Goal: Task Accomplishment & Management: Use online tool/utility

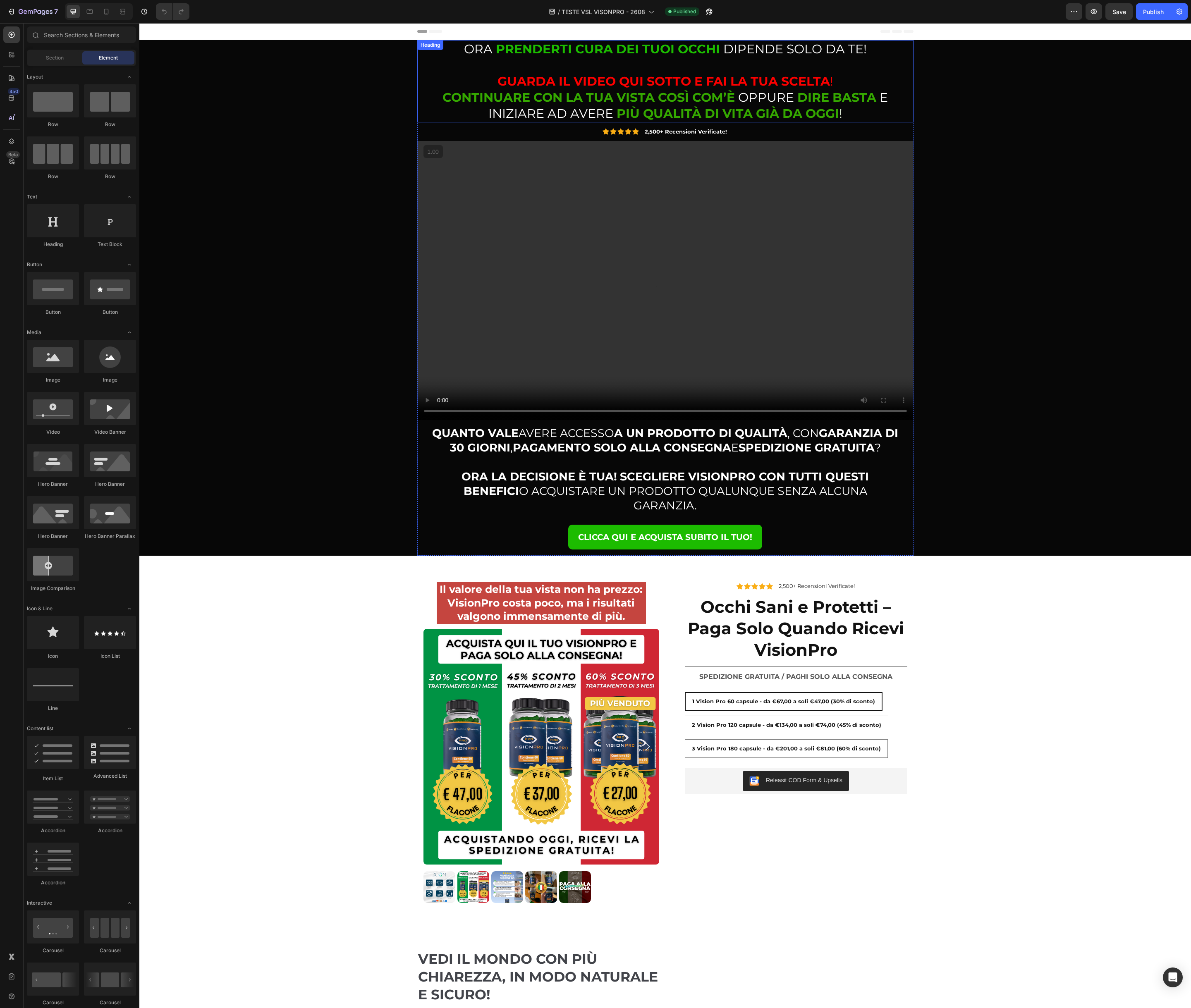
click at [603, 91] on strong "CONTINUARE CON LA TUA VISTA COSÌ COM’È" at bounding box center [588, 97] width 292 height 15
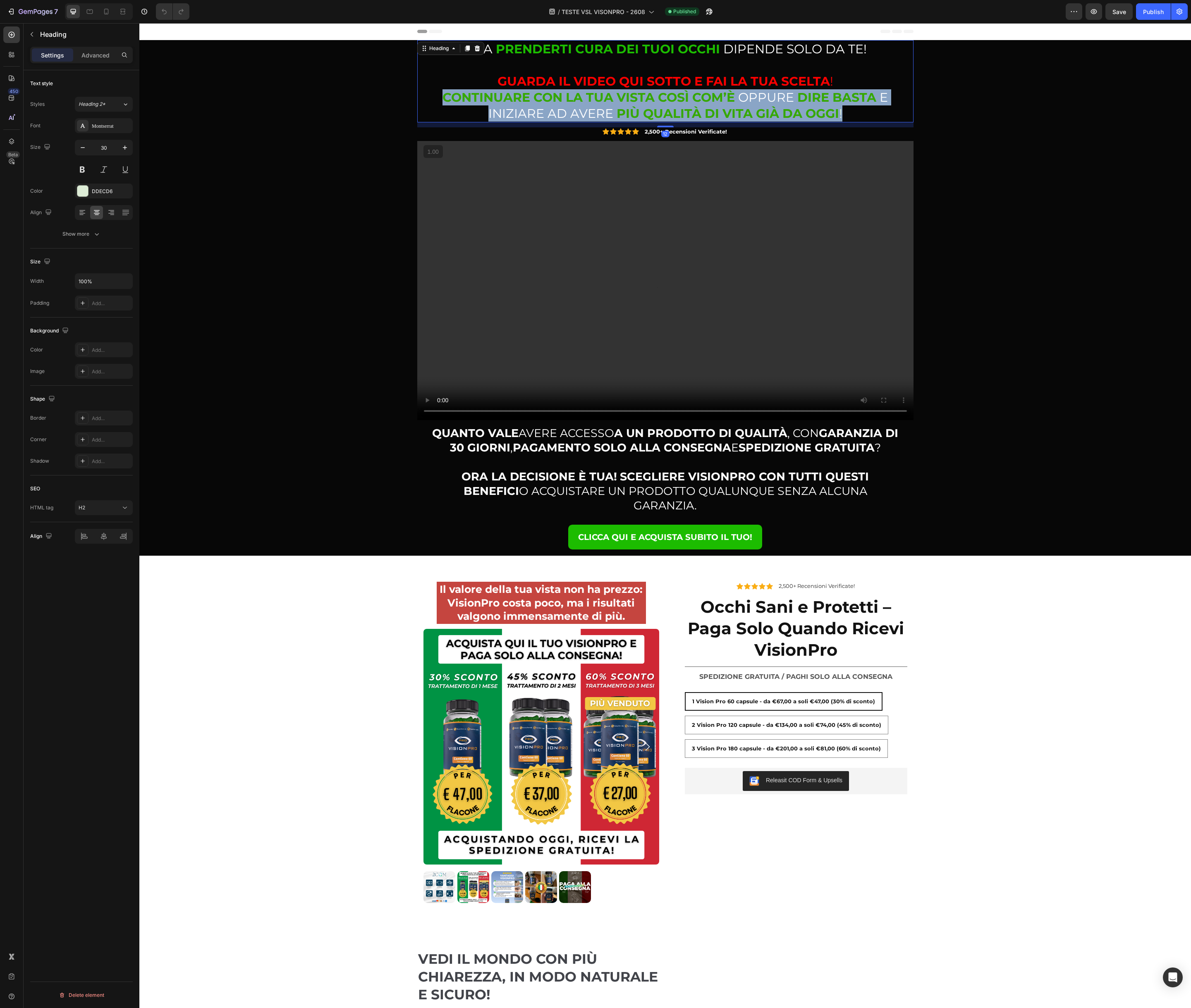
click at [603, 91] on strong "CONTINUARE CON LA TUA VISTA COSÌ COM’È" at bounding box center [588, 97] width 292 height 15
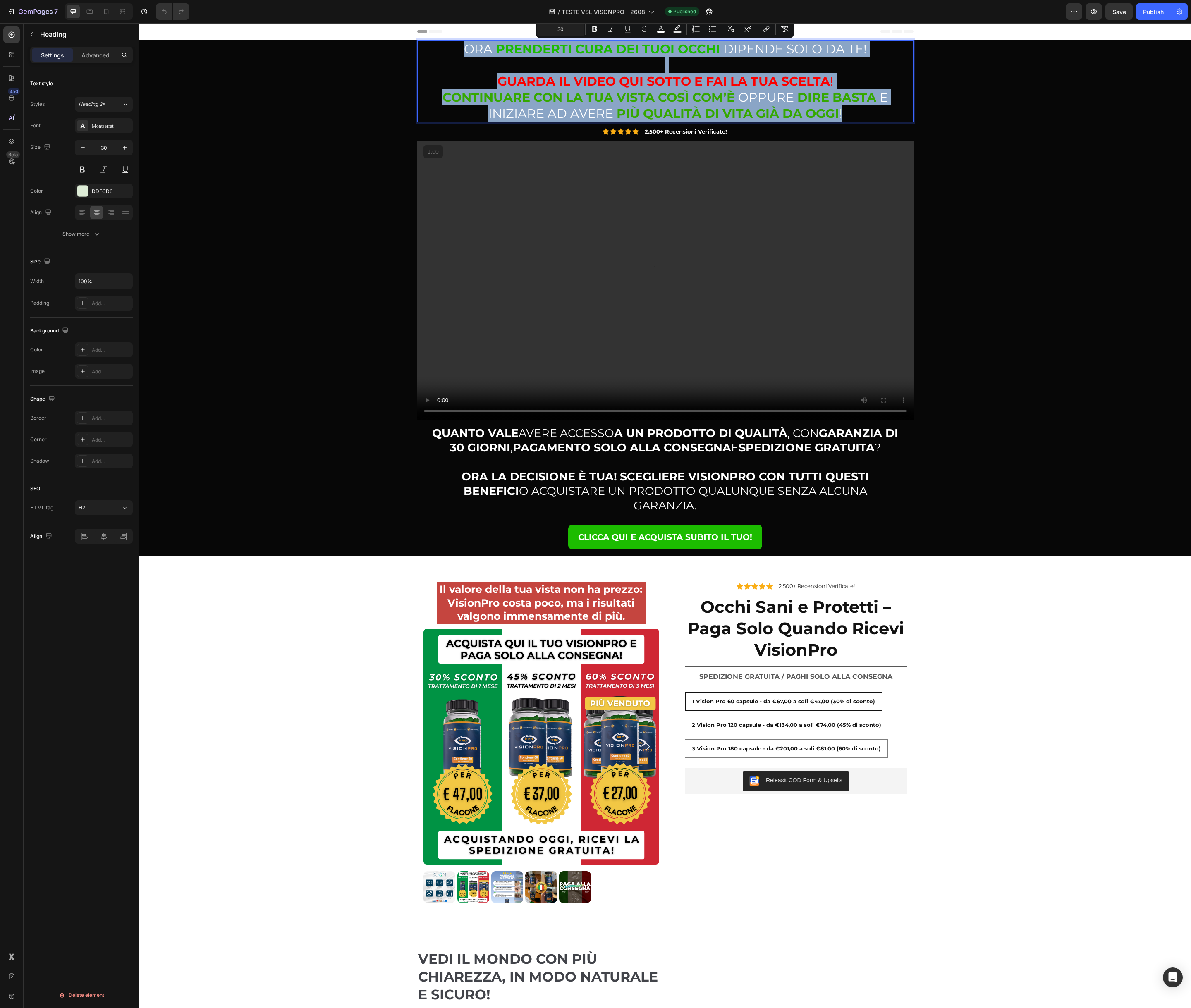
copy p "ORA PRENDERTI CURA DEI TUOI OCCHI DIPENDE SOLO DA TE! GUARDA IL VIDEO QUI SOTTO…"
click at [699, 102] on strong "CONTINUARE CON LA TUA VISTA COSÌ COM’È" at bounding box center [588, 97] width 292 height 15
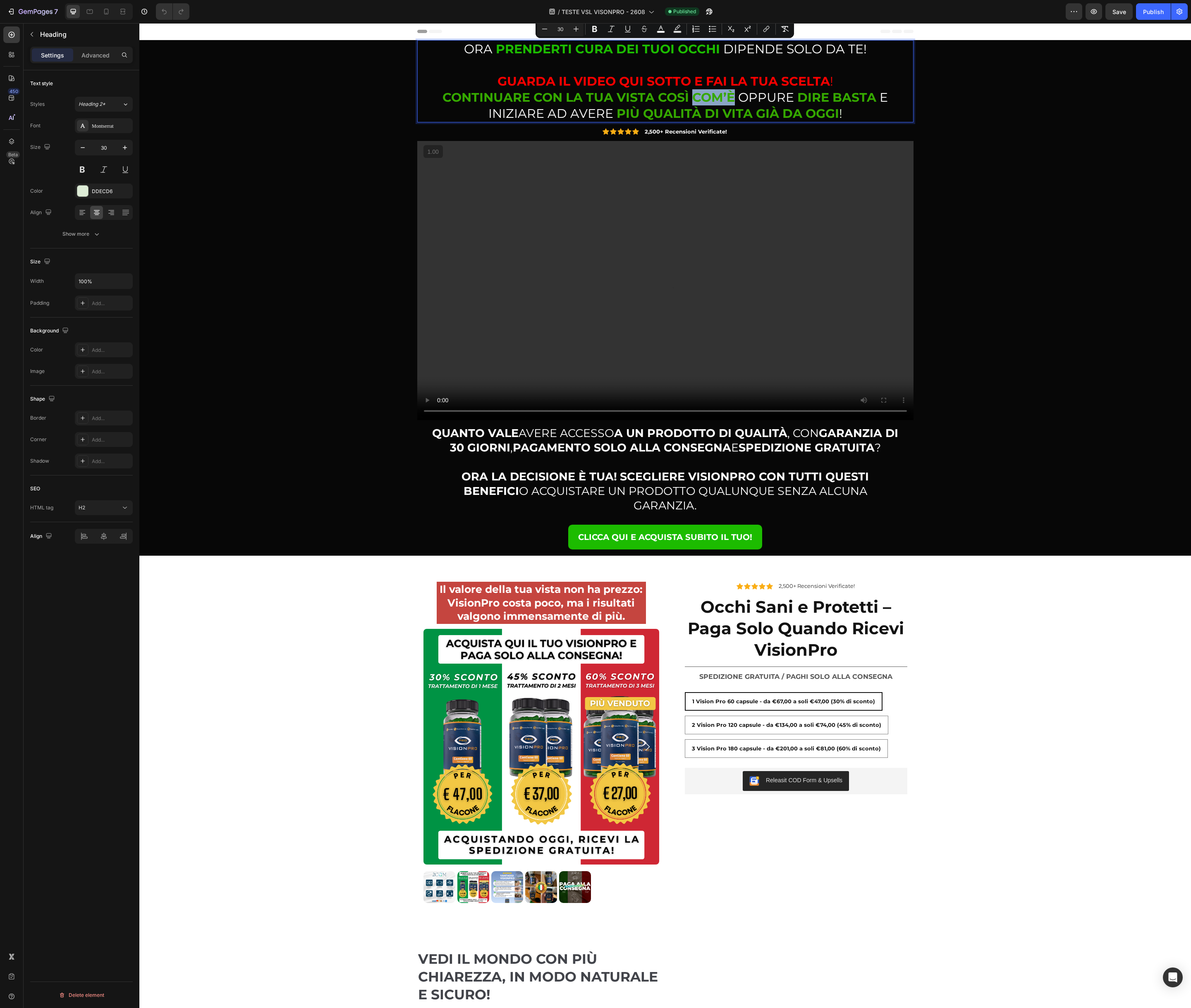
click at [699, 102] on strong "CONTINUARE CON LA TUA VISTA COSÌ COM’È" at bounding box center [588, 97] width 292 height 15
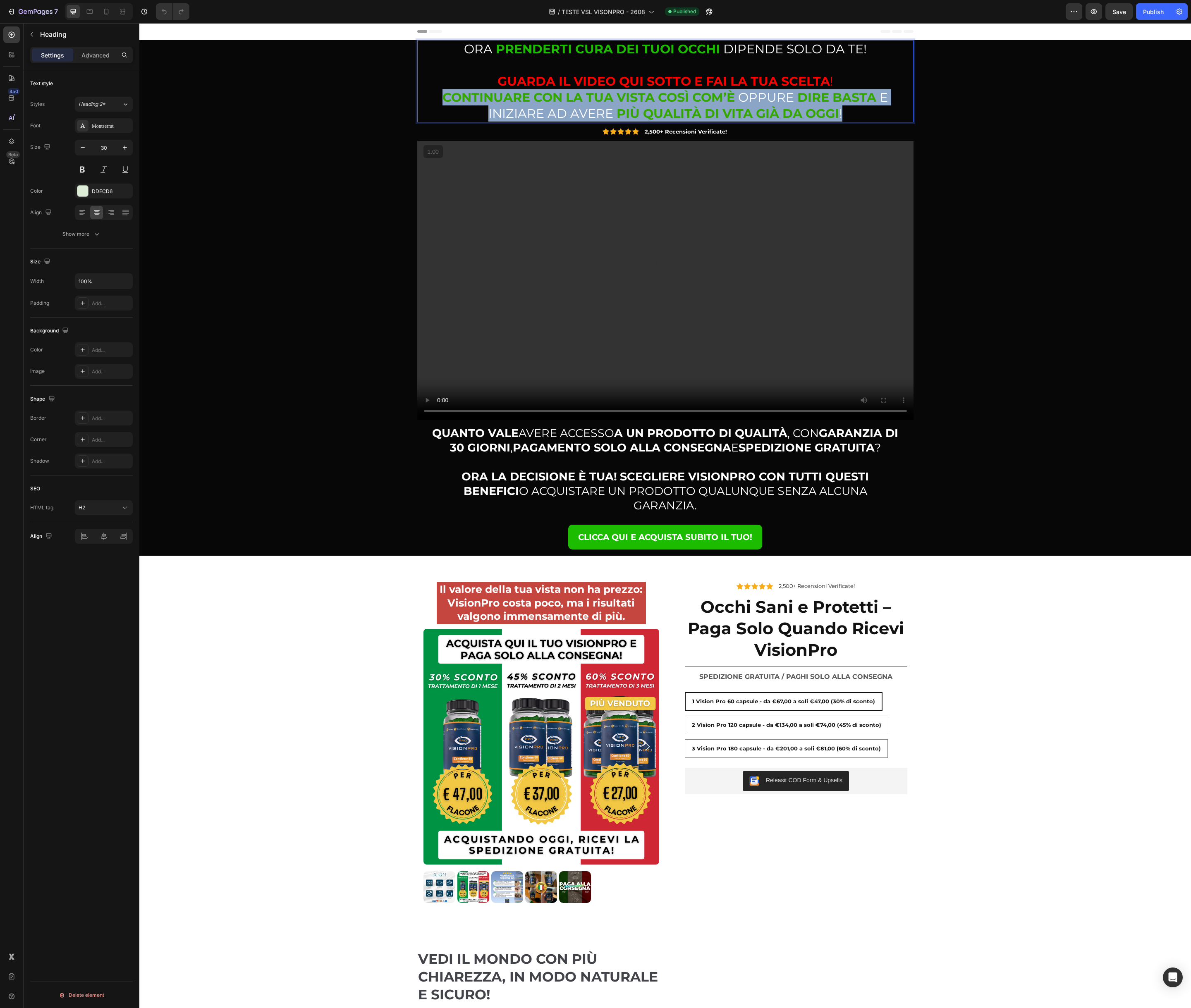
click at [699, 102] on strong "CONTINUARE CON LA TUA VISTA COSÌ COM’È" at bounding box center [588, 97] width 292 height 15
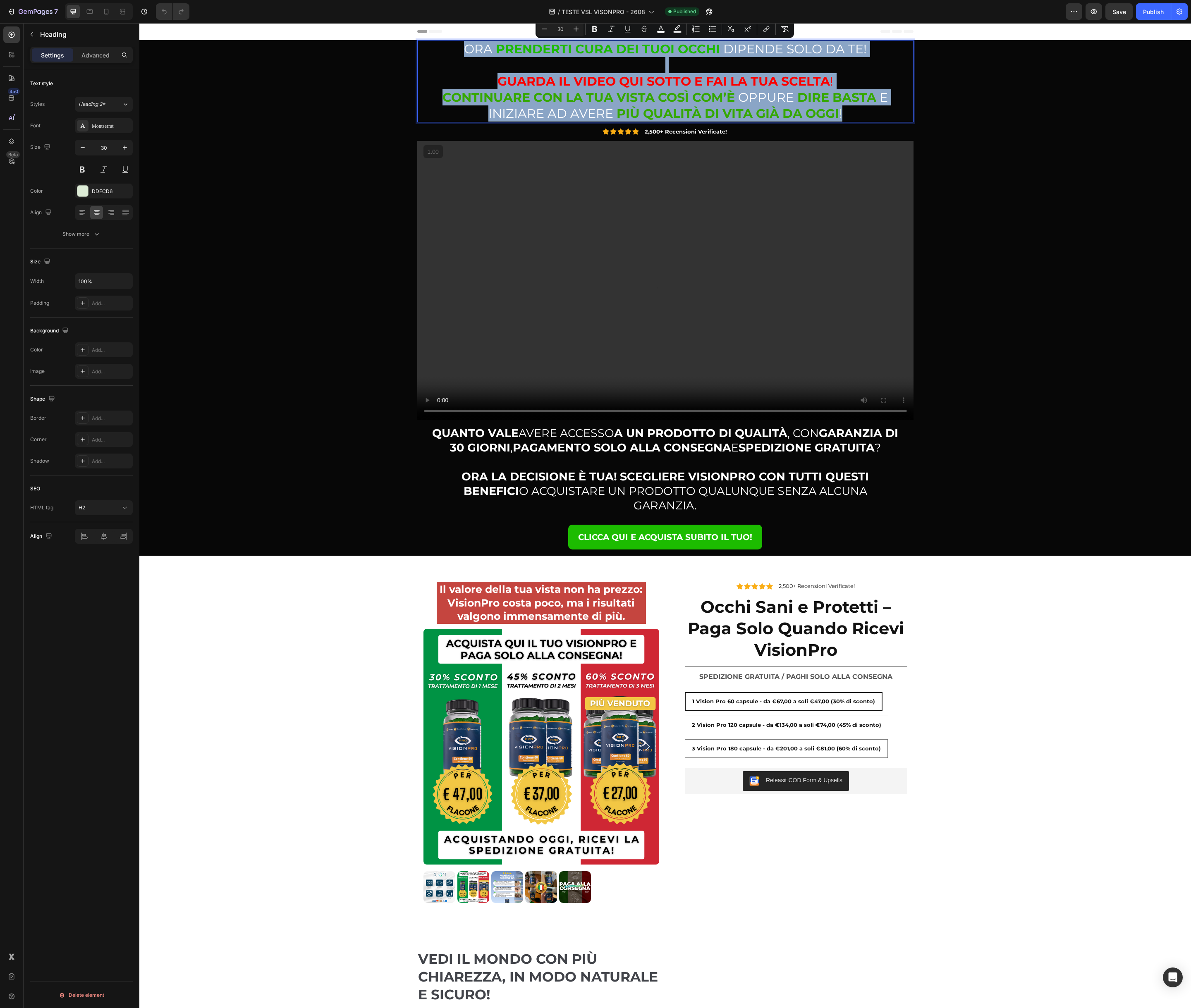
copy p "ORA PRENDERTI CURA DEI TUOI OCCHI DIPENDE SOLO DA TE! GUARDA IL VIDEO QUI SOTTO…"
click at [453, 583] on strong "Il valore della tua vista non ha prezzo: VisionPro costa poco, ma i risultati v…" at bounding box center [541, 602] width 203 height 39
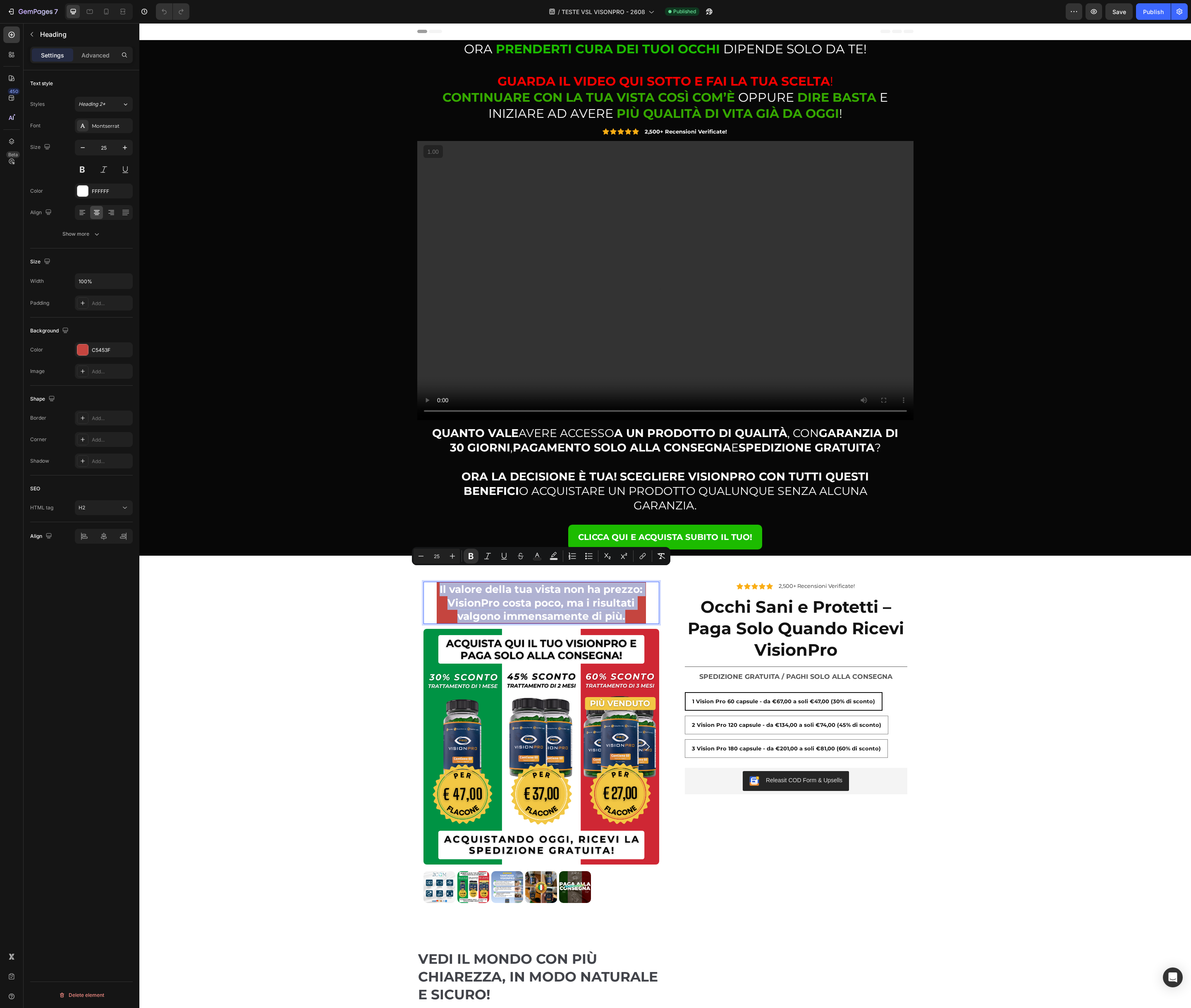
drag, startPoint x: 440, startPoint y: 577, endPoint x: 627, endPoint y: 603, distance: 188.8
click at [496, 78] on p "⁠⁠⁠⁠⁠⁠⁠ ORA PRENDERTI CURA DEI TUOI OCCHI DIPENDE SOLO DA TE! GUARDA IL VIDEO Q…" at bounding box center [665, 81] width 494 height 81
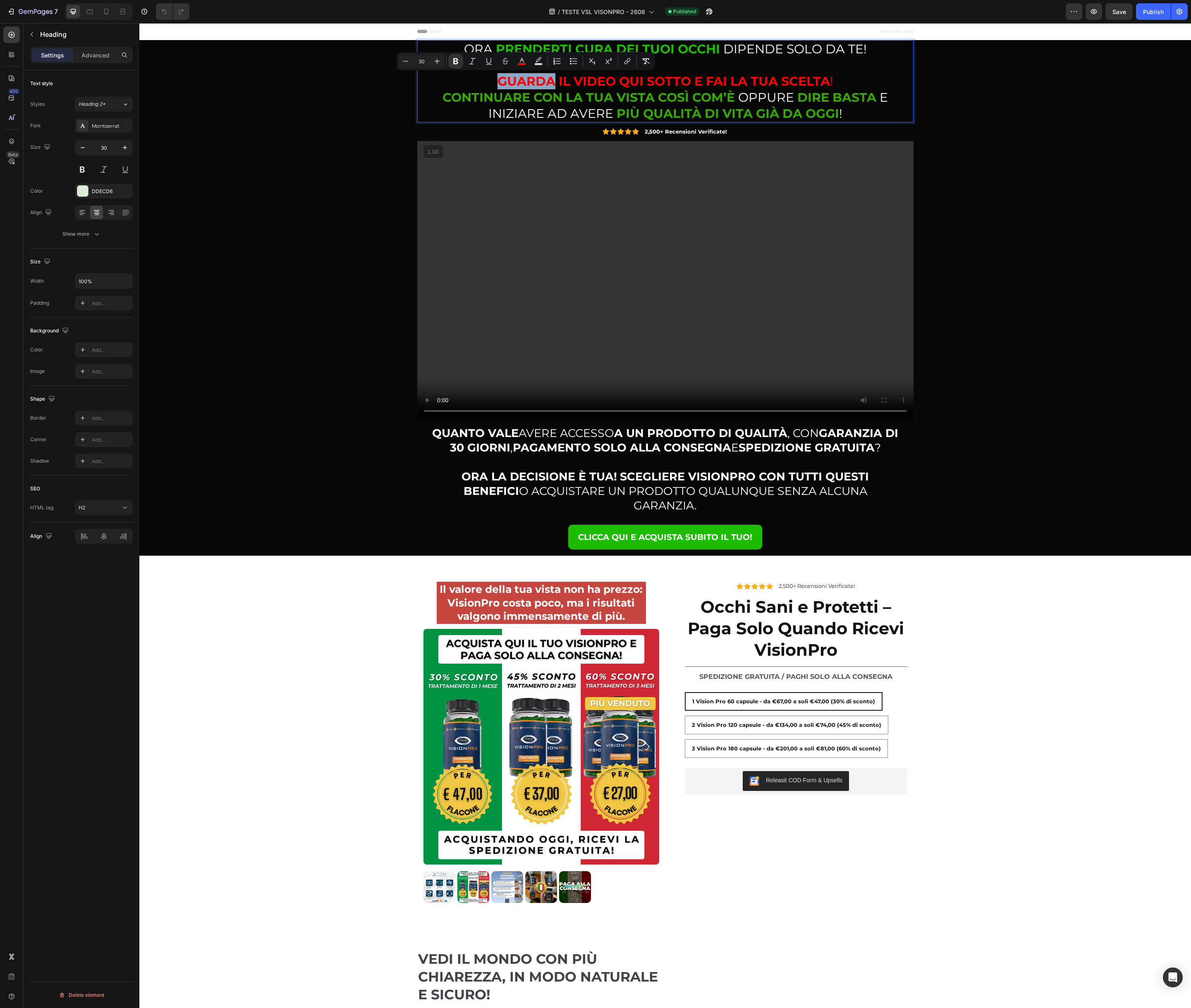
click at [497, 80] on p "ORA PRENDERTI CURA DEI TUOI OCCHI DIPENDE SOLO DA TE! GUARDA IL VIDEO QUI SOTTO…" at bounding box center [665, 81] width 494 height 81
drag, startPoint x: 496, startPoint y: 81, endPoint x: 831, endPoint y: 86, distance: 335.0
click at [831, 86] on p "ORA PRENDERTI CURA DEI TUOI OCCHI DIPENDE SOLO DA TE! GUARDA IL VIDEO QUI SOTTO…" at bounding box center [665, 81] width 494 height 81
copy span "GUARDA IL VIDEO QUI SOTTO E [PERSON_NAME] SCELTA !"
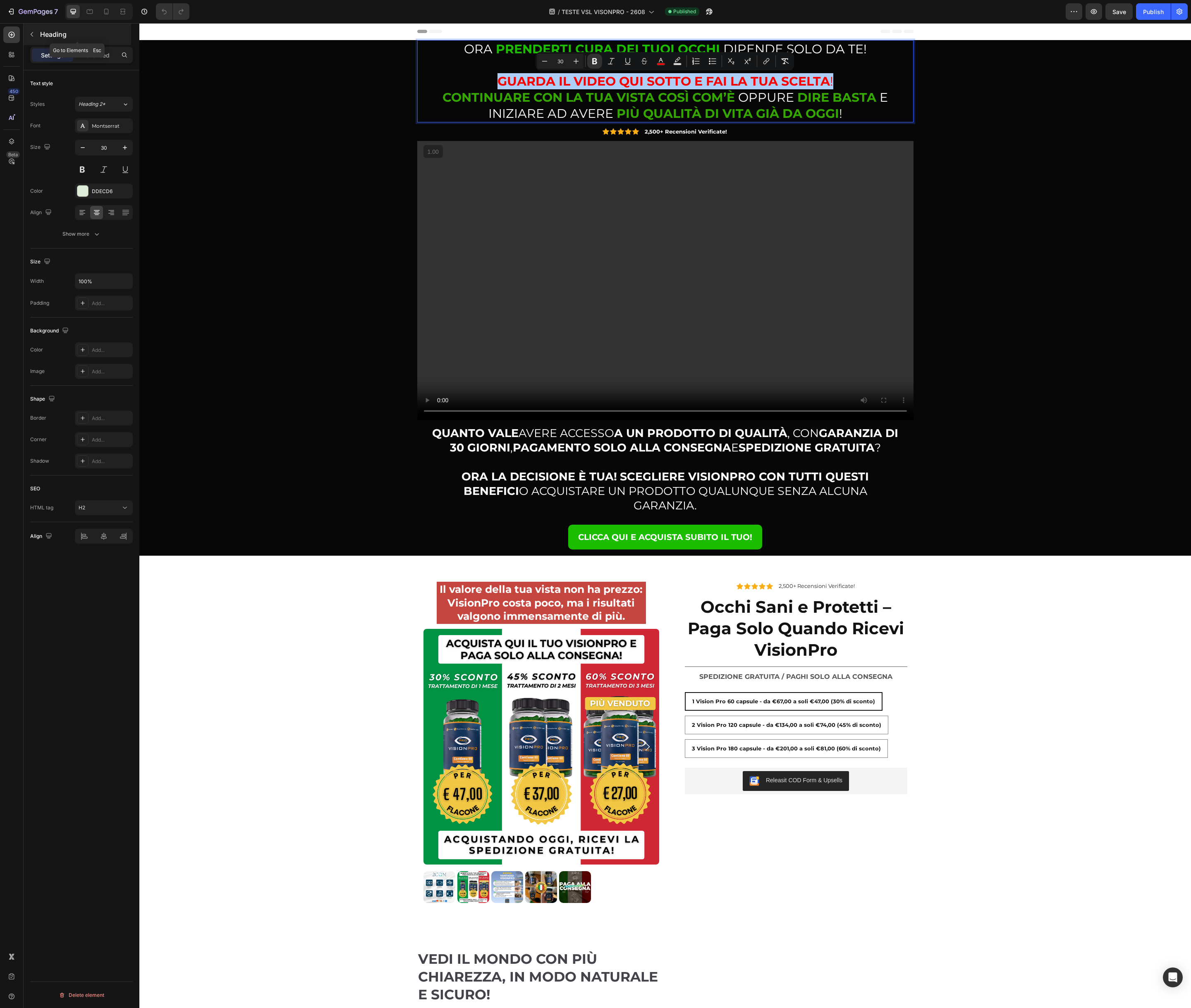
click at [34, 33] on icon "button" at bounding box center [31, 34] width 7 height 7
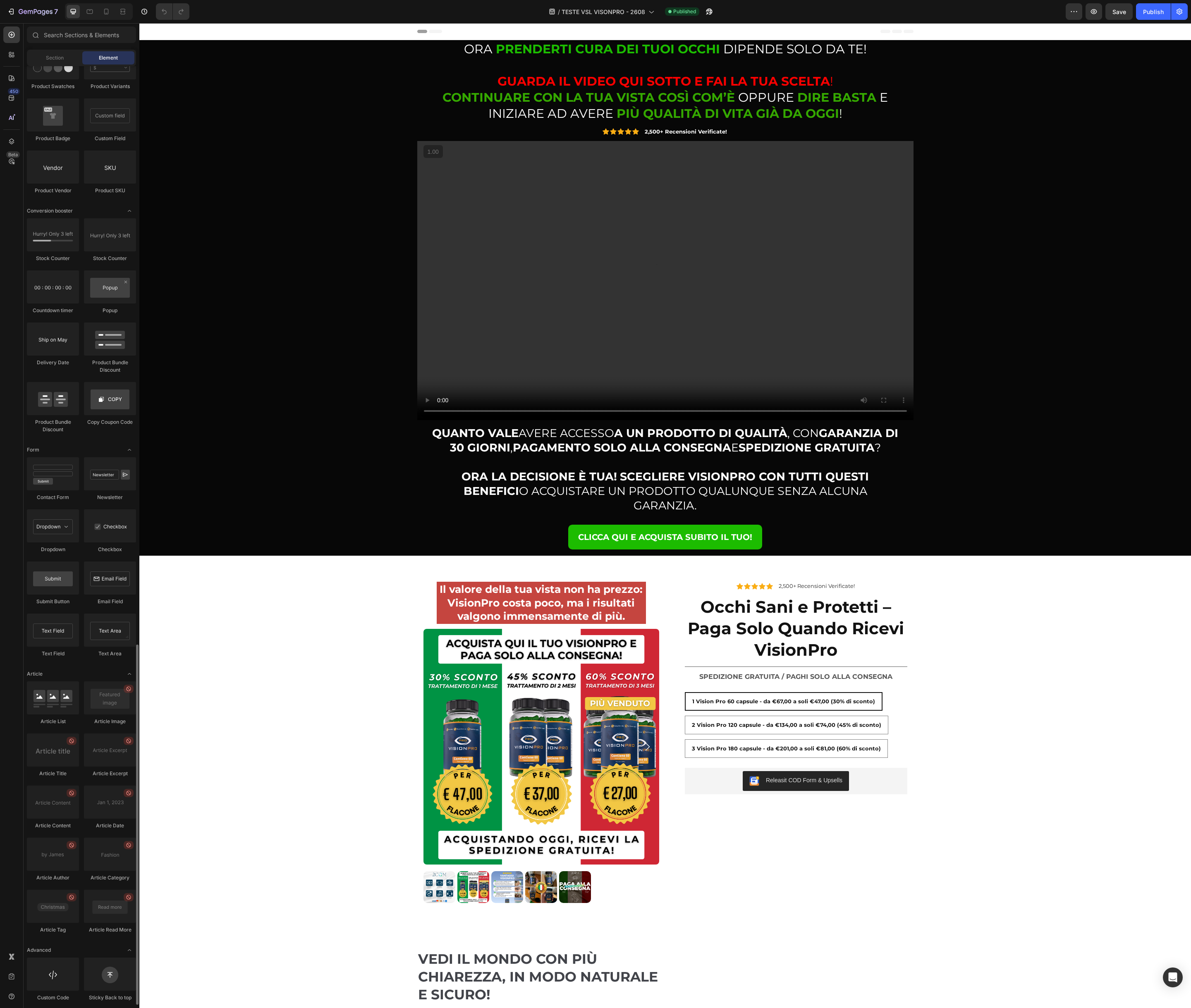
scroll to position [1510, 0]
click at [62, 972] on div at bounding box center [52, 971] width 52 height 33
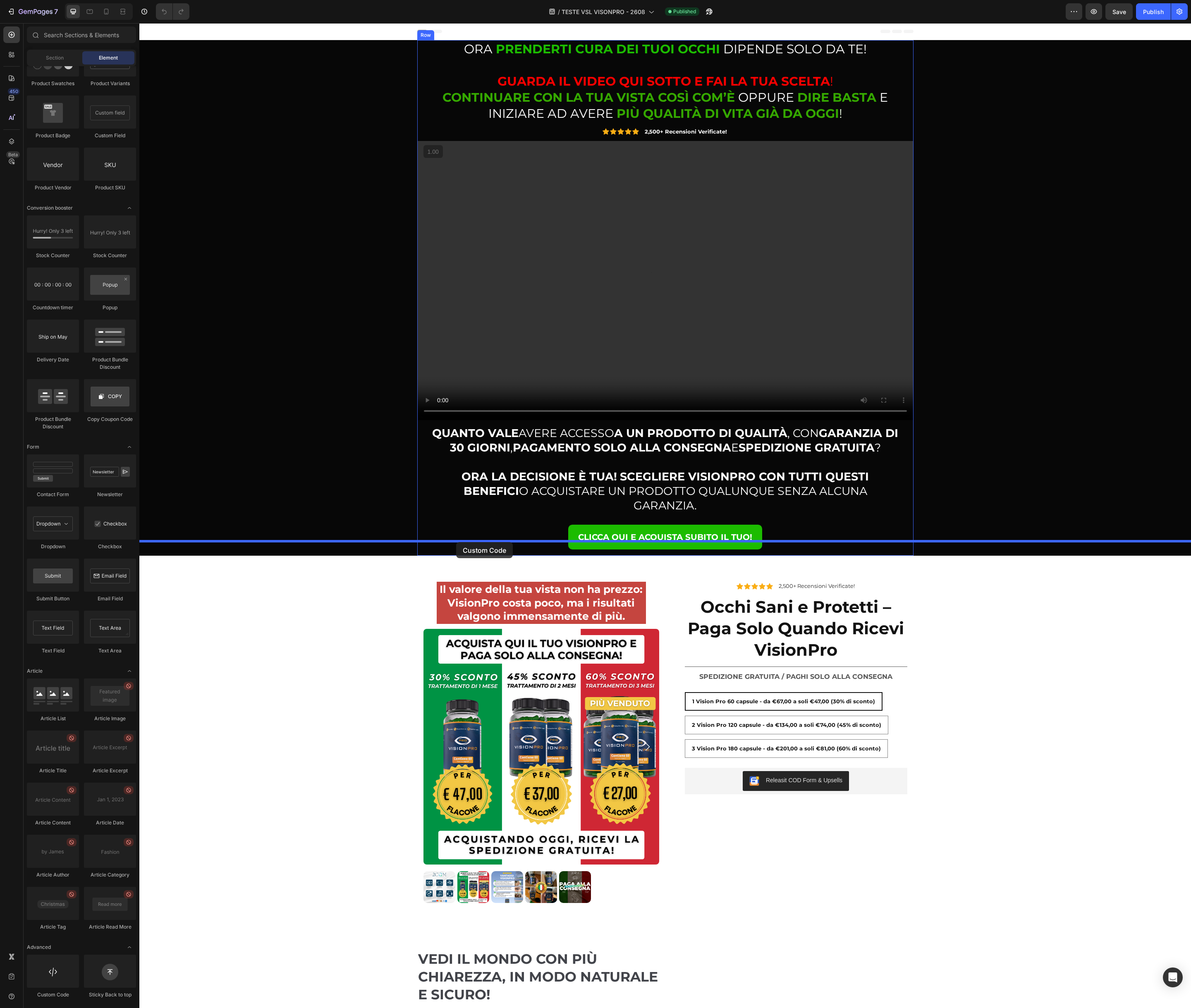
drag, startPoint x: 192, startPoint y: 993, endPoint x: 456, endPoint y: 542, distance: 522.6
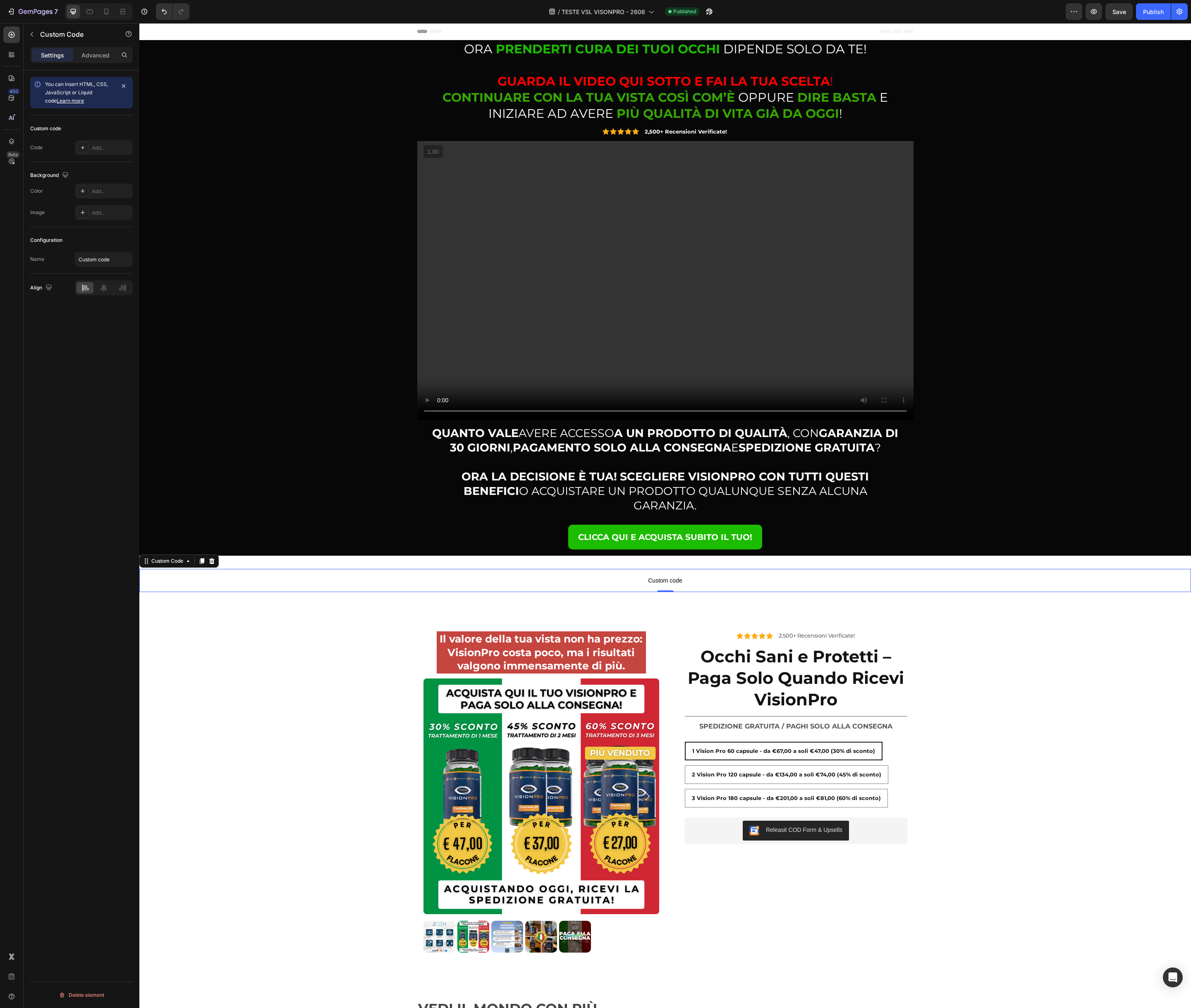
click at [506, 569] on p "Custom code" at bounding box center [665, 581] width 1051 height 23
click at [501, 576] on span "Custom code" at bounding box center [665, 581] width 1051 height 10
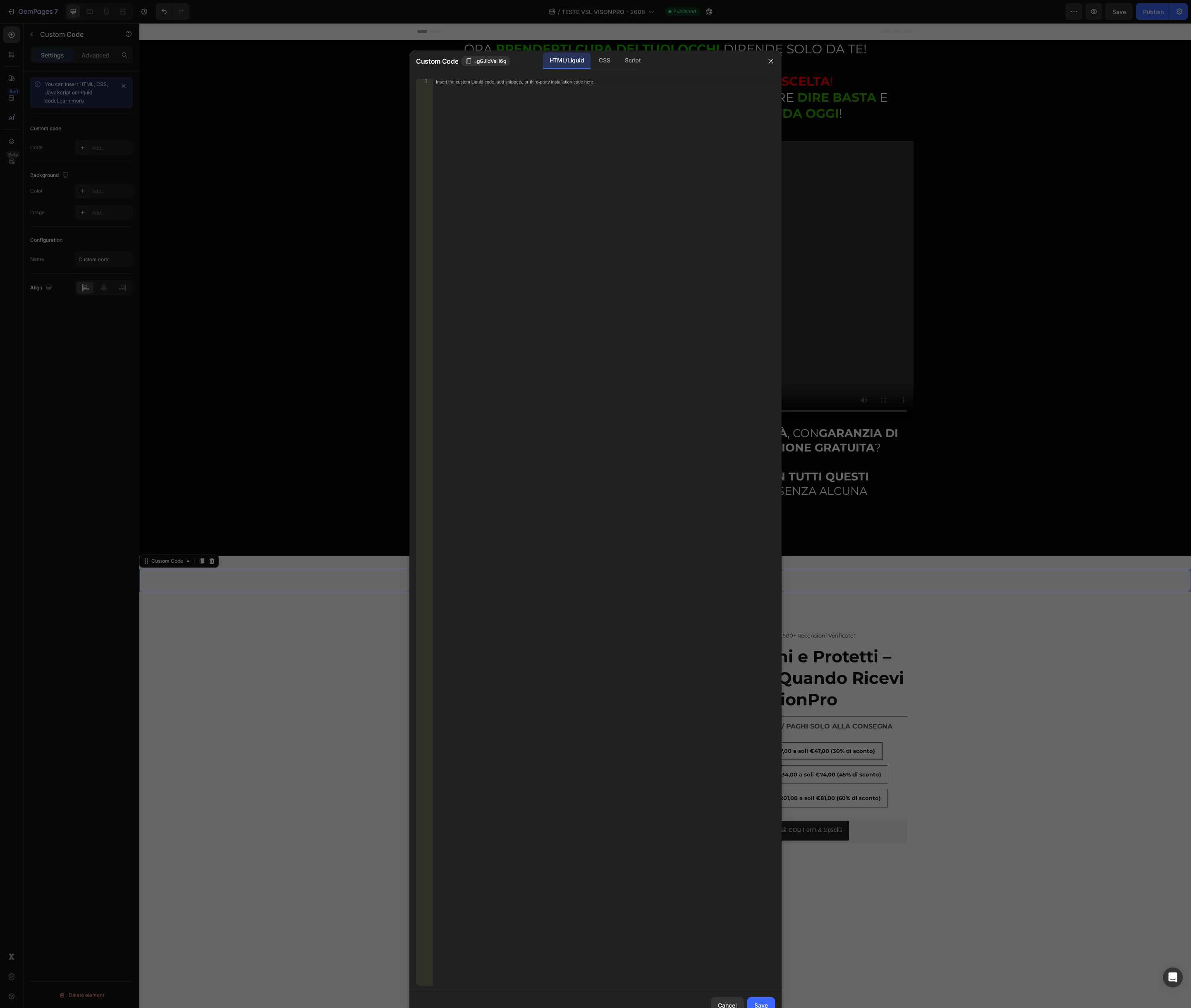
click at [549, 492] on div "Insert the custom Liquid code, add snippets, or third-party installation code h…" at bounding box center [604, 539] width 343 height 920
paste textarea "<vturb-smartplayer id="vid-68b039cdbb7924b917f61a48" style="display: block; mar…"
type textarea "<vturb-smartplayer id="vid-68b039cdbb7924b917f61a48" style="display: block; mar…"
drag, startPoint x: 758, startPoint y: 1001, endPoint x: 745, endPoint y: 989, distance: 17.7
click at [758, 1001] on div "Save" at bounding box center [761, 1004] width 13 height 9
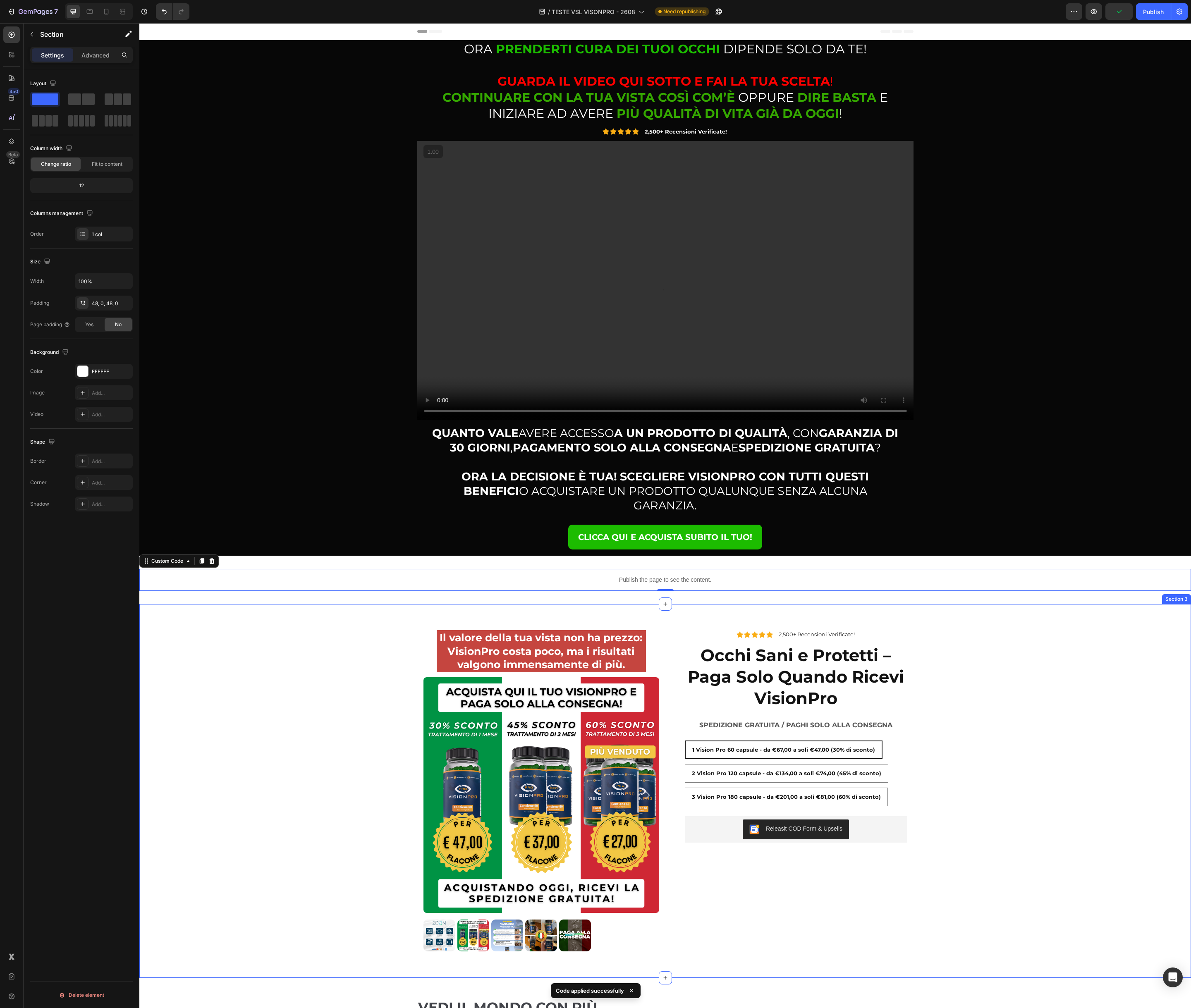
click at [355, 656] on div "⁠⁠⁠⁠⁠⁠⁠ Il [PERSON_NAME] tua vista non ha prezzo: VisionPro costa poco, ma i ri…" at bounding box center [665, 790] width 1051 height 334
click at [1147, 14] on div "Publish" at bounding box center [1153, 11] width 21 height 9
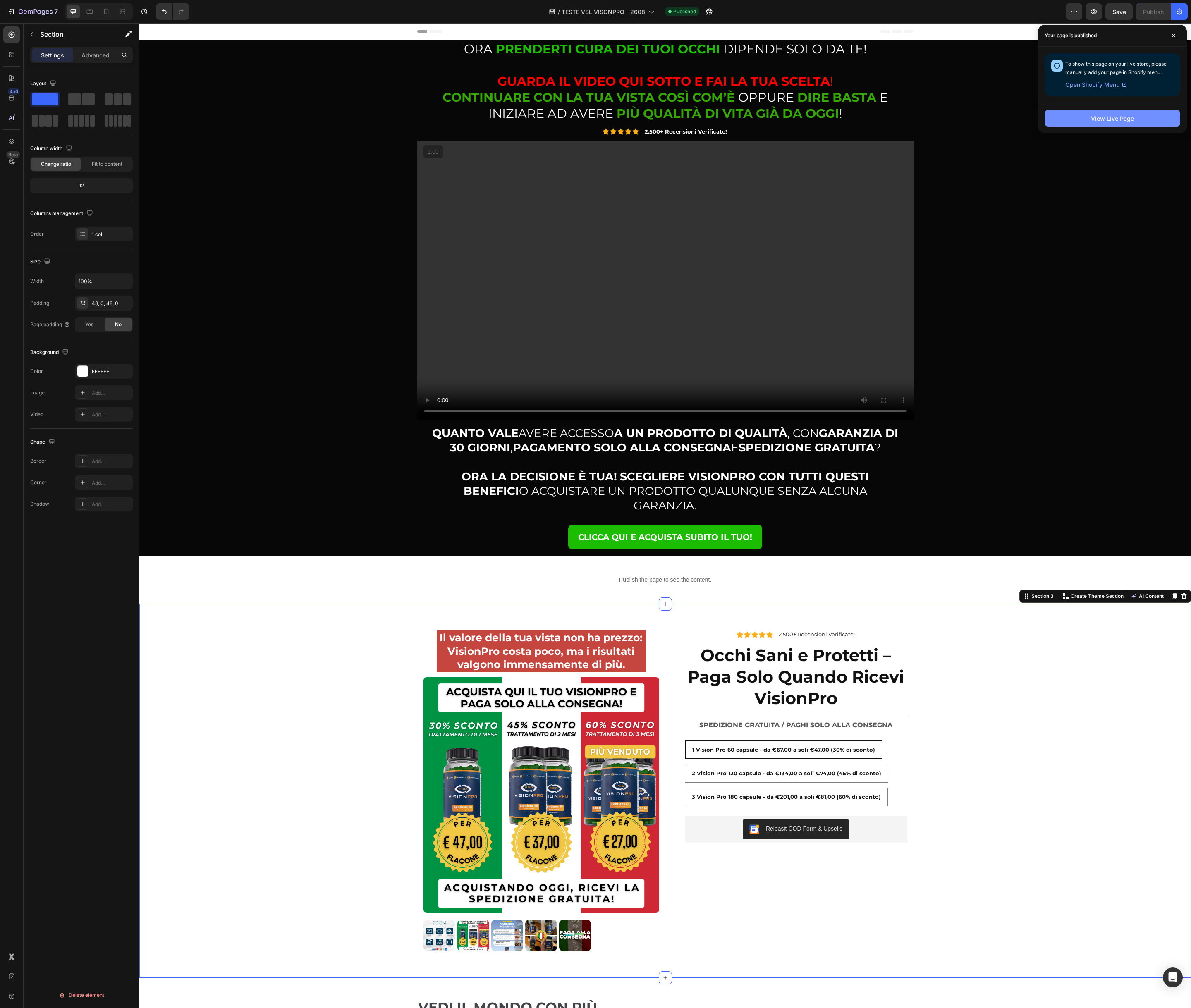
click at [1091, 120] on div "View Live Page" at bounding box center [1112, 118] width 43 height 9
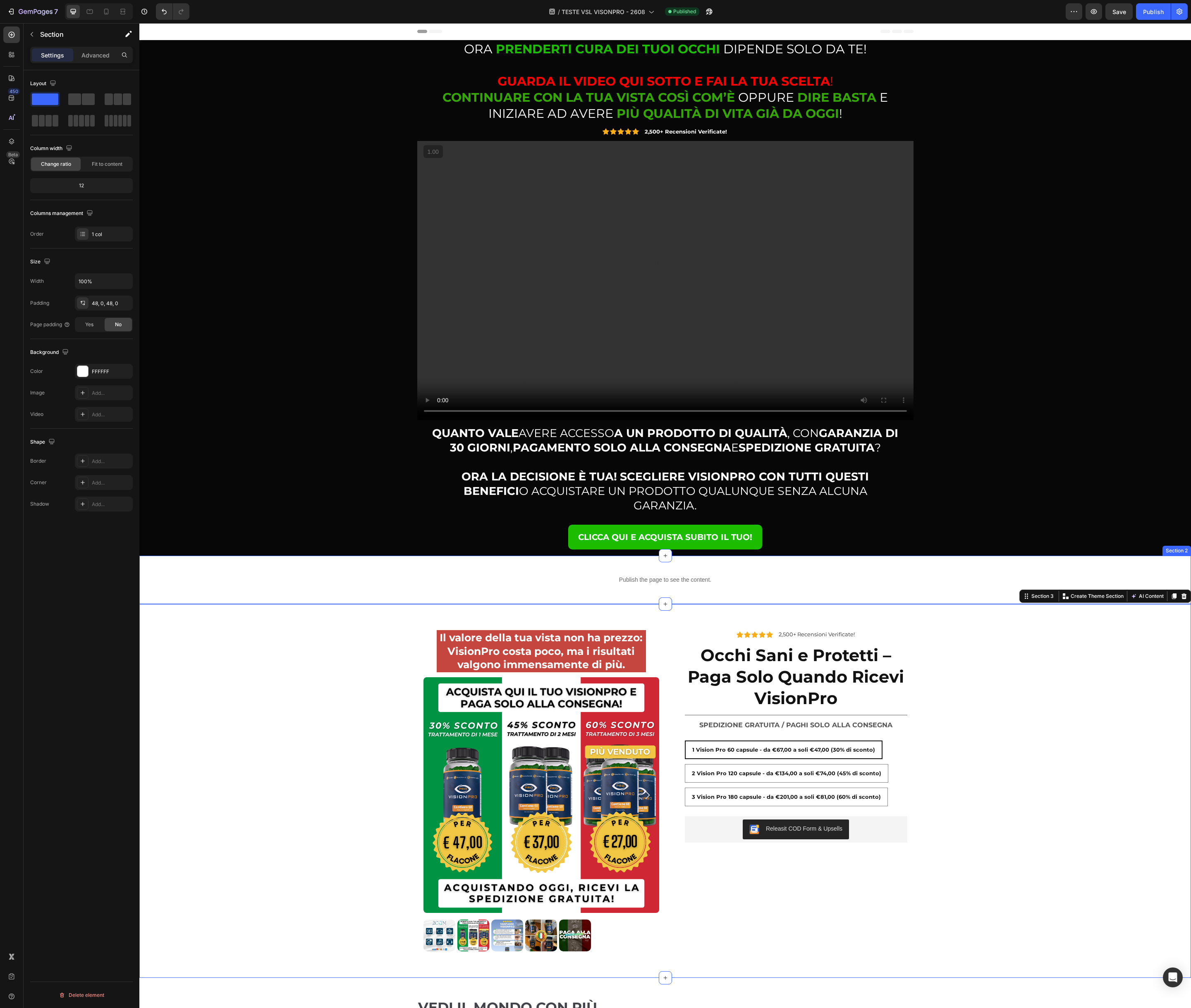
click at [333, 556] on div "Publish the page to see the content. Custom Code Section 2" at bounding box center [665, 580] width 1051 height 49
click at [296, 582] on div "Publish the page to see the content. Custom Code Section 2 You can create reusa…" at bounding box center [665, 580] width 1051 height 49
click at [93, 60] on div "Advanced" at bounding box center [95, 55] width 41 height 13
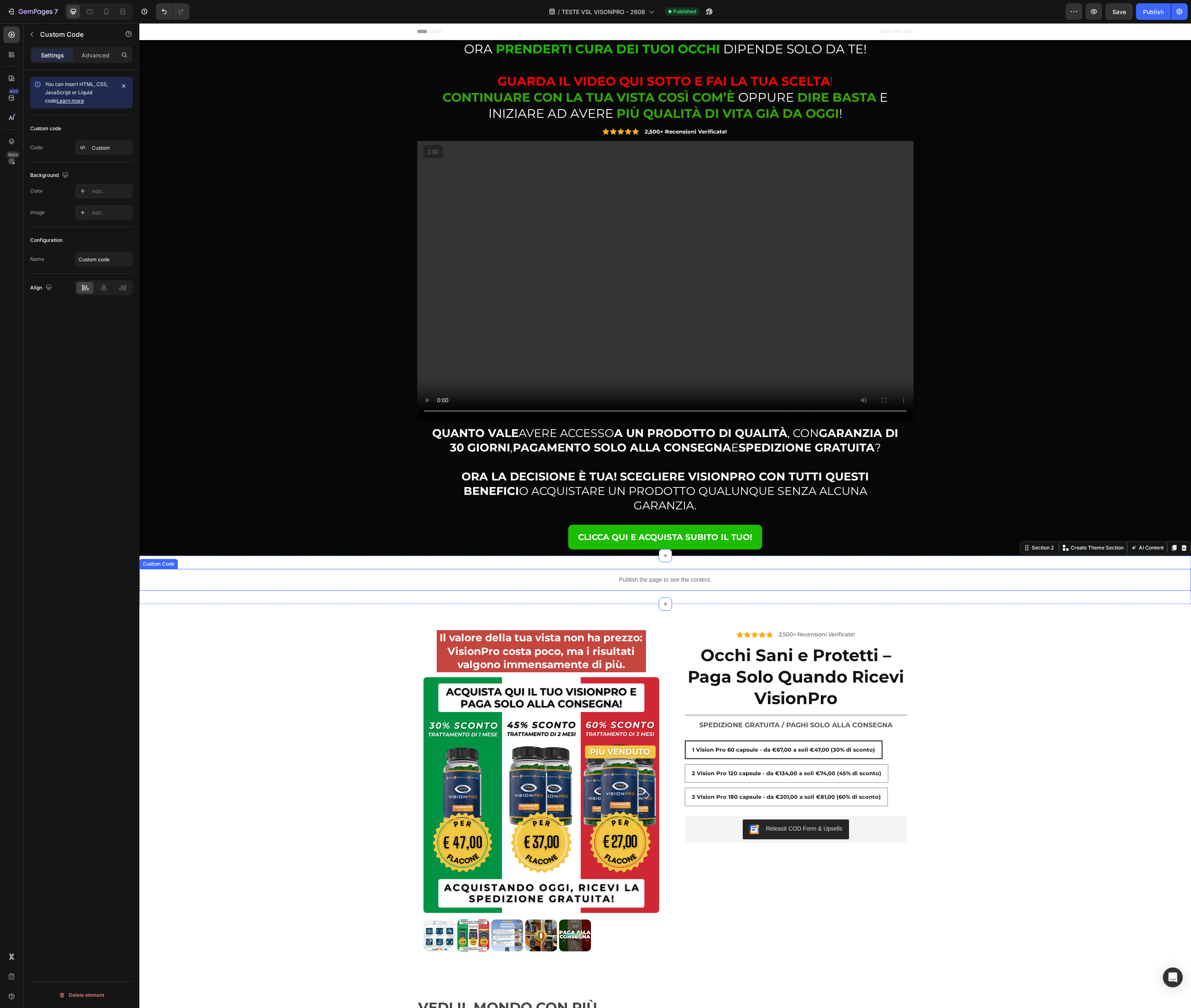
click at [316, 576] on p "Publish the page to see the content." at bounding box center [665, 580] width 1051 height 9
click at [102, 55] on p "Advanced" at bounding box center [96, 54] width 29 height 9
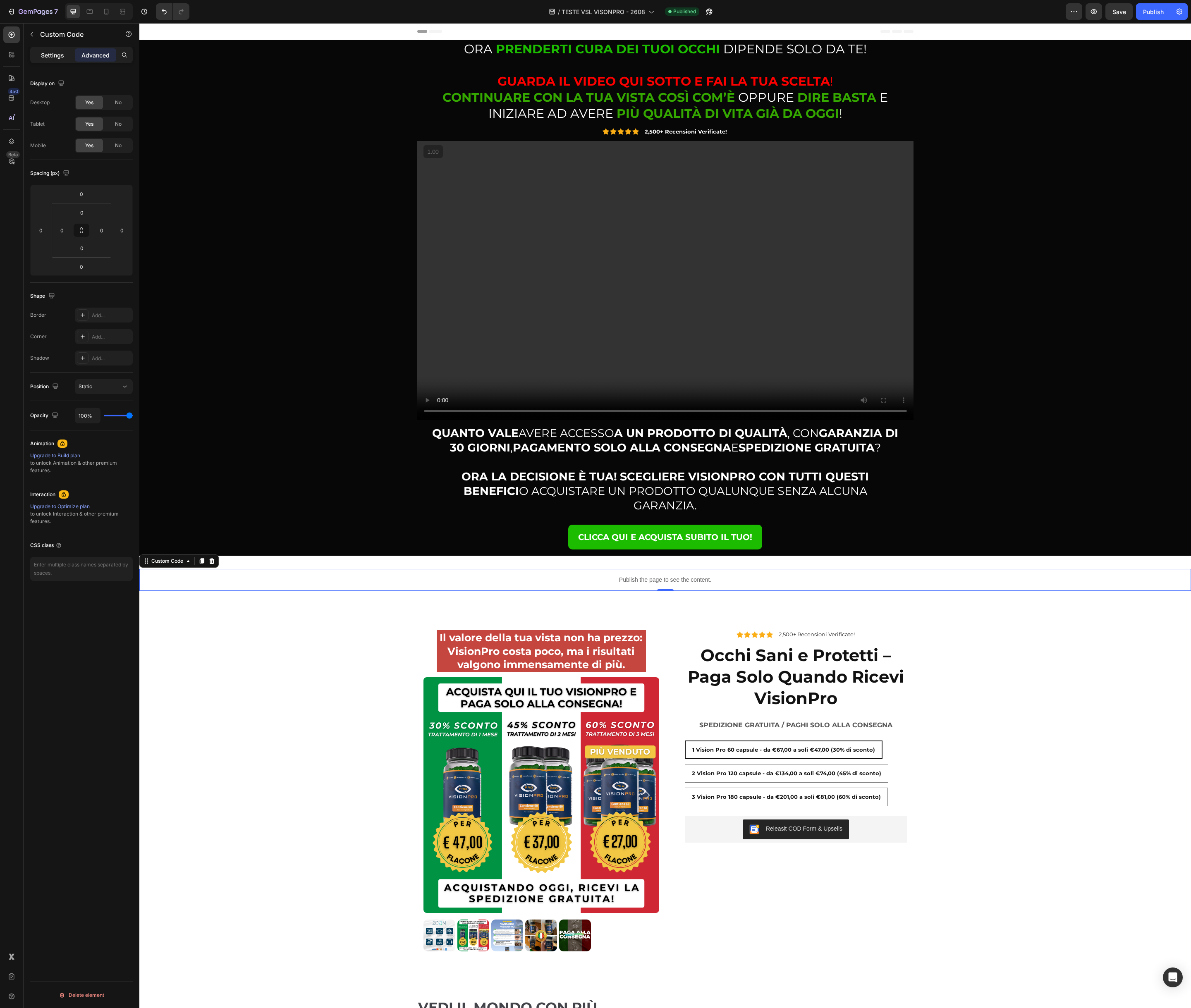
click at [45, 57] on p "Settings" at bounding box center [52, 54] width 23 height 9
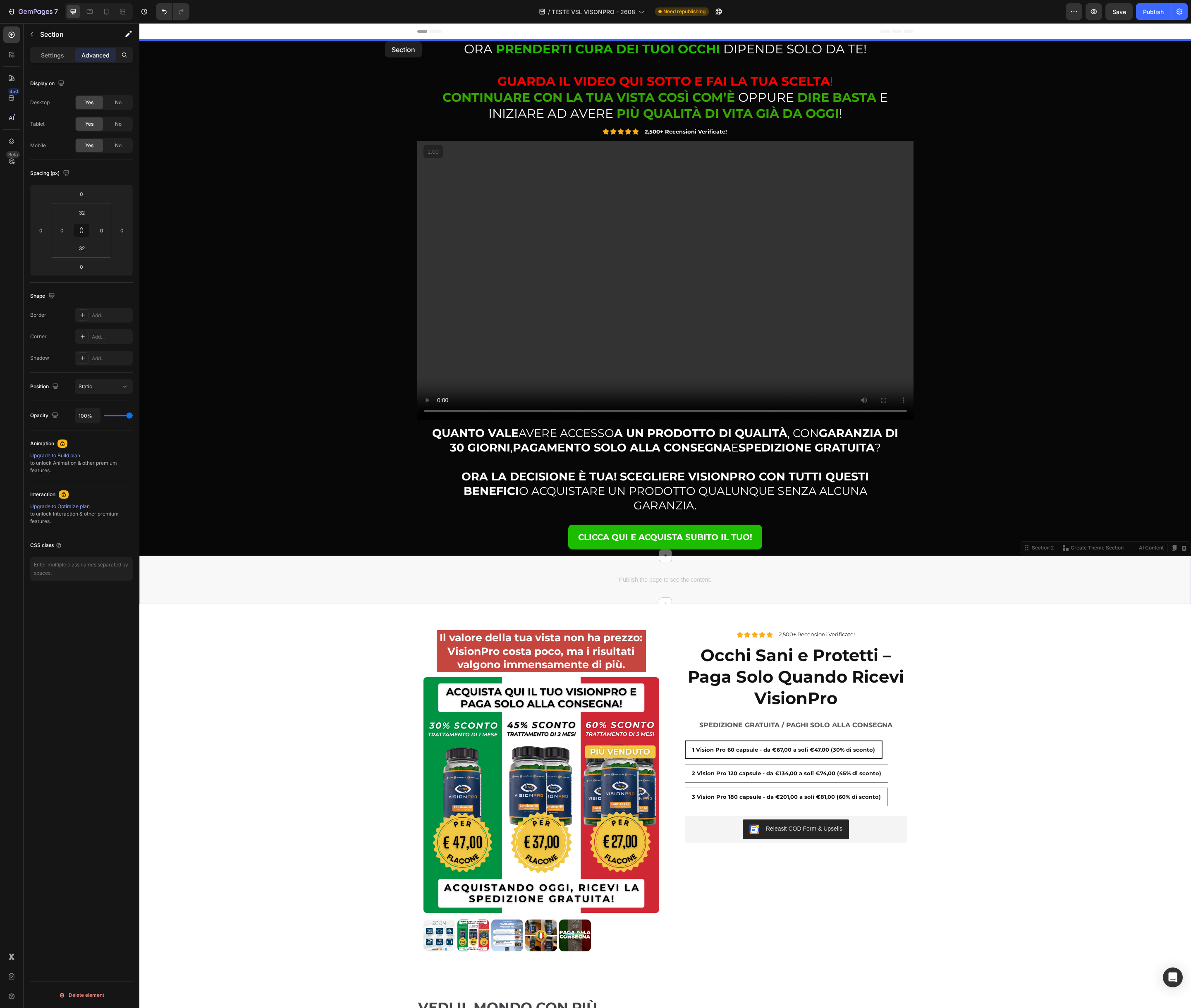
drag, startPoint x: 338, startPoint y: 548, endPoint x: 385, endPoint y: 41, distance: 509.2
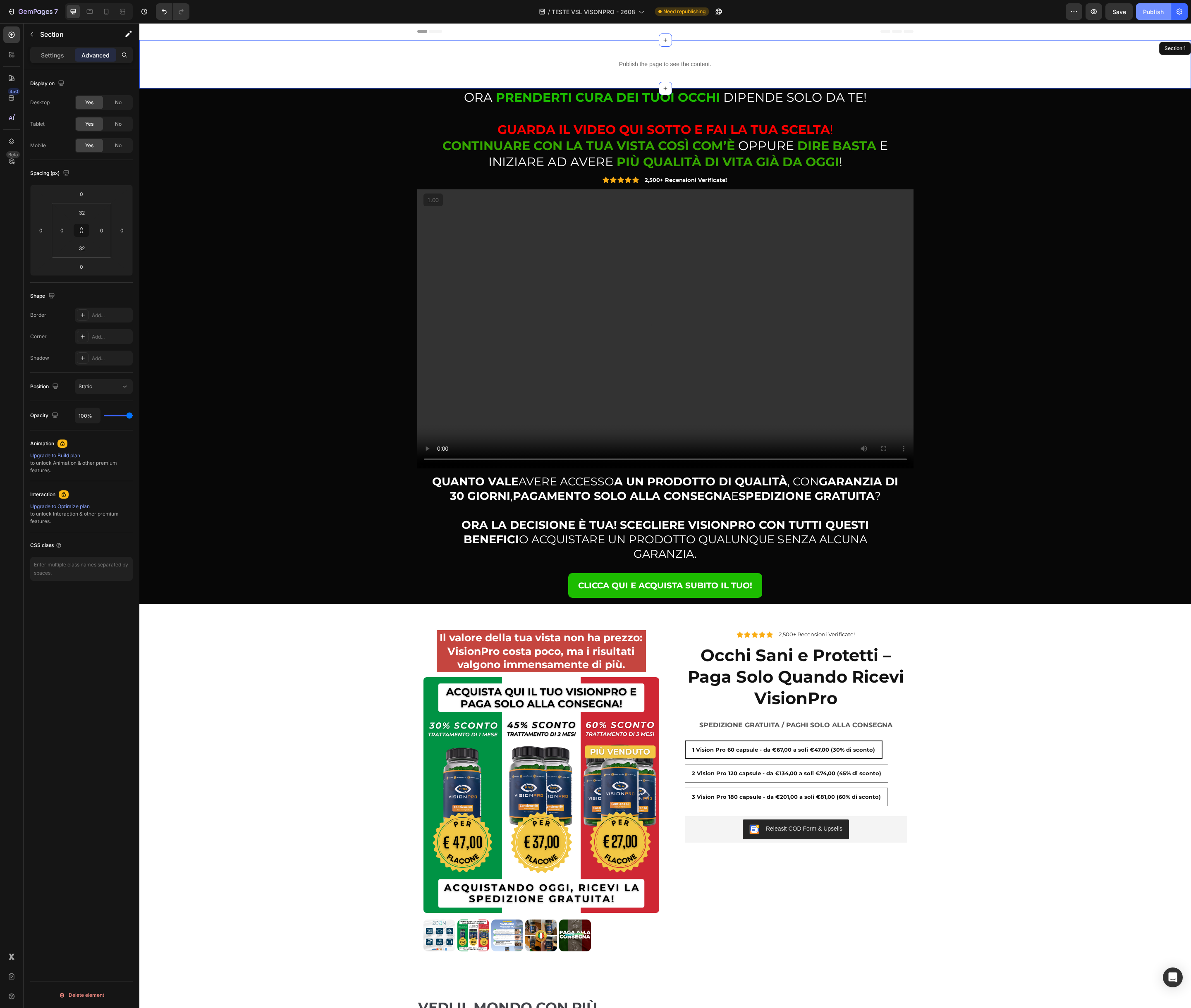
click at [1158, 15] on div "Publish" at bounding box center [1153, 11] width 21 height 9
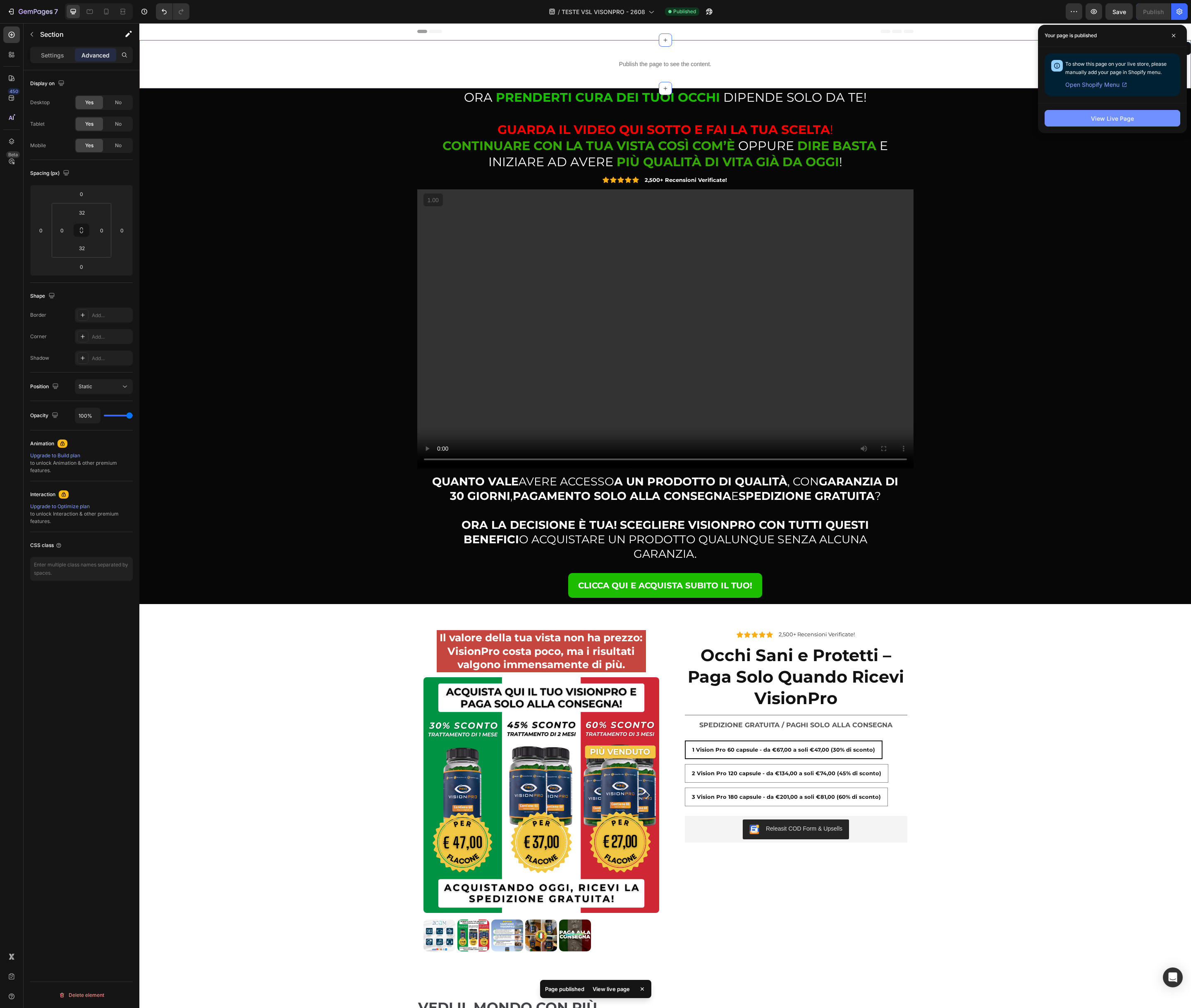
click at [1115, 122] on div "View Live Page" at bounding box center [1112, 118] width 43 height 9
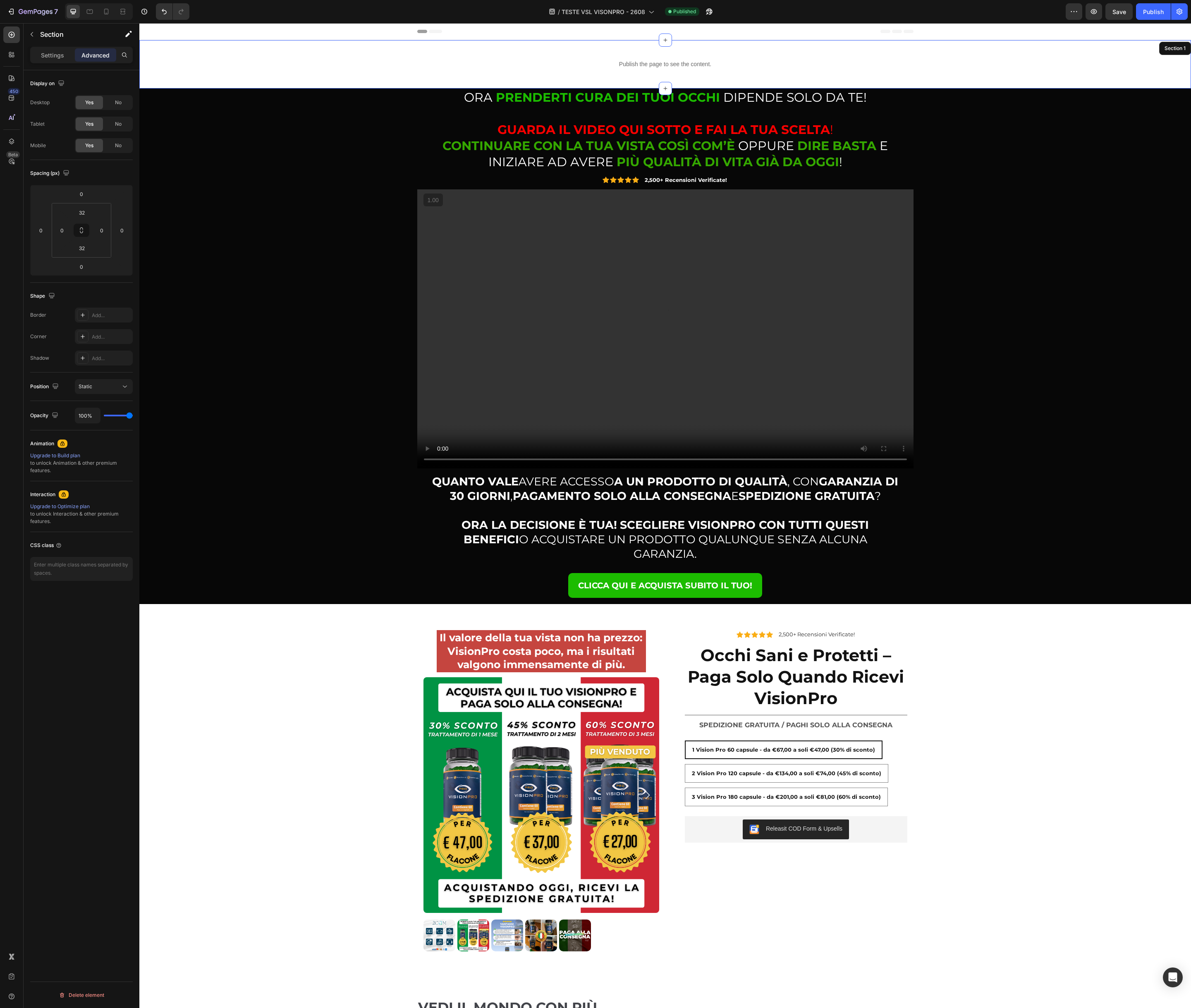
click at [248, 49] on div "Publish the page to see the content. Custom Code Section 1" at bounding box center [665, 64] width 1051 height 49
click at [54, 54] on p "Settings" at bounding box center [52, 54] width 23 height 9
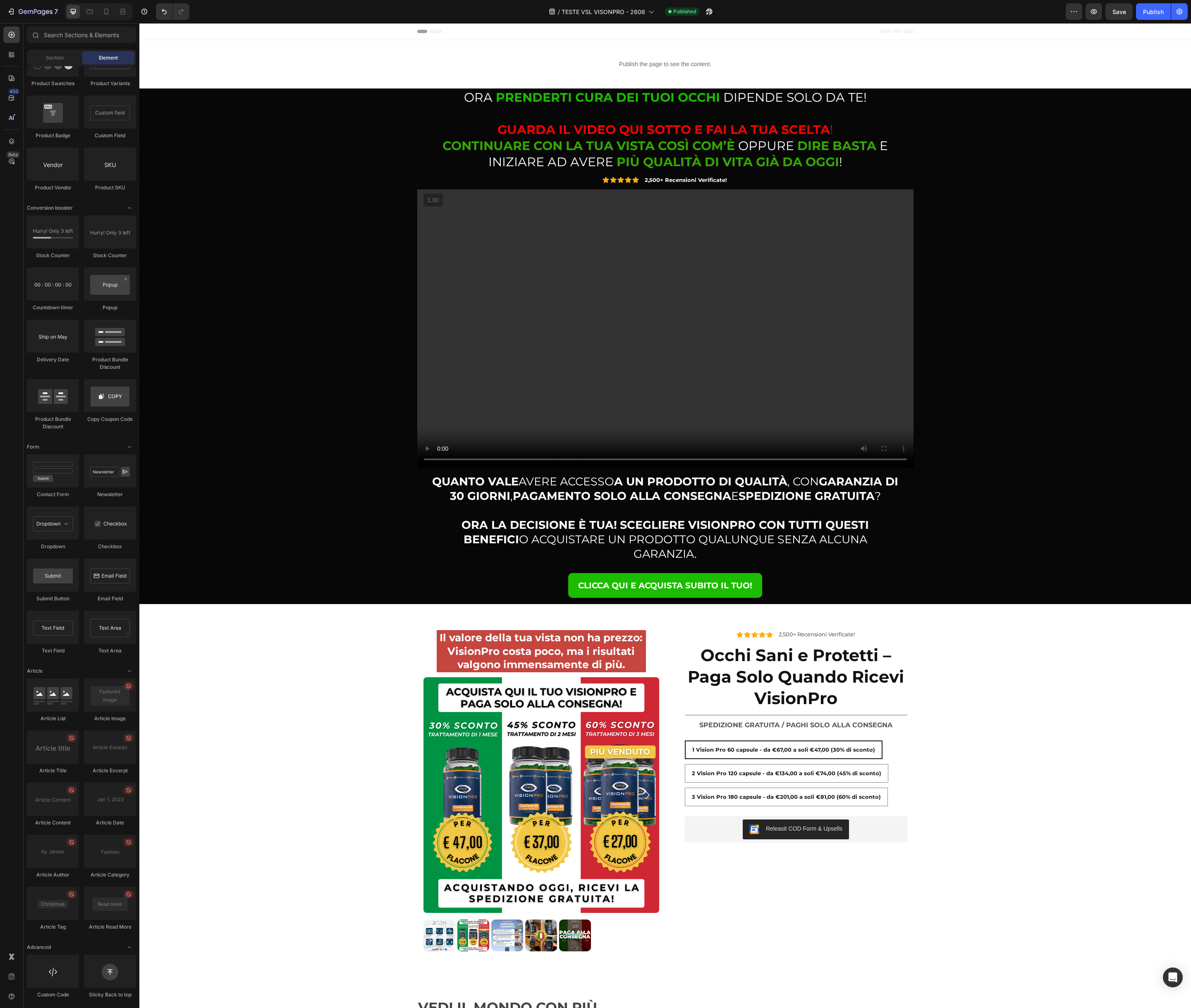
click at [165, 32] on span "Header" at bounding box center [164, 31] width 18 height 9
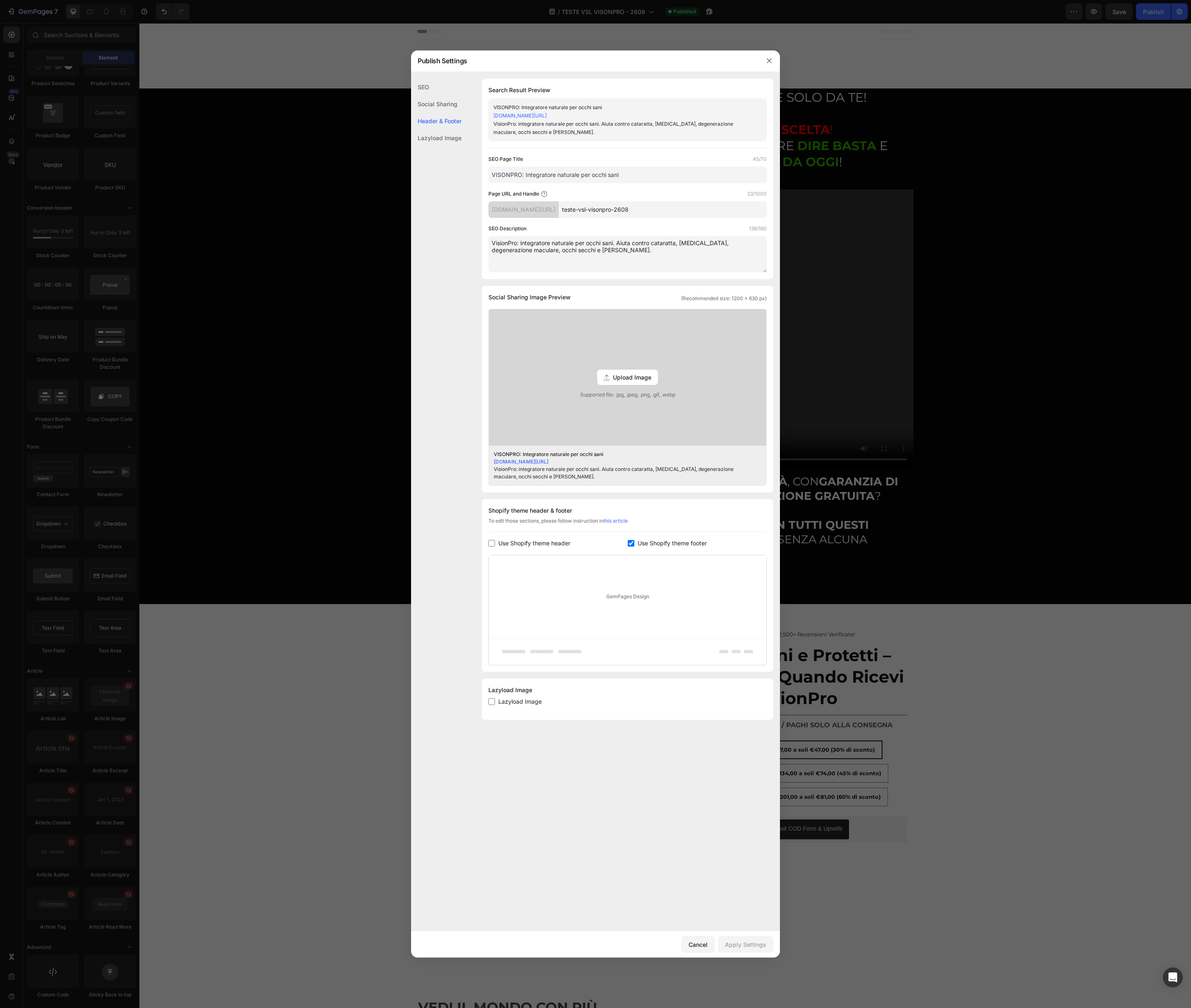
click at [579, 599] on div "GemPages Design" at bounding box center [626, 596] width 277 height 83
click at [621, 597] on div "GemPages Design" at bounding box center [626, 596] width 277 height 83
click at [576, 591] on div "GemPages Design" at bounding box center [626, 596] width 277 height 83
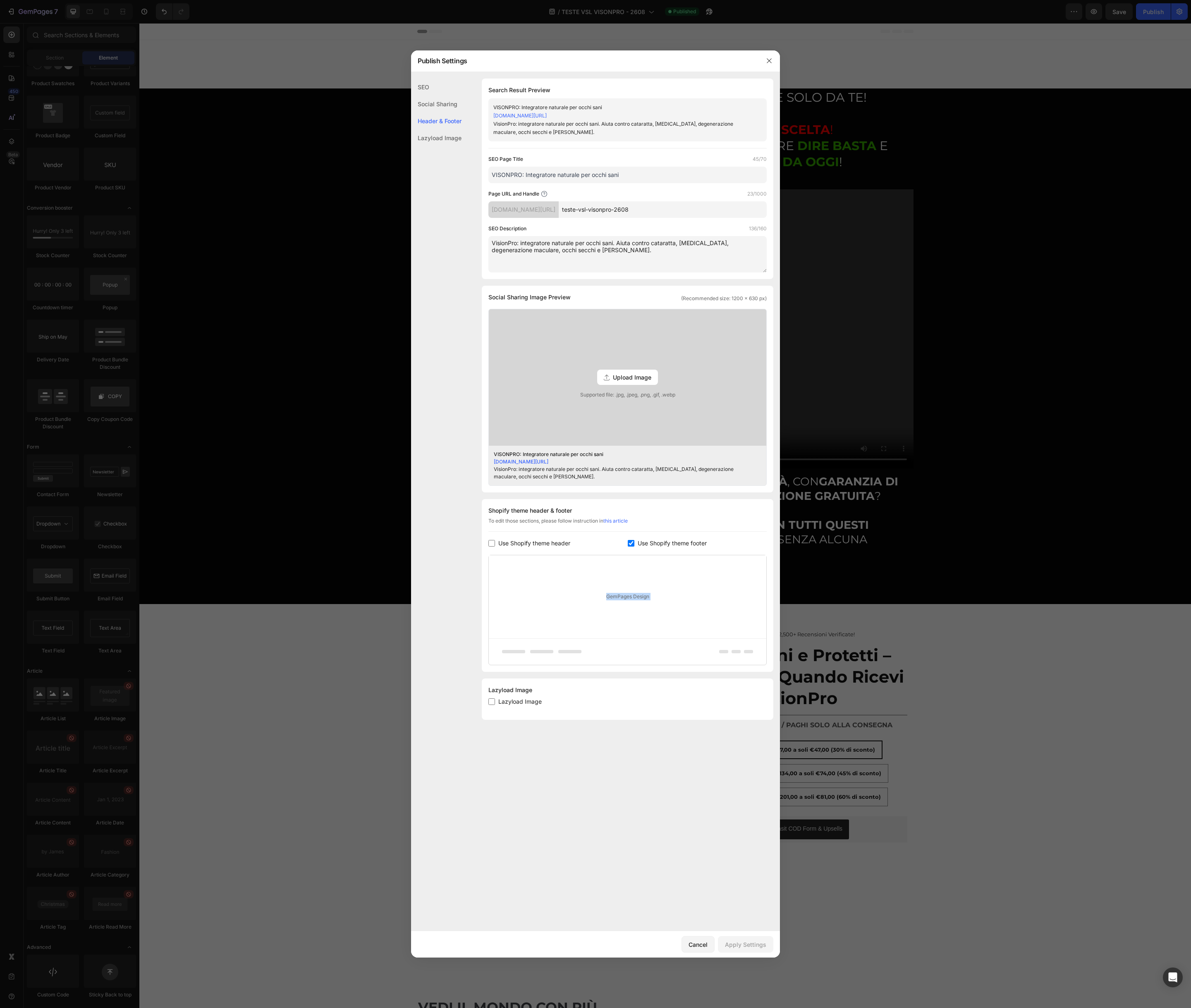
click at [576, 591] on div "GemPages Design" at bounding box center [626, 596] width 277 height 83
click at [447, 140] on div "Lazyload Image" at bounding box center [436, 138] width 50 height 17
click at [765, 60] on icon "button" at bounding box center [768, 60] width 7 height 7
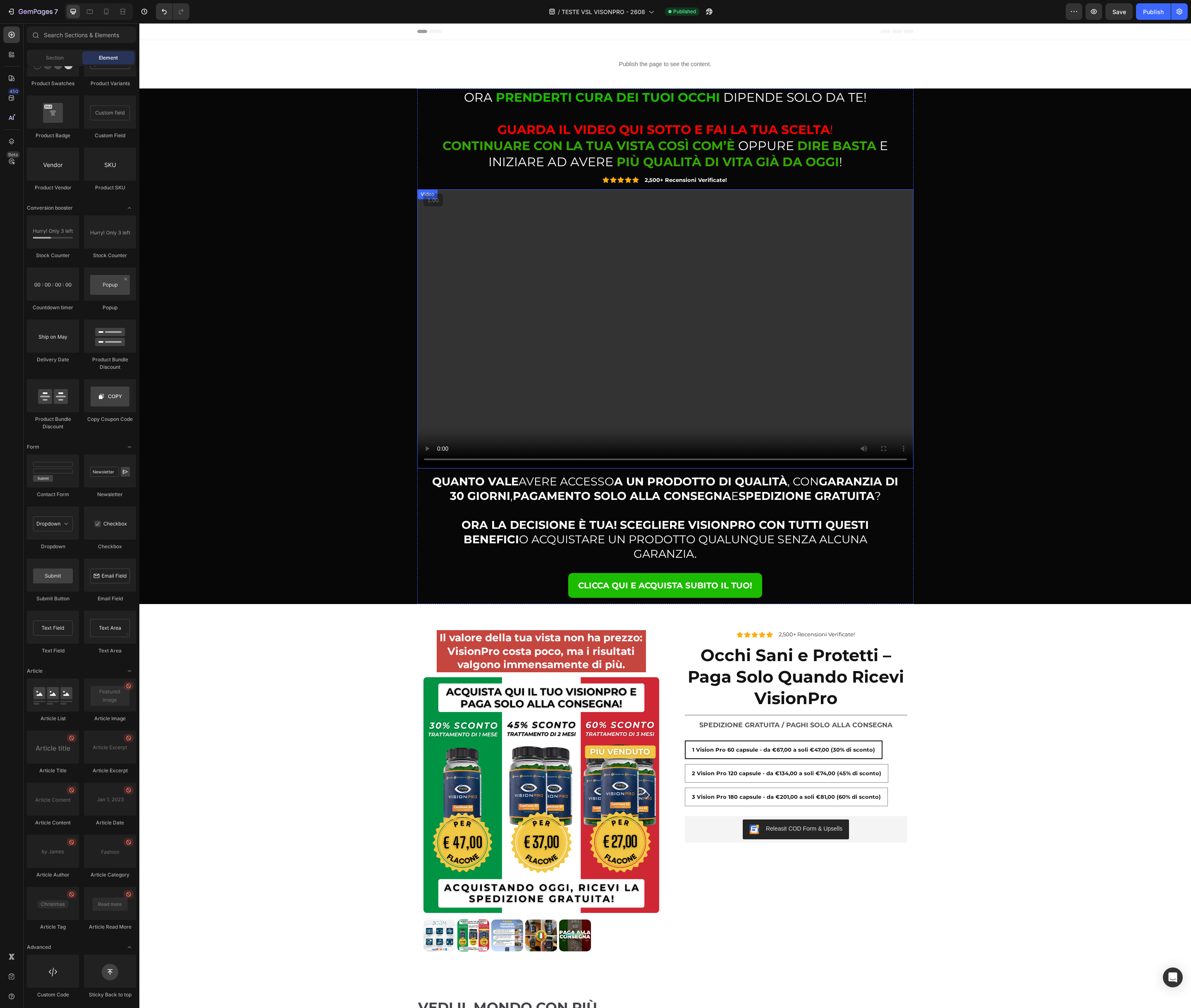
click at [473, 261] on video at bounding box center [665, 328] width 496 height 279
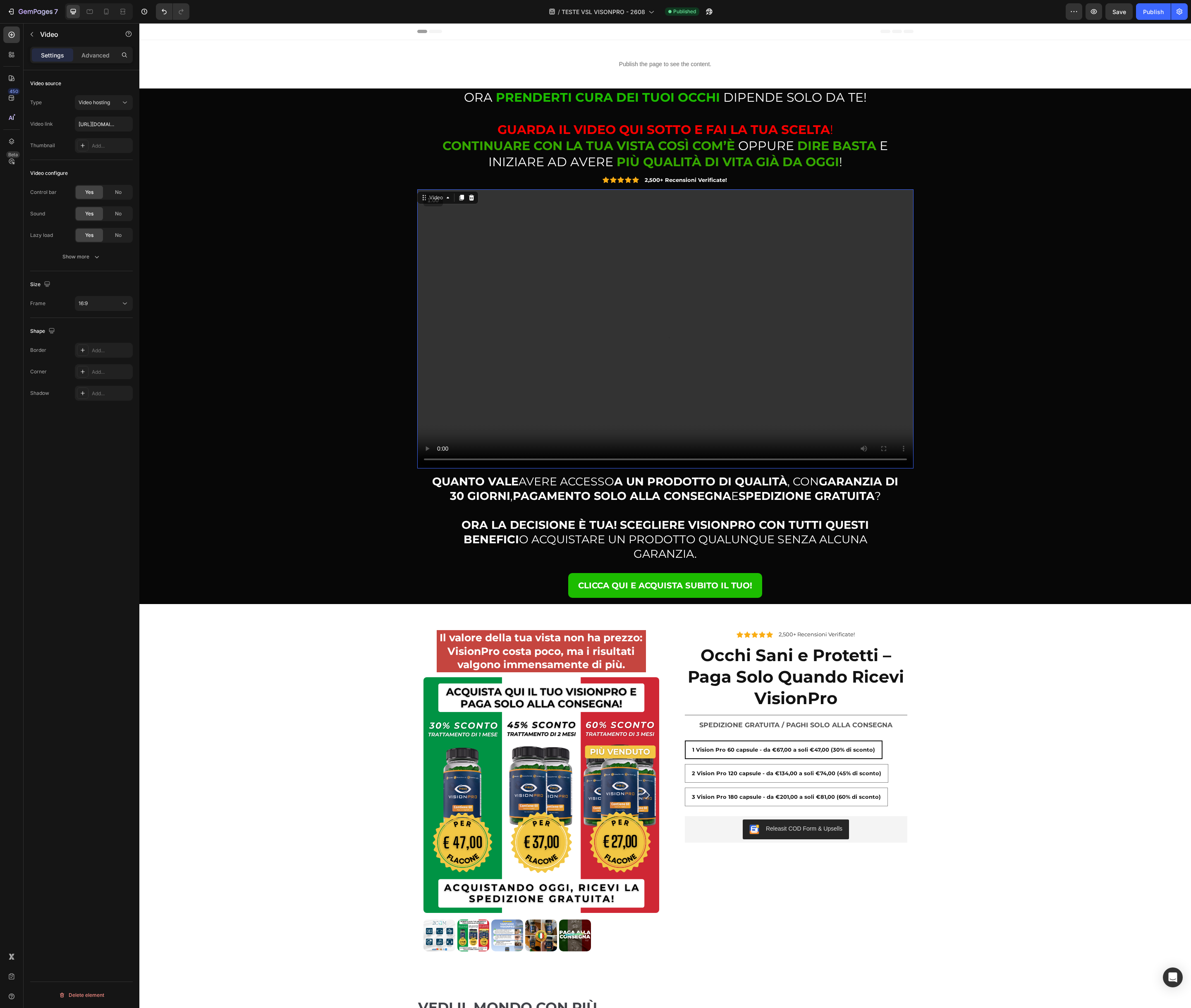
click at [523, 286] on video at bounding box center [665, 328] width 496 height 279
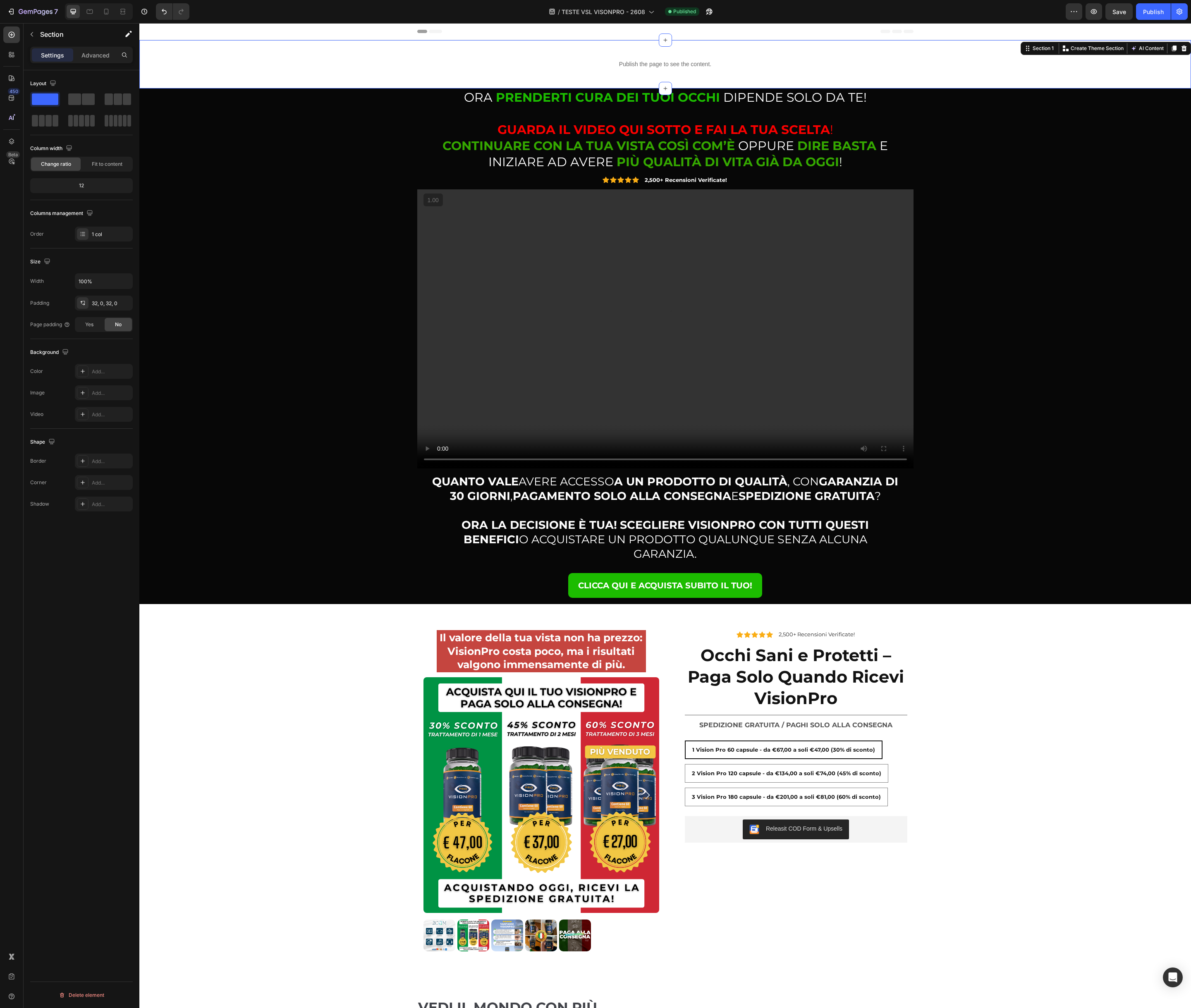
click at [1077, 44] on div "Publish the page to see the content. Custom Code Section 1 You can create reusa…" at bounding box center [665, 64] width 1051 height 49
click at [1182, 48] on icon at bounding box center [1184, 49] width 6 height 6
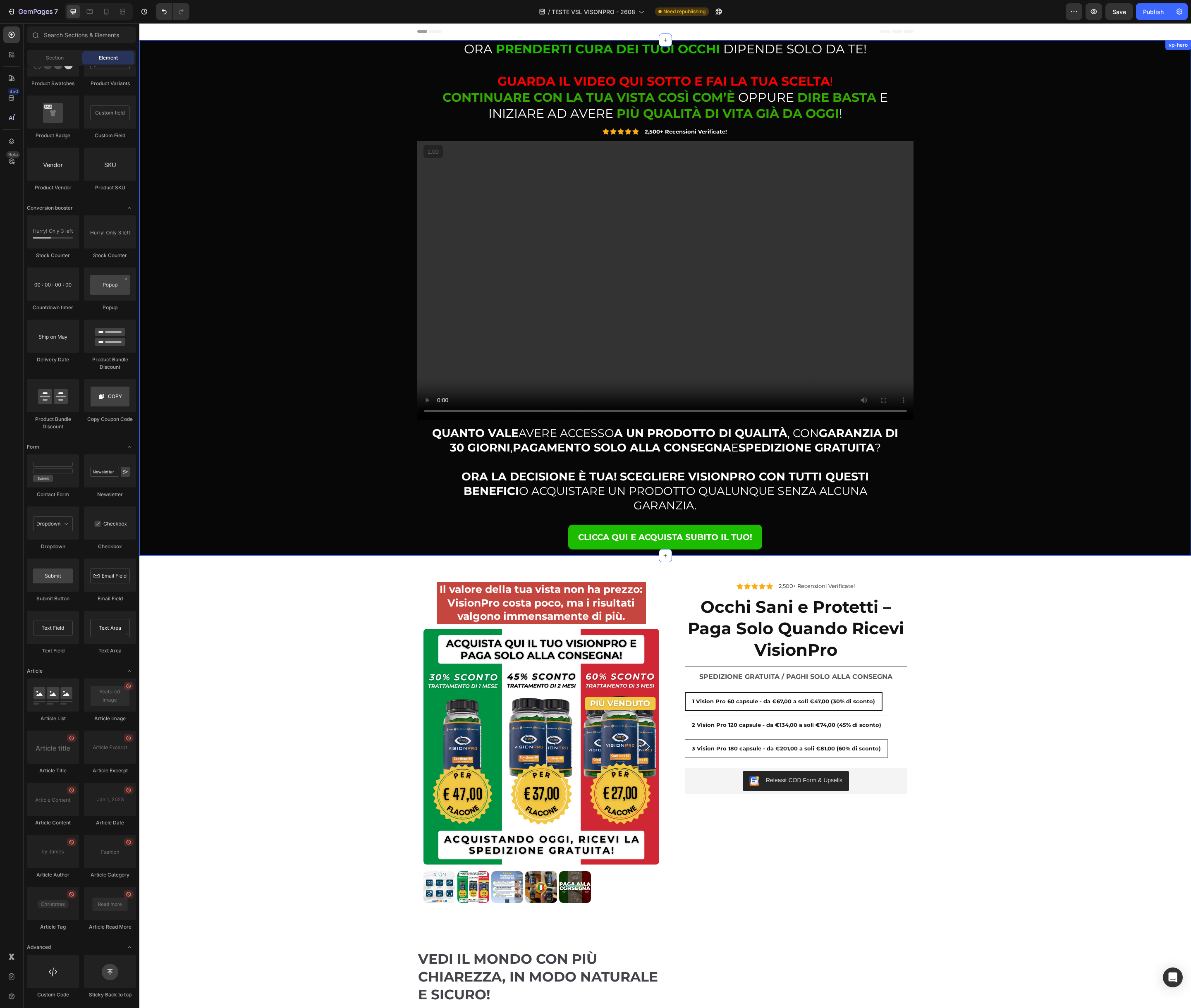
click at [1079, 126] on div "⁠⁠⁠⁠⁠⁠⁠ ORA PRENDERTI CURA DEI TUOI OCCHI DIPENDE SOLO DA TE! GUARDA IL VIDEO Q…" at bounding box center [665, 298] width 1039 height 516
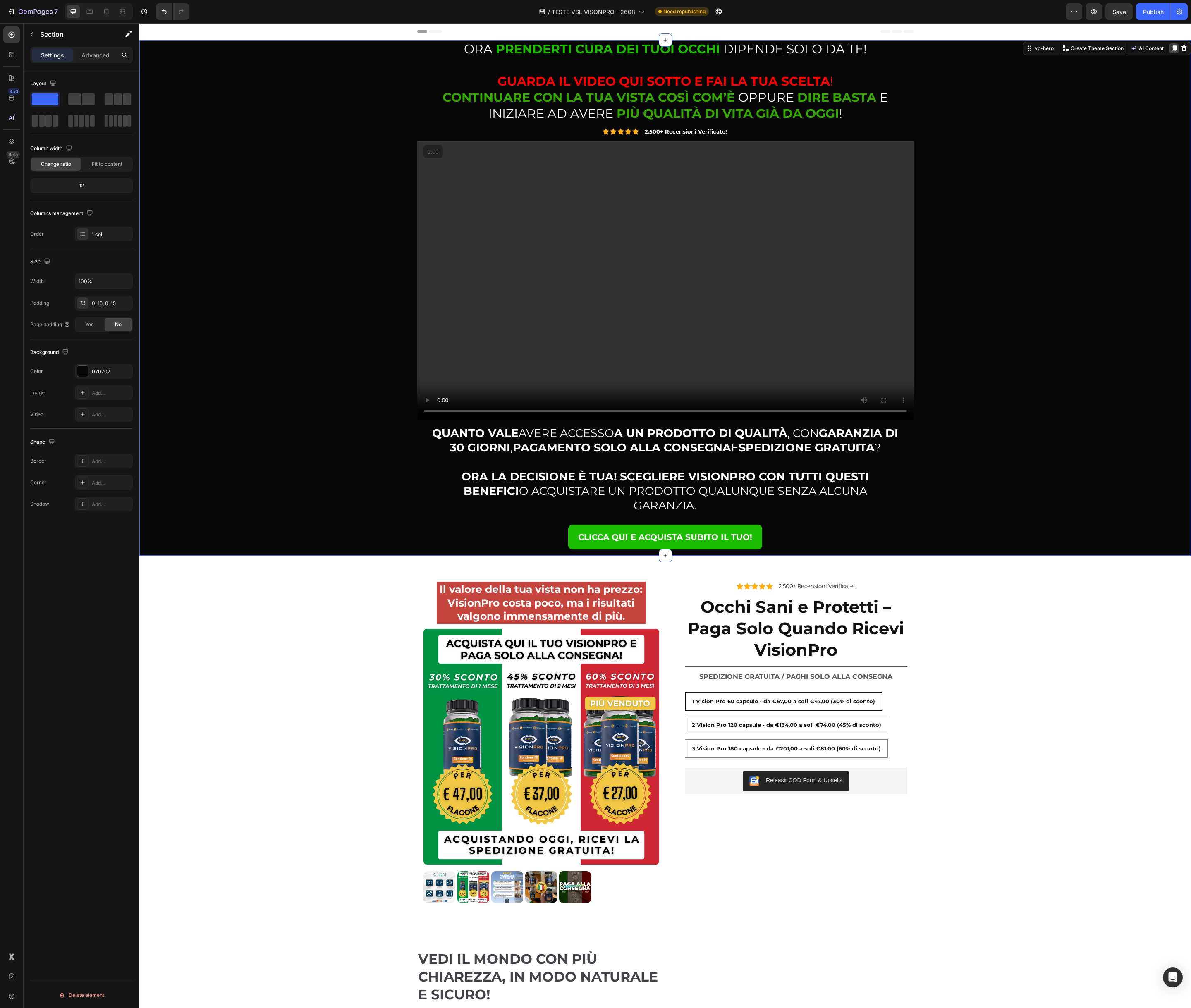
click at [1173, 47] on icon at bounding box center [1174, 49] width 5 height 6
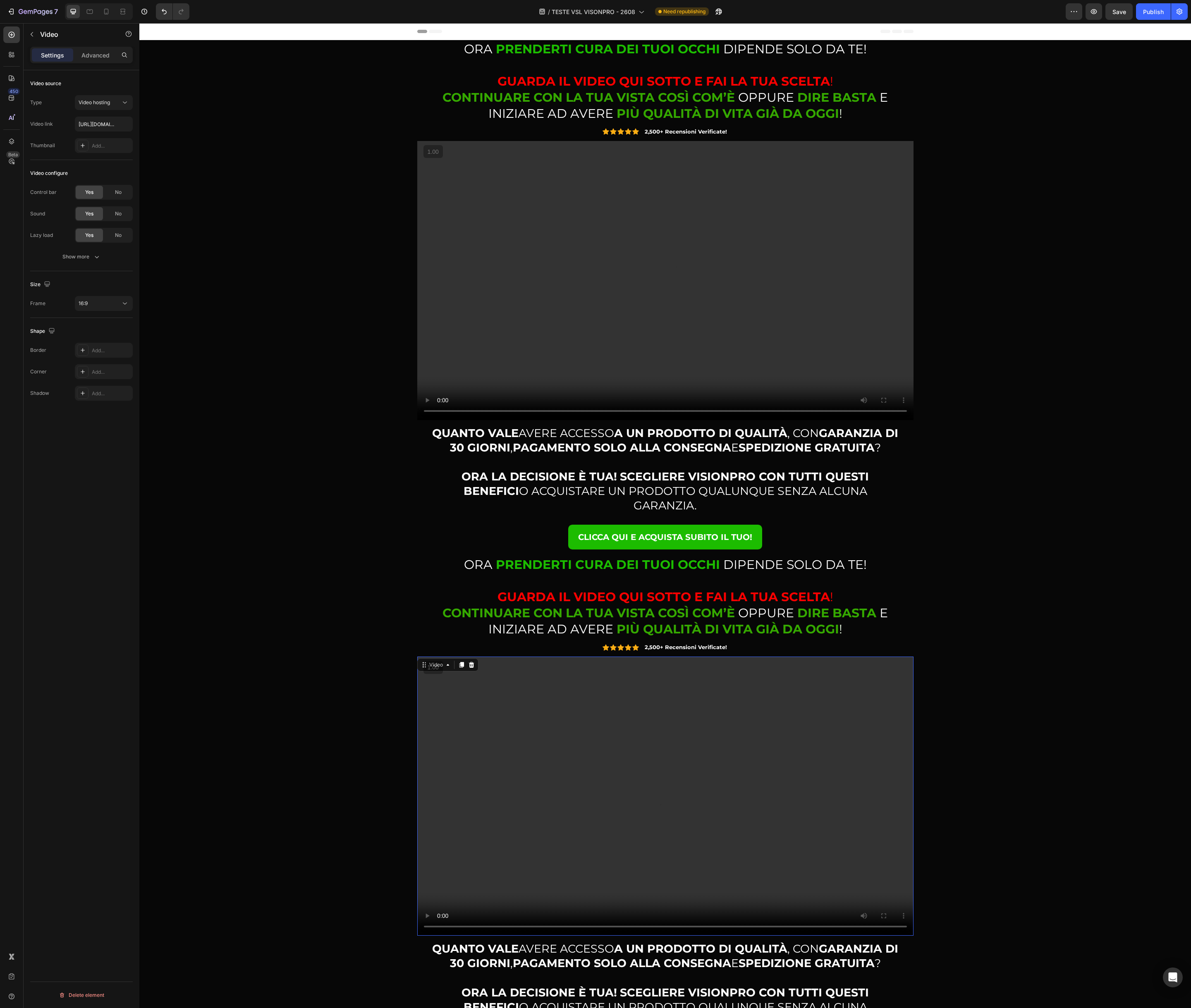
click at [747, 768] on video at bounding box center [665, 796] width 496 height 279
click at [602, 306] on video at bounding box center [665, 280] width 496 height 279
click at [550, 256] on video at bounding box center [665, 280] width 496 height 279
click at [120, 100] on div "Video hosting" at bounding box center [100, 103] width 42 height 8
click at [103, 125] on p "YouTube" at bounding box center [103, 123] width 48 height 8
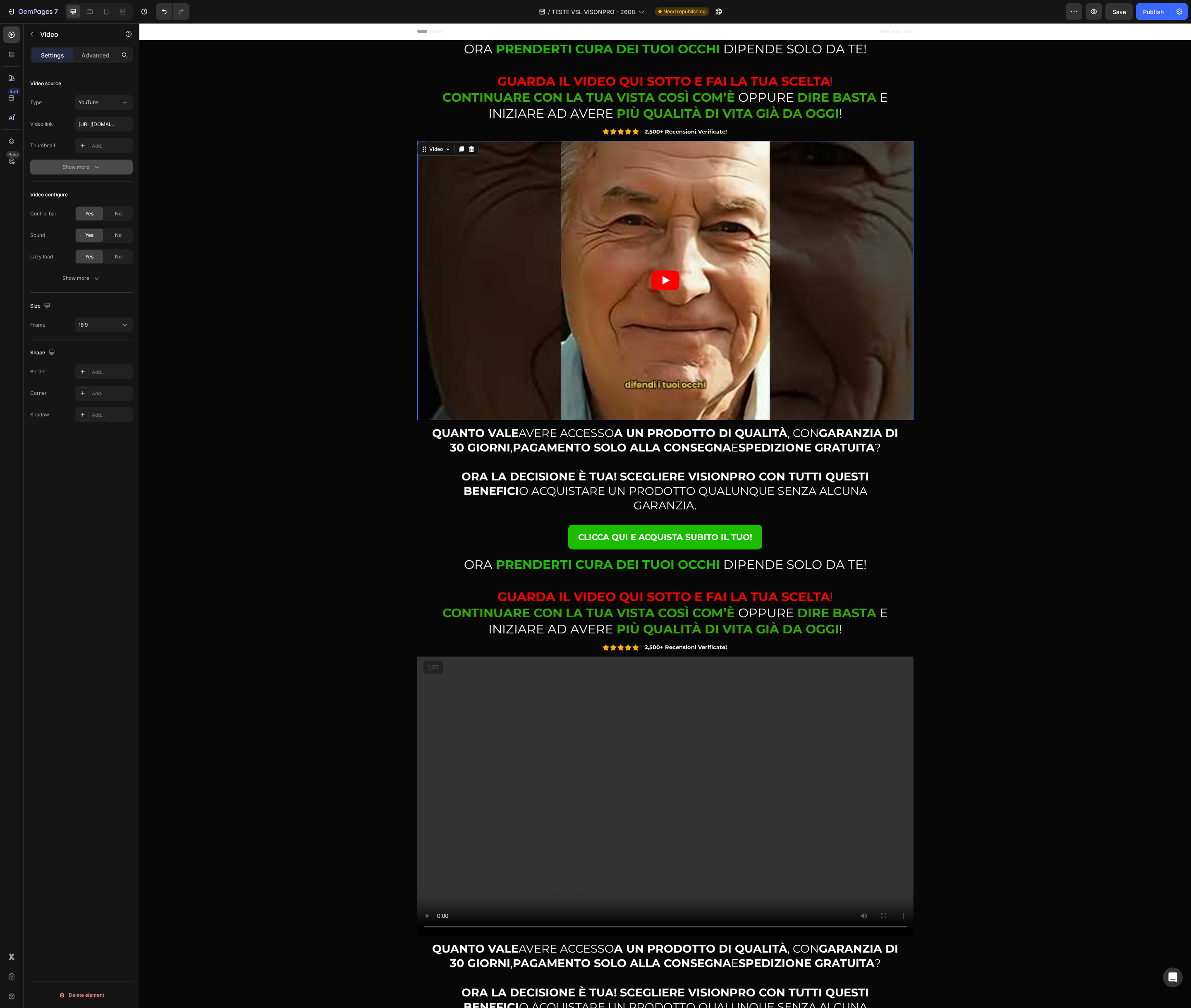
click at [94, 167] on icon "button" at bounding box center [96, 167] width 9 height 9
click at [109, 107] on button "YouTube" at bounding box center [104, 103] width 58 height 15
click at [101, 135] on p "Vimeo" at bounding box center [103, 139] width 48 height 8
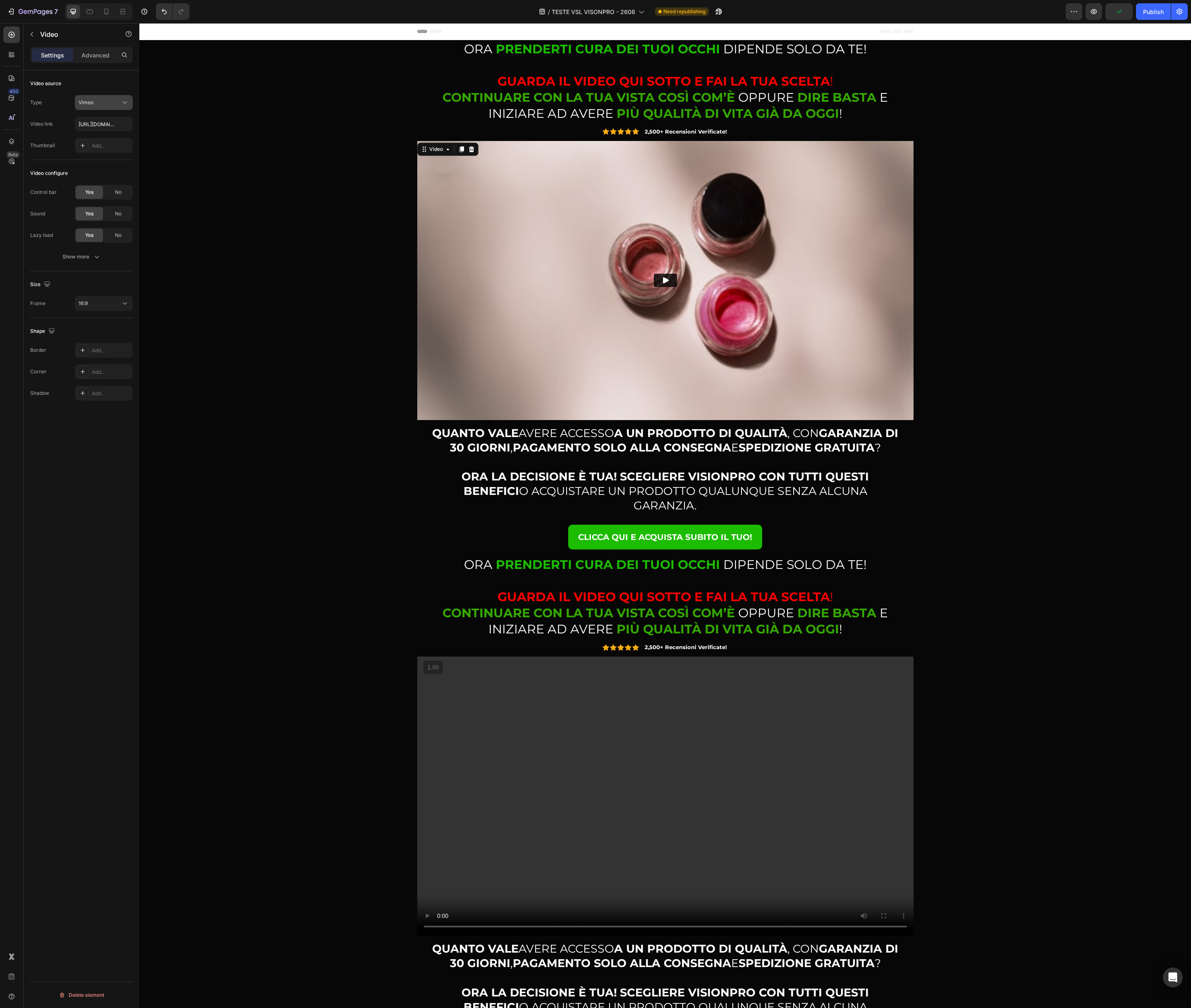
click at [113, 109] on button "Vimeo" at bounding box center [104, 103] width 58 height 15
click at [94, 150] on span "Video hosting" at bounding box center [94, 154] width 31 height 8
type input "[URL][DOMAIN_NAME]"
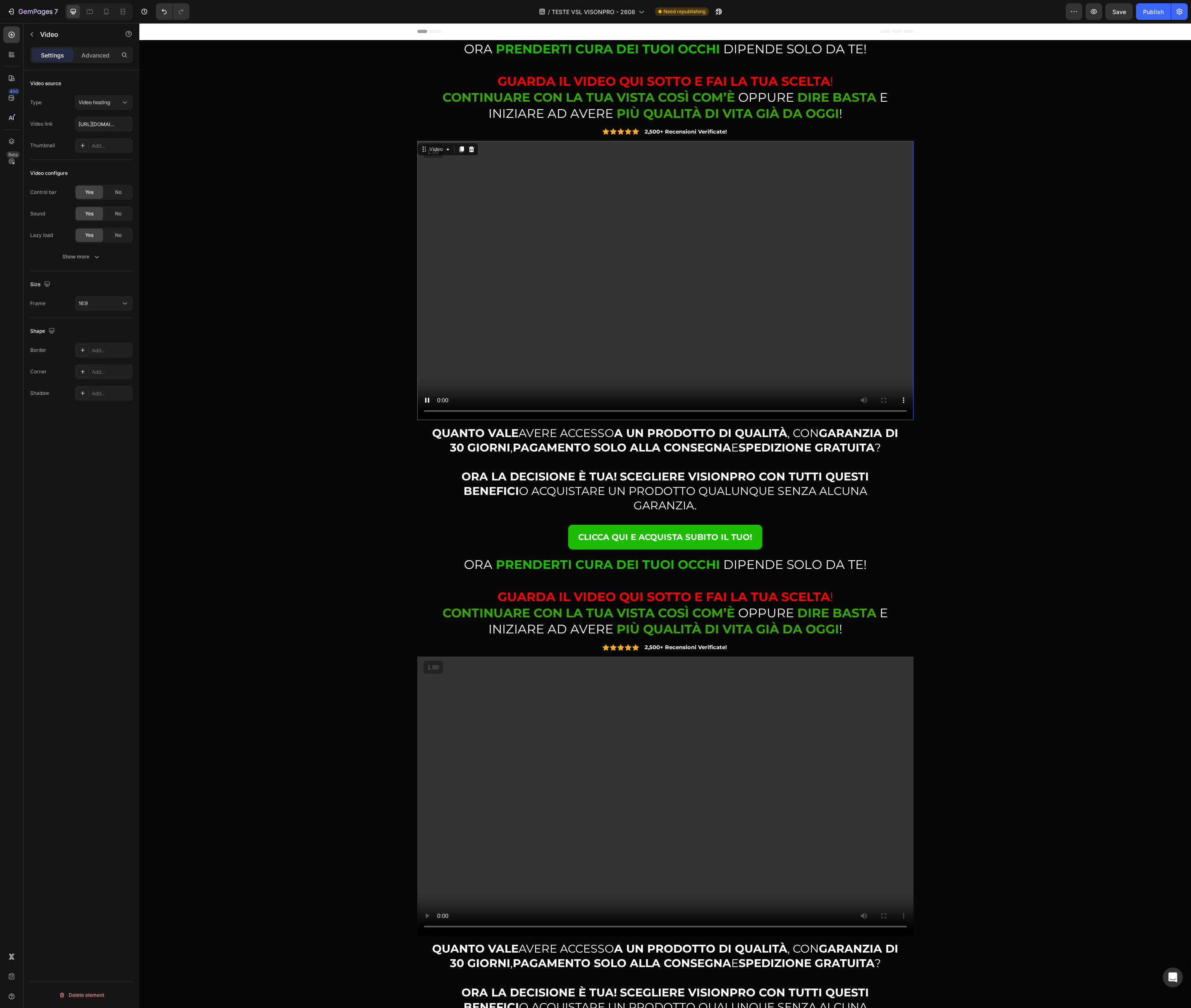
click at [455, 254] on video at bounding box center [665, 280] width 496 height 279
click at [1112, 57] on div "⁠⁠⁠⁠⁠⁠⁠ ORA PRENDERTI CURA DEI TUOI OCCHI DIPENDE SOLO DA TE! GUARDA IL VIDEO Q…" at bounding box center [665, 298] width 1039 height 516
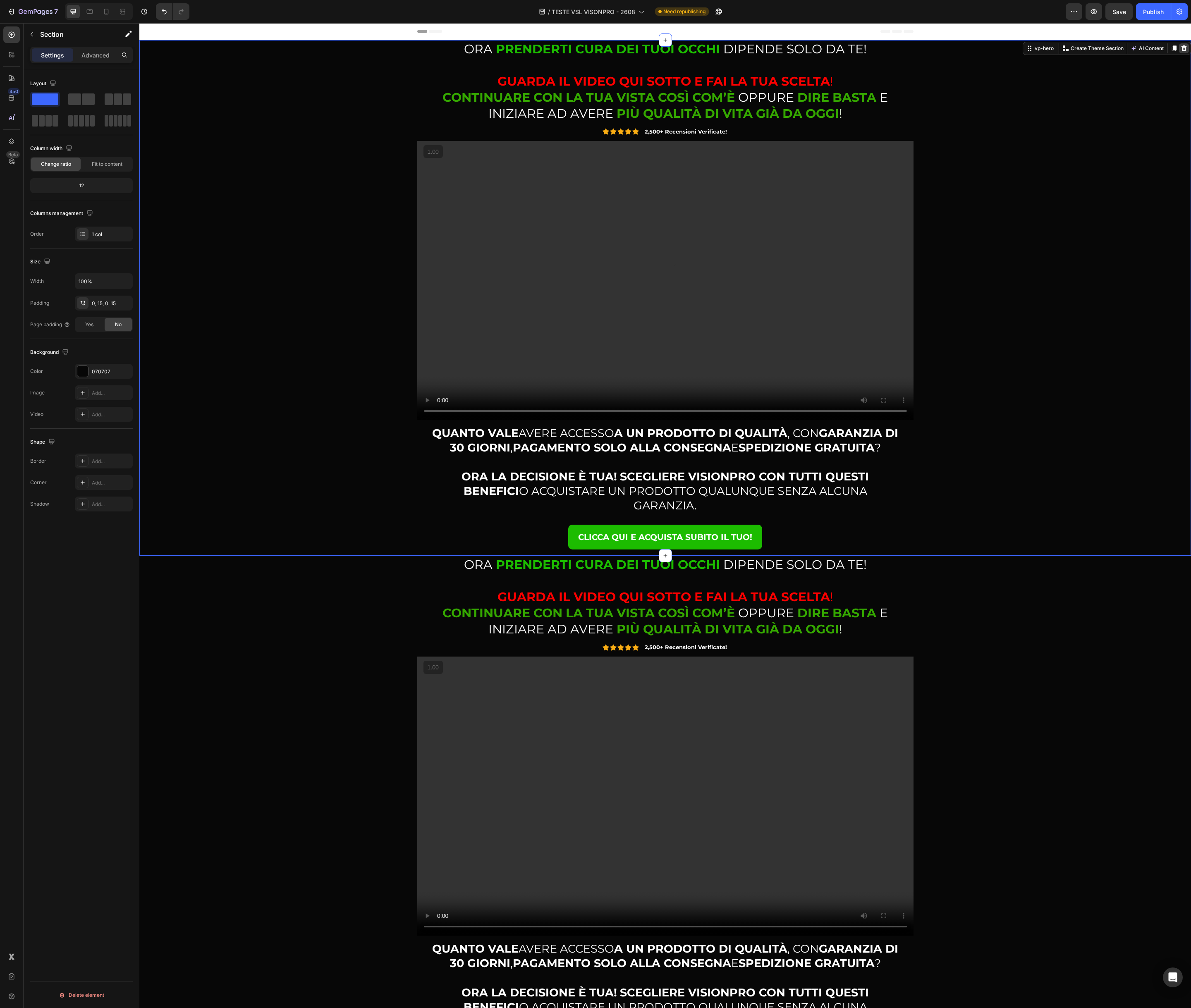
click at [1186, 49] on icon at bounding box center [1184, 49] width 6 height 6
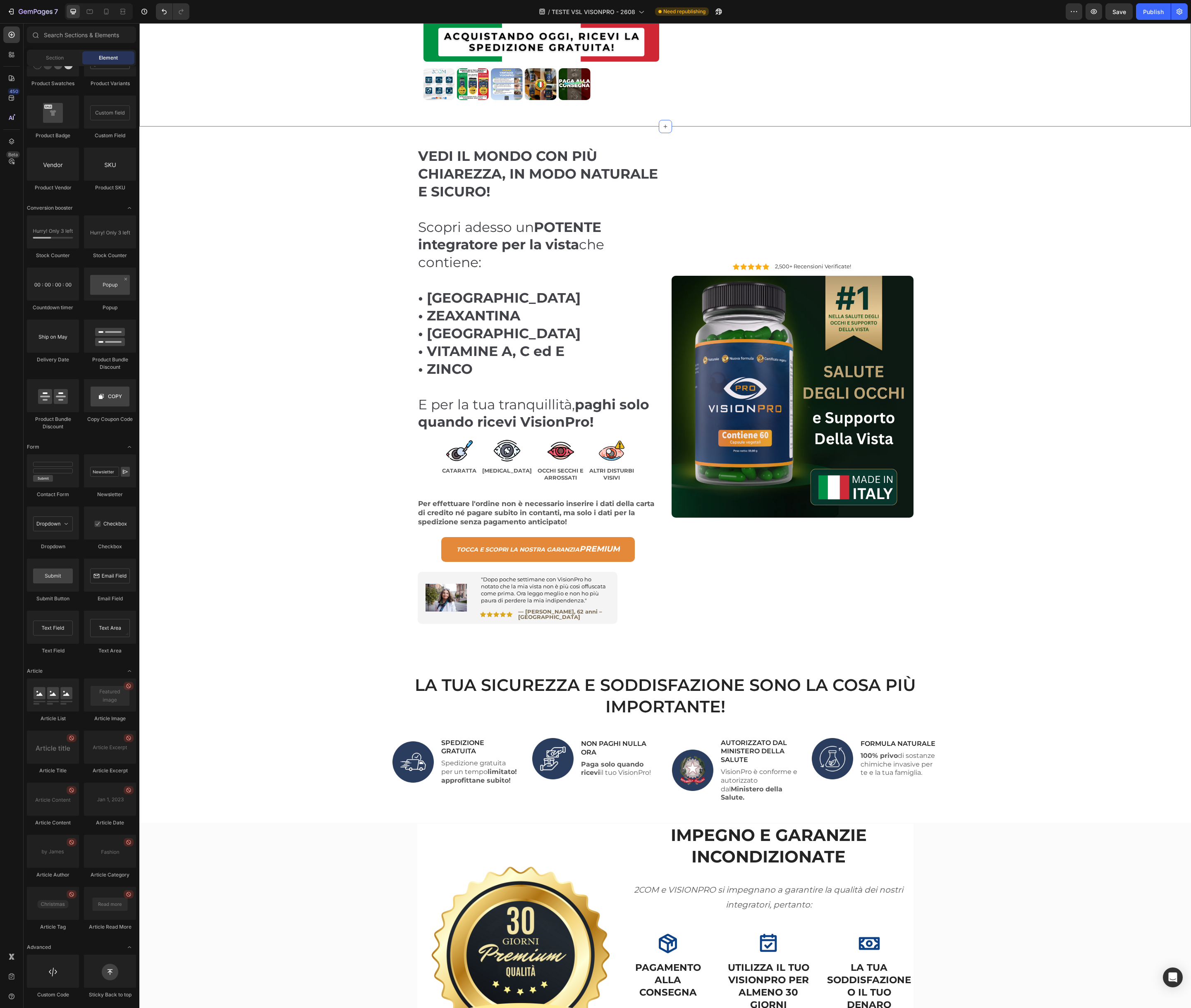
scroll to position [783, 0]
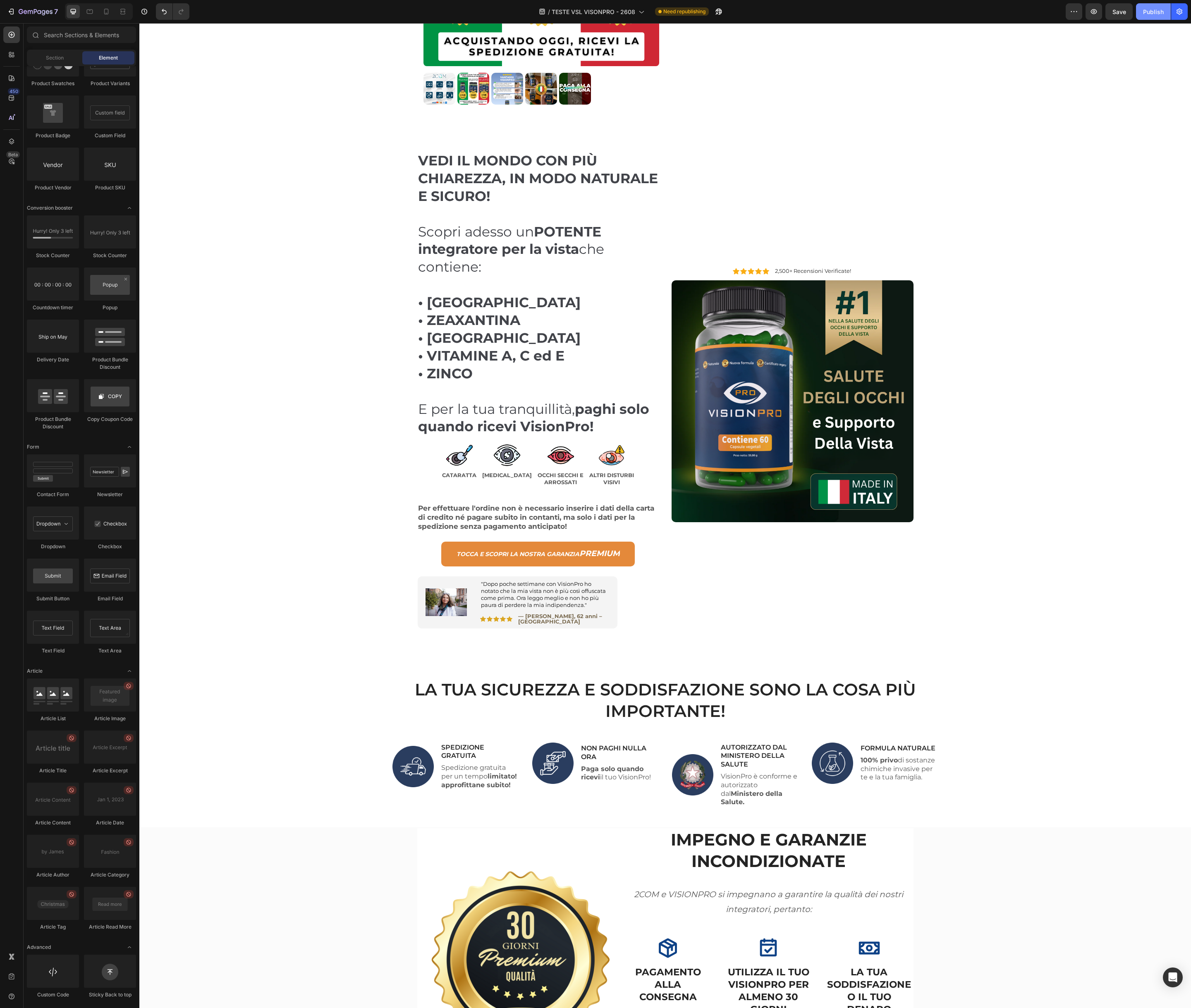
click at [1150, 10] on div "Publish" at bounding box center [1153, 11] width 21 height 9
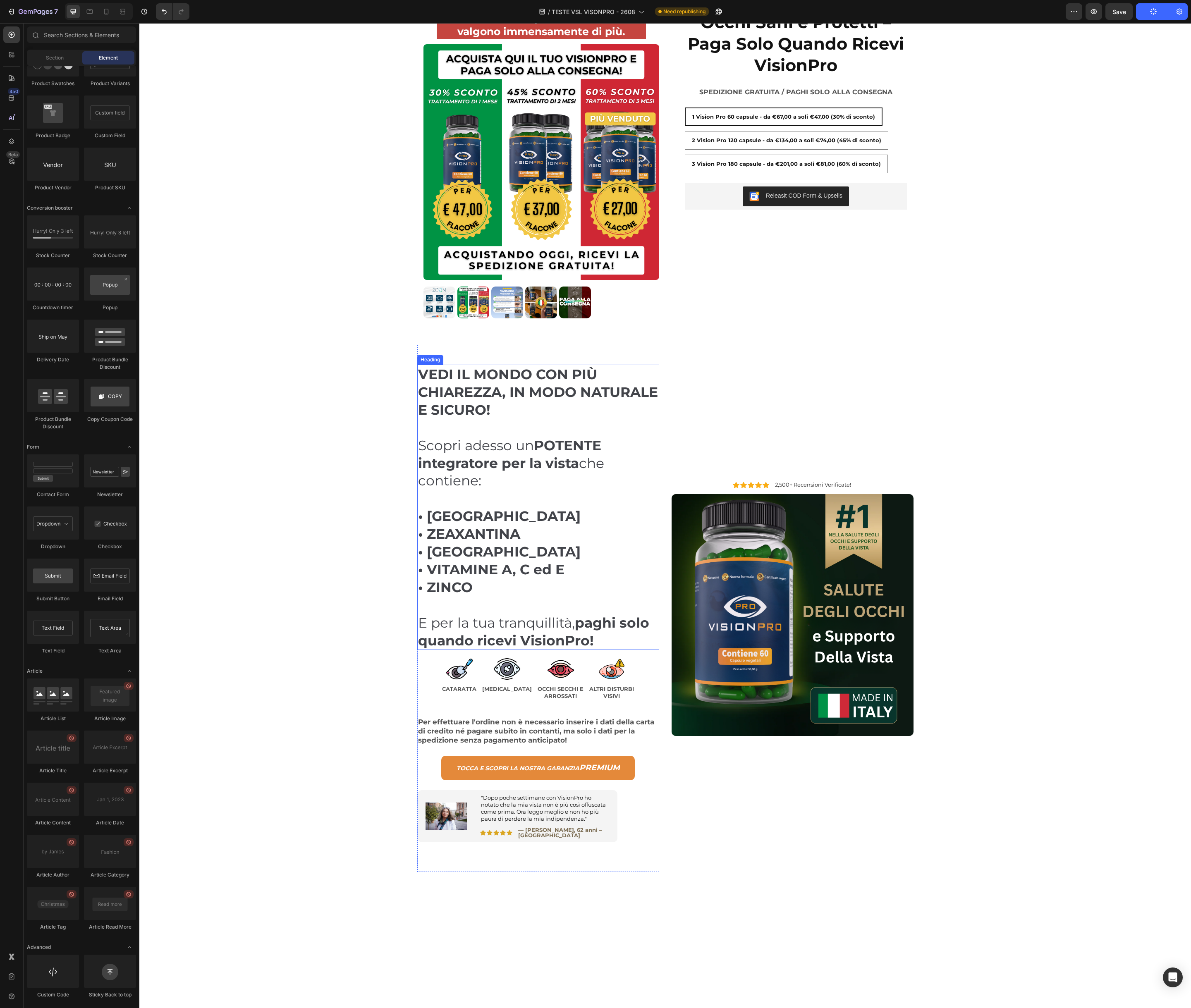
scroll to position [0, 0]
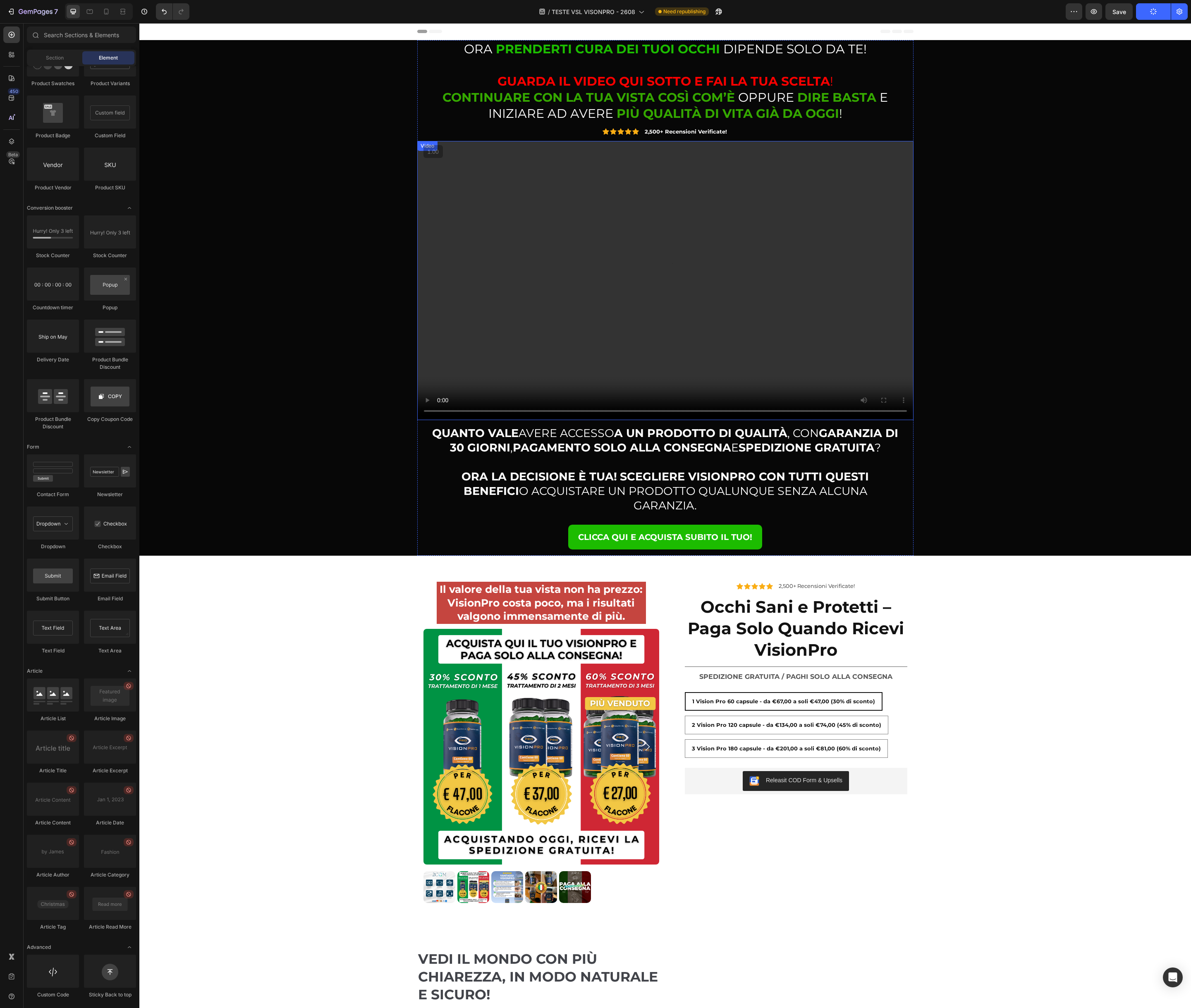
click at [699, 230] on video at bounding box center [665, 280] width 496 height 279
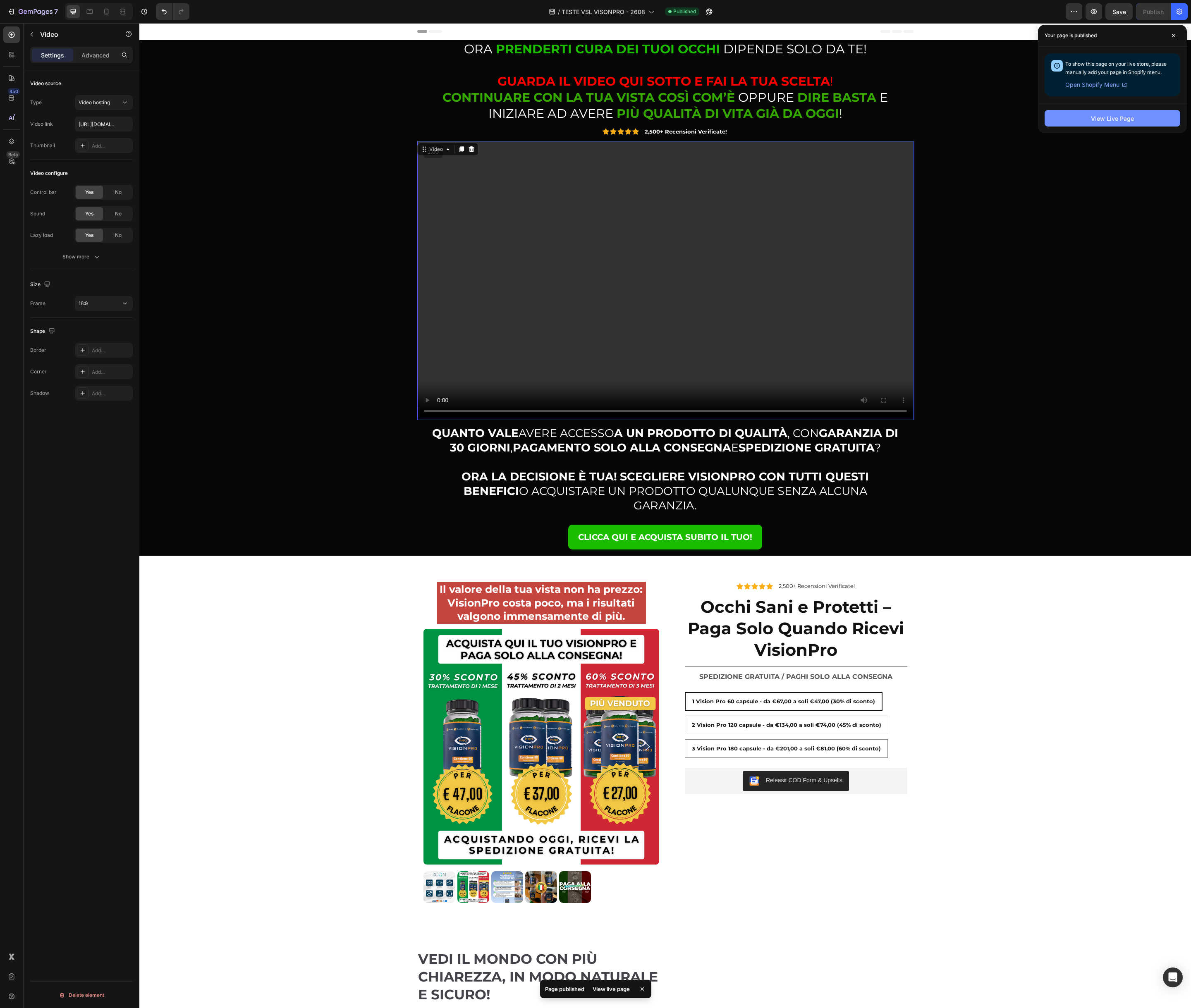
click at [1102, 123] on div "View Live Page" at bounding box center [1112, 118] width 43 height 9
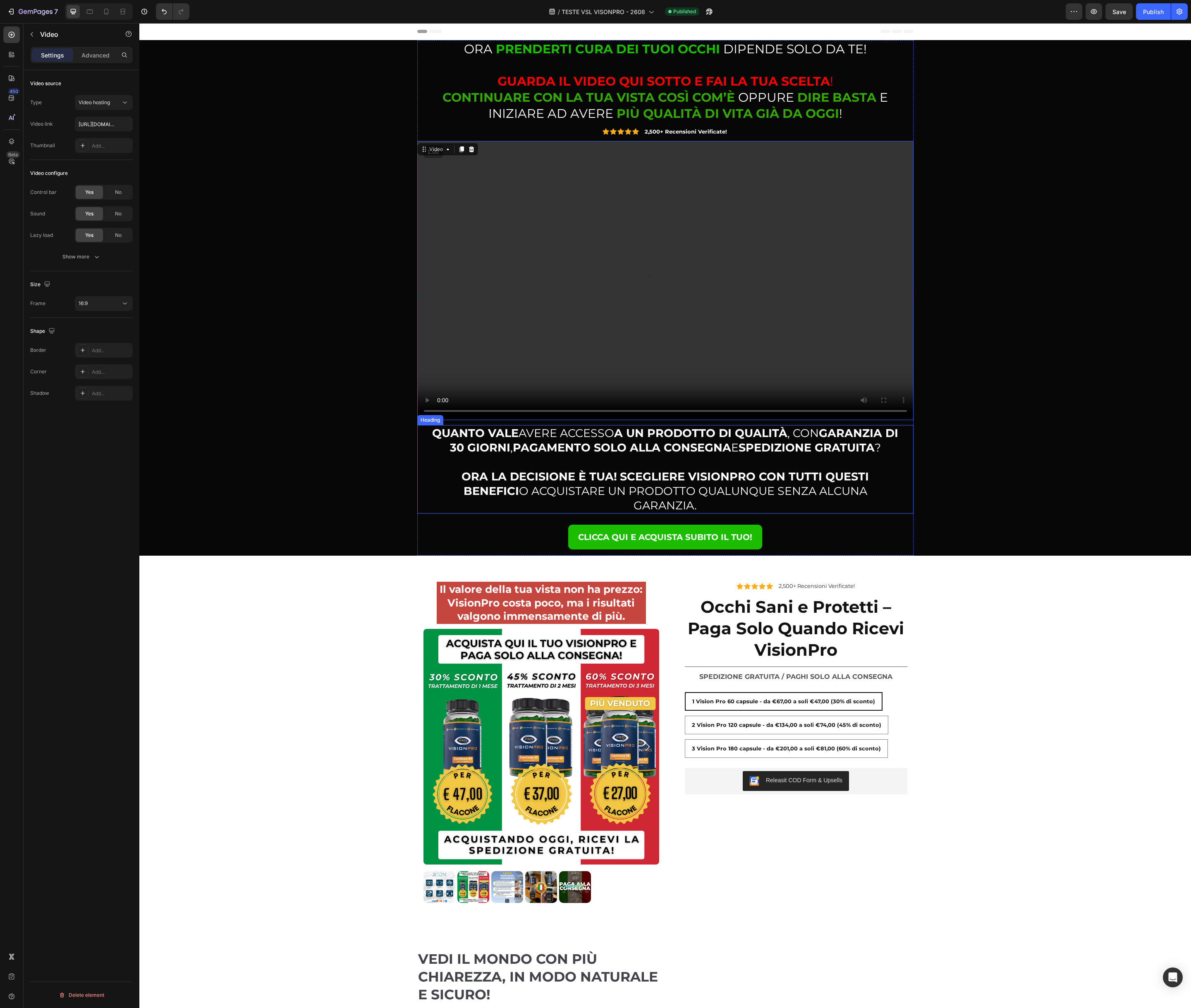
click at [482, 442] on strong "GARANZIA DI 30 GIORNI" at bounding box center [673, 441] width 448 height 29
drag, startPoint x: 441, startPoint y: 434, endPoint x: 521, endPoint y: 434, distance: 80.0
click at [519, 434] on strong "QUANTO VALE" at bounding box center [475, 433] width 87 height 13
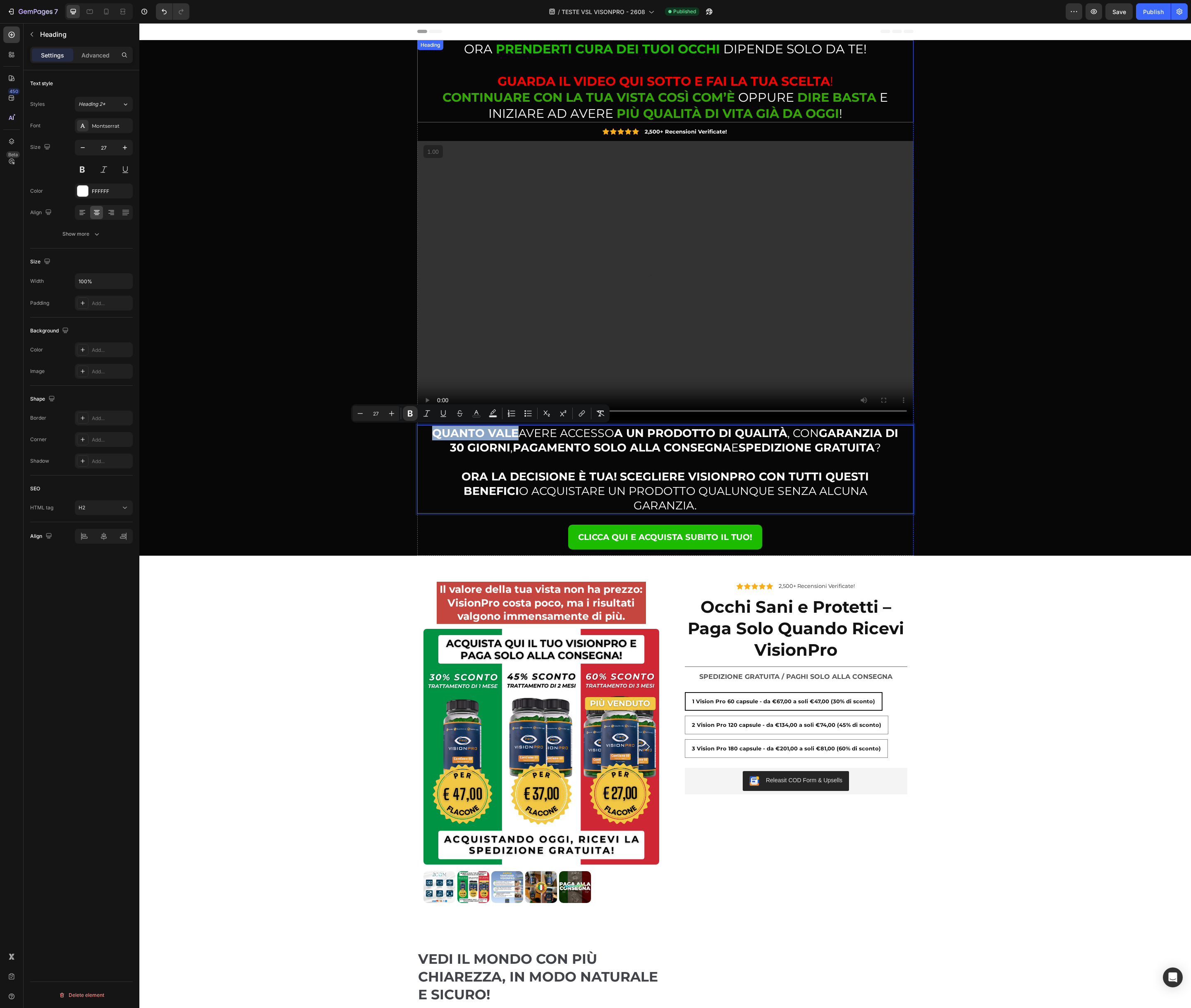
click at [484, 103] on strong "CONTINUARE CON LA TUA VISTA COSÌ COM’È" at bounding box center [588, 97] width 292 height 15
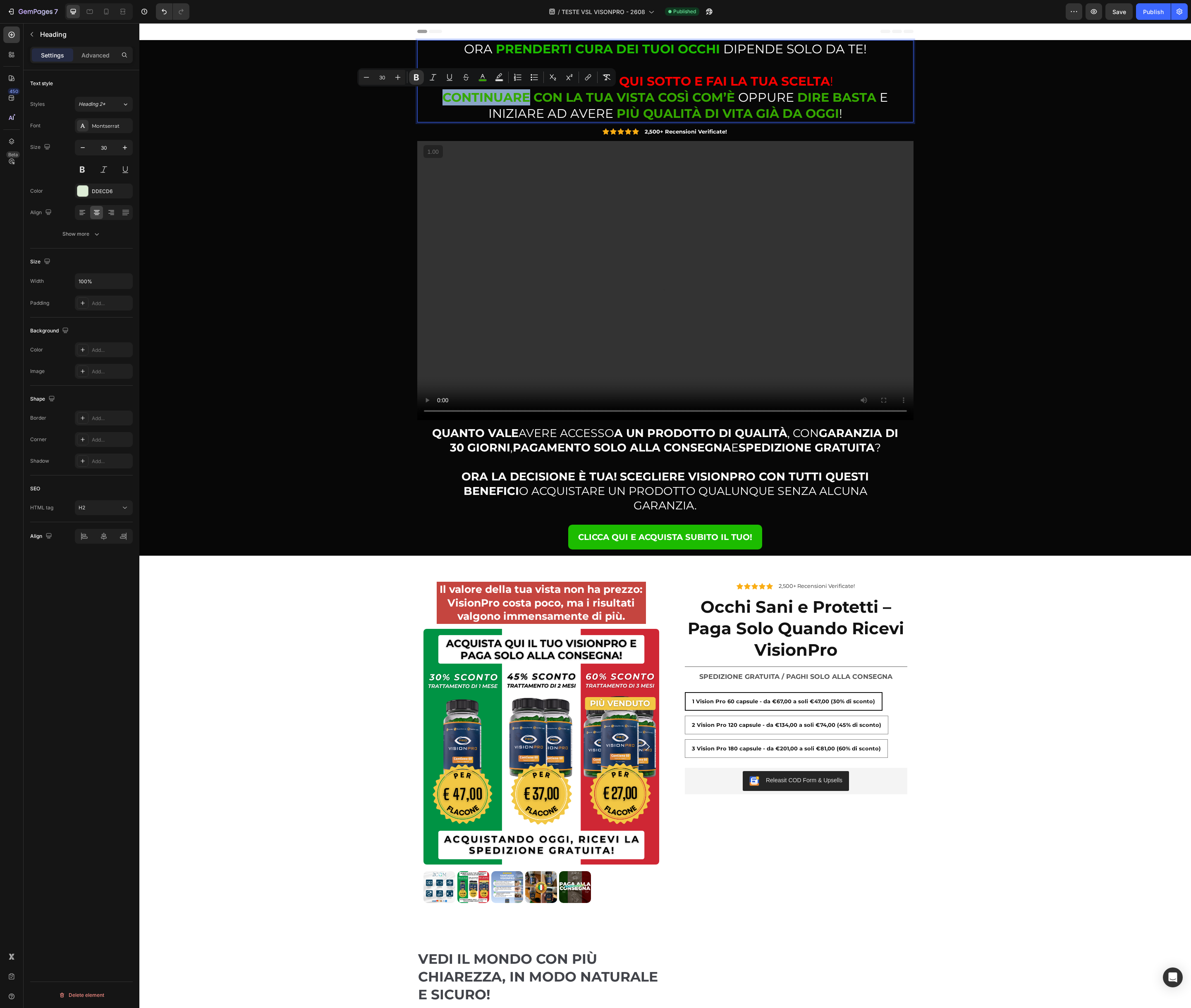
drag, startPoint x: 444, startPoint y: 98, endPoint x: 527, endPoint y: 96, distance: 83.0
click at [527, 96] on strong "CONTINUARE CON LA TUA VISTA COSÌ COM’È" at bounding box center [588, 97] width 292 height 15
click at [486, 80] on rect "Editor contextual toolbar" at bounding box center [483, 80] width 8 height 2
type input "35A800"
click at [467, 123] on input "35A800" at bounding box center [476, 123] width 60 height 15
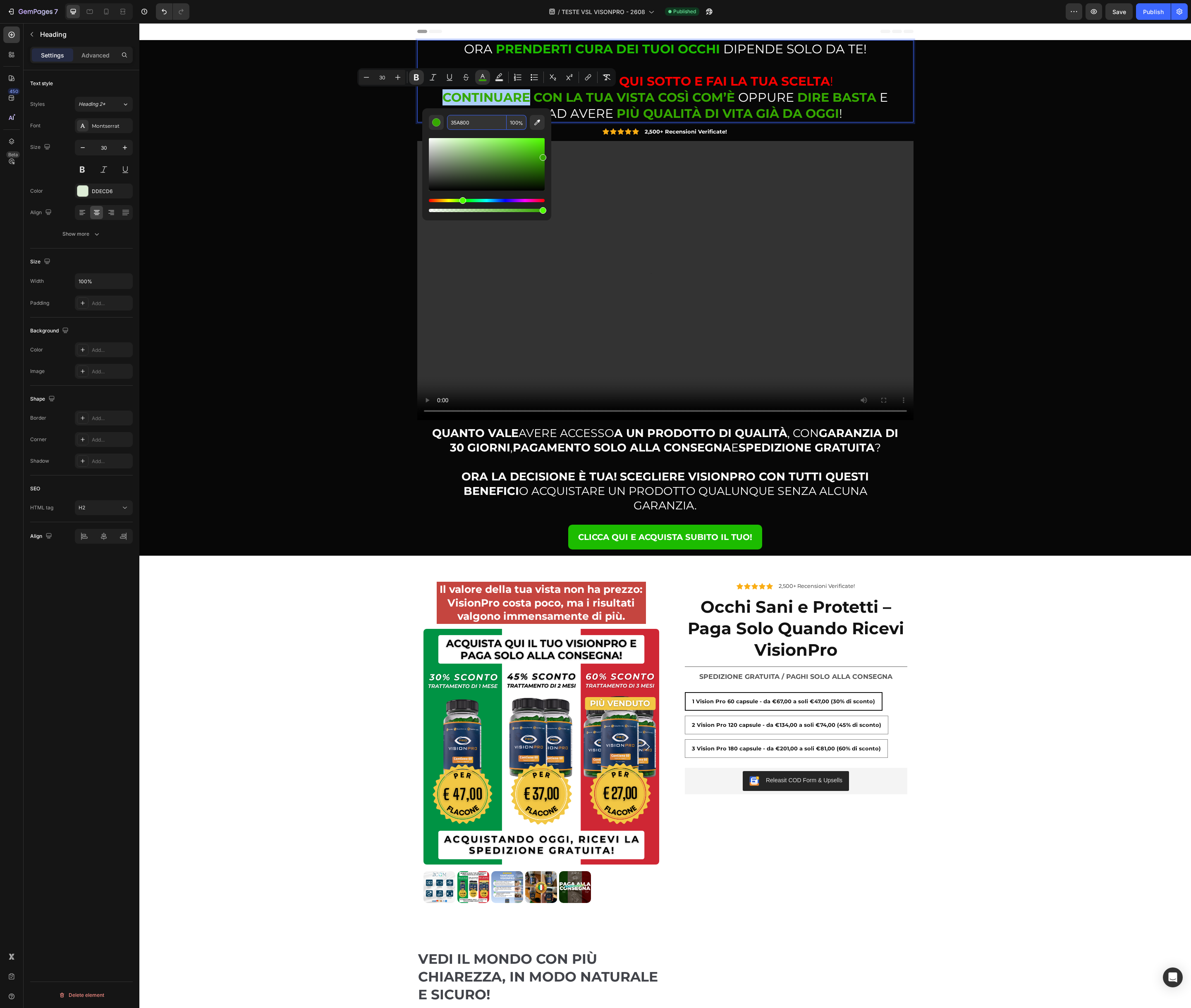
click at [467, 123] on input "35A800" at bounding box center [476, 123] width 60 height 15
click at [476, 426] on strong "QUANTO VALE" at bounding box center [475, 433] width 87 height 13
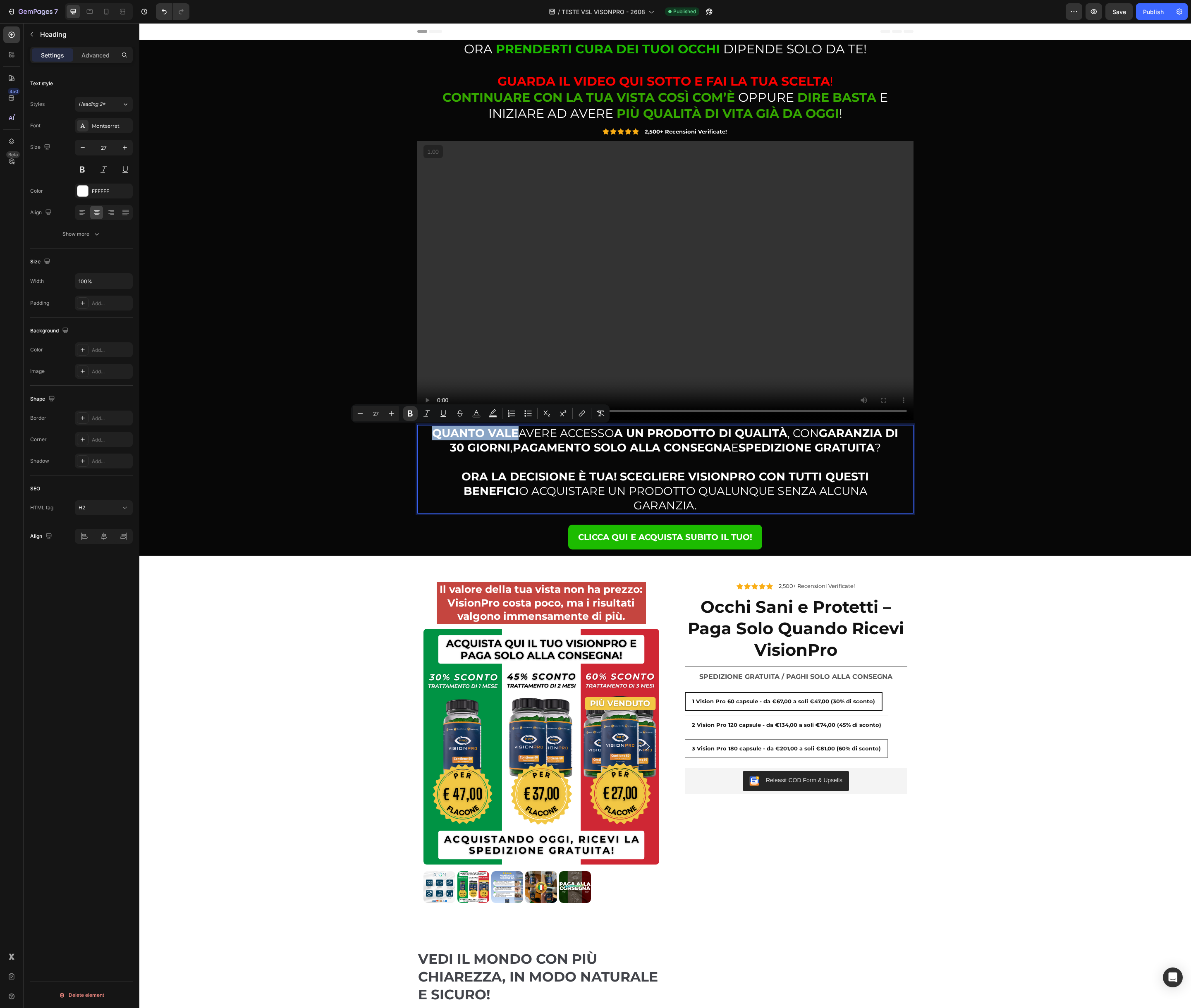
drag, startPoint x: 440, startPoint y: 434, endPoint x: 521, endPoint y: 431, distance: 81.1
click at [479, 413] on icon "Editor contextual toolbar" at bounding box center [476, 413] width 9 height 9
click at [479, 460] on input "FFFFFF" at bounding box center [470, 457] width 60 height 15
paste input "35A800"
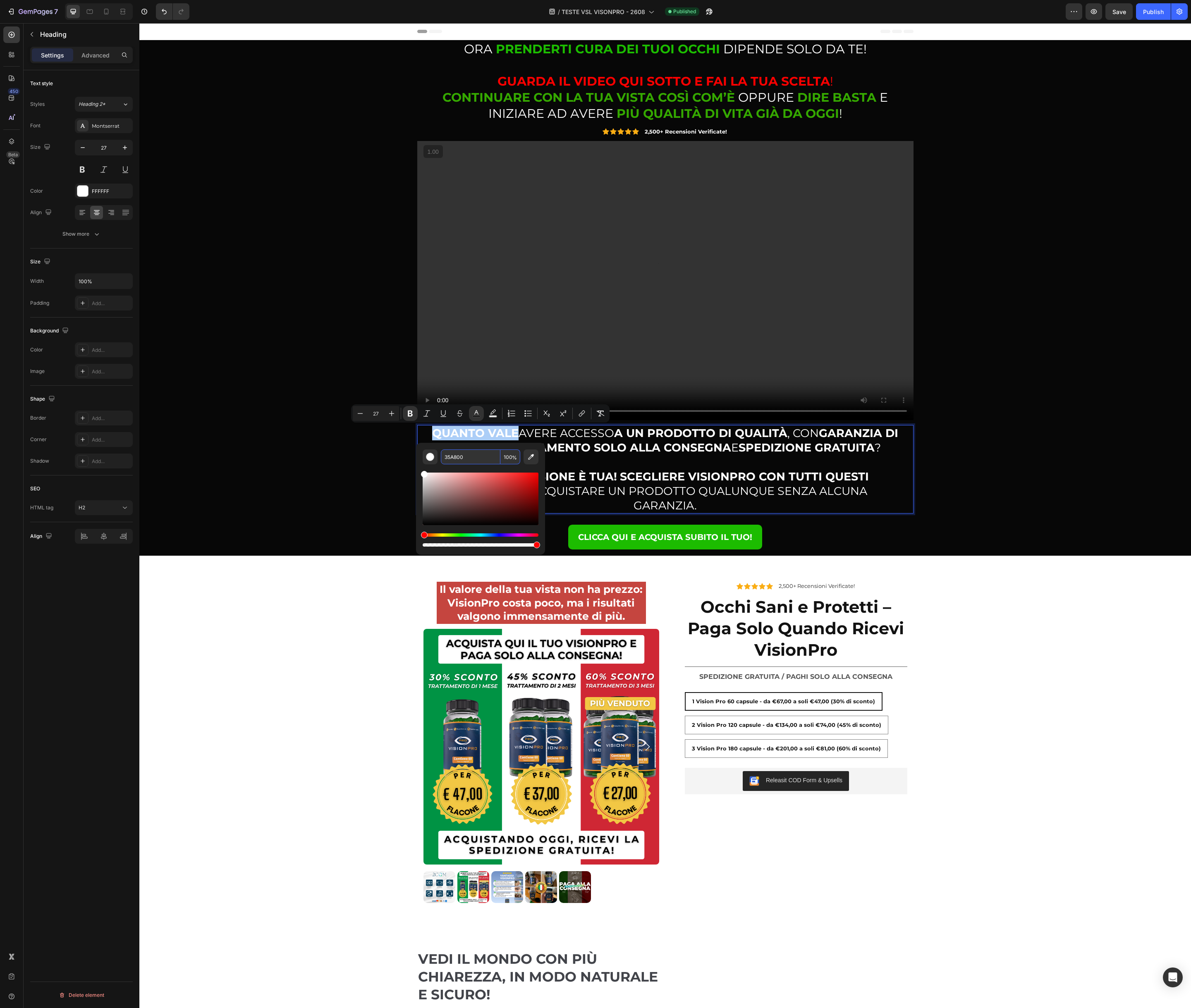
type input "35A800"
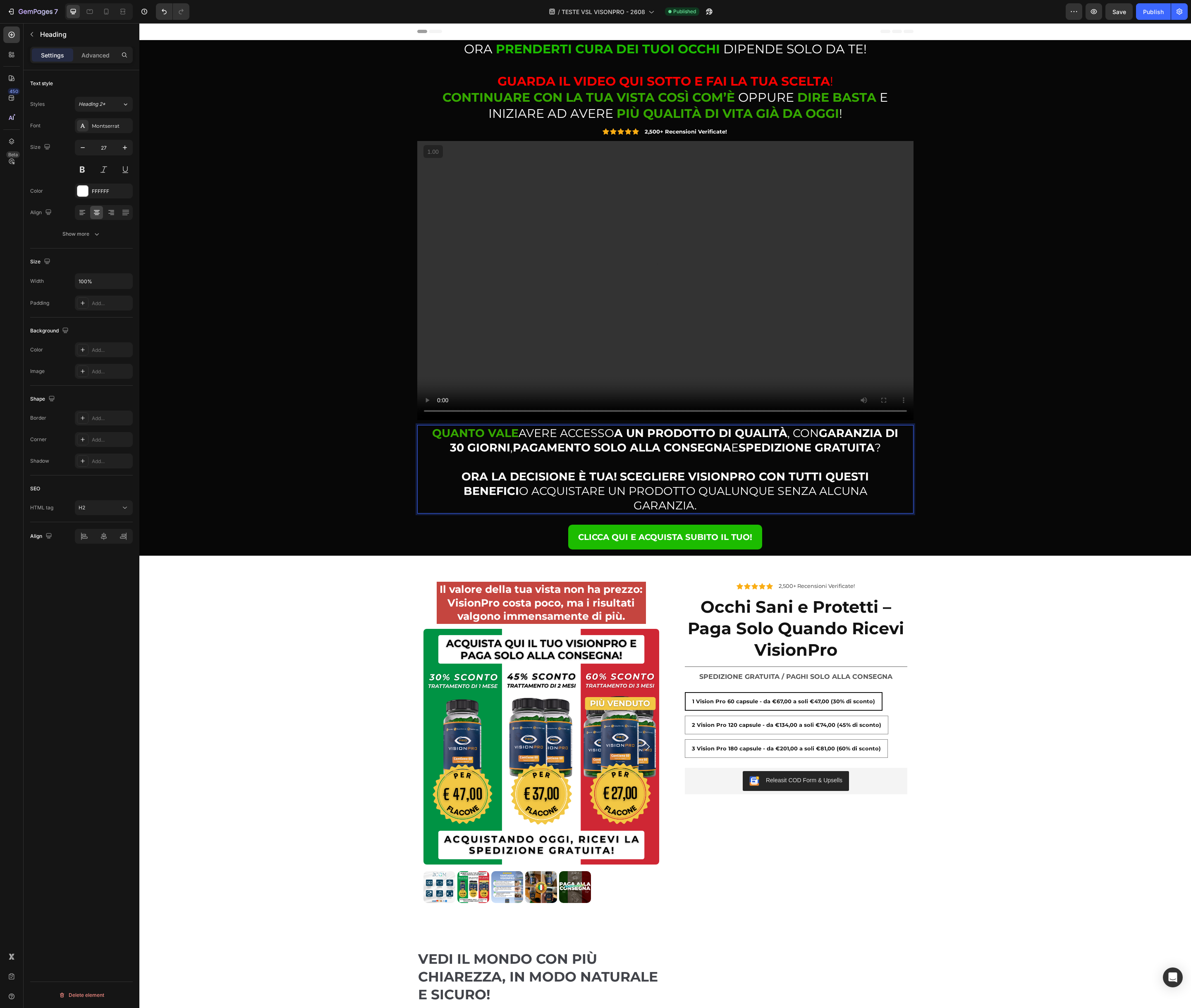
click at [622, 436] on p "QUANTO VALE AVERE ACCESSO A UN PRODOTTO DI QUALITÀ , CON GARANZIA DI 30 GIORNI …" at bounding box center [665, 469] width 468 height 88
drag, startPoint x: 625, startPoint y: 435, endPoint x: 793, endPoint y: 435, distance: 168.0
click at [787, 435] on strong "A UN PRODOTTO DI QUALITÀ" at bounding box center [701, 432] width 173 height 13
click at [708, 416] on icon "Editor contextual toolbar" at bounding box center [705, 412] width 9 height 9
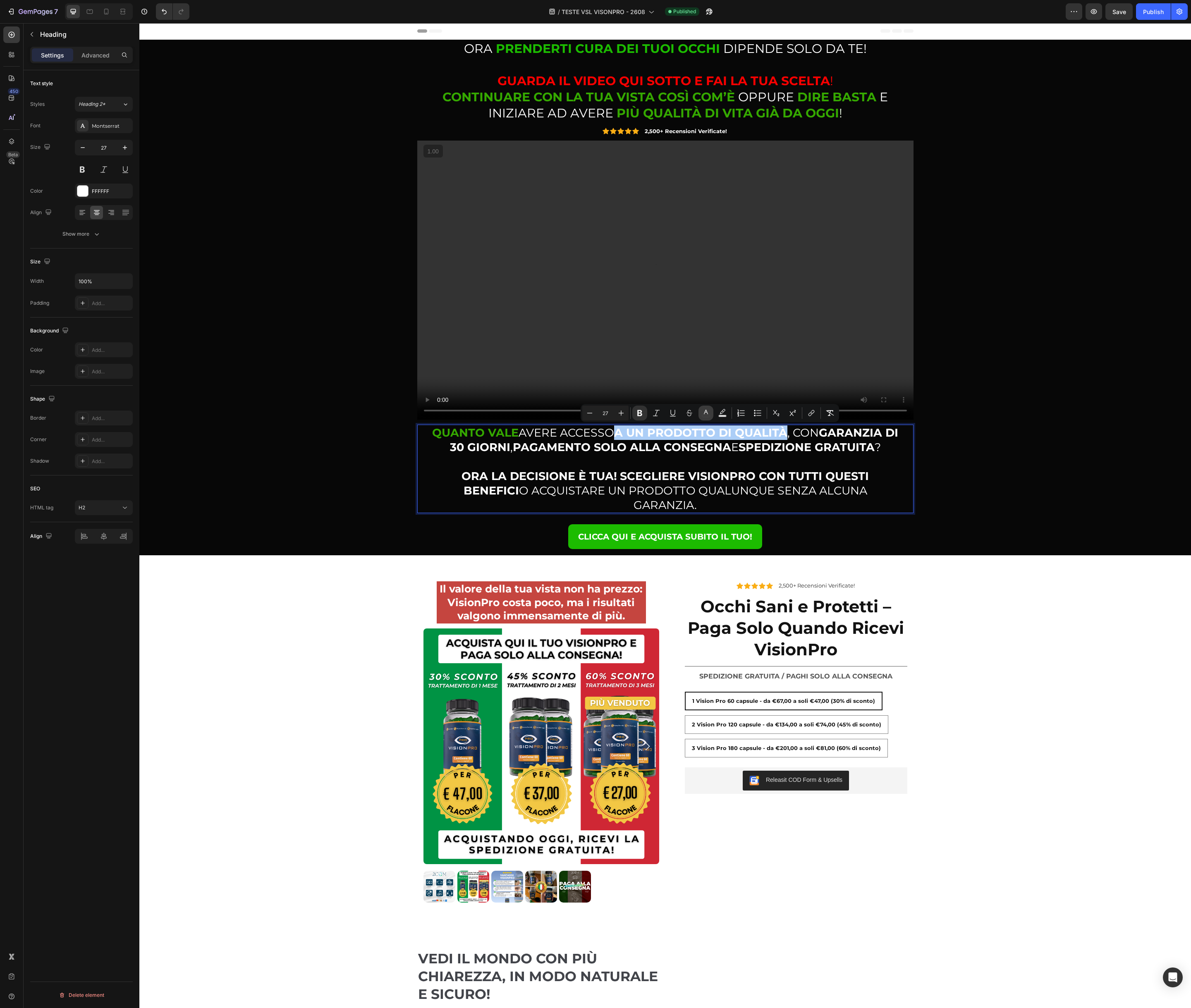
type input "FFFFFF"
click at [700, 455] on input "FFFFFF" at bounding box center [700, 457] width 60 height 15
paste input "35A800"
type input "35A800"
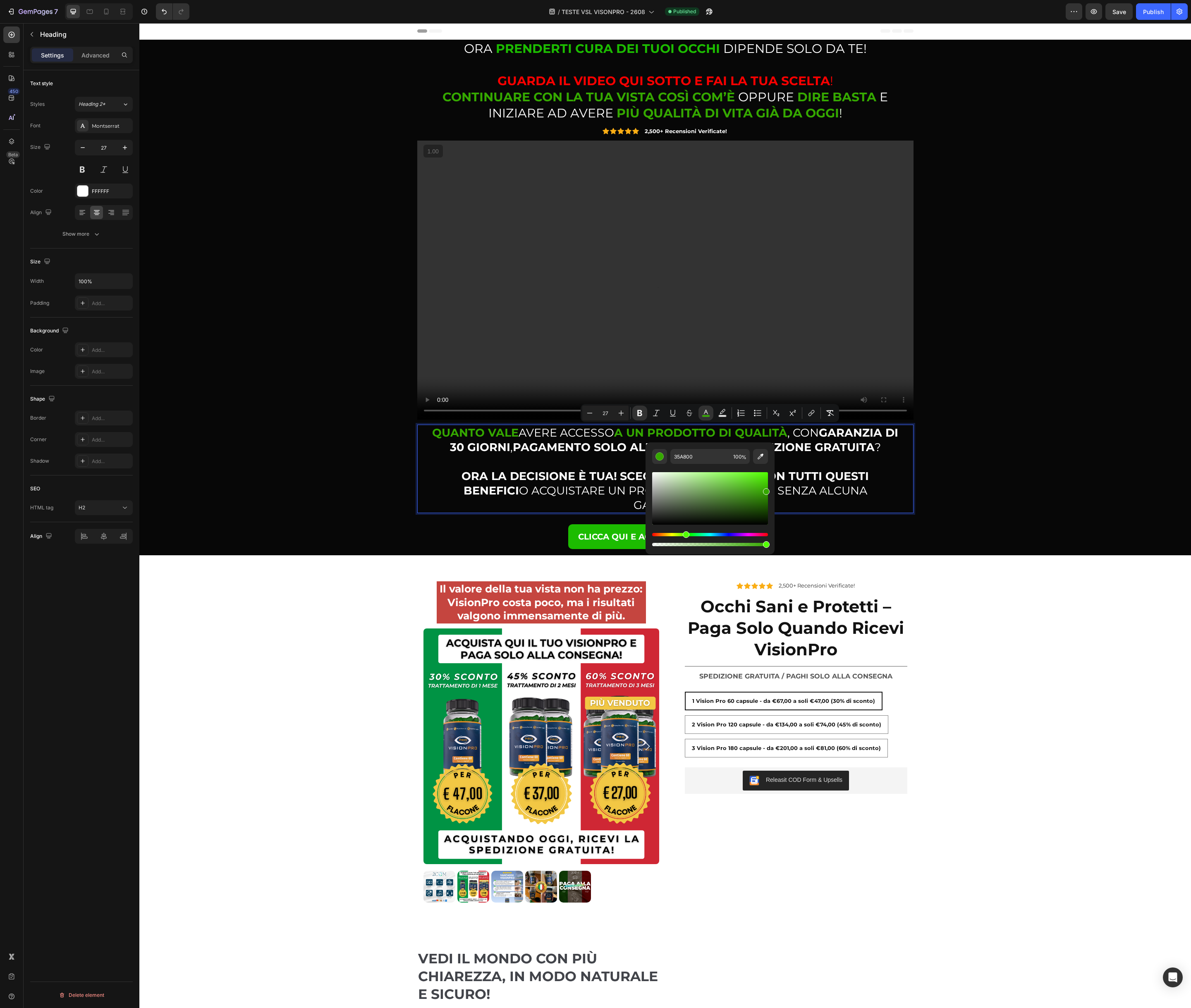
click at [854, 435] on strong "GARANZIA DI 30 GIORNI" at bounding box center [673, 440] width 448 height 29
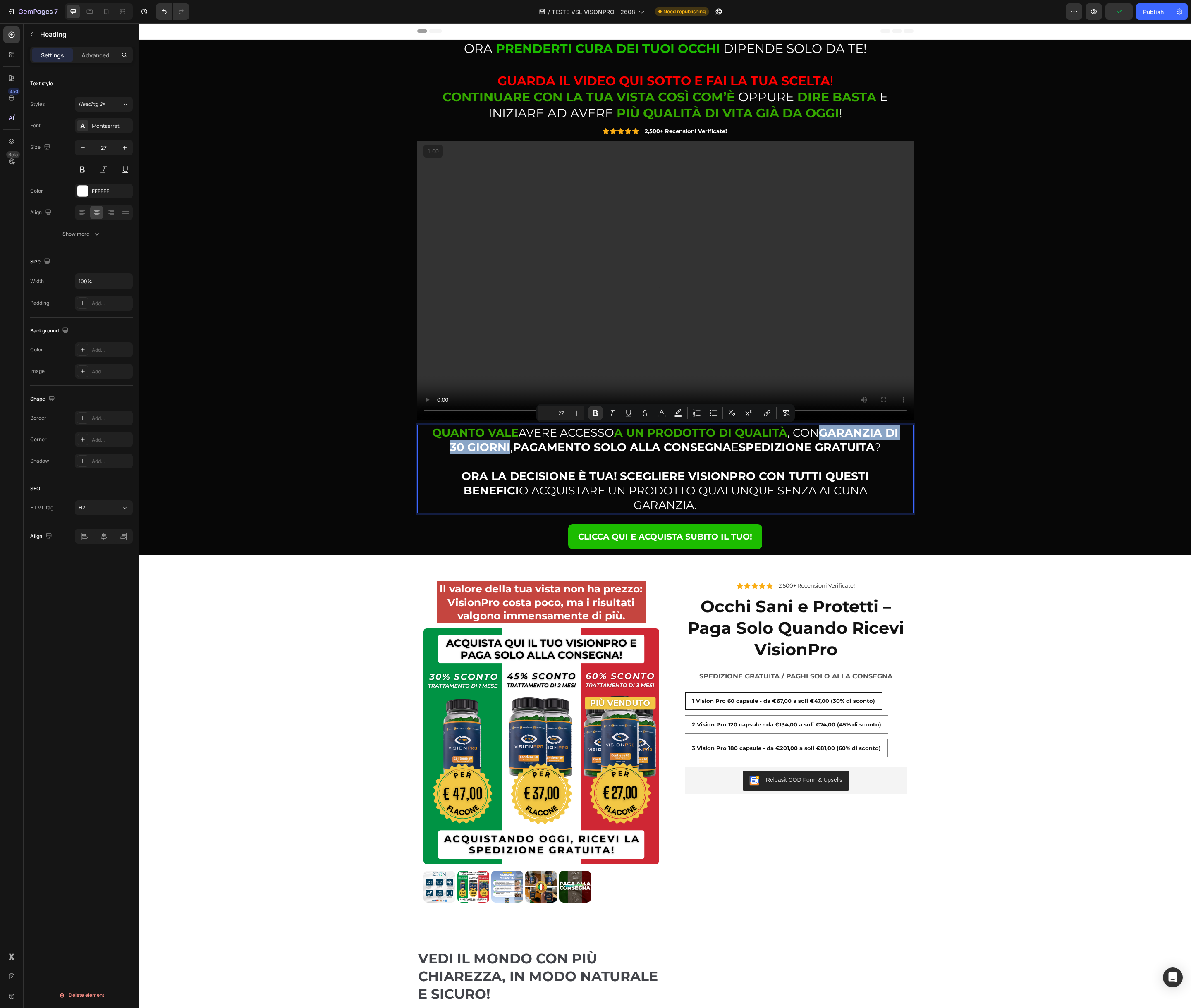
drag, startPoint x: 832, startPoint y: 433, endPoint x: 514, endPoint y: 446, distance: 318.3
click at [514, 446] on strong "GARANZIA DI 30 GIORNI" at bounding box center [673, 440] width 448 height 29
click at [665, 415] on rect "Editor contextual toolbar" at bounding box center [662, 416] width 8 height 2
type input "FFFFFF"
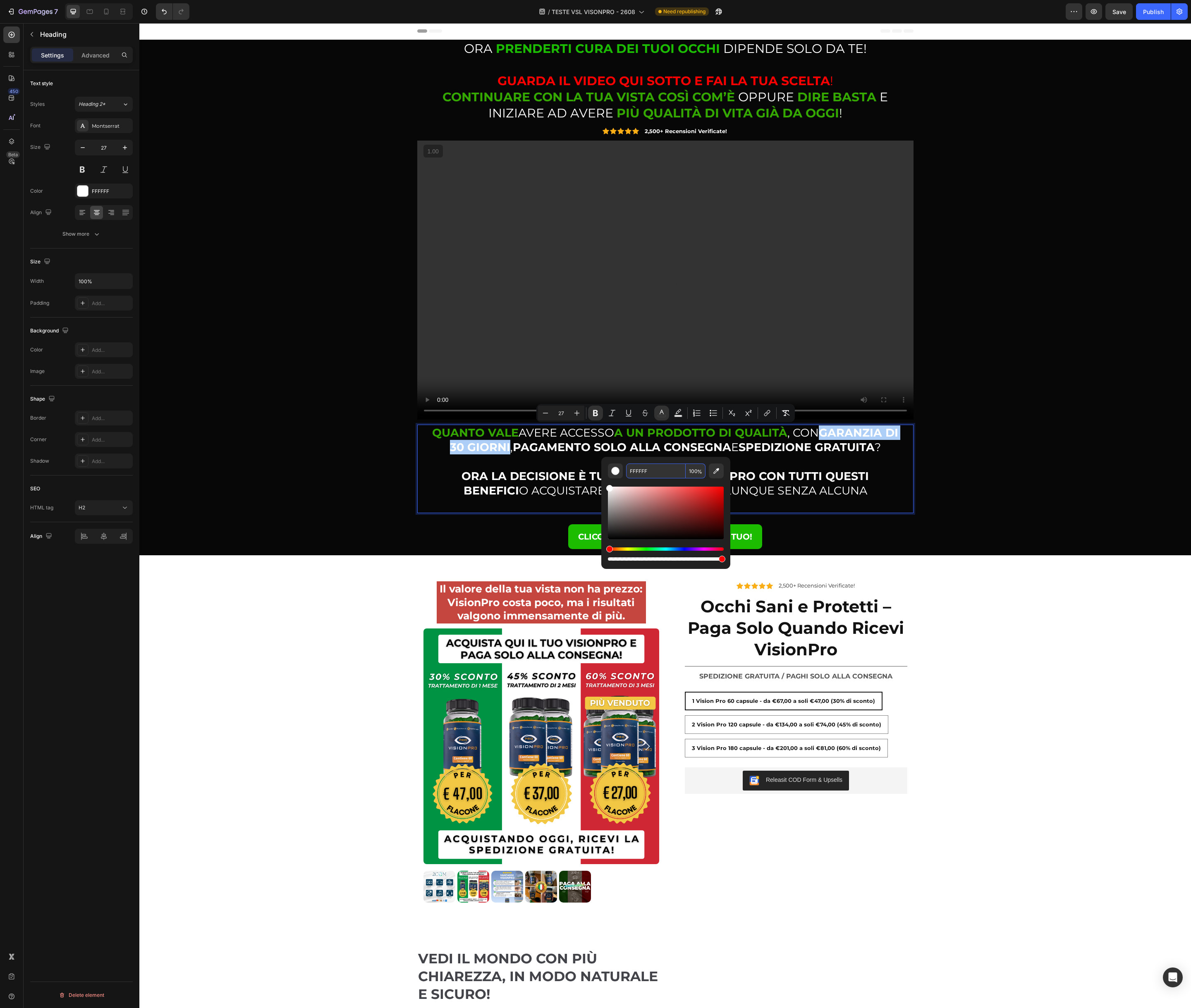
click at [654, 475] on input "FFFFFF" at bounding box center [655, 471] width 60 height 15
paste input "35A800"
type input "35A800"
drag, startPoint x: 611, startPoint y: 443, endPoint x: 541, endPoint y: 444, distance: 70.0
click at [611, 443] on strong "PAGAMENTO SOLO ALLA CONSEGNA" at bounding box center [622, 447] width 218 height 13
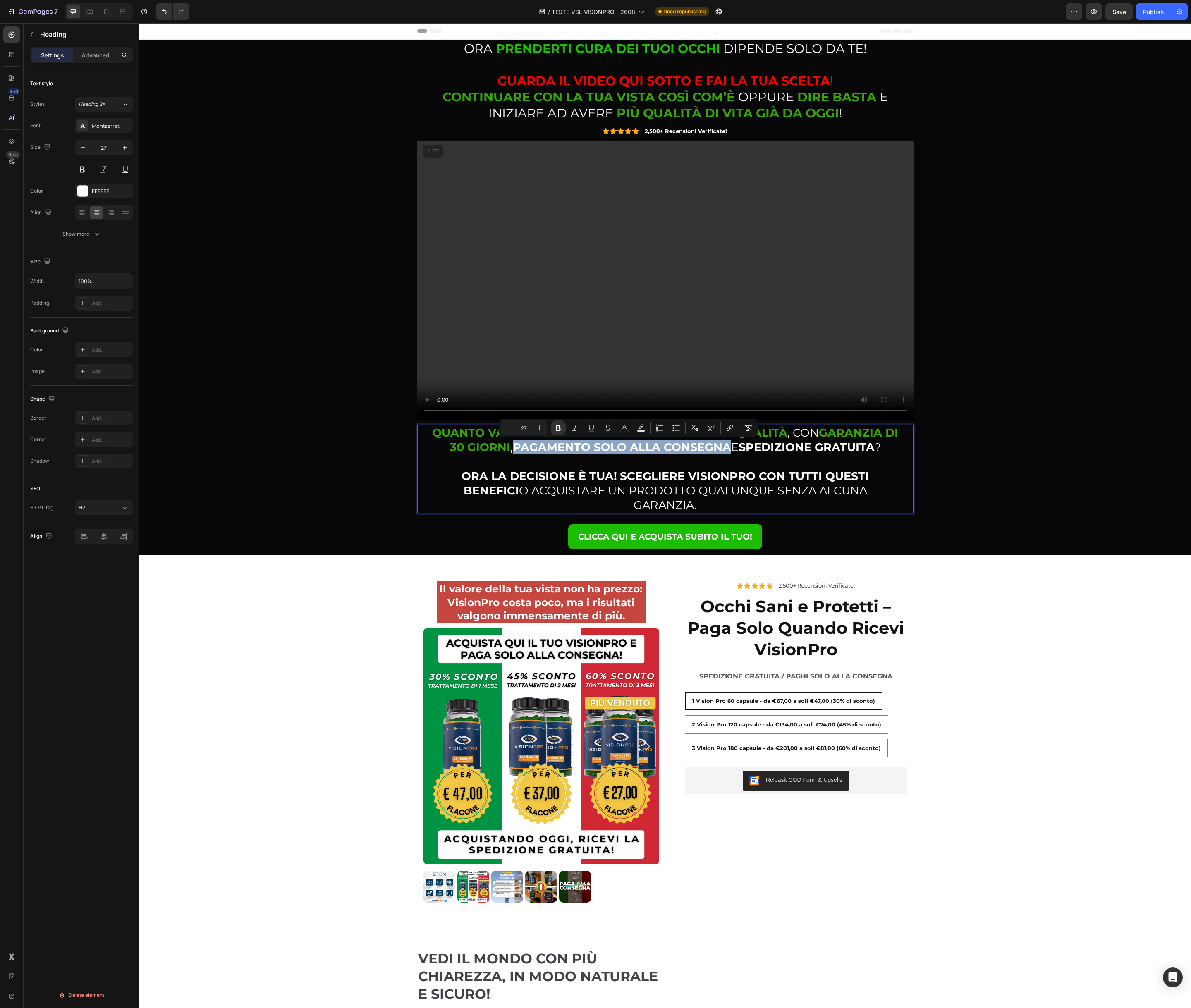
drag, startPoint x: 523, startPoint y: 446, endPoint x: 736, endPoint y: 451, distance: 213.1
click at [736, 451] on p "QUANTO VALE AVERE ACCESSO A UN PRODOTTO DI QUALITÀ , CON GARANZIA DI 30 GIORNI …" at bounding box center [665, 469] width 468 height 88
click at [626, 430] on icon "Editor contextual toolbar" at bounding box center [624, 427] width 9 height 9
type input "FFFFFF"
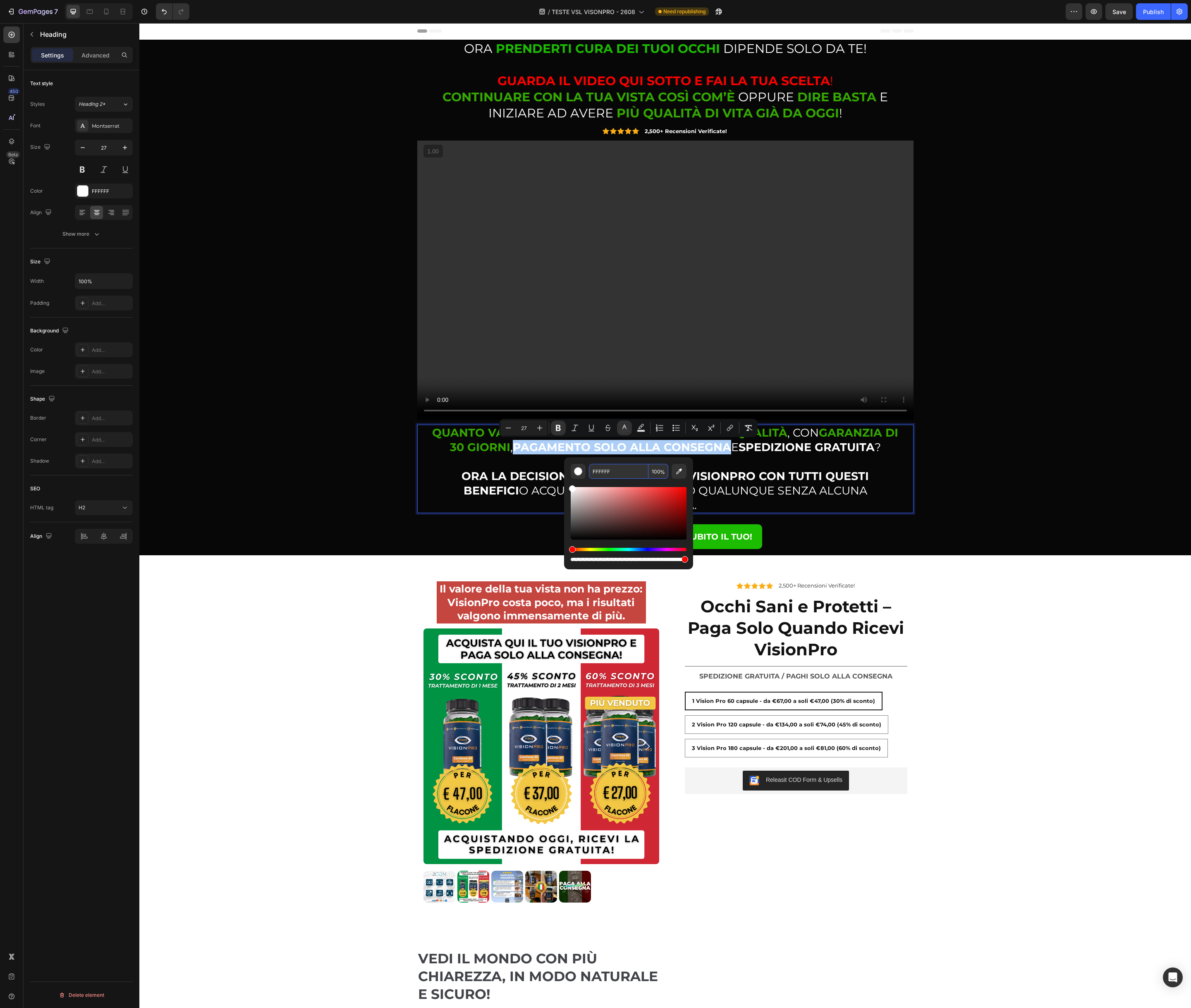
click at [625, 467] on input "FFFFFF" at bounding box center [618, 471] width 60 height 15
paste input "35A800"
type input "35A800"
click at [767, 455] on p "QUANTO VALE AVERE ACCESSO A UN PRODOTTO DI QUALITÀ , CON GARANZIA DI 30 GIORNI …" at bounding box center [665, 469] width 468 height 88
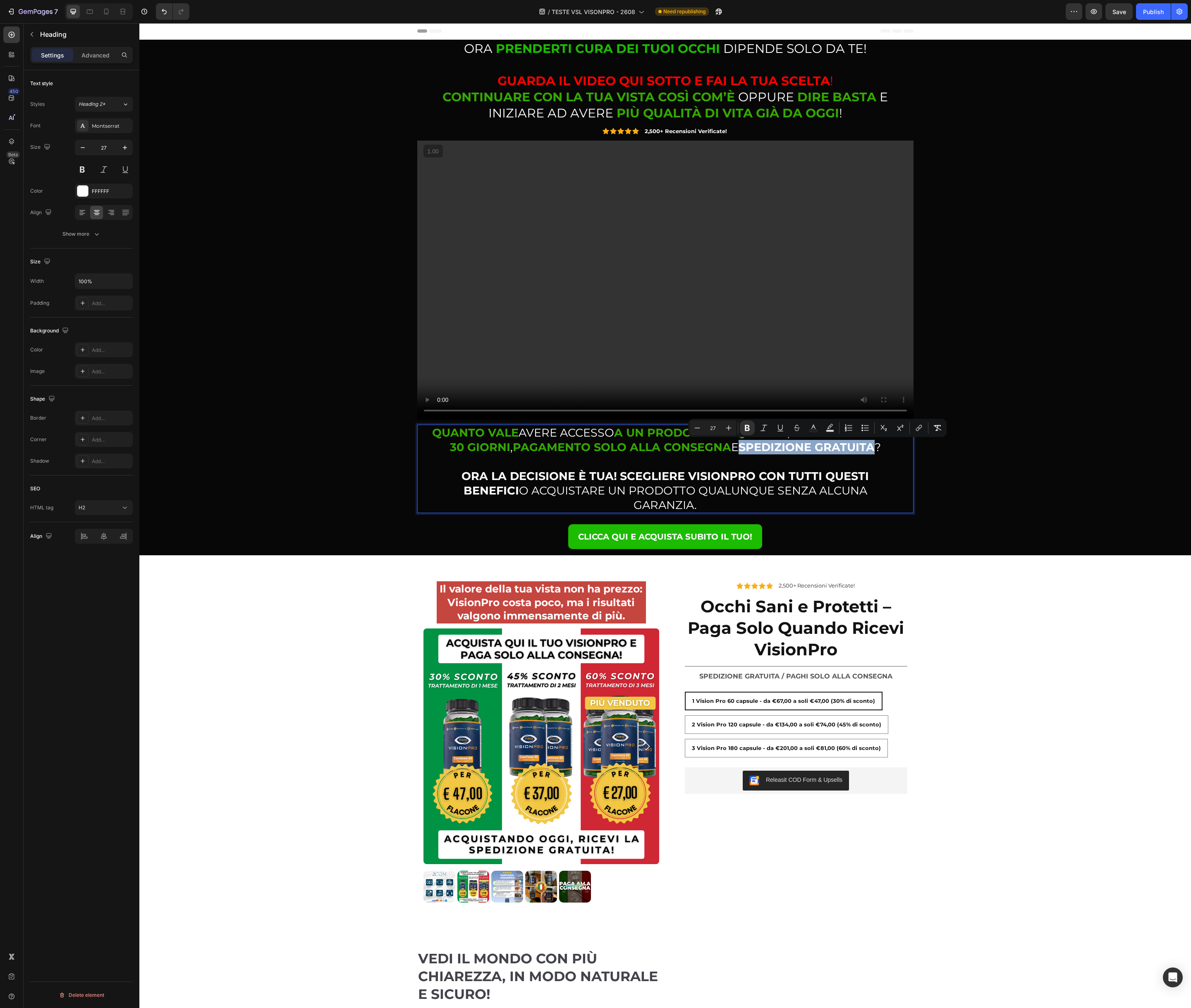
drag, startPoint x: 751, startPoint y: 448, endPoint x: 883, endPoint y: 447, distance: 132.0
click at [874, 447] on strong "SPEDIZIONE GRATUITA" at bounding box center [806, 447] width 136 height 13
click at [814, 430] on icon "Editor contextual toolbar" at bounding box center [813, 427] width 9 height 9
type input "FFFFFF"
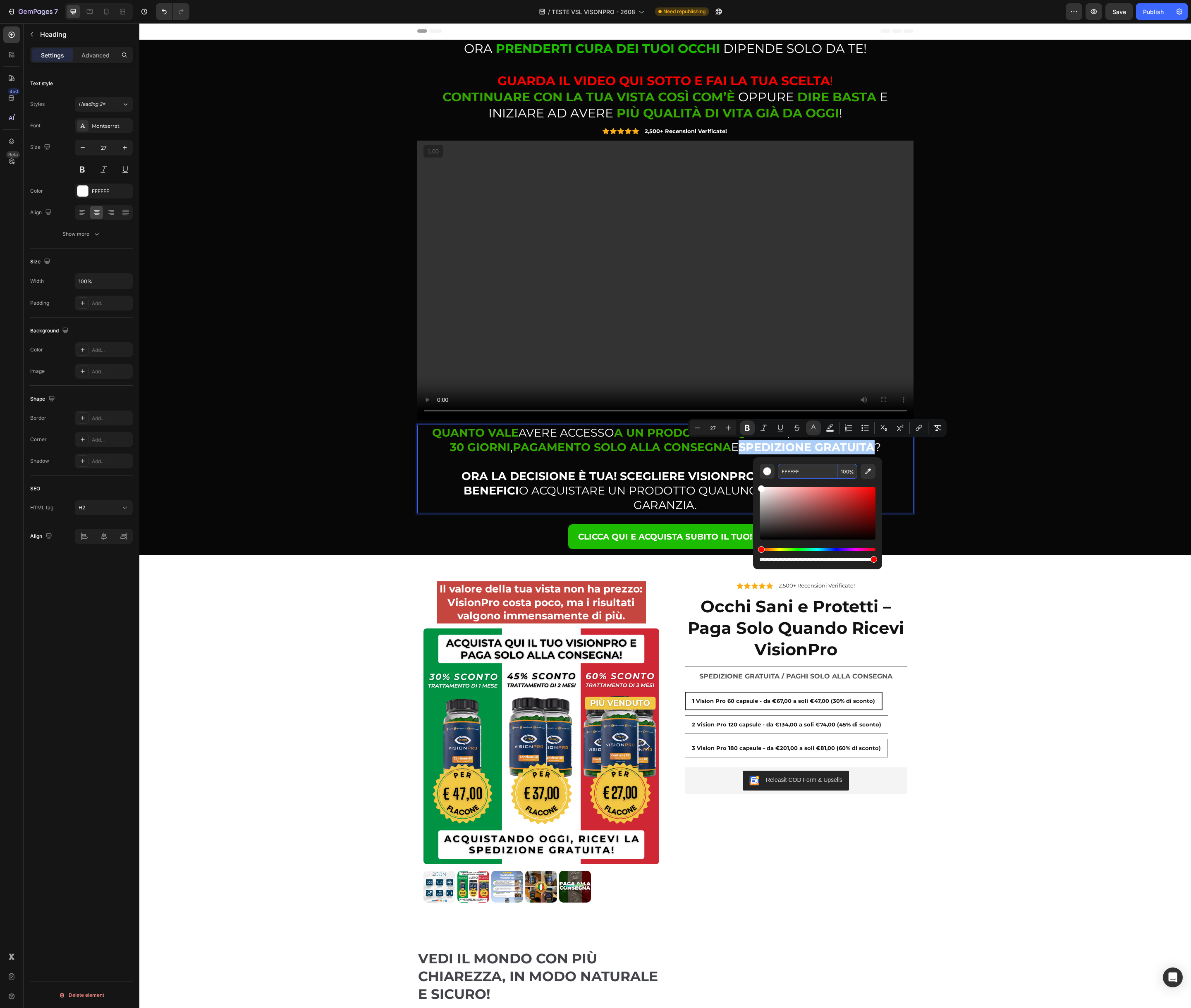
click at [801, 472] on input "FFFFFF" at bounding box center [807, 471] width 60 height 15
paste input "35A800"
type input "35A800"
click at [533, 469] on strong "ORA LA DECISIONE È TUA!" at bounding box center [539, 476] width 155 height 13
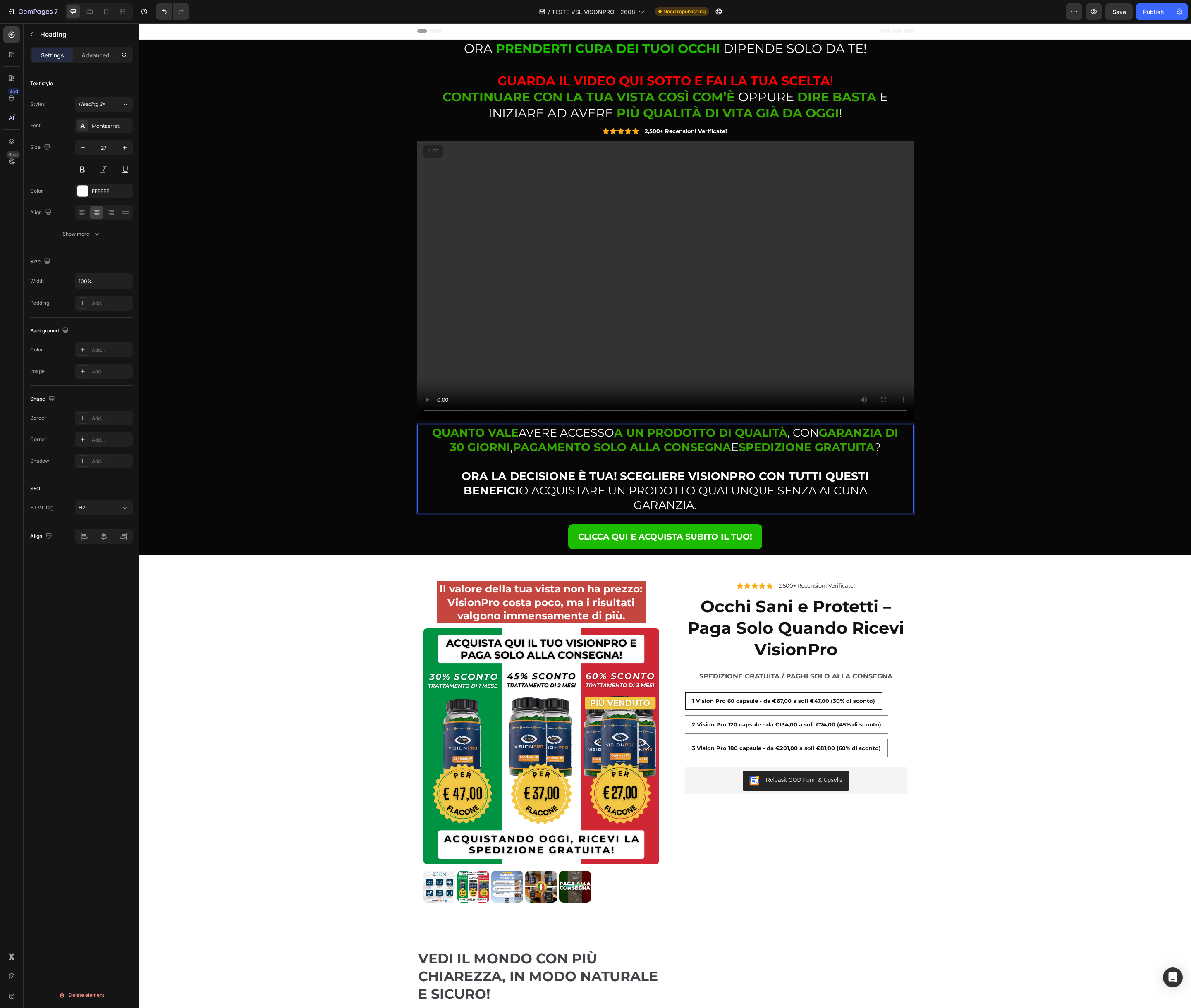
click at [479, 475] on strong "ORA LA DECISIONE È TUA!" at bounding box center [539, 476] width 155 height 13
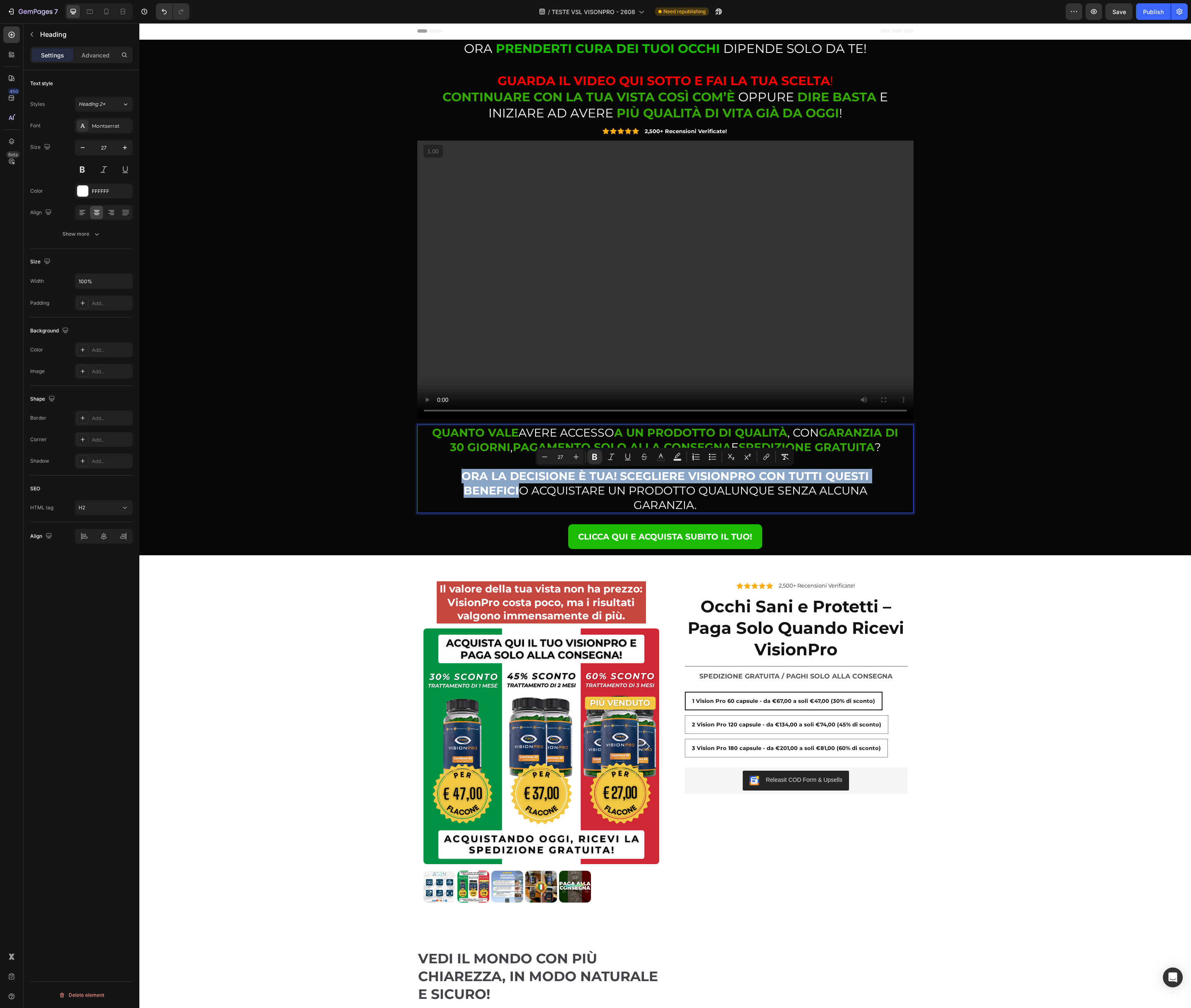
drag, startPoint x: 434, startPoint y: 475, endPoint x: 897, endPoint y: 478, distance: 463.0
click at [660, 459] on rect "Editor contextual toolbar" at bounding box center [661, 460] width 8 height 2
type input "FFFFFF"
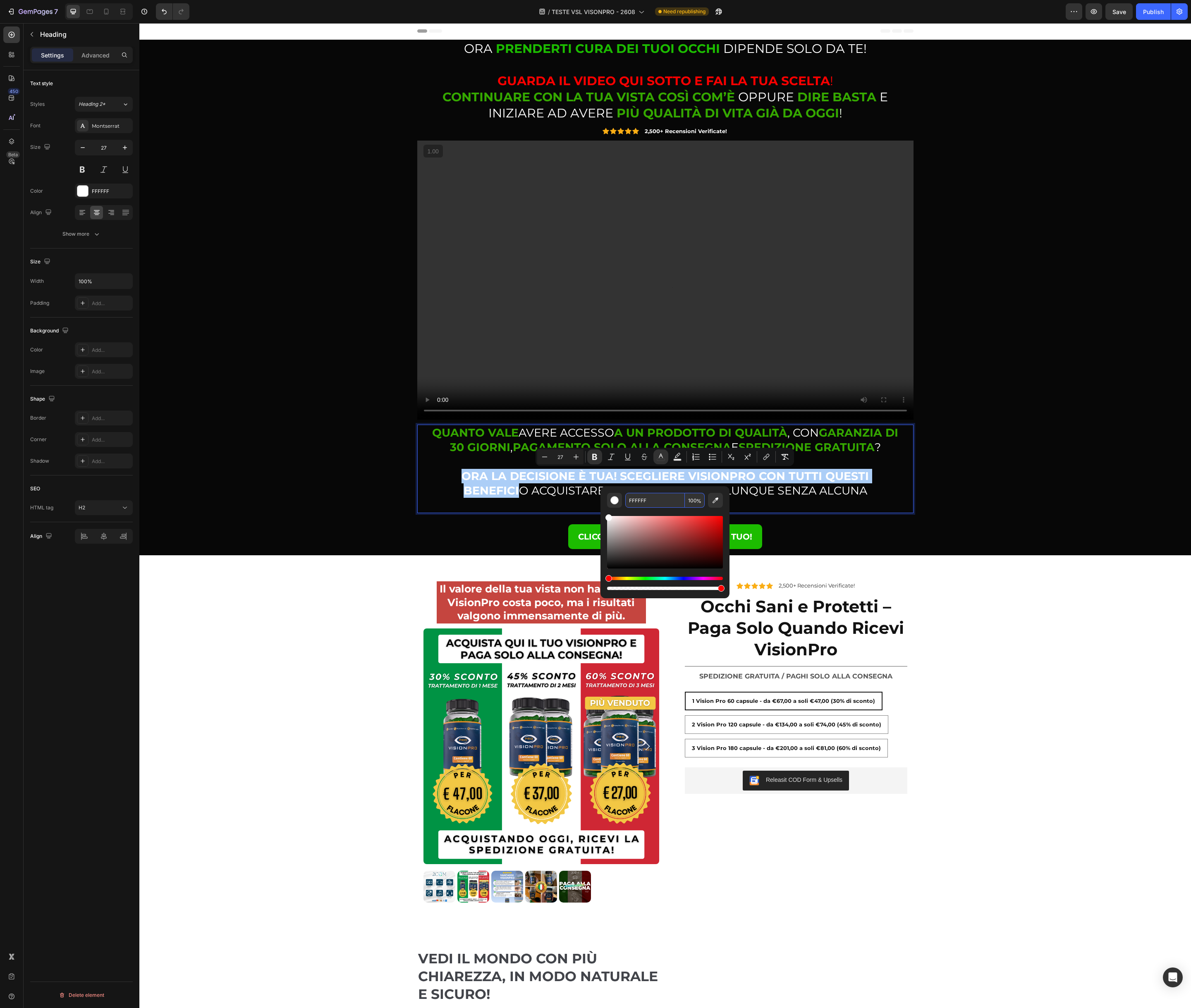
click at [645, 501] on input "FFFFFF" at bounding box center [655, 501] width 60 height 15
paste input "35A800"
type input "35A800"
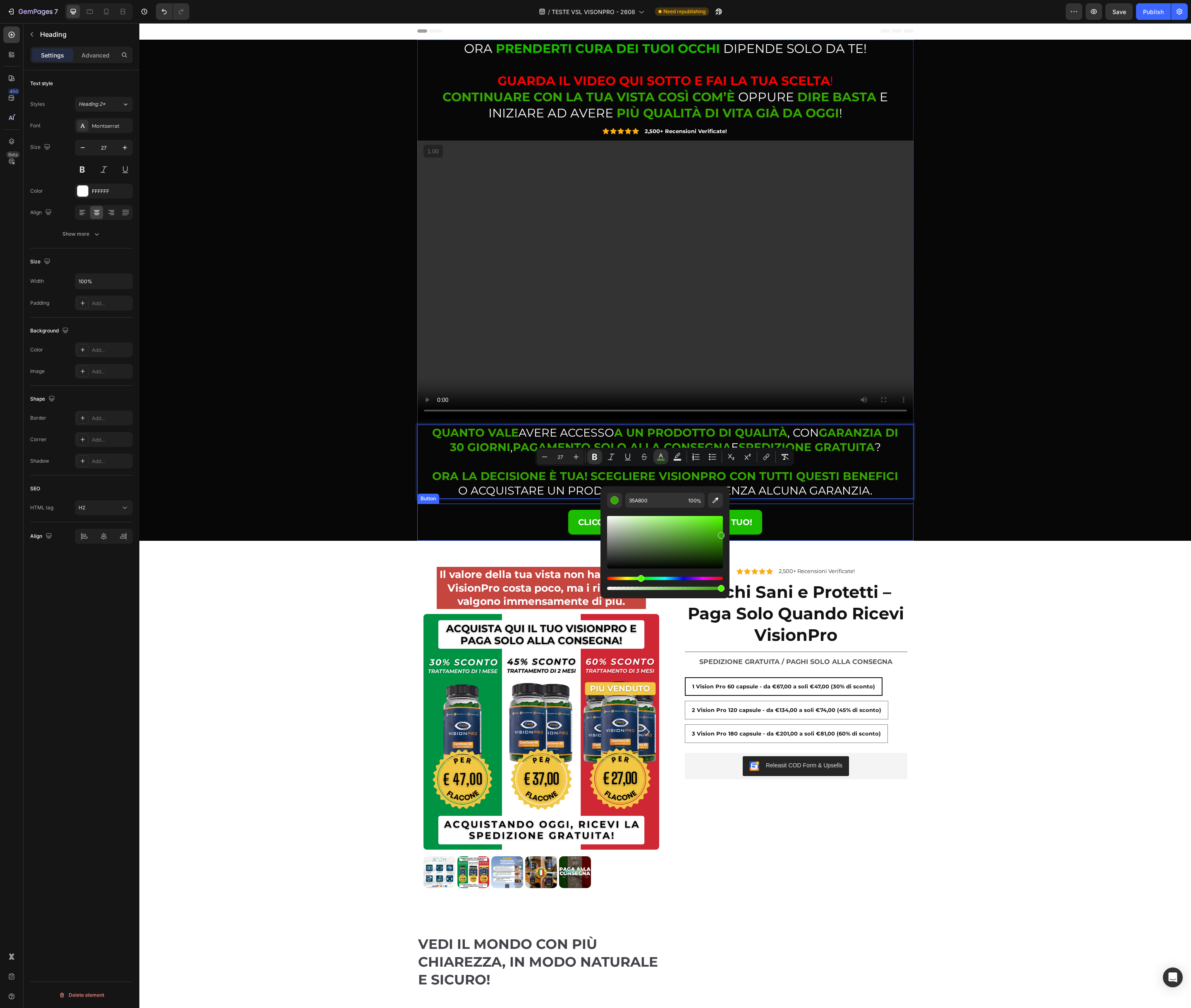
click at [904, 522] on div "CLICCA QUI E ACQUISTA SUBITO IL TUO! Button" at bounding box center [665, 522] width 496 height 37
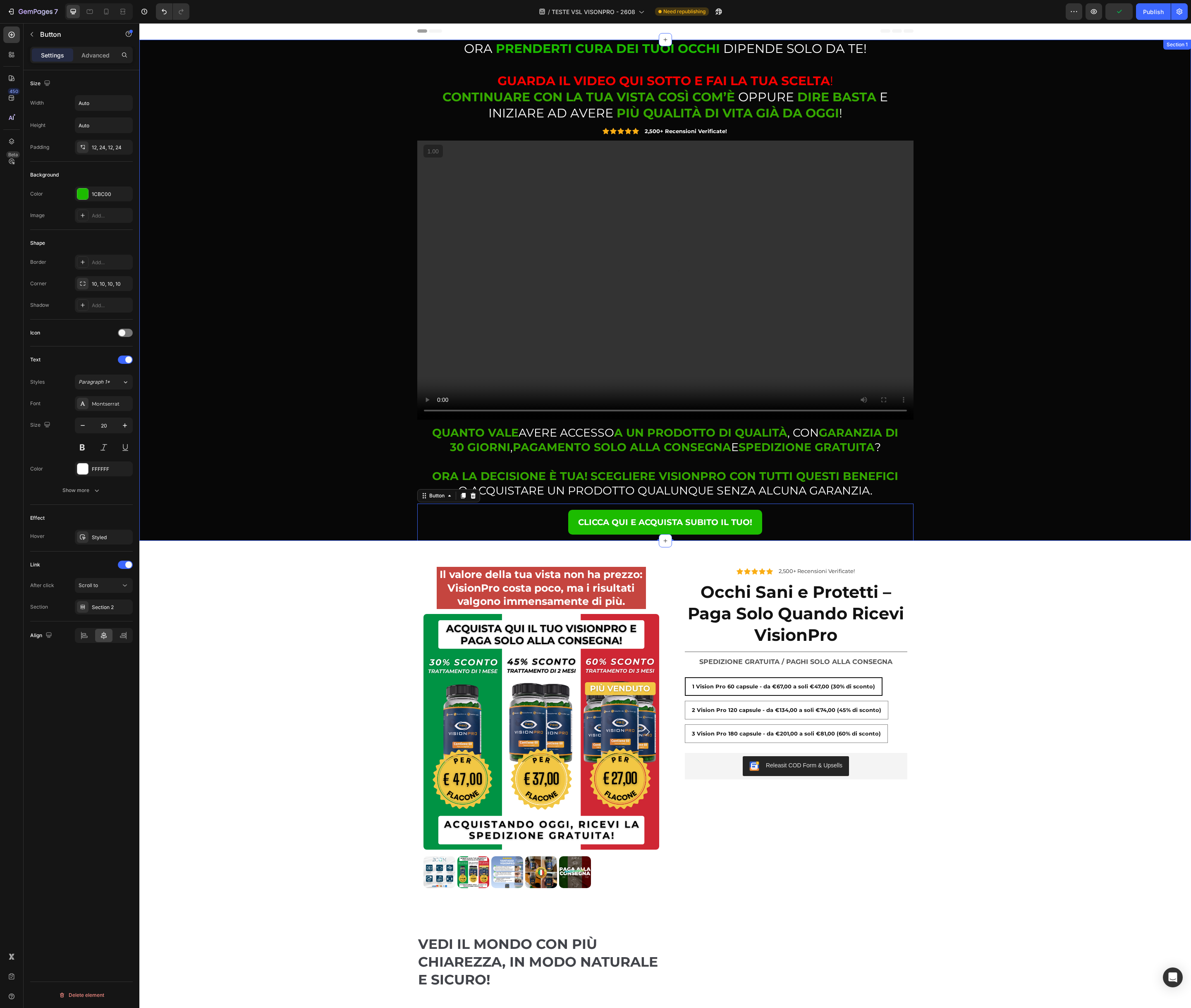
click at [959, 490] on div "⁠⁠⁠⁠⁠⁠⁠ ORA PRENDERTI CURA DEI TUOI OCCHI DIPENDE SOLO DA TE! GUARDA IL VIDEO Q…" at bounding box center [665, 290] width 1039 height 501
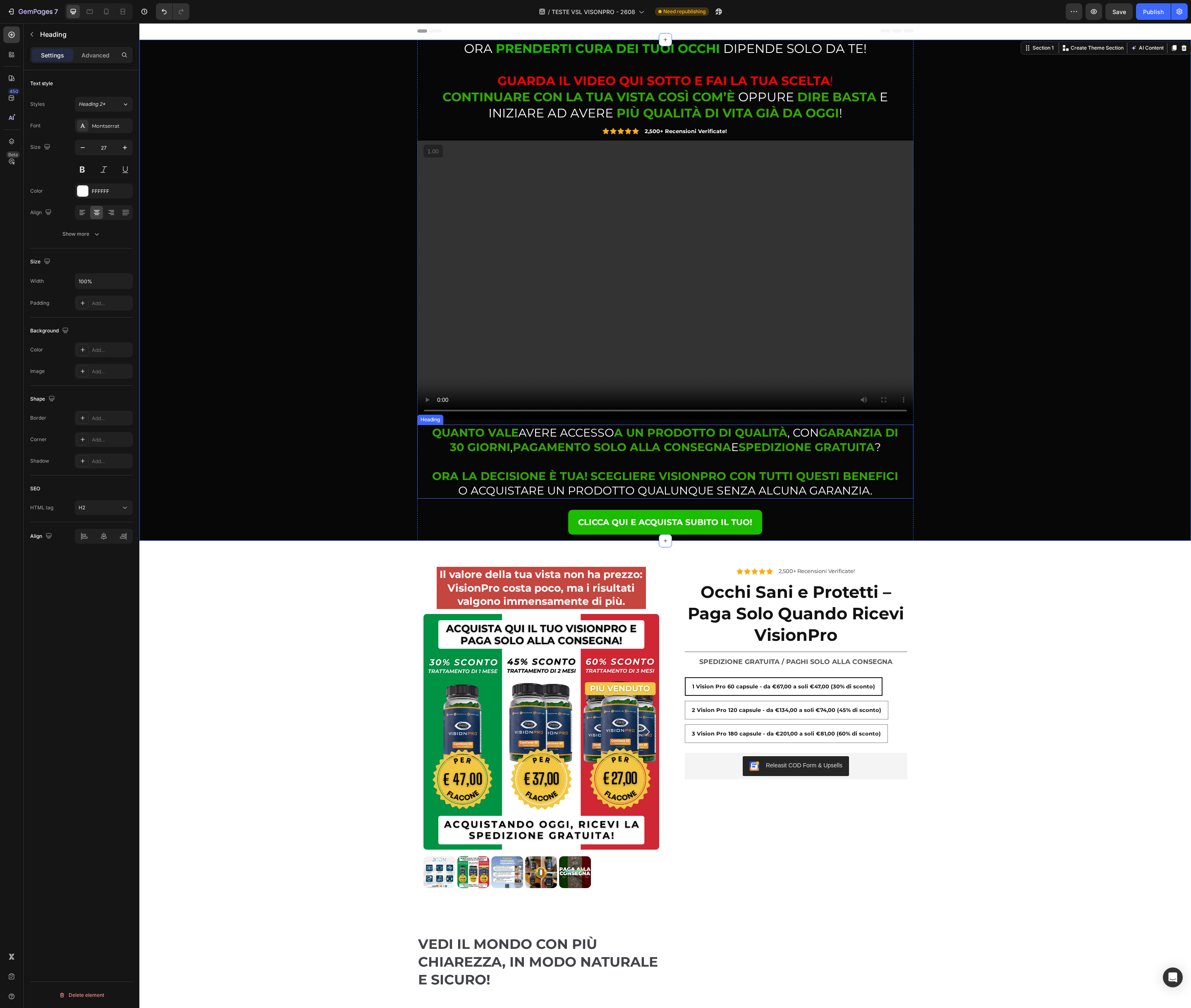
click at [456, 490] on p "⁠⁠⁠⁠⁠⁠⁠ QUANTO VALE AVERE ACCESSO A UN PRODOTTO DI QUALITÀ , CON GARANZIA DI 30…" at bounding box center [665, 462] width 468 height 72
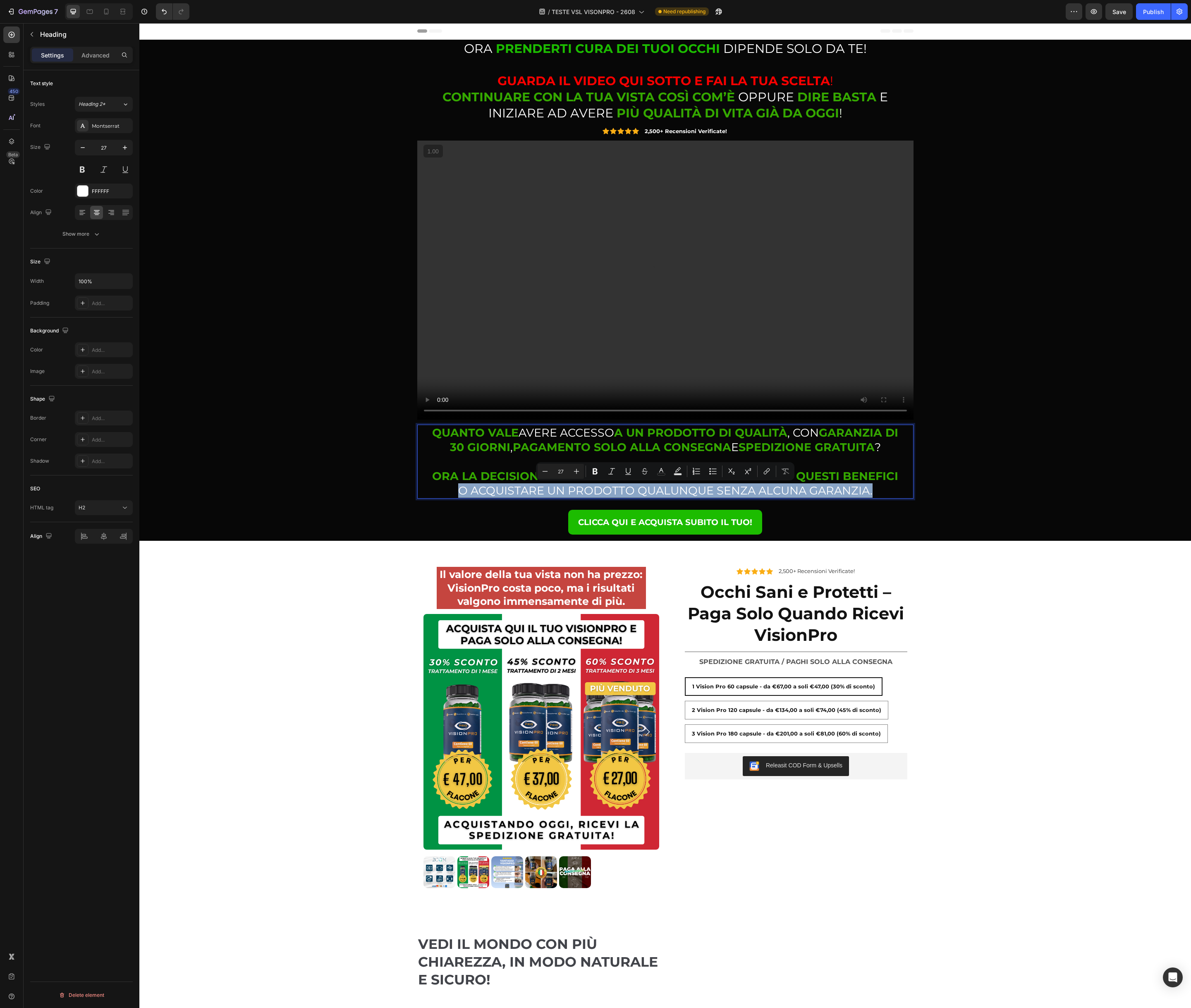
drag, startPoint x: 459, startPoint y: 491, endPoint x: 868, endPoint y: 492, distance: 409.0
click at [663, 472] on icon "Editor contextual toolbar" at bounding box center [661, 471] width 9 height 9
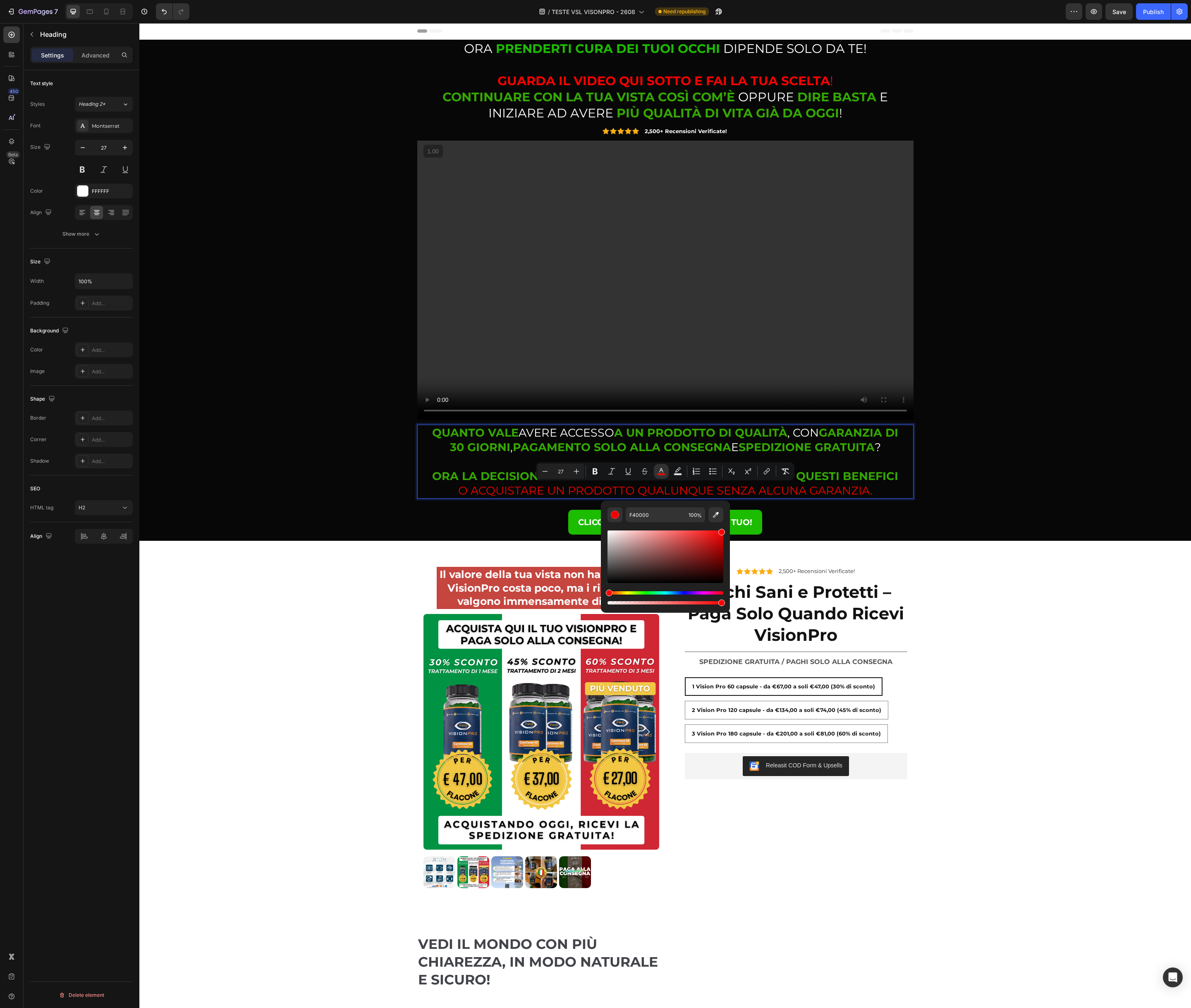
type input "FF0000"
drag, startPoint x: 693, startPoint y: 535, endPoint x: 726, endPoint y: 524, distance: 34.8
click at [726, 524] on div "FF0000 100 %" at bounding box center [665, 553] width 129 height 106
drag, startPoint x: 956, startPoint y: 493, endPoint x: 950, endPoint y: 494, distance: 6.1
click at [953, 493] on div "⁠⁠⁠⁠⁠⁠⁠ ORA PRENDERTI CURA DEI TUOI OCCHI DIPENDE SOLO DA TE! GUARDA IL VIDEO Q…" at bounding box center [665, 290] width 1039 height 501
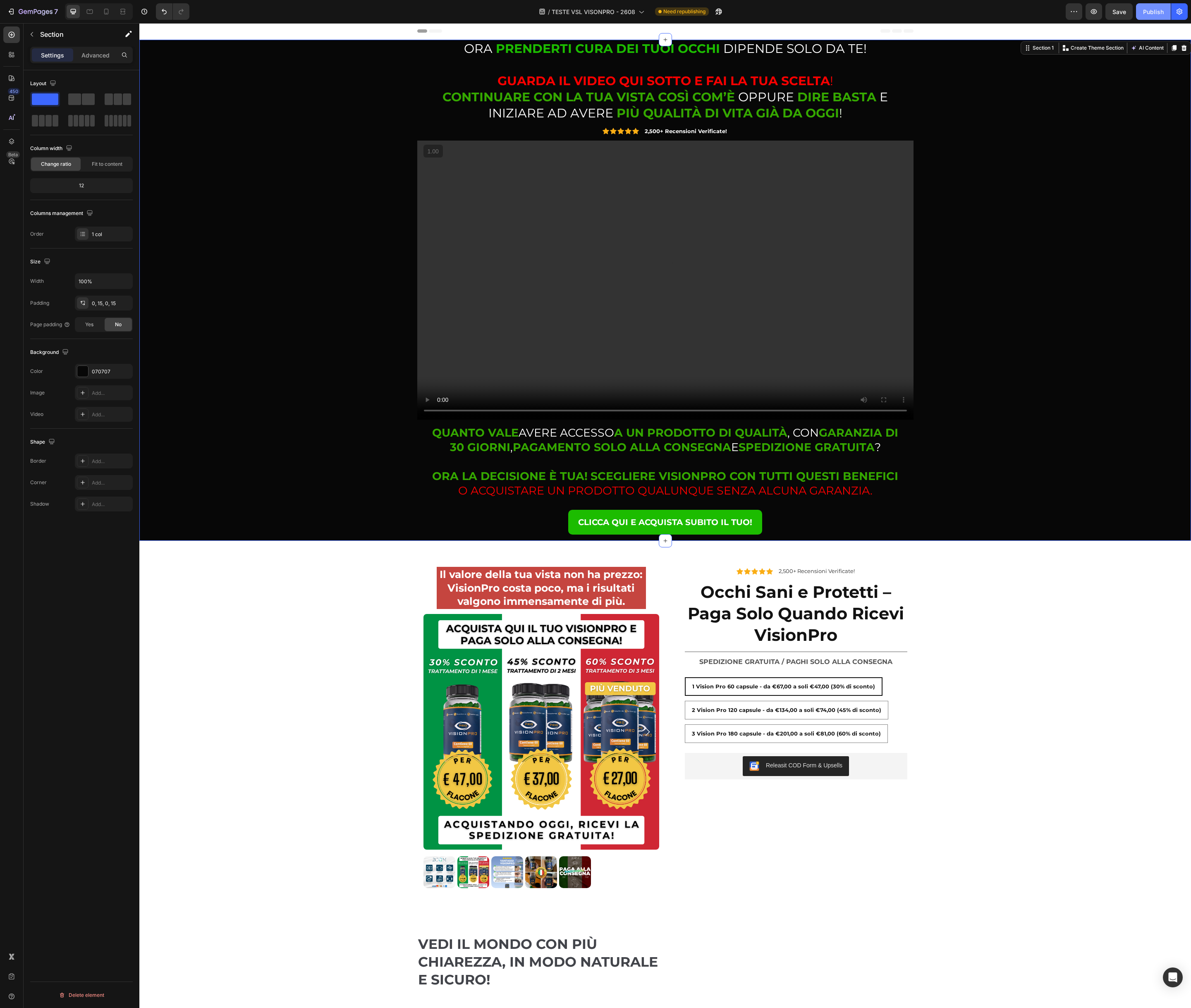
click at [1155, 15] on div "Publish" at bounding box center [1153, 11] width 21 height 9
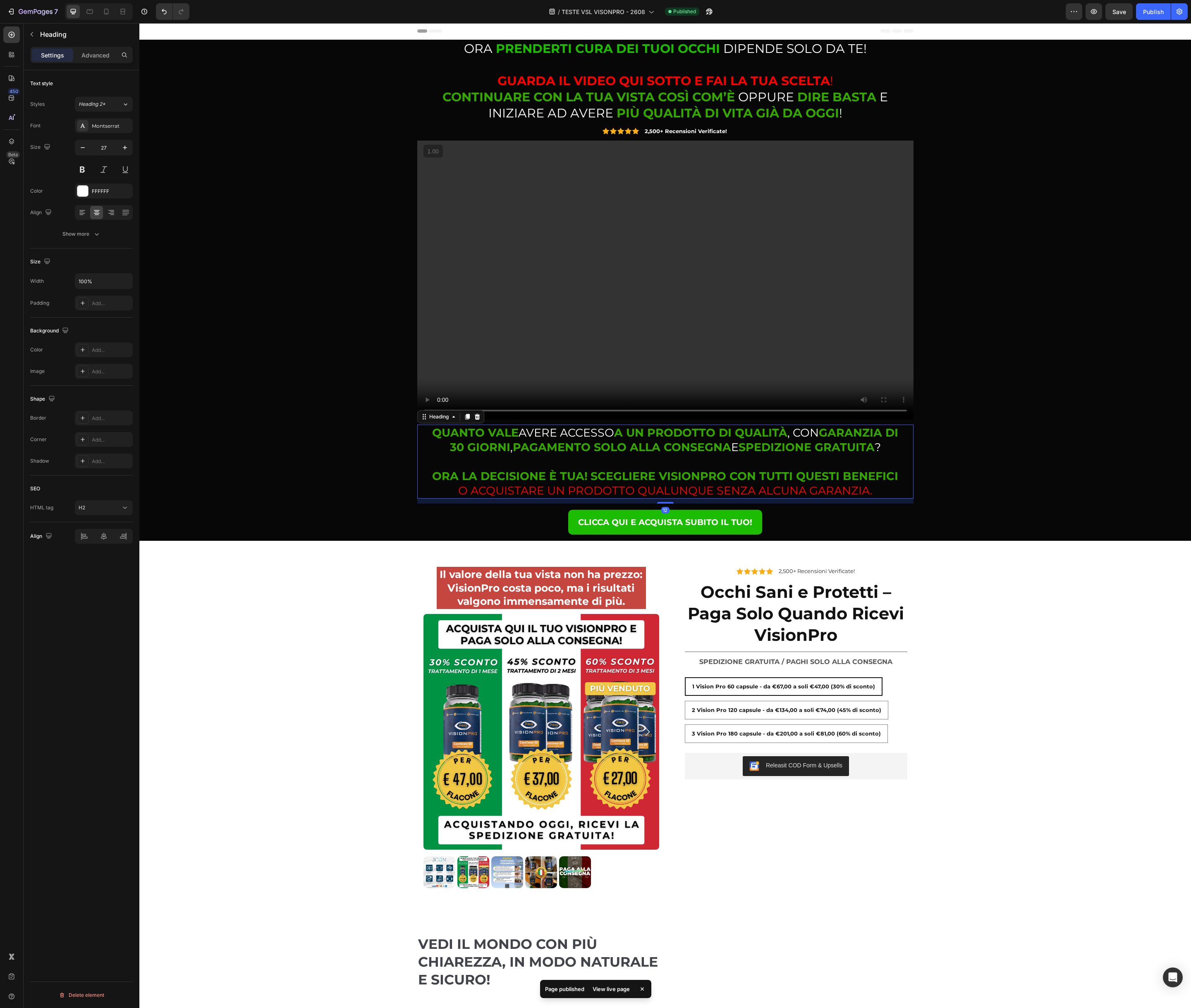
click at [554, 492] on span "O ACQUISTARE UN PRODOTTO QUALUNQUE SENZA ALCUNA GARANZIA." at bounding box center [665, 490] width 414 height 13
click at [355, 459] on div "⁠⁠⁠⁠⁠⁠⁠ ORA PRENDERTI CURA DEI TUOI OCCHI DIPENDE SOLO DA TE! GUARDA IL VIDEO Q…" at bounding box center [665, 290] width 1039 height 501
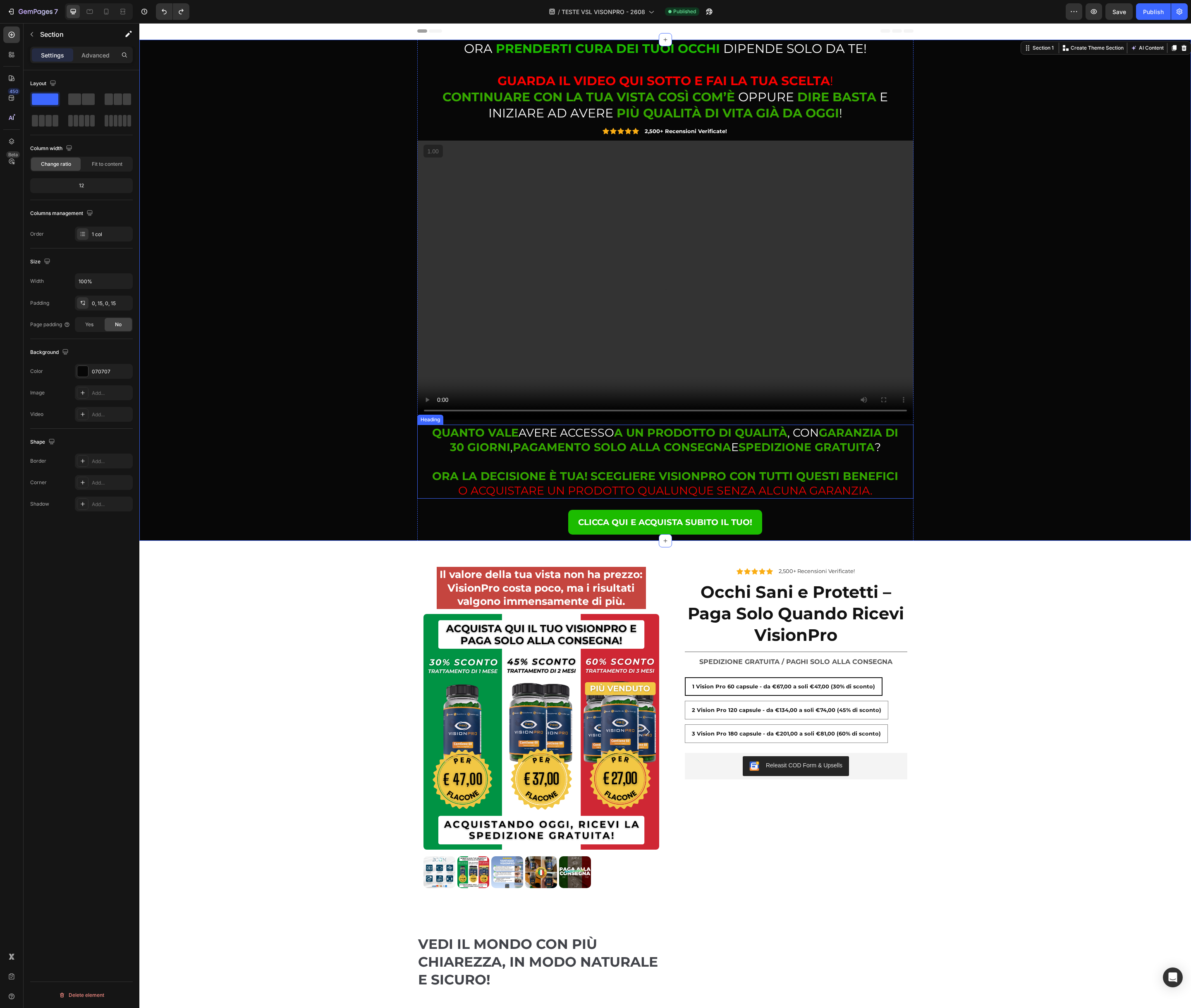
click at [472, 492] on span "O ACQUISTARE UN PRODOTTO QUALUNQUE SENZA ALCUNA GARANZIA." at bounding box center [665, 490] width 414 height 13
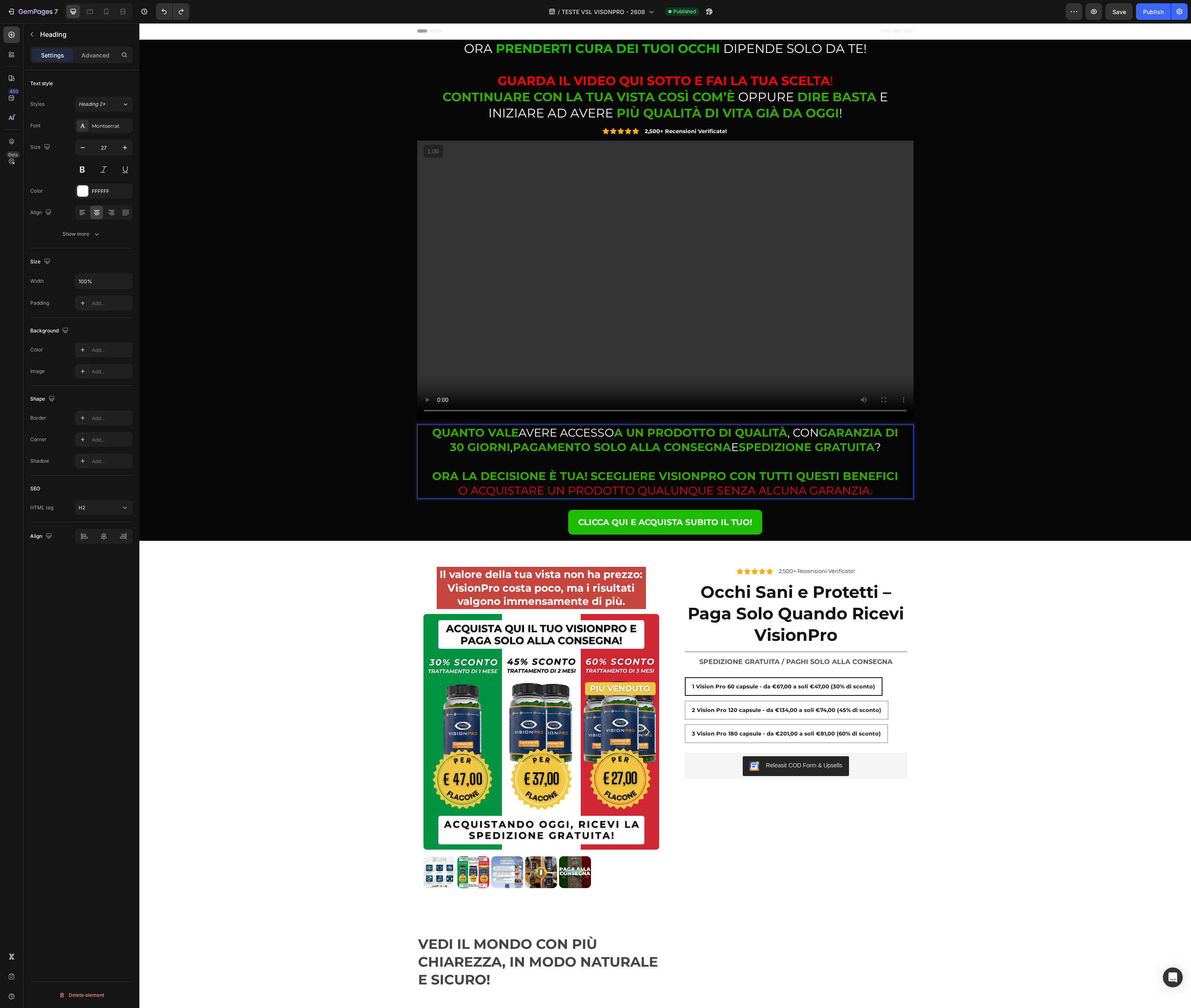
click at [460, 492] on span "O ACQUISTARE UN PRODOTTO QUALUNQUE SENZA ALCUNA GARANZIA." at bounding box center [665, 490] width 414 height 13
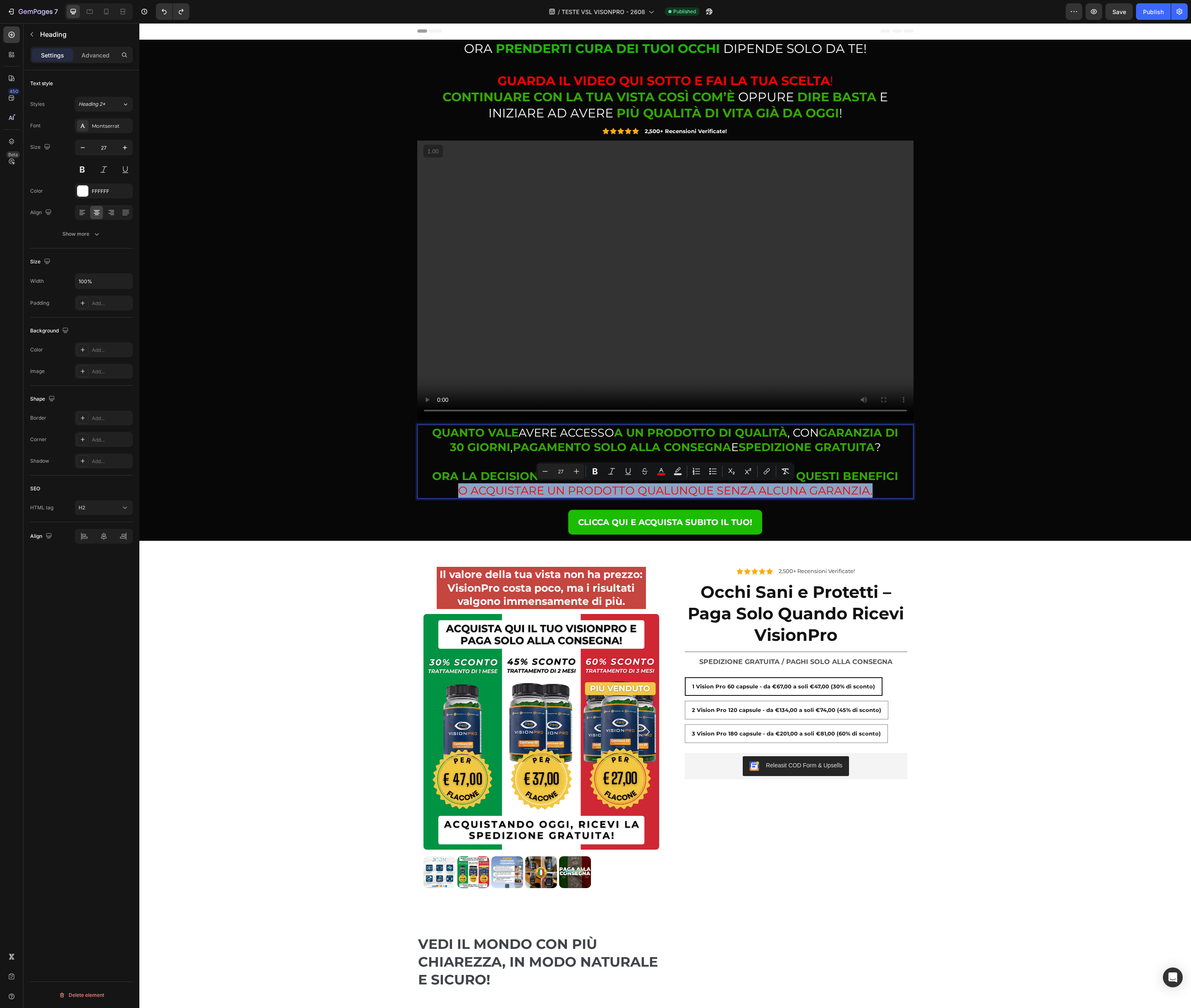
drag, startPoint x: 458, startPoint y: 492, endPoint x: 881, endPoint y: 493, distance: 423.0
click at [881, 493] on p "QUANTO VALE AVERE ACCESSO A UN PRODOTTO DI QUALITÀ , CON GARANZIA DI 30 GIORNI …" at bounding box center [665, 462] width 468 height 72
click at [664, 475] on button "color" at bounding box center [662, 471] width 15 height 15
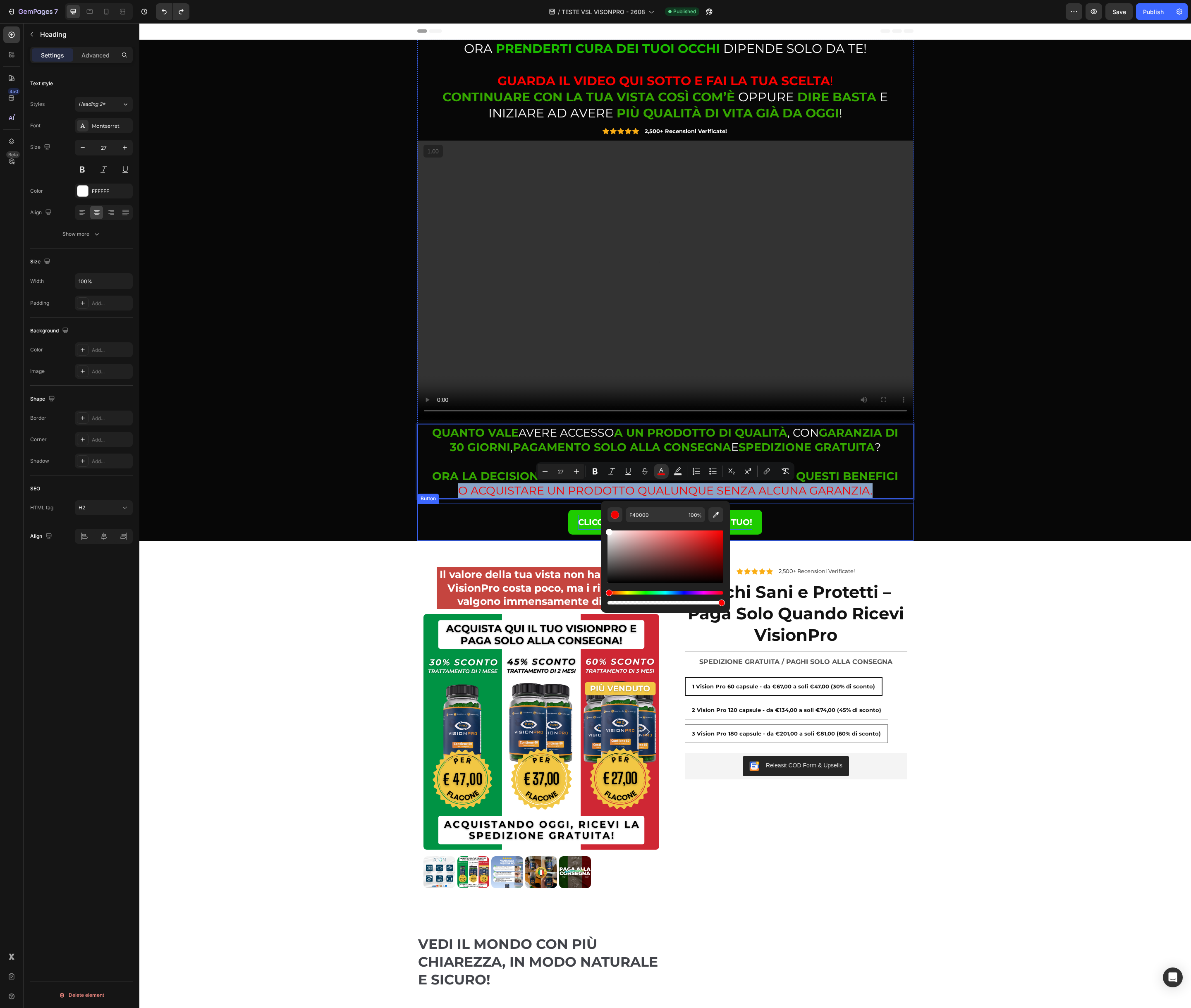
type input "FFFFFF"
drag, startPoint x: 753, startPoint y: 569, endPoint x: 595, endPoint y: 517, distance: 166.3
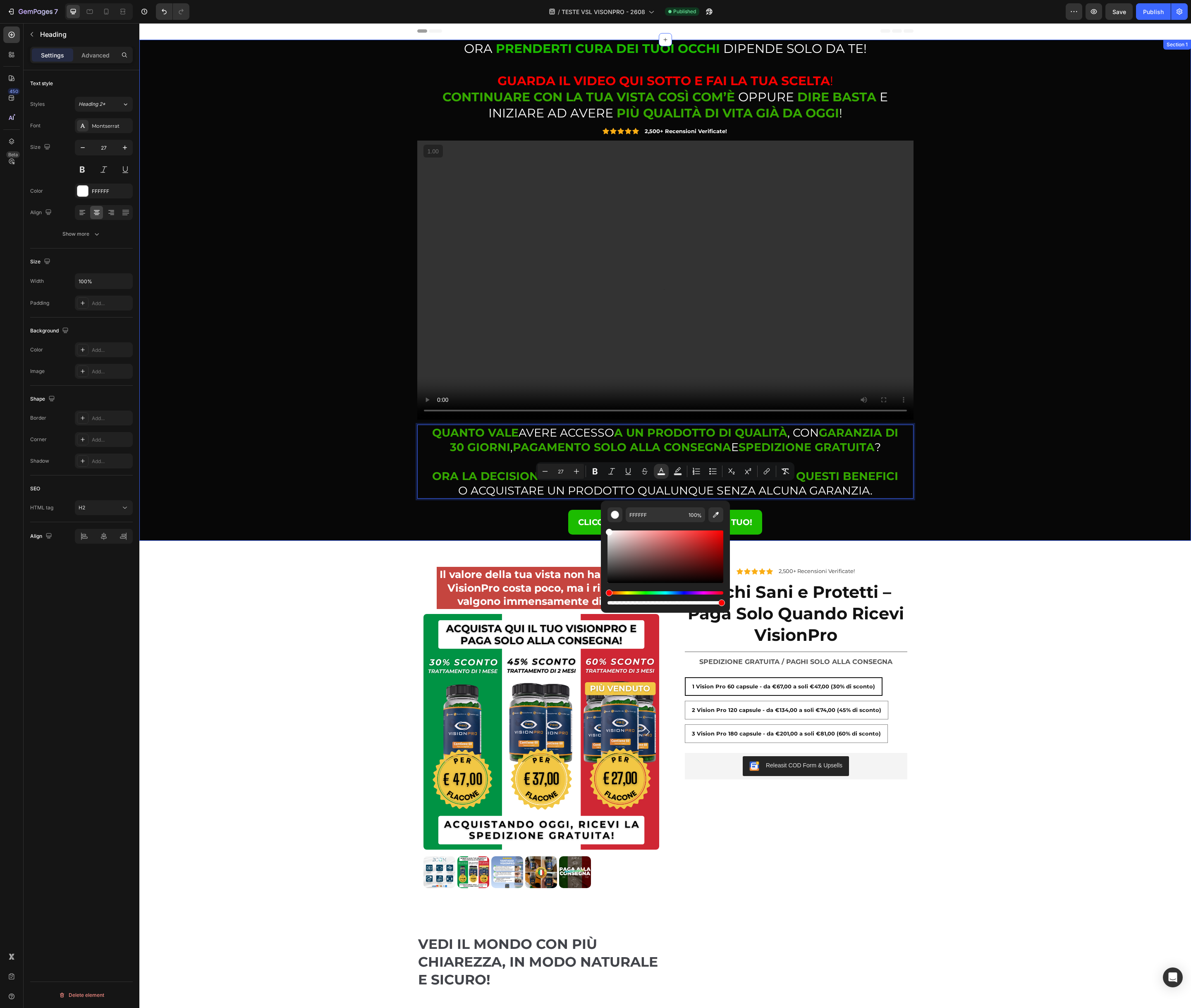
click at [980, 442] on div "⁠⁠⁠⁠⁠⁠⁠ ORA PRENDERTI CURA DEI TUOI OCCHI DIPENDE SOLO DA TE! GUARDA IL VIDEO Q…" at bounding box center [665, 290] width 1039 height 501
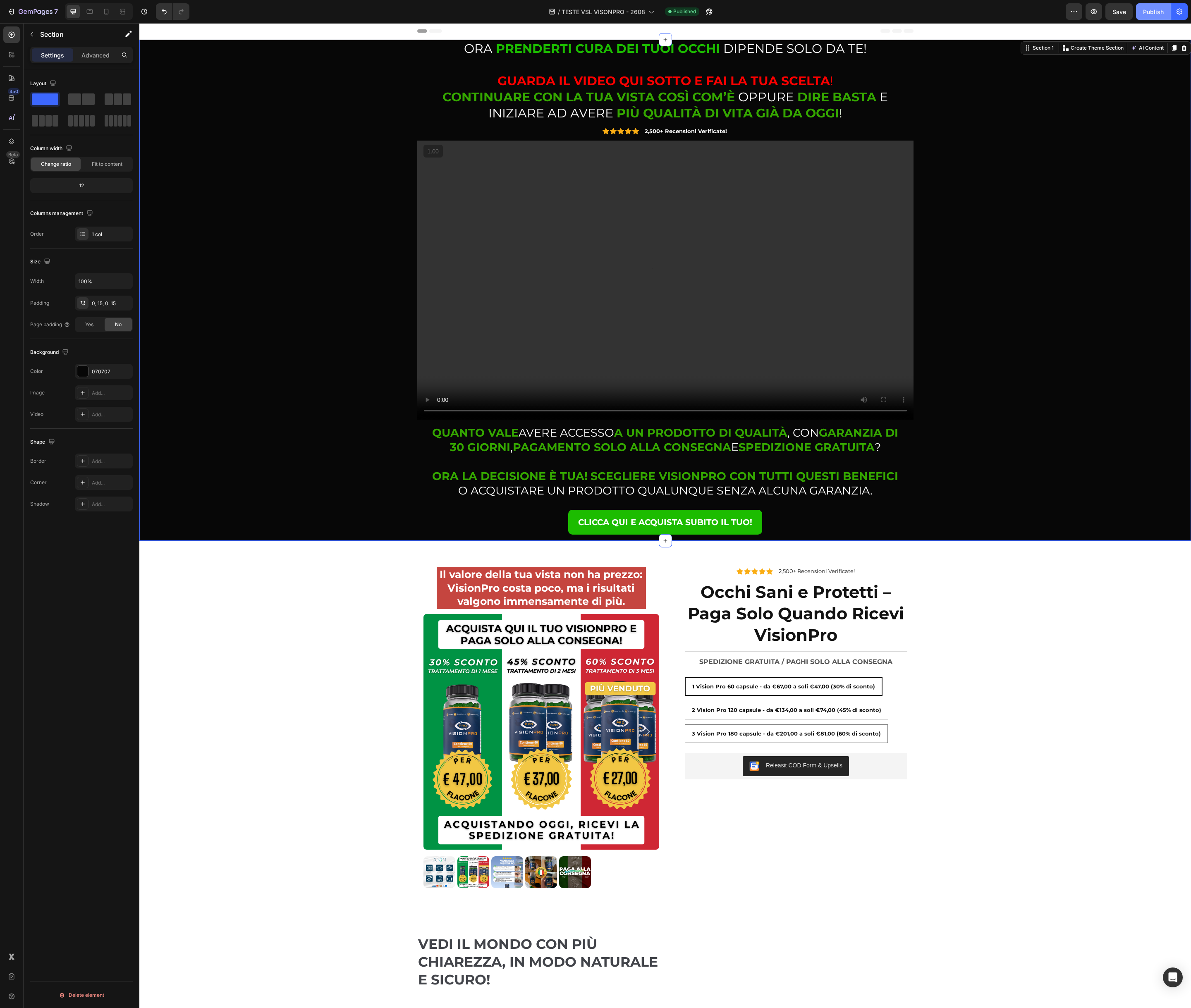
click at [1161, 13] on div "Publish" at bounding box center [1153, 11] width 21 height 9
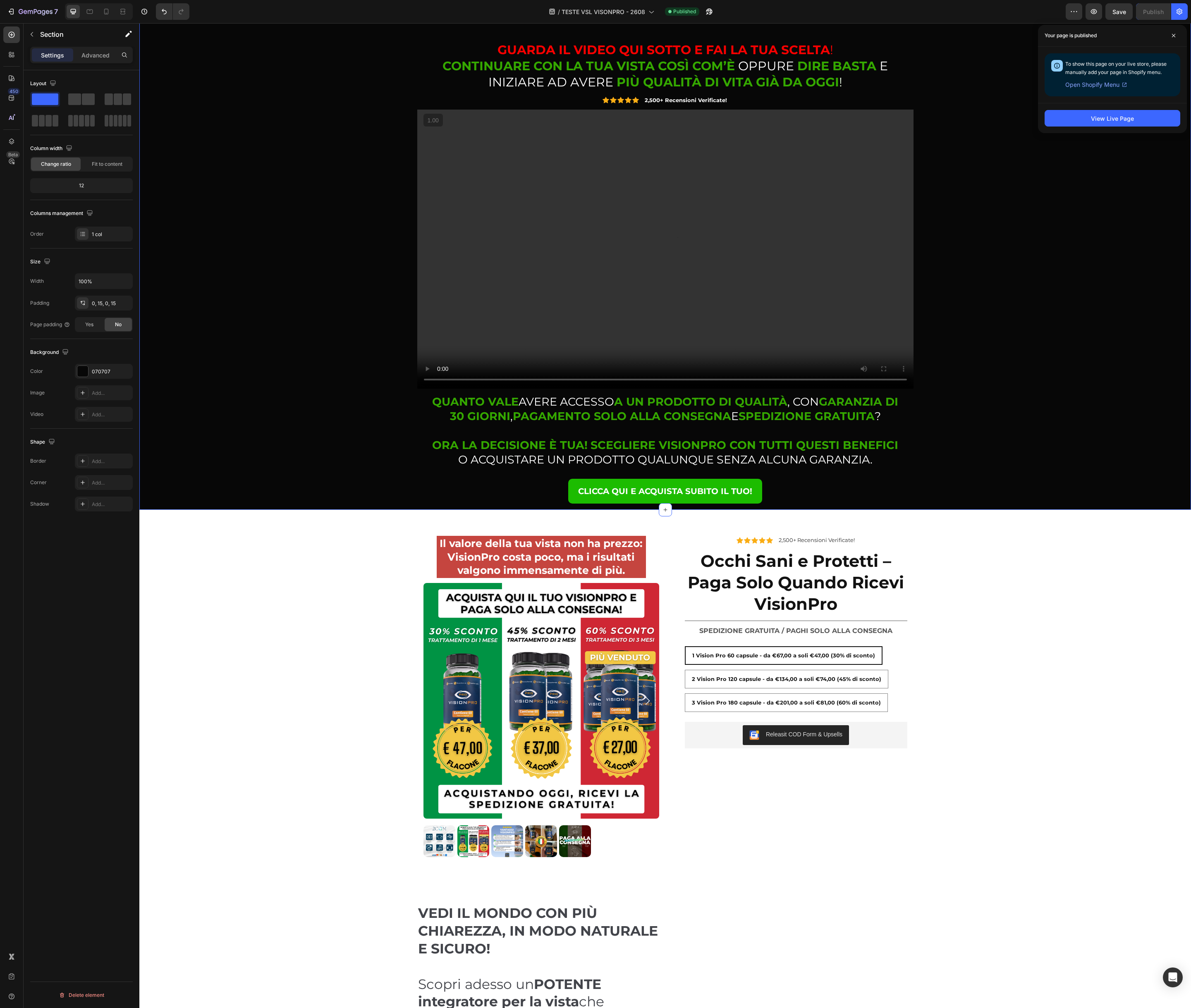
scroll to position [0, 0]
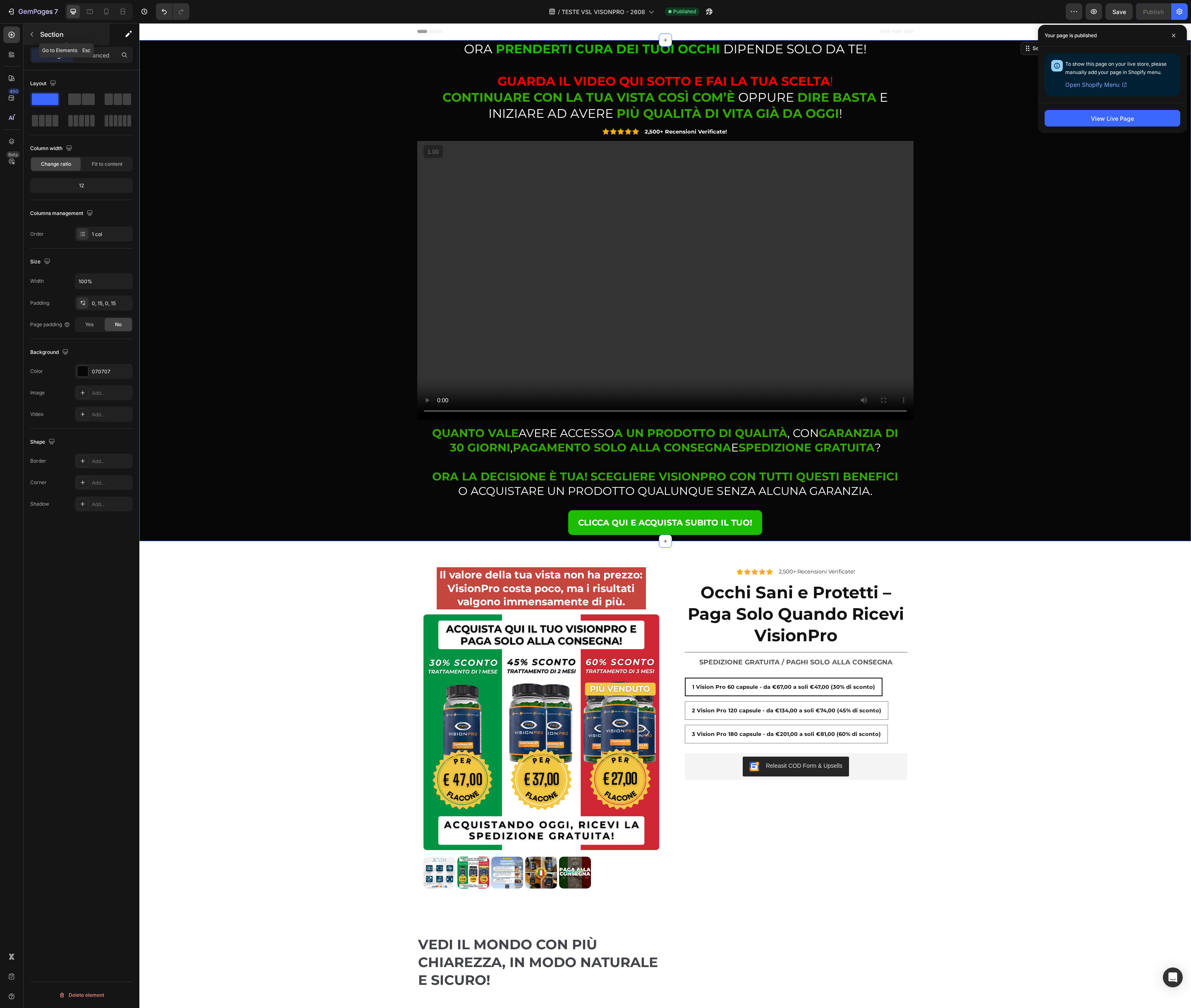
click at [34, 36] on icon "button" at bounding box center [31, 34] width 7 height 7
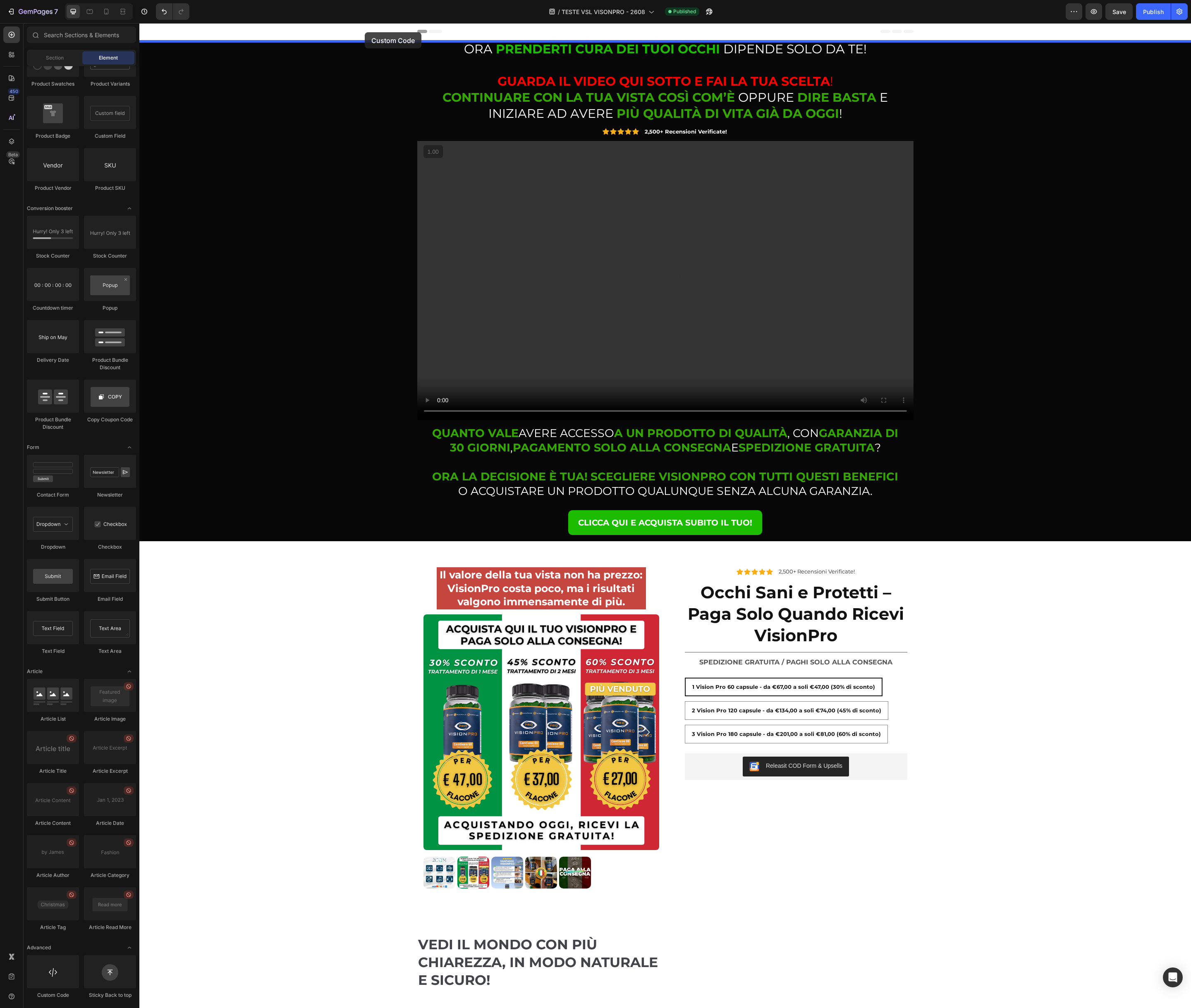
drag, startPoint x: 200, startPoint y: 991, endPoint x: 365, endPoint y: 32, distance: 973.1
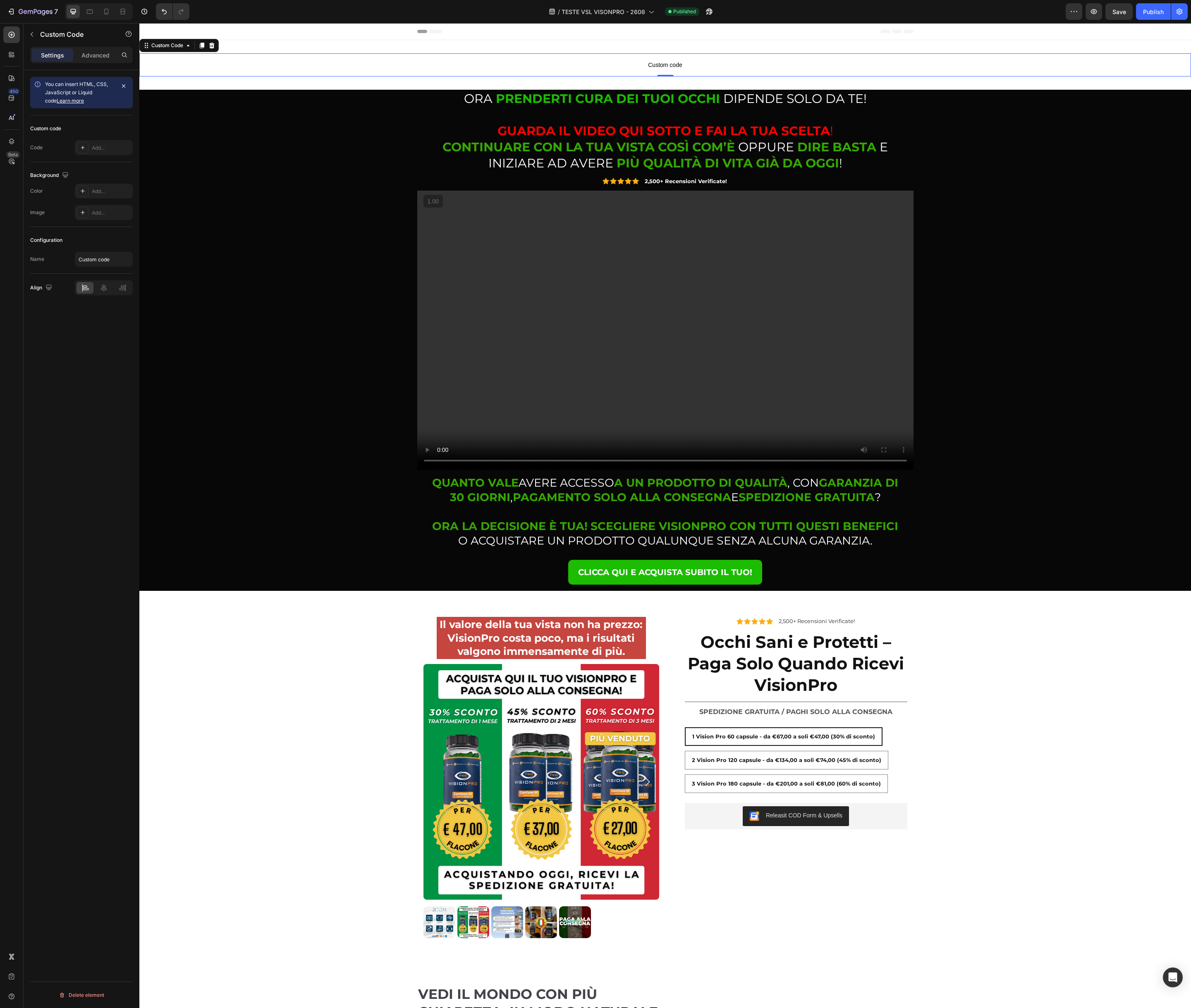
click at [586, 62] on span "Custom code" at bounding box center [665, 65] width 1051 height 10
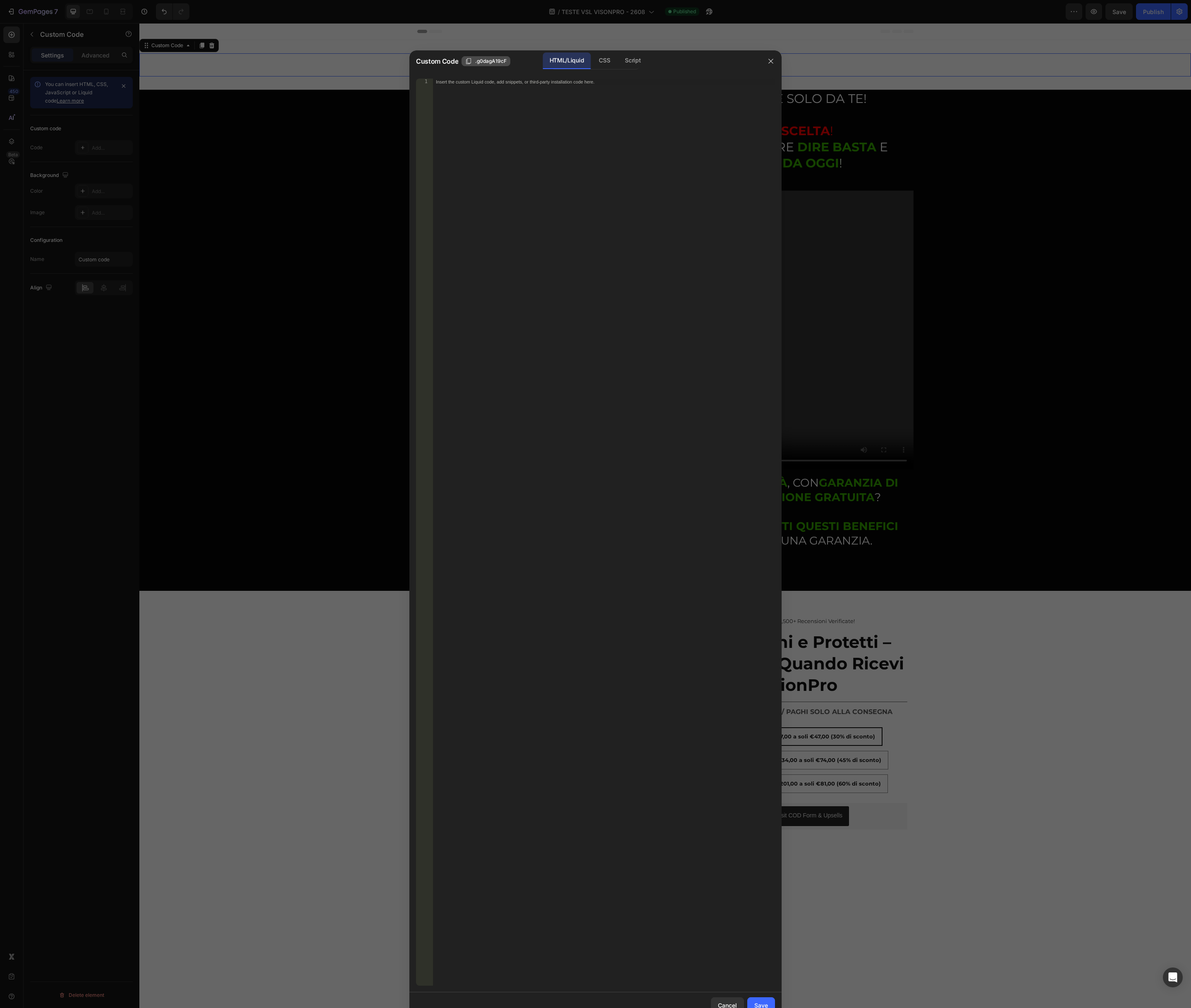
click at [491, 63] on span ".g0dagA19cF" at bounding box center [490, 61] width 31 height 8
click at [491, 63] on button "Copied" at bounding box center [479, 61] width 34 height 10
click at [565, 62] on div "HTML/Liquid" at bounding box center [566, 60] width 48 height 16
click at [584, 208] on div "Insert the custom Liquid code, add snippets, or third-party installation code h…" at bounding box center [604, 539] width 343 height 920
click at [771, 61] on icon "button" at bounding box center [770, 61] width 7 height 7
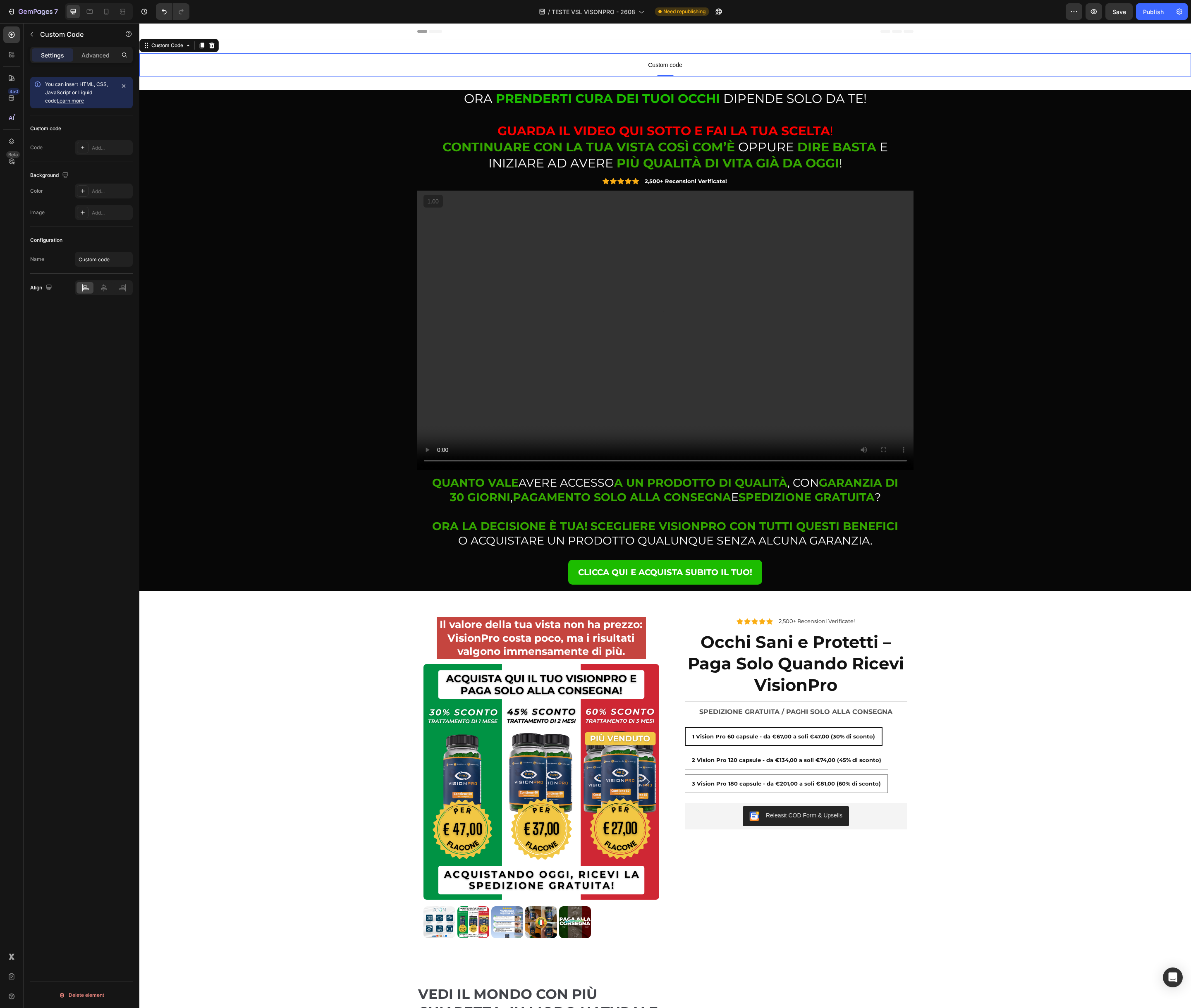
click at [521, 65] on span "Custom code" at bounding box center [665, 65] width 1051 height 10
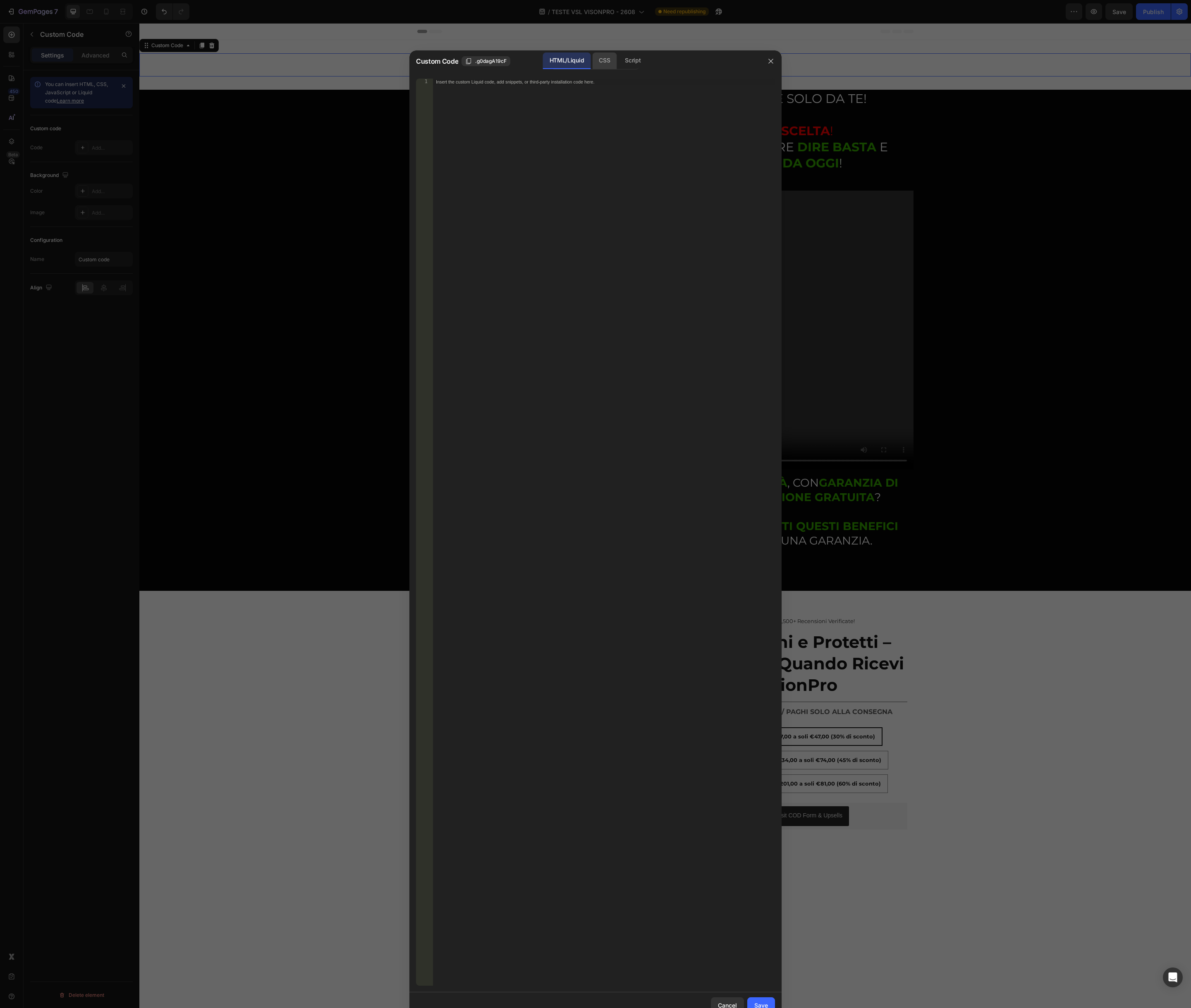
click at [618, 64] on div "CSS" at bounding box center [632, 60] width 29 height 16
click at [569, 60] on div "HTML/Liquid" at bounding box center [566, 60] width 48 height 16
click at [546, 145] on div "Insert the custom Liquid code, add snippets, or third-party installation code h…" at bounding box center [604, 539] width 343 height 920
paste textarea "<vturb-smartplayer id="vid-68b039cdbb7924b917f61a48" style="display: block; mar…"
type textarea "<vturb-smartplayer id="vid-68b039cdbb7924b917f61a48" style="display: block; mar…"
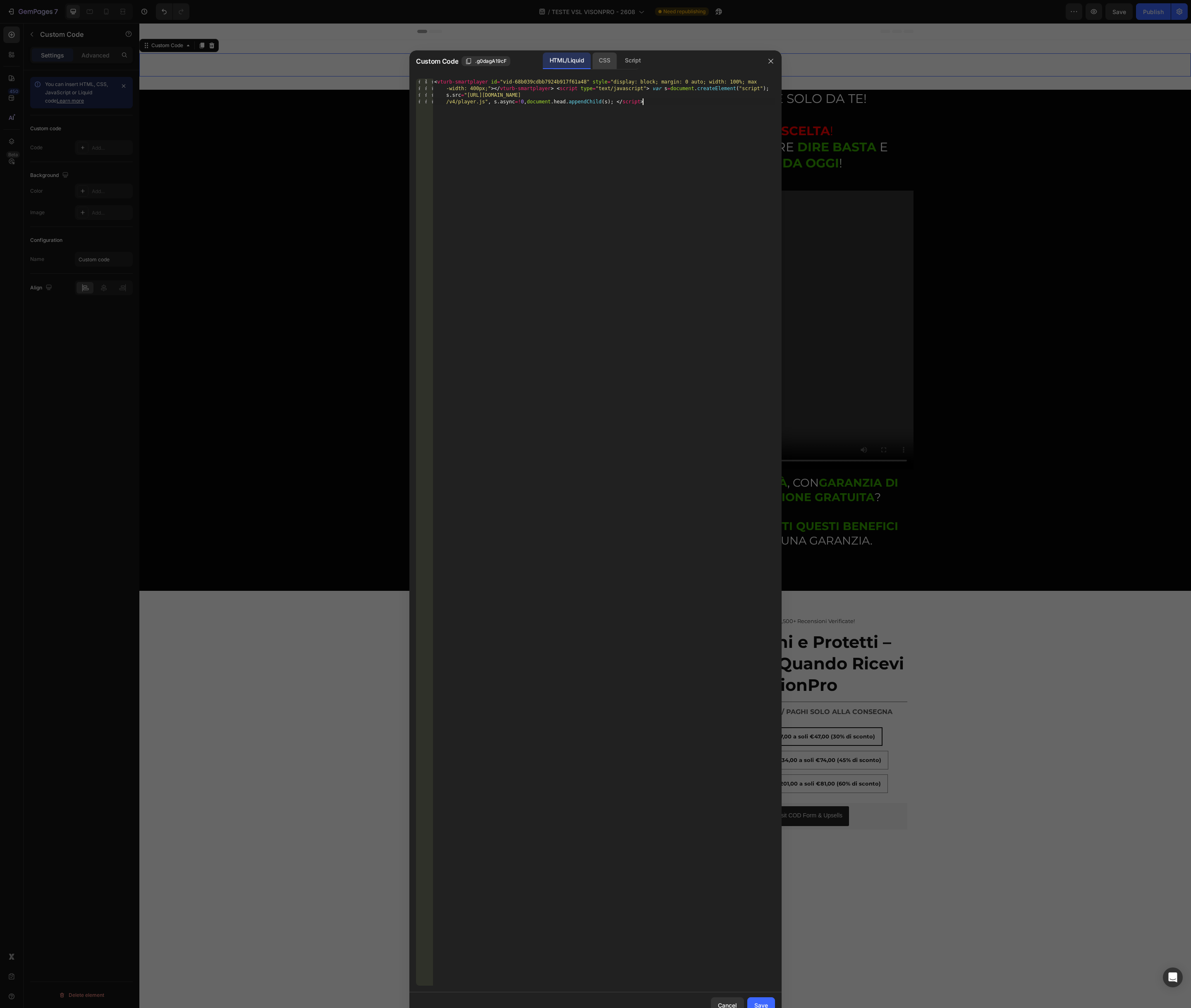
click at [618, 62] on div "CSS" at bounding box center [632, 60] width 29 height 16
click at [563, 160] on div "Insert the CSS code to style your content here." at bounding box center [604, 539] width 343 height 920
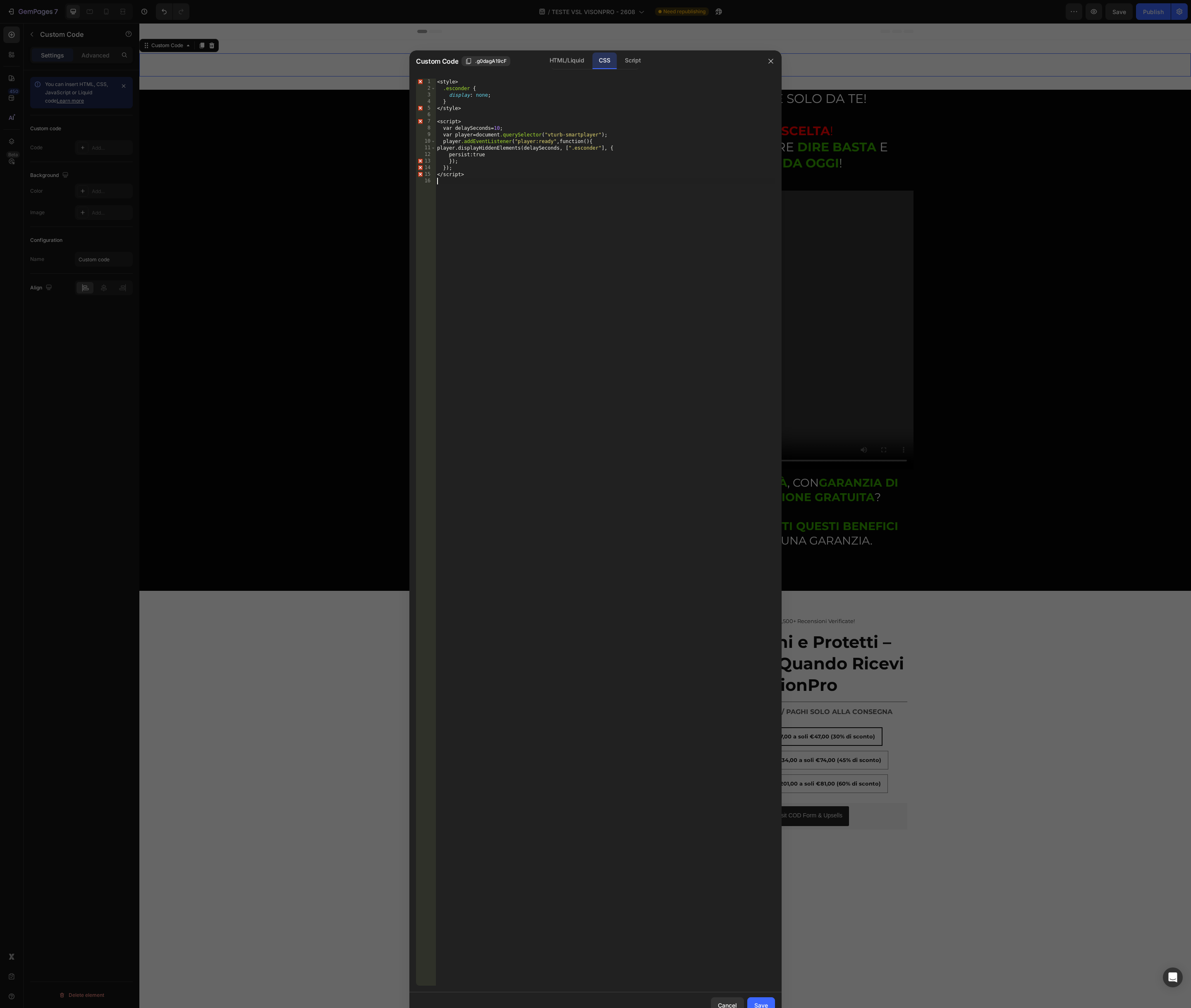
drag, startPoint x: 758, startPoint y: 1002, endPoint x: 757, endPoint y: 899, distance: 103.0
click at [758, 1002] on div "Save" at bounding box center [761, 1004] width 13 height 9
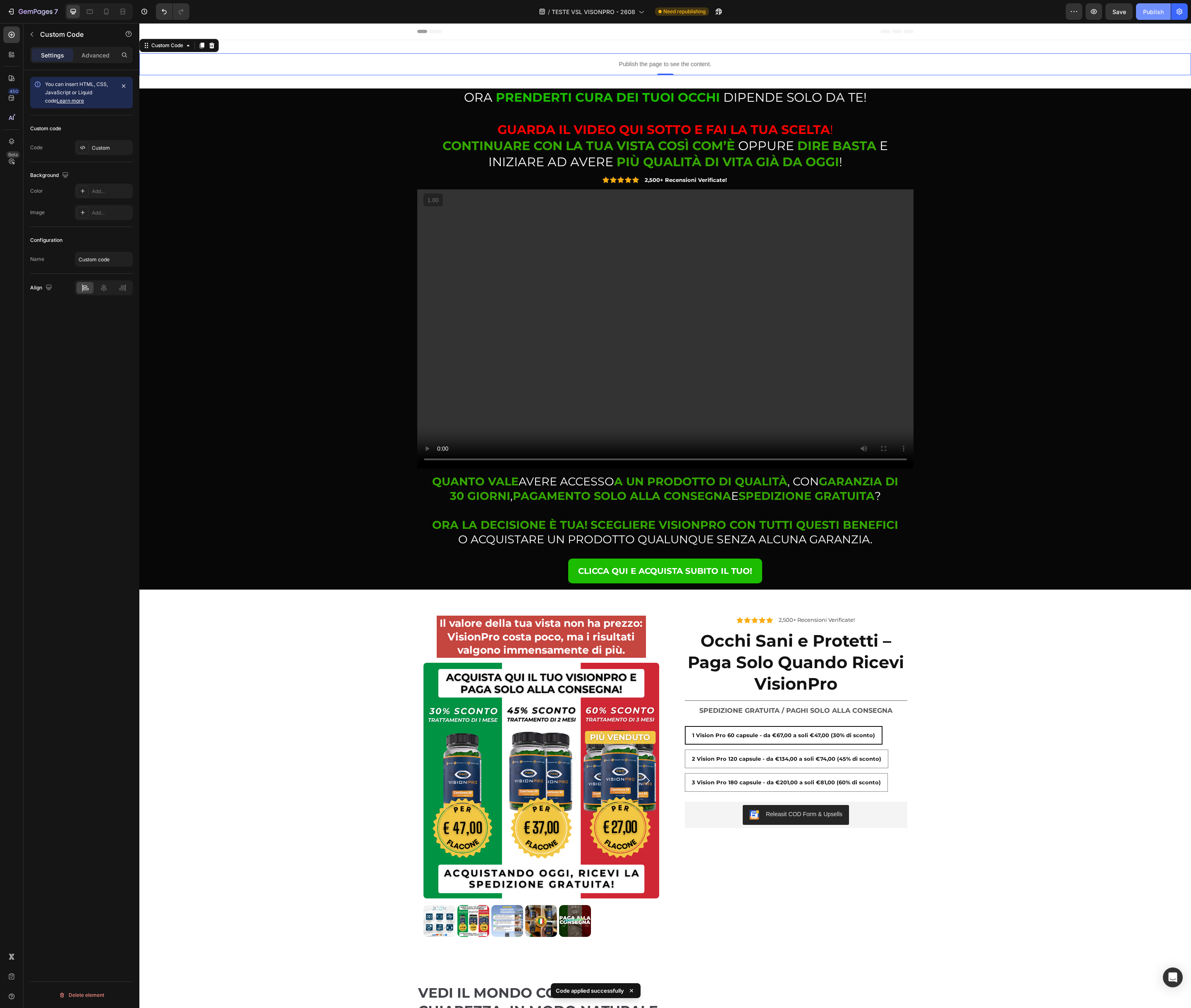
click at [1153, 14] on div "Publish" at bounding box center [1153, 11] width 21 height 9
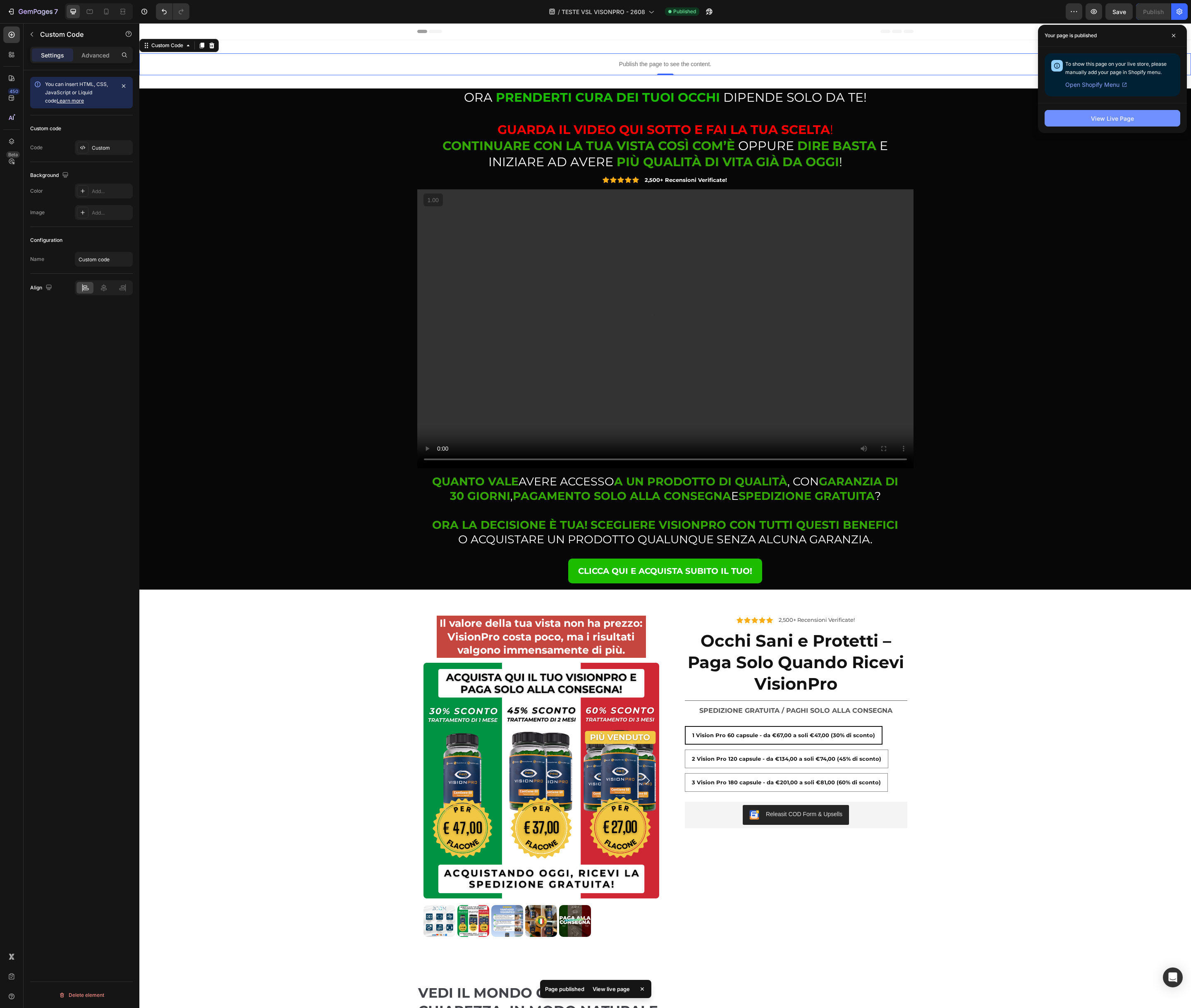
click at [1107, 120] on div "View Live Page" at bounding box center [1112, 118] width 43 height 9
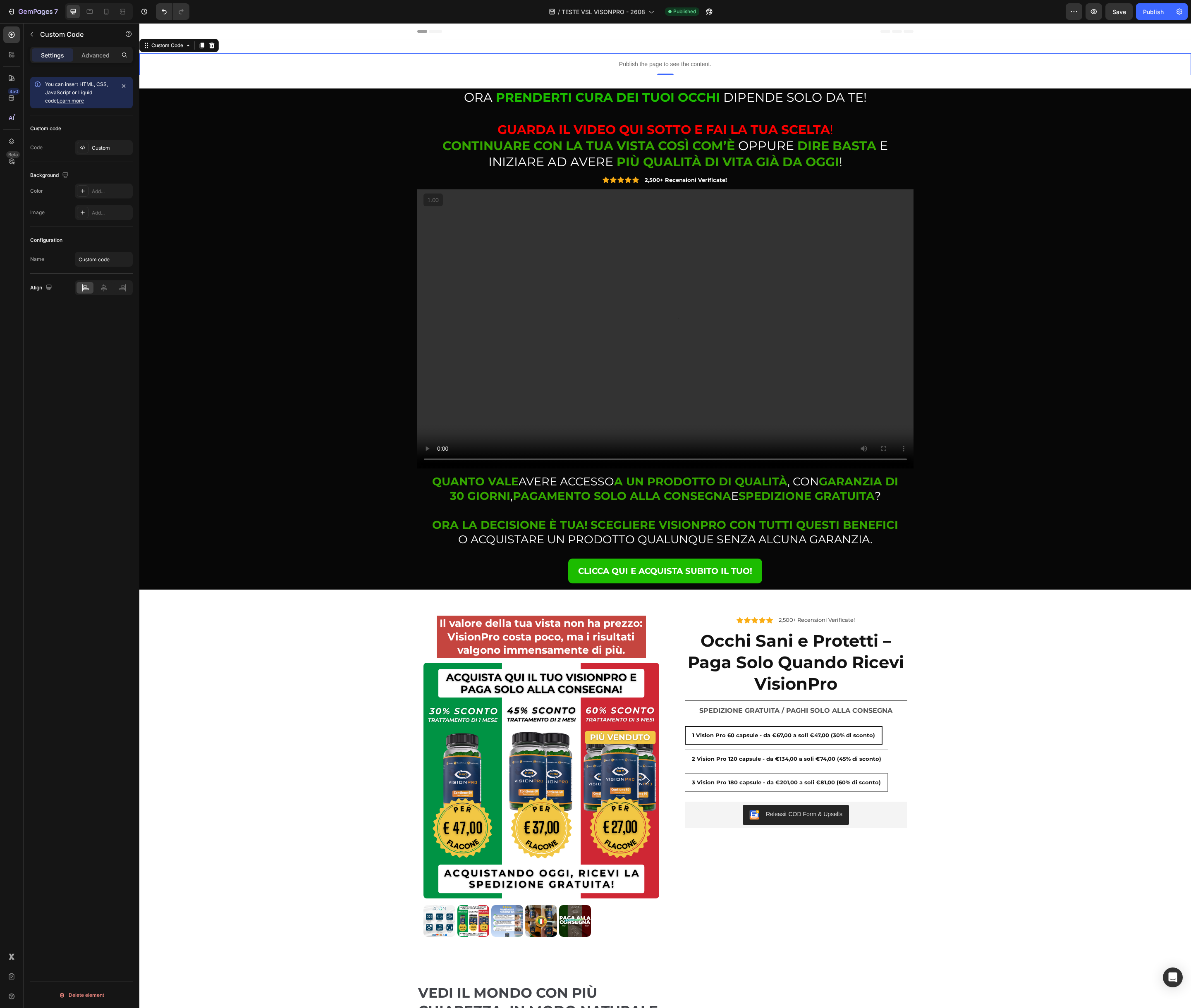
click at [840, 66] on p "Publish the page to see the content." at bounding box center [665, 64] width 1051 height 9
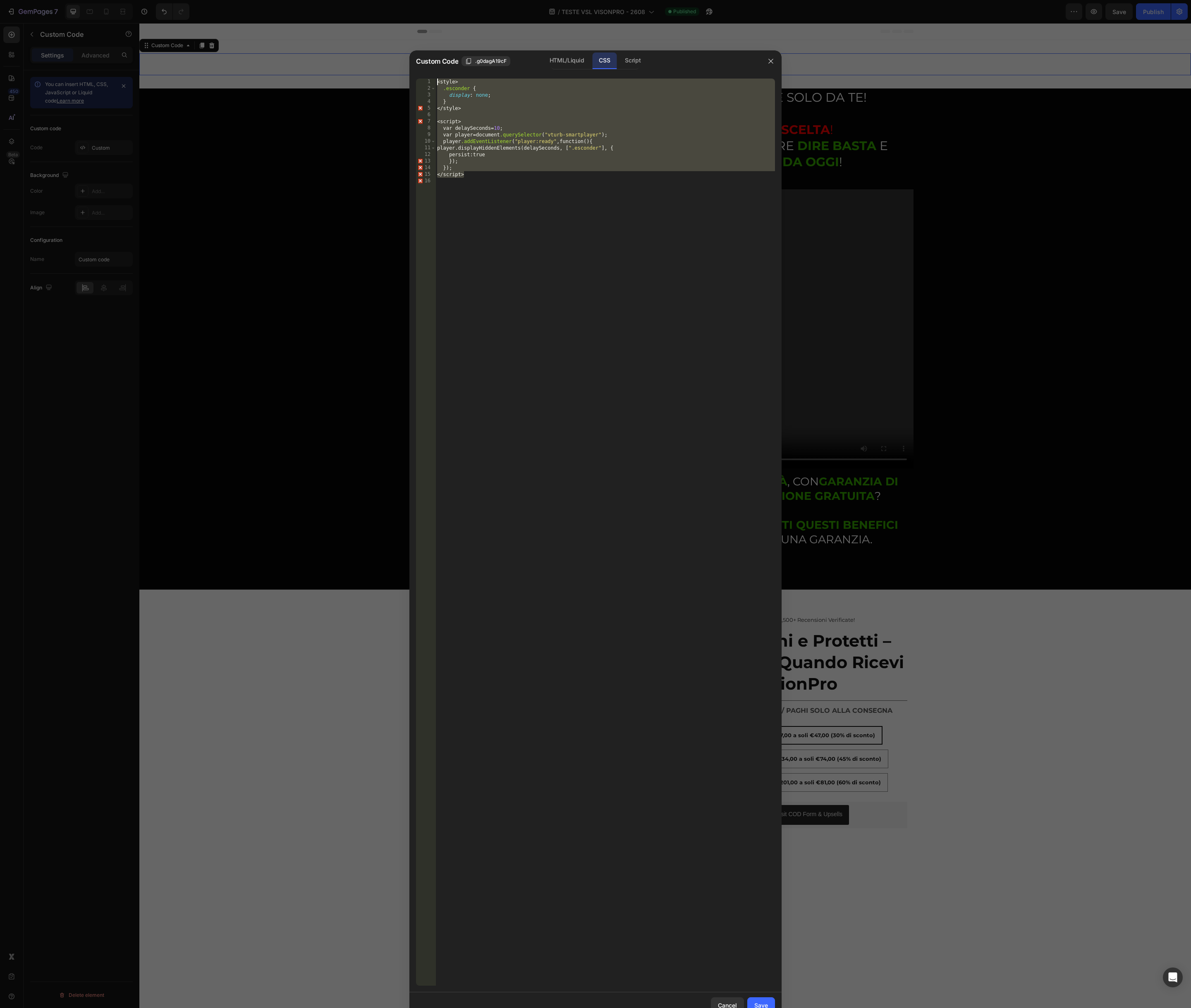
drag, startPoint x: 485, startPoint y: 175, endPoint x: 435, endPoint y: 79, distance: 108.2
click at [435, 79] on div "</script> 1 2 3 4 5 6 7 8 9 10 11 12 13 14 15 16 < style > .esconder { display …" at bounding box center [595, 532] width 359 height 907
type textarea "<style> .esconder {"
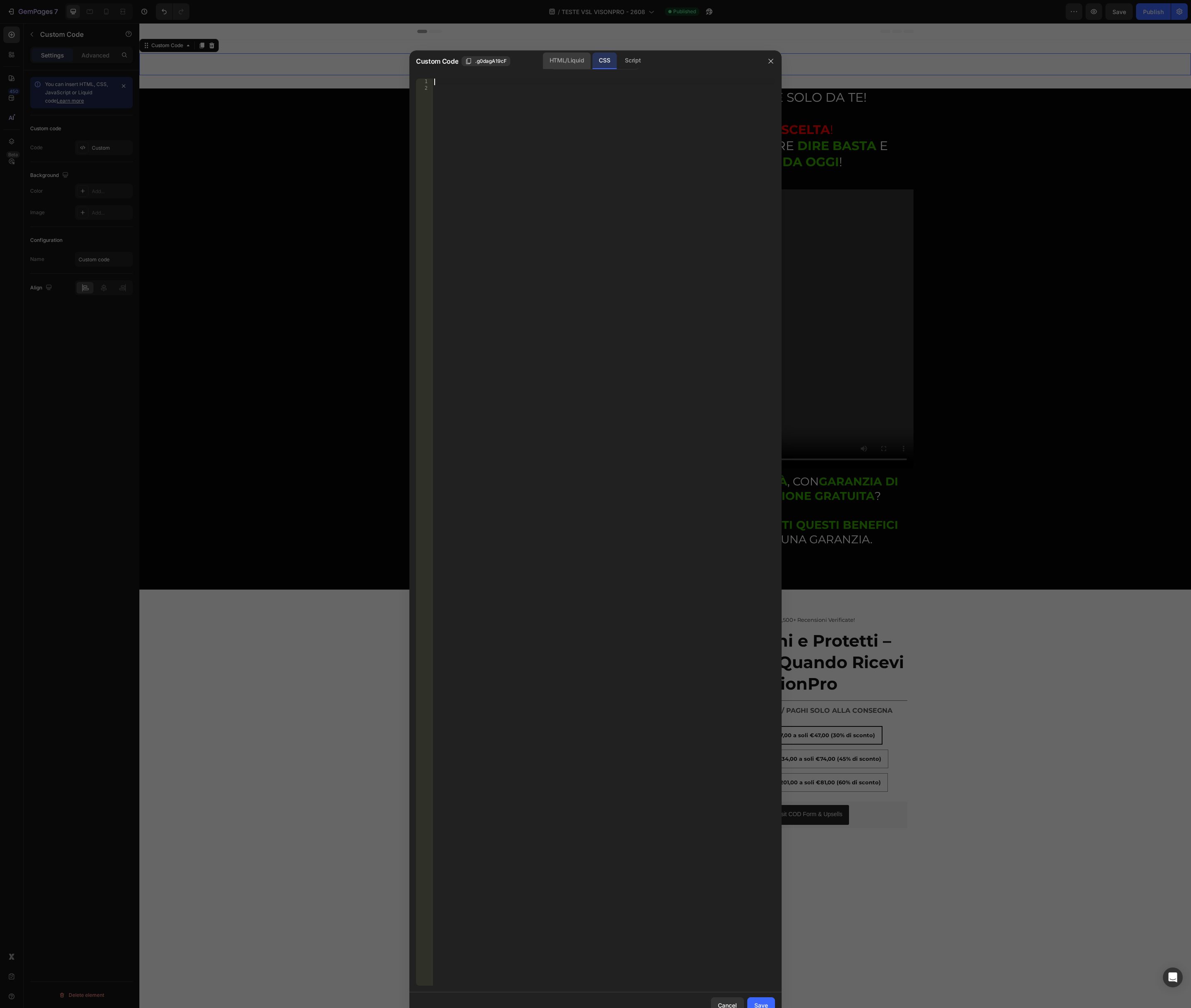
click at [563, 64] on div "HTML/Liquid" at bounding box center [566, 60] width 48 height 16
type textarea "<vturb-smartplayer id="vid-68b039cdbb7924b917f61a48" style="display: block; mar…"
click at [662, 104] on div "< vturb-smartplayer id = "vid-68b039cdbb7924b917f61a48" style = "display: block…" at bounding box center [604, 559] width 343 height 959
paste textarea "</script>"
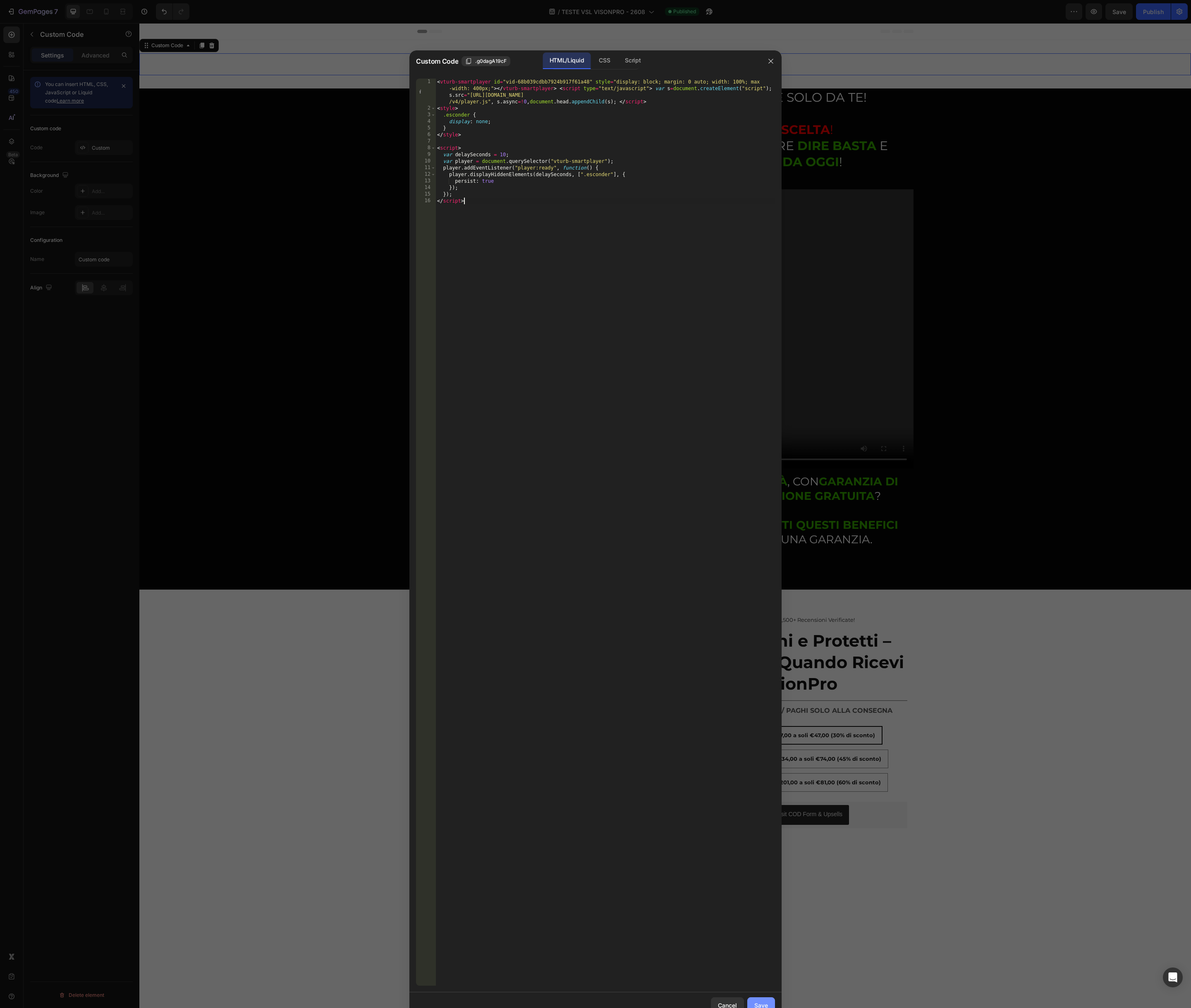
type textarea "</script>"
click at [760, 999] on button "Save" at bounding box center [761, 1004] width 28 height 16
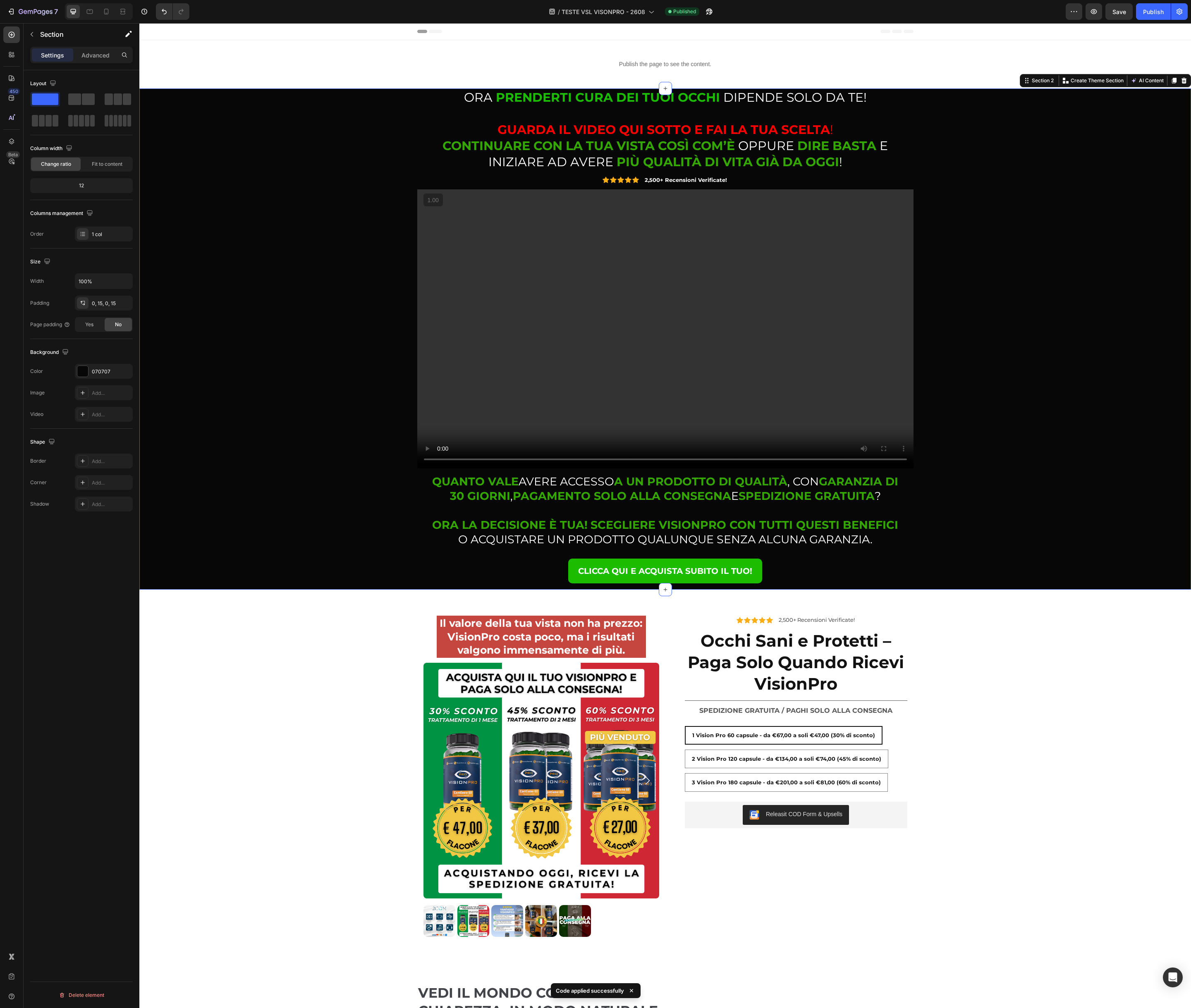
click at [333, 146] on div "⁠⁠⁠⁠⁠⁠⁠ ORA PRENDERTI CURA DEI TUOI OCCHI DIPENDE SOLO DA TE! GUARDA IL VIDEO Q…" at bounding box center [665, 339] width 1039 height 501
click at [99, 56] on p "Advanced" at bounding box center [96, 54] width 29 height 9
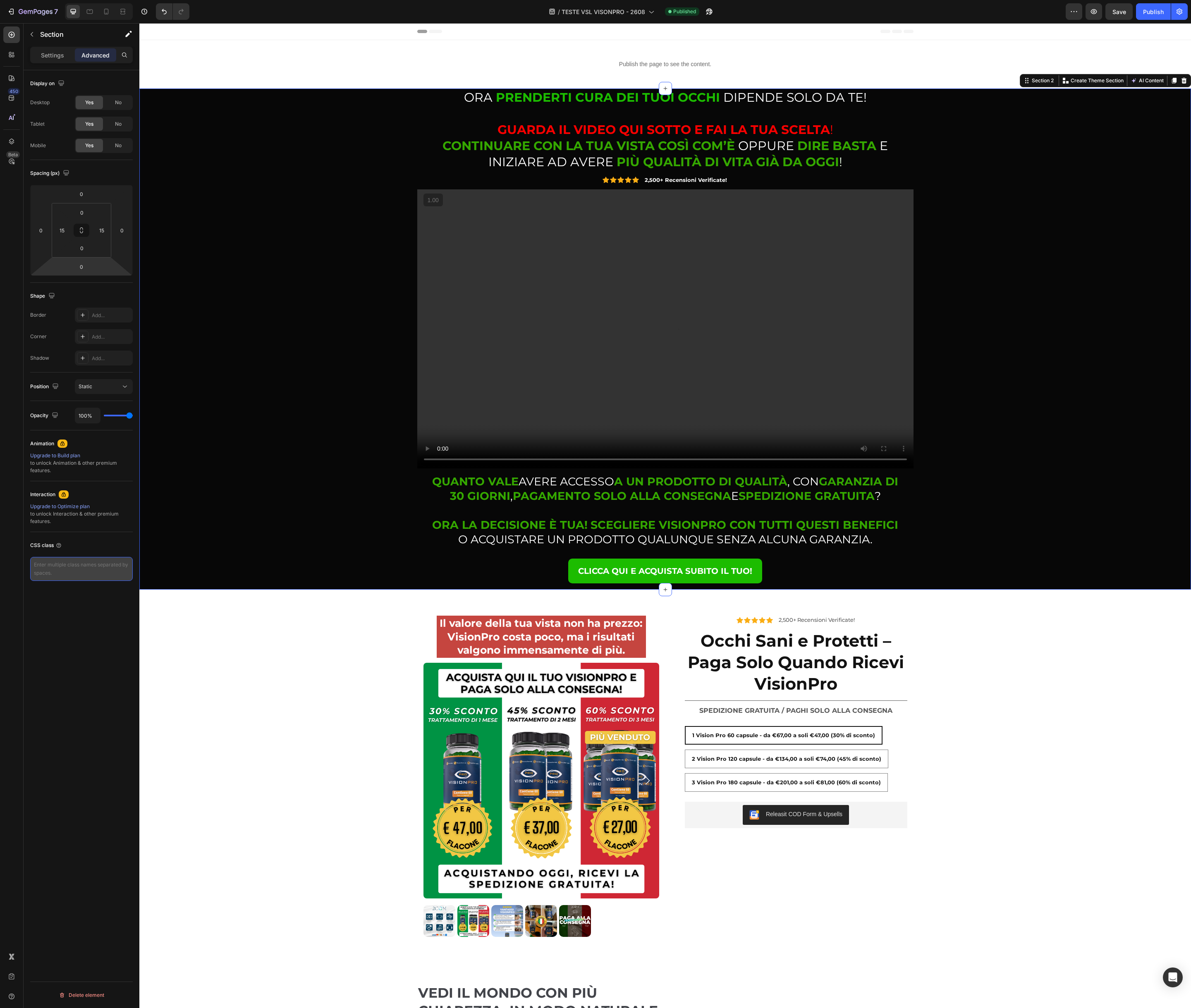
click at [63, 572] on textarea at bounding box center [82, 568] width 103 height 24
type textarea "esconder"
click at [314, 625] on div "Il valore della tua vista non ha prezzo: VisionPro costa poco, ma i risultati v…" at bounding box center [665, 776] width 1051 height 334
click at [80, 576] on textarea at bounding box center [82, 568] width 103 height 24
type textarea "esconder"
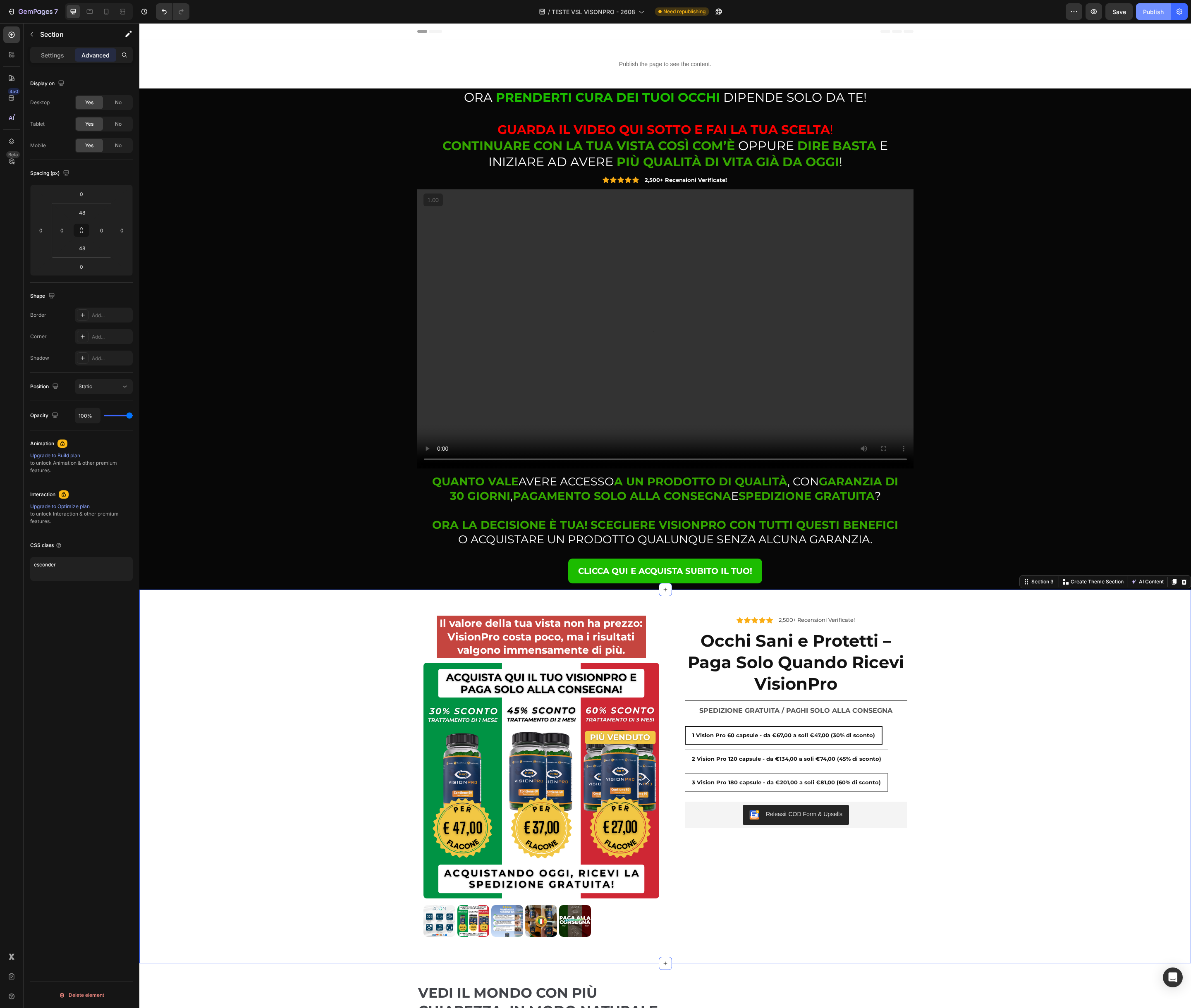
click at [1144, 12] on div "Publish" at bounding box center [1153, 11] width 21 height 9
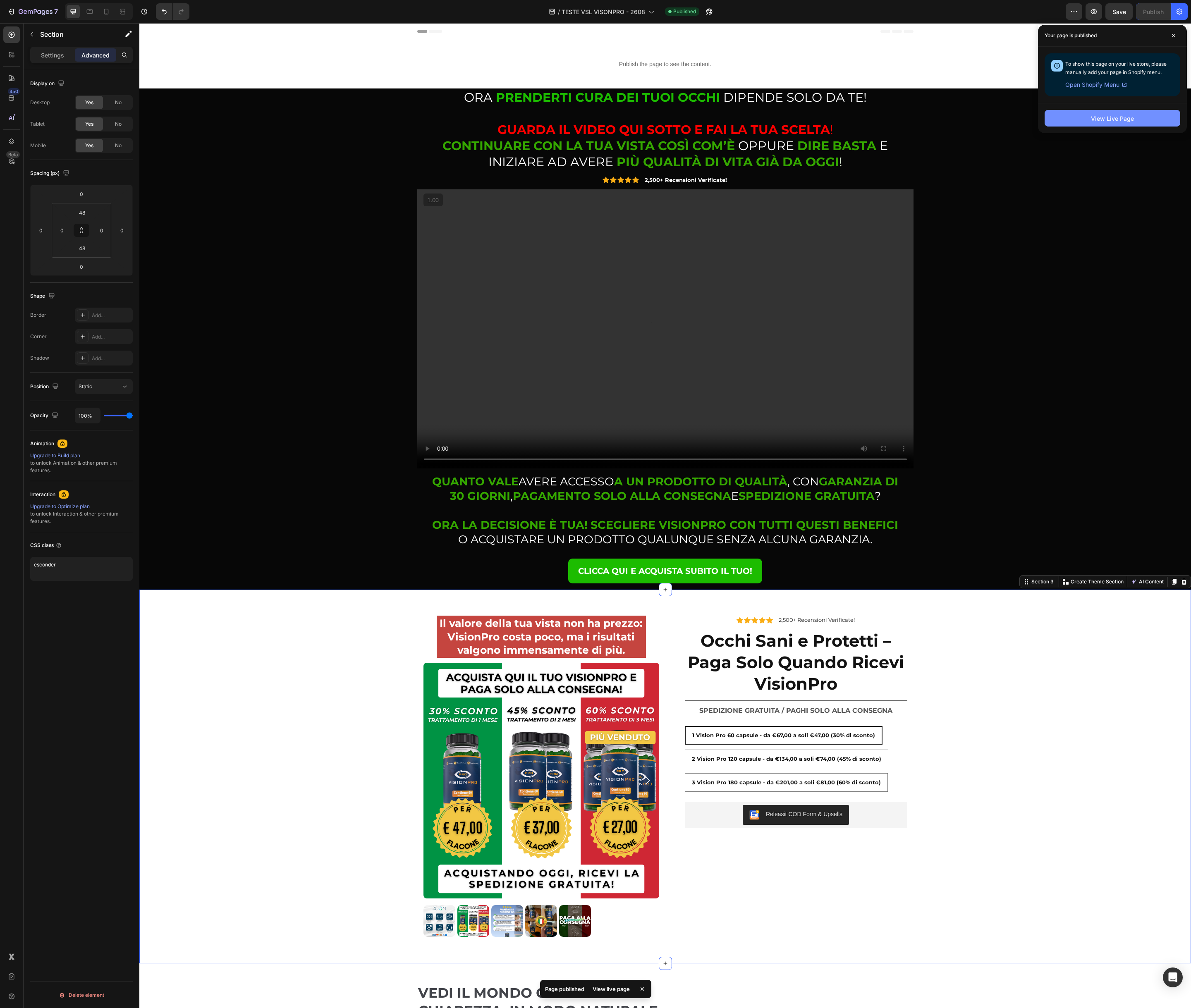
click at [1106, 120] on div "View Live Page" at bounding box center [1112, 118] width 43 height 9
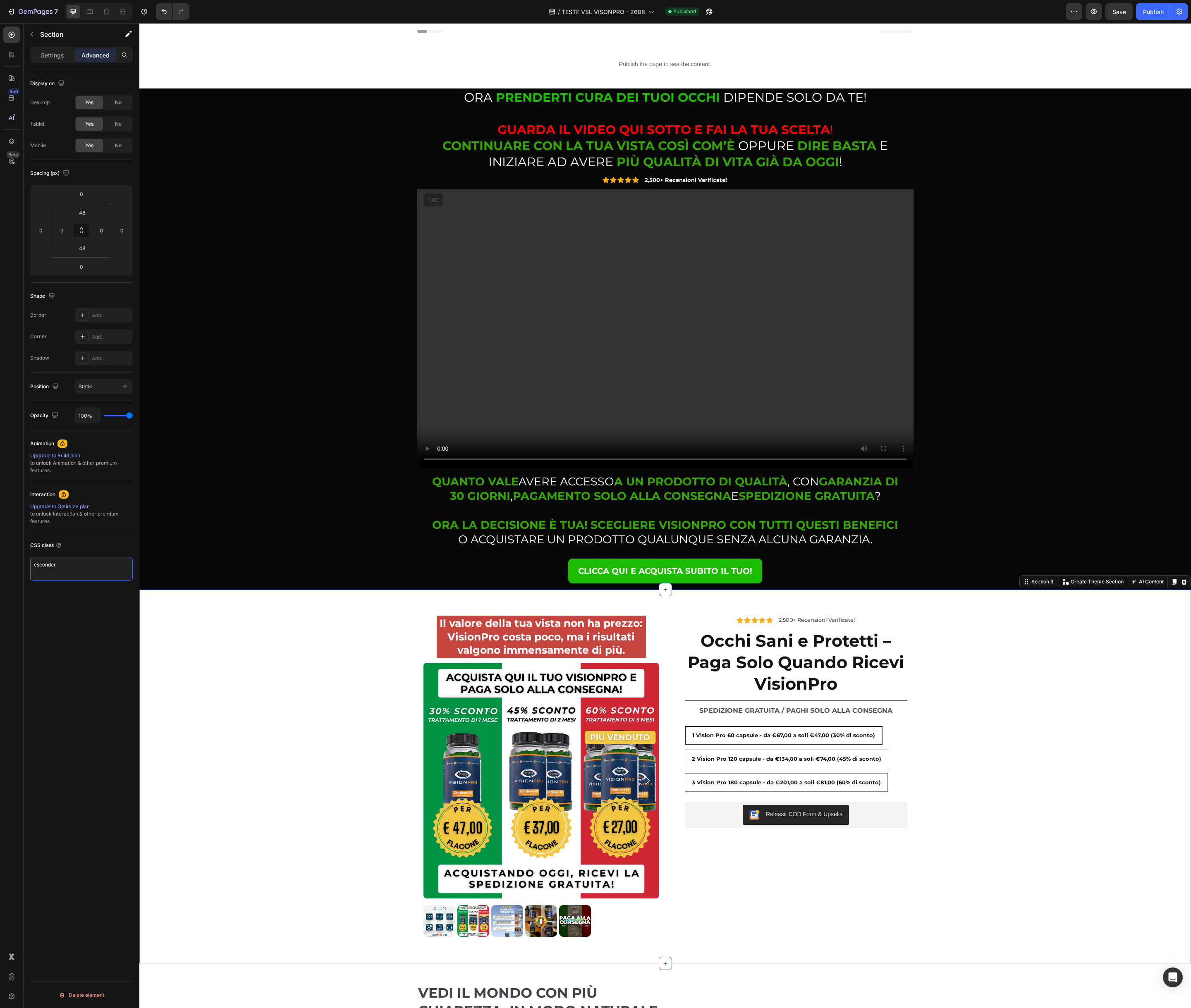
click at [60, 572] on textarea "esconder" at bounding box center [82, 568] width 103 height 24
click at [89, 593] on div "Display on Desktop Yes No Tablet Yes No Mobile Yes No Spacing (px) 0 0 0 0 48 0…" at bounding box center [82, 551] width 116 height 961
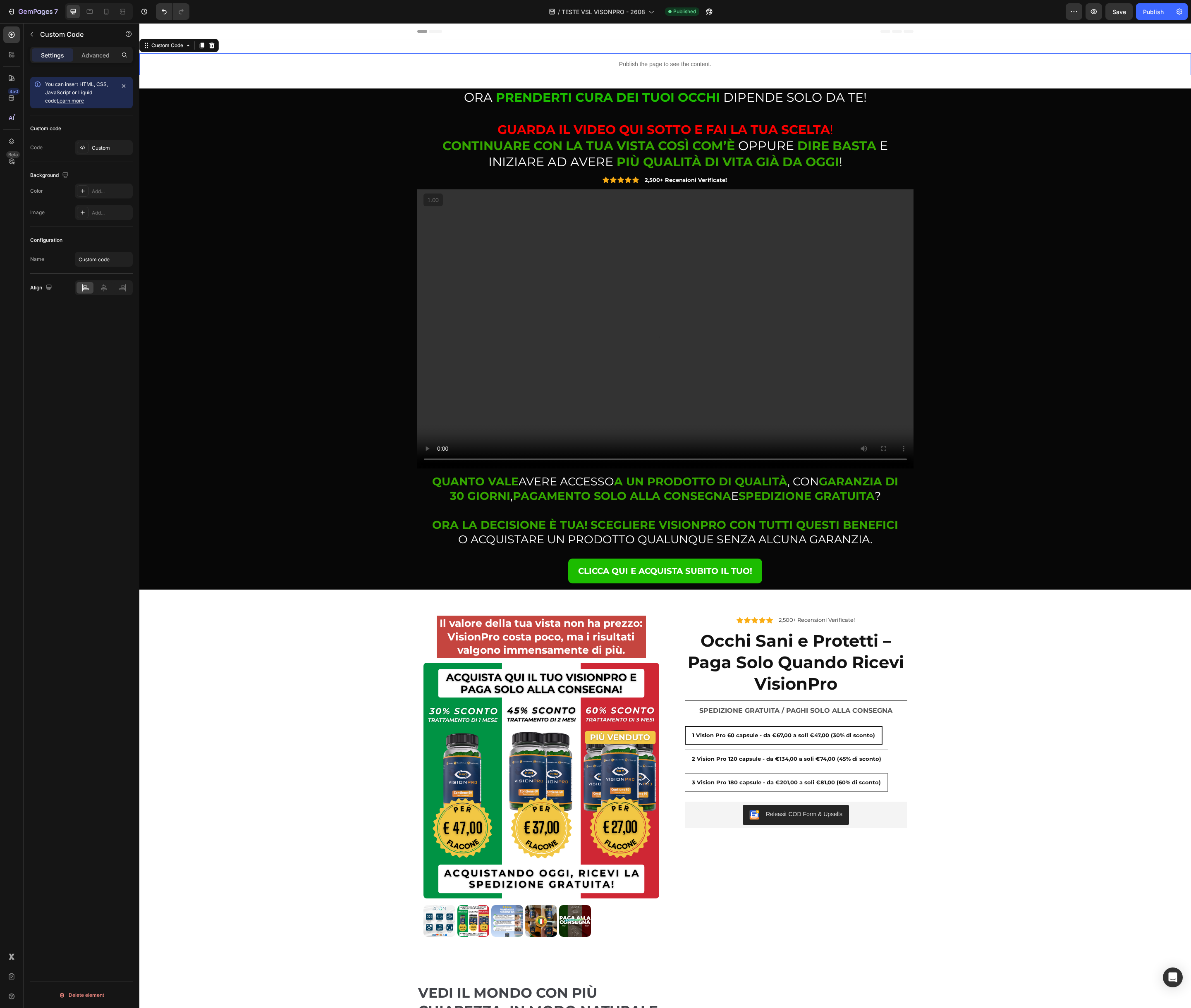
click at [652, 68] on p "Publish the page to see the content." at bounding box center [665, 64] width 1051 height 9
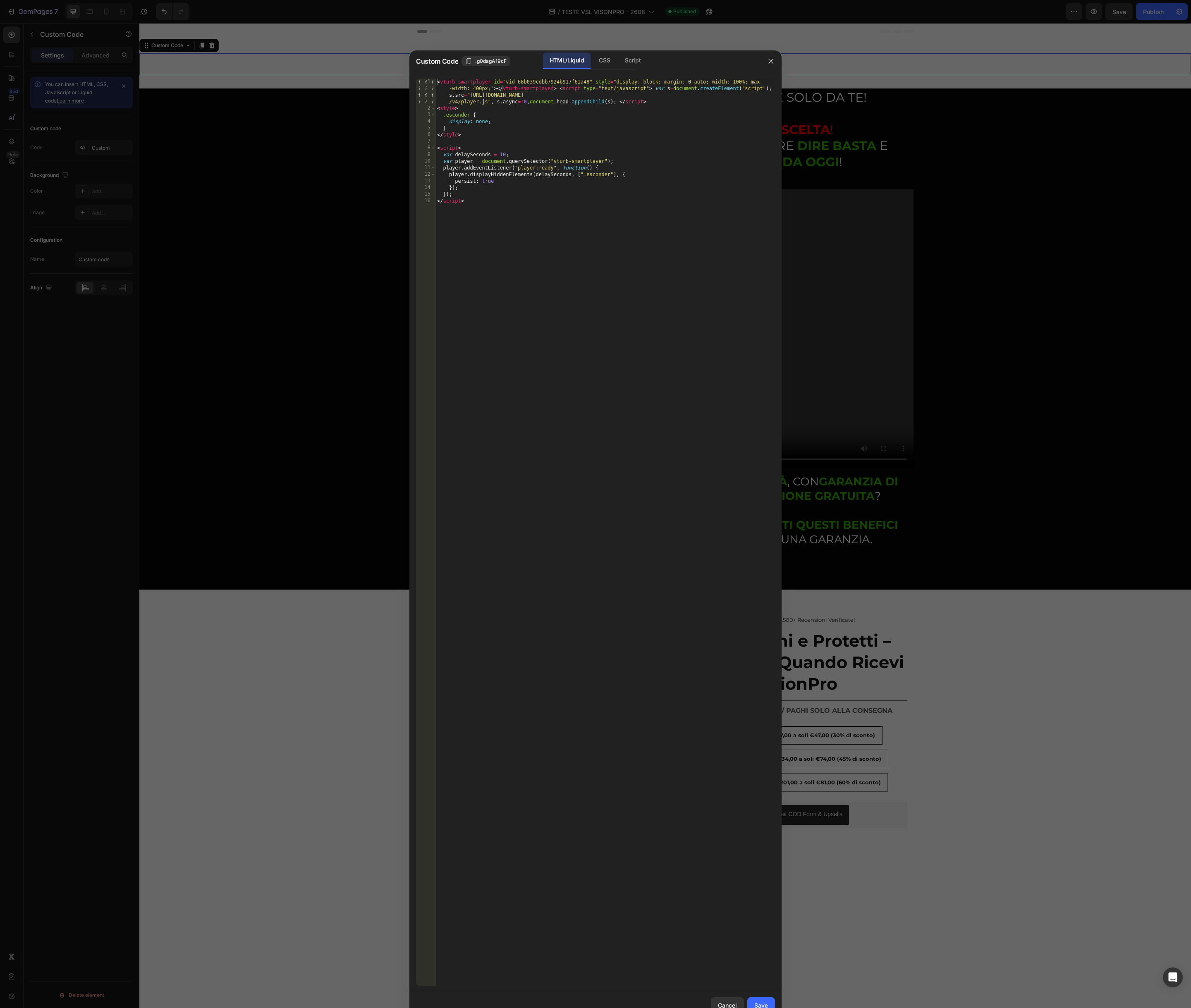
click at [594, 175] on div "< vturb-smartplayer id = "vid-68b039cdbb7924b917f61a48" style = "display: block…" at bounding box center [605, 549] width 340 height 940
click at [593, 192] on div "< vturb-smartplayer id = "vid-68b039cdbb7924b917f61a48" style = "display: block…" at bounding box center [605, 549] width 340 height 940
drag, startPoint x: 586, startPoint y: 176, endPoint x: 590, endPoint y: 181, distance: 6.4
click at [586, 176] on div "< vturb-smartplayer id = "vid-68b039cdbb7924b917f61a48" style = "display: block…" at bounding box center [605, 549] width 340 height 940
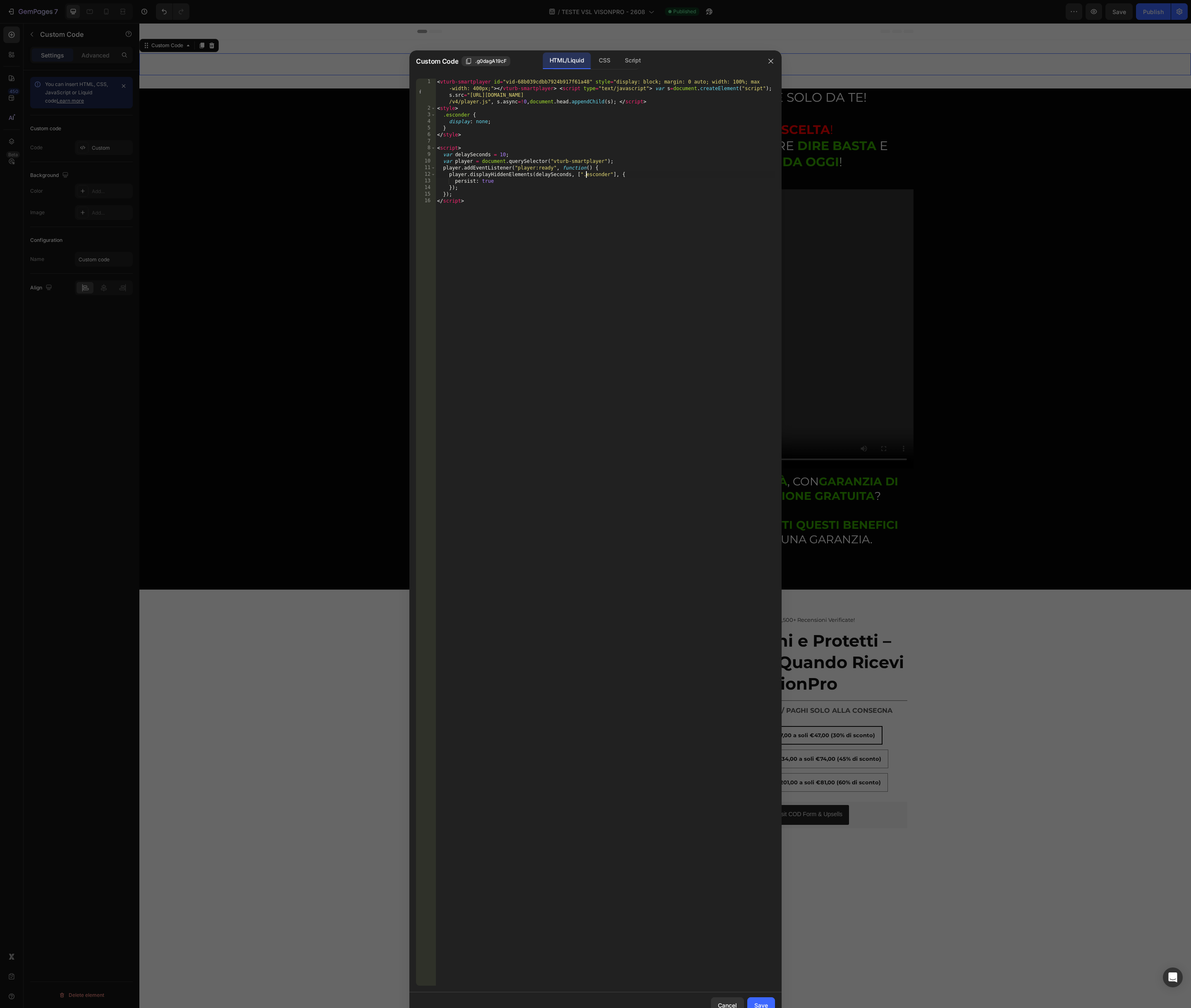
type textarea "player.displayHiddenElements(delaySeconds, [".esconder"], {"
click at [770, 62] on icon "button" at bounding box center [770, 61] width 7 height 7
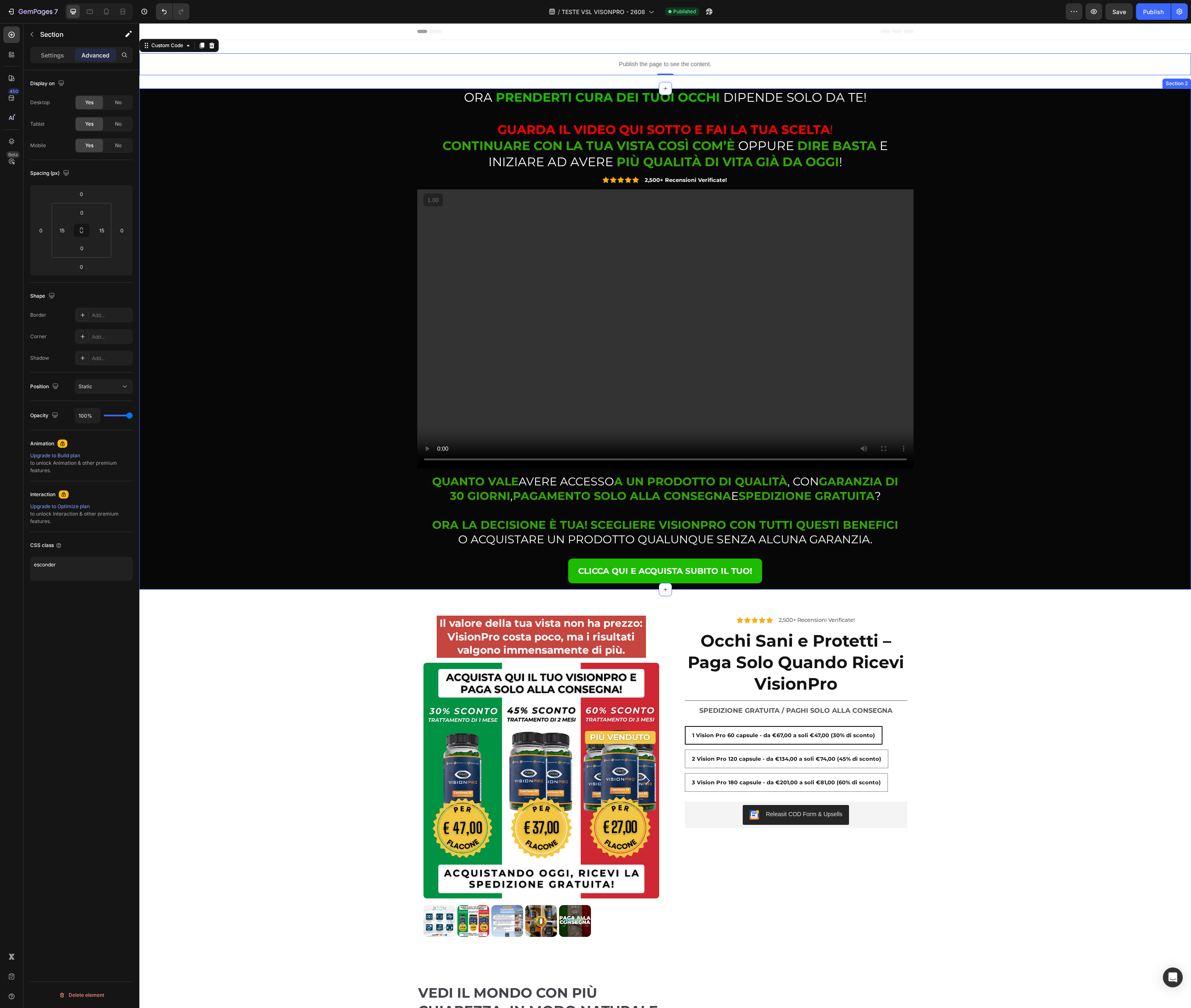
click at [365, 168] on div "⁠⁠⁠⁠⁠⁠⁠ ORA PRENDERTI CURA DEI TUOI OCCHI DIPENDE SOLO DA TE! GUARDA IL VIDEO Q…" at bounding box center [665, 339] width 1039 height 501
click at [33, 563] on textarea "esconder" at bounding box center [82, 568] width 103 height 24
type textarea ".esconder"
click at [89, 607] on div "Display on Desktop Yes No Tablet Yes No Mobile Yes No Spacing (px) 0 0 0 0 0 15…" at bounding box center [82, 551] width 116 height 961
click at [211, 622] on div "Il valore della tua vista non ha prezzo: VisionPro costa poco, ma i risultati v…" at bounding box center [665, 776] width 1051 height 334
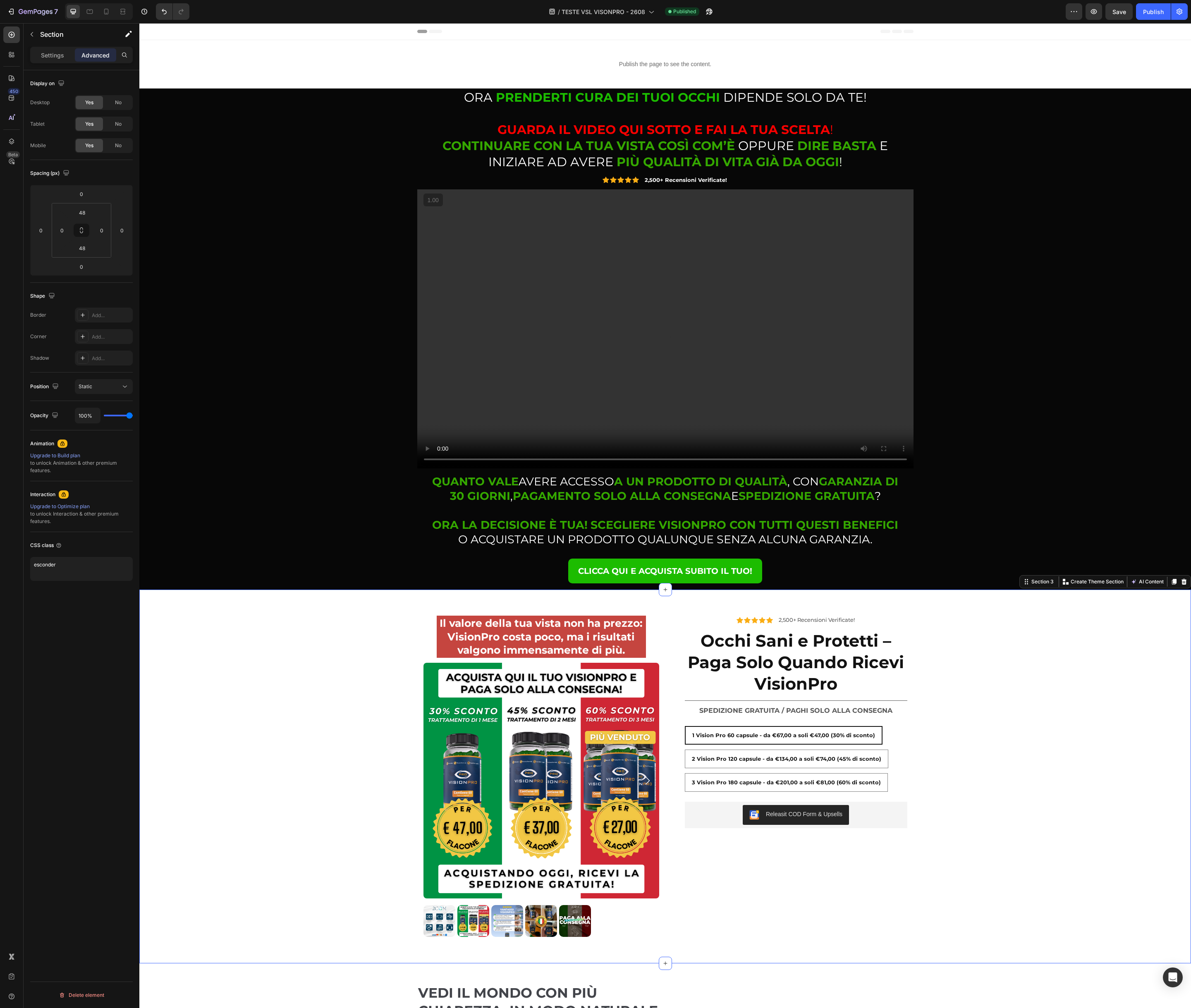
drag, startPoint x: 181, startPoint y: 614, endPoint x: 166, endPoint y: 610, distance: 15.5
click at [181, 614] on div "Il valore della tua vista non ha prezzo: VisionPro costa poco, ma i risultati v…" at bounding box center [665, 776] width 1051 height 334
click at [32, 564] on textarea "esconder" at bounding box center [82, 568] width 103 height 24
type textarea ".esconder"
click at [234, 667] on div "Il valore della tua vista non ha prezzo: VisionPro costa poco, ma i risultati v…" at bounding box center [665, 776] width 1051 height 334
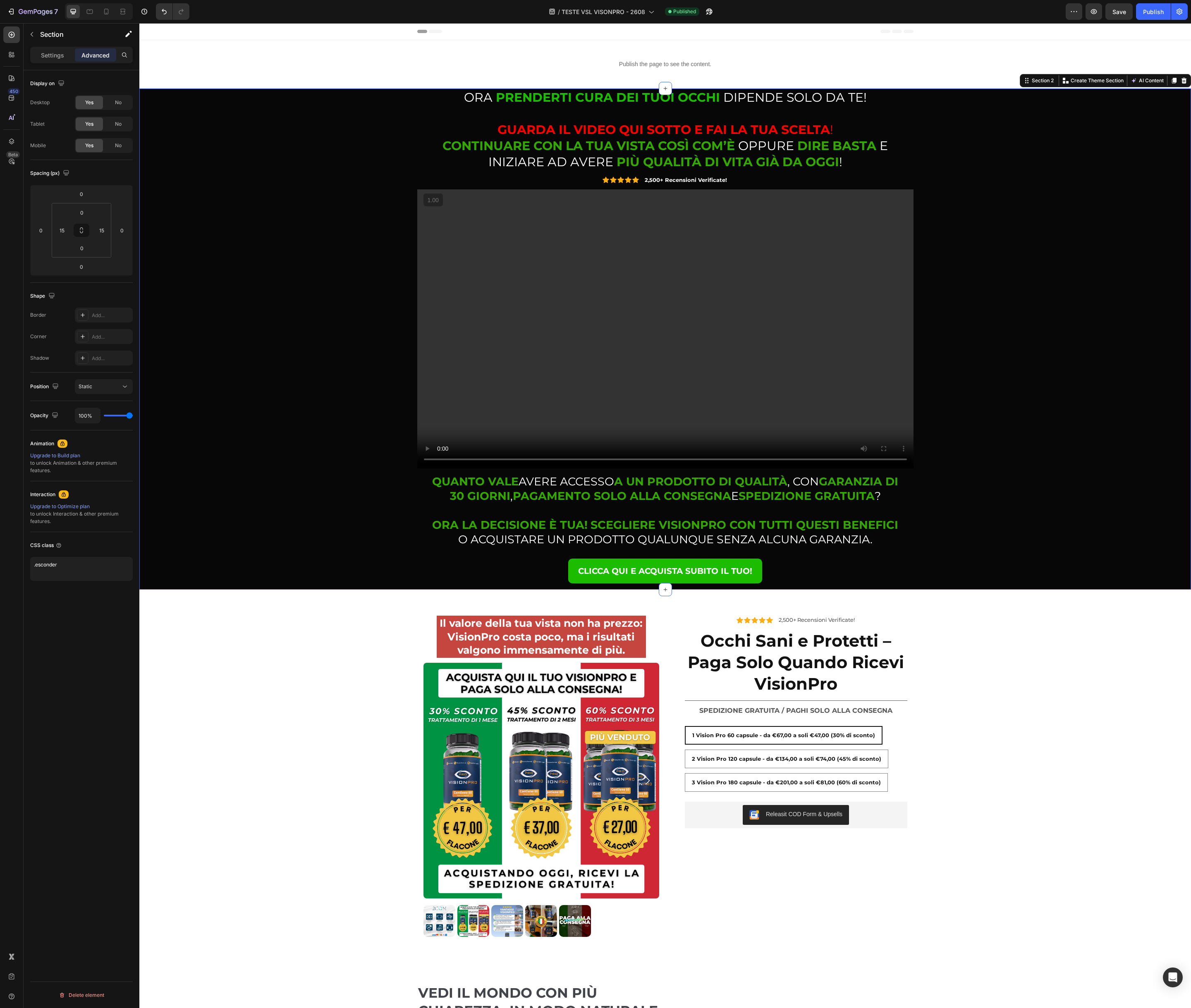
click at [202, 557] on div "⁠⁠⁠⁠⁠⁠⁠ ORA PRENDERTI CURA DEI TUOI OCCHI DIPENDE SOLO DA TE! GUARDA IL VIDEO Q…" at bounding box center [665, 339] width 1039 height 501
click at [298, 603] on div "Il valore della tua vista non ha prezzo: VisionPro costa poco, ma i risultati v…" at bounding box center [665, 776] width 1051 height 374
click at [1042, 584] on div "Section 3" at bounding box center [1042, 582] width 26 height 8
click at [1042, 584] on div "Section 3" at bounding box center [1042, 582] width 26 height 8
click at [36, 566] on textarea ".esconder" at bounding box center [82, 568] width 103 height 24
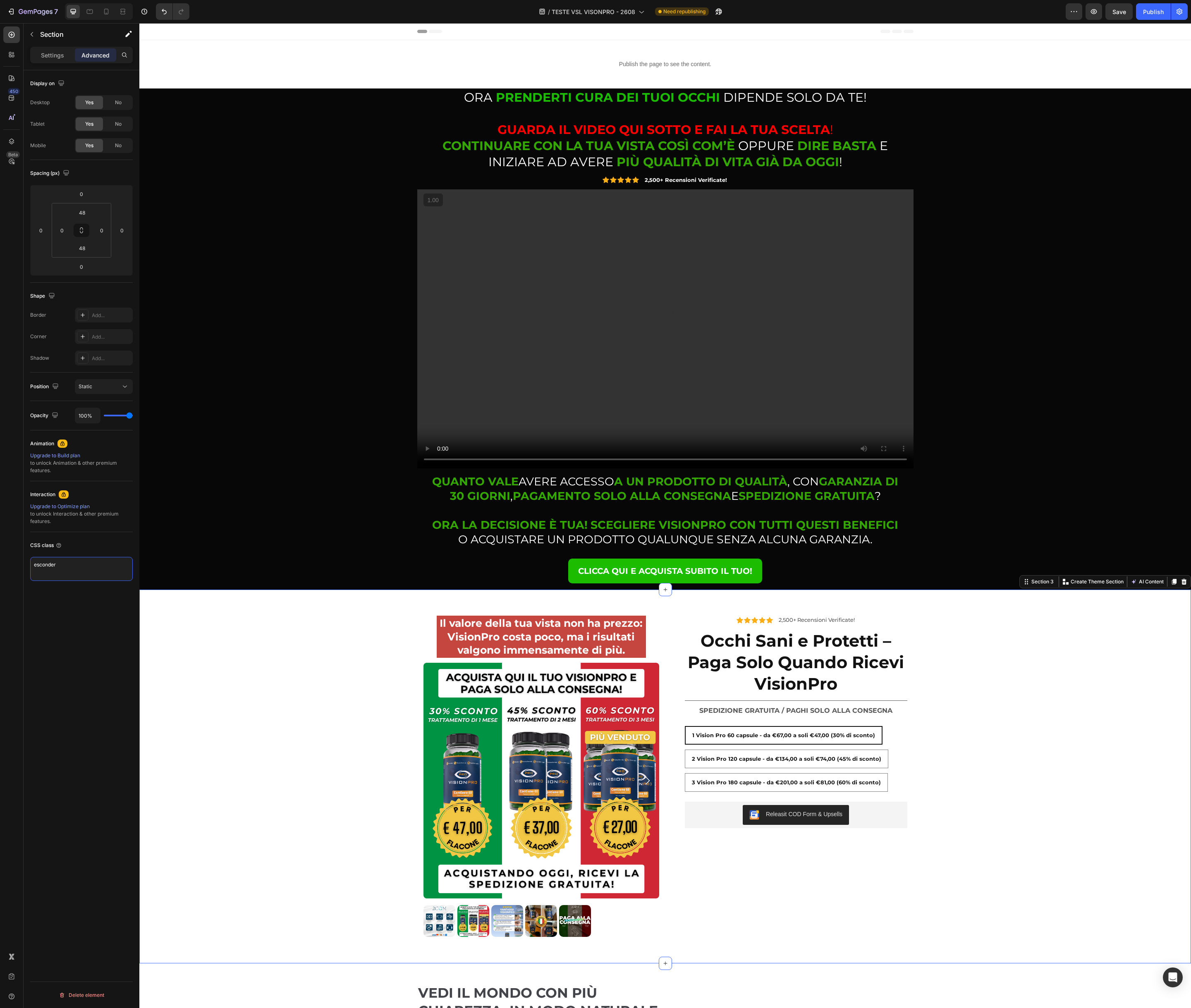
type textarea "esconder"
click at [84, 626] on div "Display on Desktop Yes No Tablet Yes No Mobile Yes No Spacing (px) 0 0 0 0 48 0…" at bounding box center [82, 551] width 116 height 961
click at [66, 585] on div "CSS class esconder" at bounding box center [82, 560] width 103 height 55
click at [1122, 11] on span "Save" at bounding box center [1119, 11] width 13 height 7
click at [289, 376] on div "⁠⁠⁠⁠⁠⁠⁠ ORA PRENDERTI CURA DEI TUOI OCCHI DIPENDE SOLO DA TE! GUARDA IL VIDEO Q…" at bounding box center [665, 339] width 1039 height 501
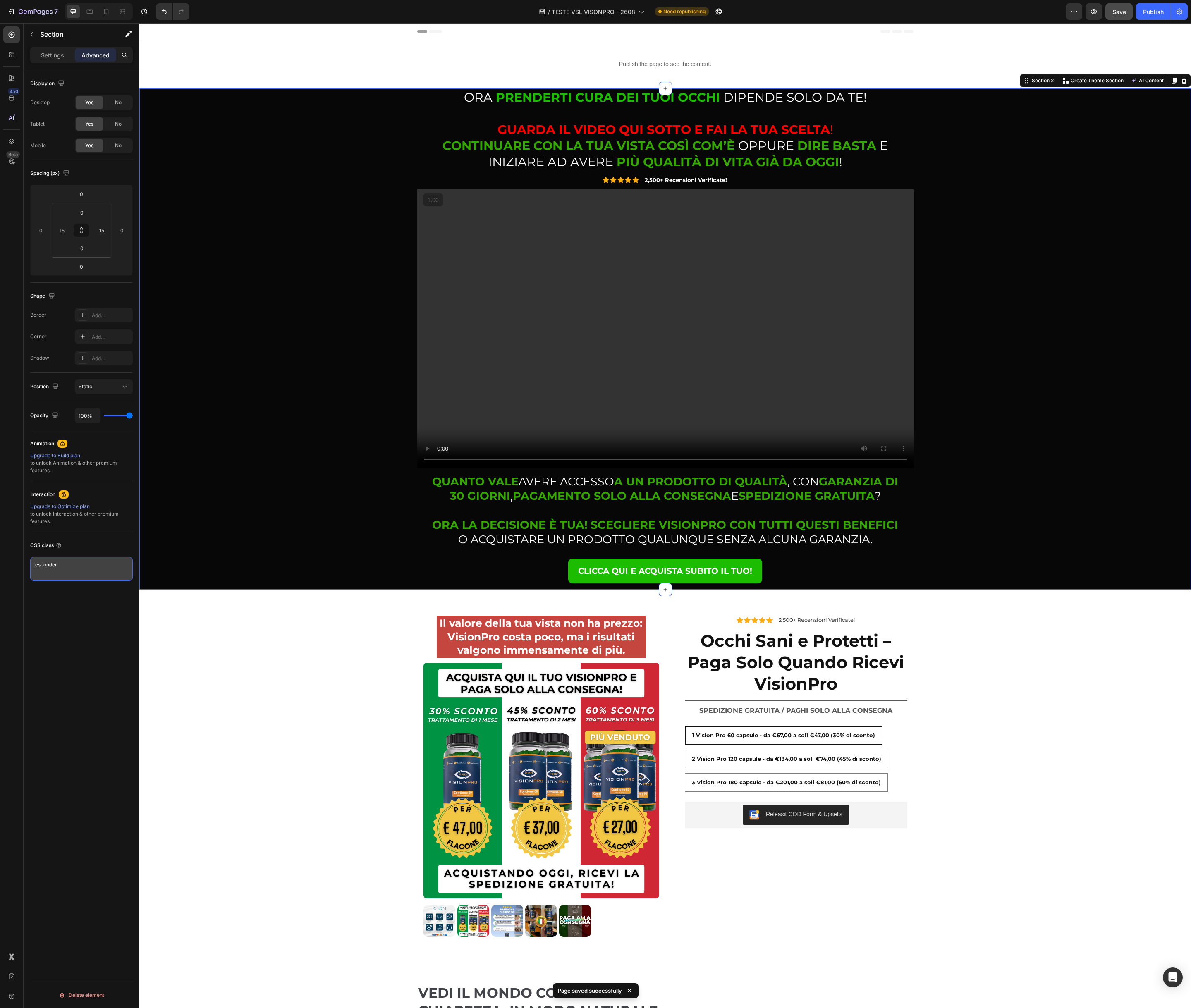
click at [35, 565] on textarea ".esconder" at bounding box center [82, 568] width 103 height 24
type textarea "esconder"
click at [86, 597] on div "Display on Desktop Yes No Tablet Yes No Mobile Yes No Spacing (px) 0 0 0 0 0 15…" at bounding box center [82, 551] width 116 height 961
click at [358, 288] on div "⁠⁠⁠⁠⁠⁠⁠ ORA PRENDERTI CURA DEI TUOI OCCHI DIPENDE SOLO DA TE! GUARDA IL VIDEO Q…" at bounding box center [665, 339] width 1039 height 501
click at [738, 50] on div "Publish the page to see the content. Custom Code Section 1" at bounding box center [665, 64] width 1051 height 49
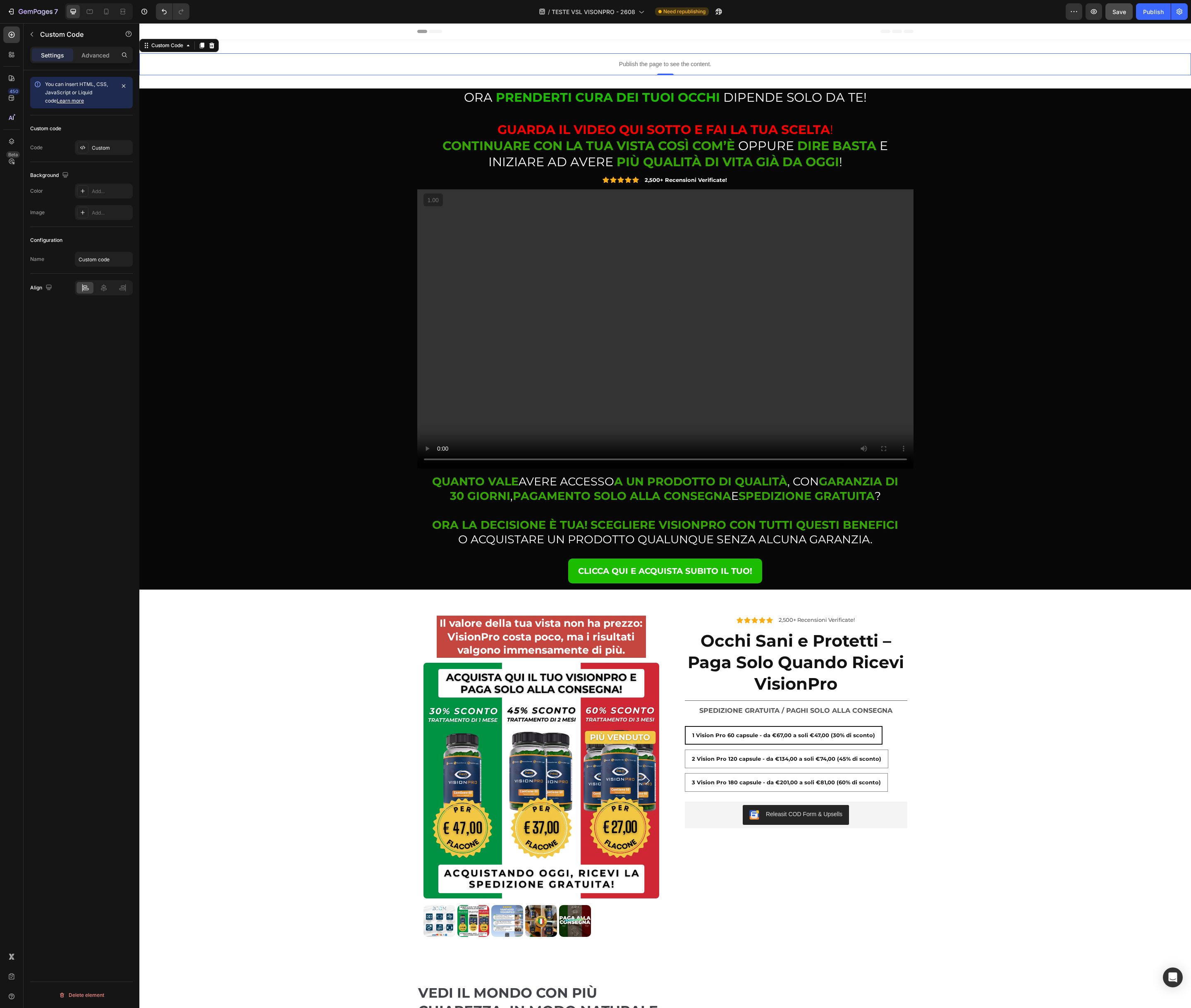
click at [740, 60] on p "Publish the page to see the content." at bounding box center [665, 64] width 1051 height 9
click at [259, 62] on p "Publish the page to see the content." at bounding box center [665, 64] width 1051 height 9
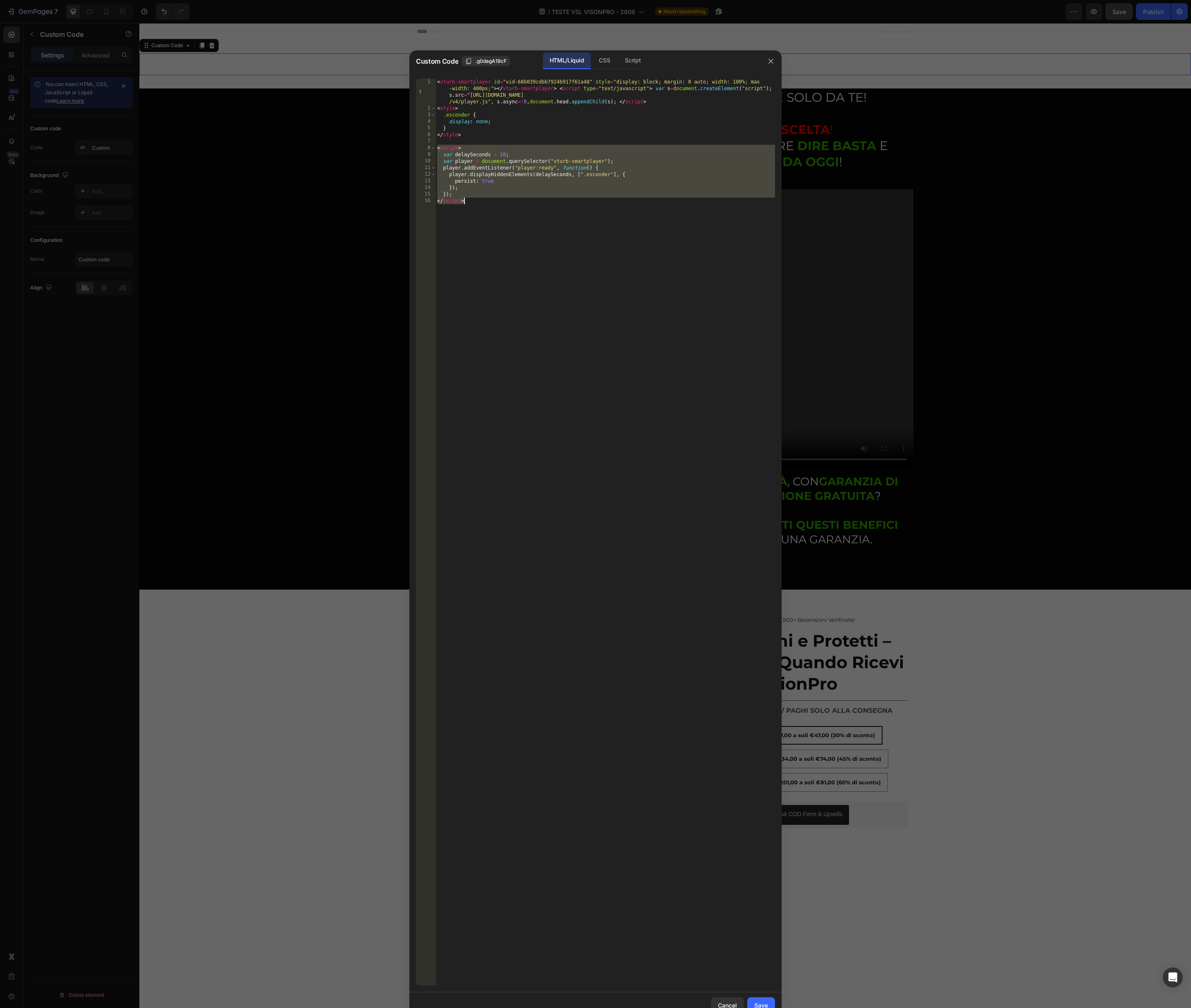
drag, startPoint x: 438, startPoint y: 148, endPoint x: 474, endPoint y: 204, distance: 66.6
click at [474, 204] on div "< vturb-smartplayer id = "vid-68b039cdbb7924b917f61a48" style = "display: block…" at bounding box center [605, 549] width 340 height 940
type textarea "}); </script>"
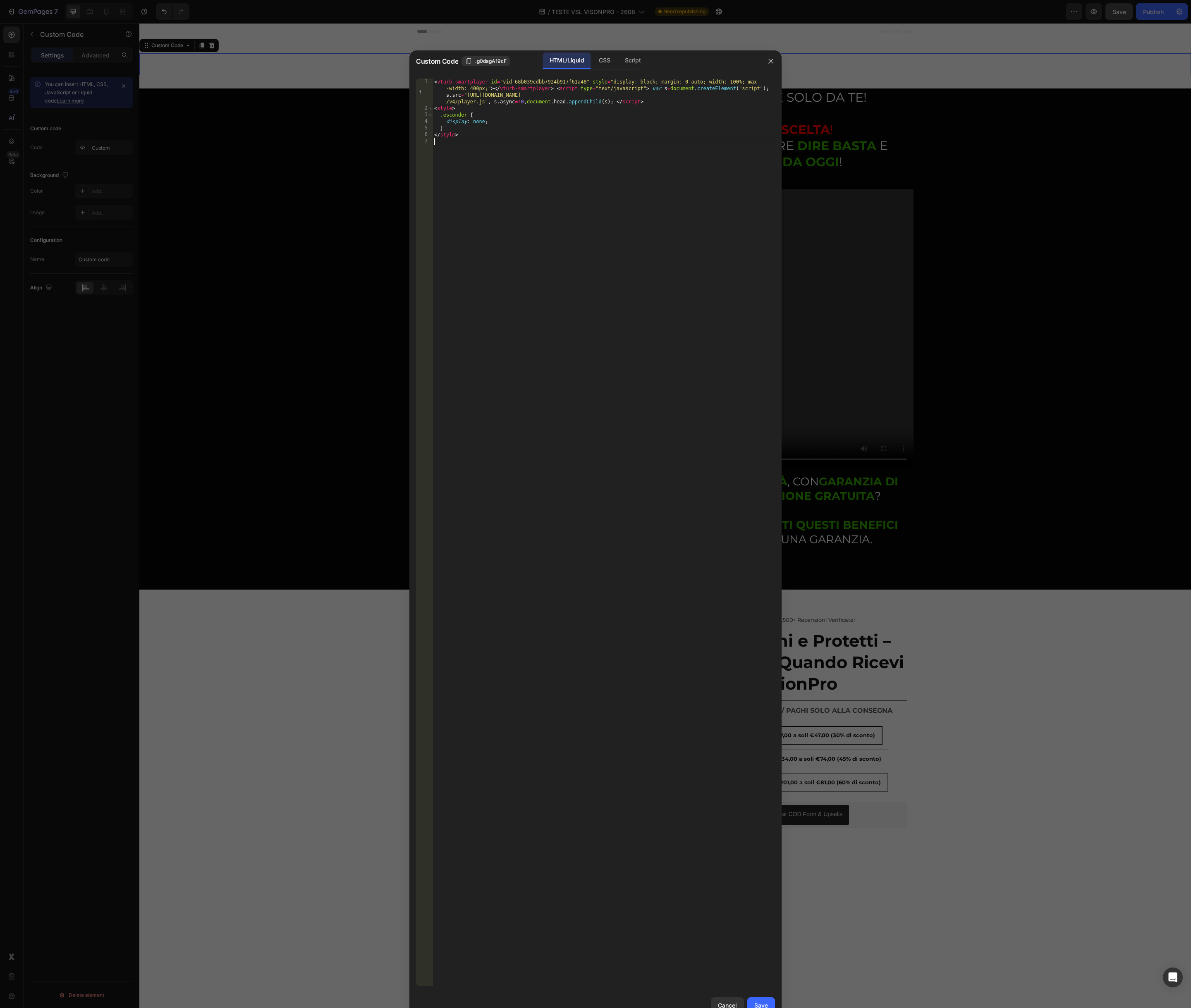
type textarea "</style>"
click at [618, 65] on div "CSS" at bounding box center [632, 60] width 29 height 16
click at [547, 135] on div at bounding box center [604, 539] width 343 height 920
paste textarea "</script>"
click at [439, 90] on div "< script > var delaySeconds = 10 ; var player = document .querySelector ( " vtu…" at bounding box center [605, 539] width 340 height 920
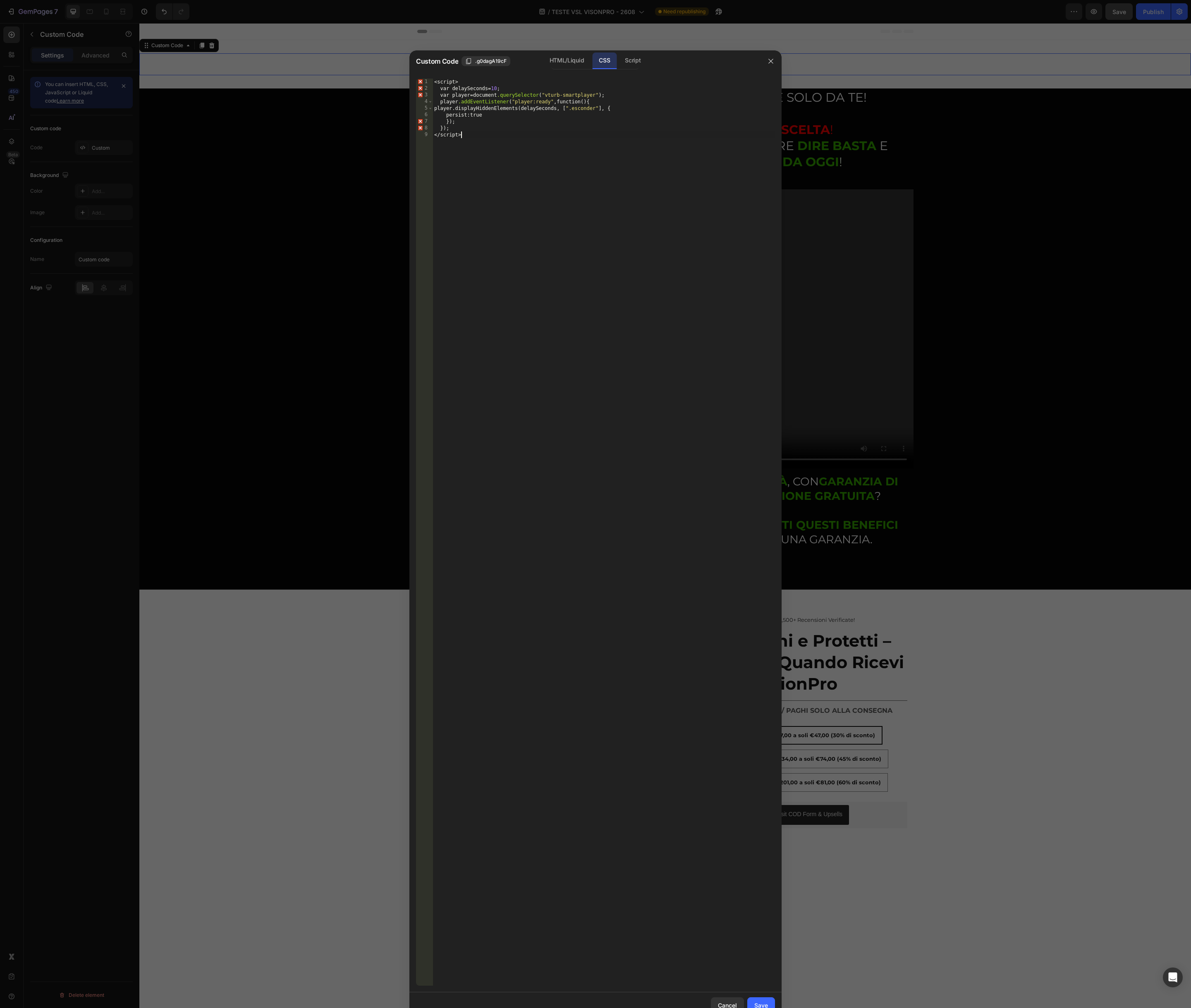
click at [583, 721] on div "< script > var delaySeconds = 10 ; var player = document .querySelector ( " vtu…" at bounding box center [604, 539] width 343 height 920
click at [569, 61] on div "HTML/Liquid" at bounding box center [566, 60] width 48 height 16
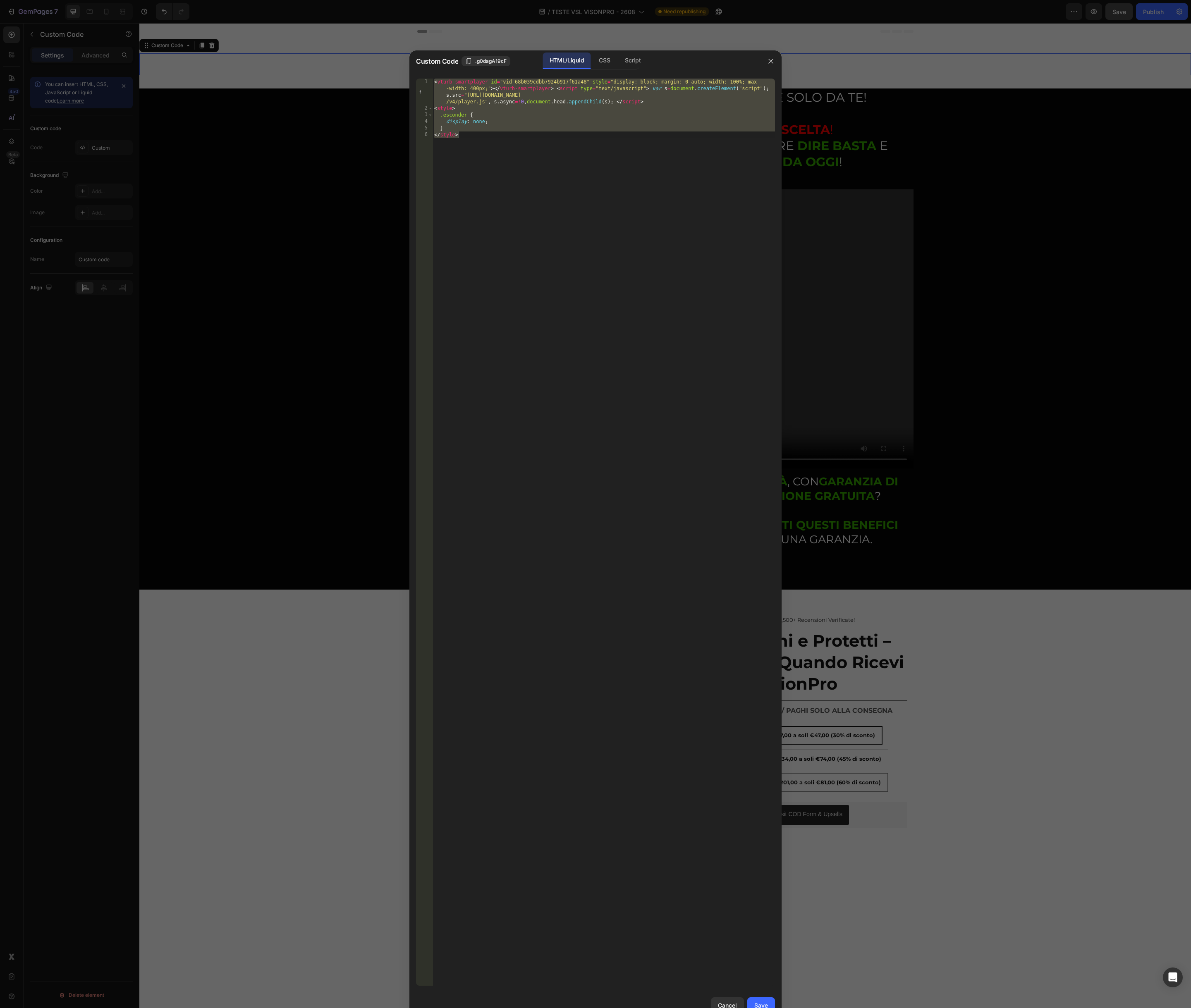
click at [505, 145] on div "< vturb-smartplayer id = "vid-68b039cdbb7924b917f61a48" style = "display: block…" at bounding box center [604, 549] width 343 height 940
type textarea "</style>"
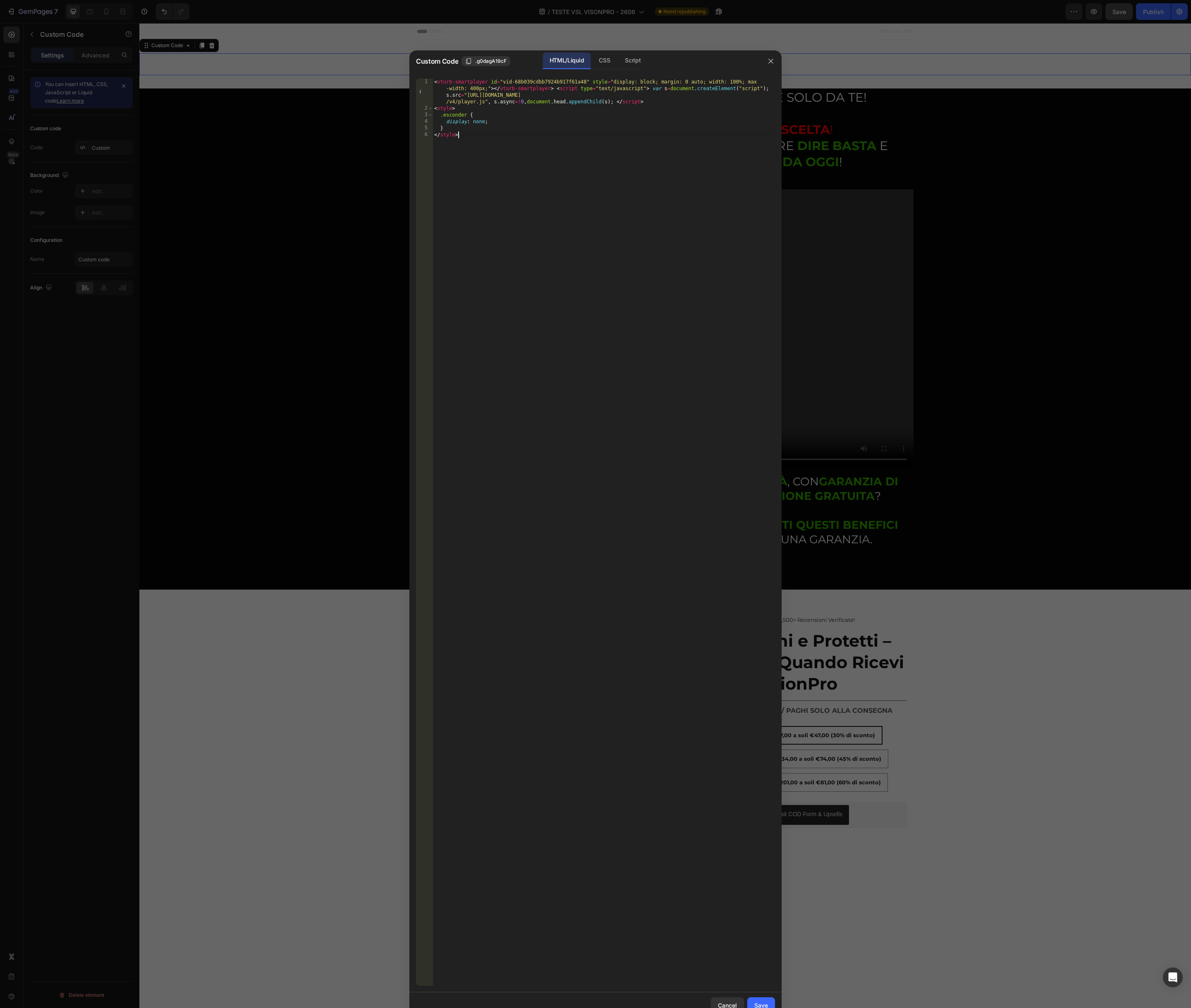
click at [501, 157] on div "< vturb-smartplayer id = "vid-68b039cdbb7924b917f61a48" style = "display: block…" at bounding box center [604, 549] width 343 height 940
click at [618, 59] on div "CSS" at bounding box center [632, 60] width 29 height 16
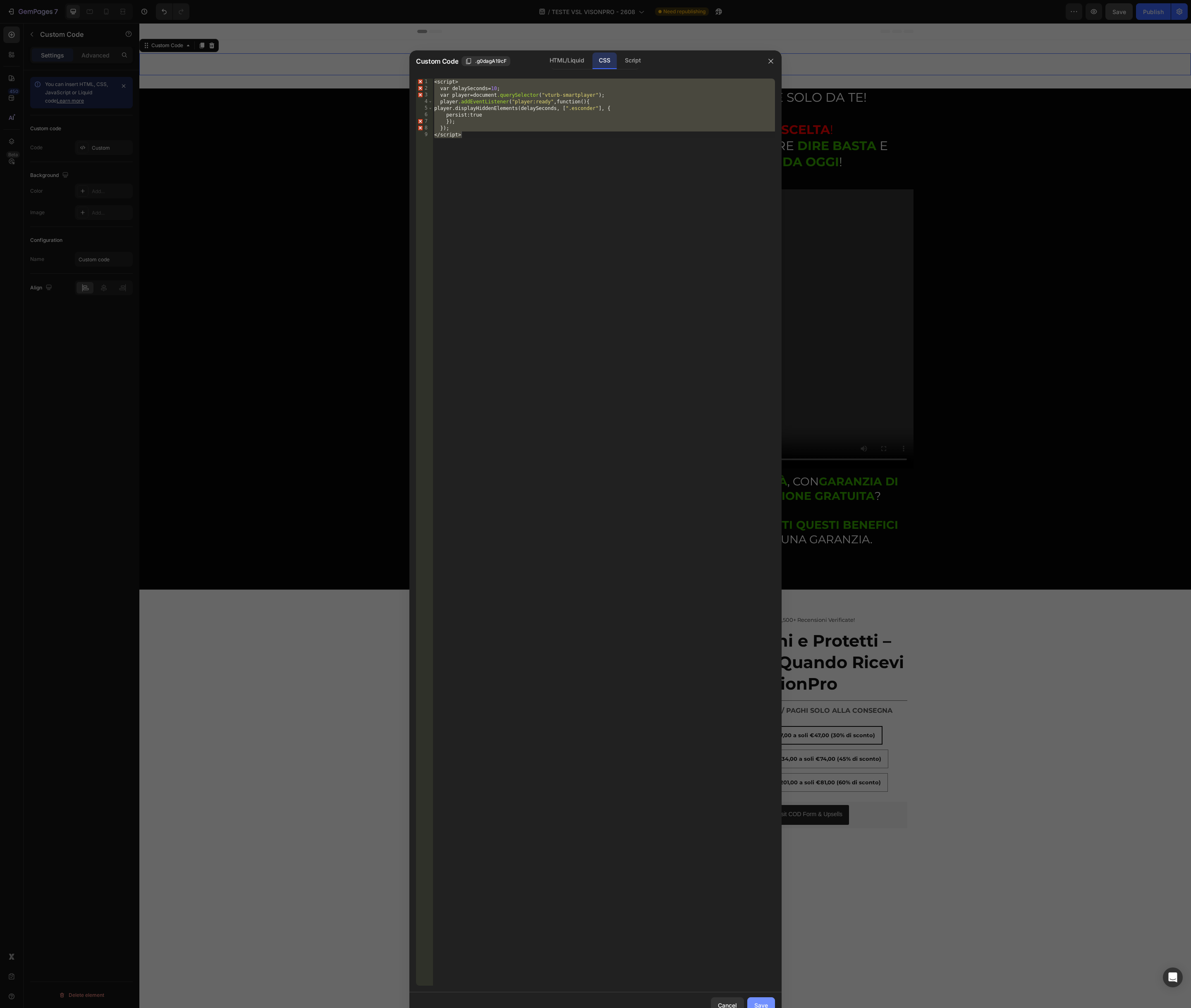
click at [758, 1000] on button "Save" at bounding box center [761, 1004] width 28 height 16
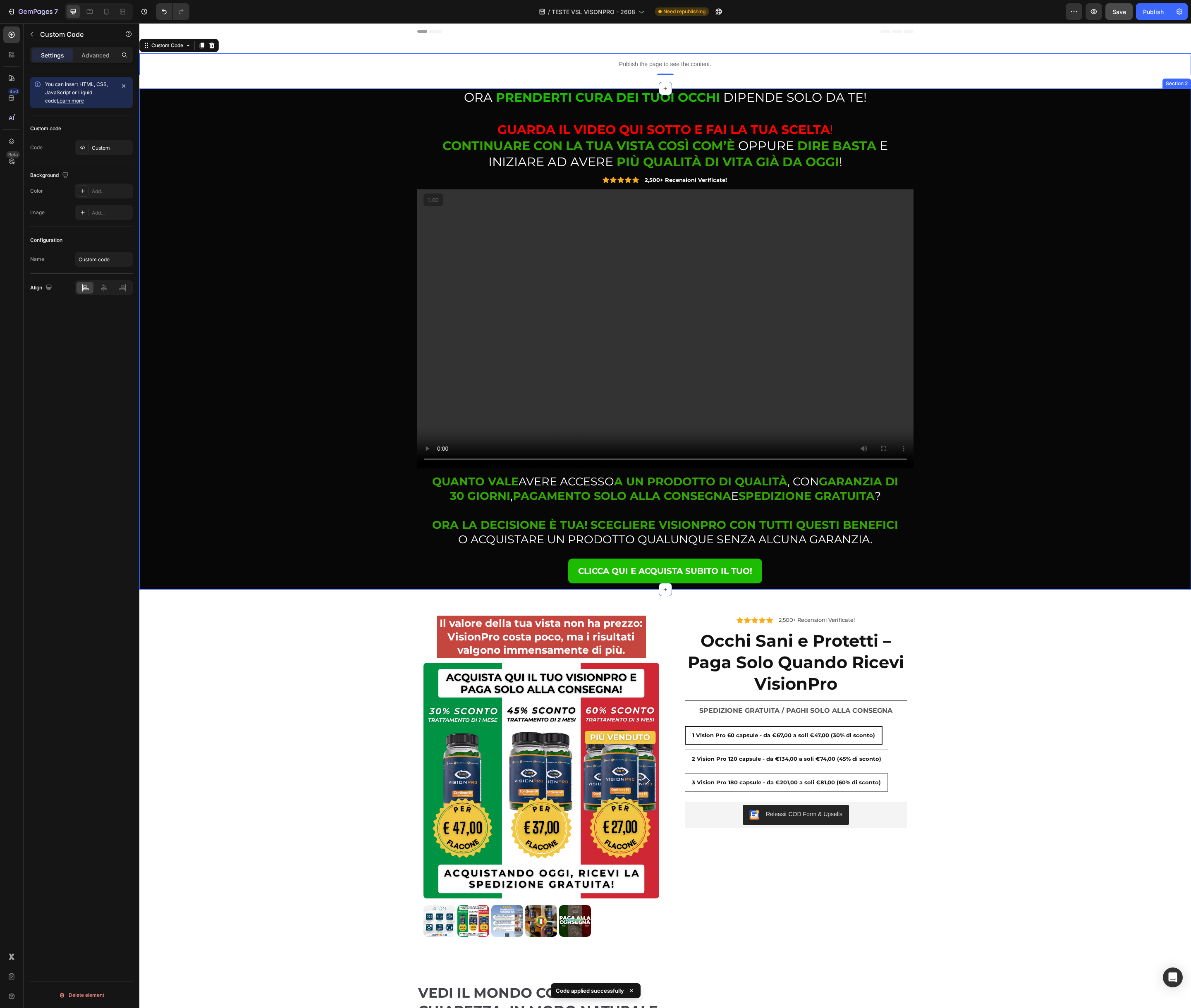
click at [237, 481] on div "⁠⁠⁠⁠⁠⁠⁠ ORA PRENDERTI CURA DEI TUOI OCCHI DIPENDE SOLO DA TE! GUARDA IL VIDEO Q…" at bounding box center [665, 339] width 1039 height 501
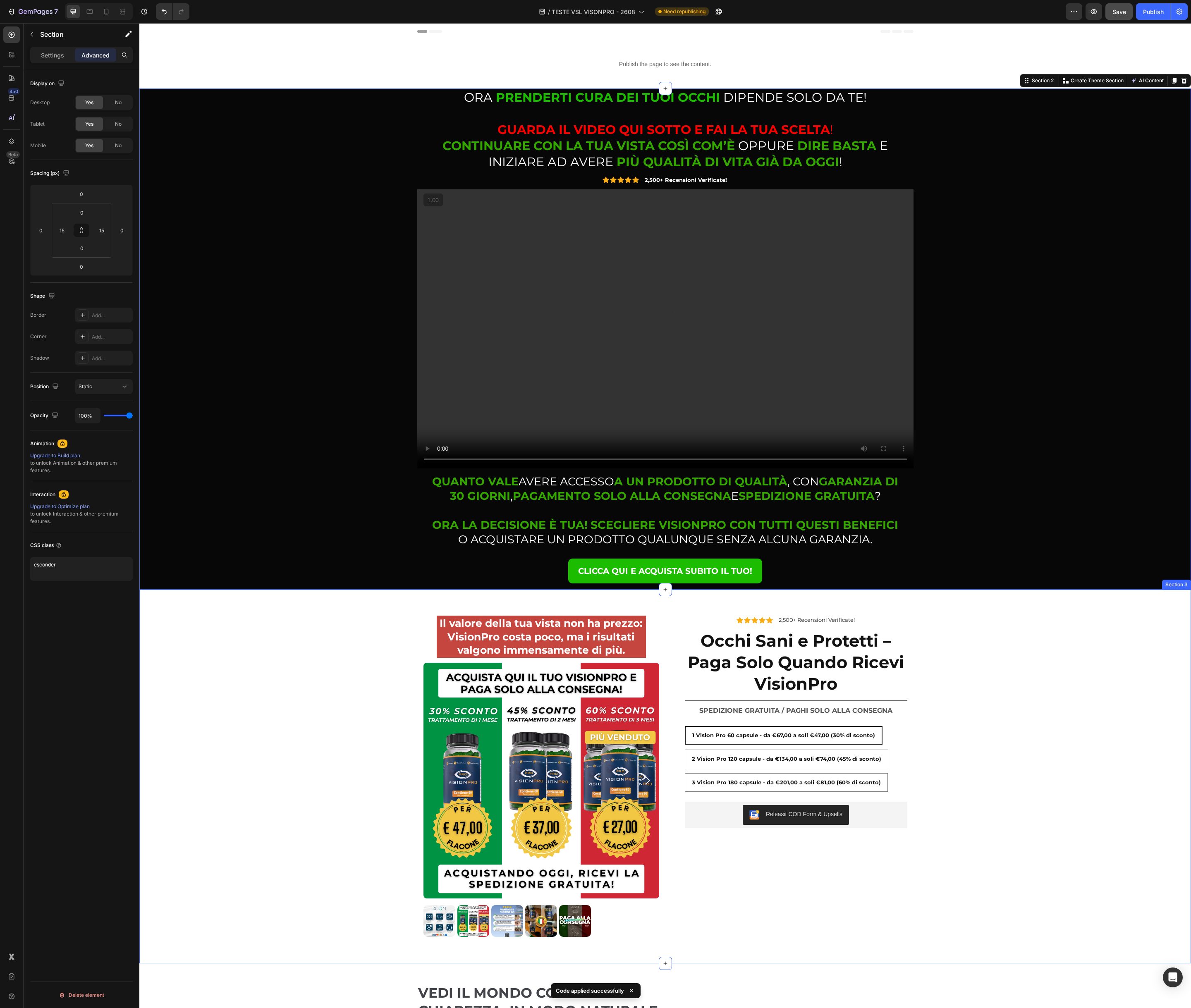
click at [269, 631] on div "Il valore della tua vista non ha prezzo: VisionPro costa poco, ma i risultati v…" at bounding box center [665, 776] width 1051 height 334
click at [271, 566] on div "⁠⁠⁠⁠⁠⁠⁠ ORA PRENDERTI CURA DEI TUOI OCCHI DIPENDE SOLO DA TE! GUARDA IL VIDEO Q…" at bounding box center [665, 339] width 1039 height 501
click at [1106, 15] on button "Save" at bounding box center [1119, 10] width 28 height 16
click at [1144, 12] on div "Publish" at bounding box center [1153, 11] width 21 height 9
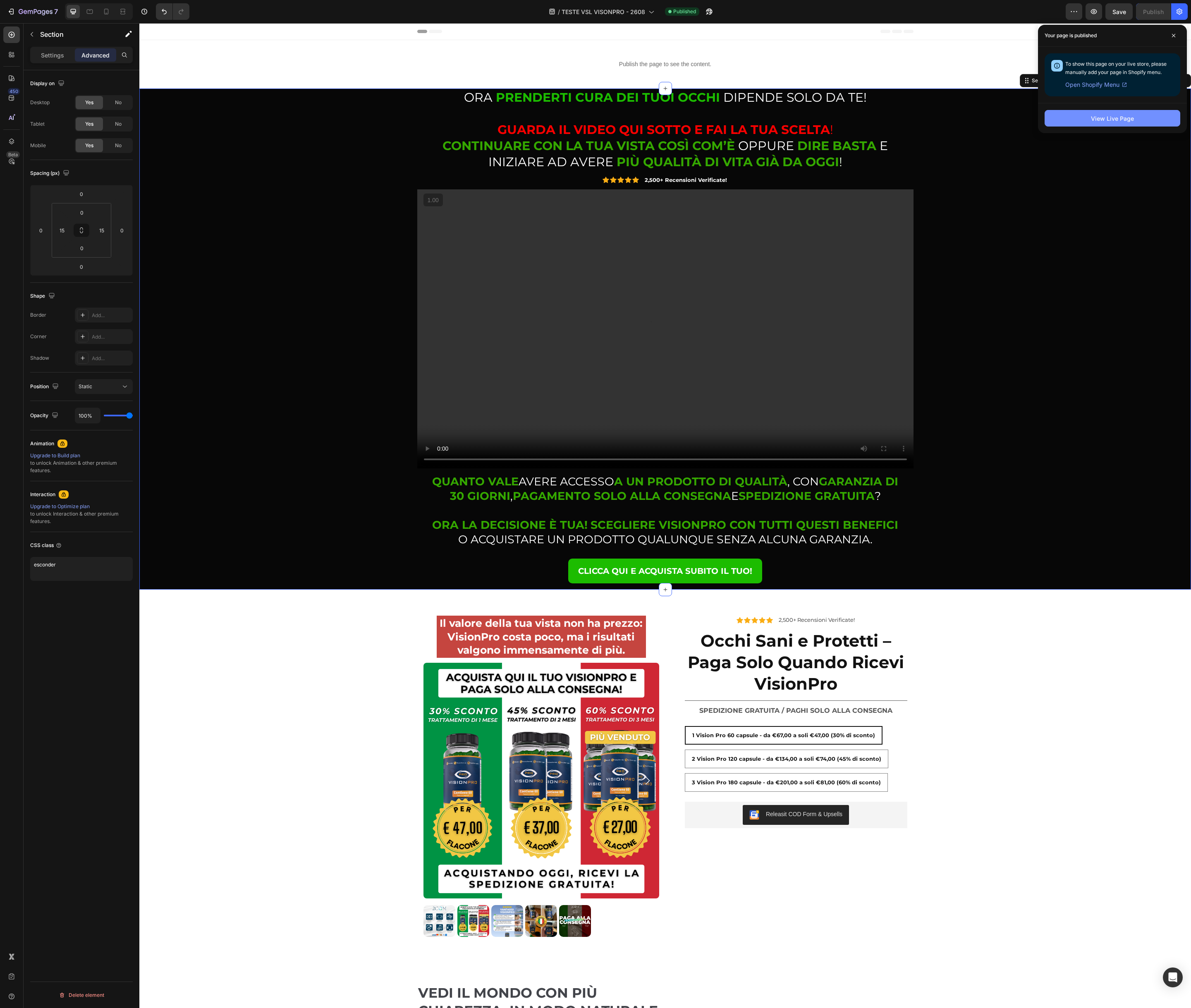
click at [1099, 119] on div "View Live Page" at bounding box center [1112, 118] width 43 height 9
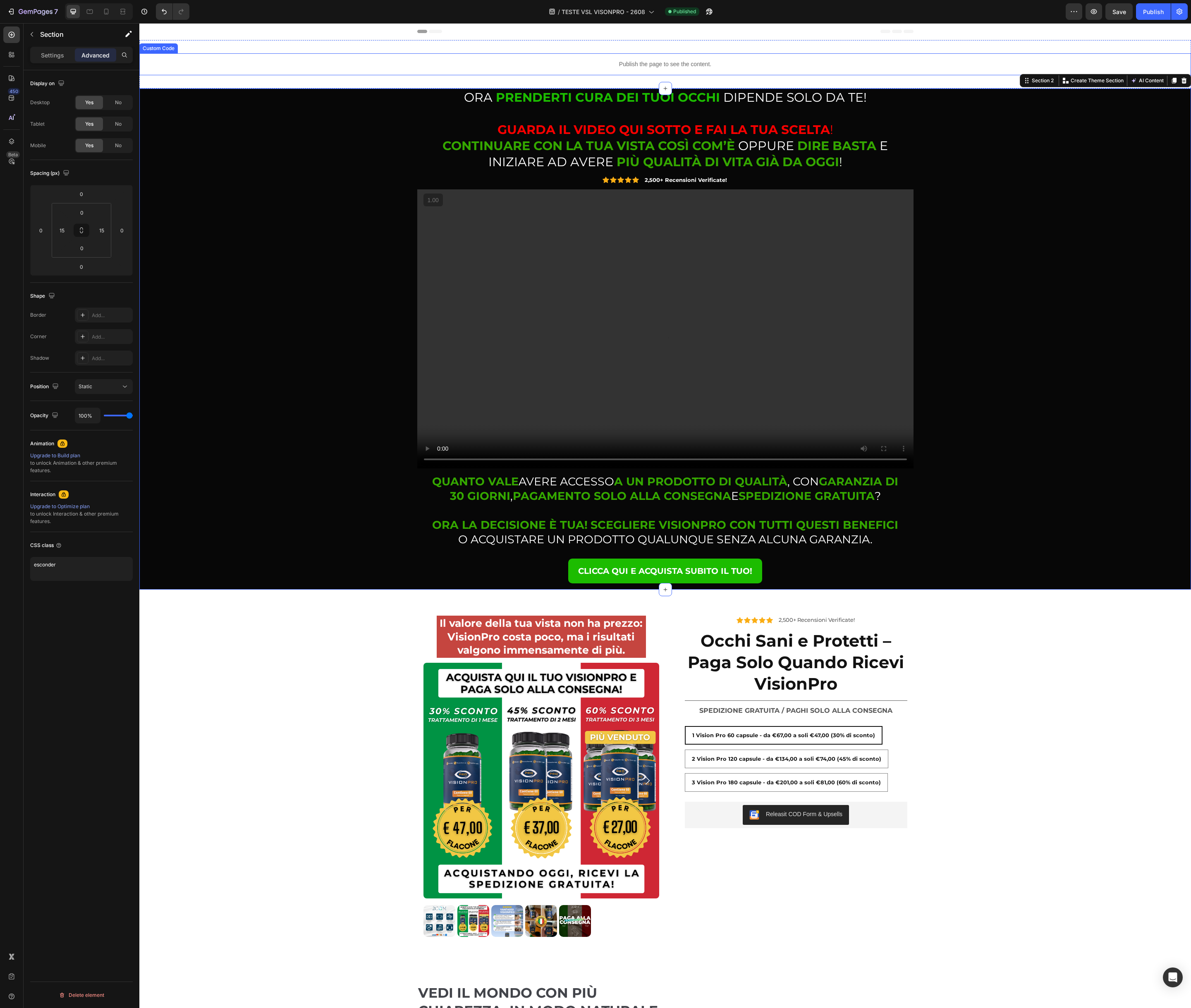
click at [473, 62] on p "Publish the page to see the content." at bounding box center [665, 64] width 1051 height 9
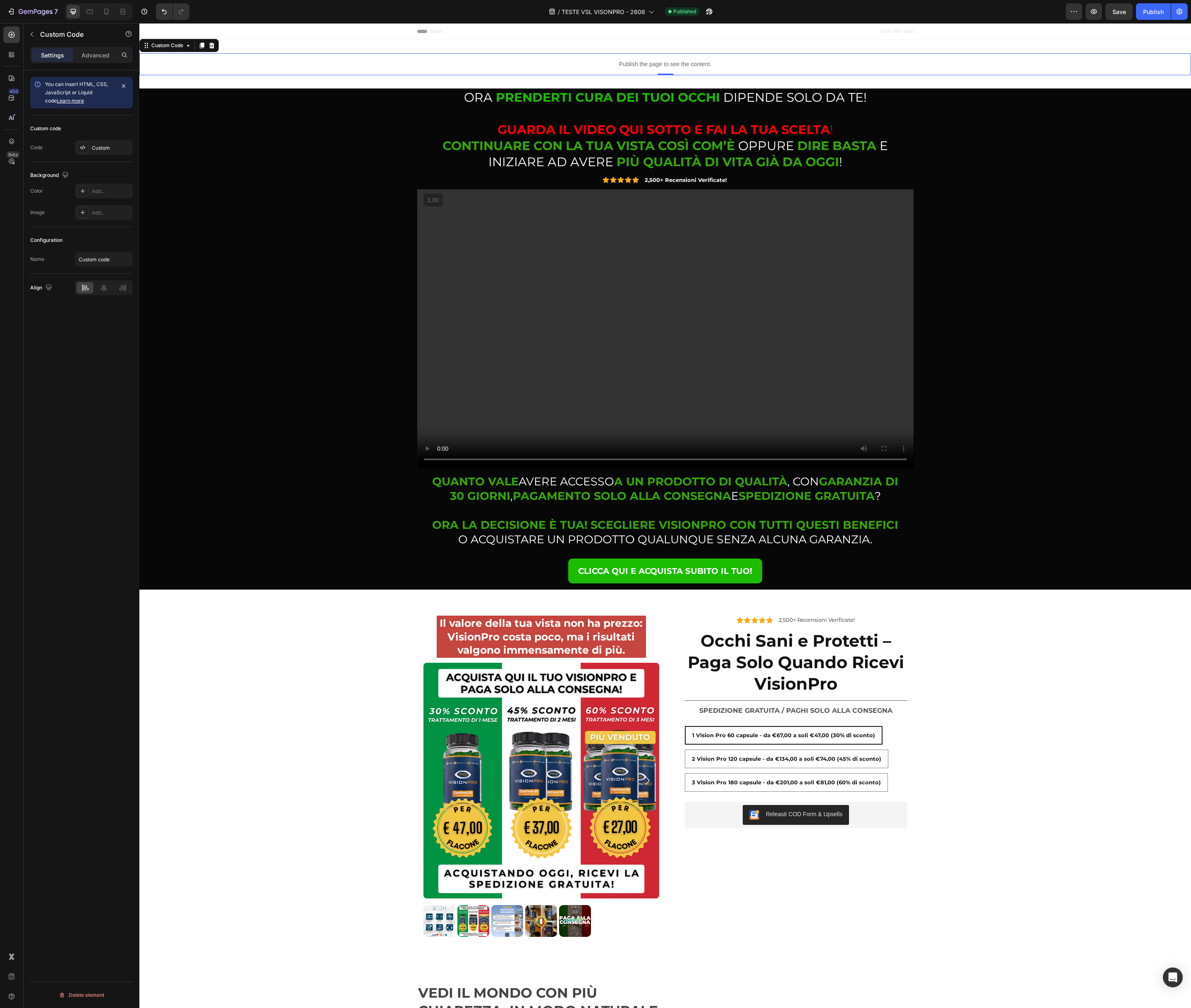
click at [473, 62] on p "Publish the page to see the content." at bounding box center [665, 64] width 1051 height 9
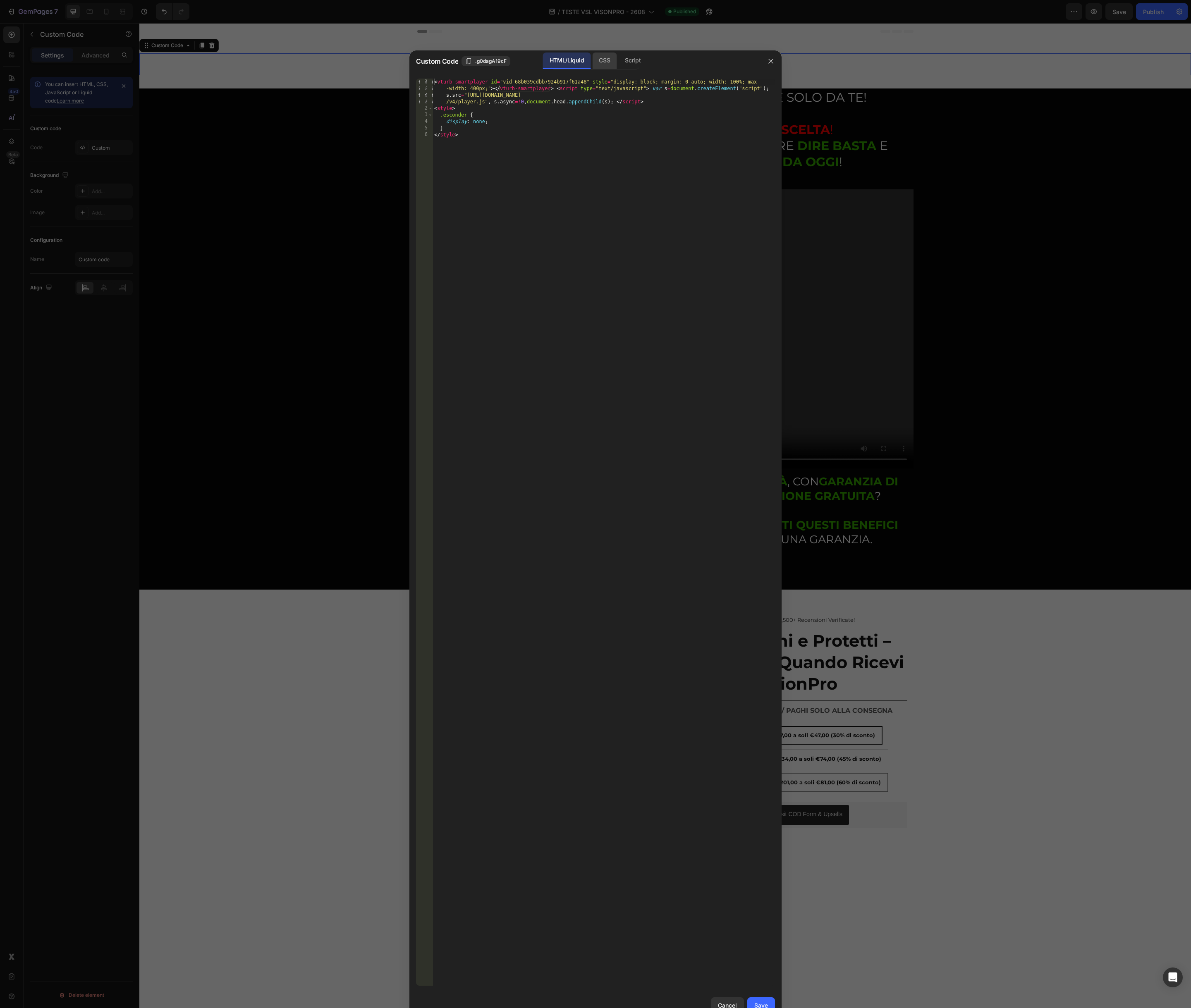
click at [618, 56] on div "CSS" at bounding box center [632, 60] width 29 height 16
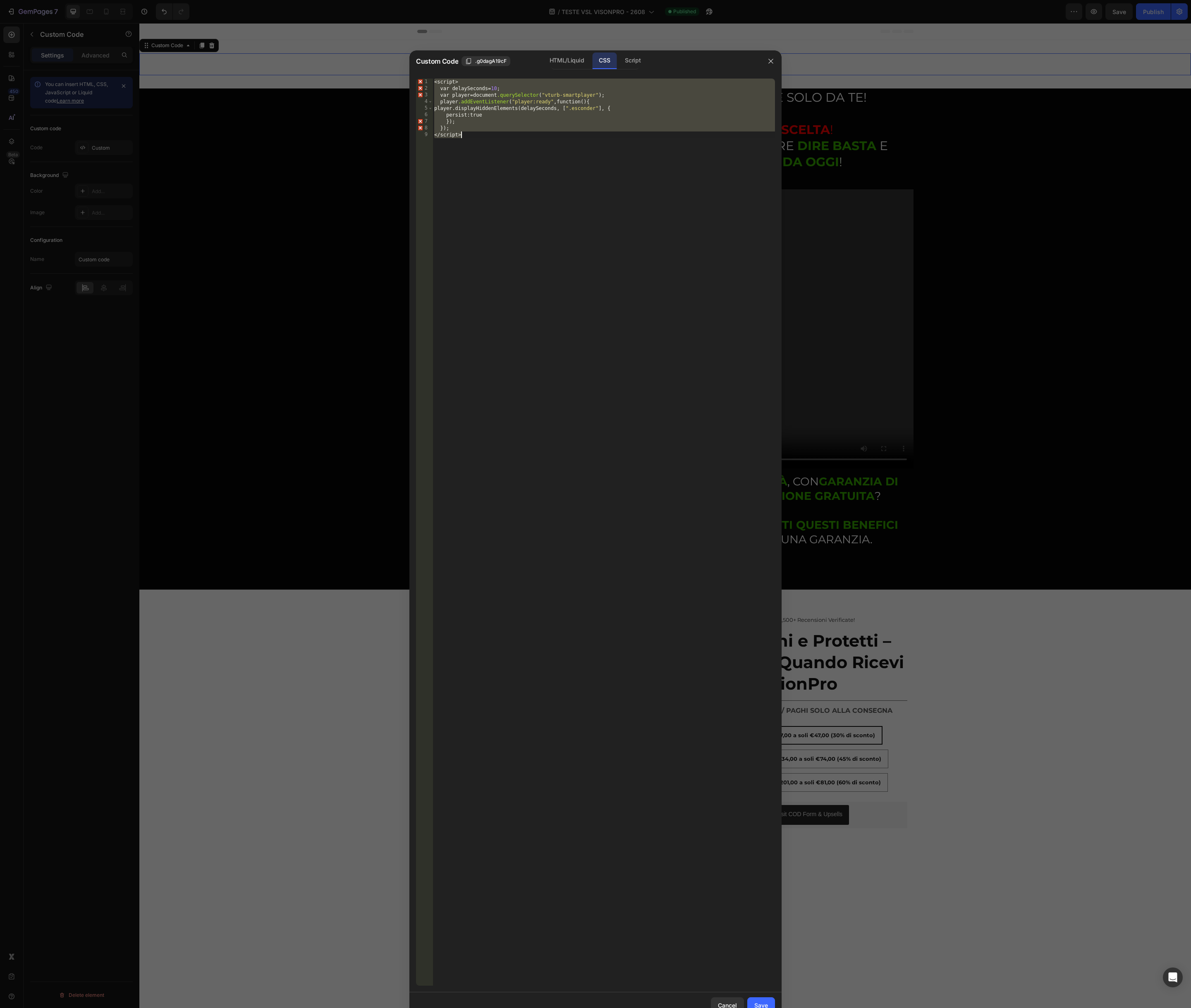
drag, startPoint x: 538, startPoint y: 141, endPoint x: 497, endPoint y: 137, distance: 41.2
click at [538, 141] on div "< script > var delaySeconds = 10 ; var player = document .querySelector ( " vtu…" at bounding box center [604, 539] width 343 height 920
drag, startPoint x: 494, startPoint y: 138, endPoint x: 427, endPoint y: 79, distance: 89.3
click at [427, 79] on div "</script> 1 2 3 4 5 6 7 8 9 < script > var delaySeconds = 10 ; var player = doc…" at bounding box center [595, 532] width 359 height 907
type textarea "<script> var delaySeconds = 10;"
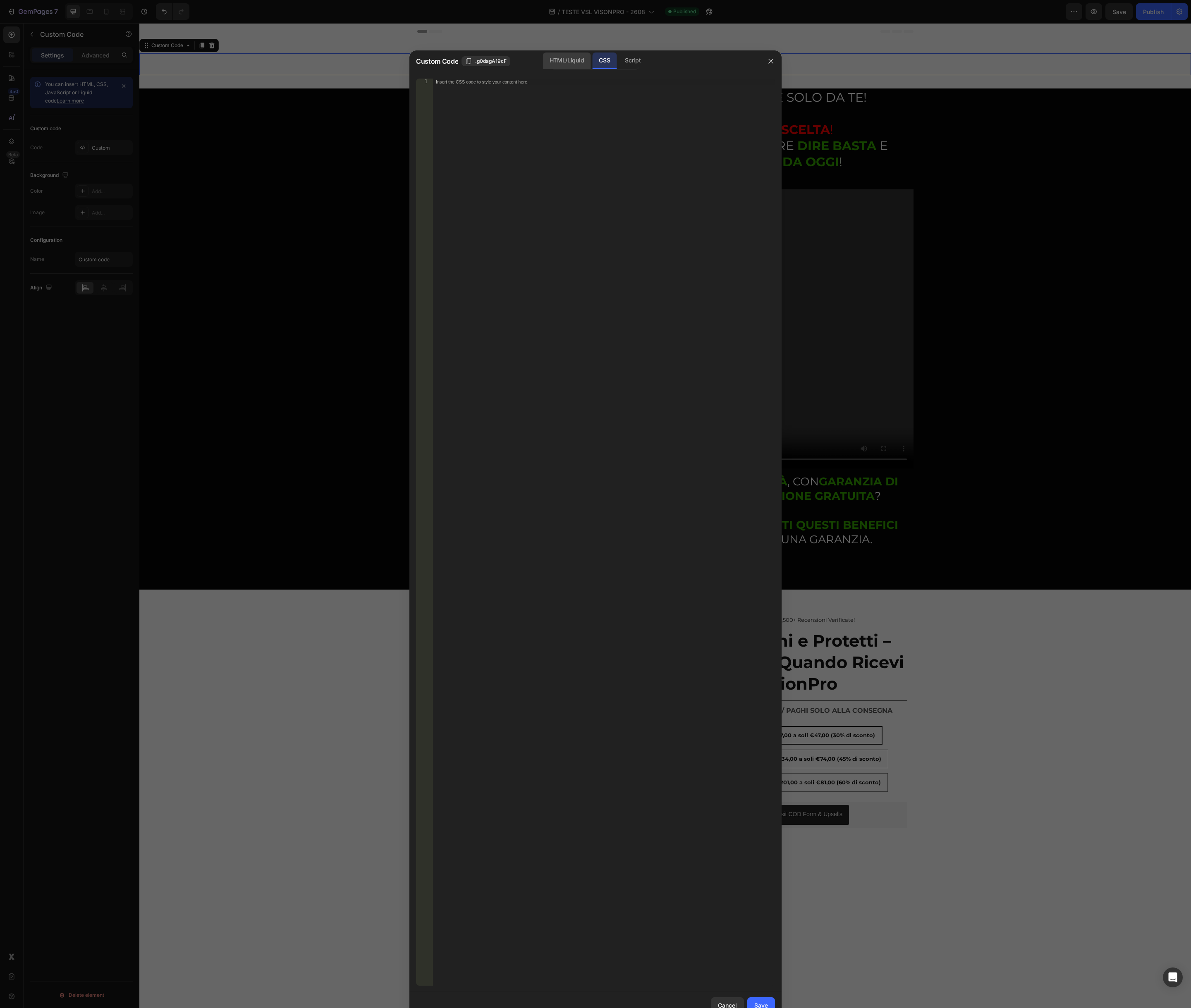
click at [552, 59] on div "HTML/Liquid" at bounding box center [566, 60] width 48 height 16
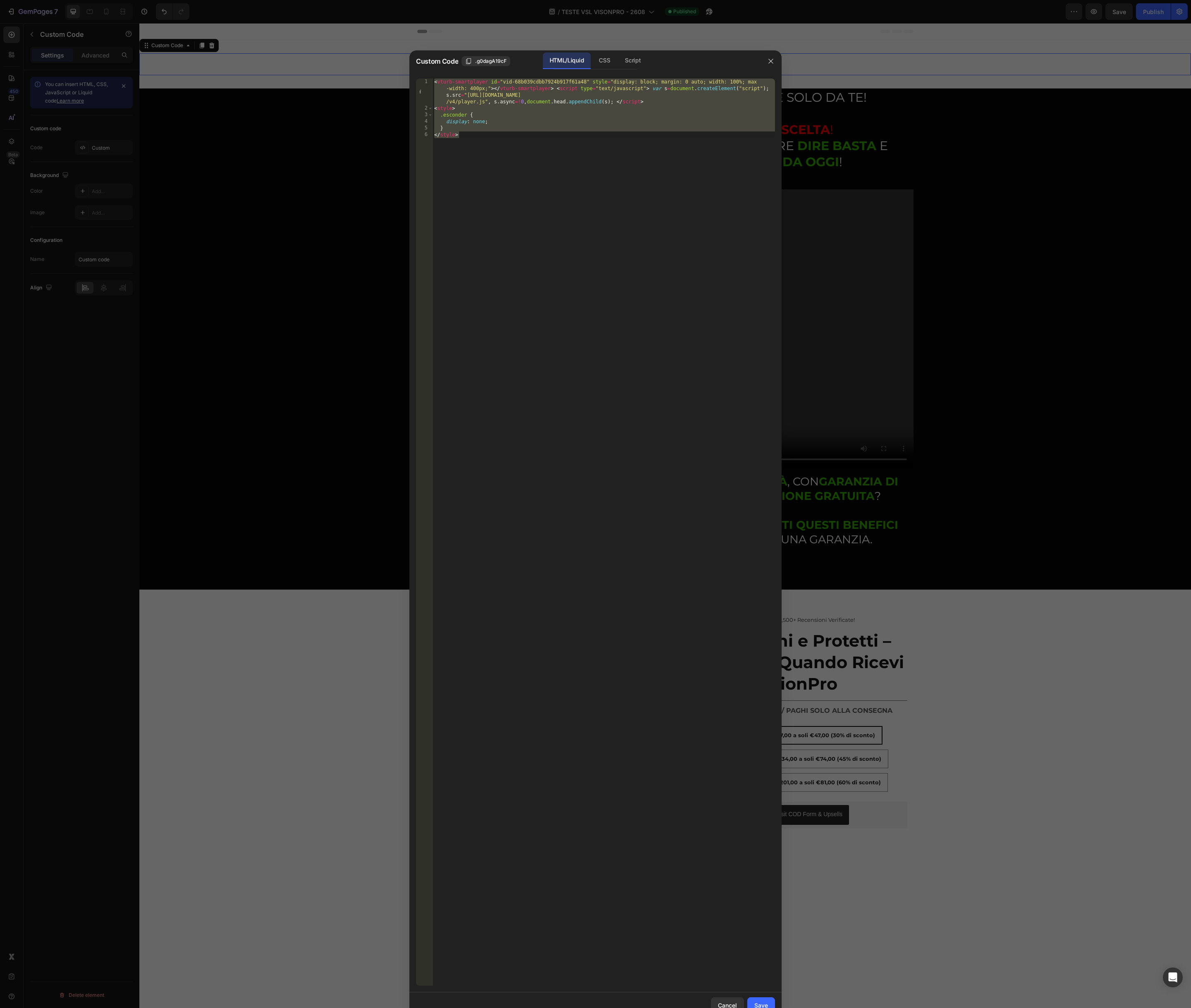
click at [491, 145] on div "< vturb-smartplayer id = "vid-68b039cdbb7924b917f61a48" style = "display: block…" at bounding box center [604, 549] width 343 height 940
type textarea "</style>"
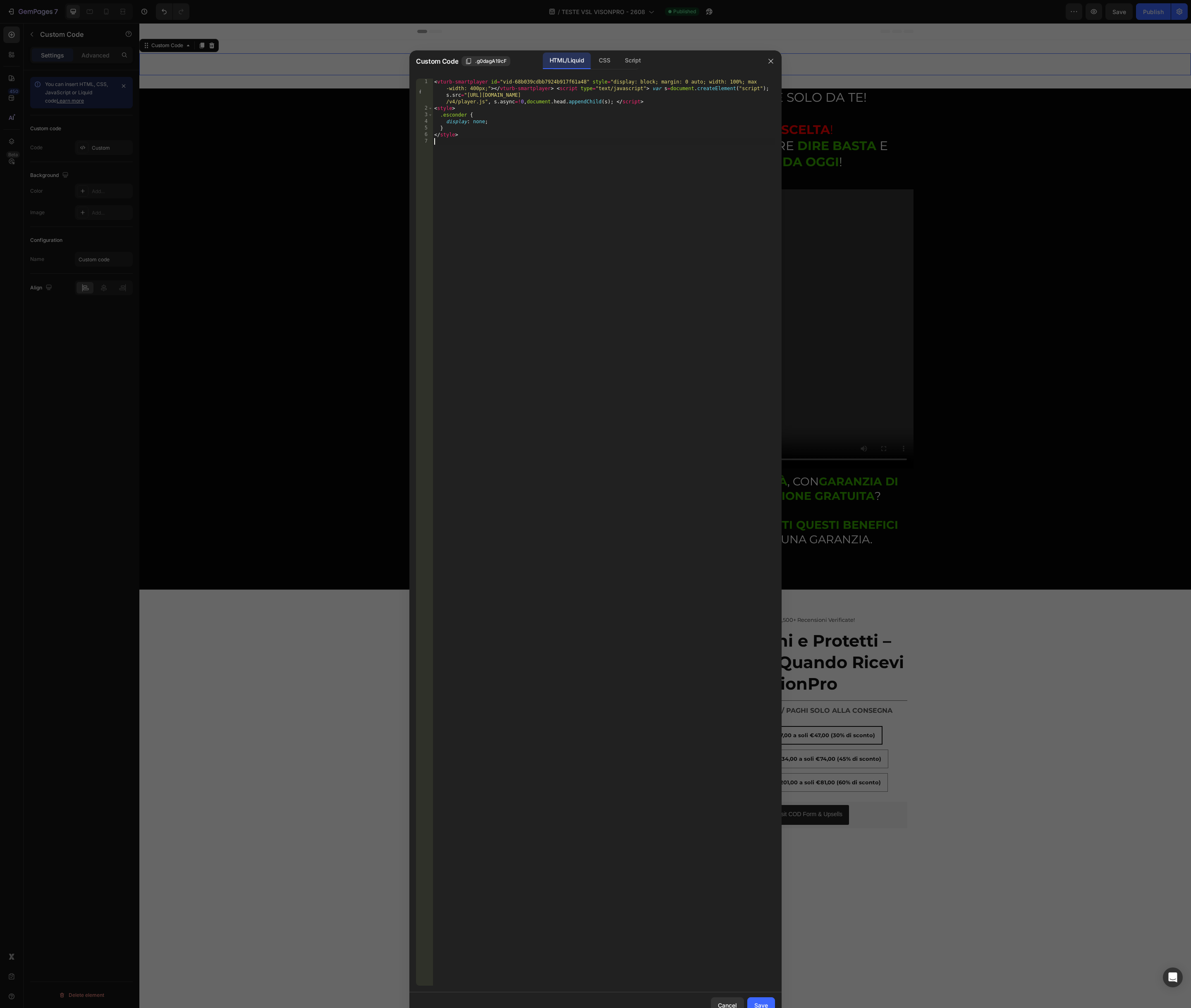
paste textarea "</script>"
click at [538, 241] on div "< vturb-smartplayer id = "vid-68b039cdbb7924b917f61a48" style = "display: block…" at bounding box center [605, 549] width 340 height 940
type textarea "</script>"
click at [759, 1000] on button "Save" at bounding box center [761, 1004] width 28 height 16
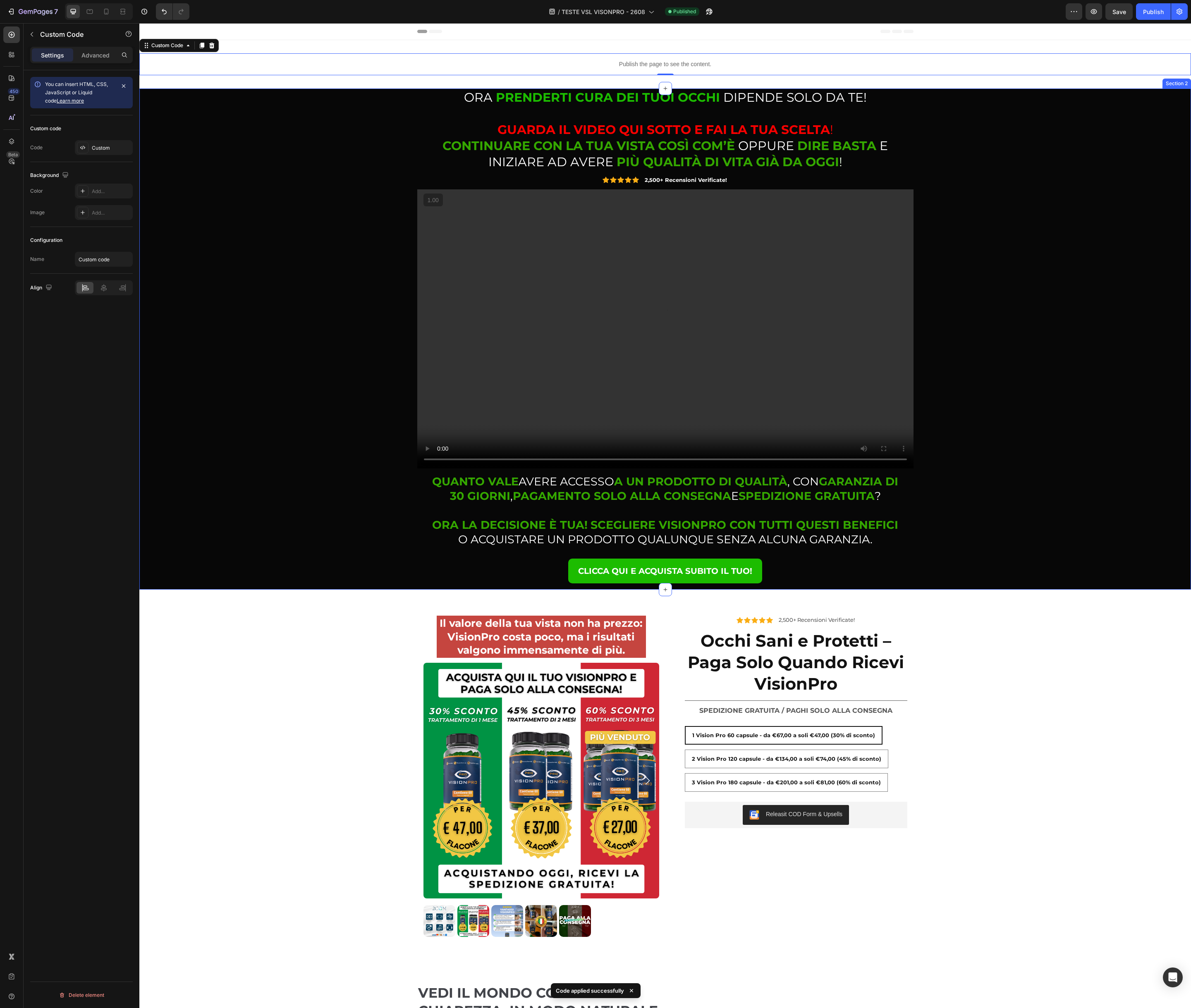
click at [348, 346] on div "⁠⁠⁠⁠⁠⁠⁠ ORA PRENDERTI CURA DEI TUOI OCCHI DIPENDE SOLO DA TE! GUARDA IL VIDEO Q…" at bounding box center [665, 339] width 1039 height 501
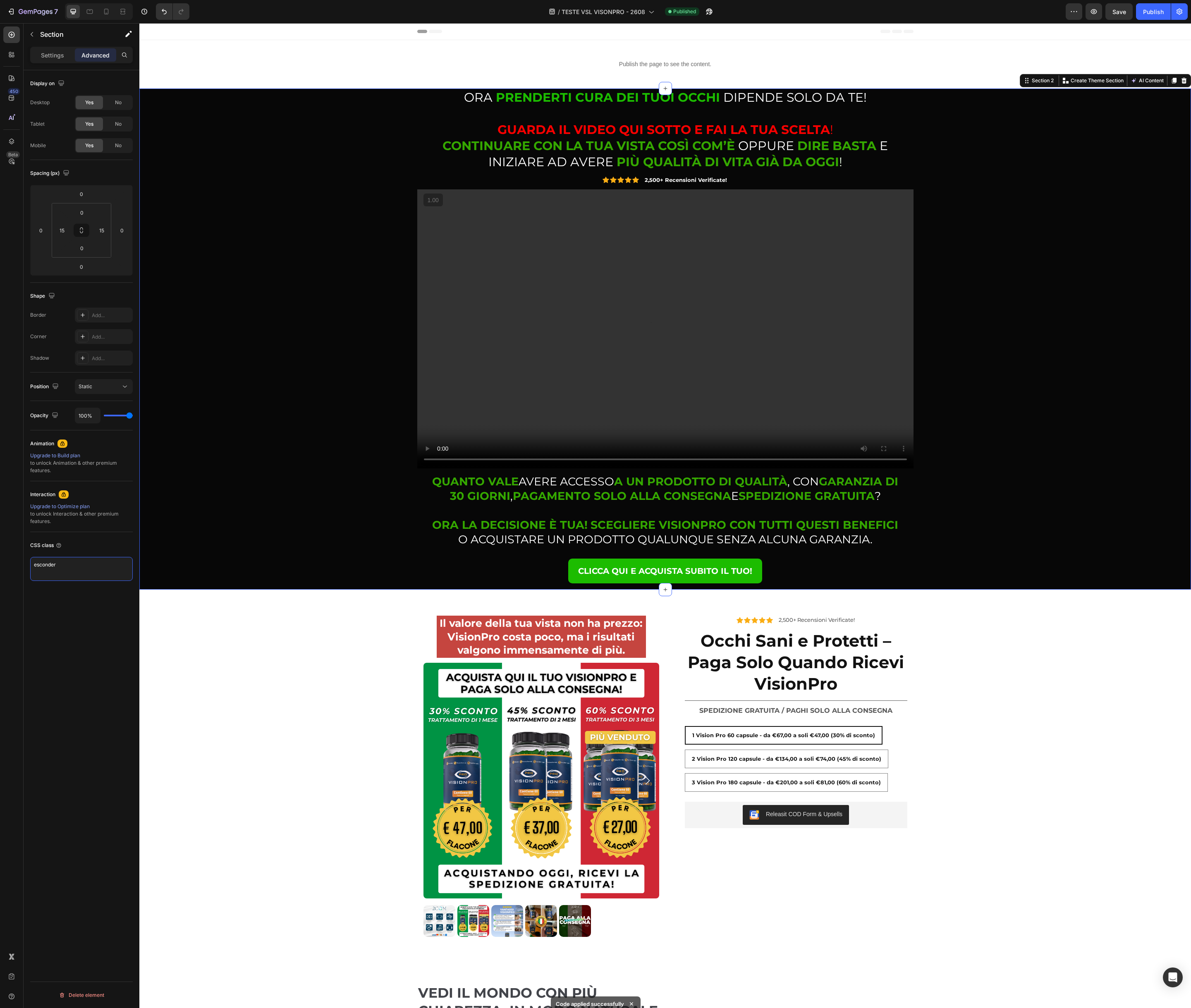
click at [79, 568] on textarea "esconder" at bounding box center [82, 568] width 103 height 24
click at [169, 642] on div "Il valore della tua vista non ha prezzo: VisionPro costa poco, ma i risultati v…" at bounding box center [665, 776] width 1051 height 334
click at [1146, 17] on button "Publish" at bounding box center [1153, 10] width 34 height 16
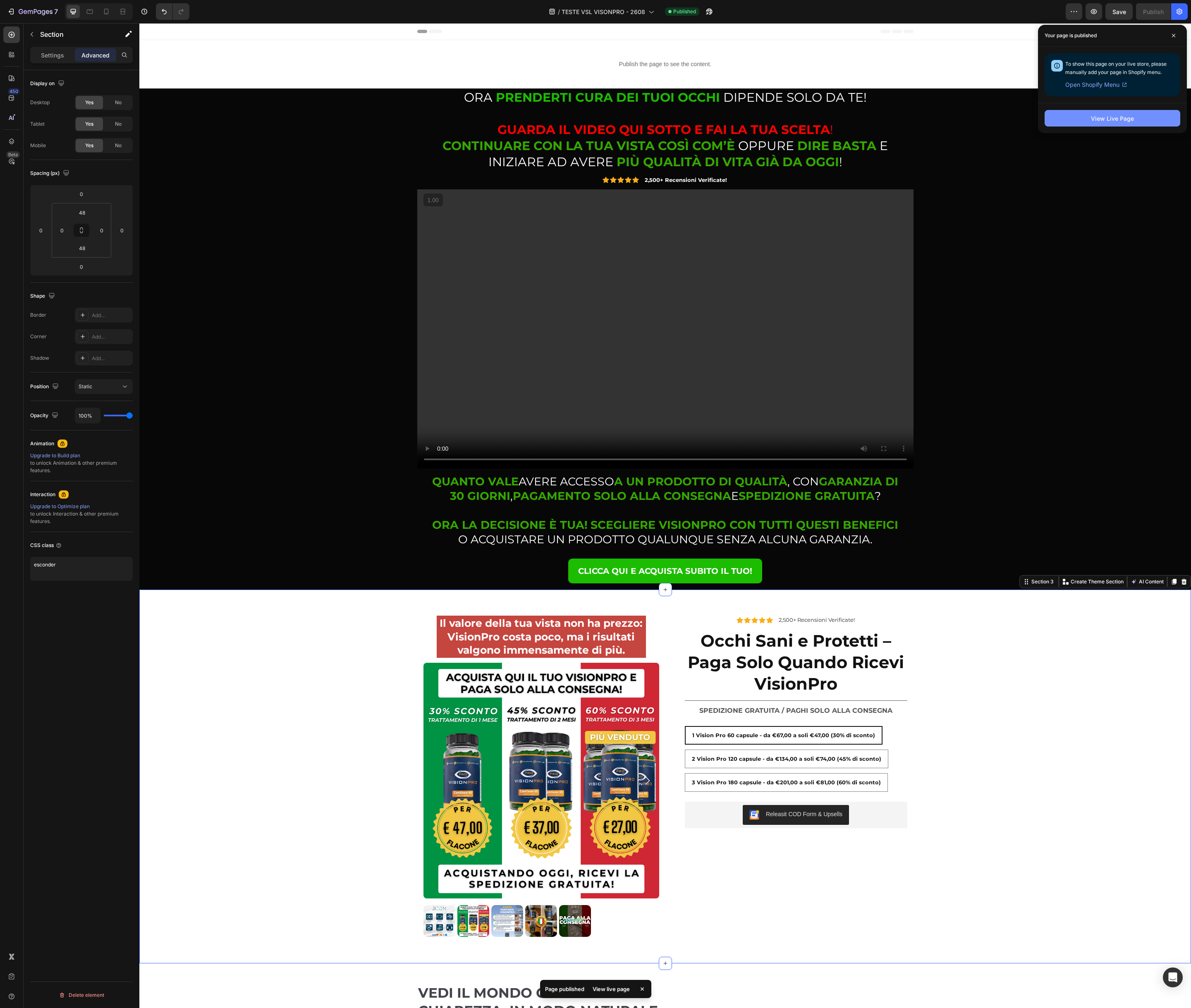
click at [1107, 122] on div "View Live Page" at bounding box center [1112, 118] width 43 height 9
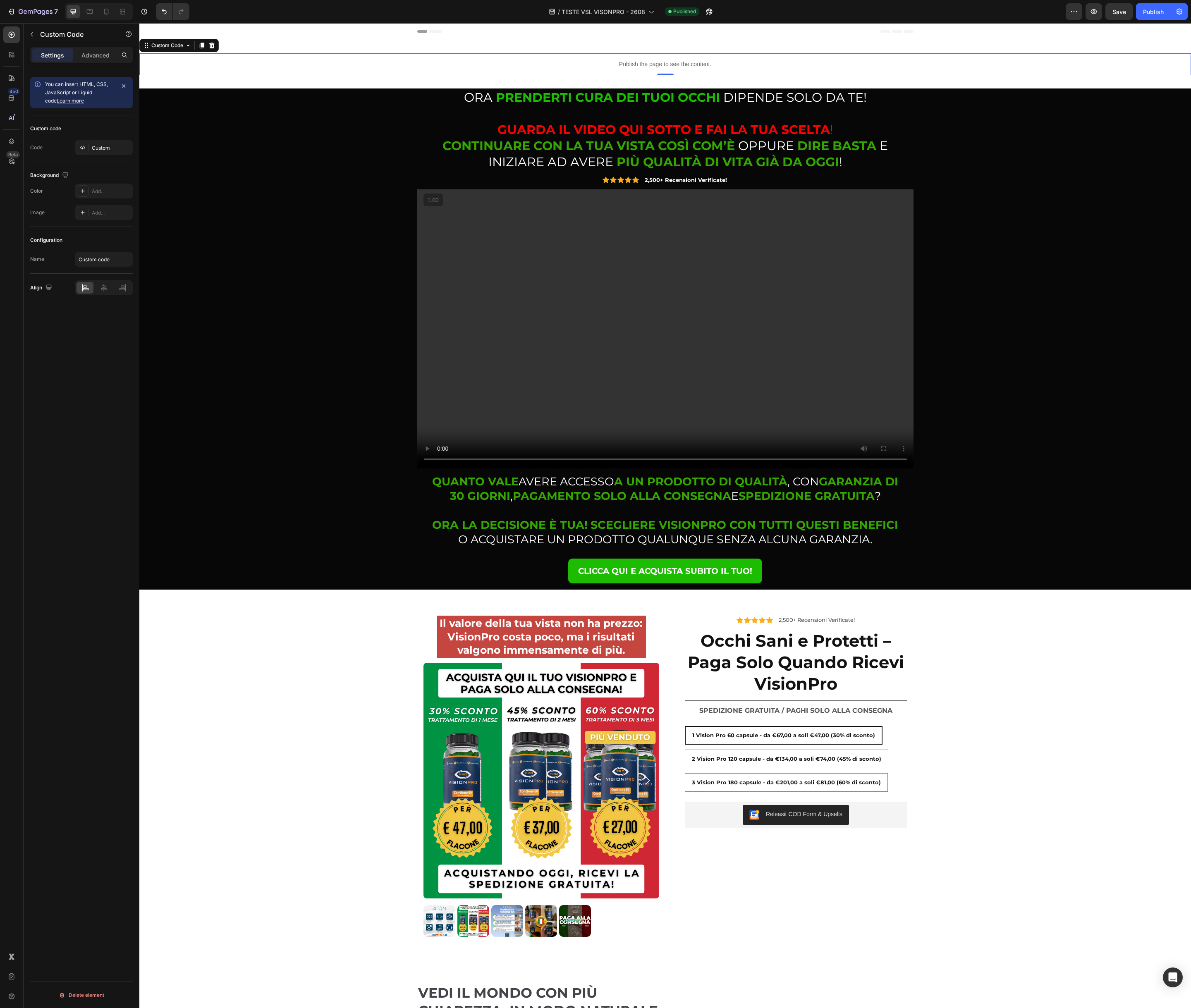
click at [323, 57] on div "Publish the page to see the content." at bounding box center [665, 64] width 1051 height 22
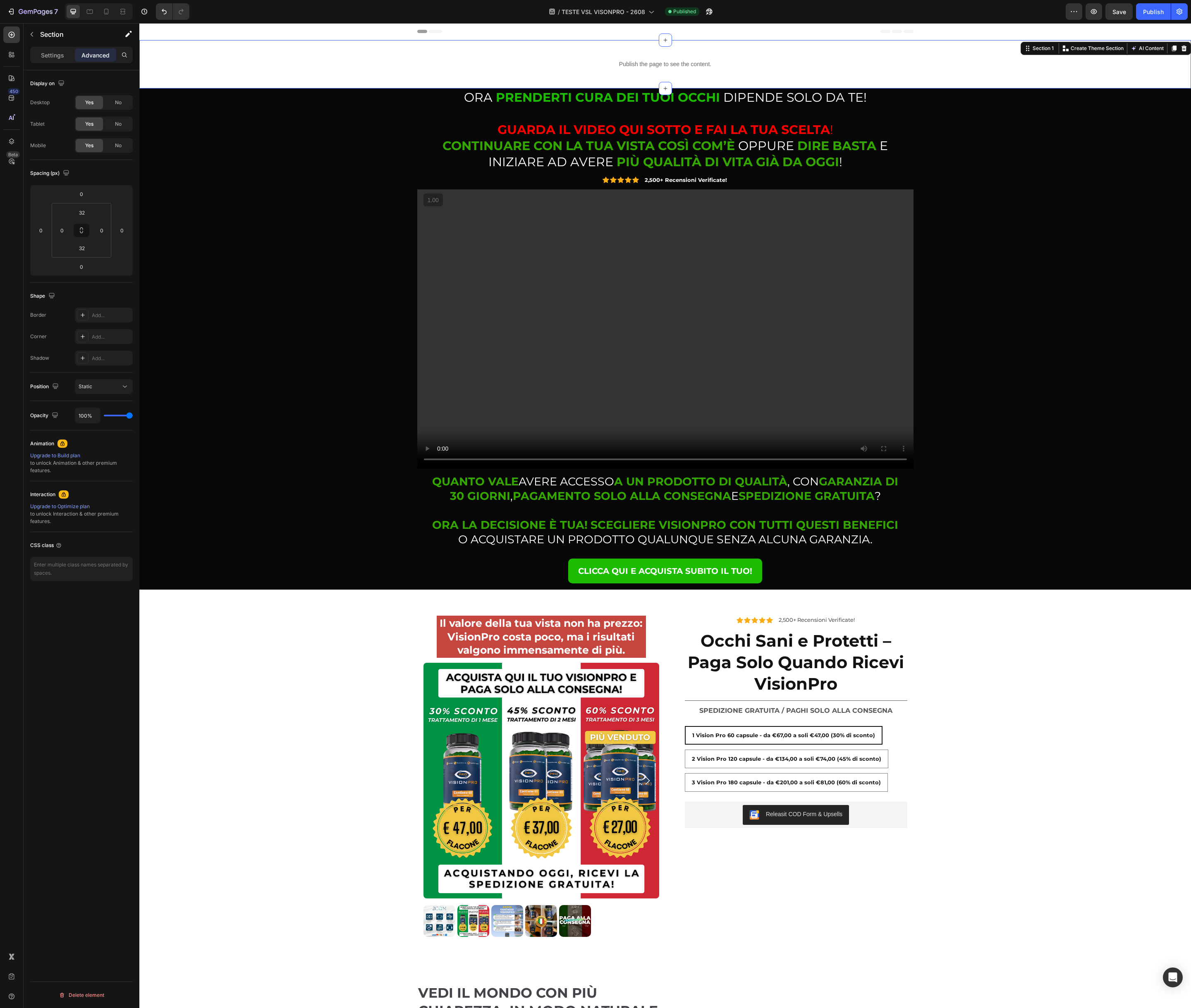
click at [320, 48] on div "Publish the page to see the content. Custom Code Section 1 You can create reusa…" at bounding box center [665, 64] width 1051 height 49
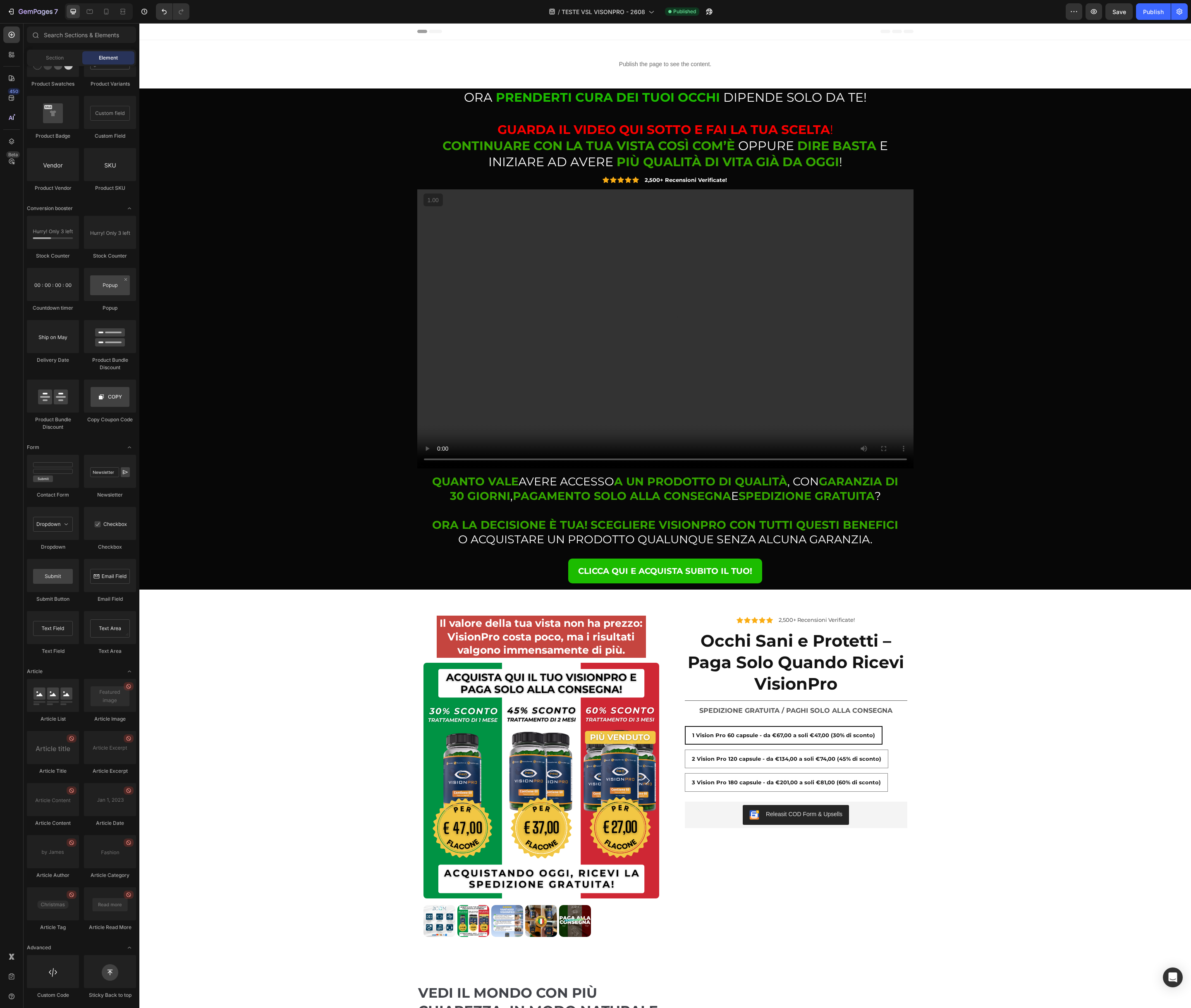
click at [319, 30] on div "Header" at bounding box center [665, 31] width 1051 height 17
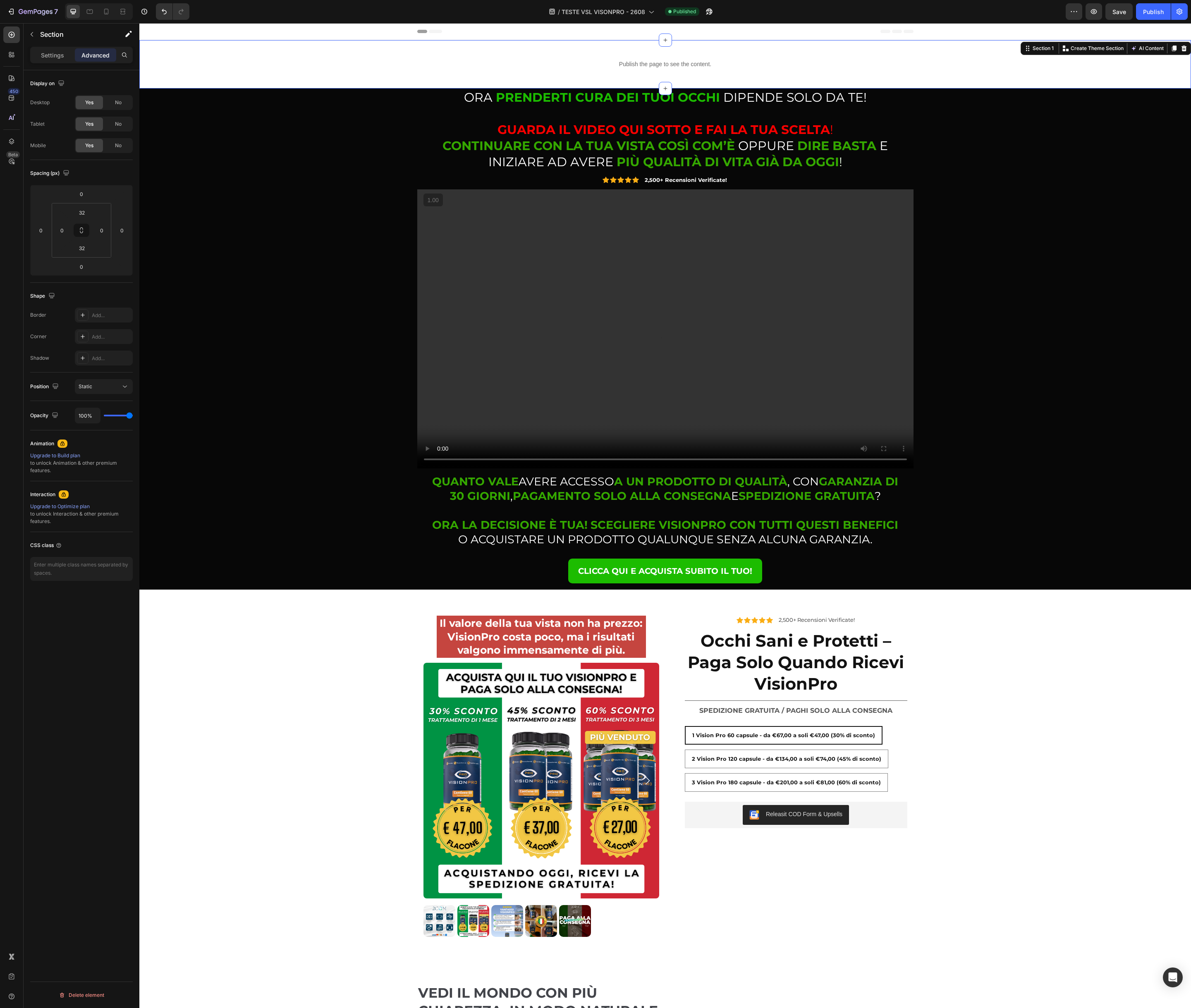
click at [308, 48] on div "Publish the page to see the content. Custom Code Section 1 You can create reusa…" at bounding box center [665, 64] width 1051 height 49
click at [43, 52] on p "Settings" at bounding box center [52, 54] width 23 height 9
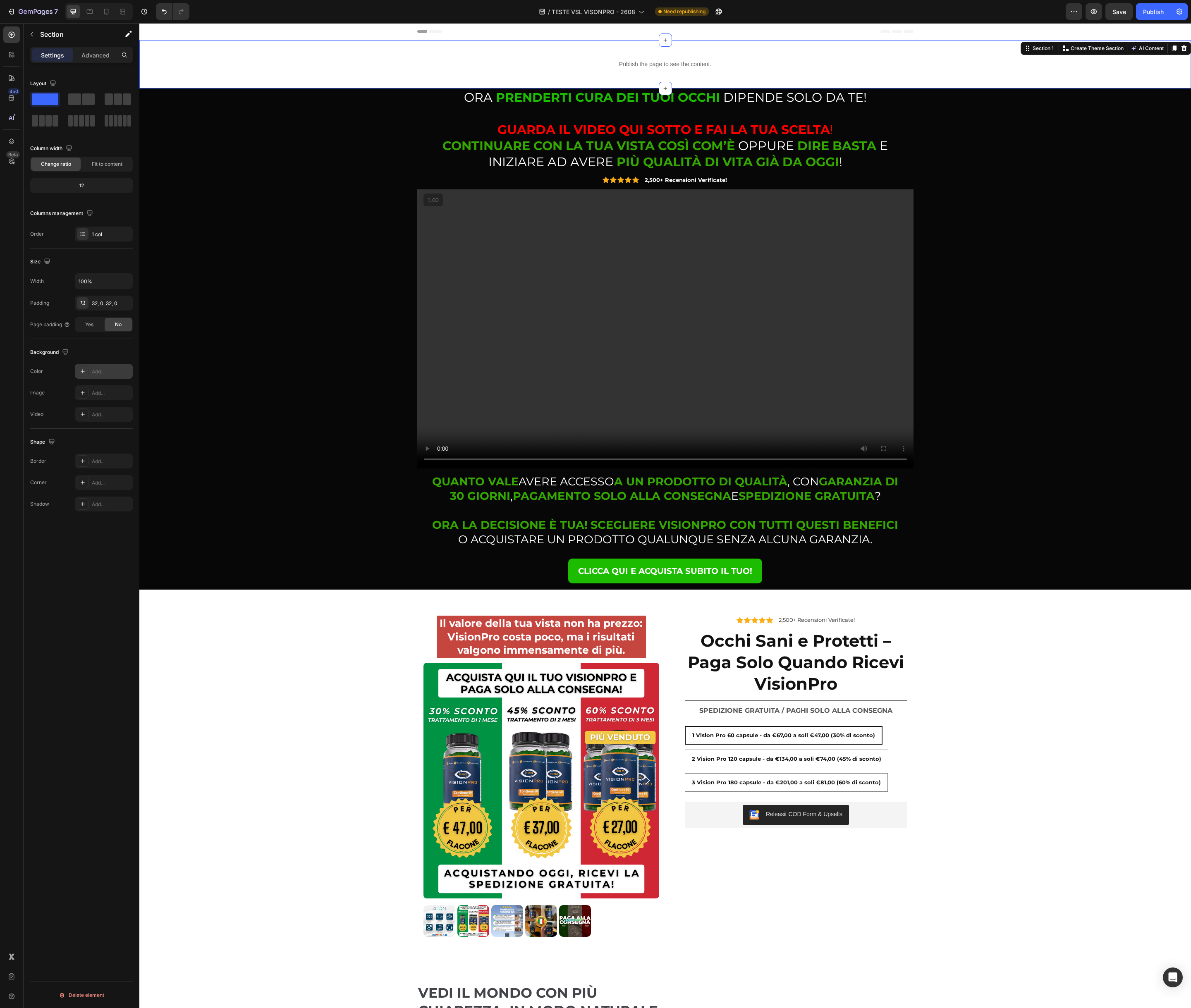
click at [99, 374] on div "Add..." at bounding box center [110, 372] width 39 height 8
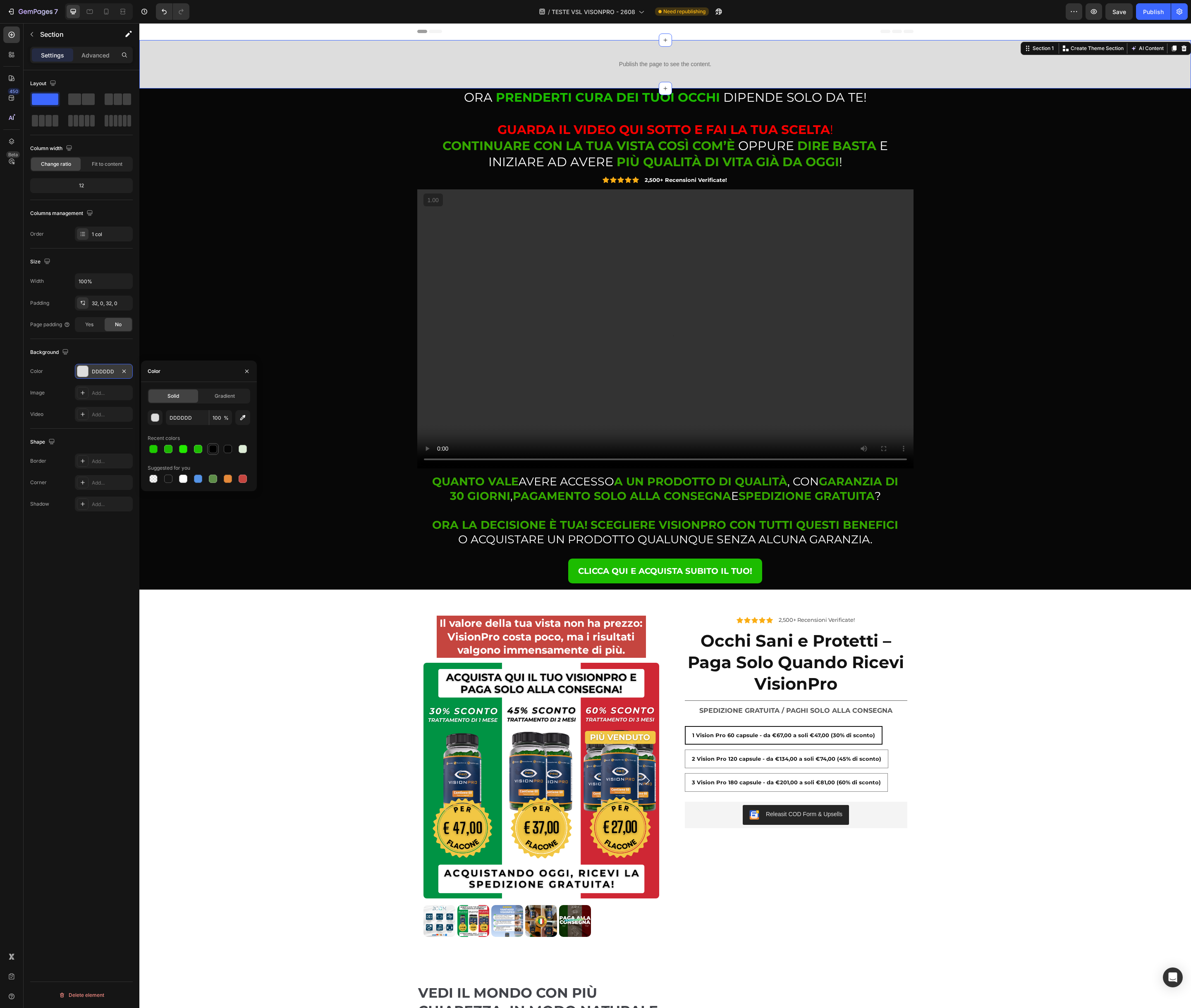
click at [214, 447] on div at bounding box center [212, 448] width 9 height 9
type input "000000"
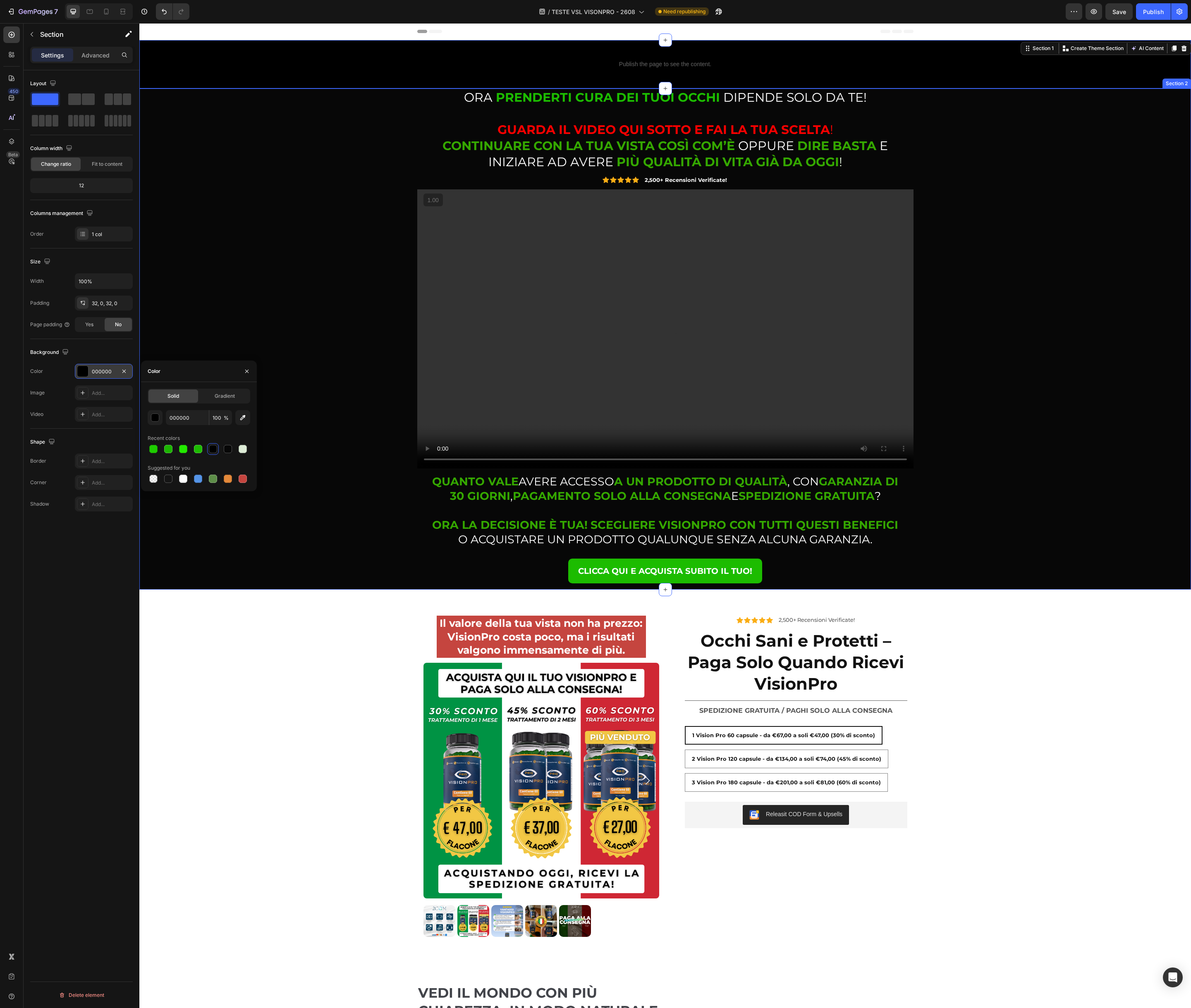
click at [269, 494] on div "⁠⁠⁠⁠⁠⁠⁠ ORA PRENDERTI CURA DEI TUOI OCCHI DIPENDE SOLO DA TE! GUARDA IL VIDEO Q…" at bounding box center [665, 339] width 1039 height 501
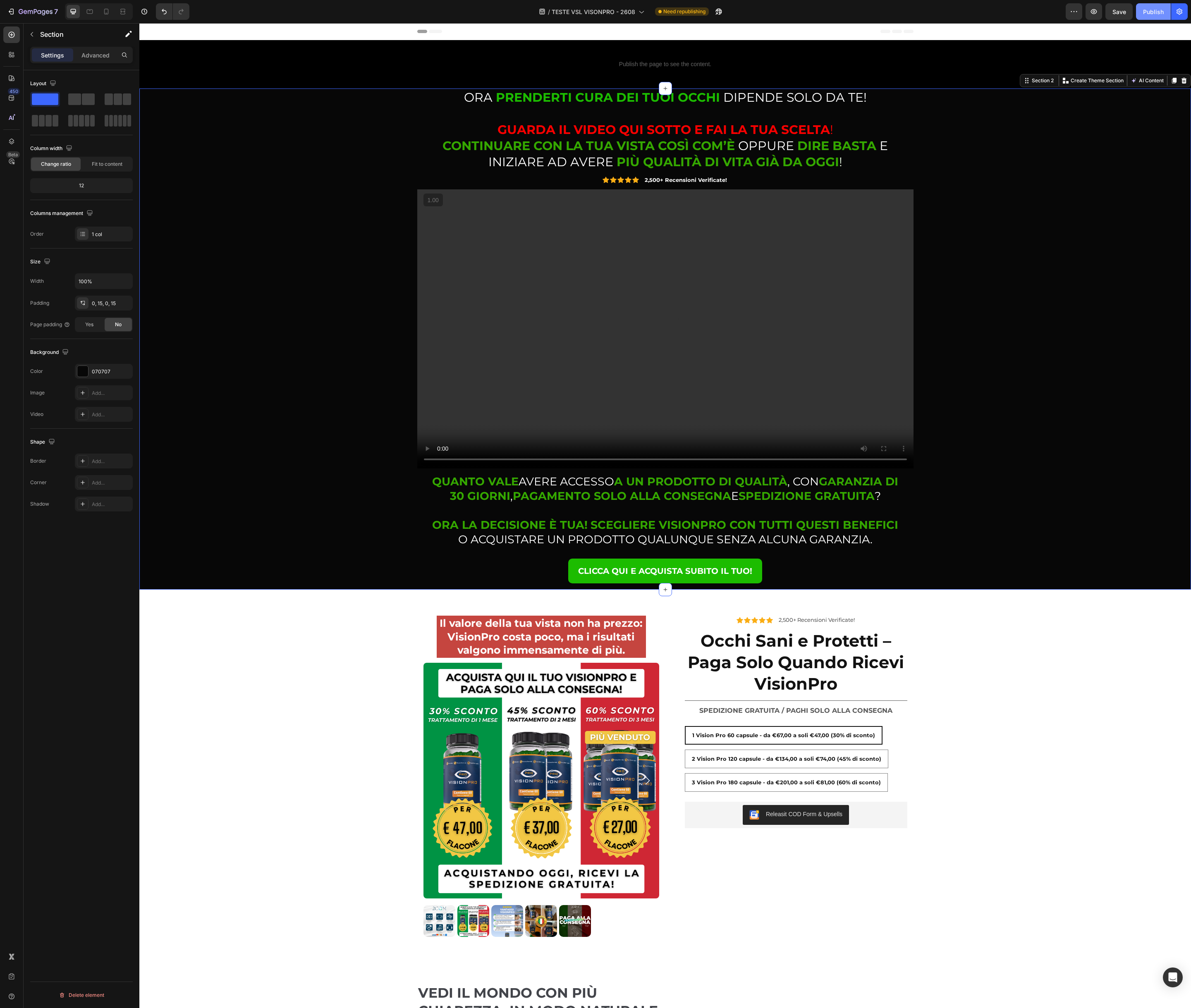
click at [1151, 16] on button "Publish" at bounding box center [1153, 10] width 34 height 16
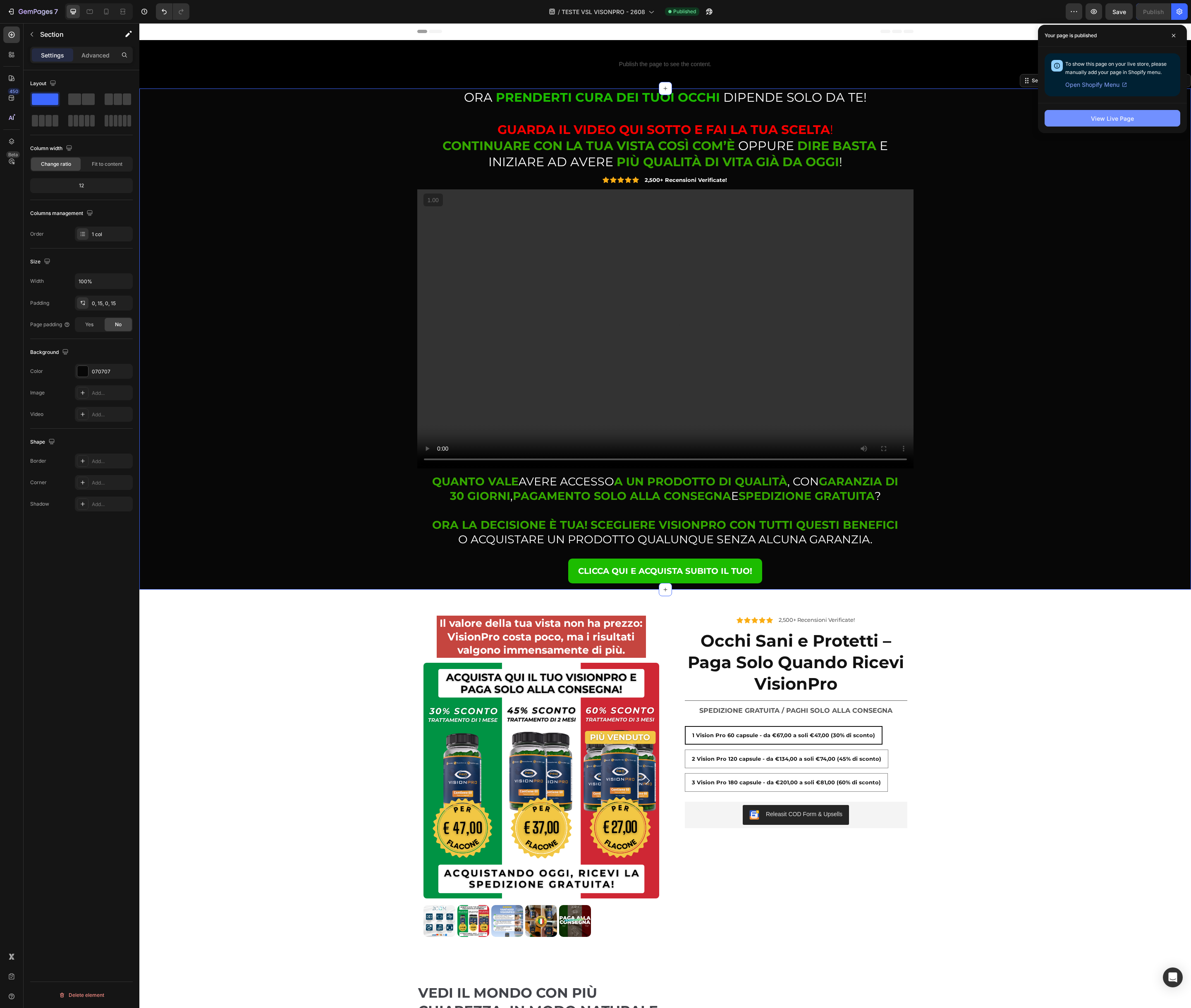
click at [1101, 123] on div "View Live Page" at bounding box center [1112, 118] width 43 height 9
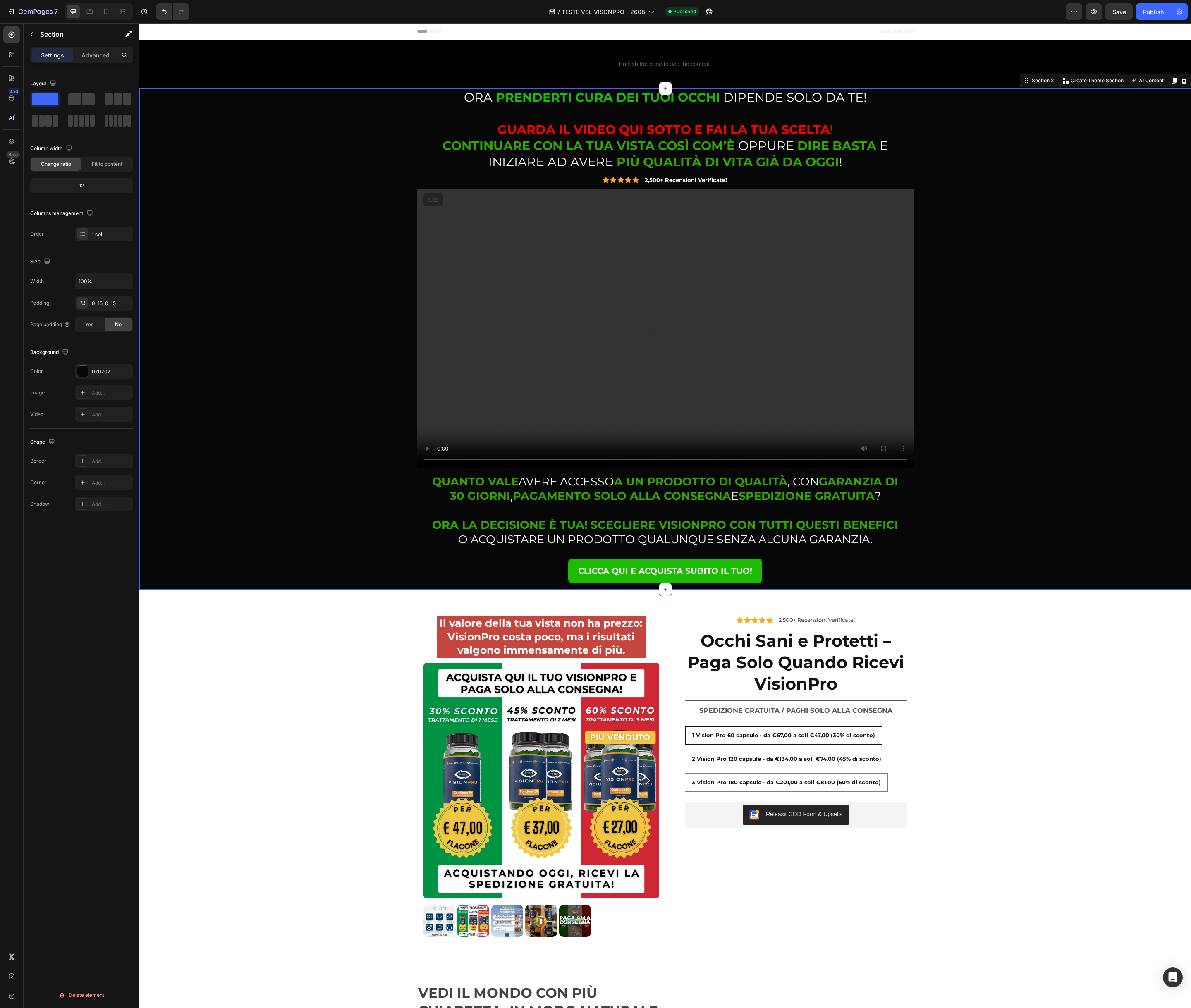
click at [276, 501] on div "⁠⁠⁠⁠⁠⁠⁠ ORA PRENDERTI CURA DEI TUOI OCCHI DIPENDE SOLO DA TE! GUARDA IL VIDEO Q…" at bounding box center [665, 339] width 1039 height 501
click at [185, 236] on div "⁠⁠⁠⁠⁠⁠⁠ ORA PRENDERTI CURA DEI TUOI OCCHI DIPENDE SOLO DA TE! GUARDA IL VIDEO Q…" at bounding box center [665, 339] width 1039 height 501
click at [98, 52] on p "Advanced" at bounding box center [96, 54] width 29 height 9
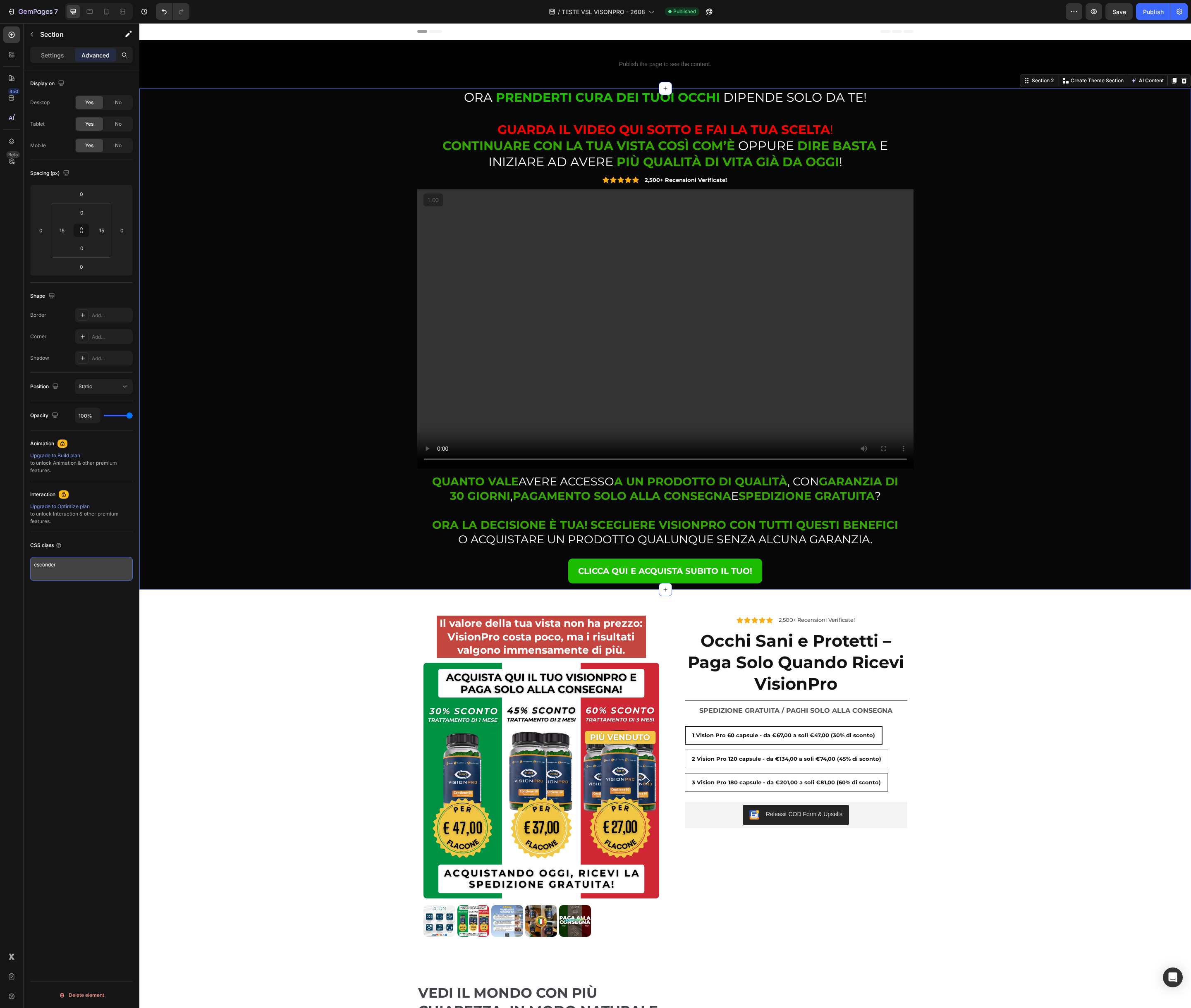
click at [73, 567] on textarea "esconder" at bounding box center [82, 568] width 103 height 24
paste textarea "<div class="esconder"> _SEÇÃO A SER ESCONDIDA </div>"
type textarea "<div class="esconder"> _SEÇÃO A SER ESCONDIDA </div>"
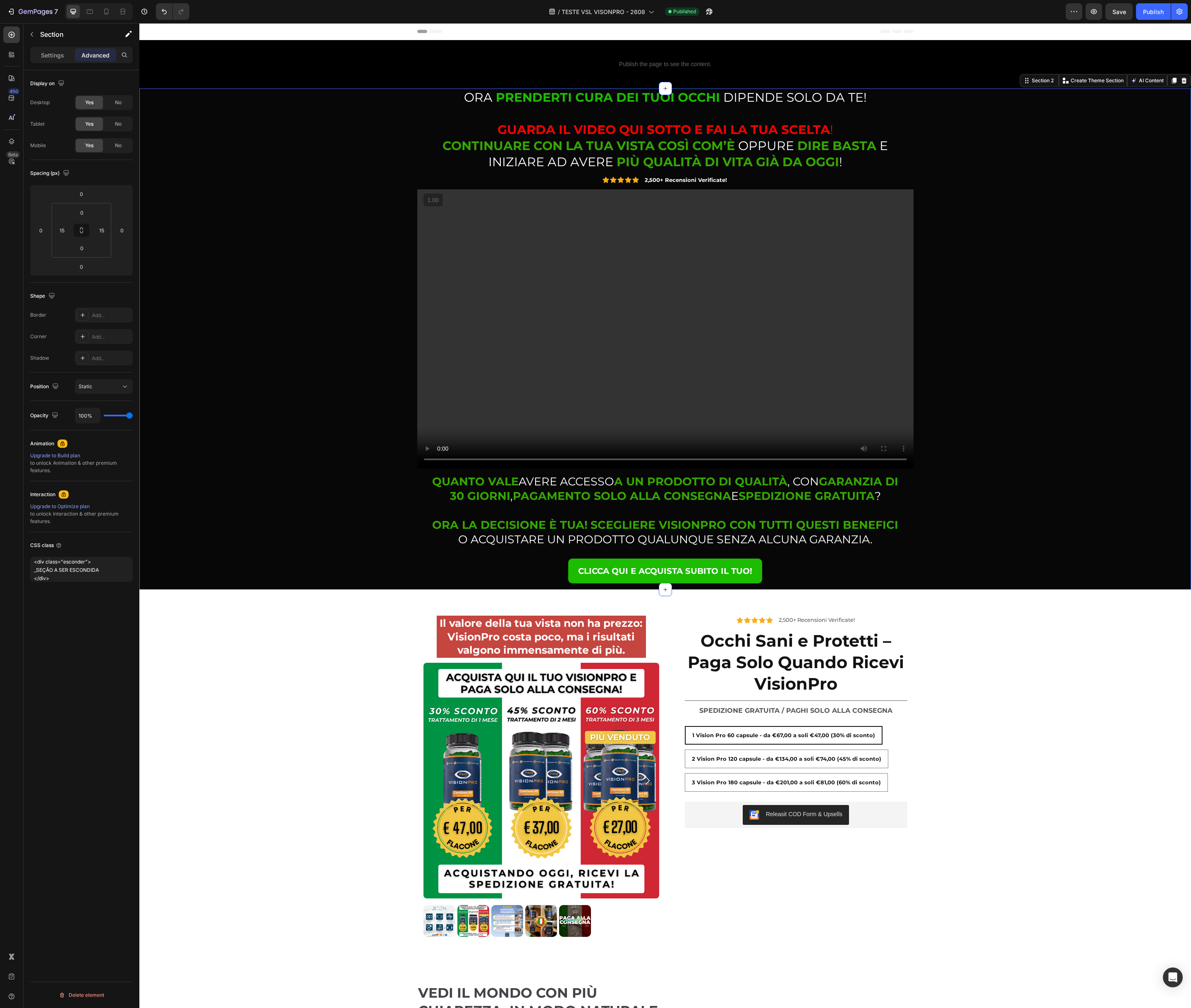
click at [63, 606] on div "Display on Desktop Yes No Tablet Yes No Mobile Yes No Spacing (px) 0 0 0 0 0 15…" at bounding box center [82, 551] width 116 height 961
click at [181, 495] on div "⁠⁠⁠⁠⁠⁠⁠ ORA PRENDERTI CURA DEI TUOI OCCHI DIPENDE SOLO DA TE! GUARDA IL VIDEO Q…" at bounding box center [665, 339] width 1039 height 501
click at [167, 601] on div "Il valore della tua vista non ha prezzo: VisionPro costa poco, ma i risultati v…" at bounding box center [665, 776] width 1051 height 374
click at [57, 569] on textarea "esconder" at bounding box center [82, 568] width 103 height 24
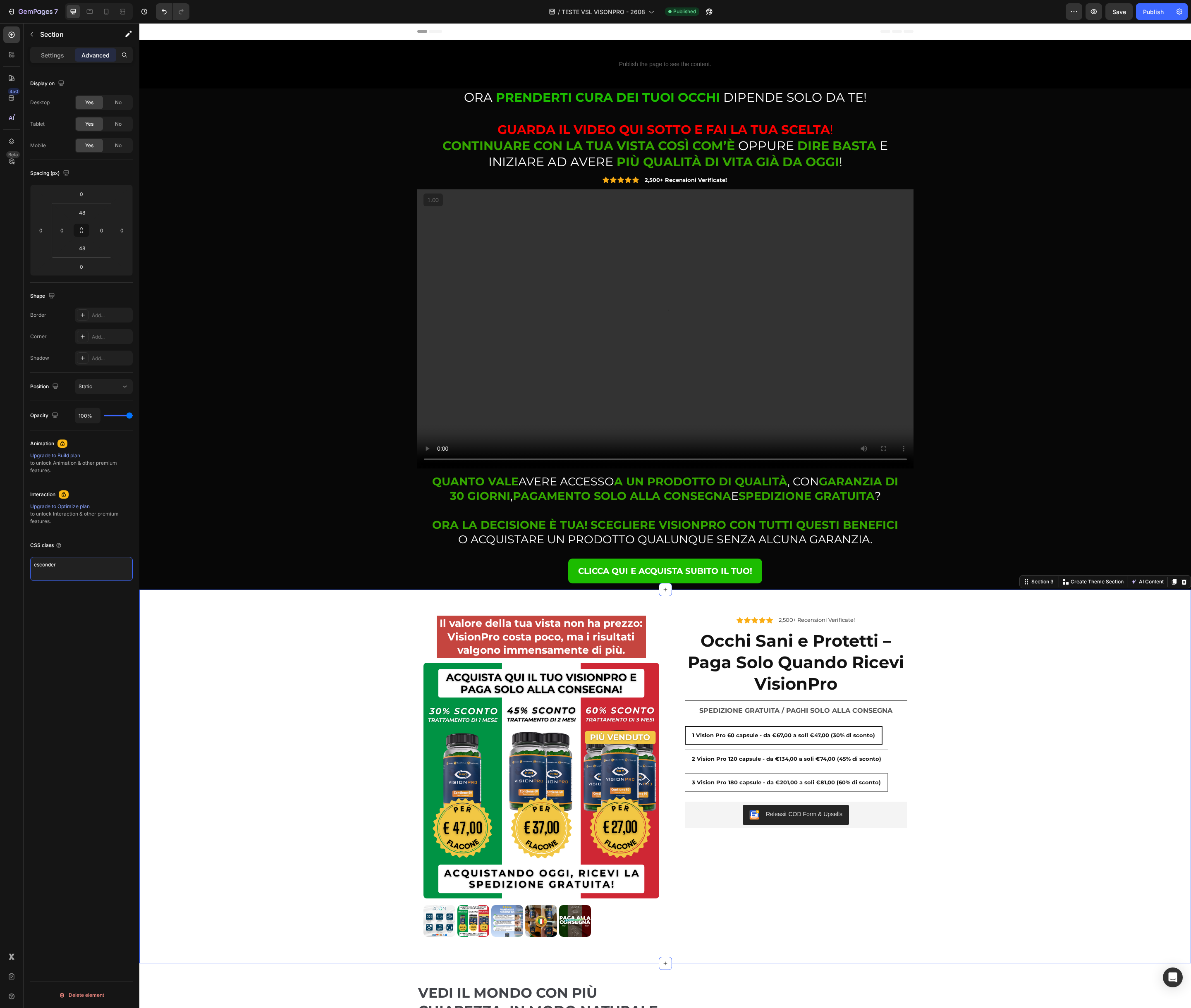
click at [57, 569] on textarea "esconder" at bounding box center [82, 568] width 103 height 24
paste textarea "<div class="esconder"> _SEÇÃO A SER ESCONDIDA </div>"
type textarea "<div class="esconder"> _SEÇÃO A SER ESCONDIDA </div>"
click at [182, 619] on div "Il valore della tua vista non ha prezzo: VisionPro costa poco, ma i risultati v…" at bounding box center [665, 776] width 1051 height 334
drag, startPoint x: 1159, startPoint y: 12, endPoint x: 1146, endPoint y: 21, distance: 15.8
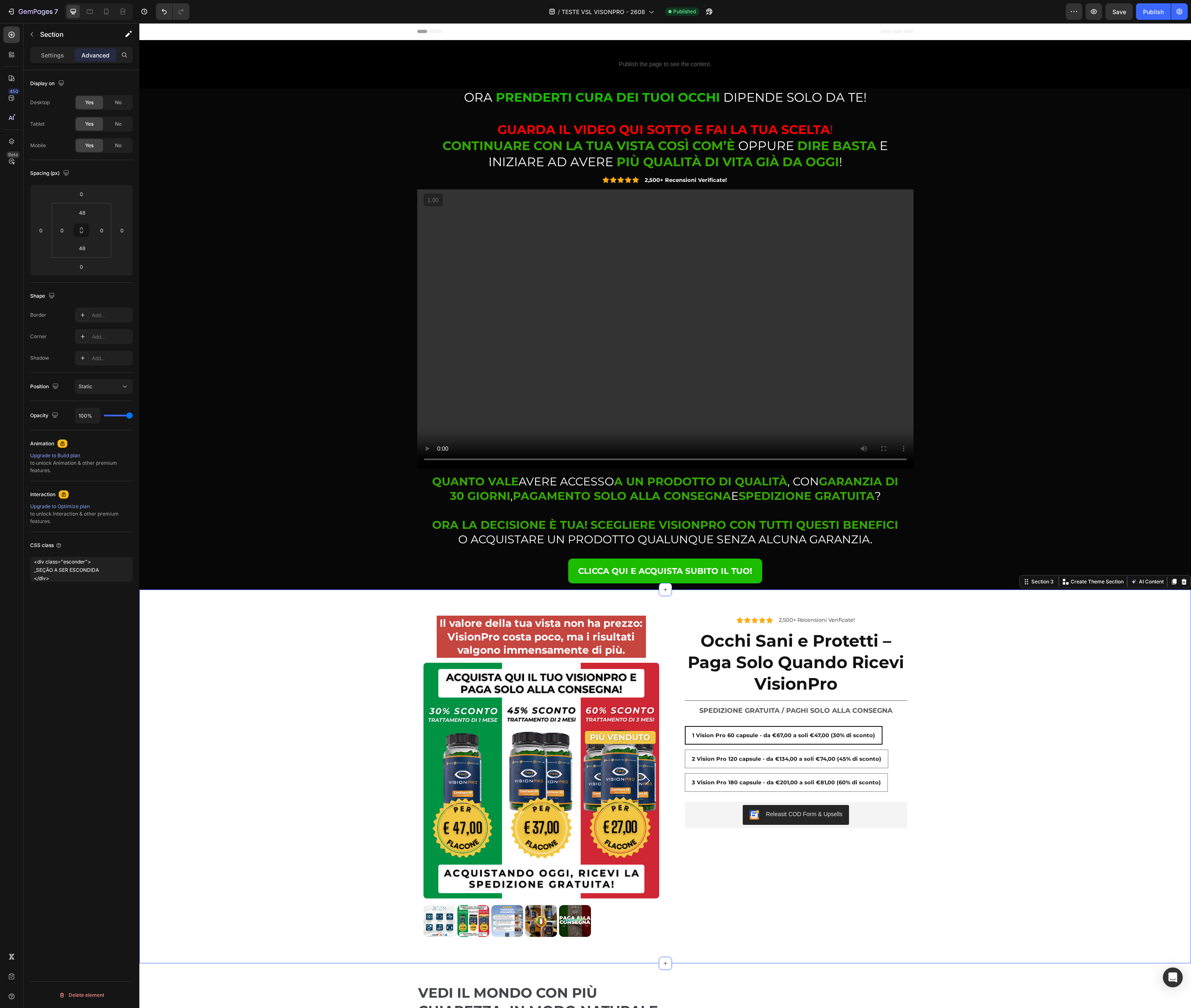
click at [1159, 12] on div "Publish" at bounding box center [1153, 11] width 21 height 9
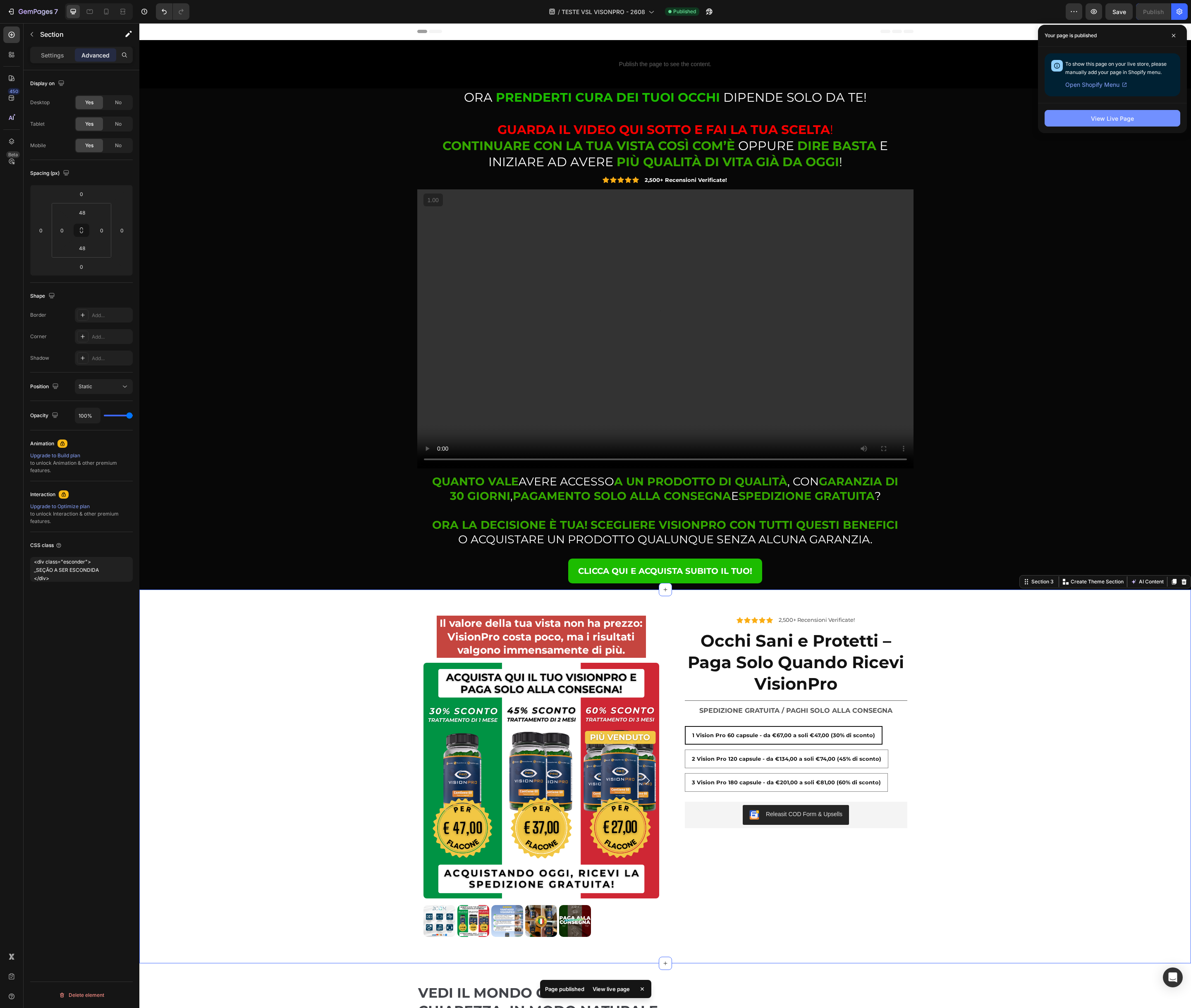
click at [1115, 122] on div "View Live Page" at bounding box center [1112, 118] width 43 height 9
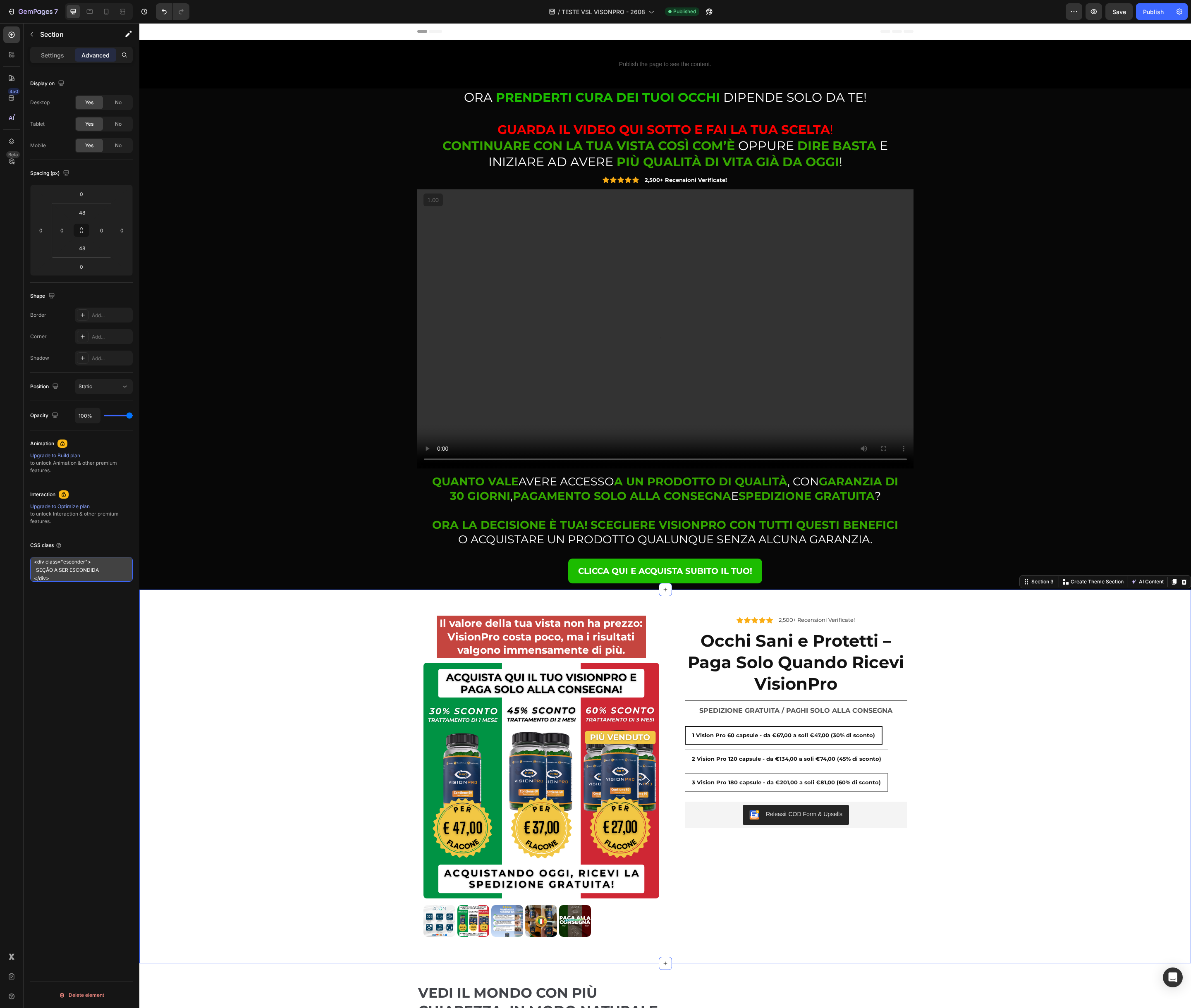
click at [74, 570] on textarea "<div class="esconder"> _SEÇÃO A SER ESCONDIDA </div>" at bounding box center [82, 569] width 103 height 25
click at [69, 576] on textarea "<div class="esconder"> _SEÇÃO A SER ESCONDIDA </div>" at bounding box center [82, 569] width 103 height 25
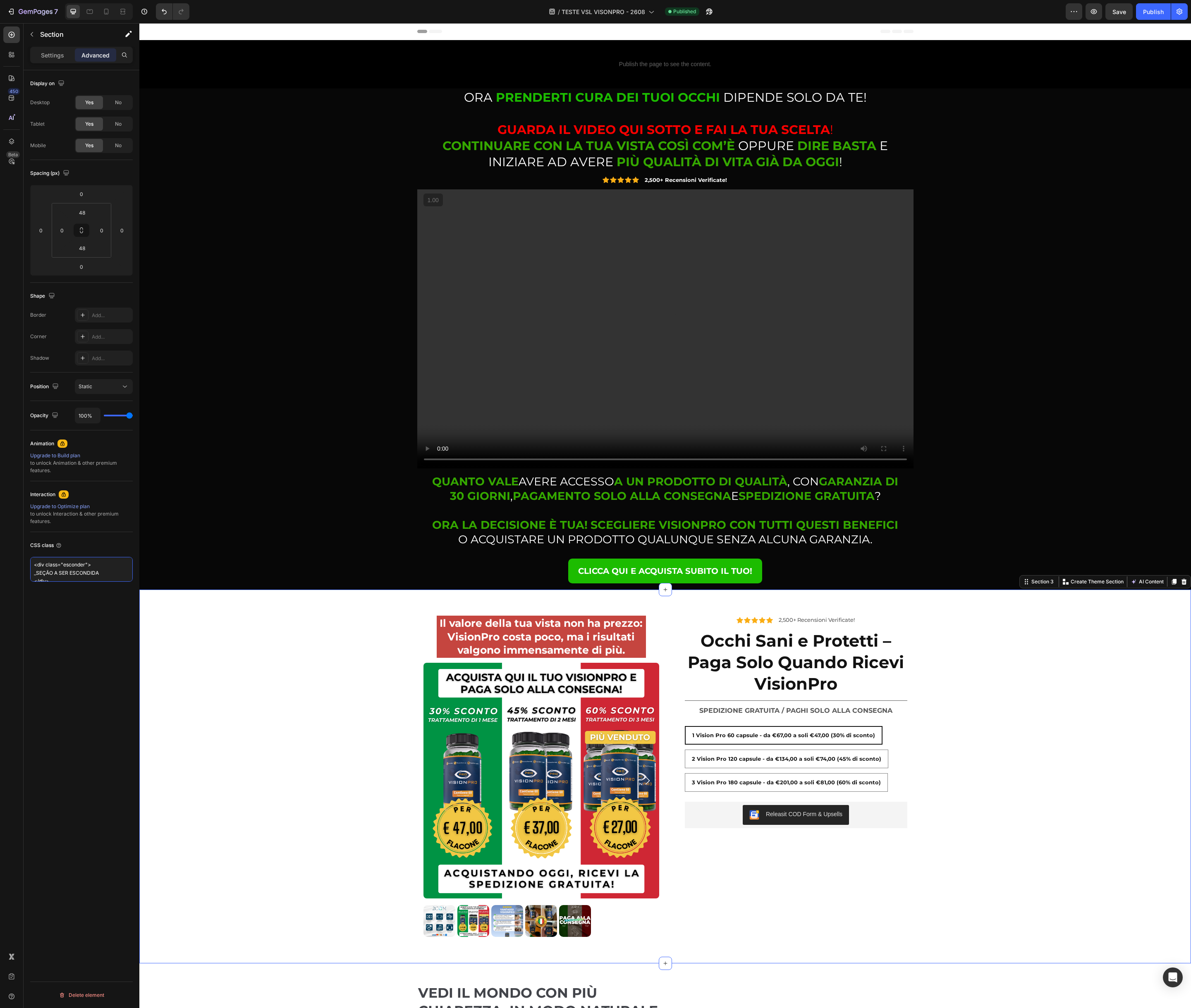
drag, startPoint x: 69, startPoint y: 576, endPoint x: 21, endPoint y: 552, distance: 53.7
click at [21, 552] on div "450 Beta Sections(18) Elements(83) Section Element Hero Section Product Detail …" at bounding box center [69, 515] width 139 height 984
click at [149, 630] on div "Il valore della tua vista non ha prezzo: VisionPro costa poco, ma i risultati v…" at bounding box center [665, 776] width 1051 height 334
click at [179, 620] on div "Il valore della tua vista non ha prezzo: VisionPro costa poco, ma i risultati v…" at bounding box center [665, 776] width 1051 height 334
click at [205, 538] on div "⁠⁠⁠⁠⁠⁠⁠ ORA PRENDERTI CURA DEI TUOI OCCHI DIPENDE SOLO DA TE! GUARDA IL VIDEO Q…" at bounding box center [665, 339] width 1039 height 501
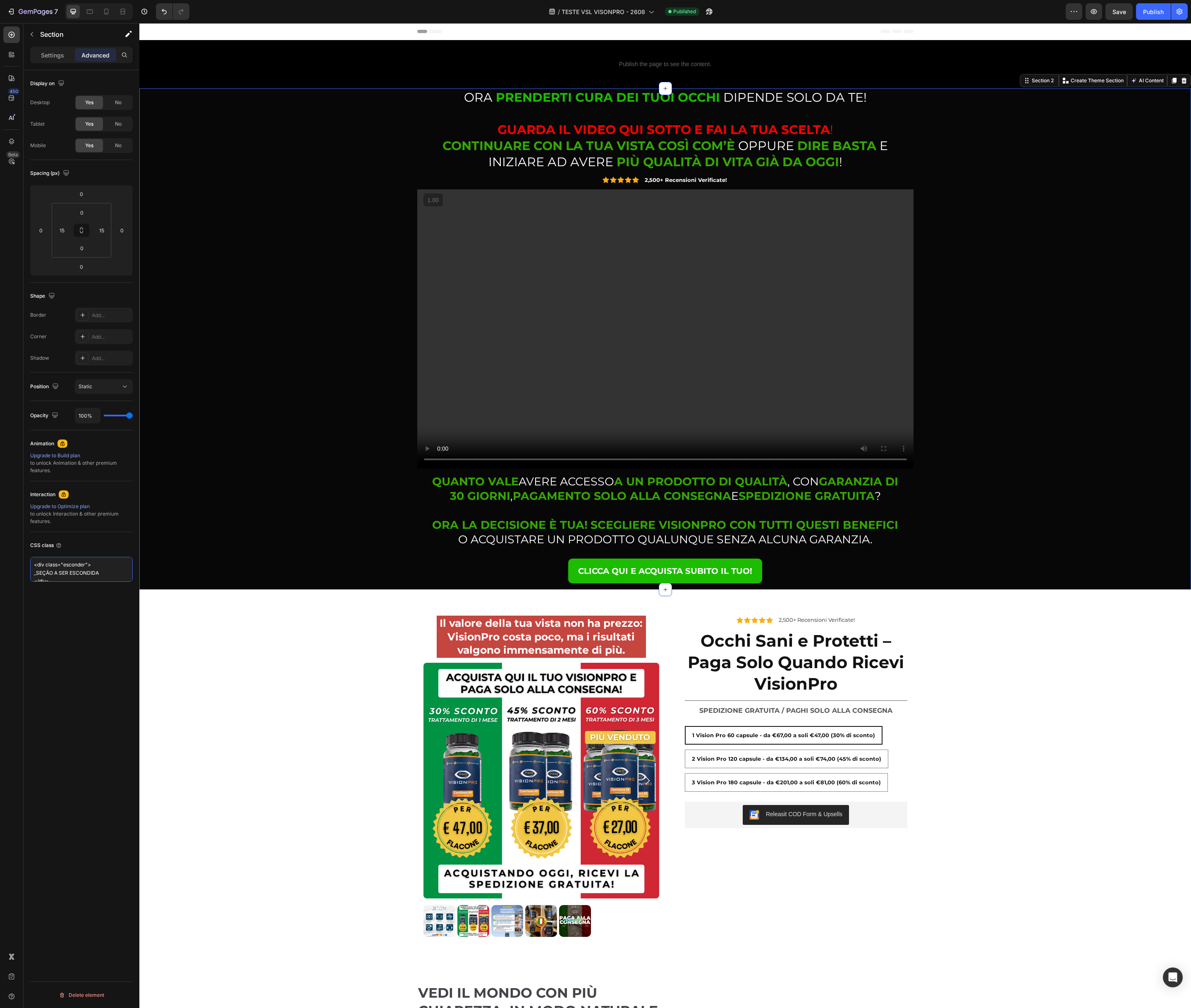
click at [108, 568] on textarea "<div class="esconder"> _SEÇÃO A SER ESCONDIDA </div>" at bounding box center [82, 569] width 103 height 25
click at [251, 652] on div "Il valore della tua vista non ha prezzo: VisionPro costa poco, ma i risultati v…" at bounding box center [665, 776] width 1051 height 334
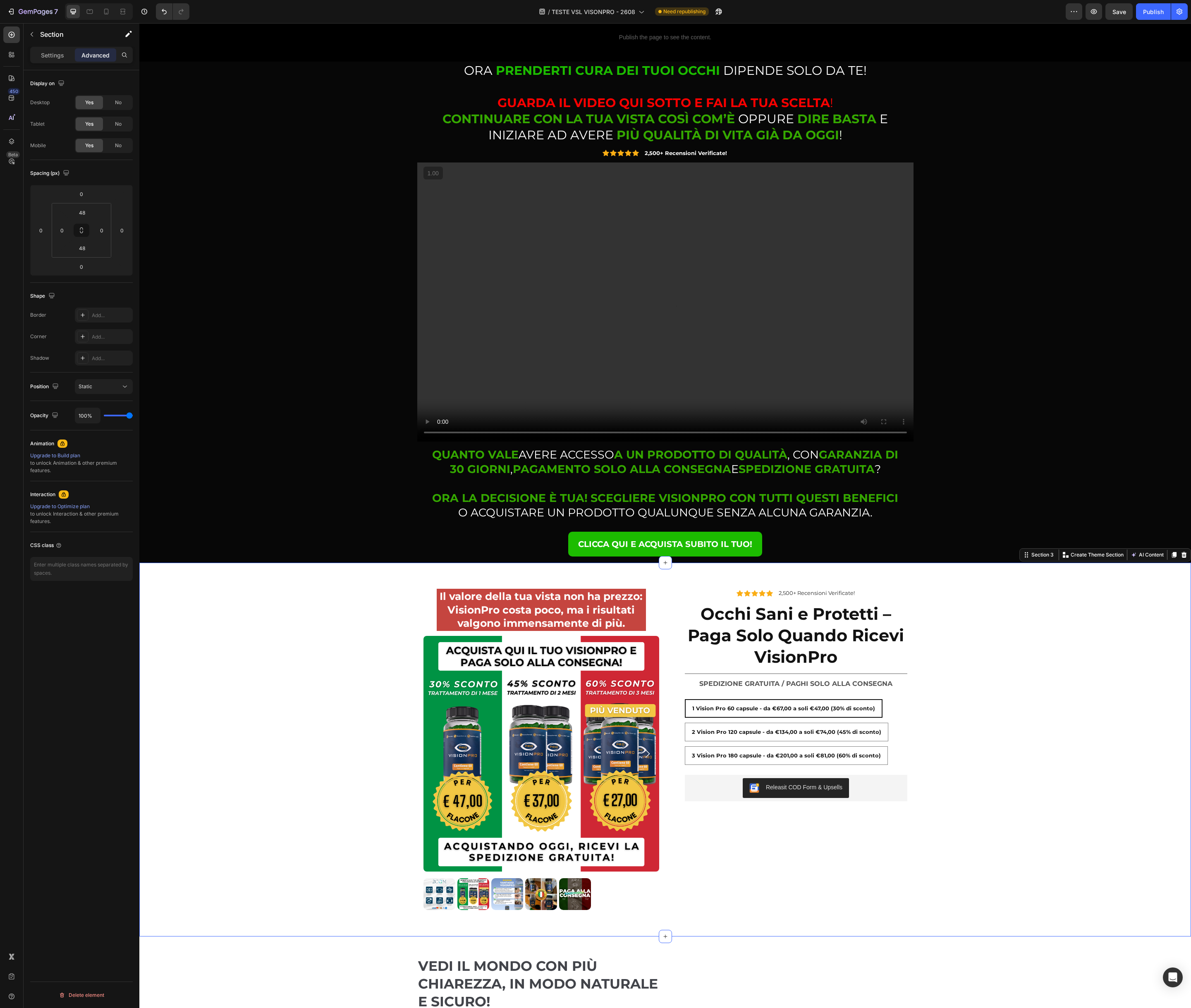
scroll to position [30, 0]
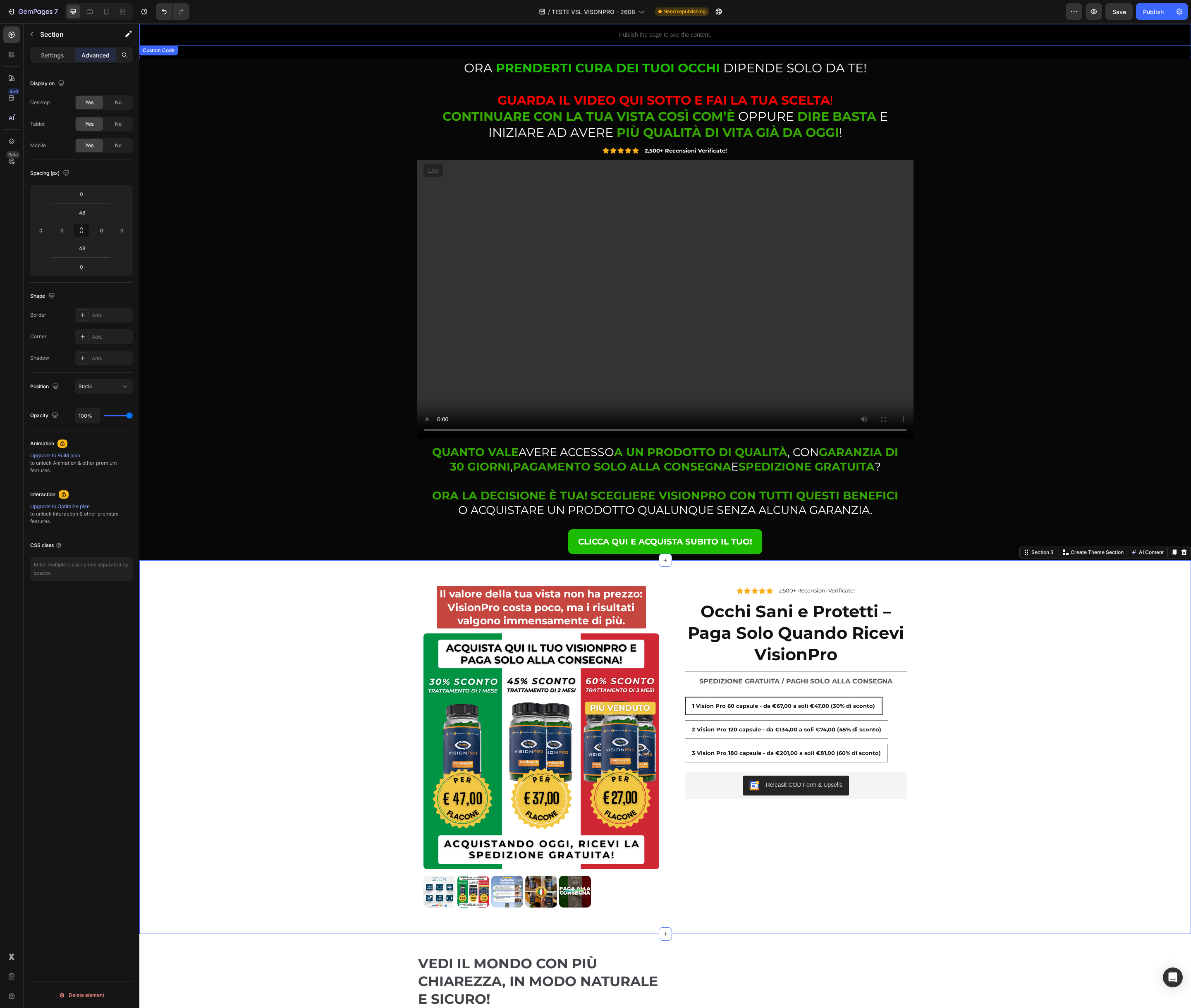
click at [748, 34] on p "Publish the page to see the content." at bounding box center [665, 34] width 1051 height 9
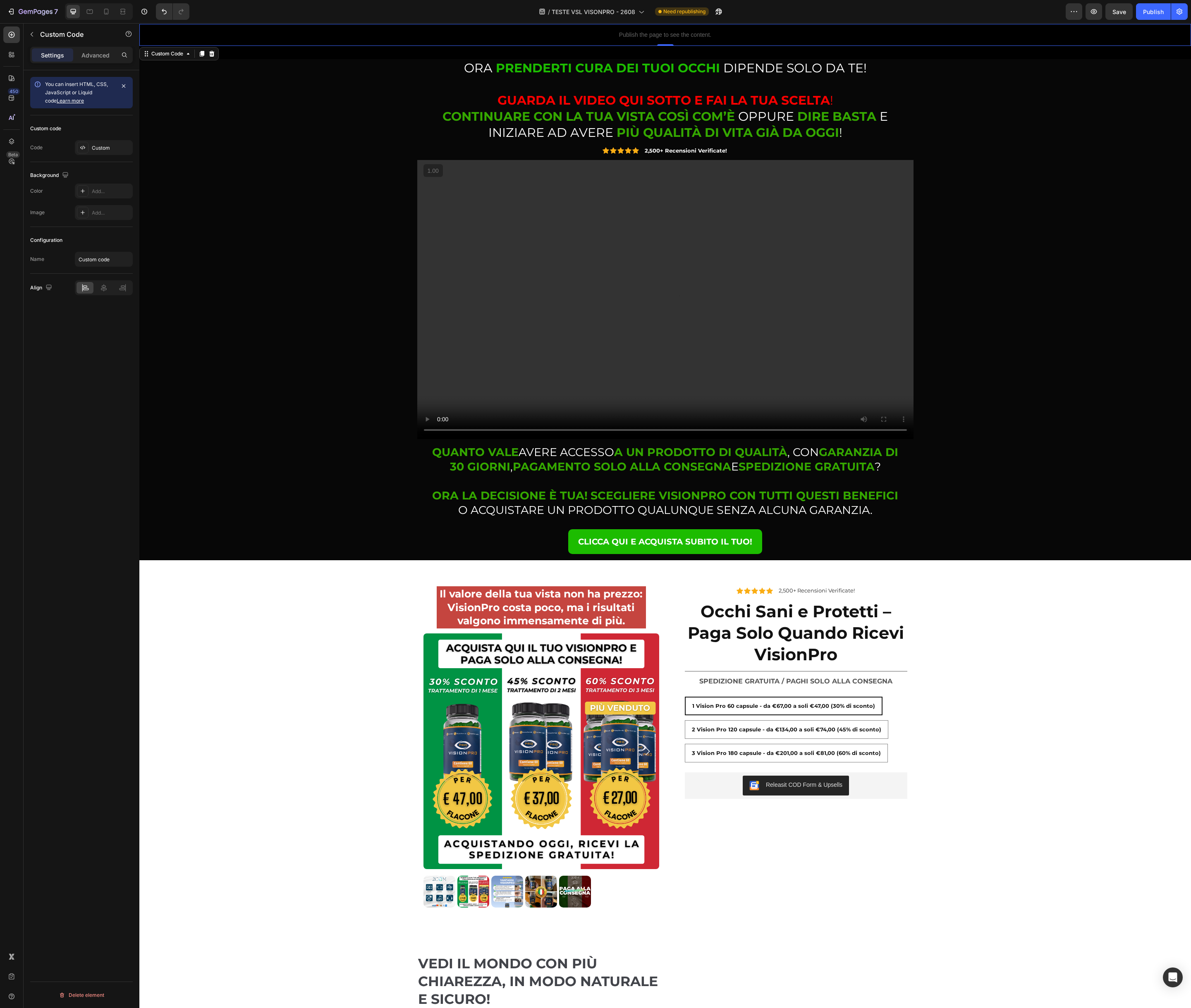
click at [748, 34] on p "Publish the page to see the content." at bounding box center [665, 34] width 1051 height 9
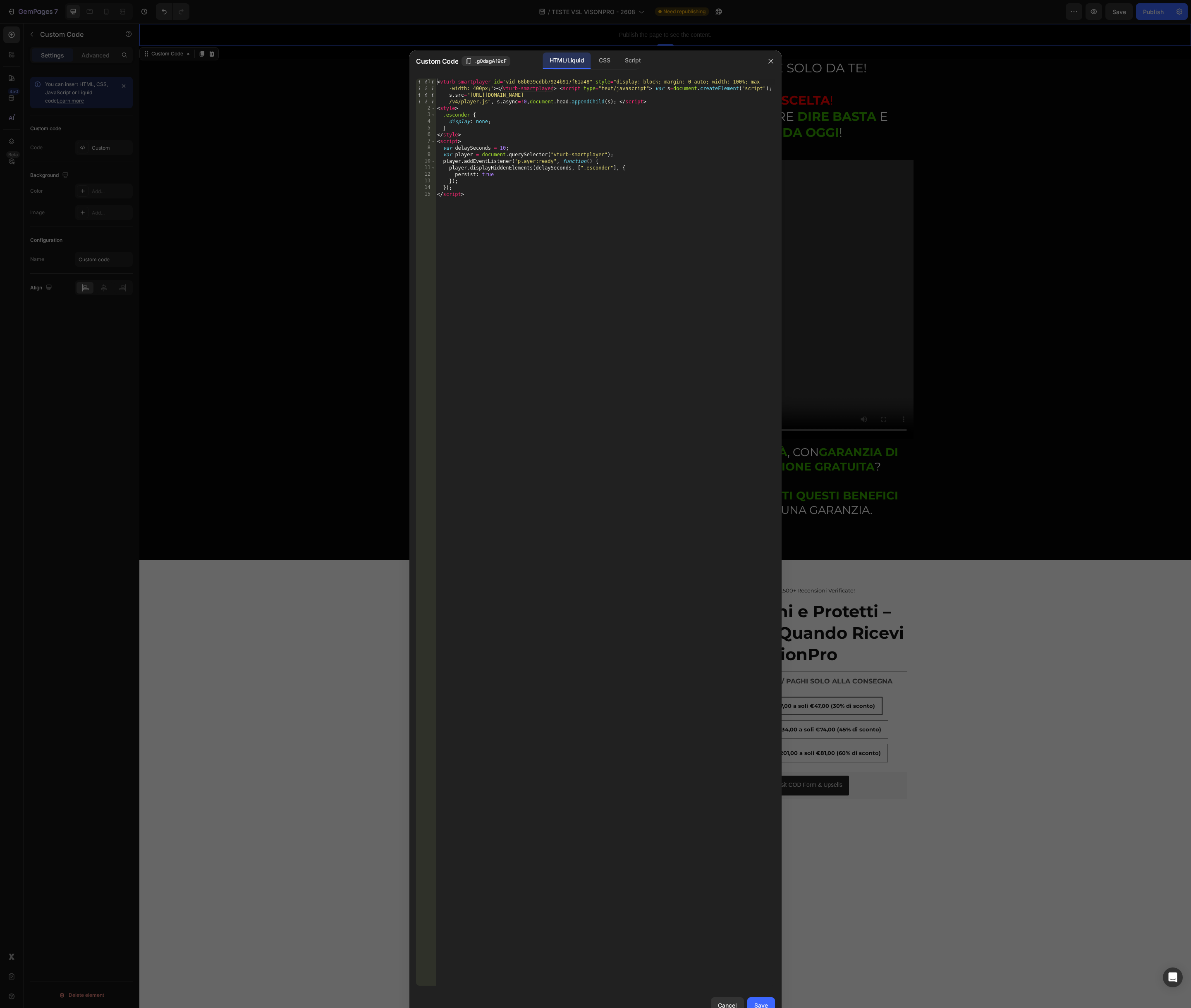
click at [584, 228] on div "< vturb-smartplayer id = "vid-68b039cdbb7924b917f61a48" style = "display: block…" at bounding box center [605, 549] width 340 height 940
click at [537, 267] on div "< vturb-smartplayer id = "vid-68b039cdbb7924b917f61a48" style = "display: block…" at bounding box center [605, 549] width 340 height 940
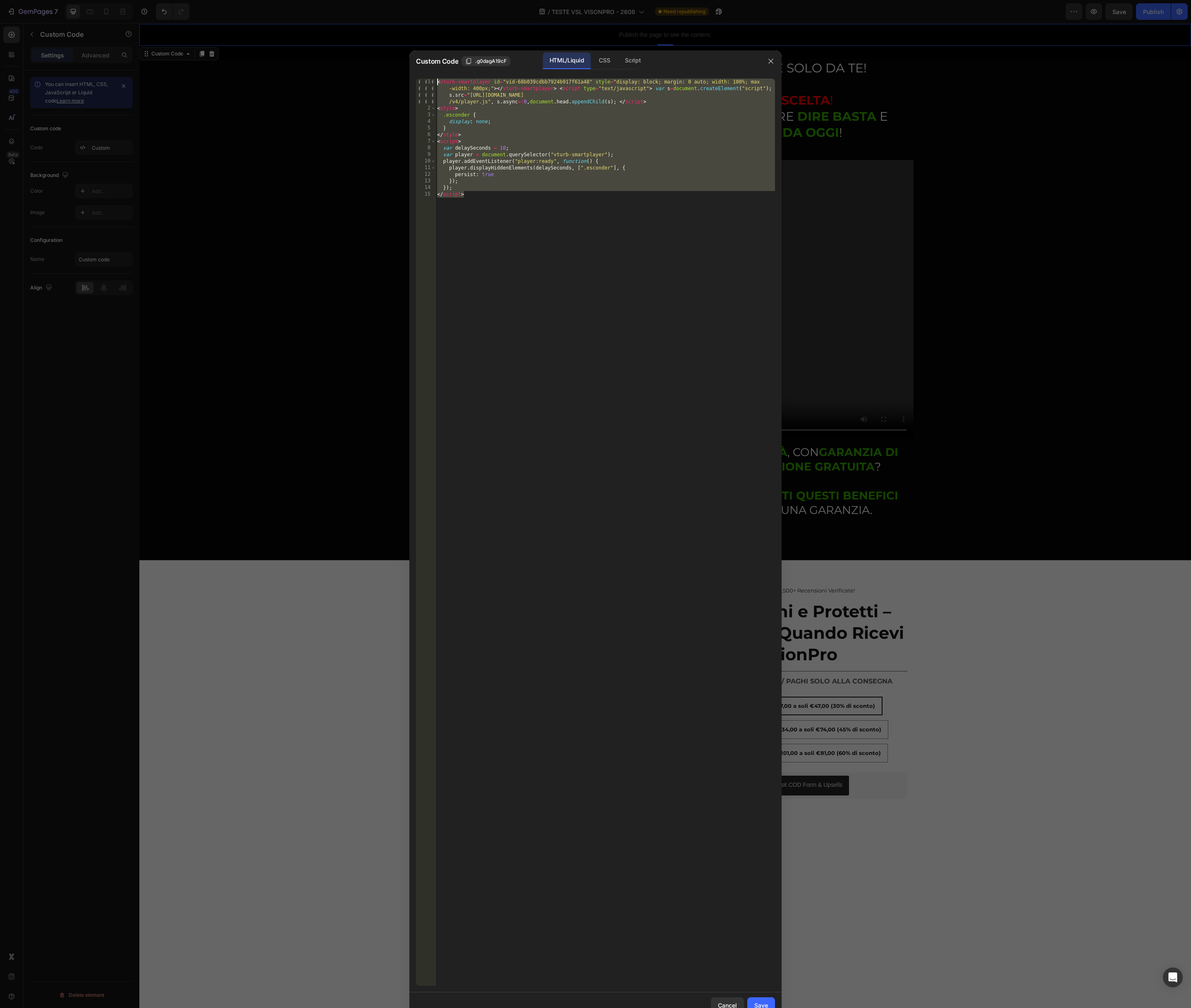
drag, startPoint x: 471, startPoint y: 200, endPoint x: 434, endPoint y: 111, distance: 96.4
click at [421, 68] on div "Custom Code .g0dagA19cF HTML/Liquid CSS Script </script> 1 2 3 4 5 6 7 8 9 10 1…" at bounding box center [595, 534] width 372 height 968
click at [589, 291] on div "< vturb-smartplayer id = "vid-68b039cdbb7924b917f61a48" style = "display: block…" at bounding box center [605, 549] width 340 height 940
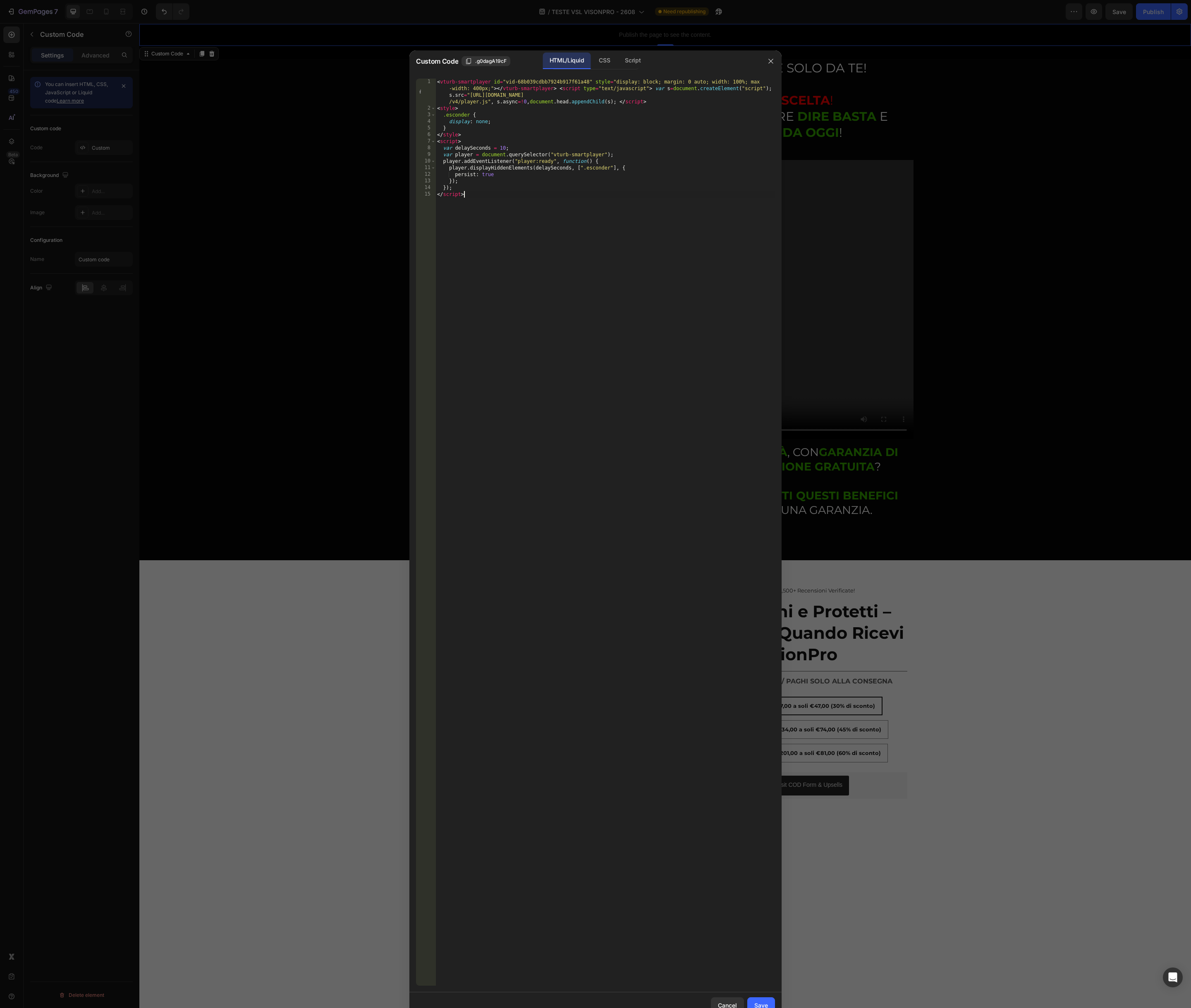
type textarea "}); </script>"
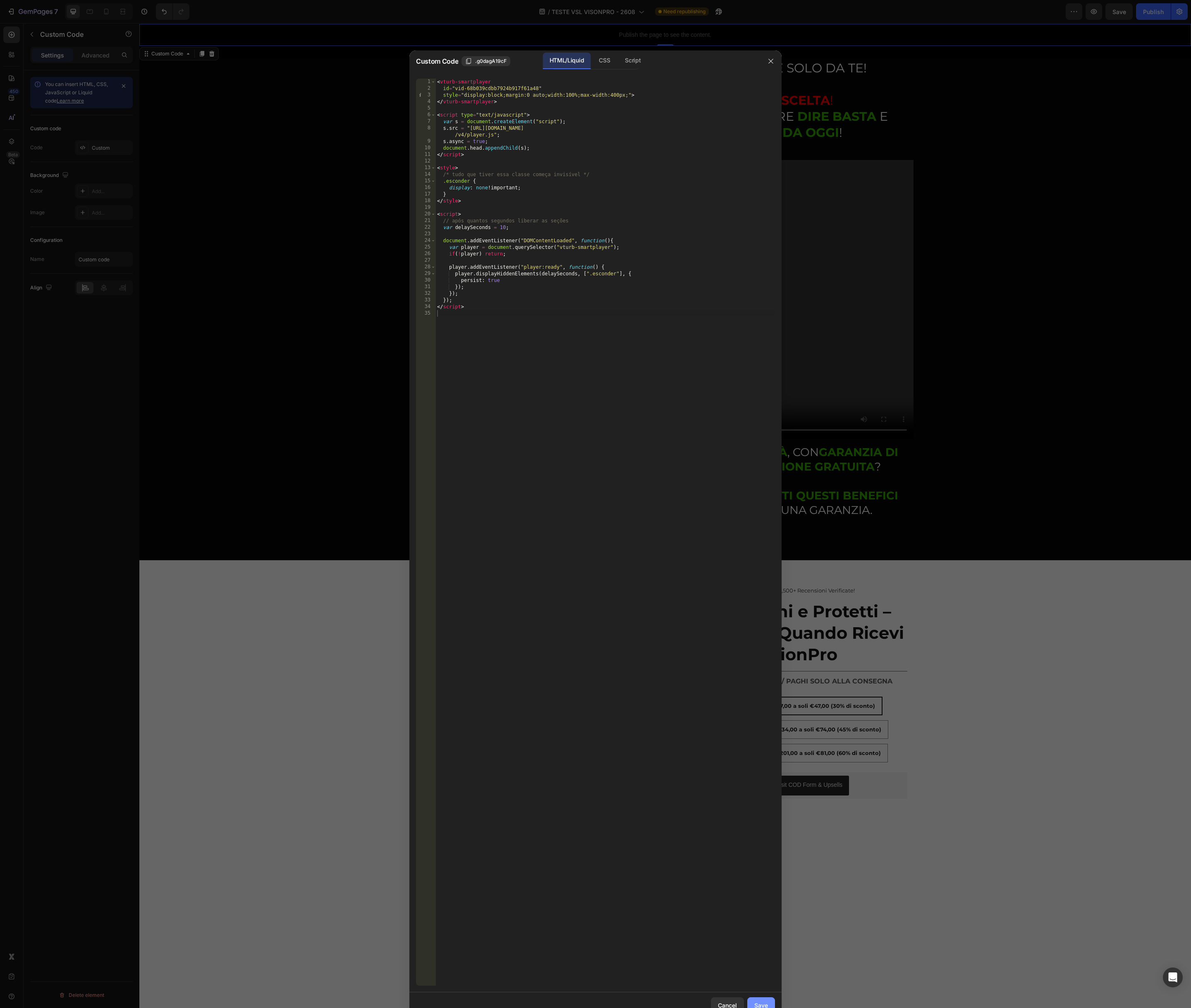
click at [759, 1000] on div "Save" at bounding box center [761, 1004] width 13 height 9
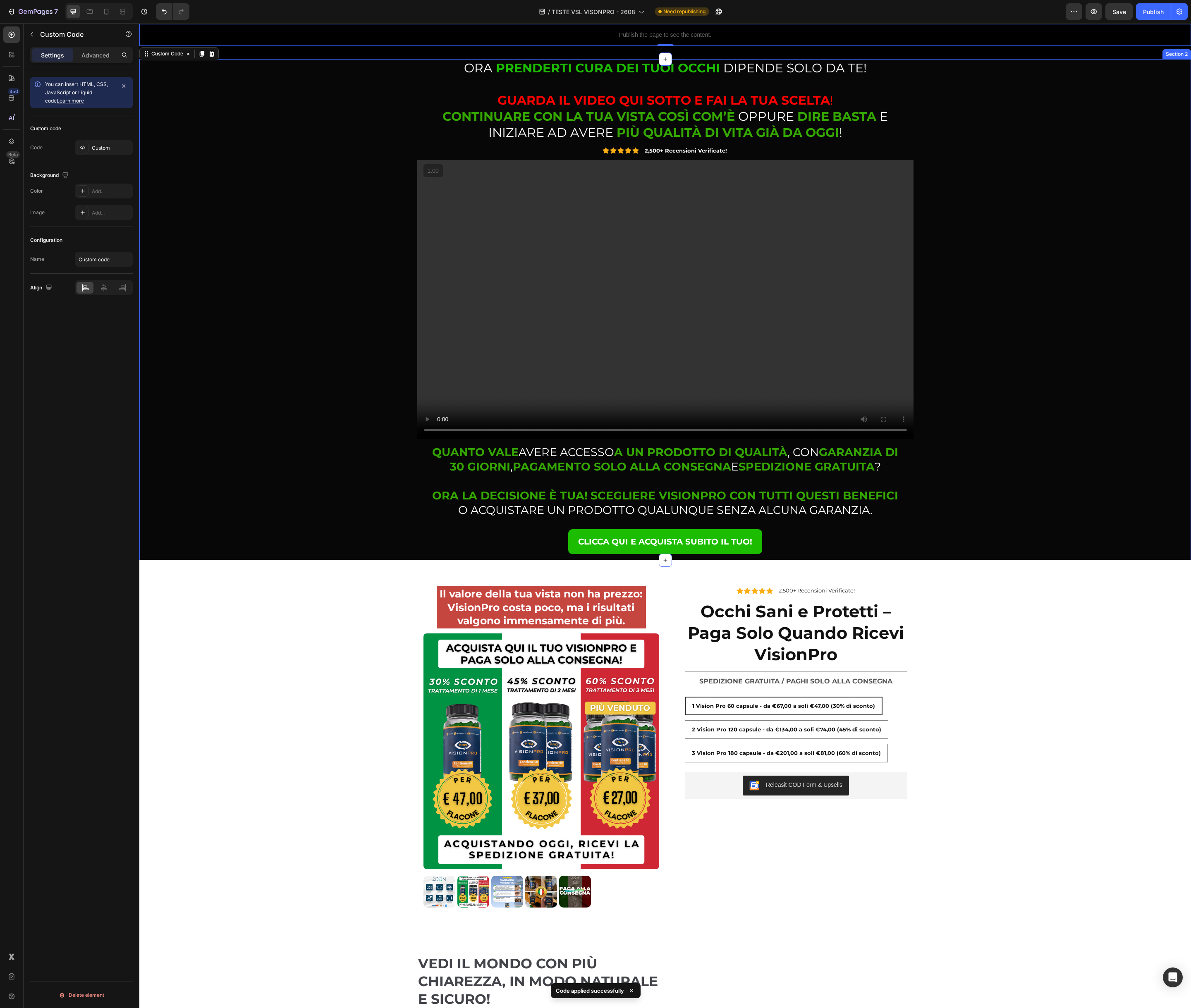
click at [236, 425] on div "⁠⁠⁠⁠⁠⁠⁠ ORA PRENDERTI CURA DEI TUOI OCCHI DIPENDE SOLO DA TE! GUARDA IL VIDEO Q…" at bounding box center [665, 309] width 1039 height 501
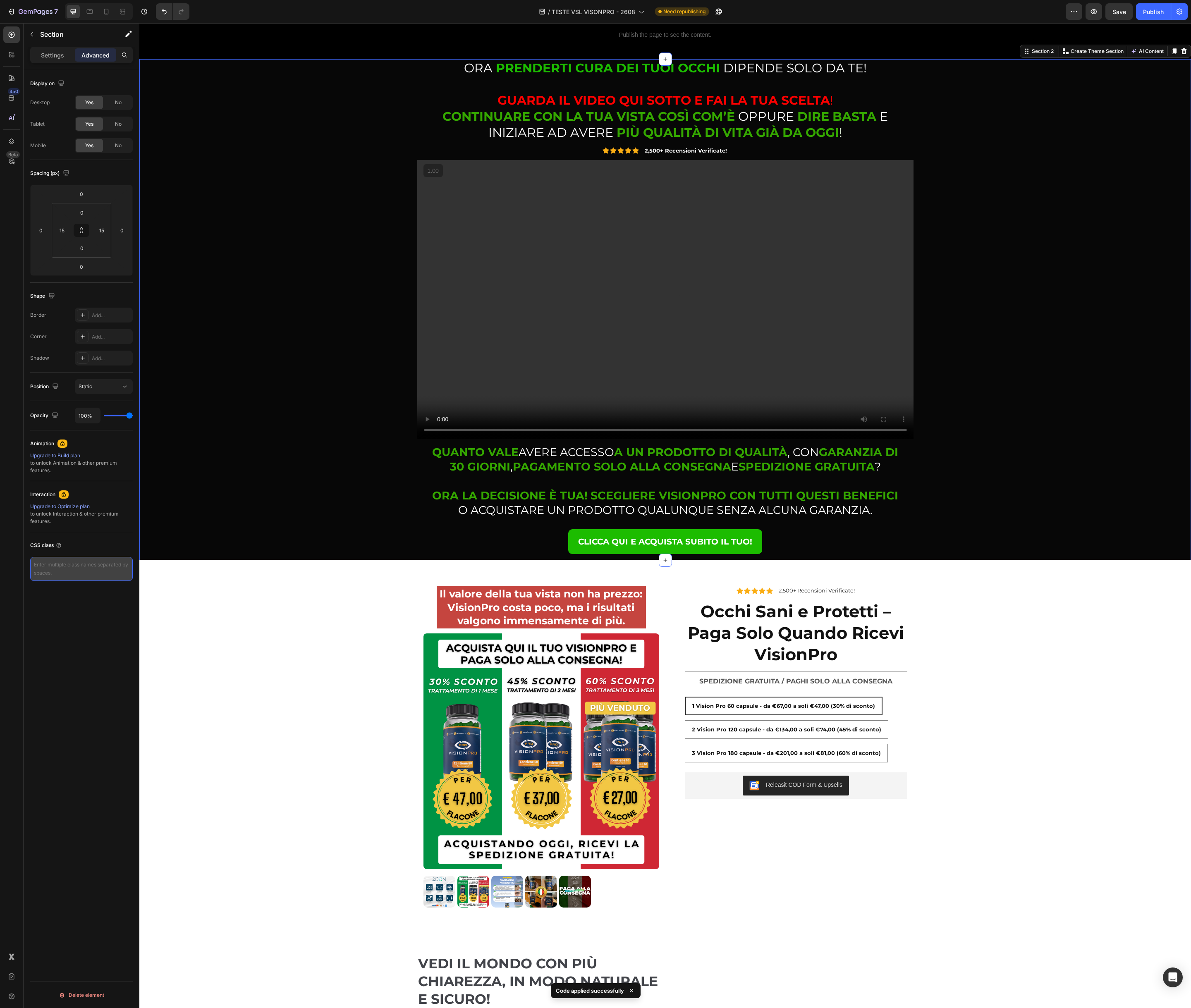
click at [69, 569] on textarea at bounding box center [82, 568] width 103 height 24
type textarea "esconder"
click at [62, 599] on div "Display on Desktop Yes No Tablet Yes No Mobile Yes No Spacing (px) 0 0 0 0 0 15…" at bounding box center [82, 551] width 116 height 961
click at [203, 597] on div "Il valore della tua vista non ha prezzo: VisionPro costa poco, ma i risultati v…" at bounding box center [665, 746] width 1051 height 334
click at [80, 574] on textarea at bounding box center [82, 568] width 103 height 24
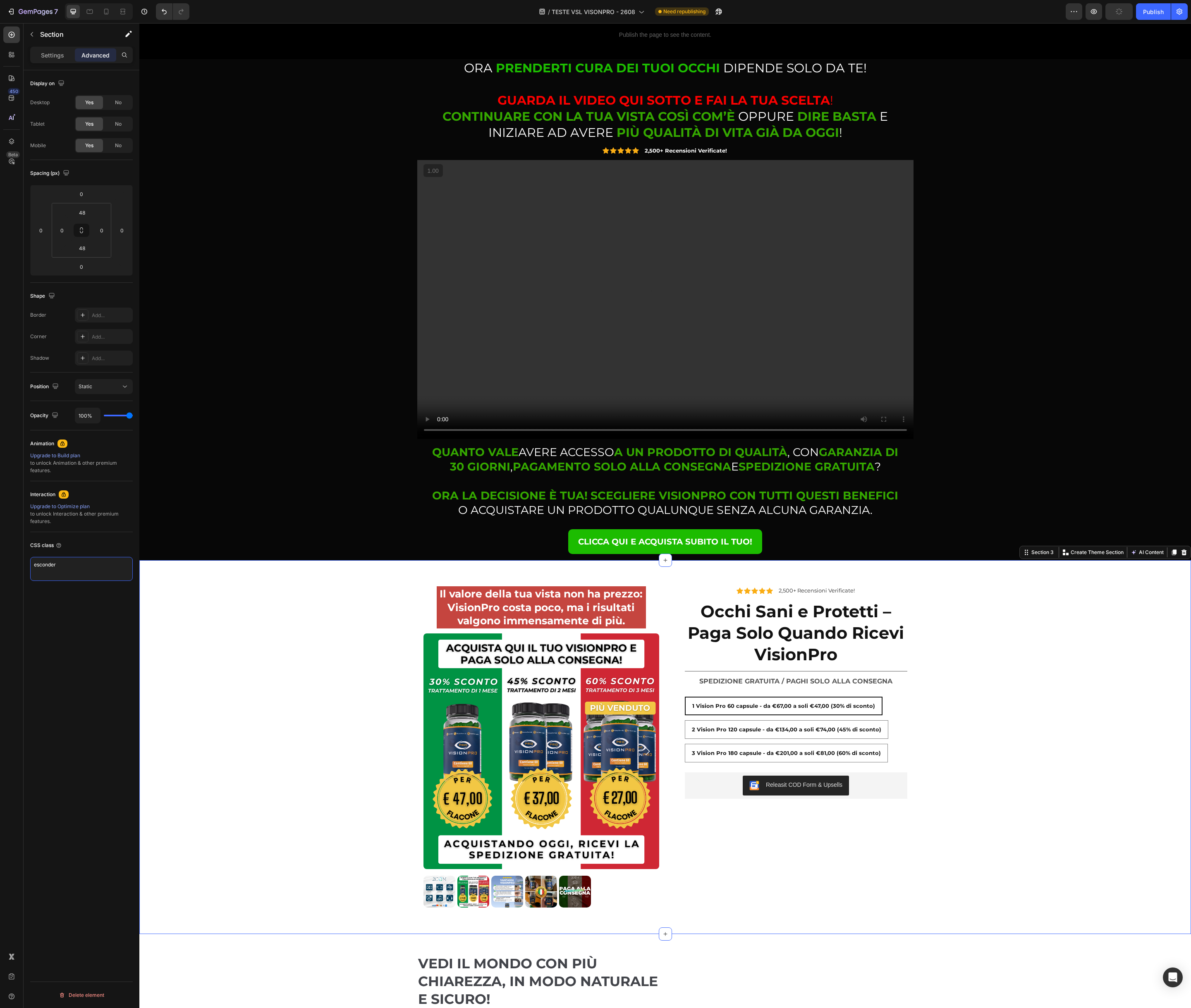
type textarea "esconder"
click at [173, 600] on div "Il valore della tua vista non ha prezzo: VisionPro costa poco, ma i risultati v…" at bounding box center [665, 746] width 1051 height 334
click at [1156, 8] on div "Publish" at bounding box center [1153, 11] width 21 height 9
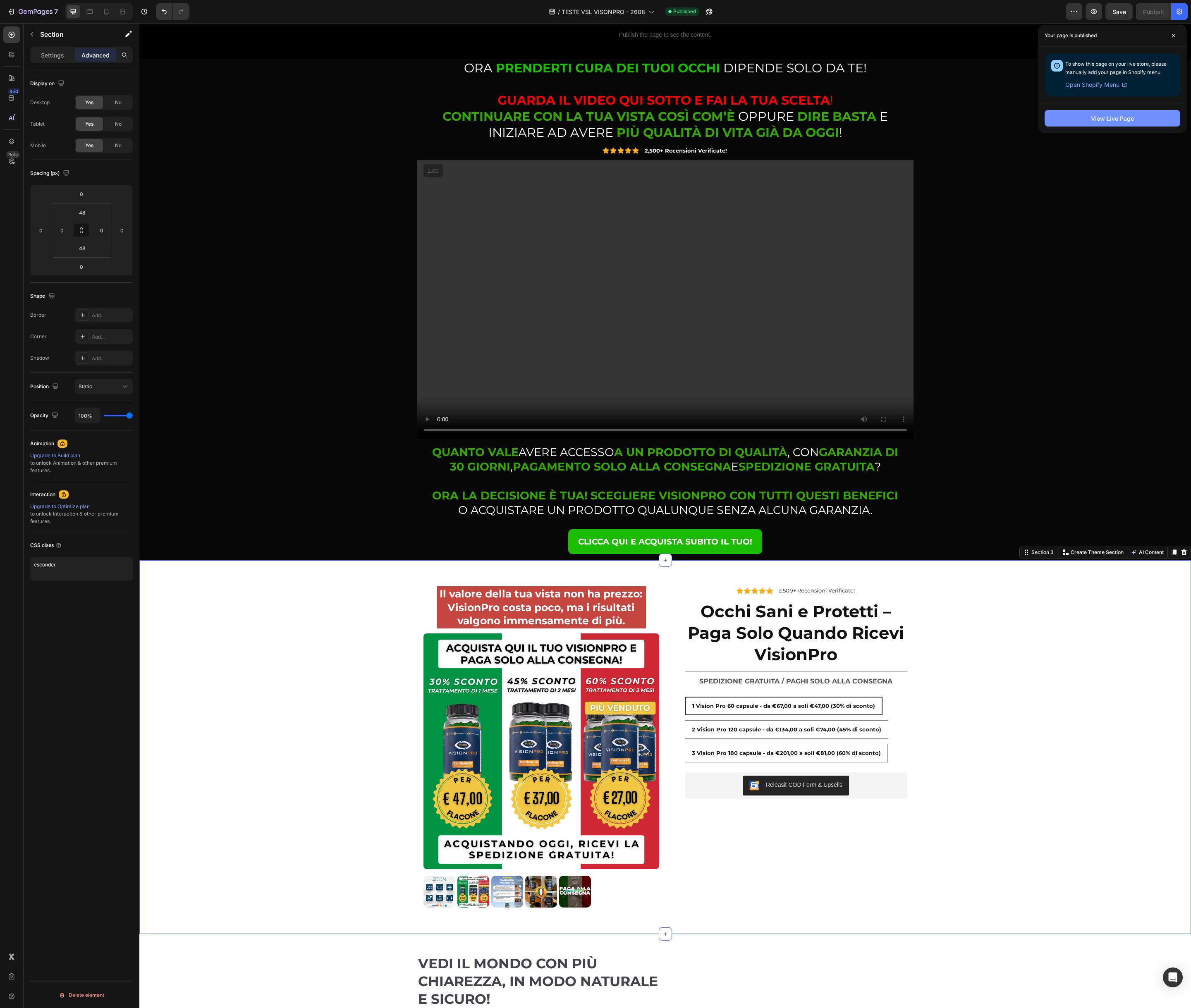
click at [1110, 120] on div "View Live Page" at bounding box center [1112, 118] width 43 height 9
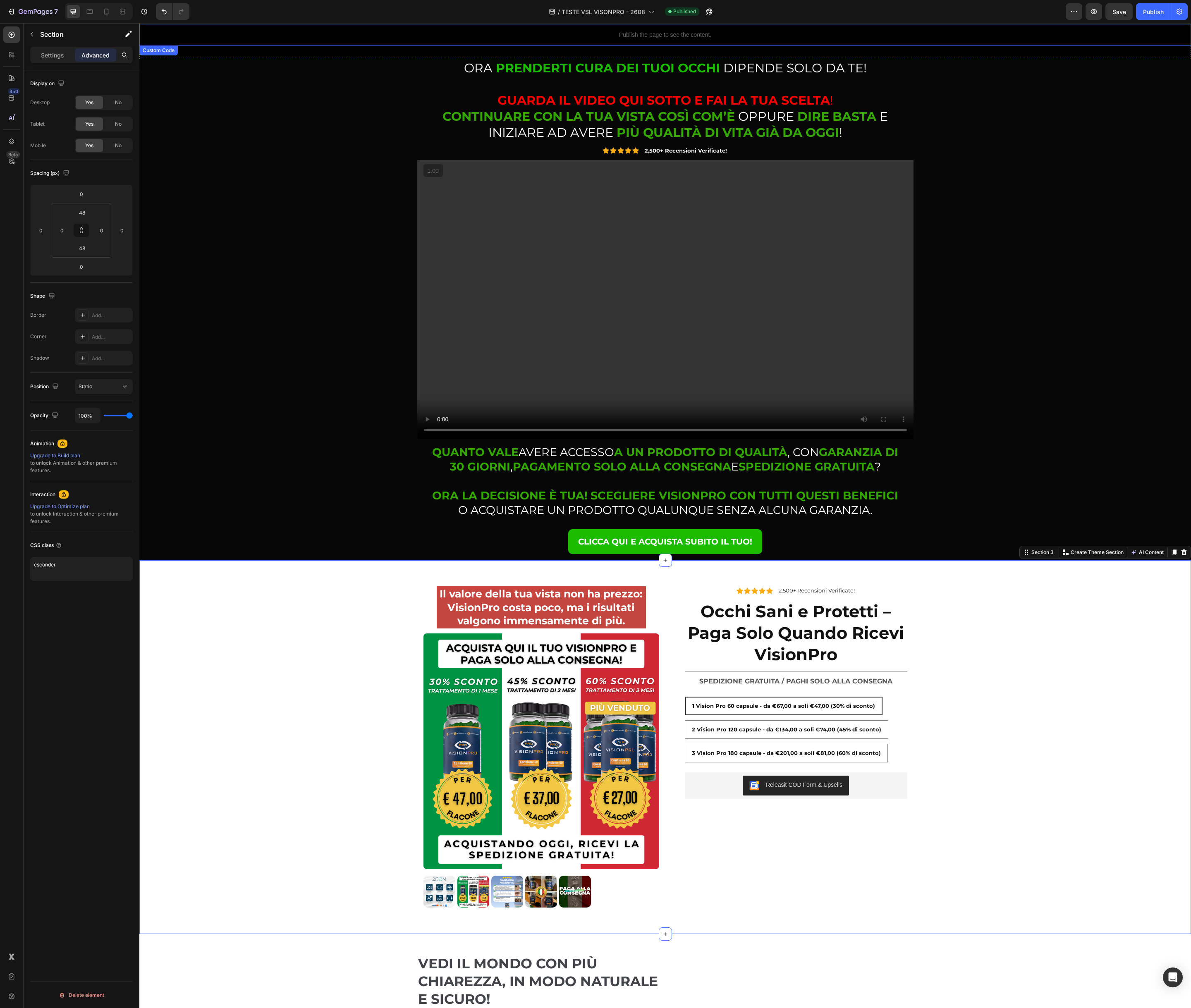
click at [601, 40] on div "Publish the page to see the content." at bounding box center [665, 34] width 1051 height 22
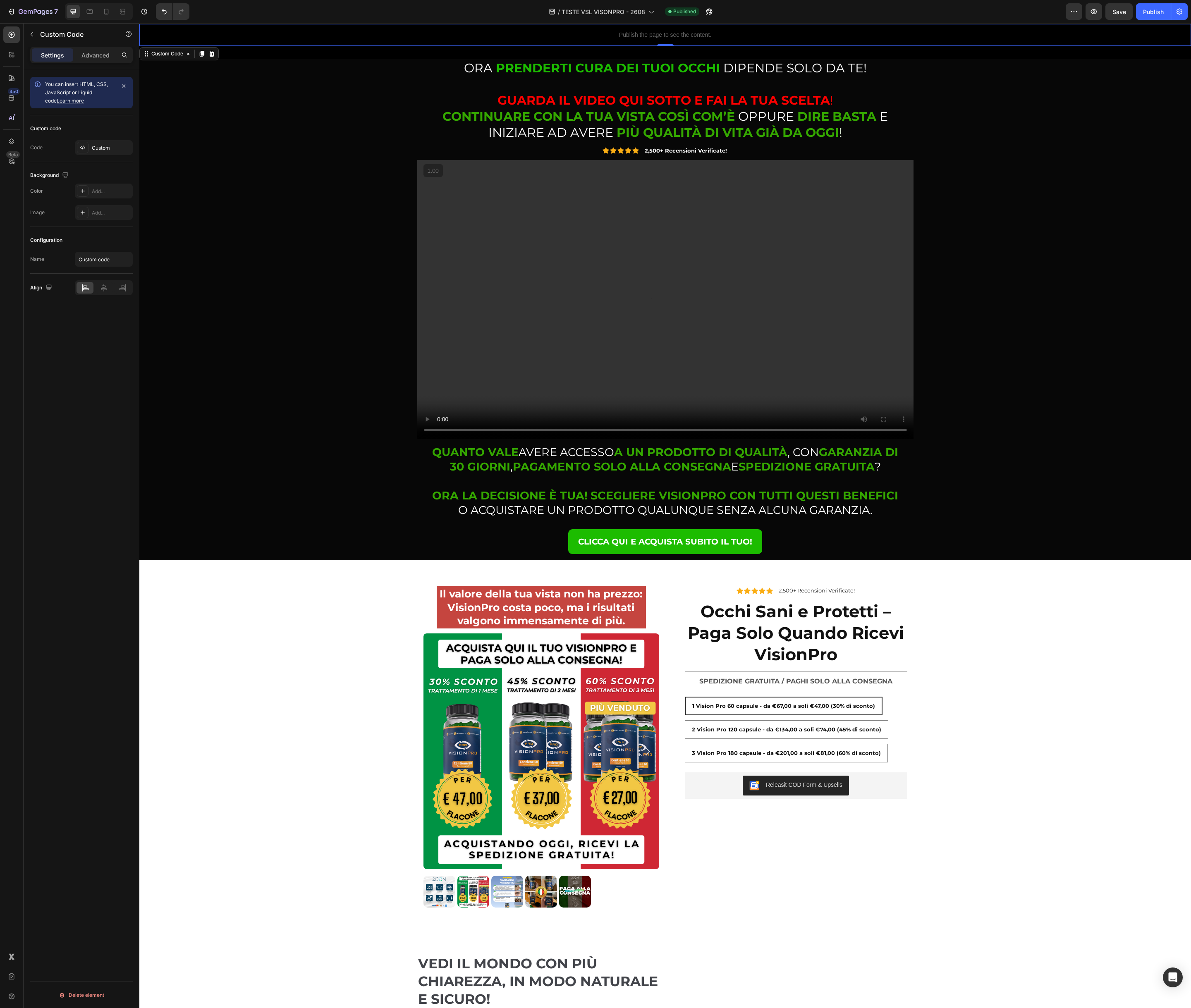
click at [601, 40] on div "Publish the page to see the content." at bounding box center [665, 34] width 1051 height 22
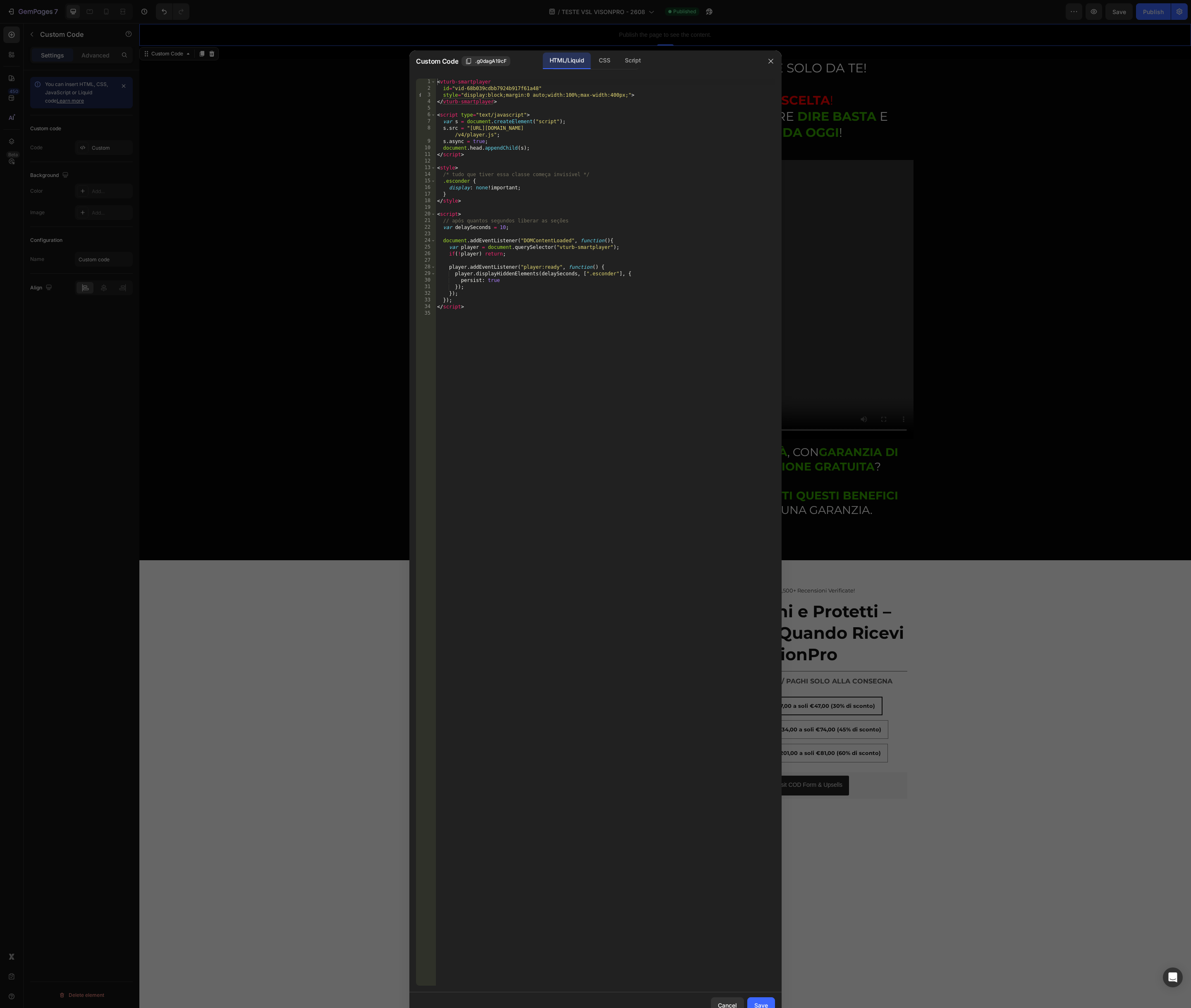
click at [586, 154] on div "< vturb-smartplayer id = "vid-68b039cdbb7924b917f61a48" style = "display:block;…" at bounding box center [605, 539] width 340 height 920
click at [576, 201] on div "< vturb-smartplayer id = "vid-68b039cdbb7924b917f61a48" style = "display:block;…" at bounding box center [605, 539] width 340 height 920
type textarea "</script>"
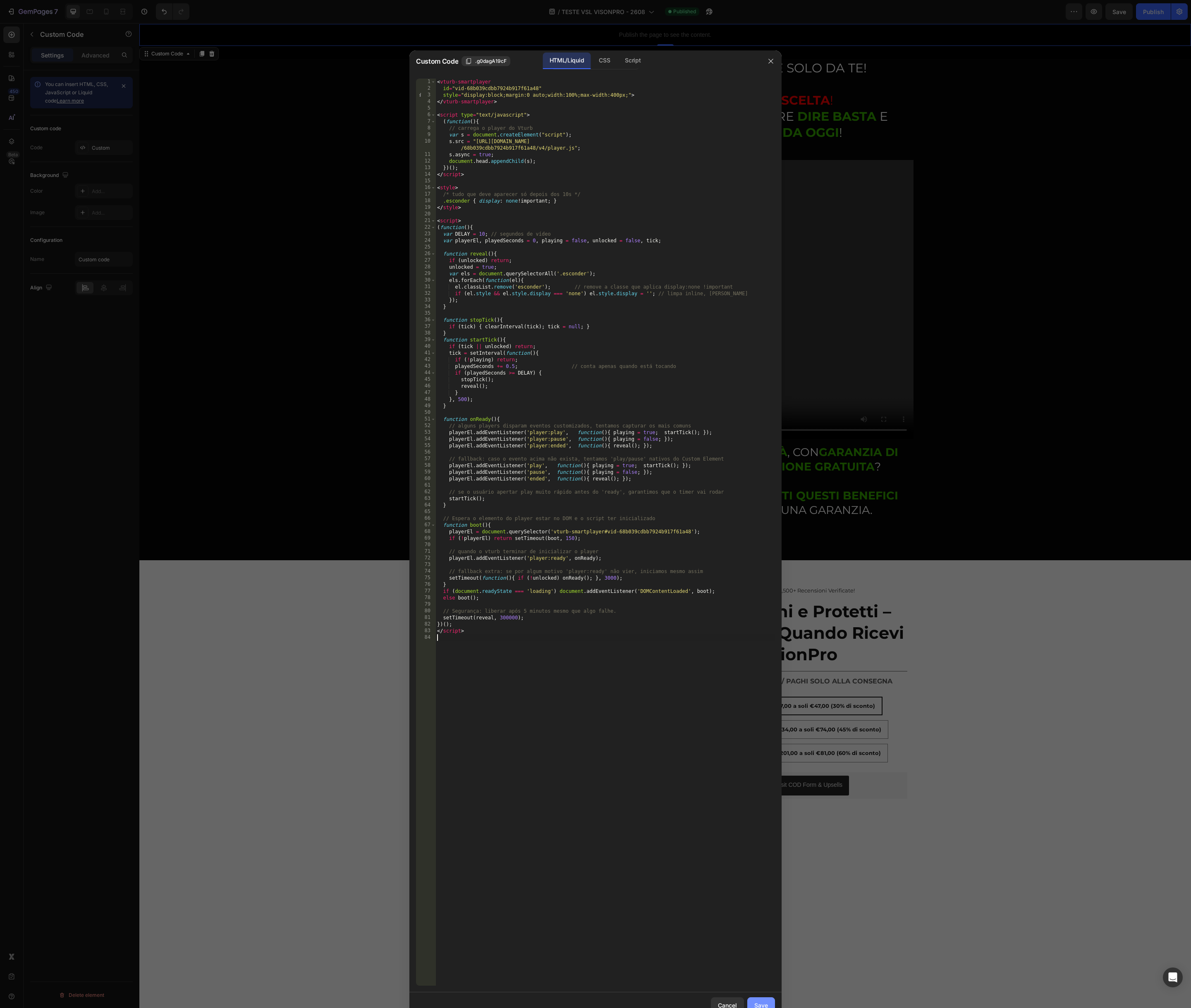
click at [763, 1002] on div "Save" at bounding box center [761, 1004] width 13 height 9
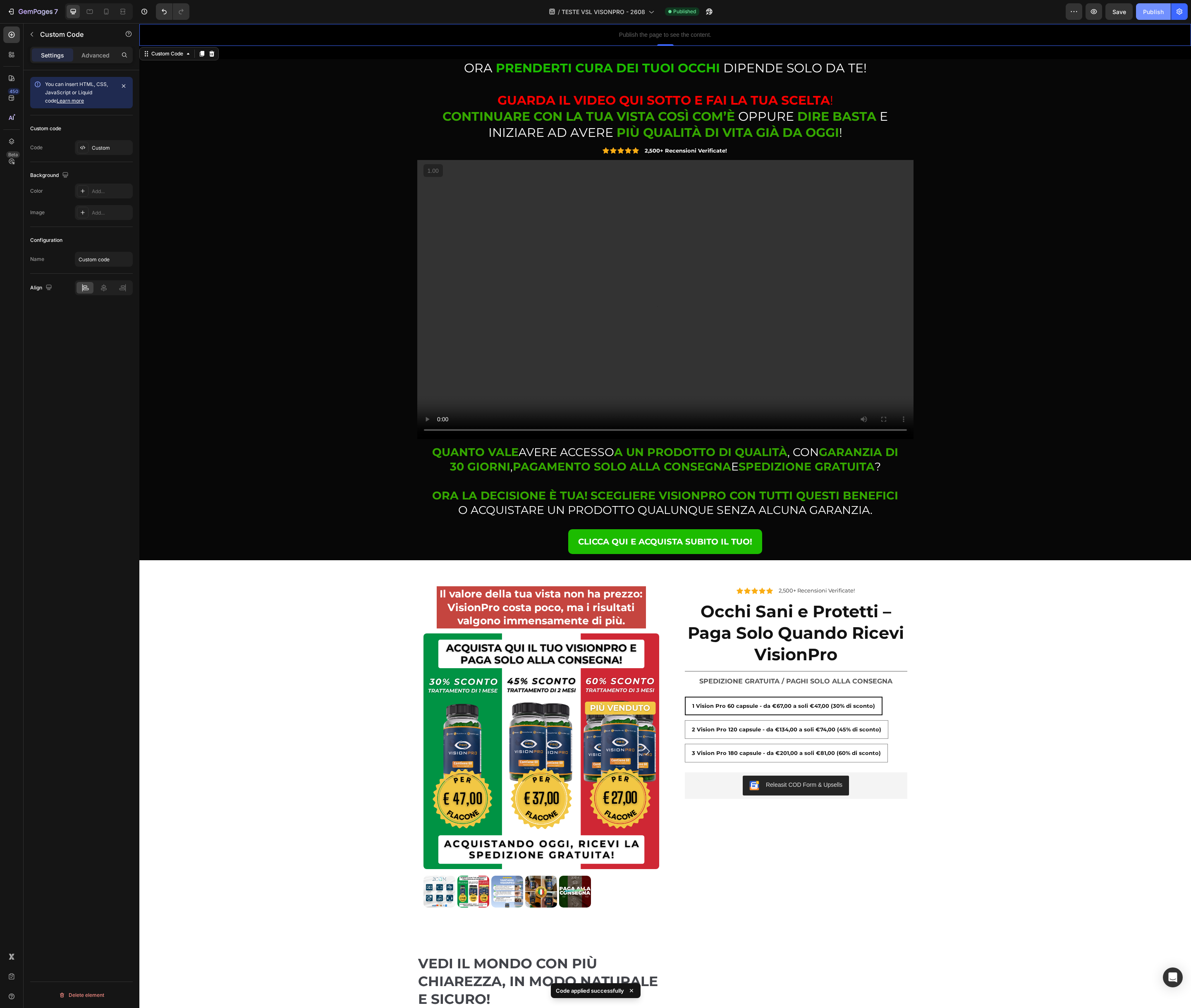
click at [1147, 10] on div "Publish" at bounding box center [1153, 11] width 21 height 9
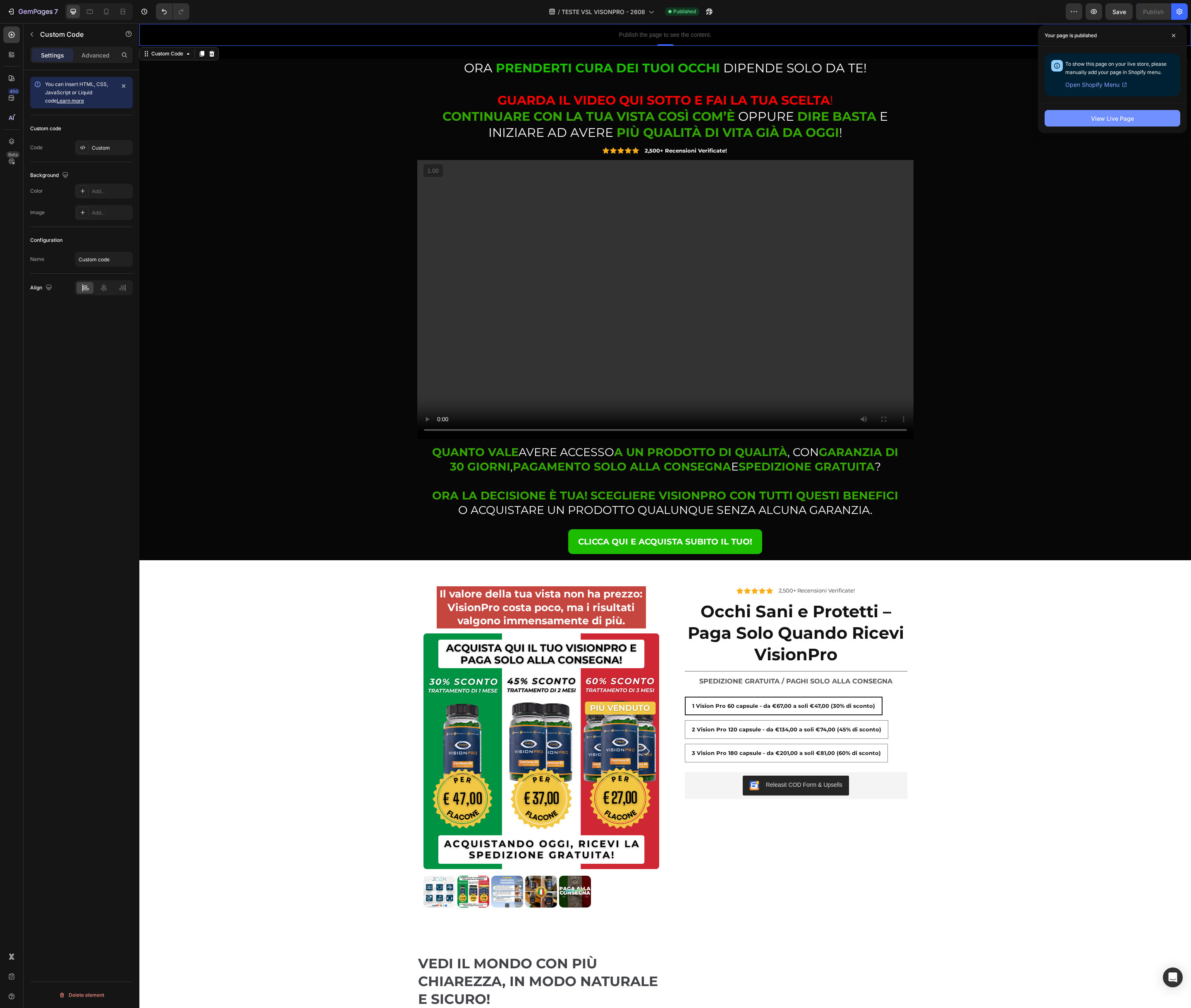
click at [1105, 120] on div "View Live Page" at bounding box center [1112, 118] width 43 height 9
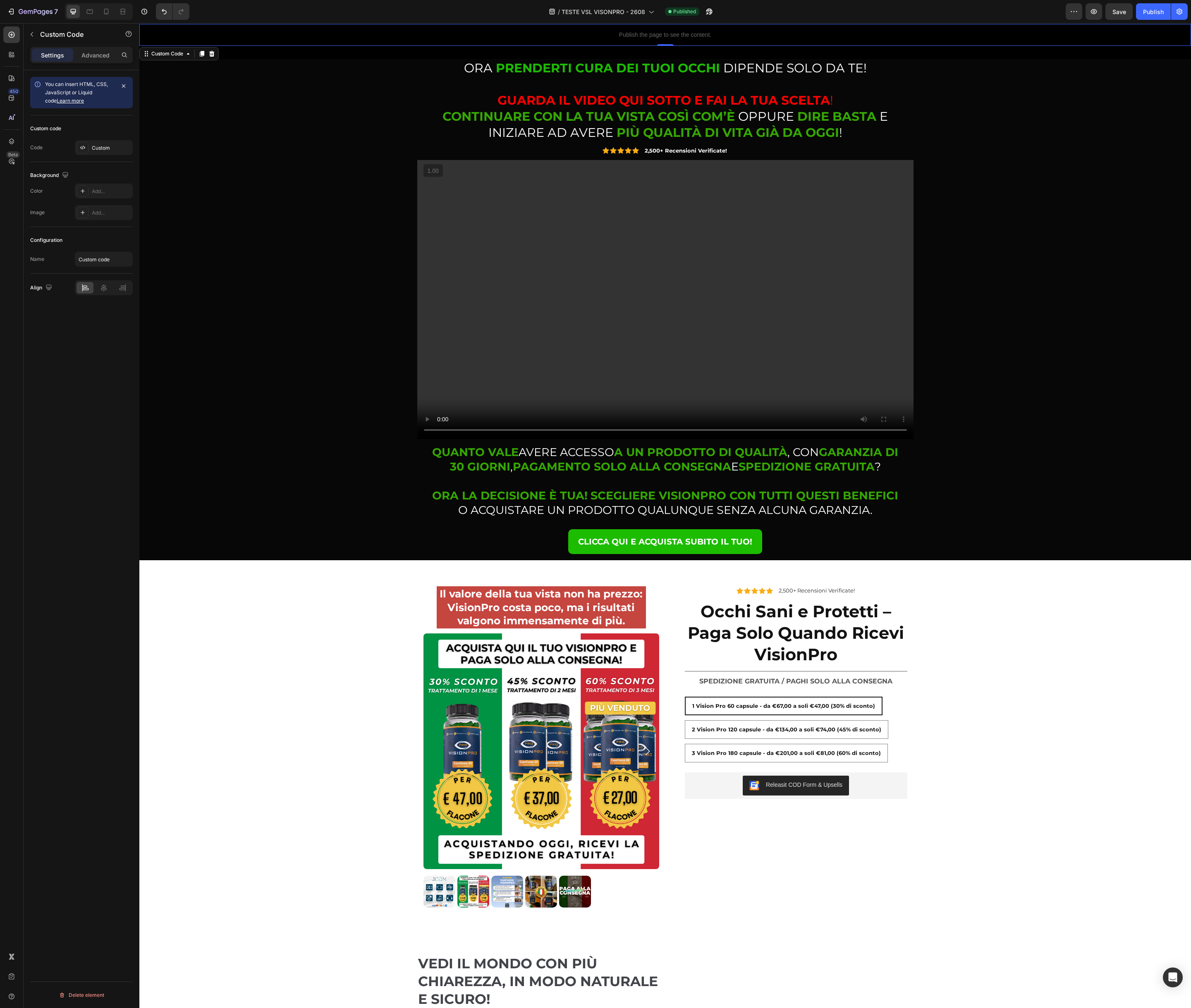
click at [545, 38] on p "Publish the page to see the content." at bounding box center [665, 34] width 1051 height 9
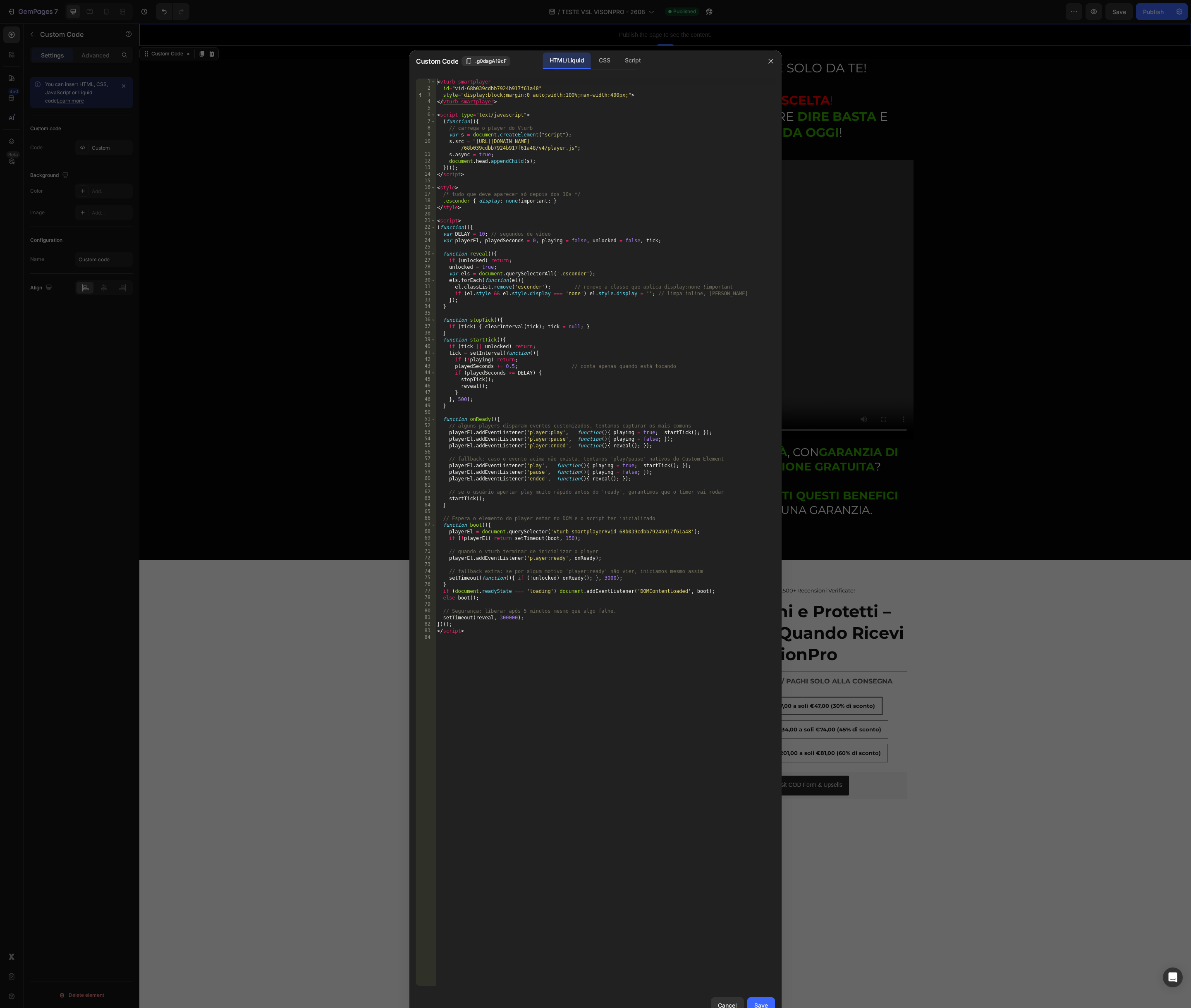
click at [546, 633] on div "< vturb-smartplayer id = "vid-68b039cdbb7924b917f61a48" style = "display:block;…" at bounding box center [605, 539] width 340 height 920
click at [533, 448] on div "< vturb-smartplayer id = "vid-68b039cdbb7924b917f61a48" style = "display:block;…" at bounding box center [605, 539] width 340 height 920
type textarea "</script>"
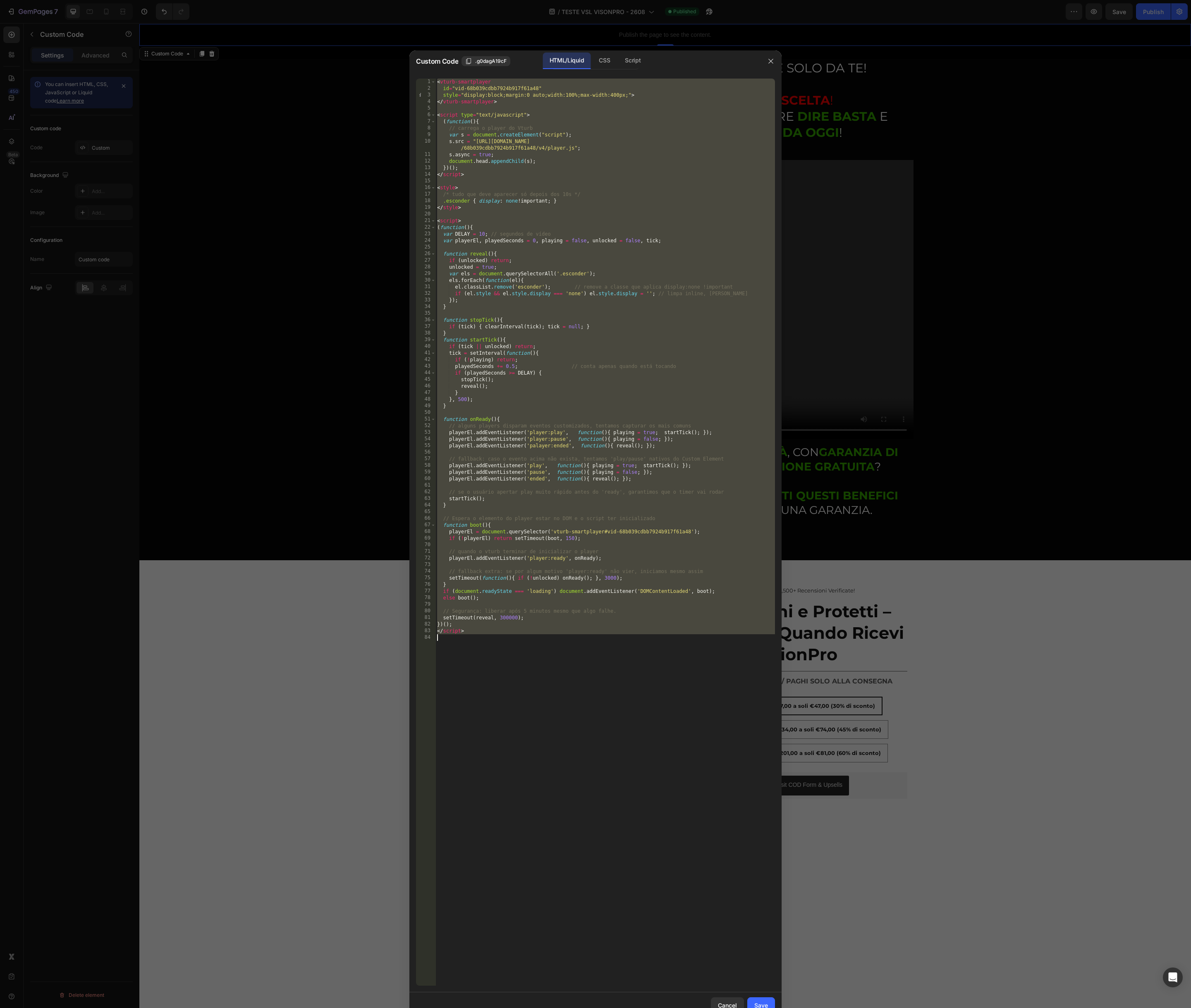
scroll to position [0, 0]
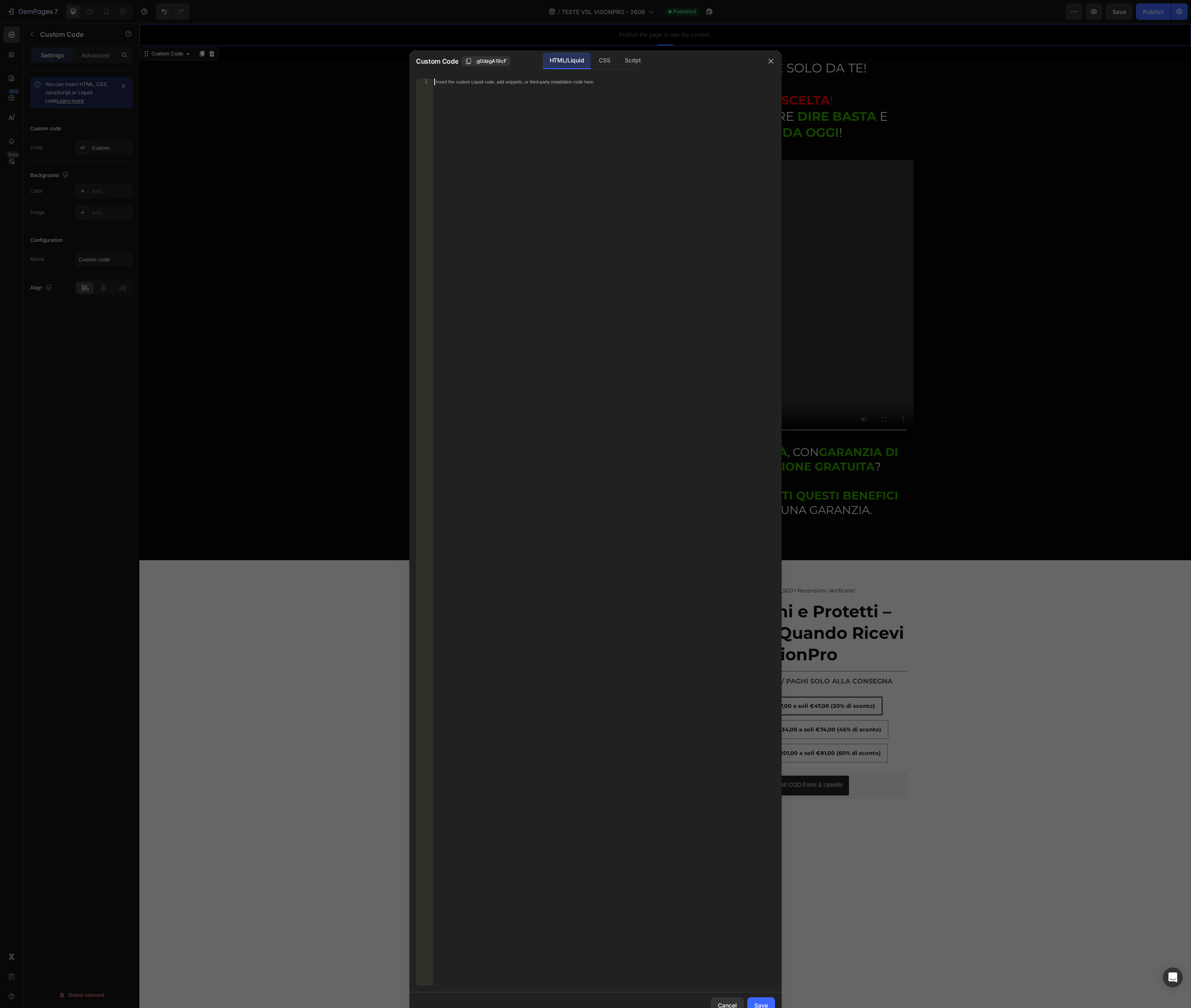
paste textarea "</script>"
click at [437, 82] on div "< script > document . addEventListener ( "DOMContentLoaded" , function ( ) { va…" at bounding box center [605, 539] width 340 height 920
type textarea "<script>"
paste textarea "<vturb-smartplayer id="vid-68b039cdbb7924b917f61a48" style="display: block; mar…"
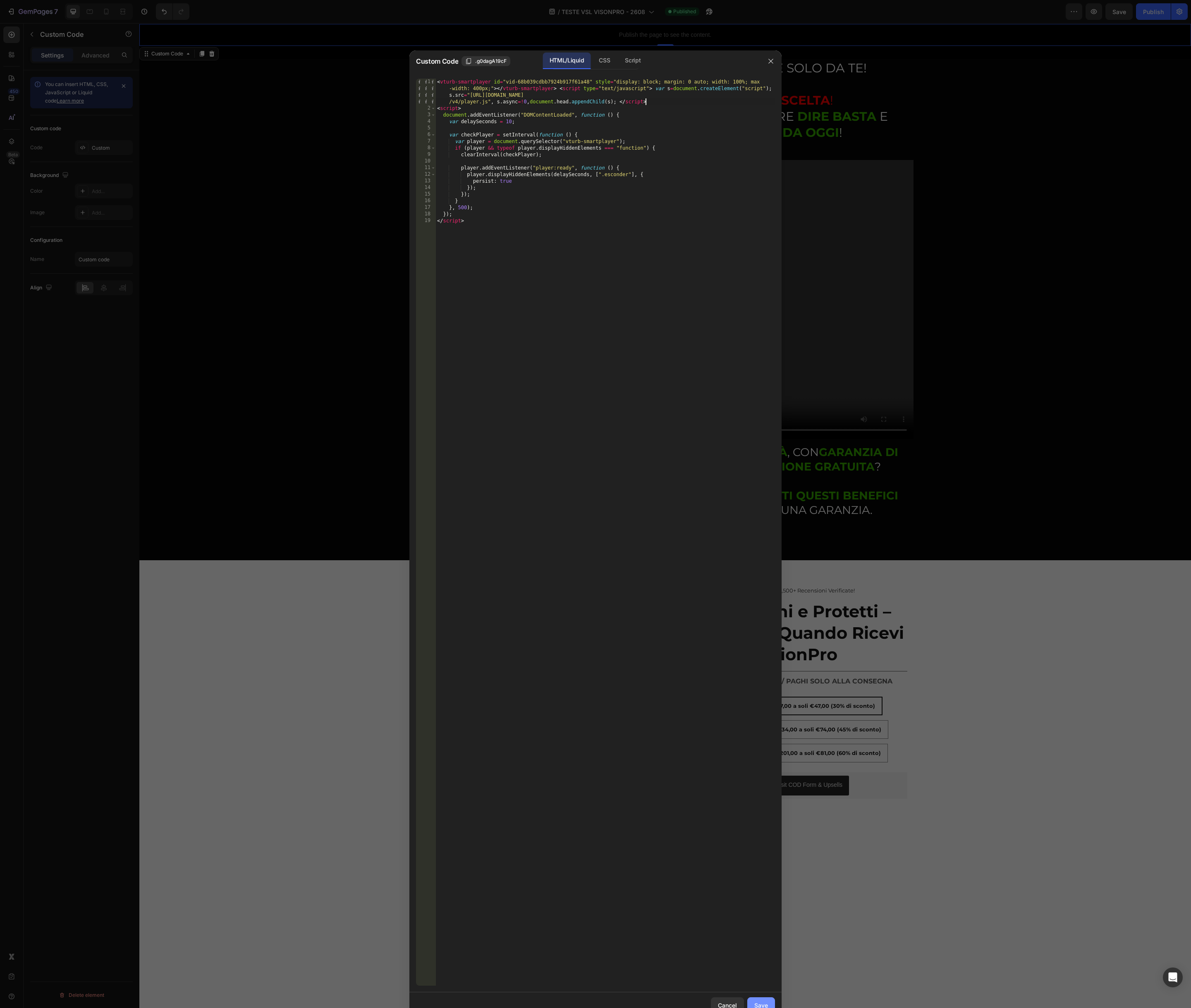
type textarea "<vturb-smartplayer id="vid-68b039cdbb7924b917f61a48" style="display: block; mar…"
click at [755, 999] on button "Save" at bounding box center [761, 1004] width 28 height 16
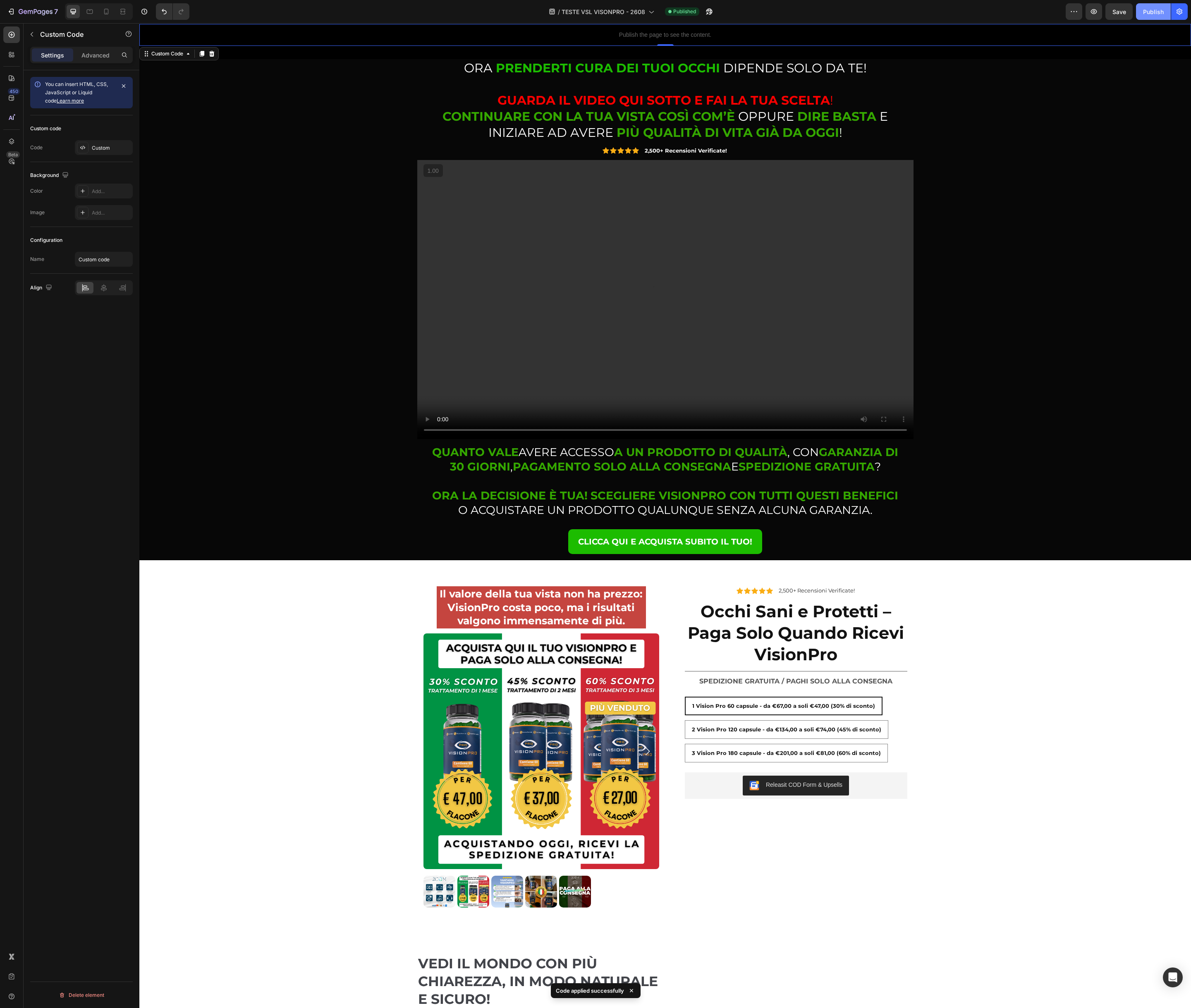
click at [1154, 10] on div "Publish" at bounding box center [1153, 11] width 21 height 9
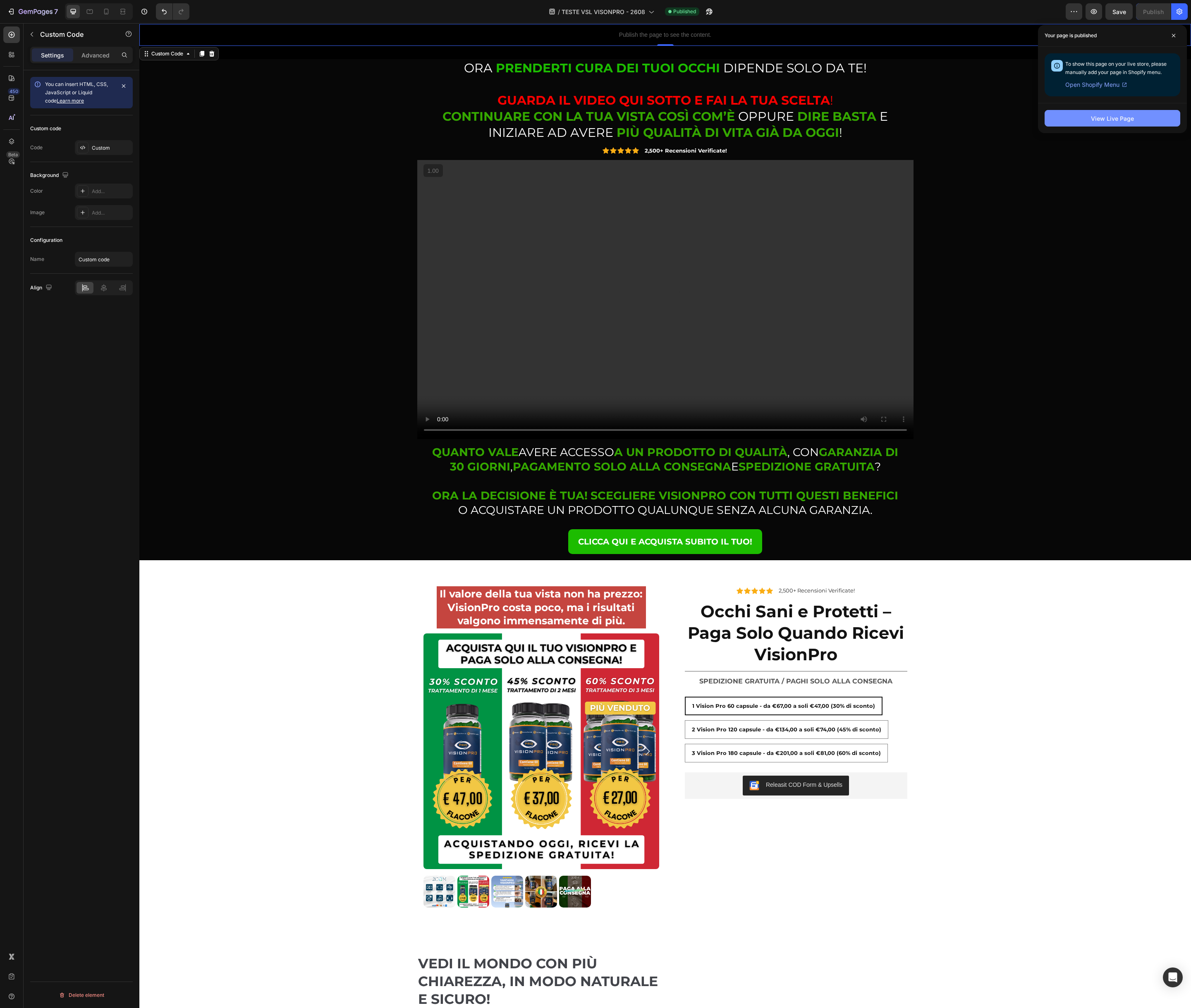
click at [1110, 123] on div "View Live Page" at bounding box center [1112, 118] width 43 height 9
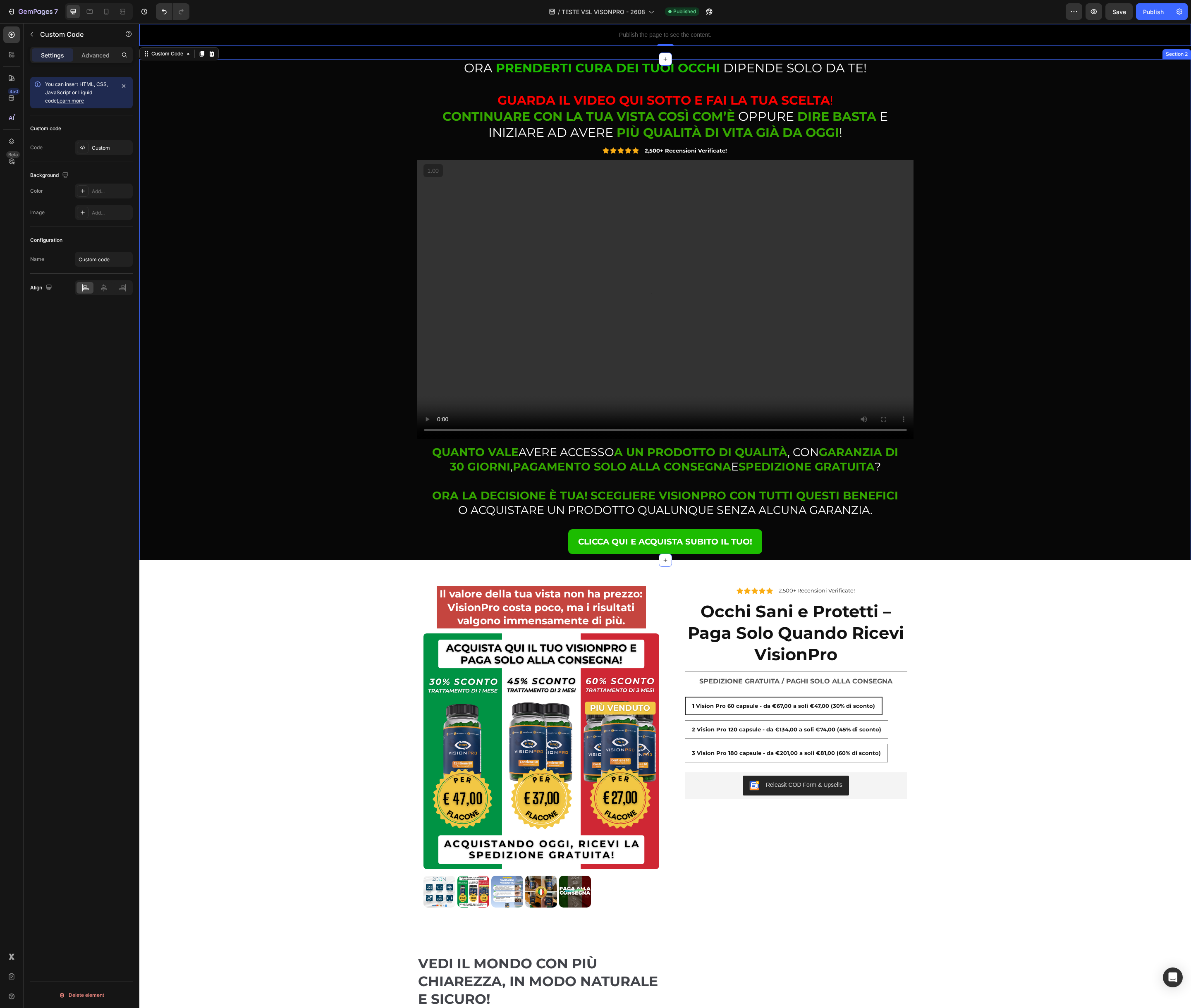
click at [230, 337] on div "⁠⁠⁠⁠⁠⁠⁠ ORA PRENDERTI CURA DEI TUOI OCCHI DIPENDE SOLO DA TE! GUARDA IL VIDEO Q…" at bounding box center [665, 309] width 1039 height 501
click at [681, 39] on div "Publish the page to see the content." at bounding box center [665, 34] width 1051 height 22
click at [682, 40] on div "Publish the page to see the content." at bounding box center [665, 34] width 1051 height 22
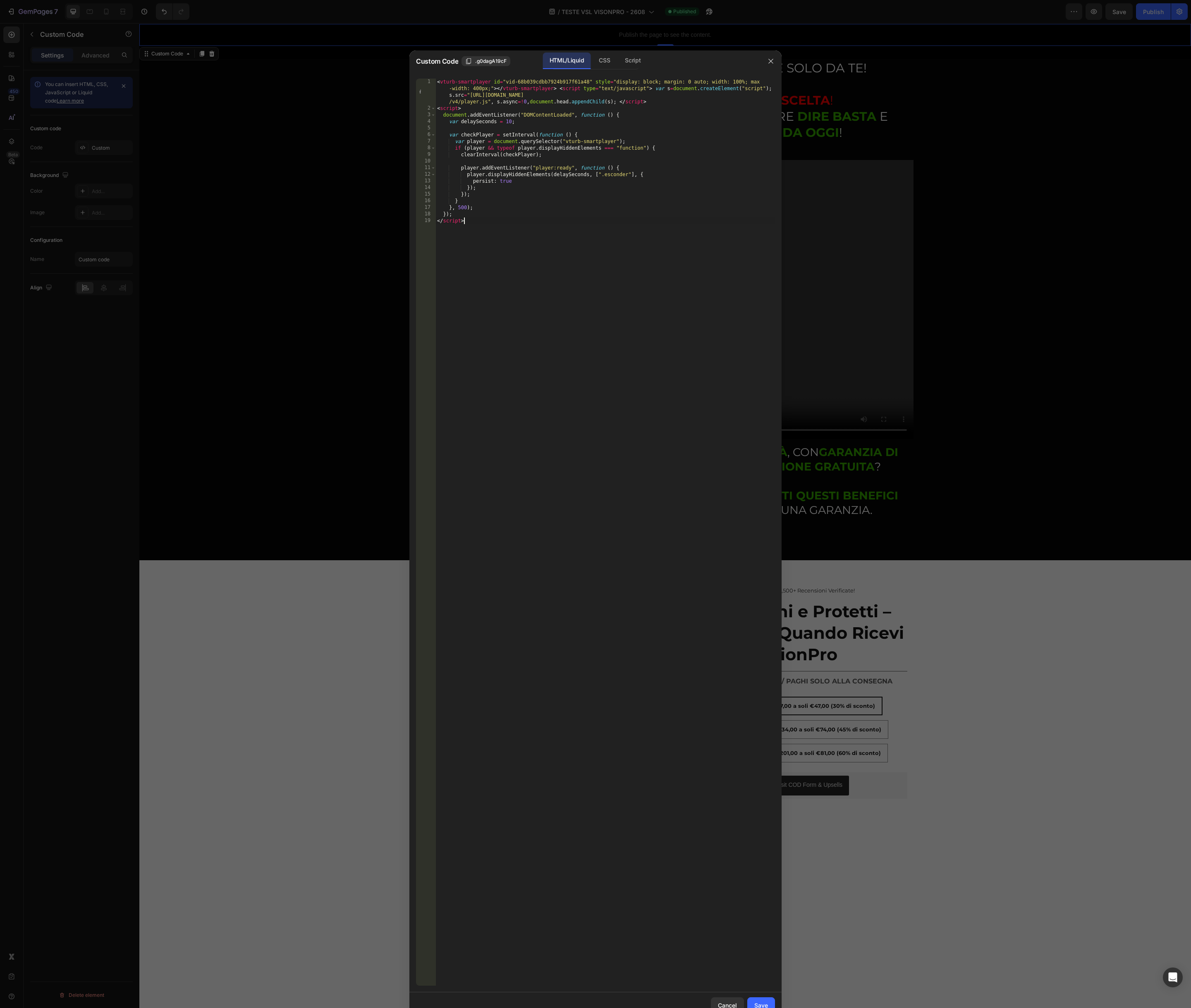
drag, startPoint x: 554, startPoint y: 220, endPoint x: 537, endPoint y: 227, distance: 18.4
click at [554, 220] on div "< vturb-smartplayer id = "vid-68b039cdbb7924b917f61a48" style = "display: block…" at bounding box center [605, 549] width 340 height 940
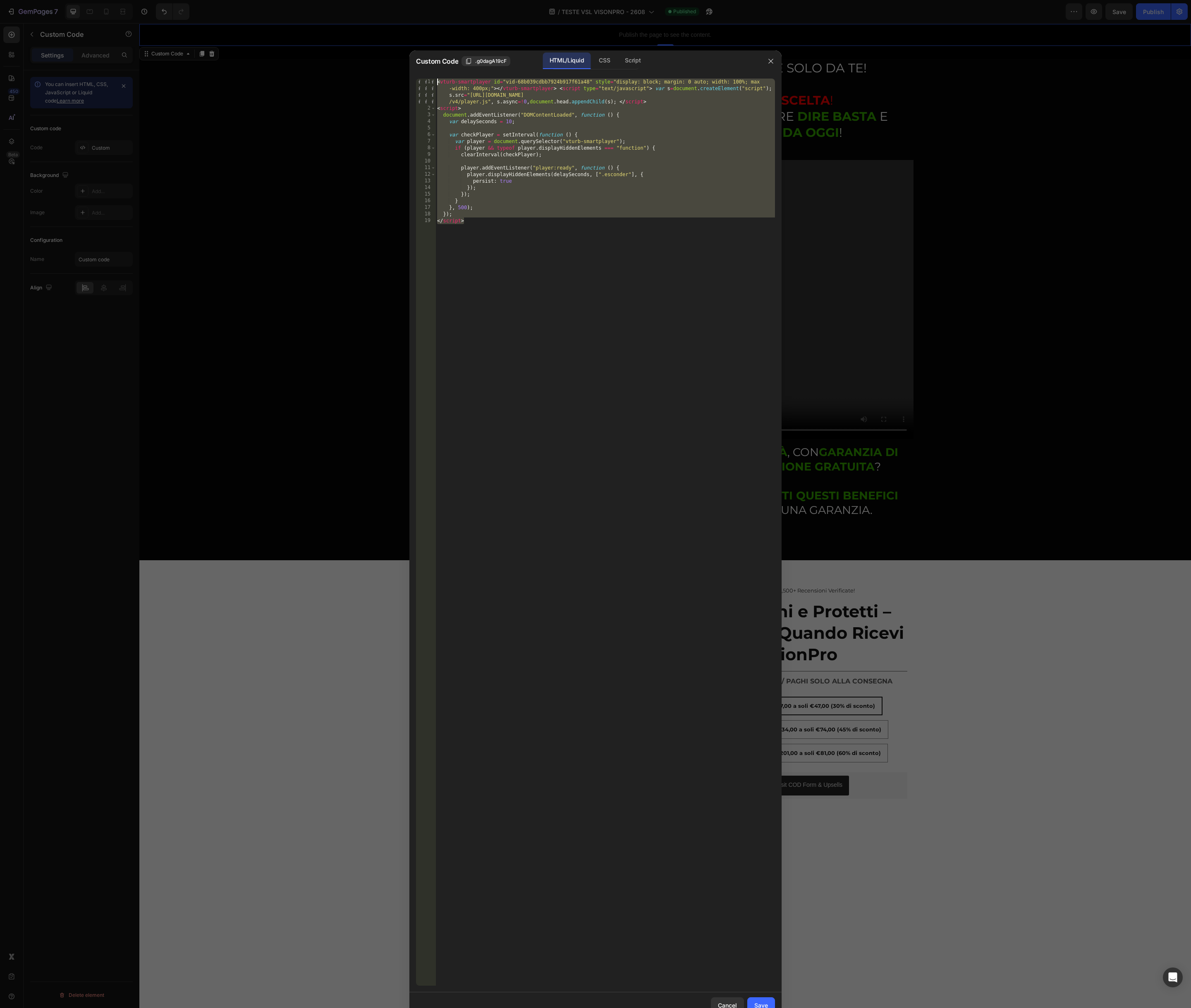
drag, startPoint x: 493, startPoint y: 228, endPoint x: 434, endPoint y: 82, distance: 157.5
click at [434, 82] on div "</script> 1 2 3 4 5 6 7 8 9 10 11 12 13 14 15 16 17 18 19 < vturb-smartplayer i…" at bounding box center [595, 532] width 359 height 907
click at [466, 120] on div "< vturb-smartplayer id = "vid-68b039cdbb7924b917f61a48" style = "display: block…" at bounding box center [605, 549] width 340 height 940
drag, startPoint x: 442, startPoint y: 116, endPoint x: 494, endPoint y: 232, distance: 127.1
click at [494, 232] on div "< vturb-smartplayer id = "vid-68b039cdbb7924b917f61a48" style = "display: block…" at bounding box center [605, 549] width 340 height 940
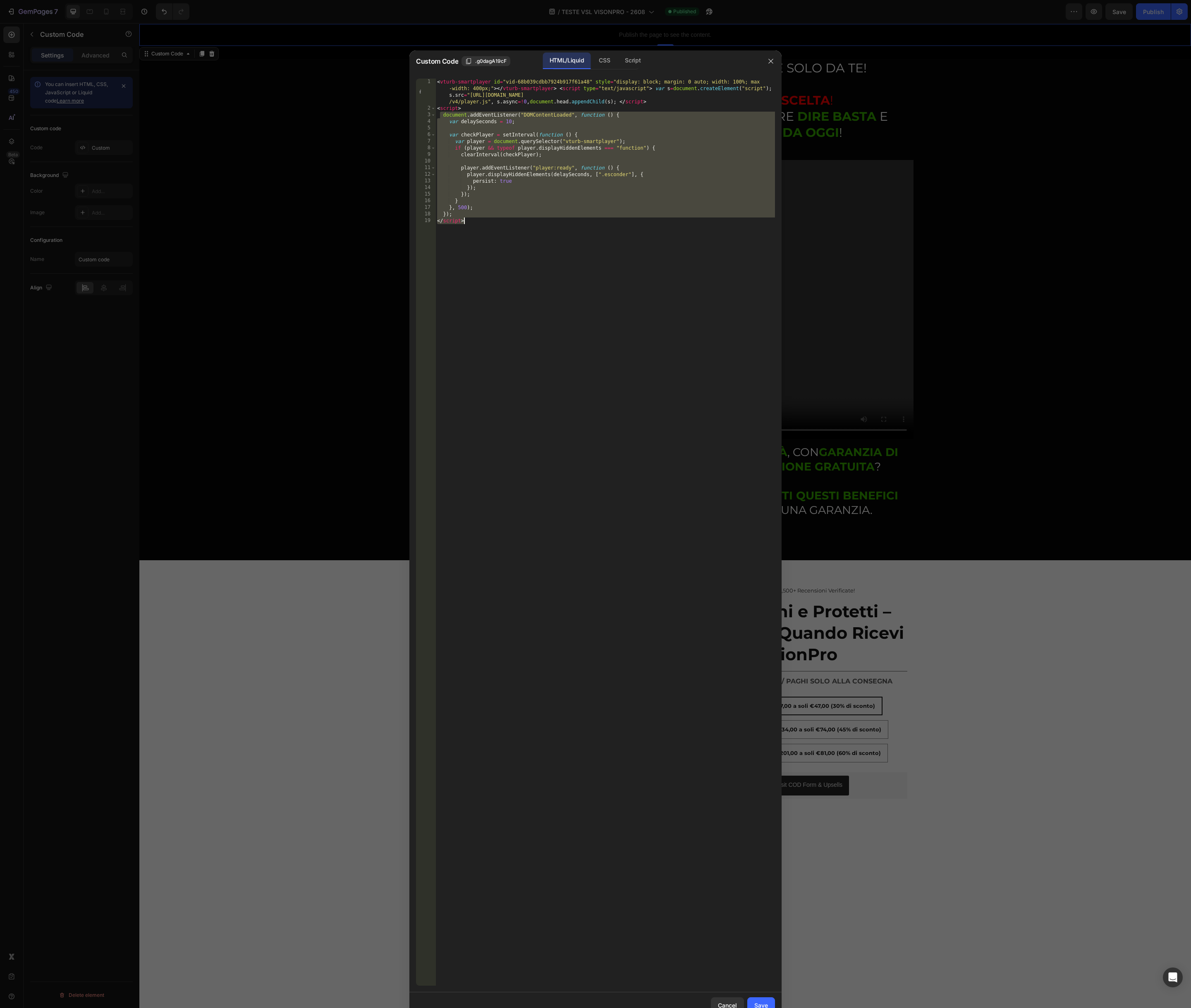
type textarea "}); </script>"
drag, startPoint x: 484, startPoint y: 128, endPoint x: 441, endPoint y: 109, distance: 47.0
click at [484, 128] on div "< vturb-smartplayer id = "vid-68b039cdbb7924b917f61a48" style = "display: block…" at bounding box center [605, 549] width 340 height 940
drag, startPoint x: 438, startPoint y: 109, endPoint x: 506, endPoint y: 238, distance: 145.8
click at [506, 238] on div "< vturb-smartplayer id = "vid-68b039cdbb7924b917f61a48" style = "display: block…" at bounding box center [605, 549] width 340 height 940
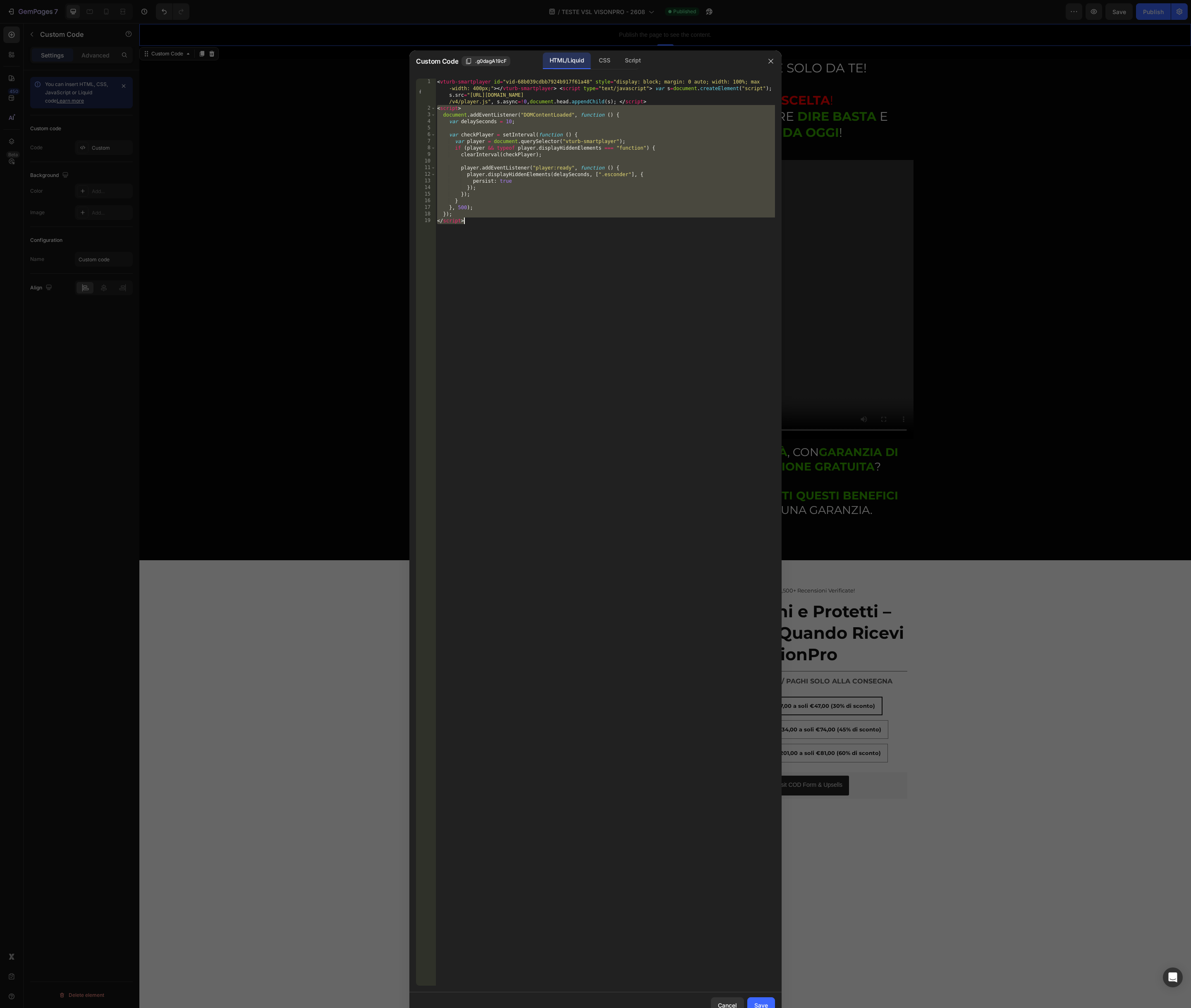
type textarea "}); </script>"
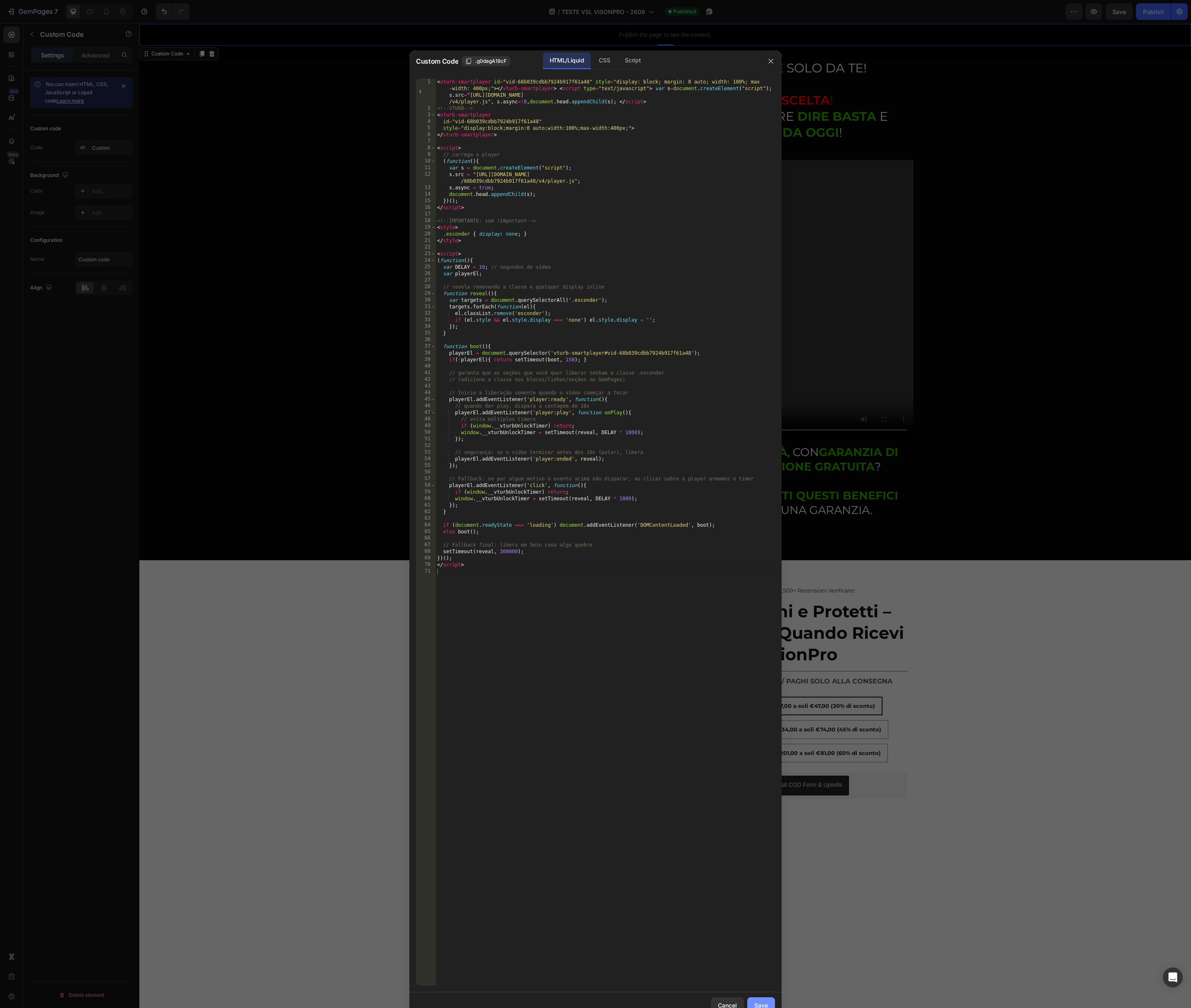
click at [762, 1002] on div "Save" at bounding box center [761, 1004] width 13 height 9
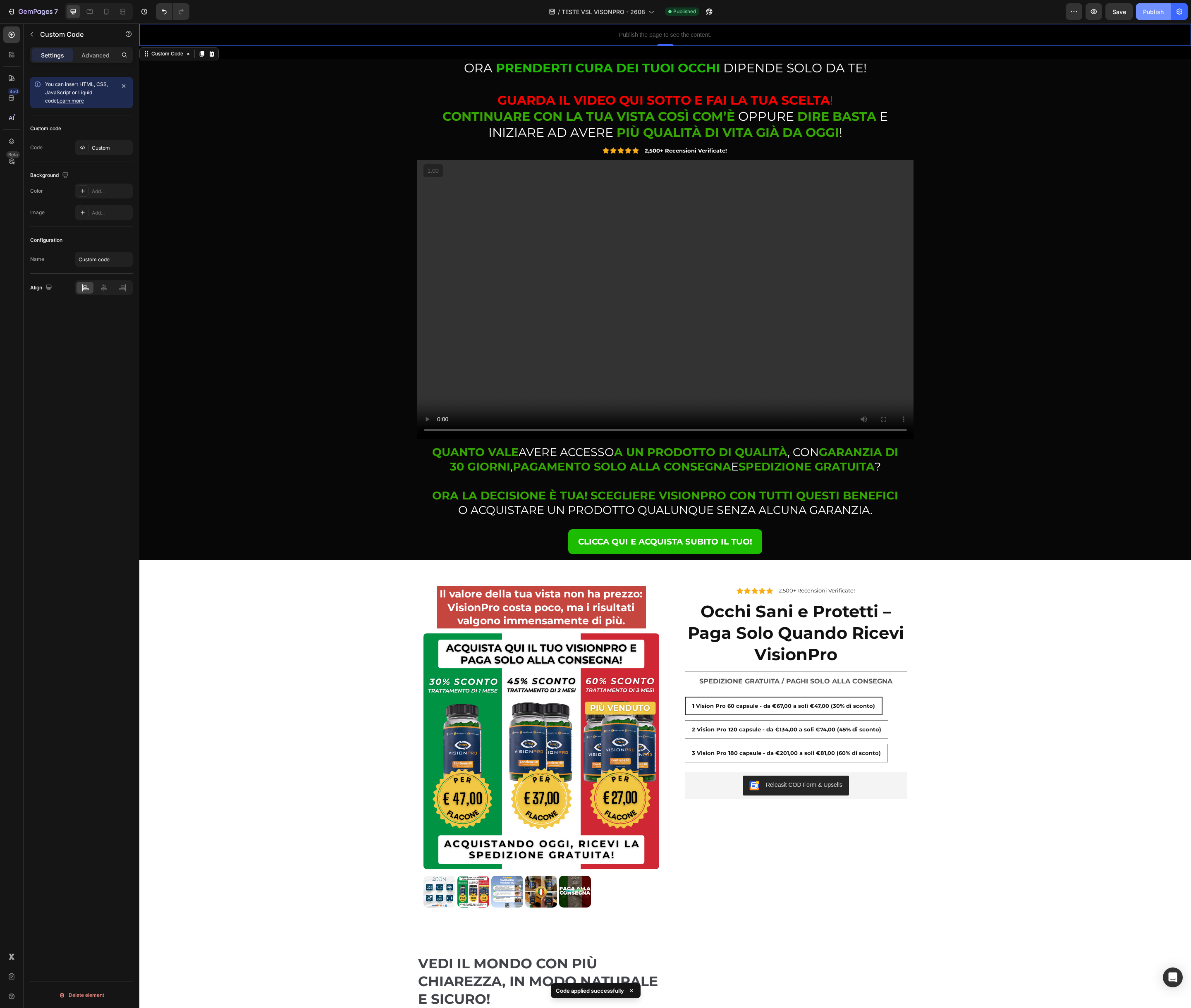
click at [1154, 15] on div "Publish" at bounding box center [1153, 11] width 21 height 9
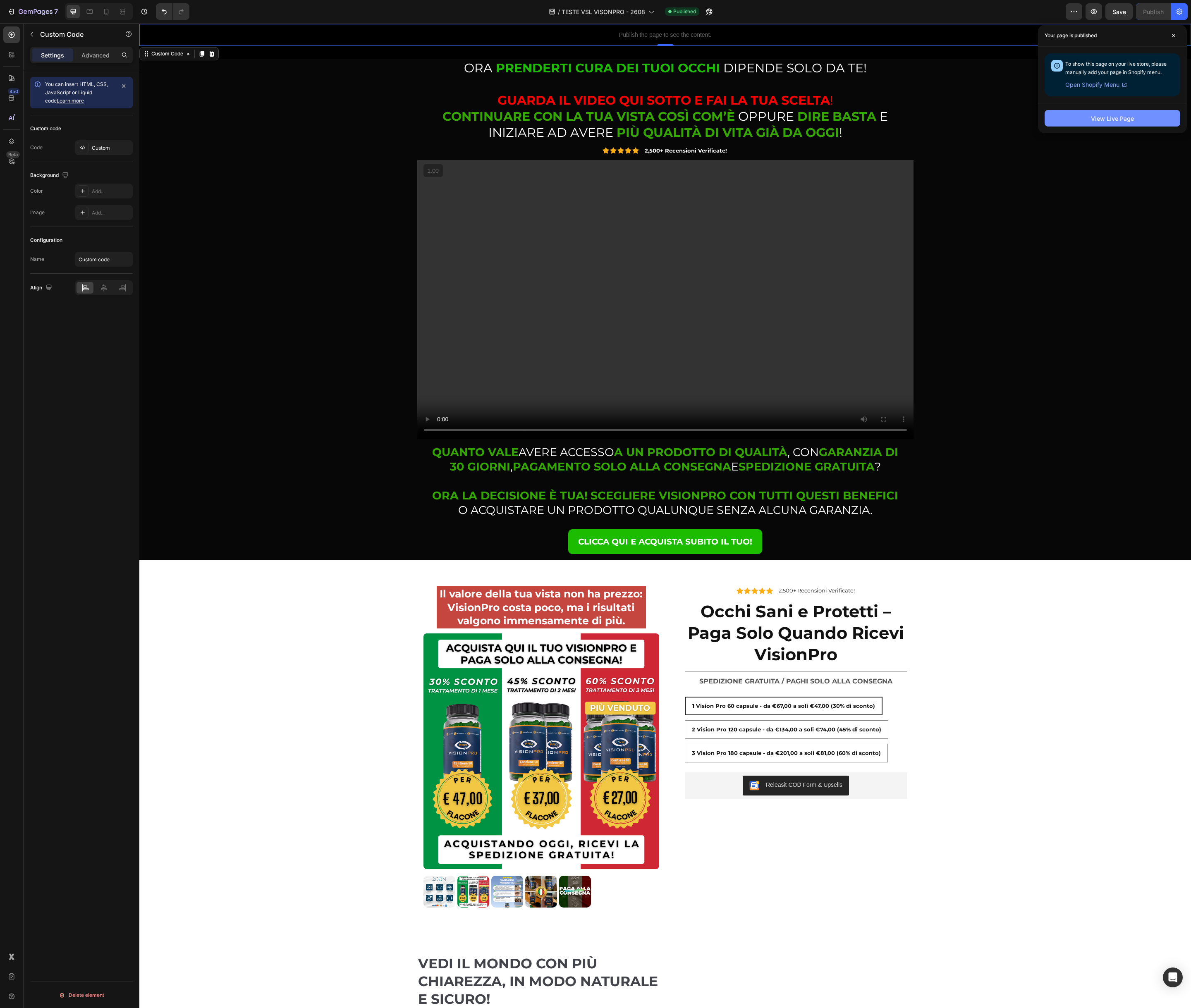
click at [1099, 121] on div "View Live Page" at bounding box center [1112, 118] width 43 height 9
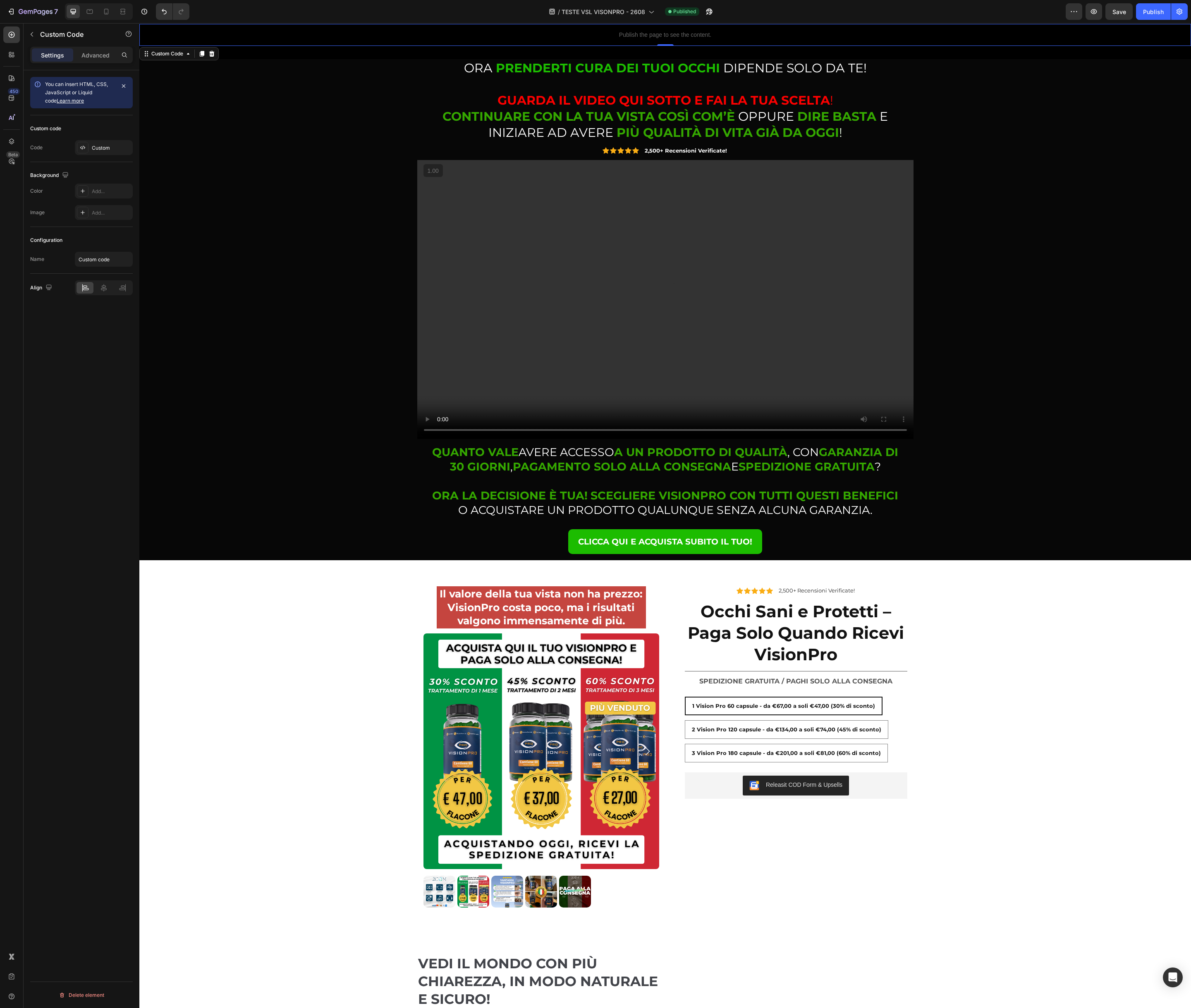
click at [445, 34] on p "Publish the page to see the content." at bounding box center [665, 34] width 1051 height 9
click at [444, 34] on p "Publish the page to see the content." at bounding box center [665, 34] width 1051 height 9
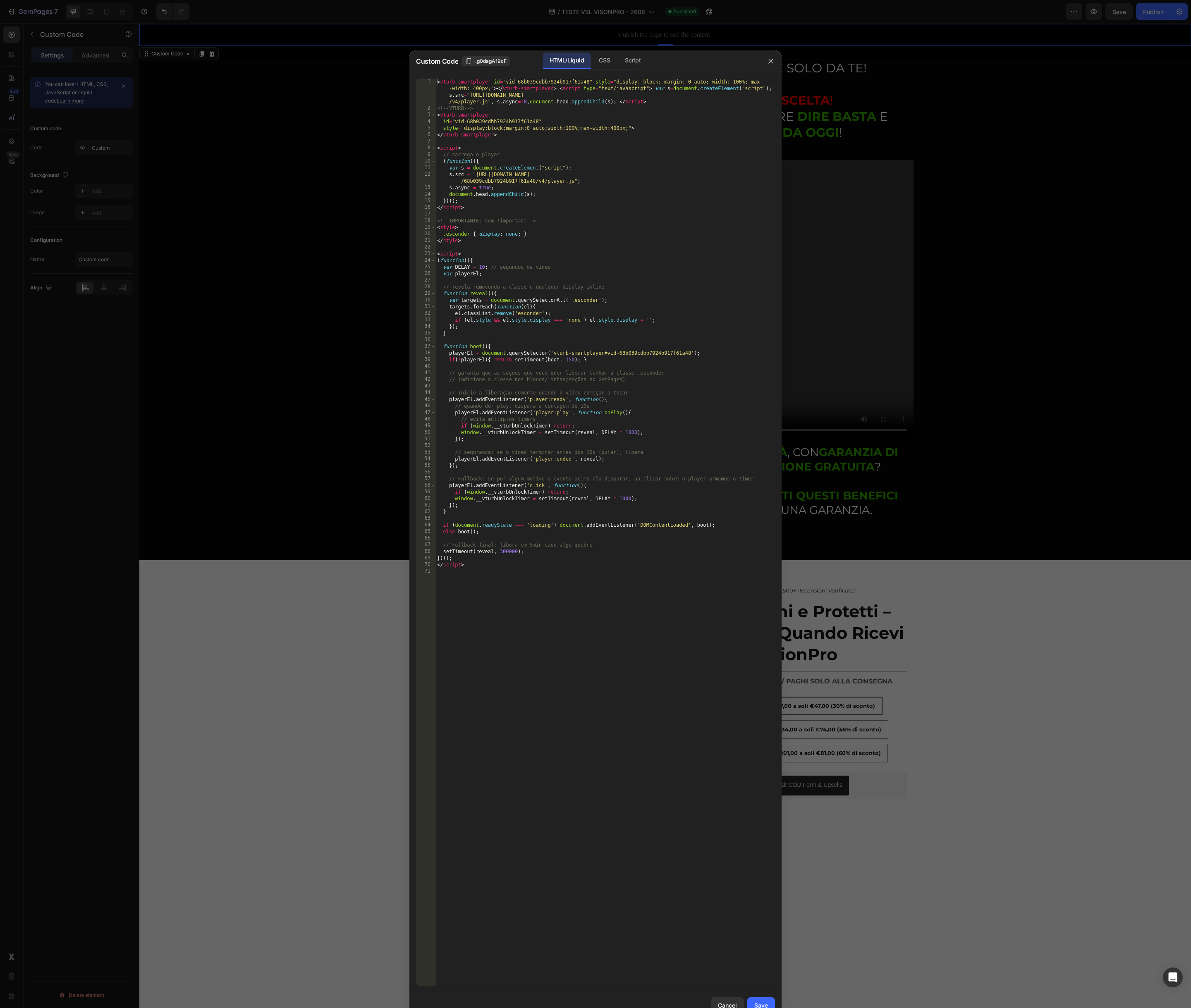
click at [566, 218] on div "< vturb-smartplayer id = "vid-68b039cdbb7924b917f61a48" style = "display: block…" at bounding box center [605, 549] width 340 height 940
type textarea "</script>"
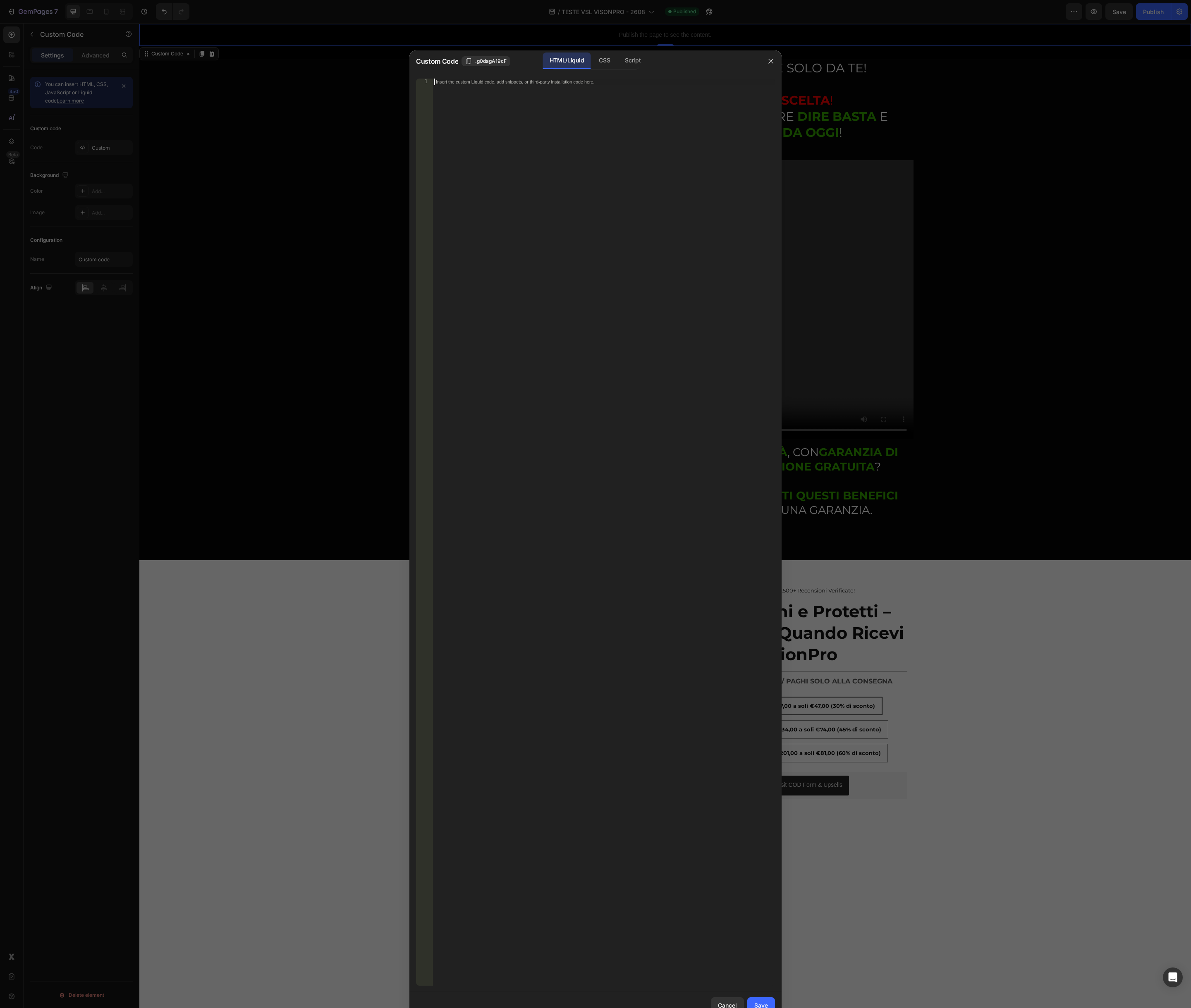
click at [502, 291] on div "Insert the custom Liquid code, add snippets, or third-party installation code h…" at bounding box center [604, 539] width 343 height 920
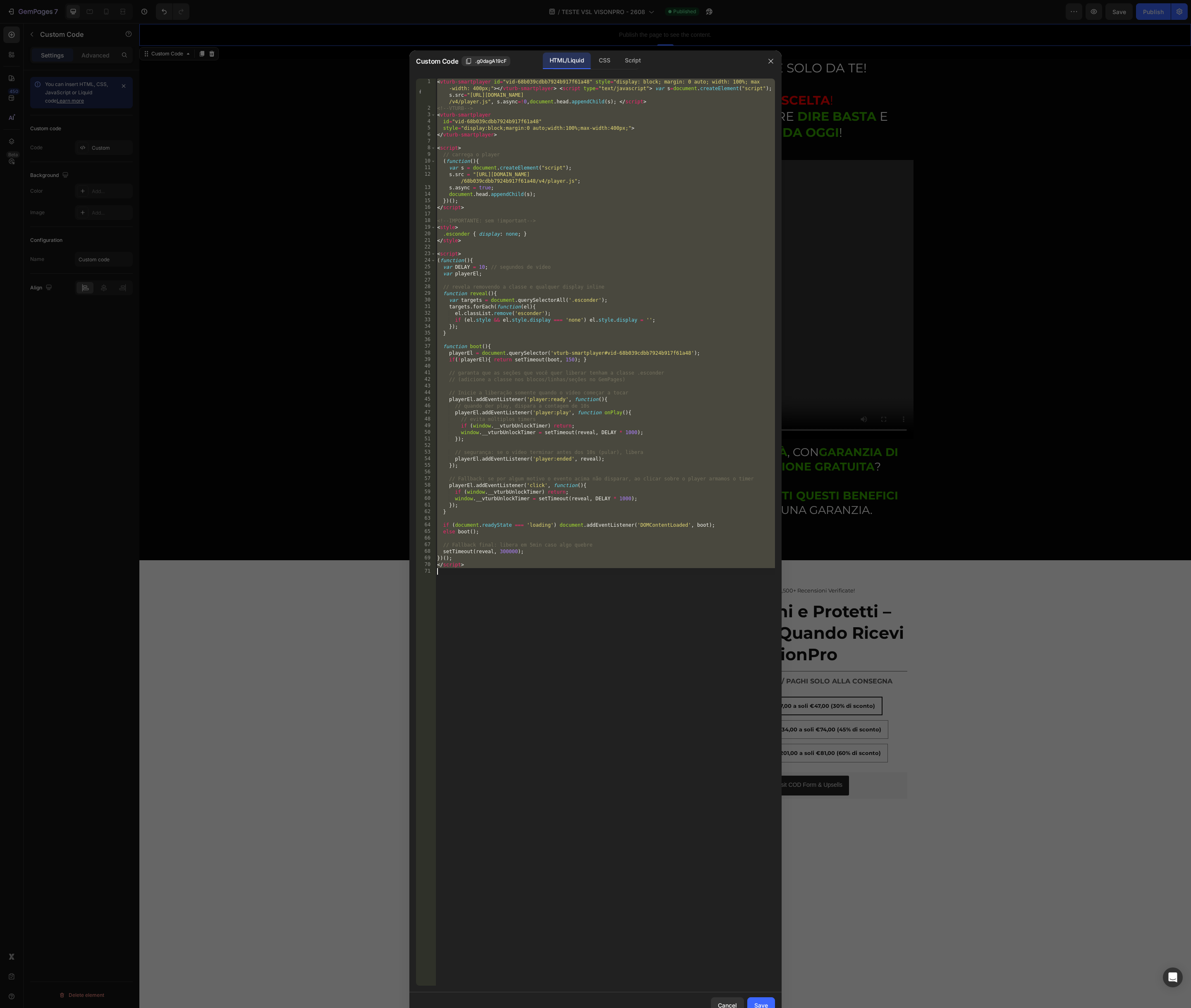
drag, startPoint x: 503, startPoint y: 203, endPoint x: 489, endPoint y: 168, distance: 37.7
click at [503, 203] on div "< vturb-smartplayer id = "vid-68b039cdbb7924b917f61a48" style = "display: block…" at bounding box center [605, 549] width 340 height 940
drag, startPoint x: 437, startPoint y: 109, endPoint x: 546, endPoint y: 569, distance: 472.7
click at [546, 569] on div "< vturb-smartplayer id = "vid-68b039cdbb7924b917f61a48" style = "display: block…" at bounding box center [605, 549] width 340 height 940
type textarea "</script>"
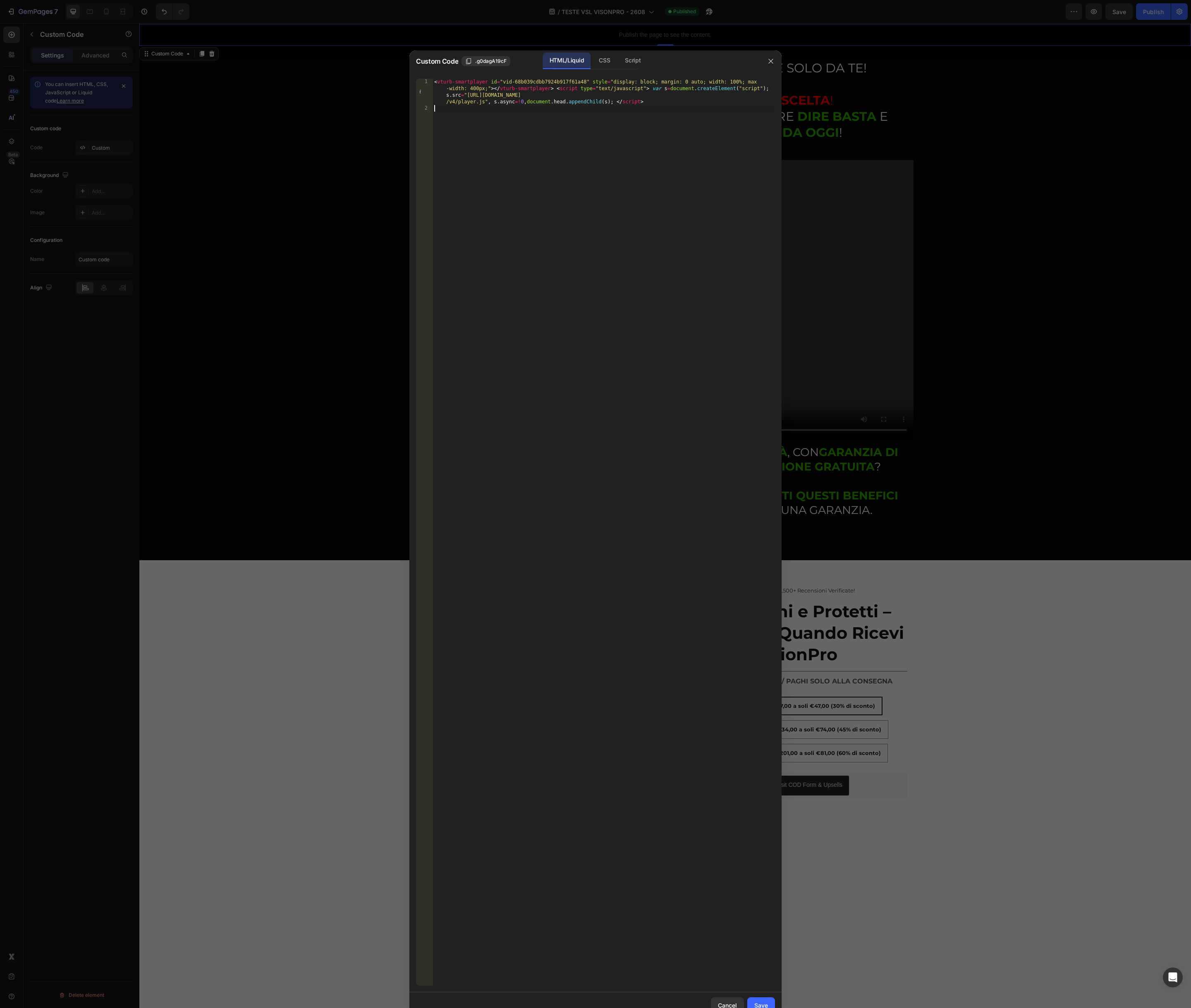
click at [547, 166] on div "< vturb-smartplayer id = "vid-68b039cdbb7924b917f61a48" style = "display: block…" at bounding box center [604, 549] width 343 height 940
paste textarea "</script>"
type textarea "}); </script>"
drag, startPoint x: 604, startPoint y: 64, endPoint x: 577, endPoint y: 89, distance: 36.8
click at [618, 64] on div "CSS" at bounding box center [632, 60] width 29 height 16
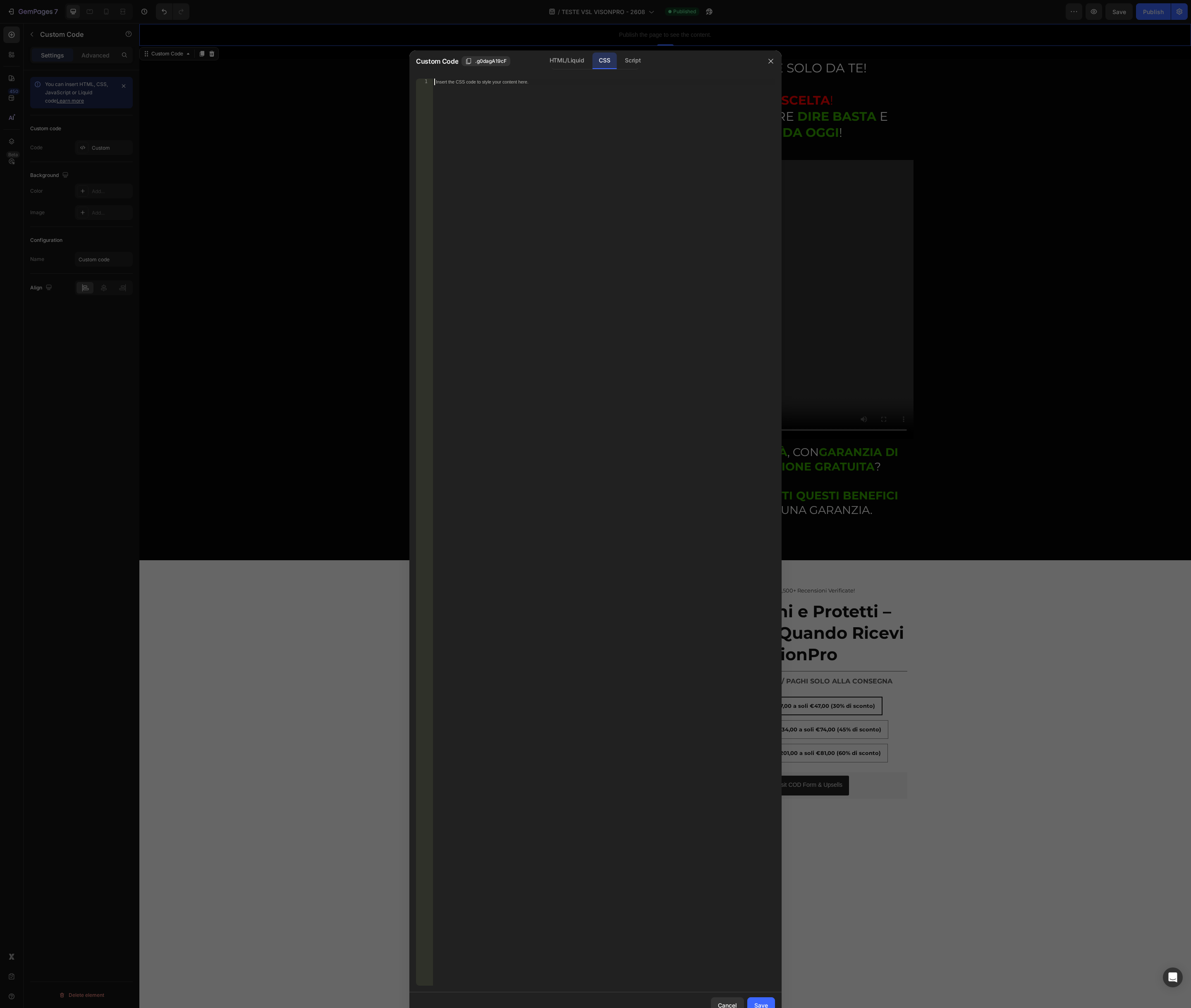
click at [537, 128] on div "Insert the CSS code to style your content here." at bounding box center [604, 539] width 343 height 920
paste textarea "</script>"
type textarea "</script>"
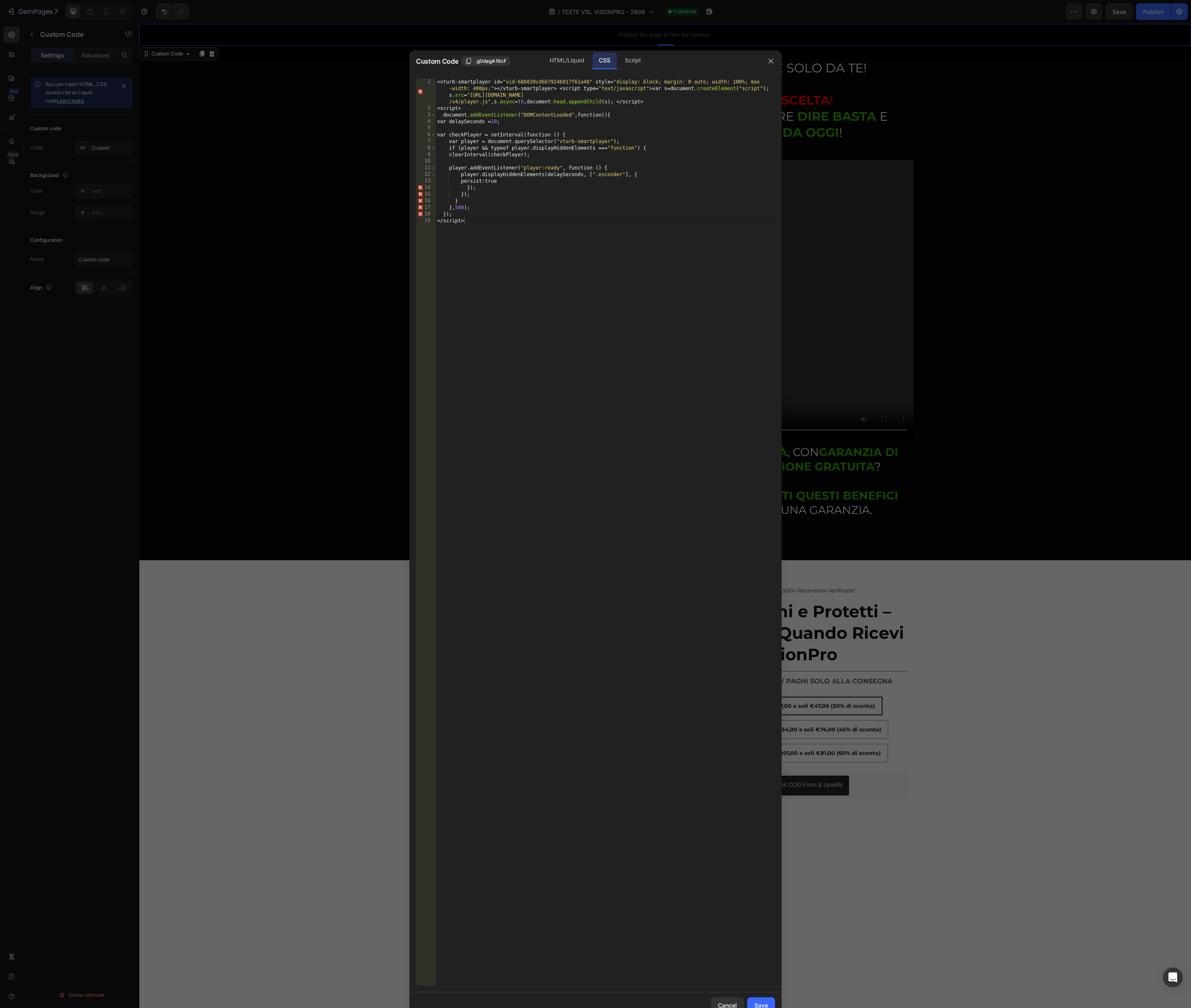
drag, startPoint x: 757, startPoint y: 1000, endPoint x: 804, endPoint y: 833, distance: 173.5
click at [757, 1000] on div "Save" at bounding box center [761, 1004] width 13 height 9
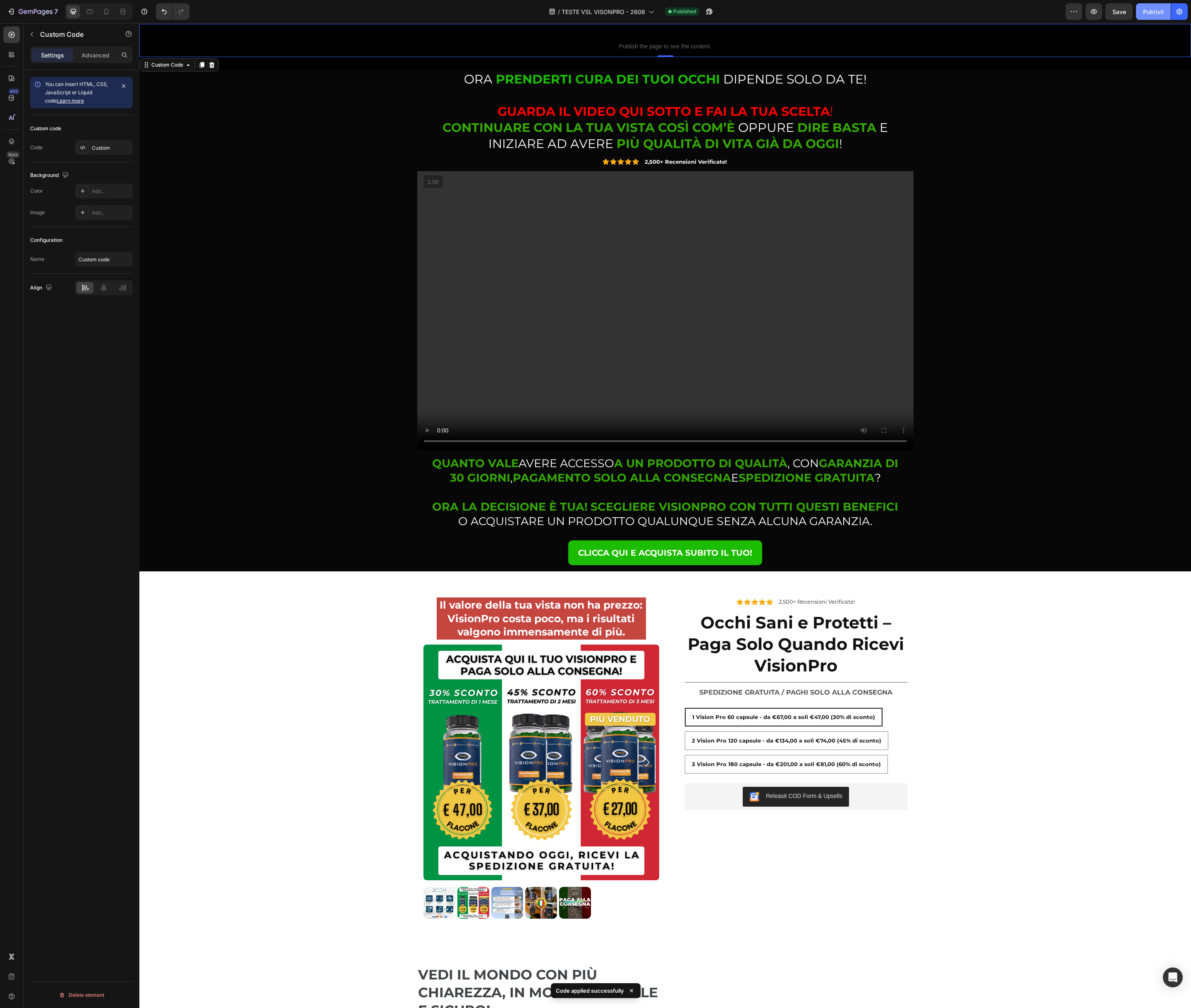
click at [1150, 10] on div "Publish" at bounding box center [1153, 11] width 21 height 9
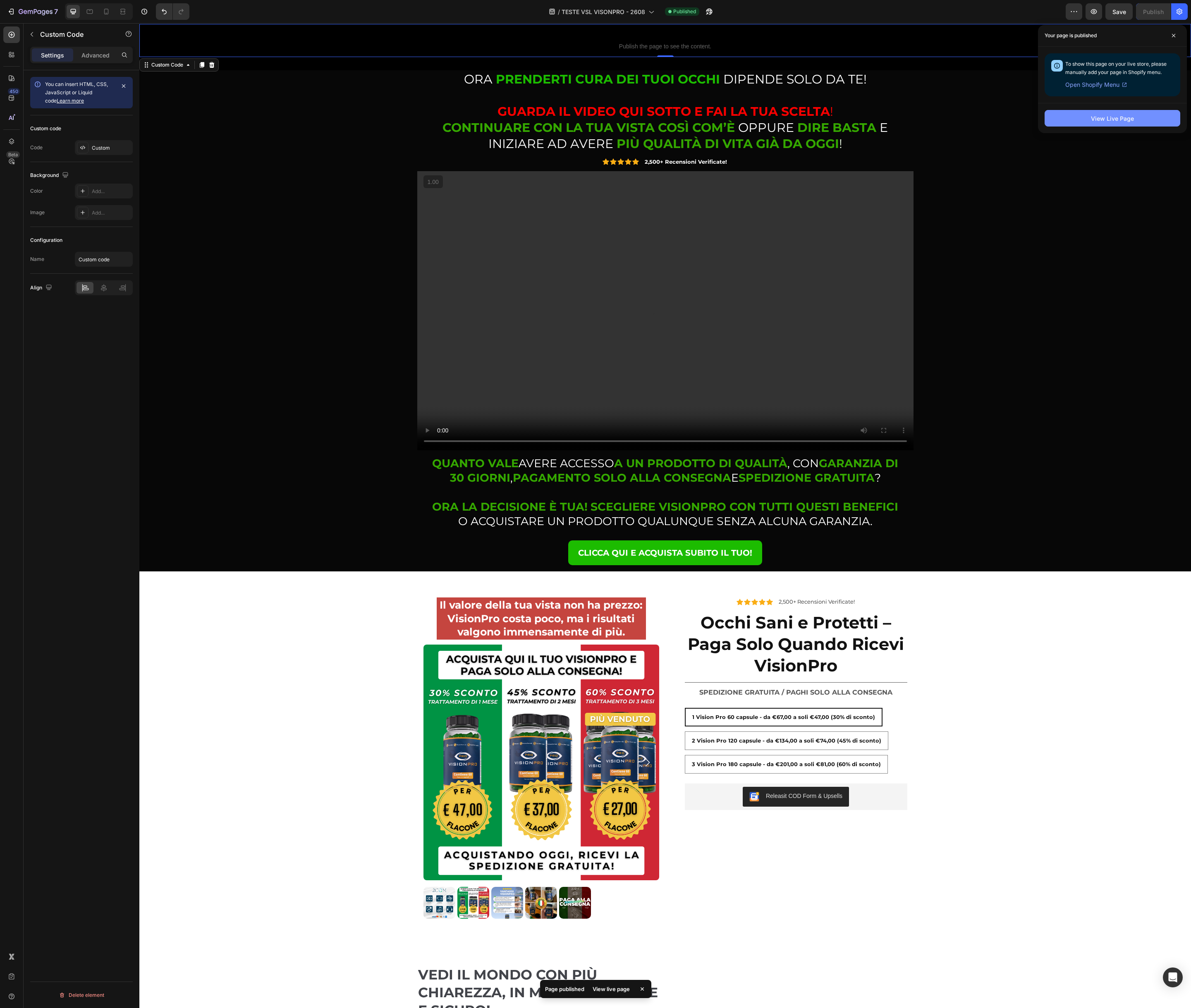
click at [1122, 119] on div "View Live Page" at bounding box center [1112, 118] width 43 height 9
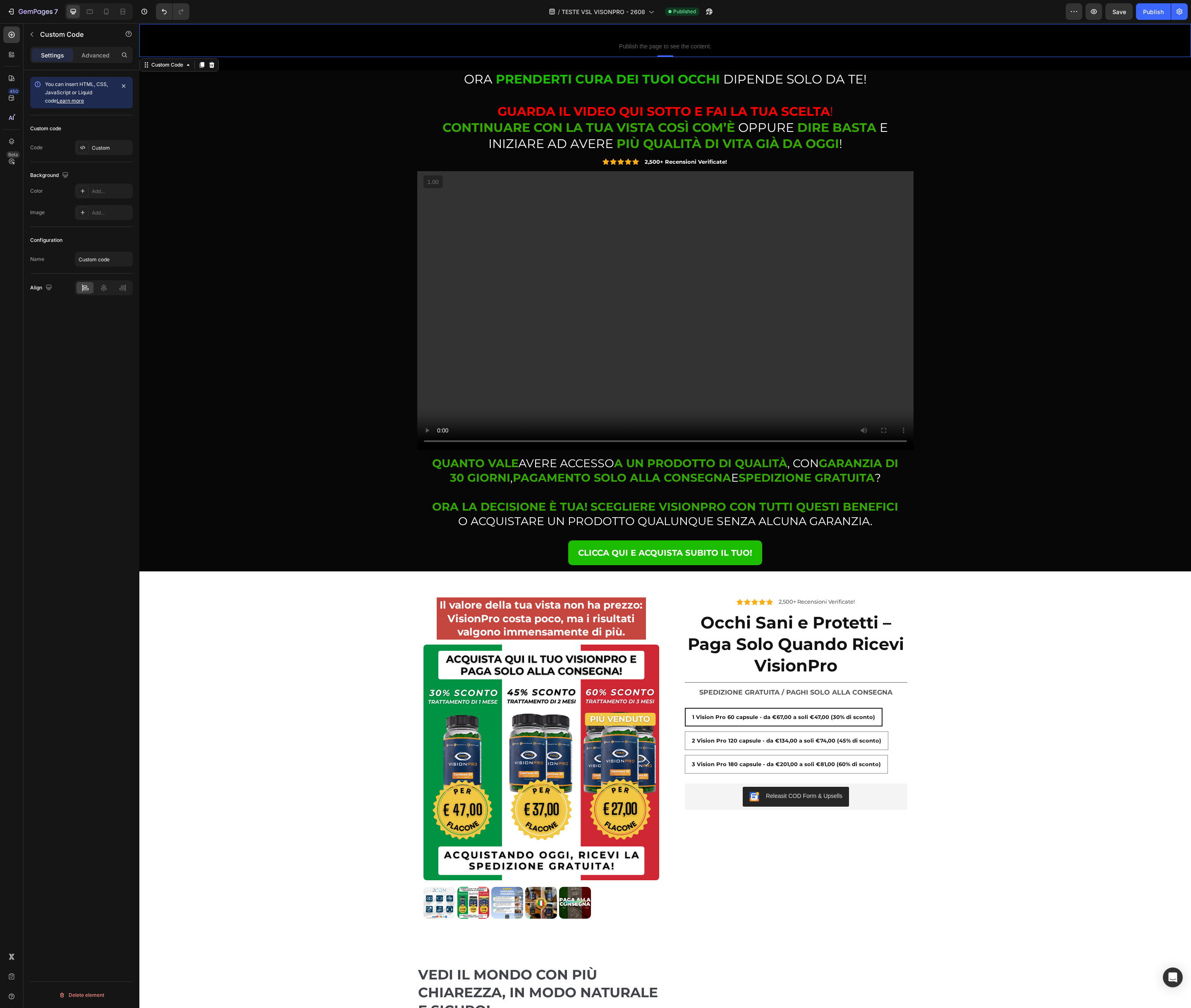
click at [648, 47] on span "Publish the page to see the content." at bounding box center [665, 46] width 1051 height 9
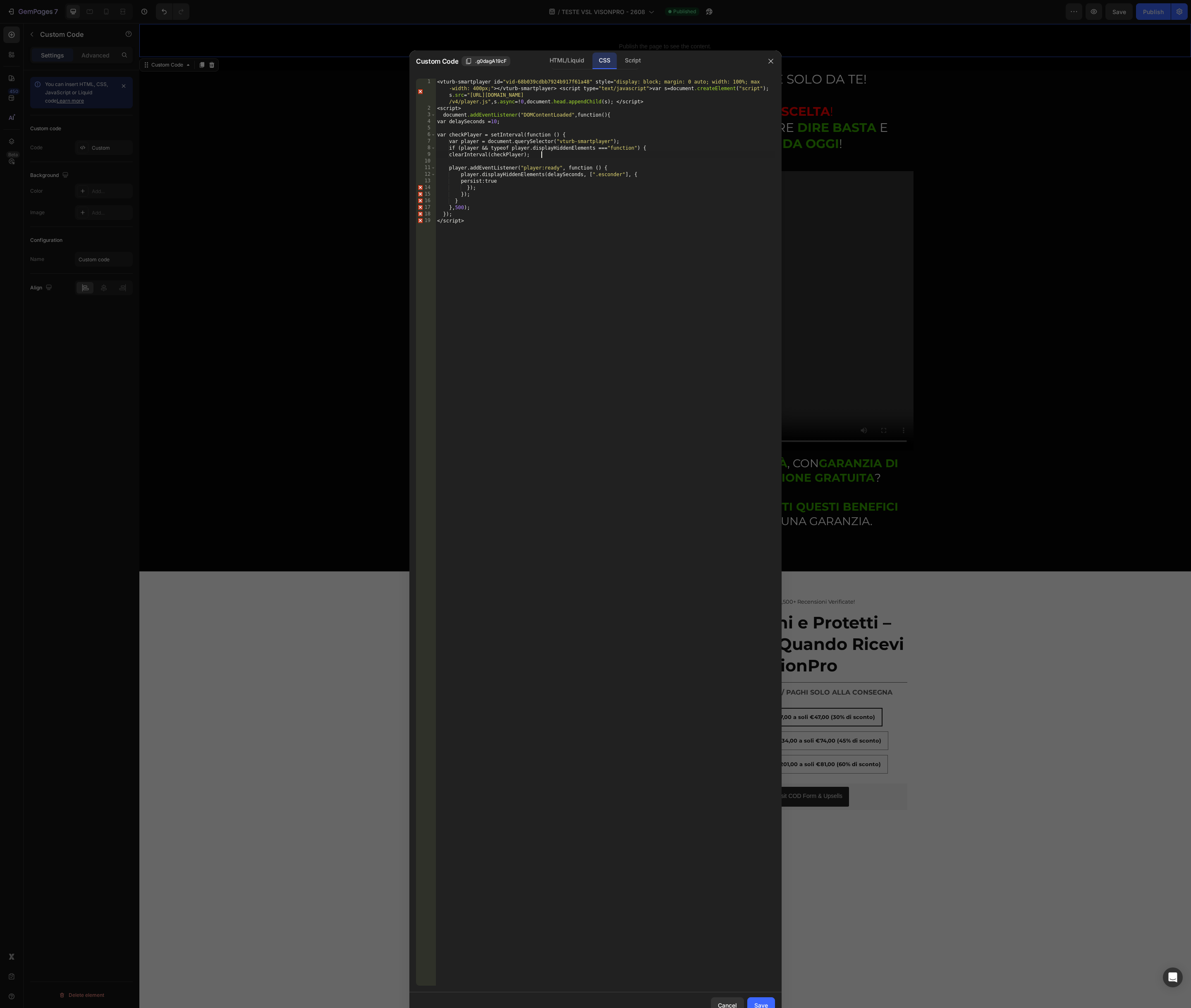
click at [544, 152] on div "< vturb-smartplayer id = " vid-68b039cdbb7924b917f61a48 " style = " display: bl…" at bounding box center [605, 549] width 340 height 940
type textarea "}); </script>"
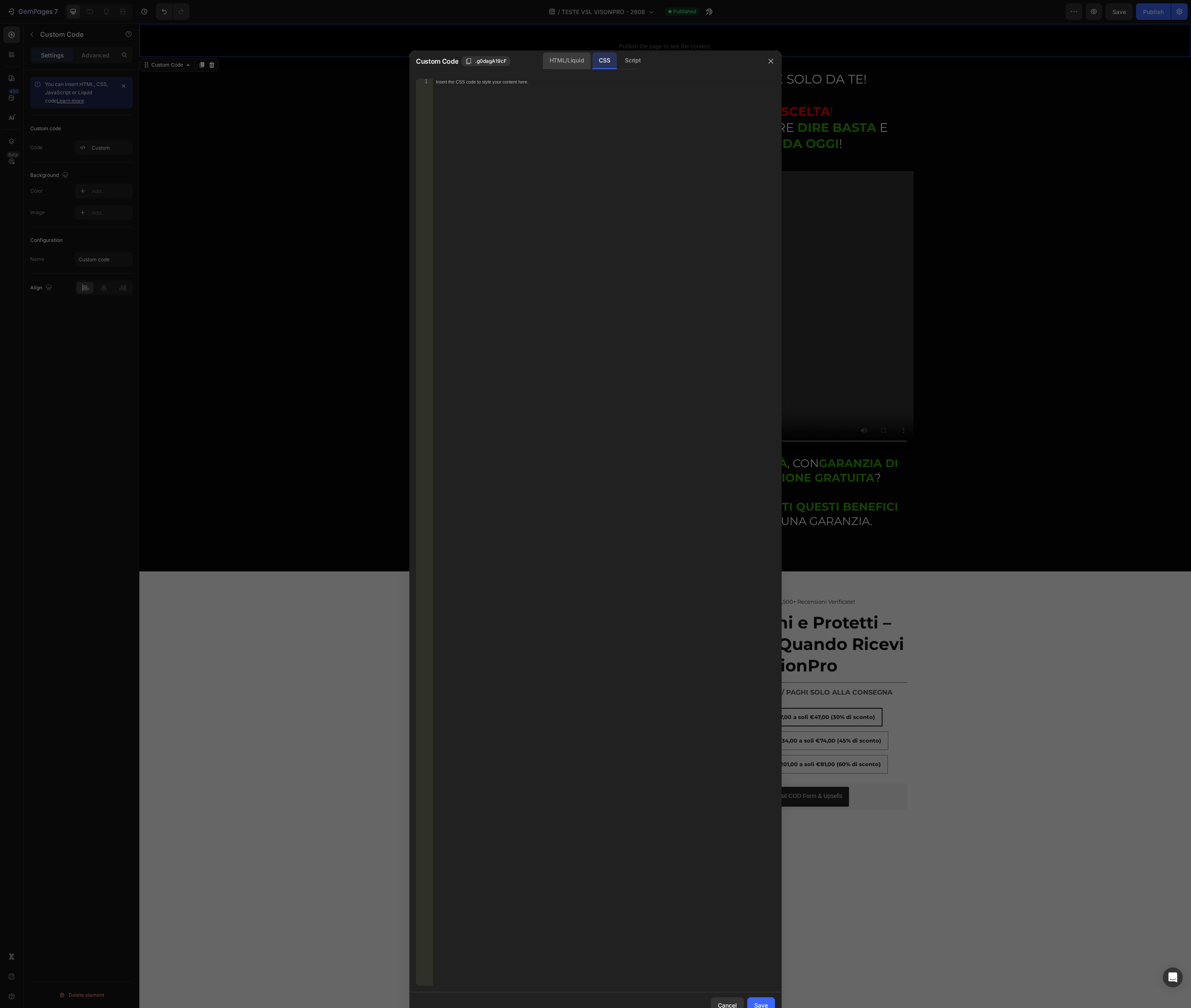
click at [569, 63] on div "HTML/Liquid" at bounding box center [566, 60] width 48 height 16
click at [547, 165] on div "Insert the custom Liquid code, add snippets, or third-party installation code h…" at bounding box center [604, 539] width 343 height 920
paste textarea "</script>"
type textarea "</script>"
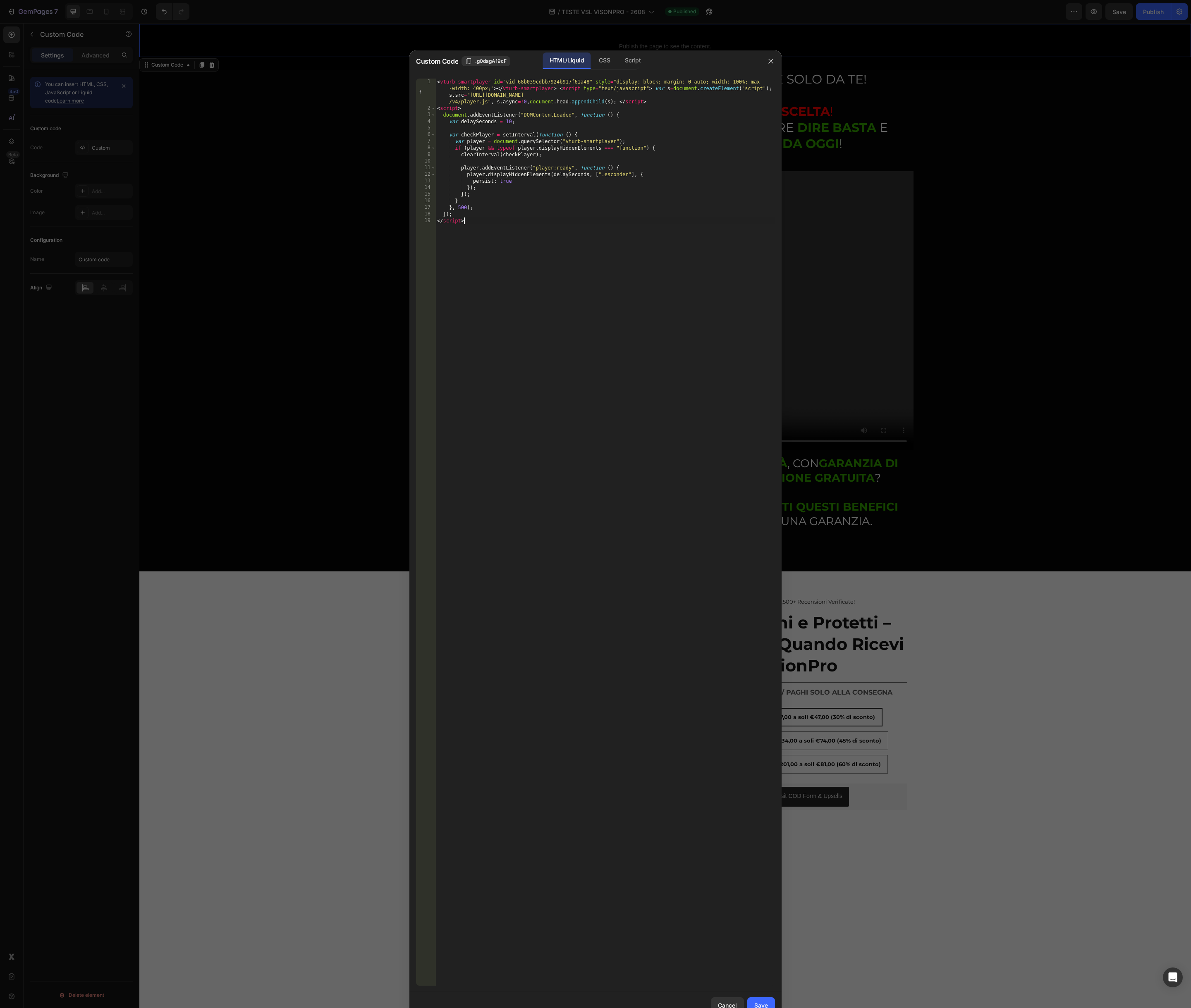
click at [753, 1002] on button "Save" at bounding box center [761, 1004] width 28 height 16
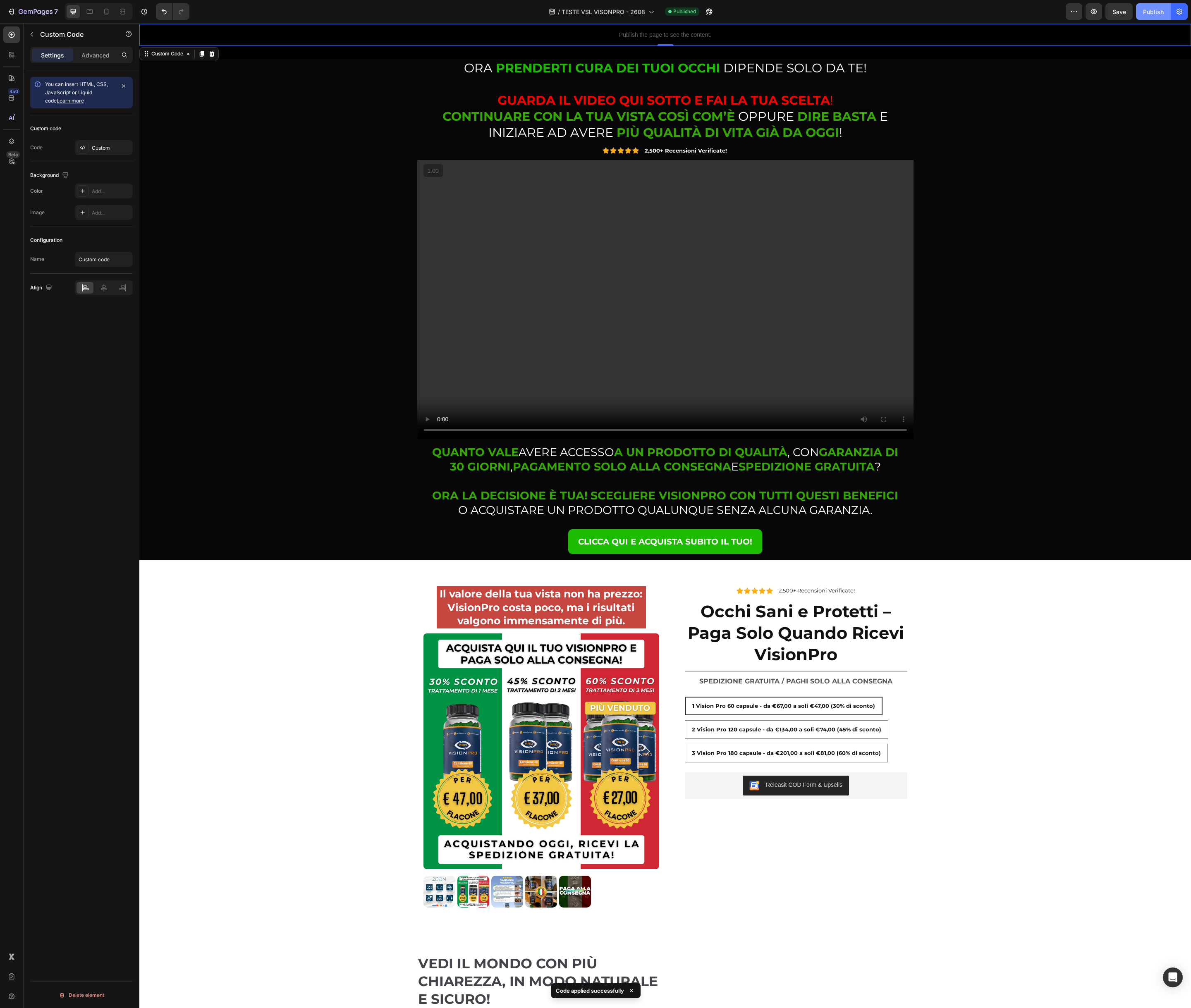
click at [1146, 12] on div "Publish" at bounding box center [1153, 11] width 21 height 9
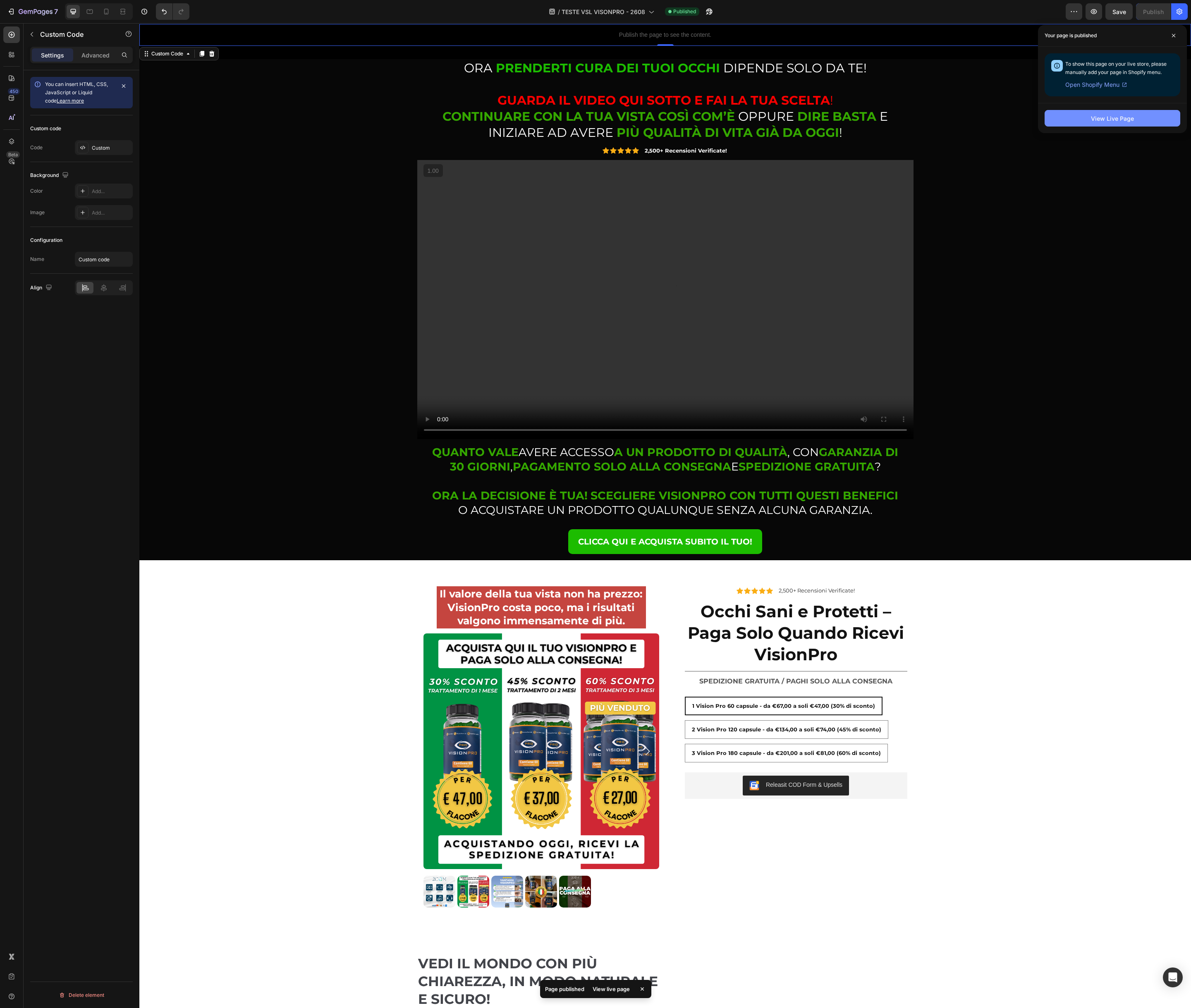
click at [1103, 119] on div "View Live Page" at bounding box center [1112, 118] width 43 height 9
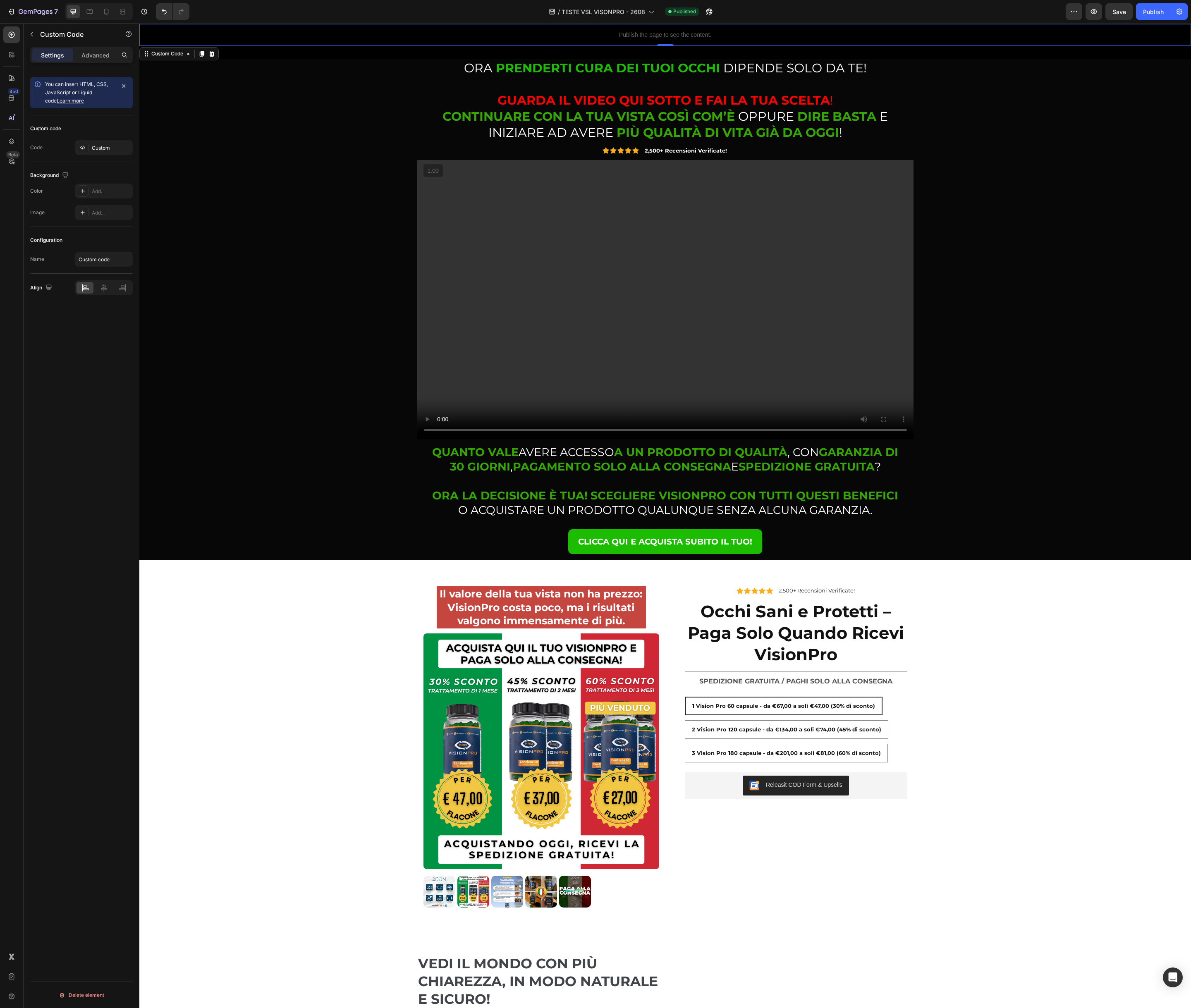
click at [516, 38] on p "Publish the page to see the content." at bounding box center [665, 34] width 1051 height 9
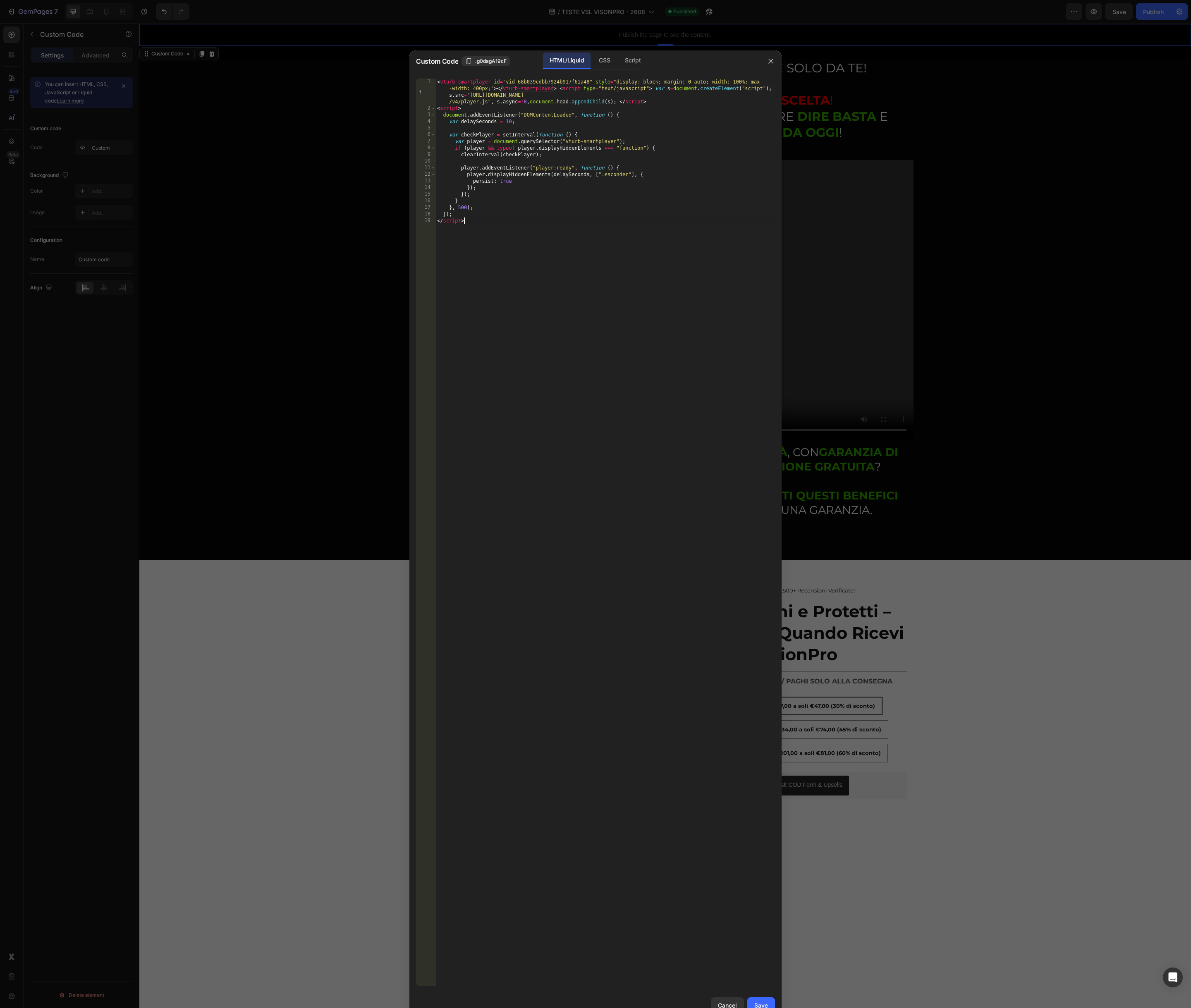
click at [529, 286] on div "< vturb-smartplayer id = "vid-68b039cdbb7924b917f61a48" style = "display: block…" at bounding box center [605, 549] width 340 height 940
type textarea "}); </script>"
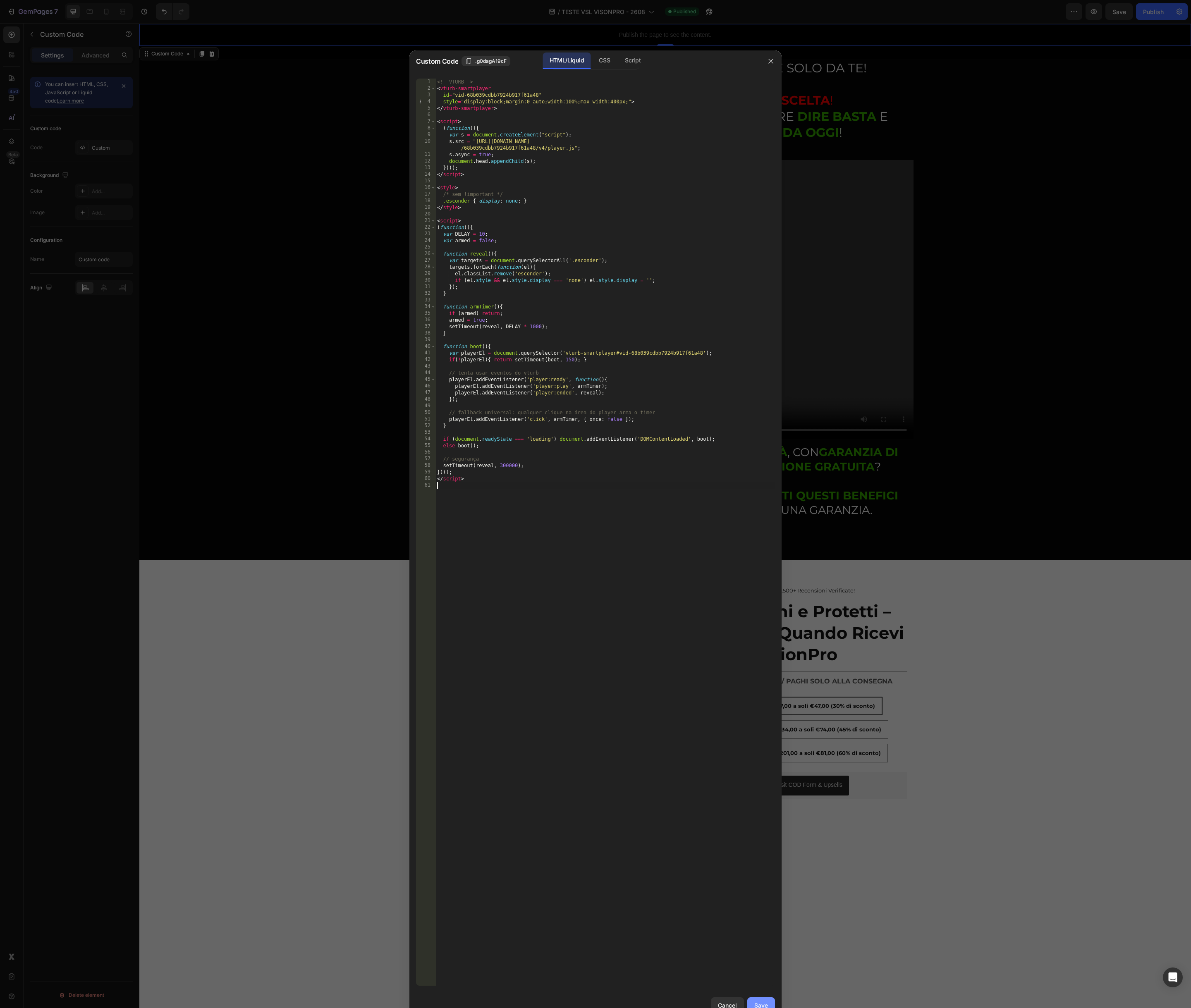
click at [754, 1000] on button "Save" at bounding box center [761, 1004] width 28 height 16
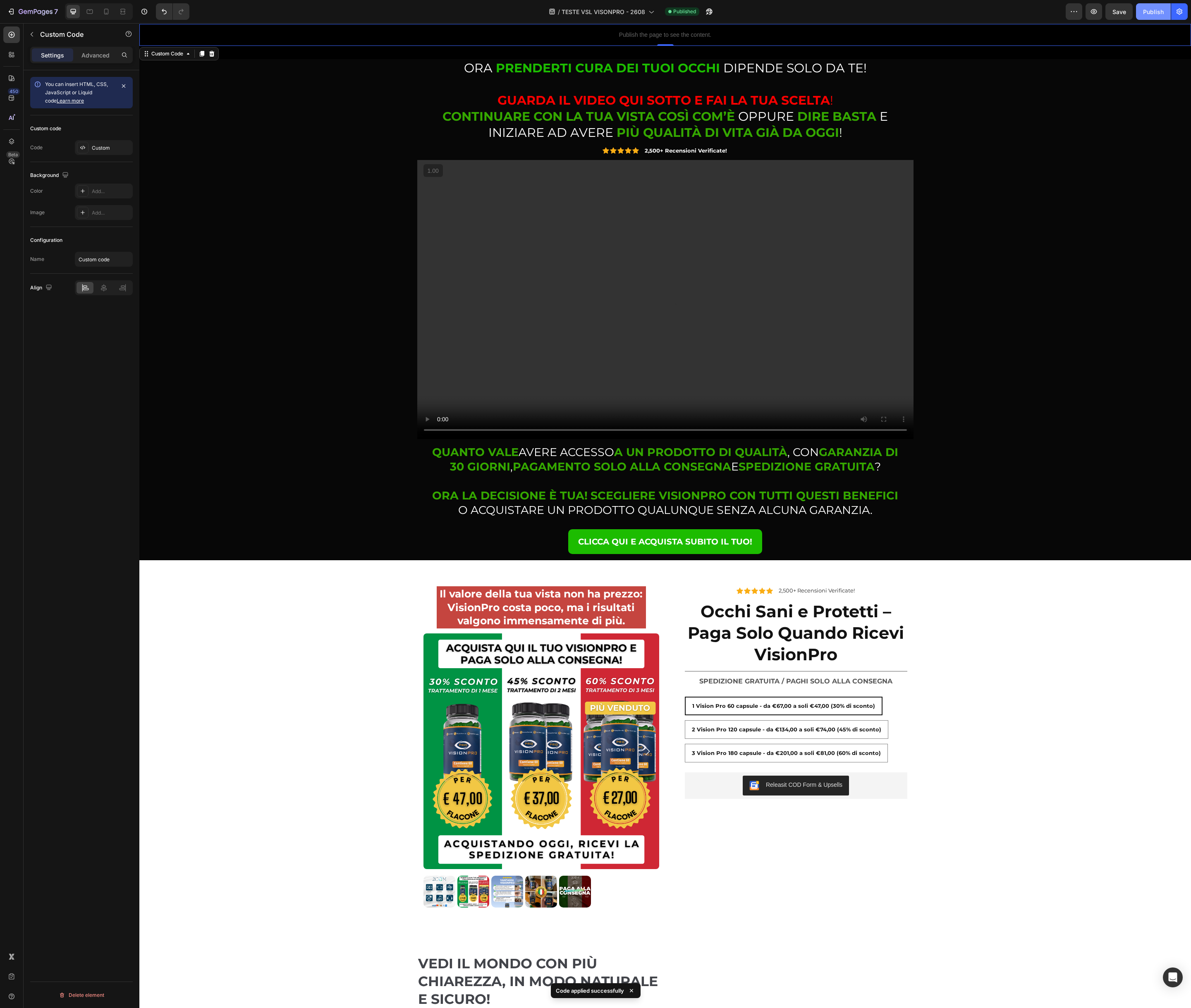
drag, startPoint x: 1152, startPoint y: 8, endPoint x: 1148, endPoint y: 15, distance: 8.1
click at [1152, 8] on div "Publish" at bounding box center [1153, 11] width 21 height 9
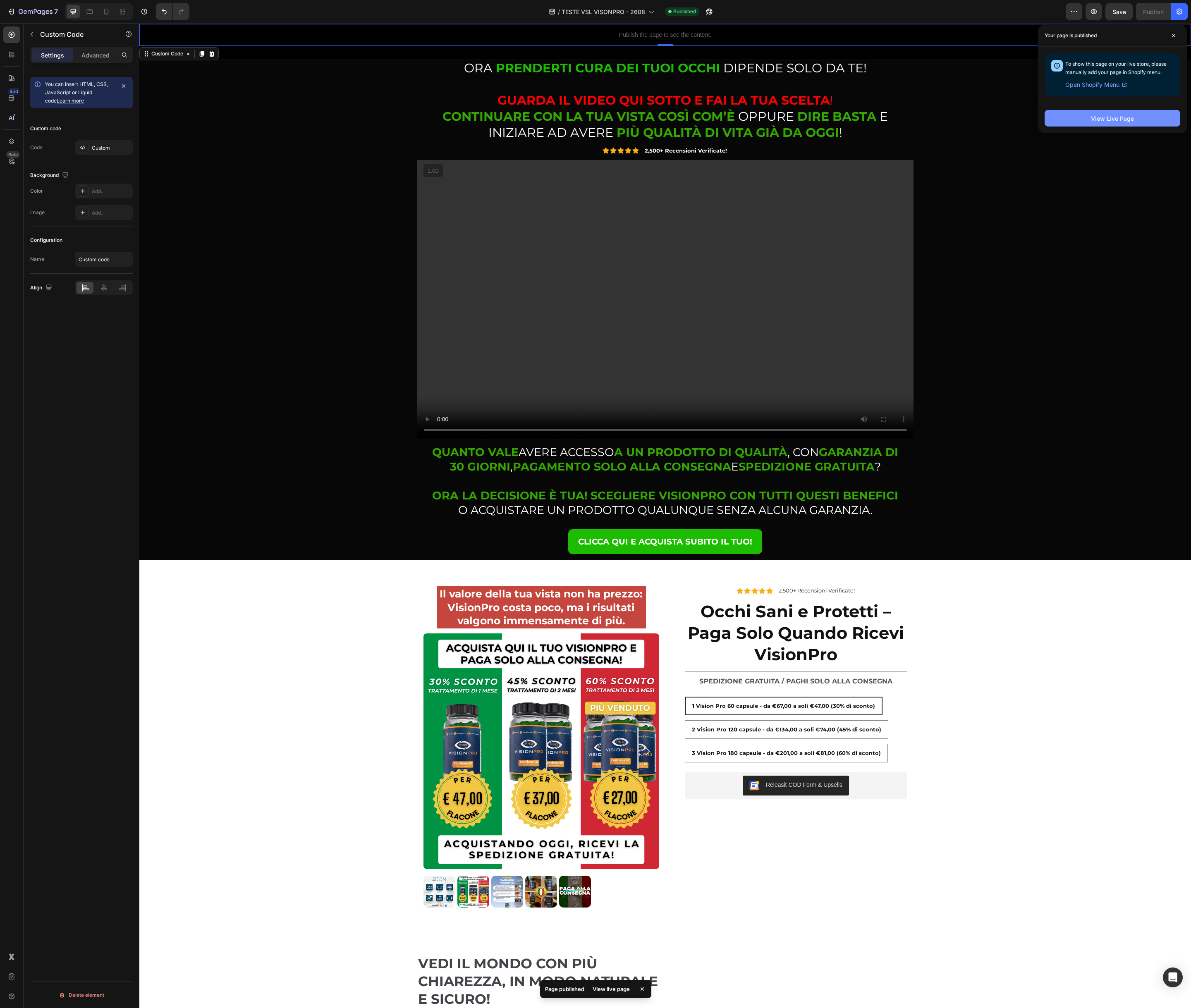
click at [1106, 116] on div "View Live Page" at bounding box center [1112, 118] width 43 height 9
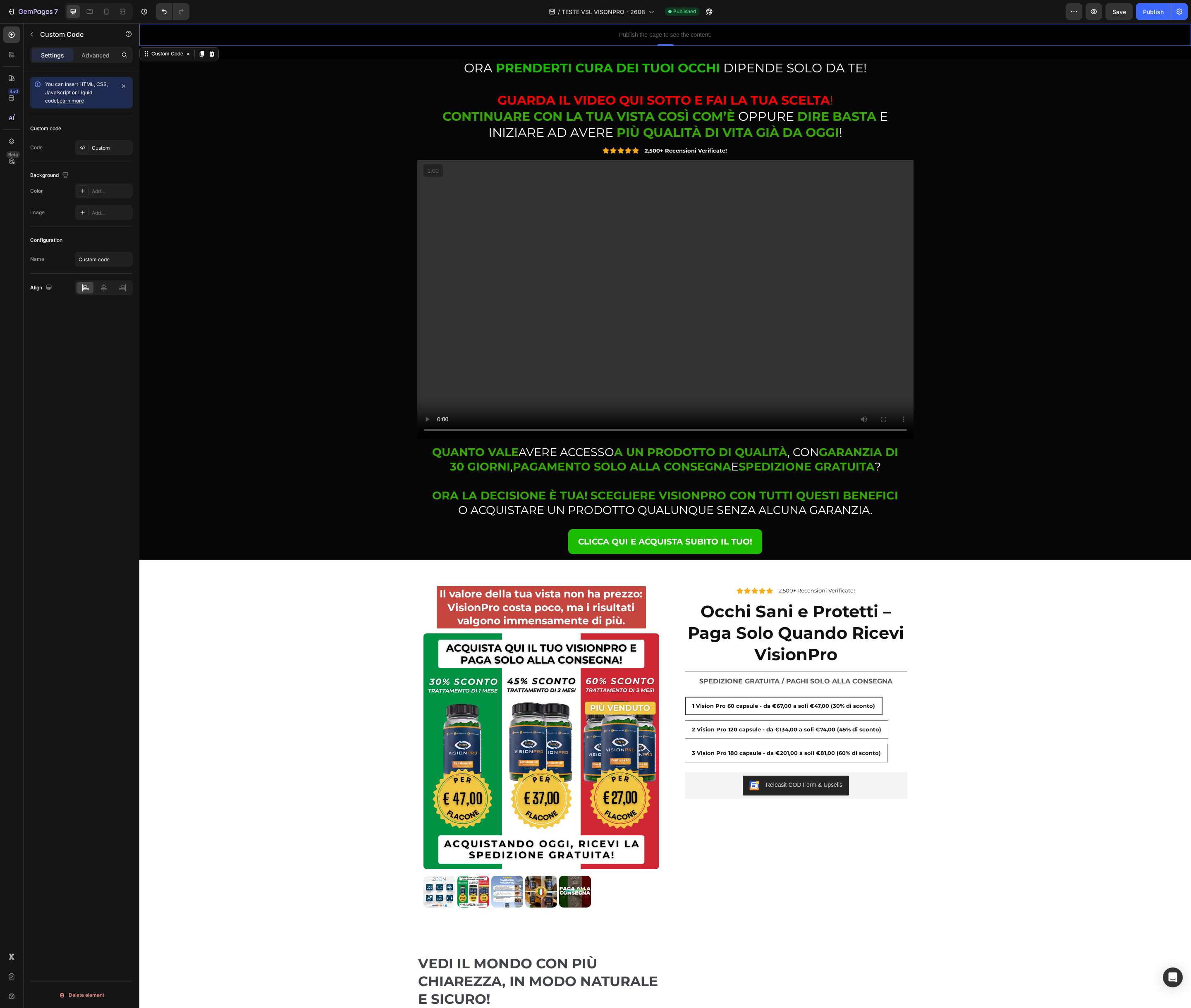
click at [640, 37] on p "Publish the page to see the content." at bounding box center [665, 34] width 1051 height 9
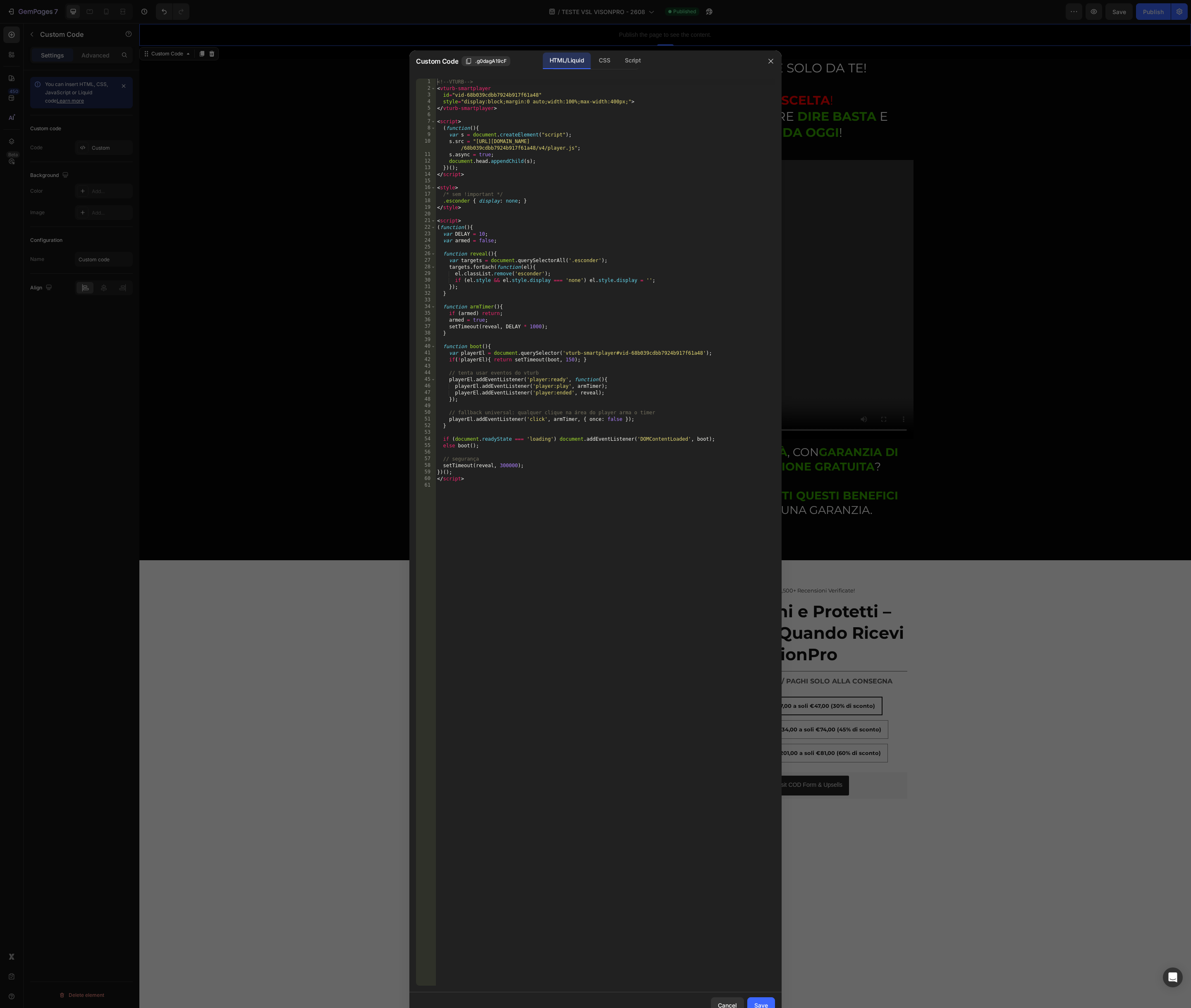
click at [640, 37] on div at bounding box center [595, 504] width 1191 height 1008
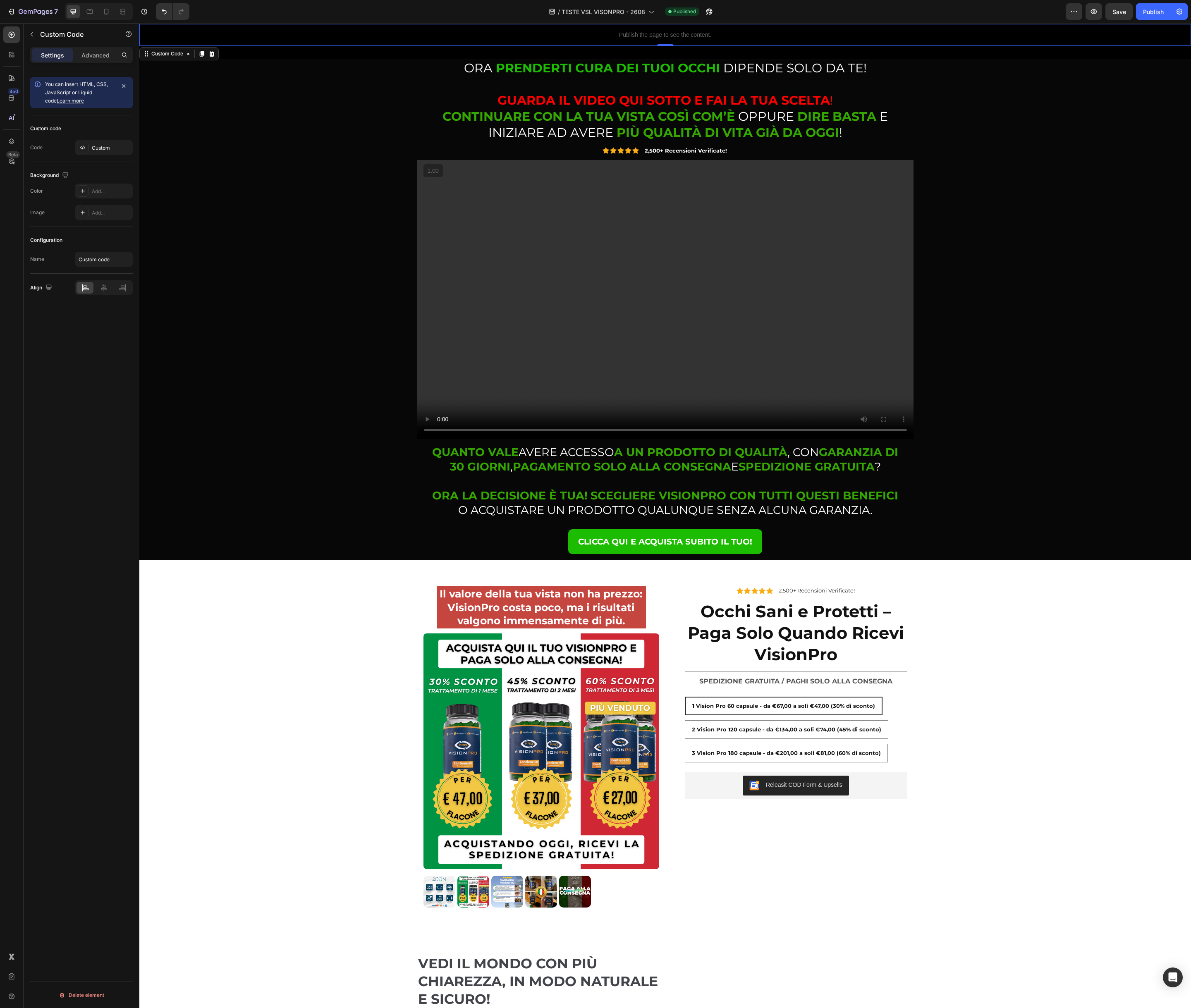
click at [626, 39] on div "Publish the page to see the content." at bounding box center [665, 34] width 1051 height 22
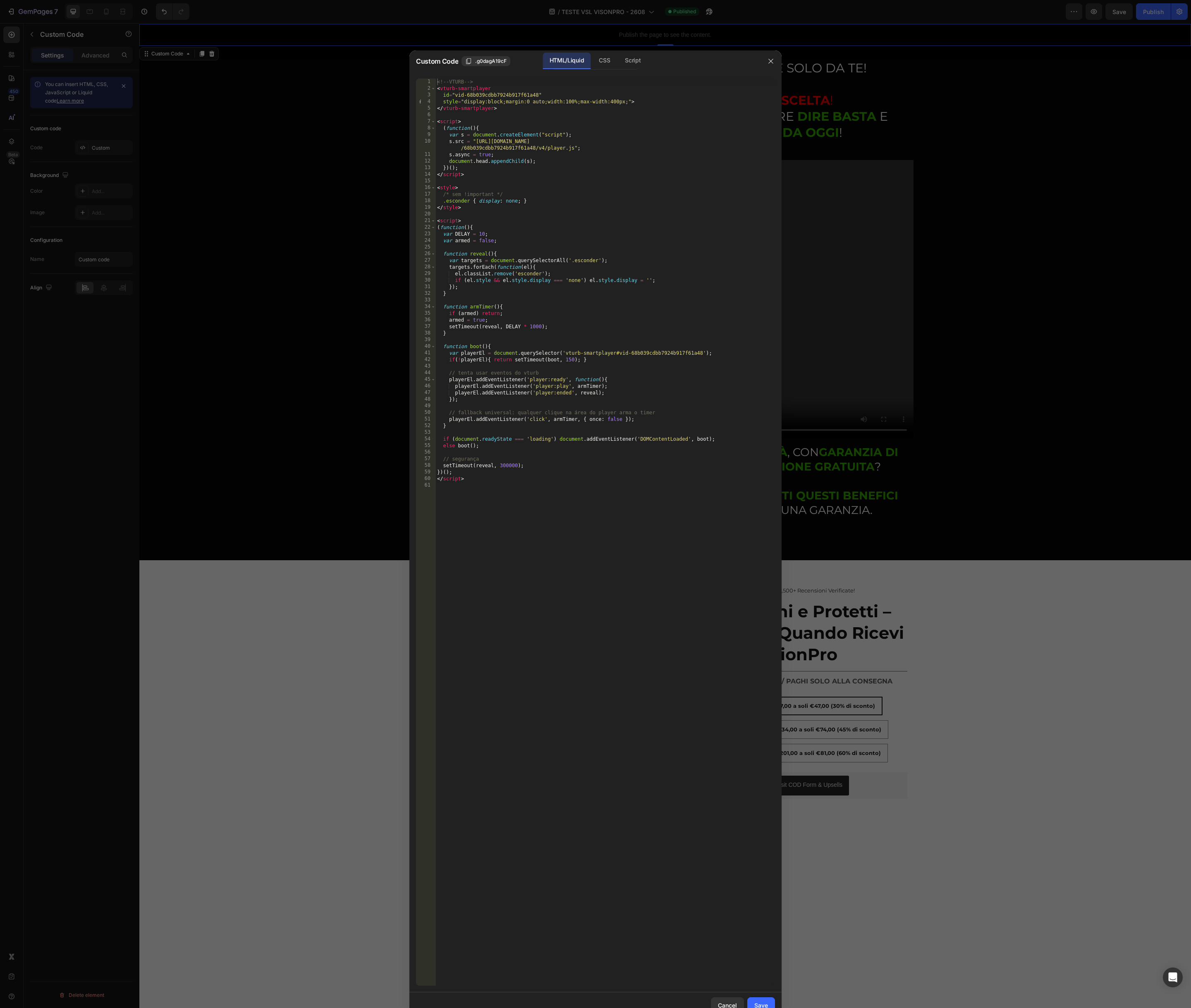
click at [535, 126] on div "<!-- VTURB --> < vturb-smartplayer id = "vid-68b039cdbb7924b917f61a48" style = …" at bounding box center [605, 539] width 340 height 920
type textarea "</script>"
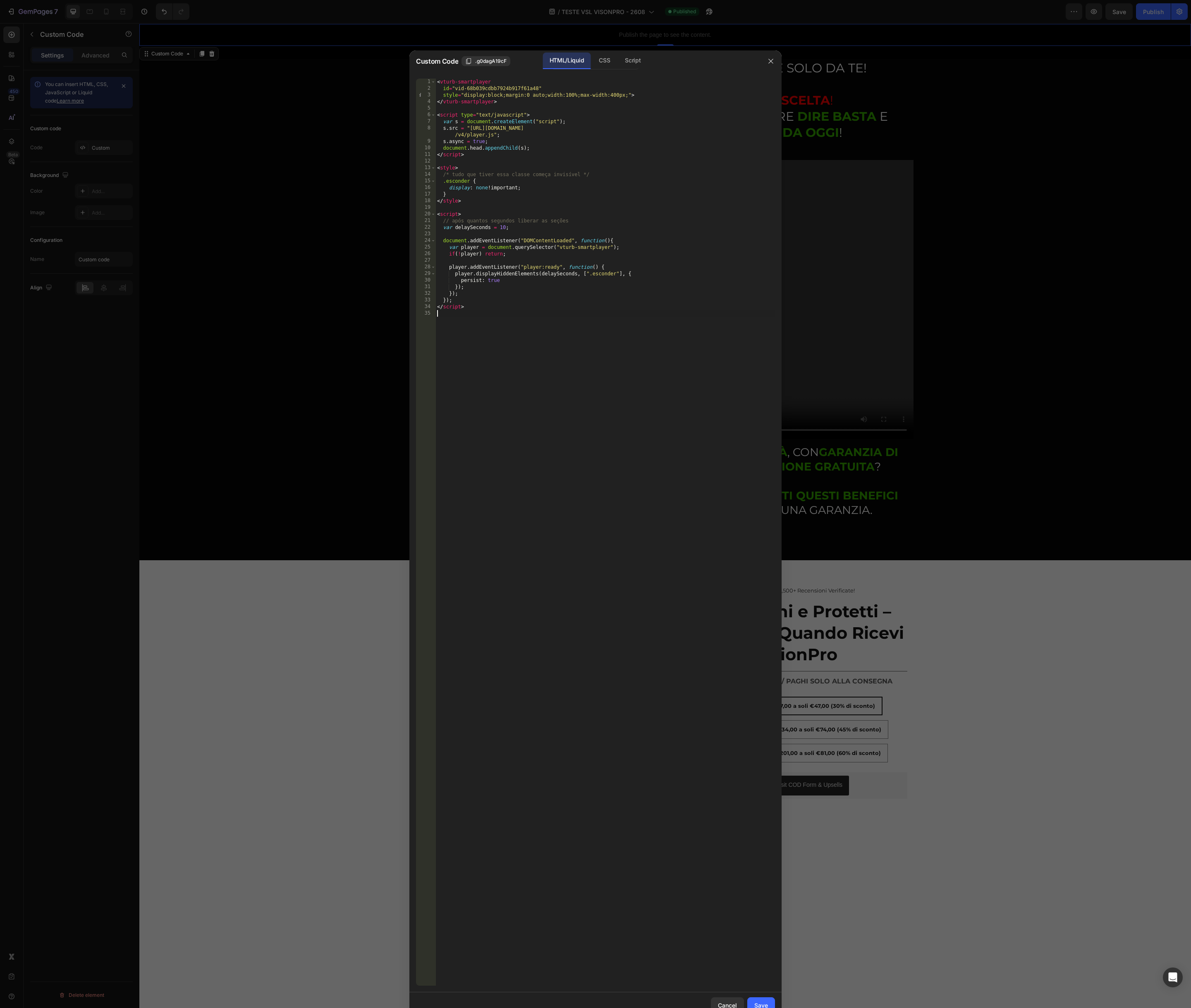
drag, startPoint x: 758, startPoint y: 1002, endPoint x: 690, endPoint y: 878, distance: 141.4
click at [757, 1002] on div "Save" at bounding box center [761, 1004] width 13 height 9
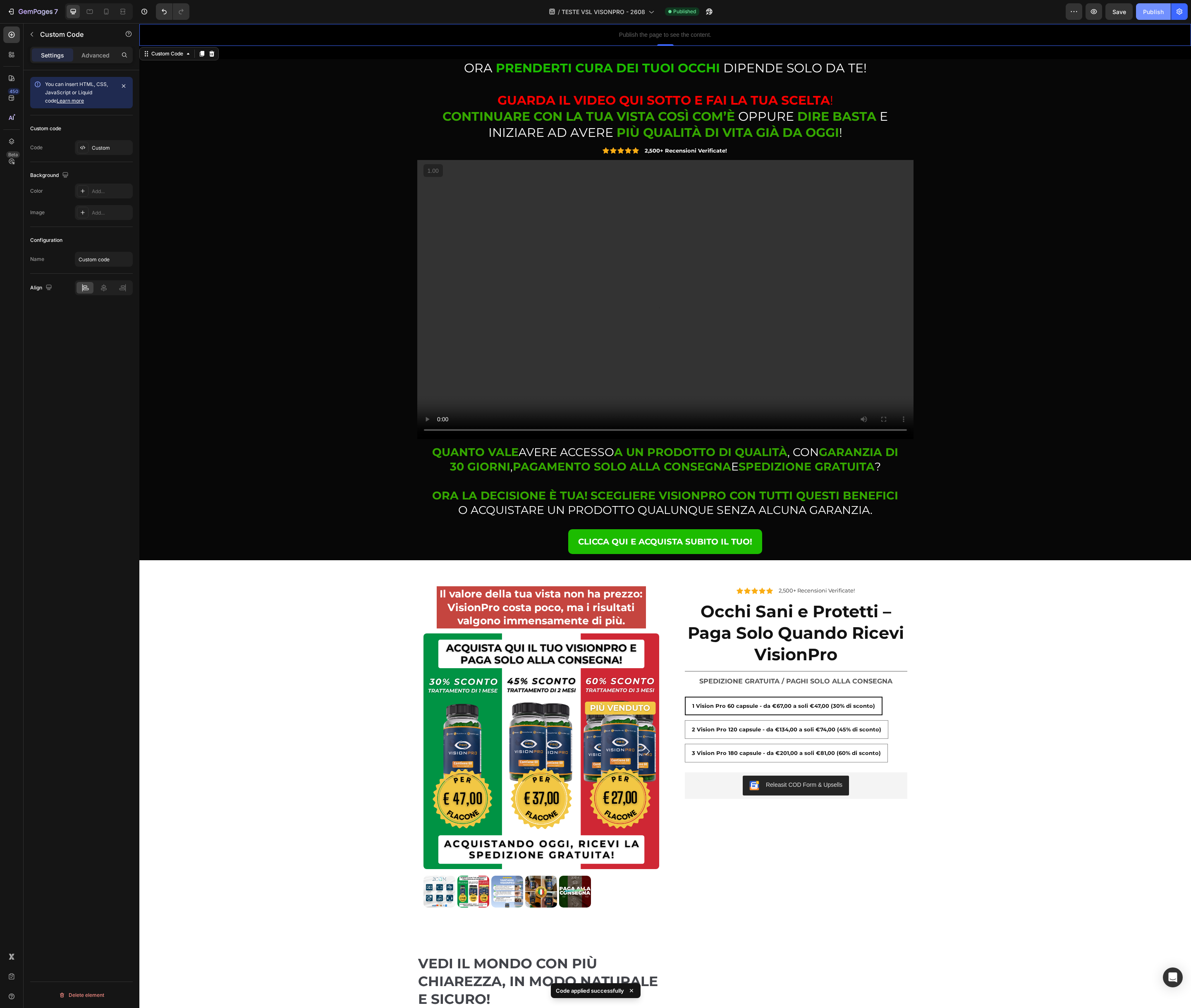
click at [1148, 10] on div "Publish" at bounding box center [1153, 11] width 21 height 9
click at [255, 580] on div "Il valore della tua vista non ha prezzo: VisionPro costa poco, ma i risultati v…" at bounding box center [665, 746] width 1051 height 334
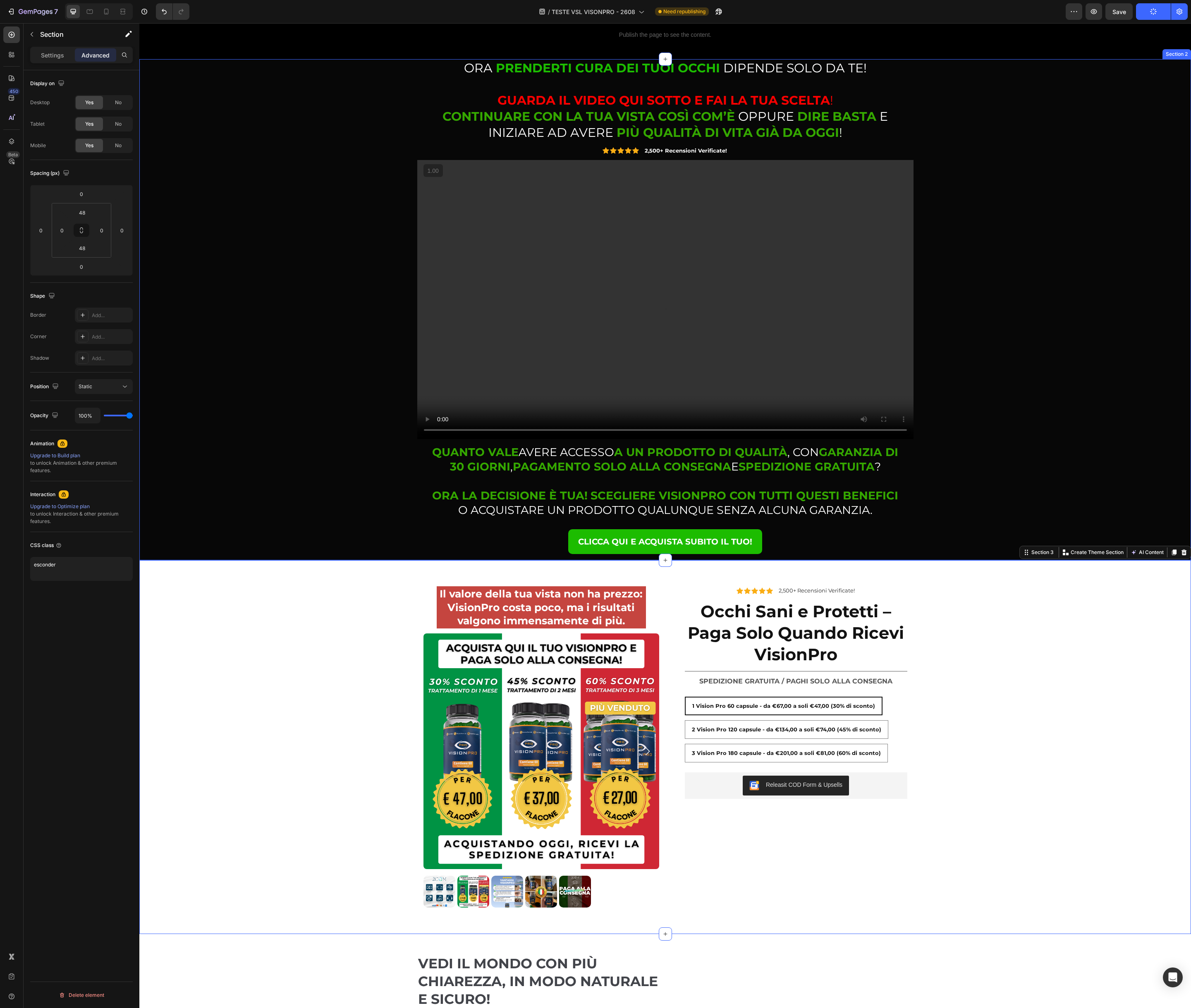
click at [225, 297] on div "⁠⁠⁠⁠⁠⁠⁠ ORA PRENDERTI CURA DEI TUOI OCCHI DIPENDE SOLO DA TE! GUARDA IL VIDEO Q…" at bounding box center [665, 309] width 1039 height 501
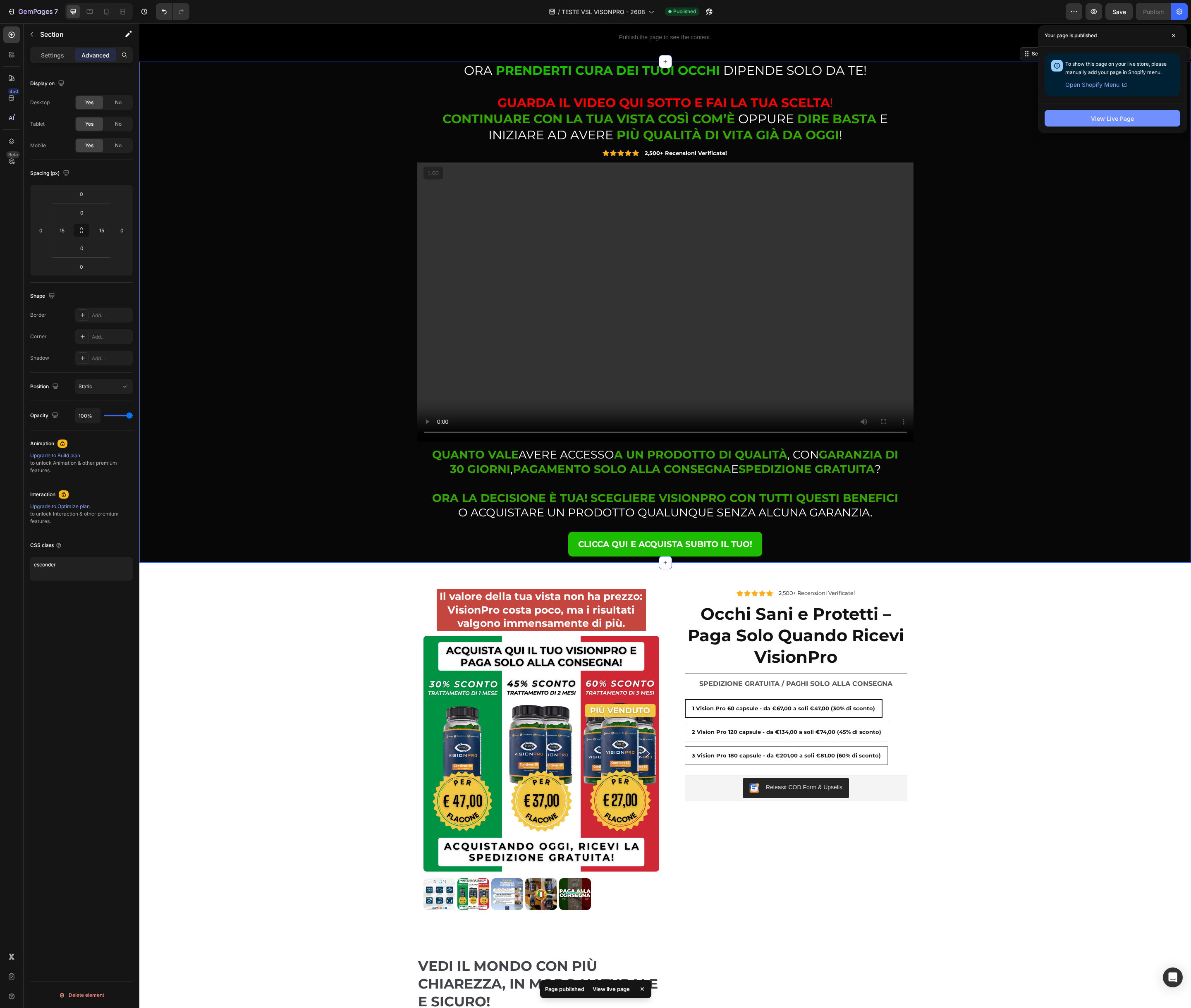
scroll to position [26, 0]
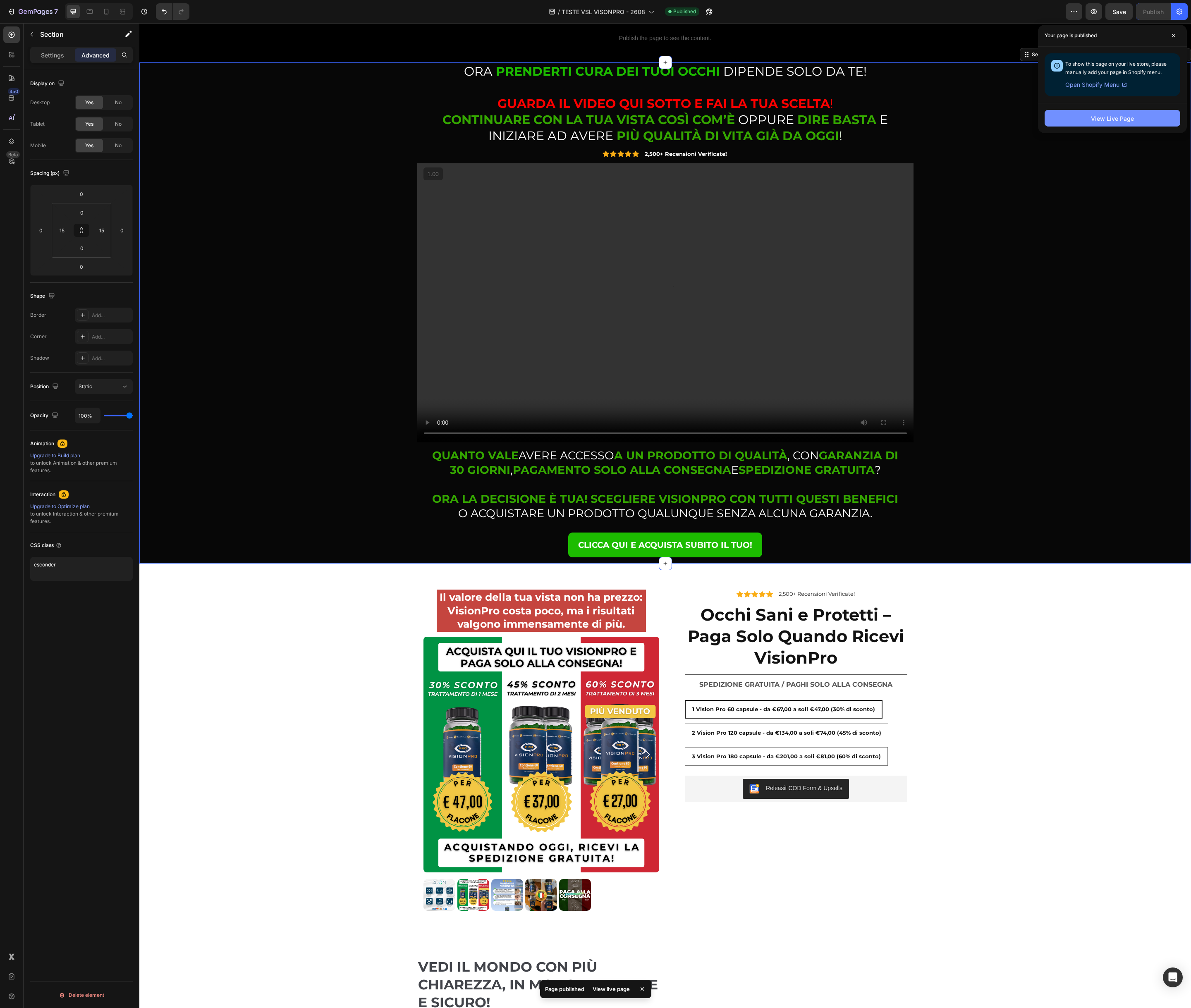
click at [1102, 122] on div "View Live Page" at bounding box center [1112, 118] width 43 height 9
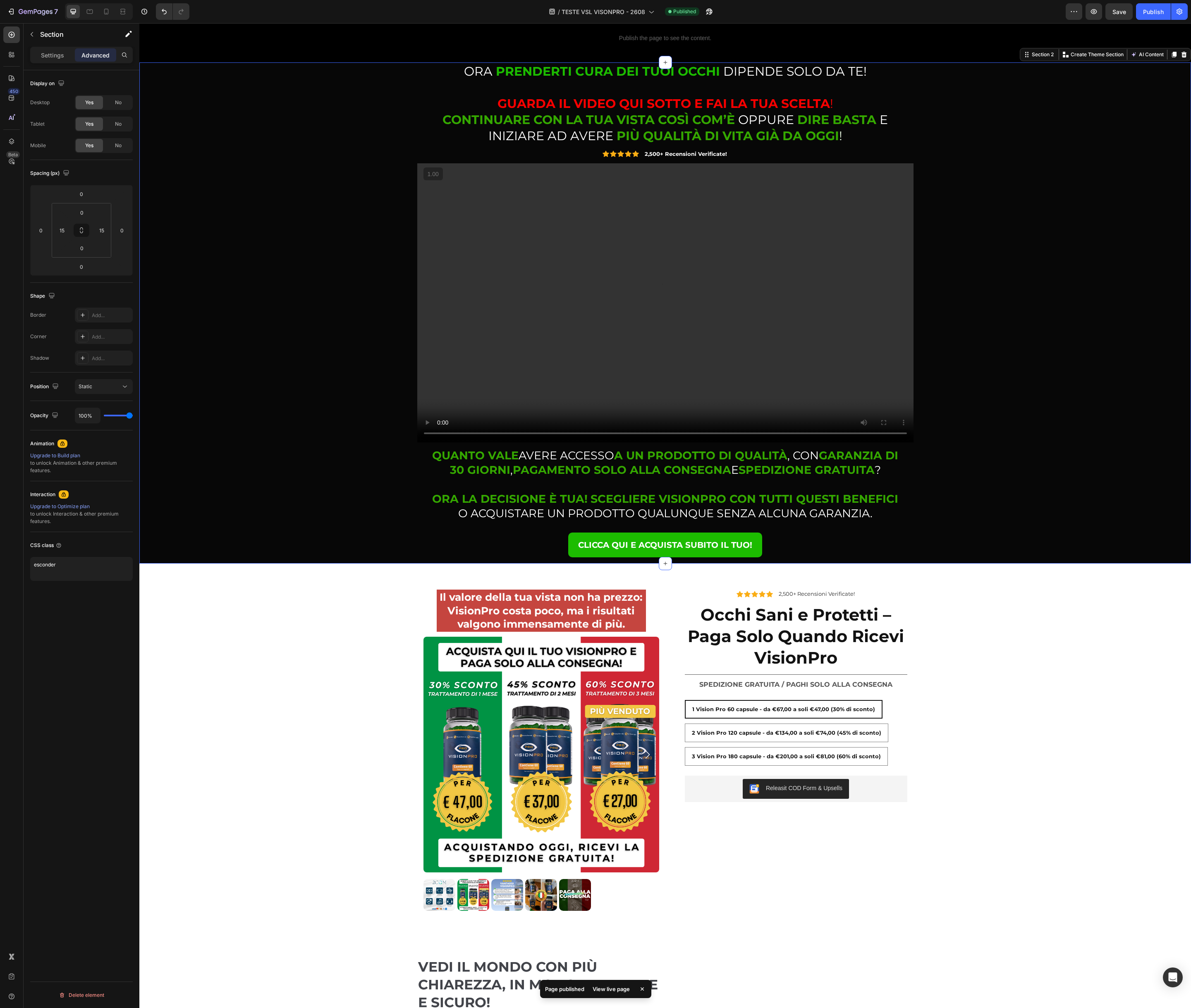
scroll to position [25, 0]
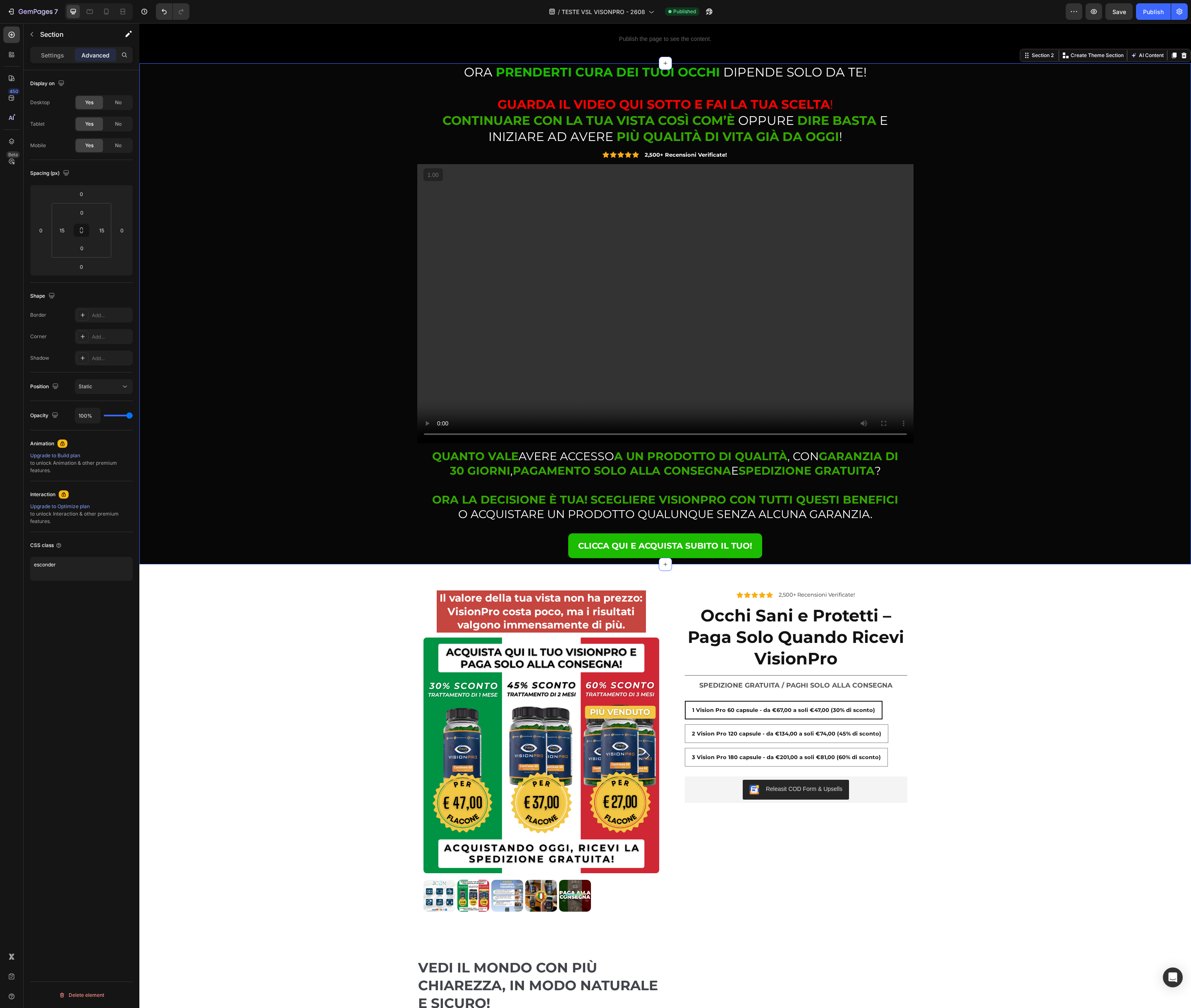
click at [660, 43] on p "Publish the page to see the content." at bounding box center [665, 38] width 1051 height 9
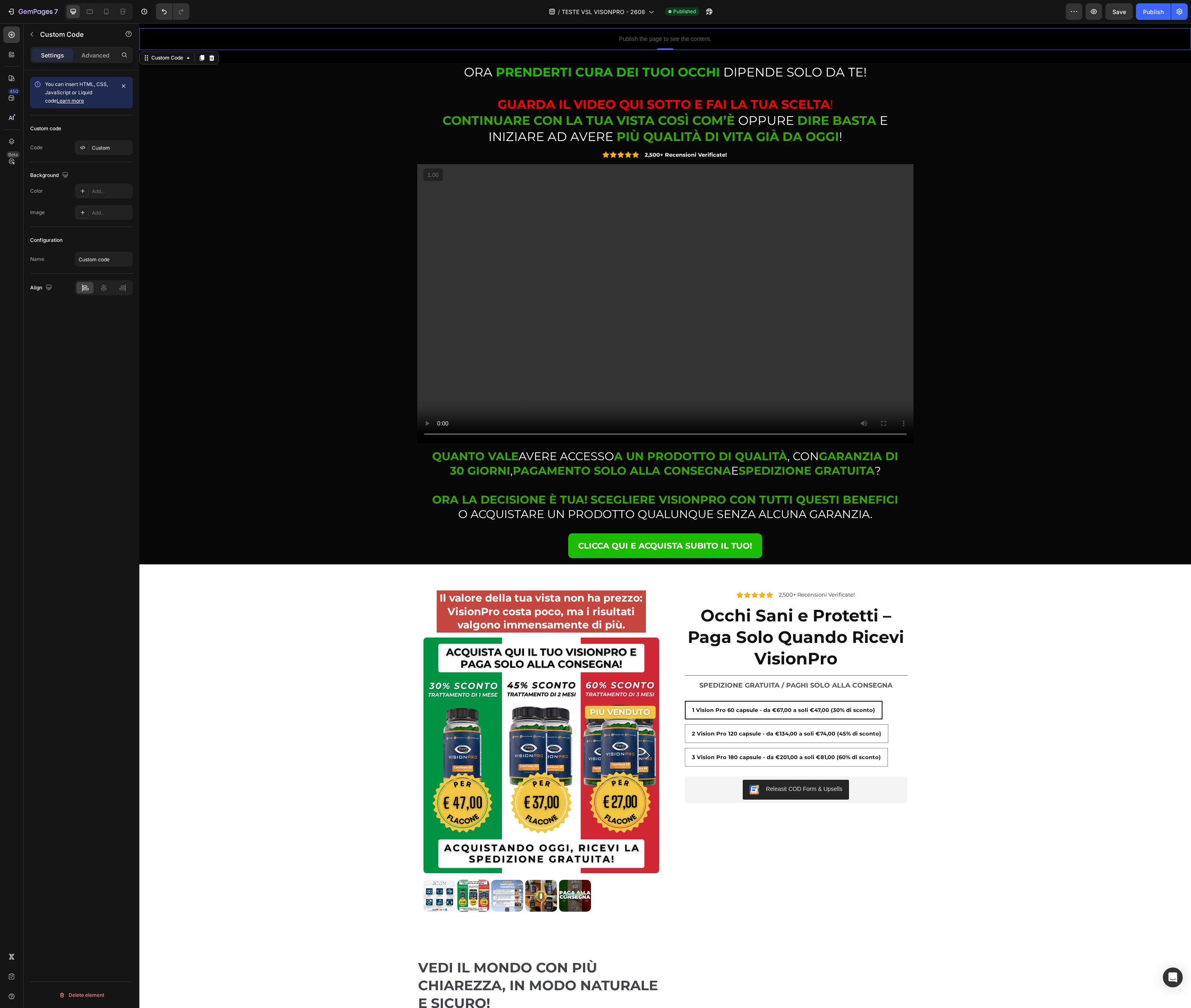
click at [660, 43] on p "Publish the page to see the content." at bounding box center [665, 38] width 1051 height 9
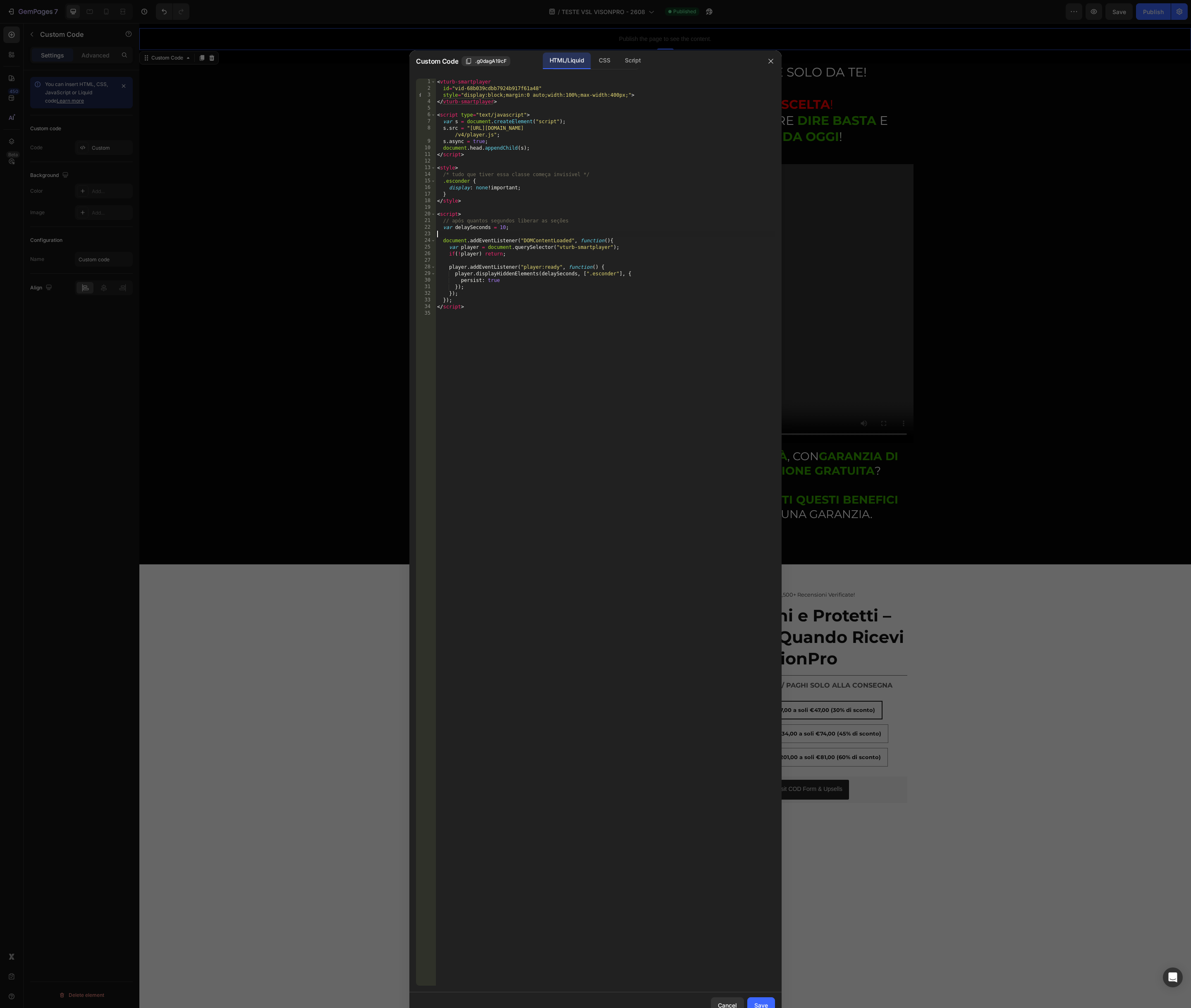
click at [613, 236] on div "< vturb-smartplayer id = "vid-68b039cdbb7924b917f61a48" style = "display:block;…" at bounding box center [605, 539] width 340 height 920
type textarea "</script>"
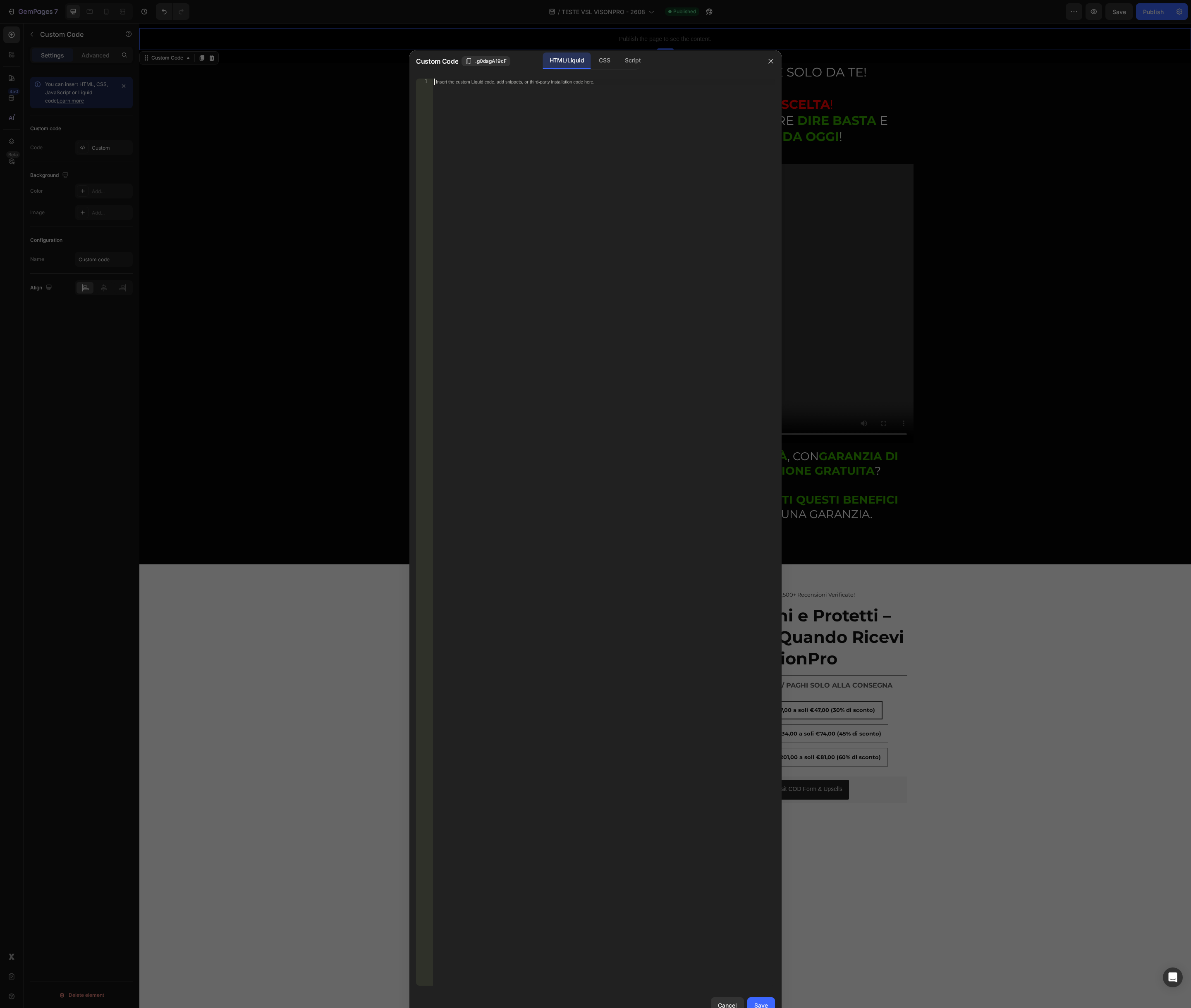
paste textarea "<vturb-smartplayer id="vid-68b039cdbb7924b917f61a48" style="display: block; mar…"
type textarea "<vturb-smartplayer id="vid-68b039cdbb7924b917f61a48" style="display: block; mar…"
paste textarea "</script>"
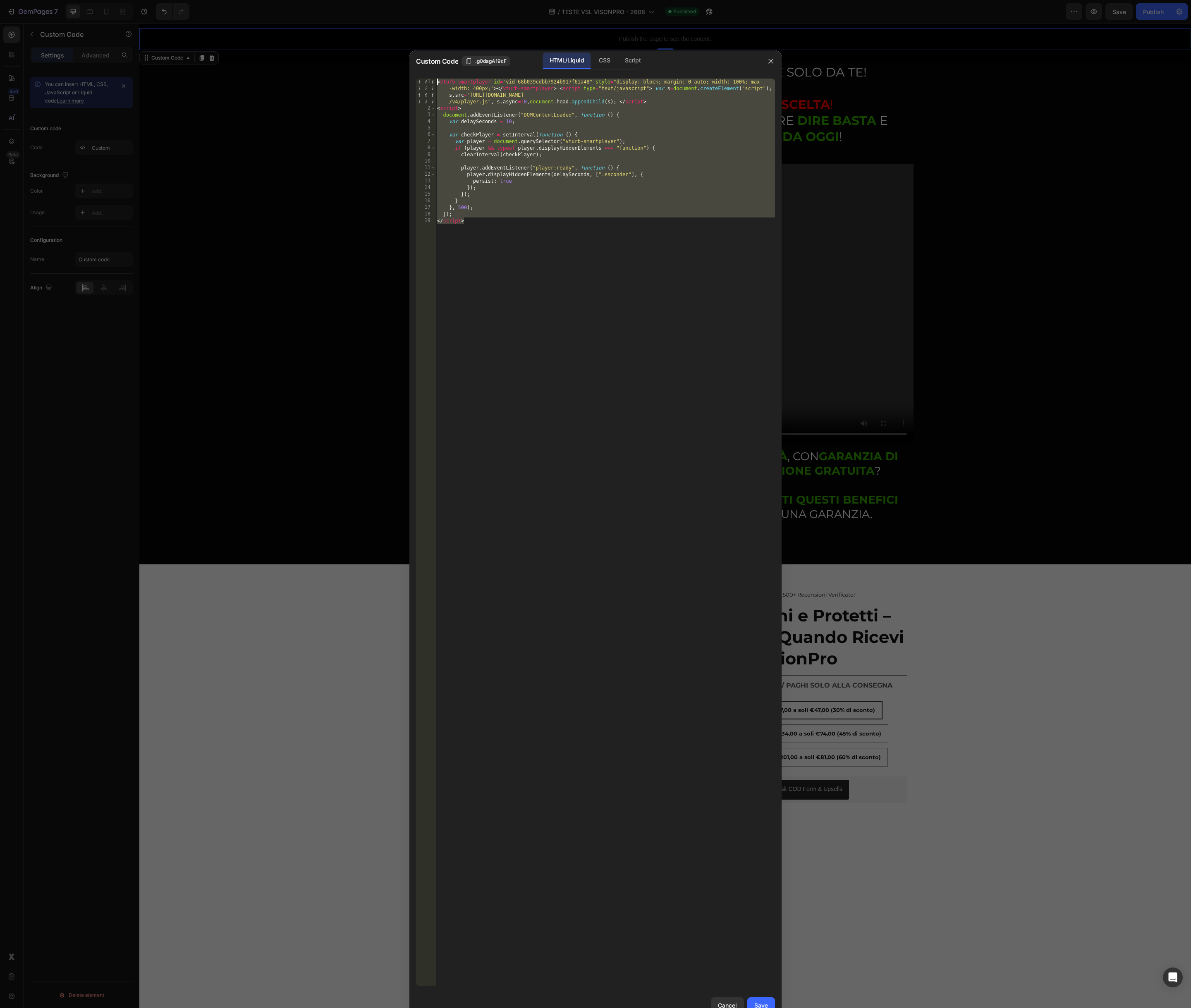
drag, startPoint x: 468, startPoint y: 221, endPoint x: 422, endPoint y: 79, distance: 149.3
click at [422, 79] on div "</script> 1 2 3 4 5 6 7 8 9 10 11 12 13 14 15 16 17 18 19 < vturb-smartplayer i…" at bounding box center [595, 532] width 359 height 907
type textarea "<vturb-smartplayer id="vid-68b039cdbb7924b917f61a48" style="display: block; mar…"
click at [760, 1002] on div "Save" at bounding box center [761, 1004] width 13 height 9
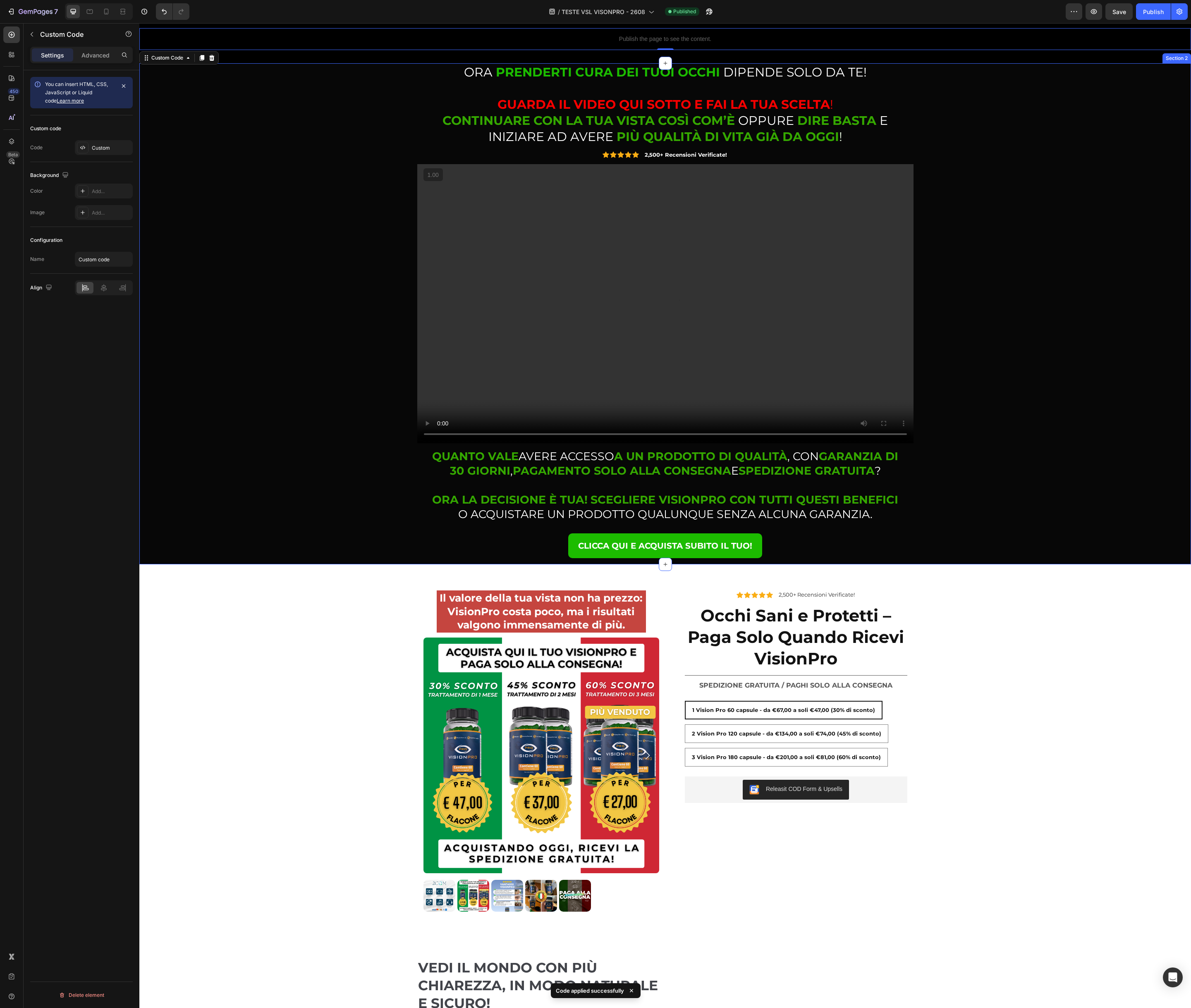
click at [194, 244] on div "⁠⁠⁠⁠⁠⁠⁠ ORA PRENDERTI CURA DEI TUOI OCCHI DIPENDE SOLO DA TE! GUARDA IL VIDEO Q…" at bounding box center [665, 313] width 1039 height 501
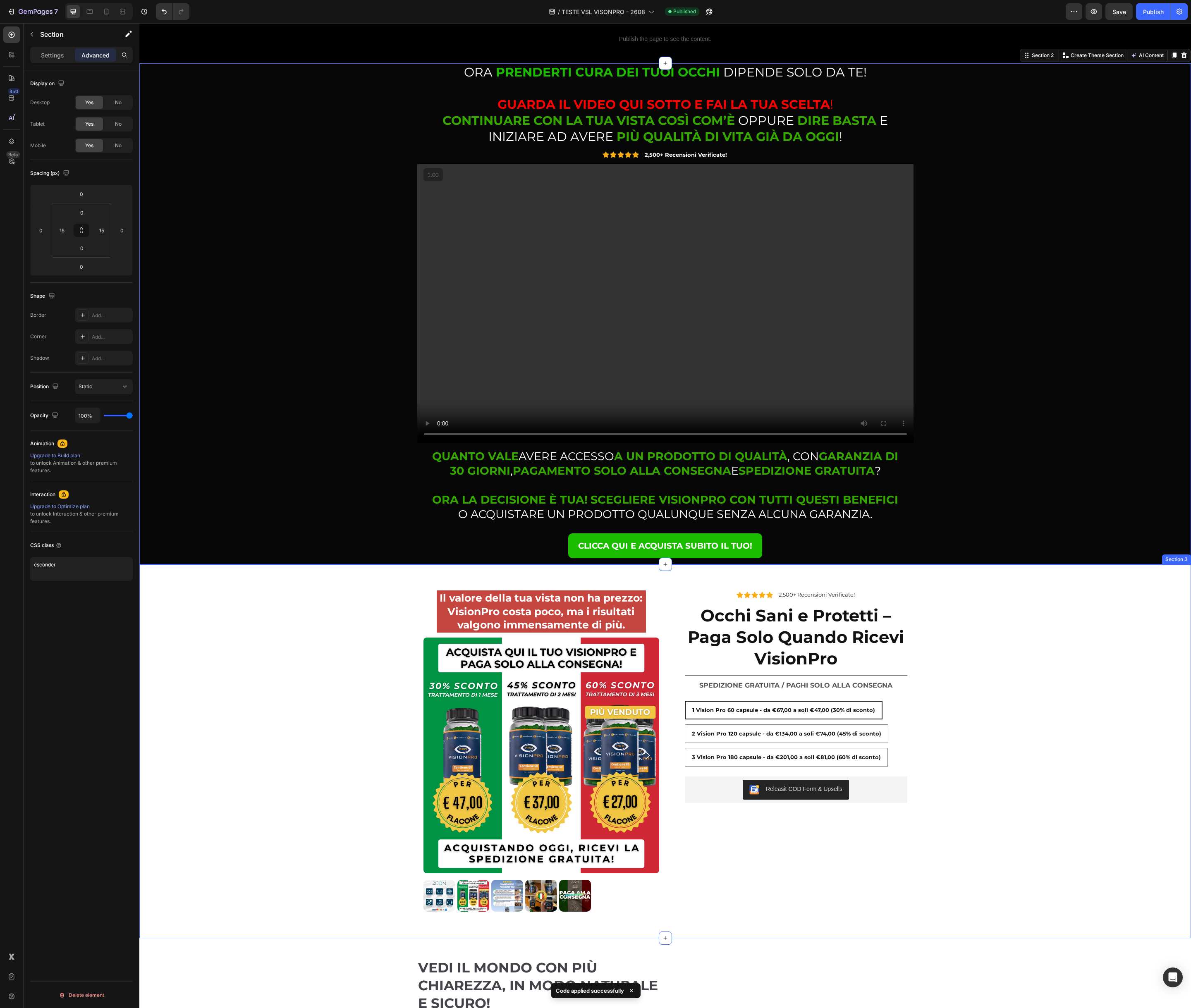
click at [249, 660] on div "Il valore della tua vista non ha prezzo: VisionPro costa poco, ma i risultati v…" at bounding box center [665, 751] width 1051 height 334
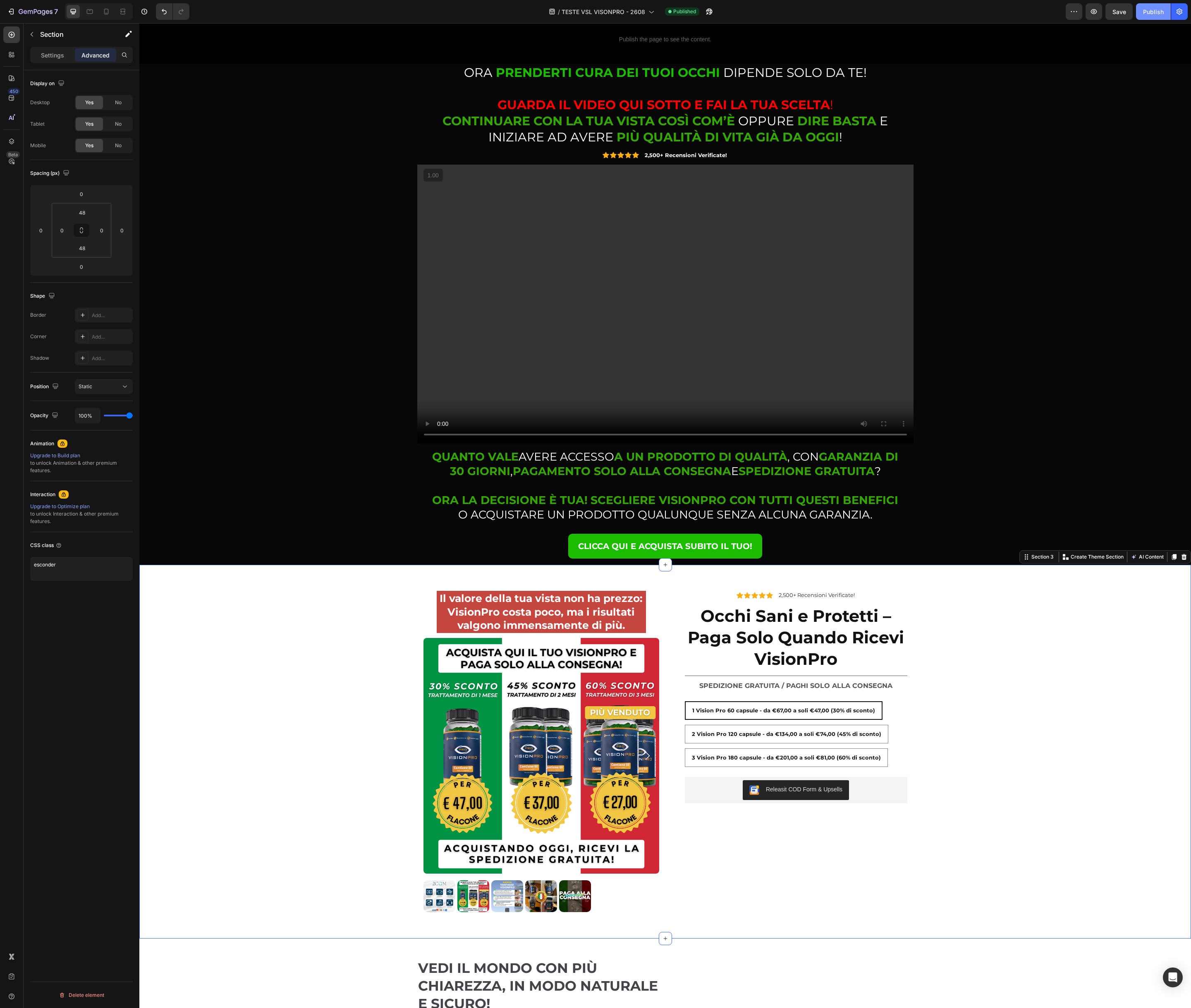
click at [1156, 14] on div "Publish" at bounding box center [1153, 11] width 21 height 9
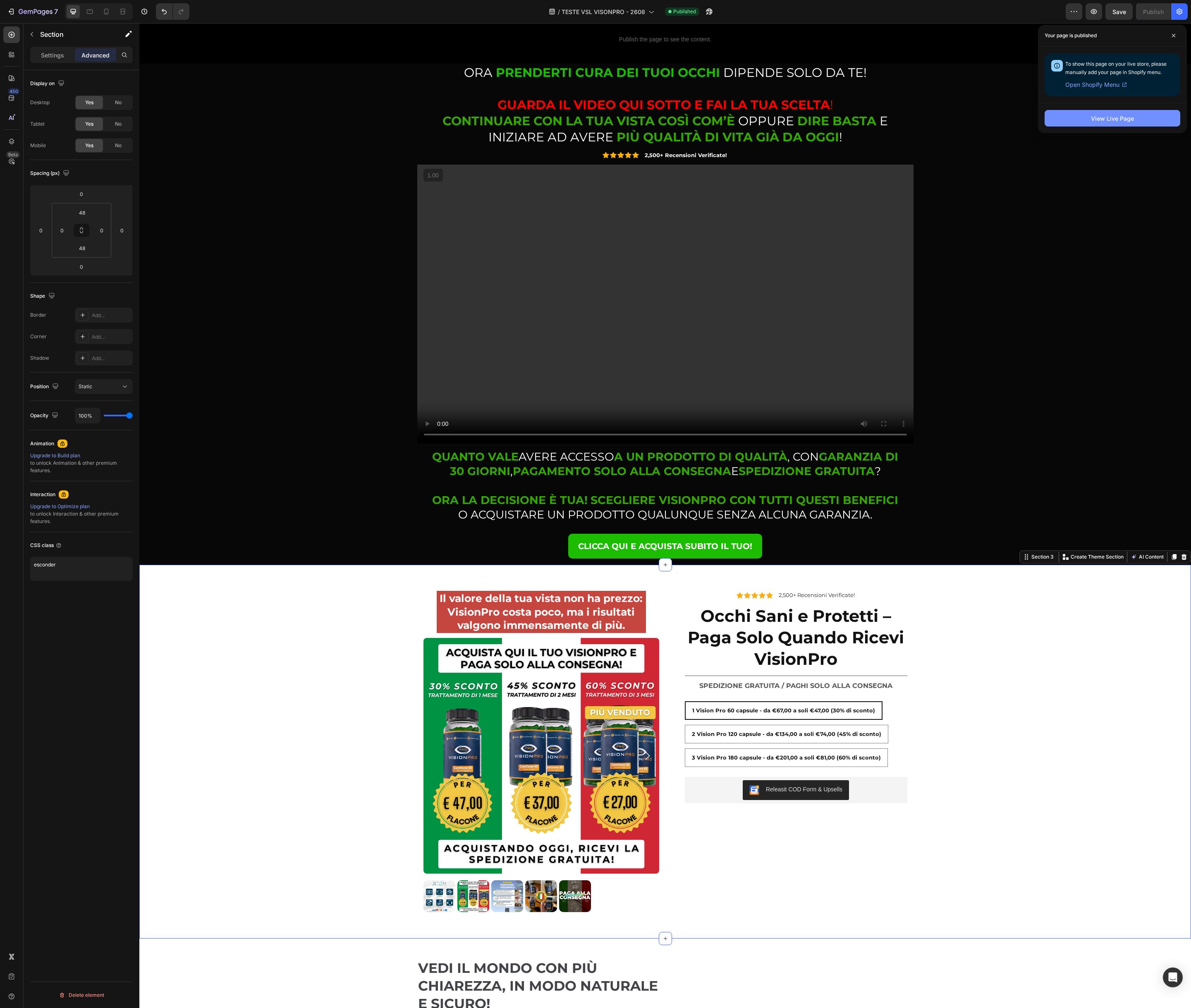
click at [1117, 121] on div "View Live Page" at bounding box center [1112, 118] width 43 height 9
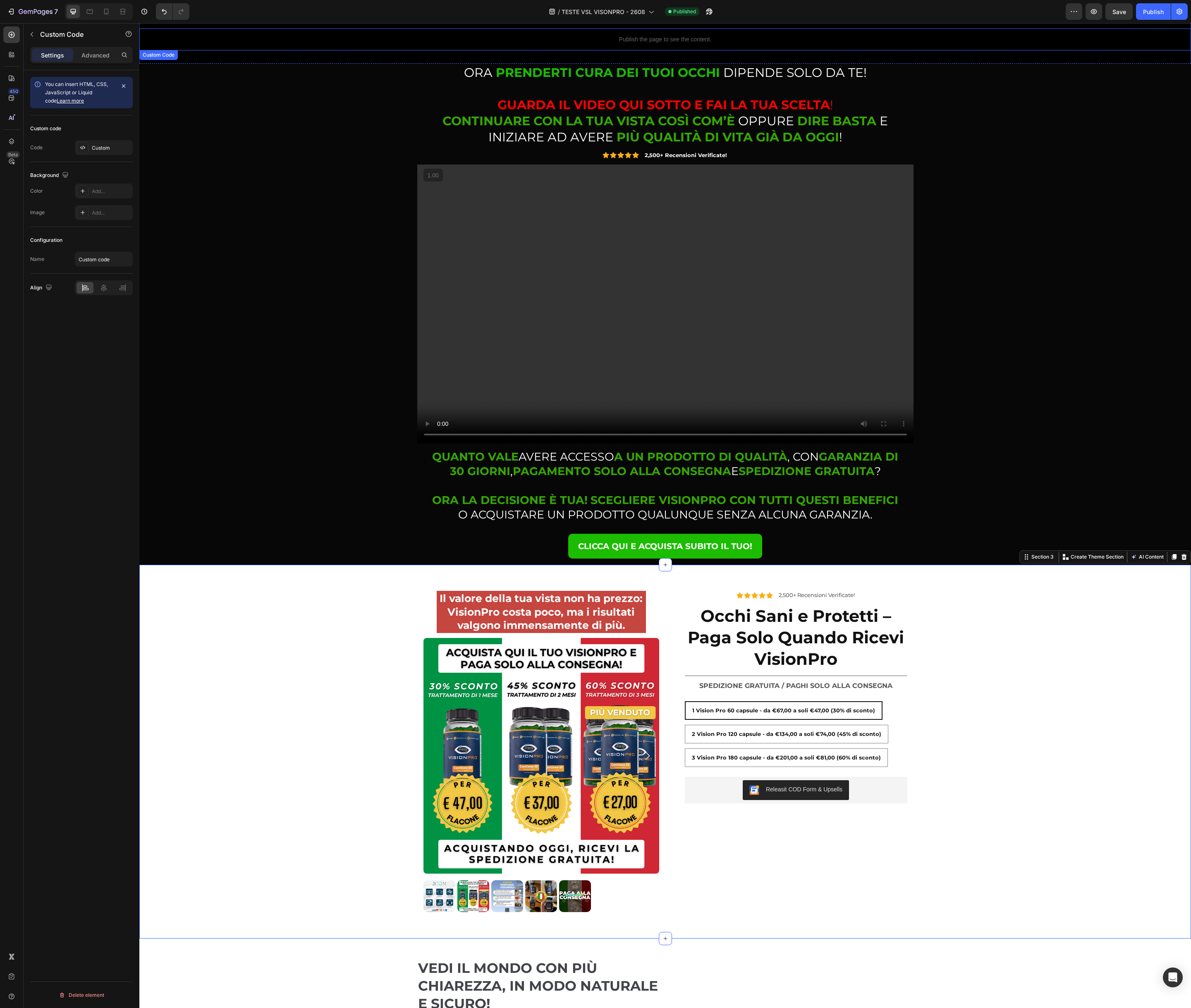
click at [661, 38] on p "Publish the page to see the content." at bounding box center [665, 39] width 1051 height 9
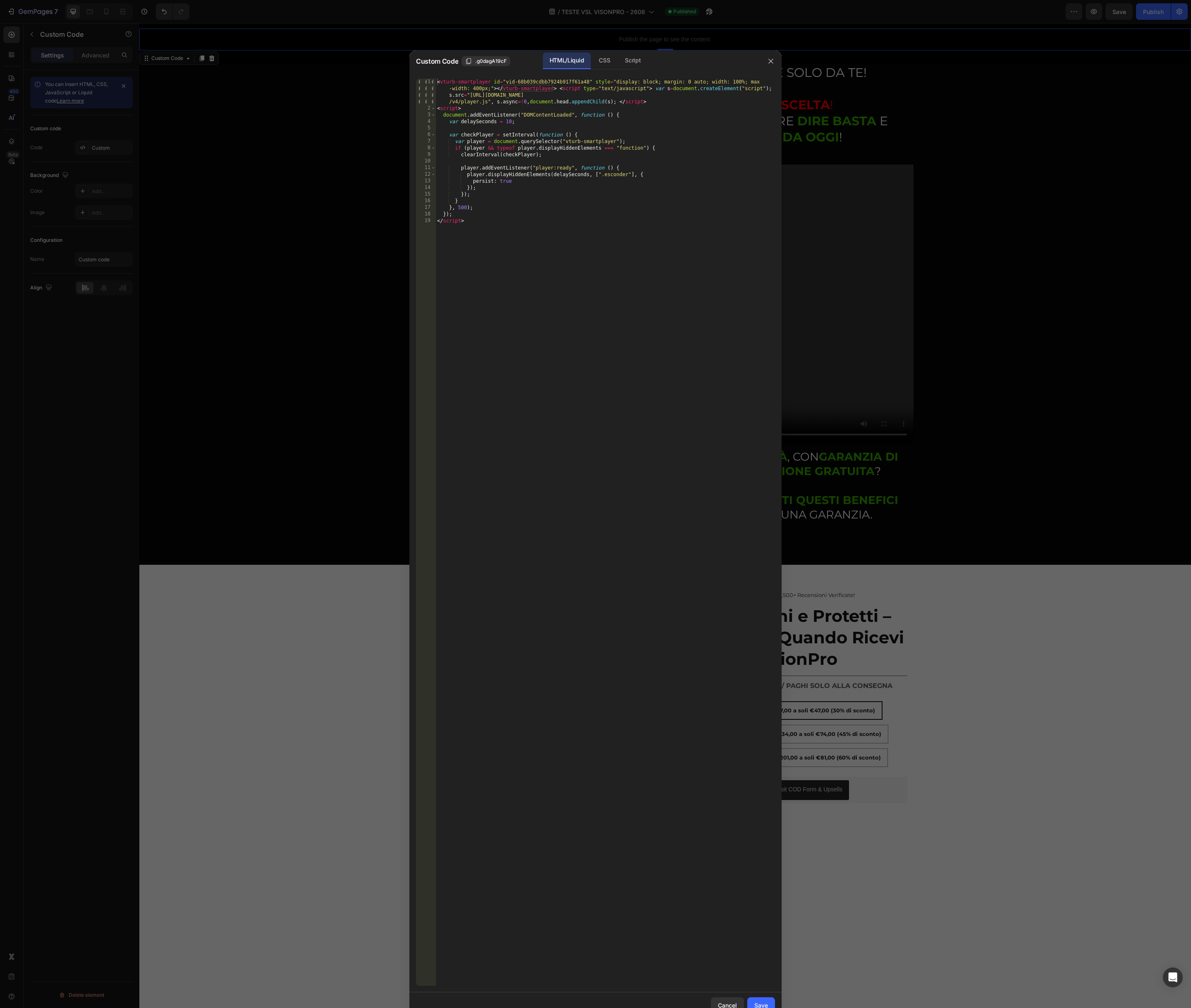
click at [562, 117] on div "< vturb-smartplayer id = "vid-68b039cdbb7924b917f61a48" style = "display: block…" at bounding box center [605, 549] width 340 height 940
type textarea "}); </script>"
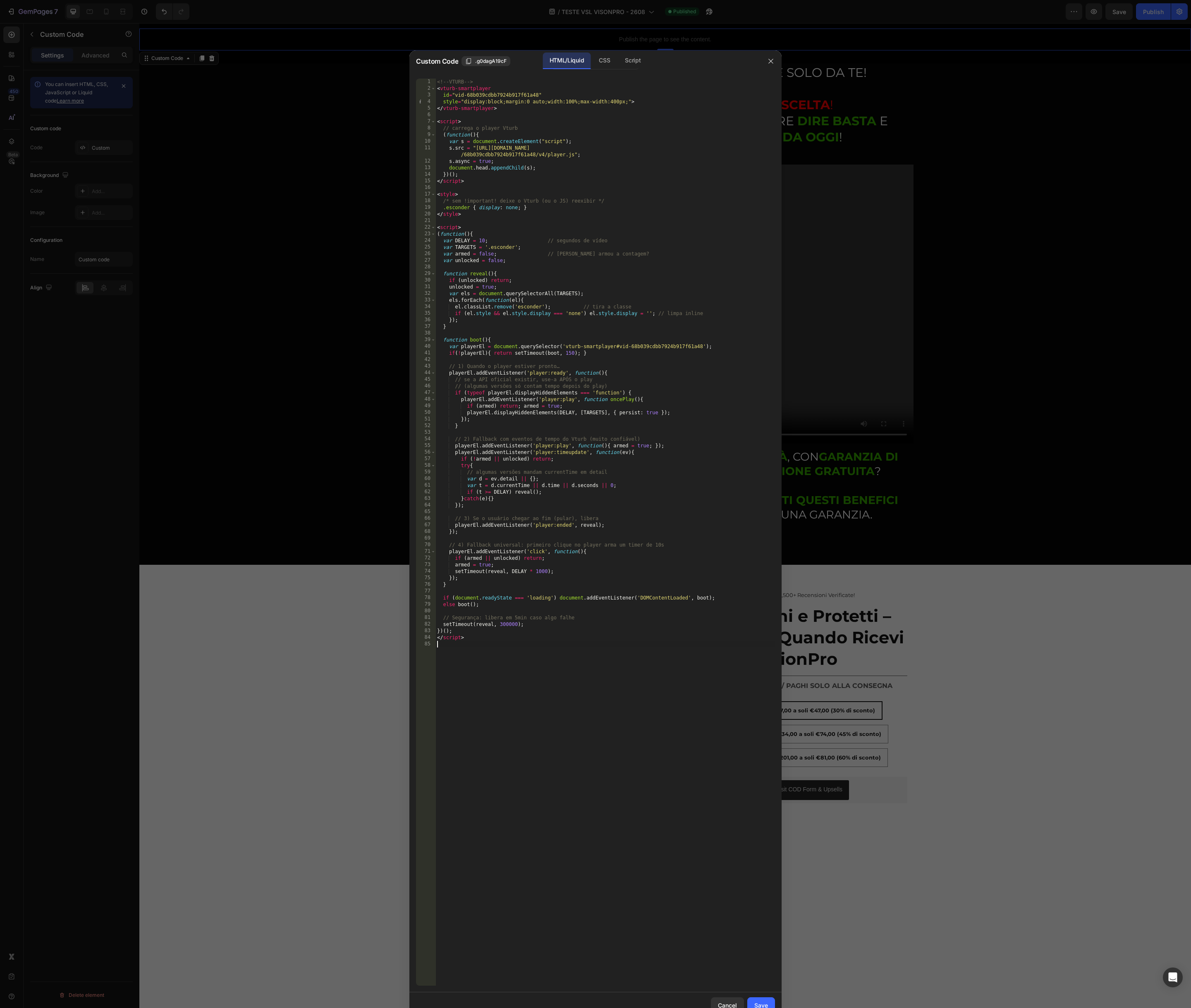
drag, startPoint x: 758, startPoint y: 999, endPoint x: 753, endPoint y: 974, distance: 25.5
click at [758, 999] on button "Save" at bounding box center [761, 1004] width 28 height 16
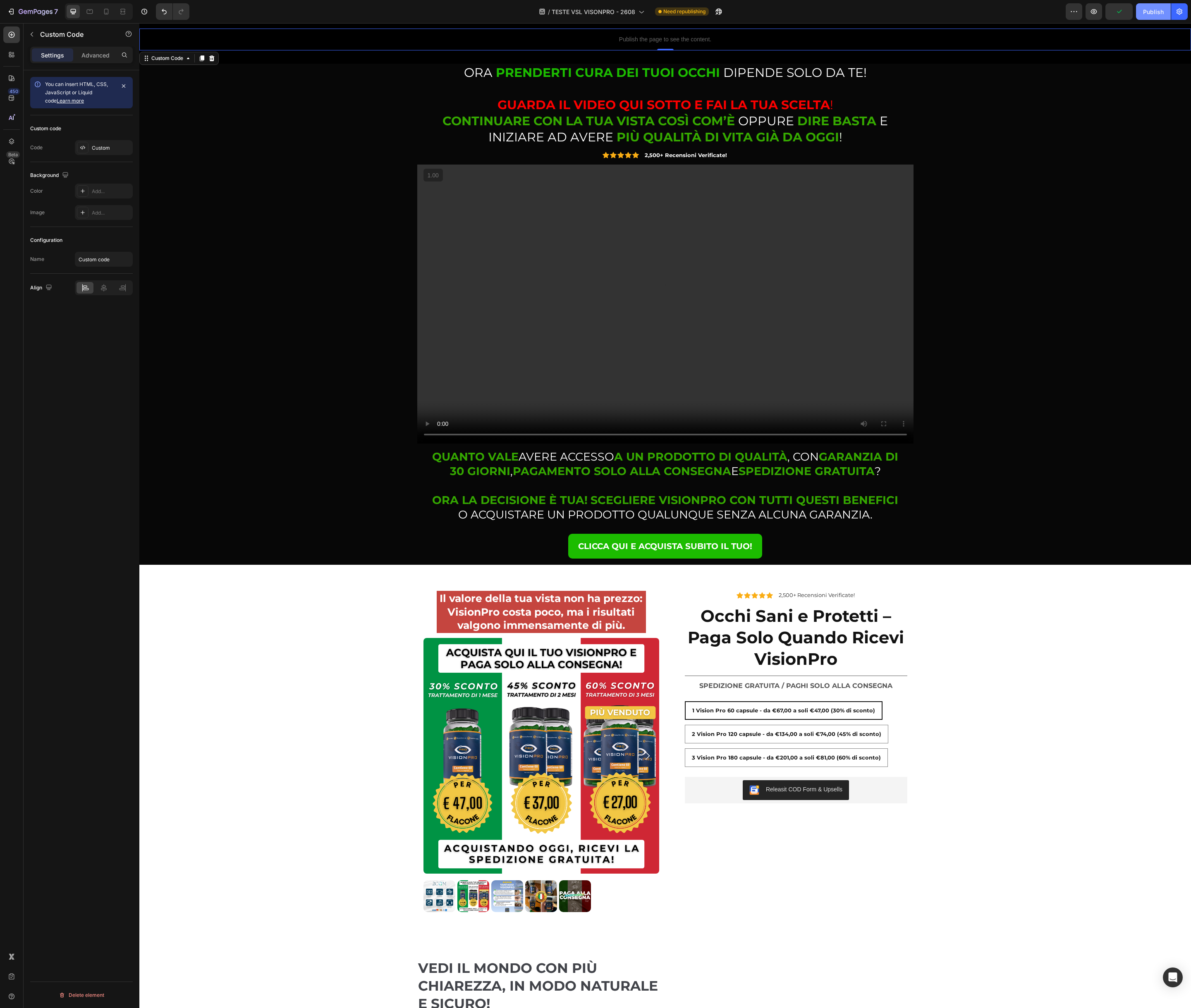
click at [1160, 13] on div "Publish" at bounding box center [1153, 11] width 21 height 9
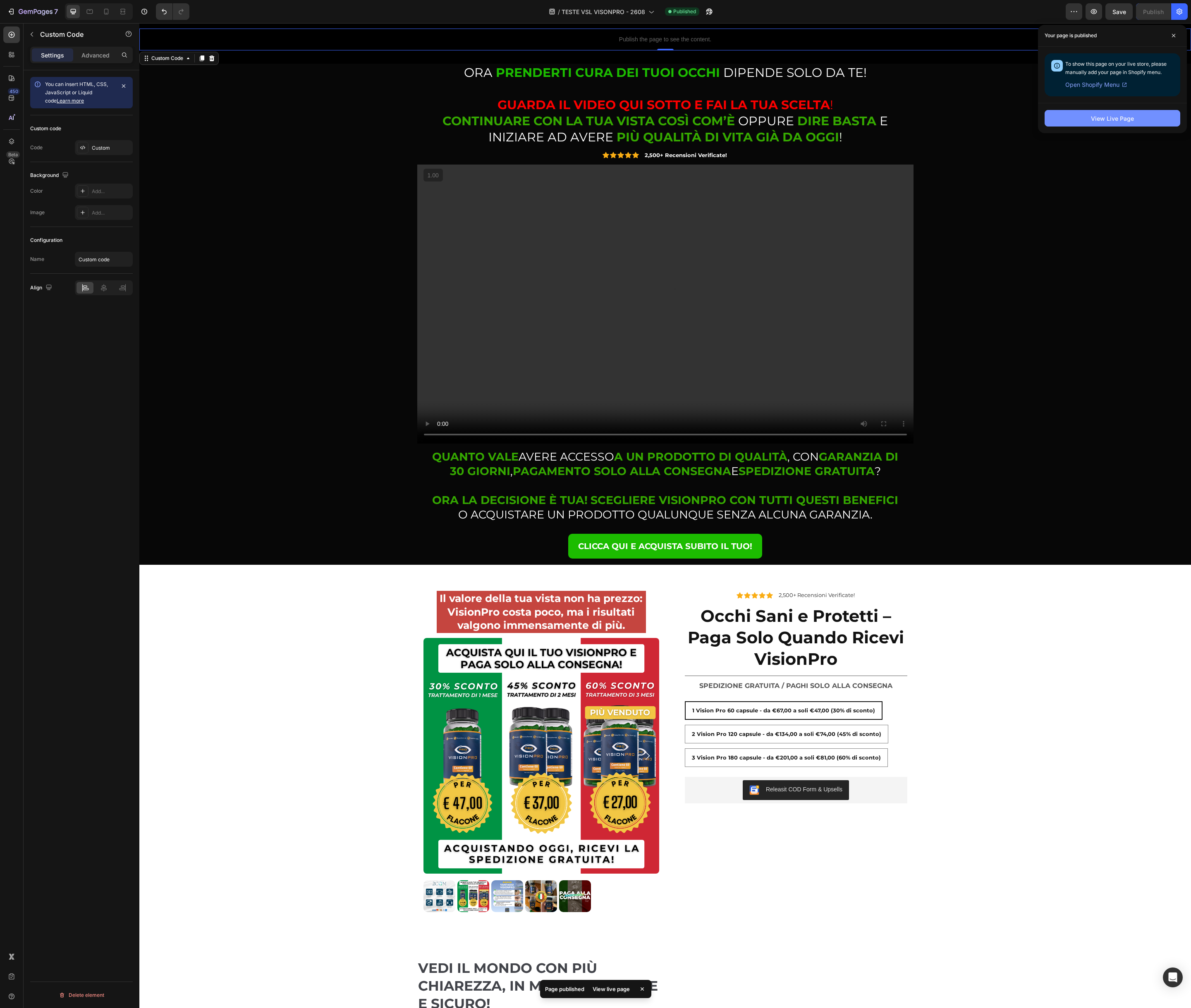
click at [1107, 115] on div "View Live Page" at bounding box center [1112, 118] width 43 height 9
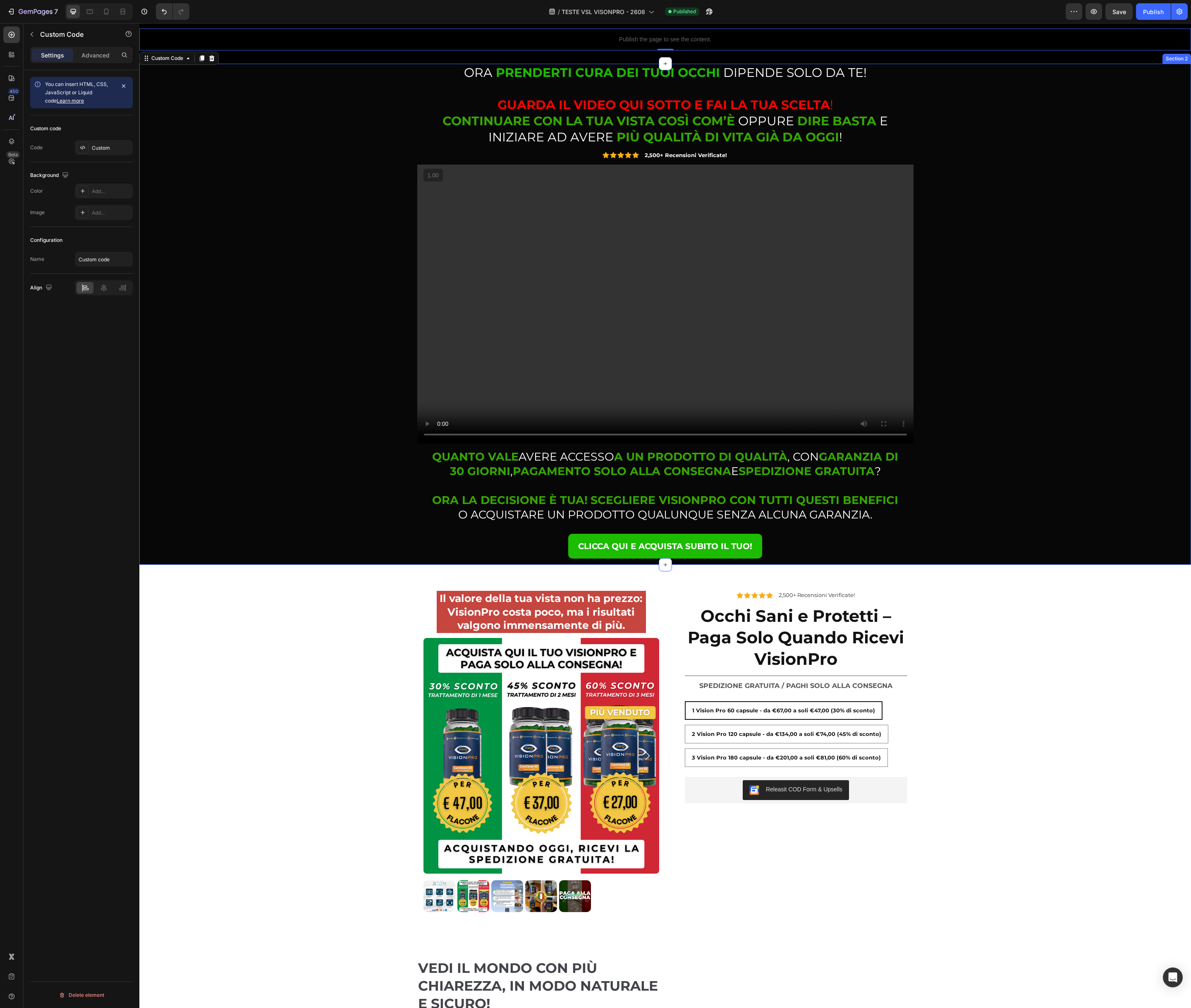
click at [341, 274] on div "⁠⁠⁠⁠⁠⁠⁠ ORA PRENDERTI CURA DEI TUOI OCCHI DIPENDE SOLO DA TE! GUARDA IL VIDEO Q…" at bounding box center [665, 314] width 1039 height 501
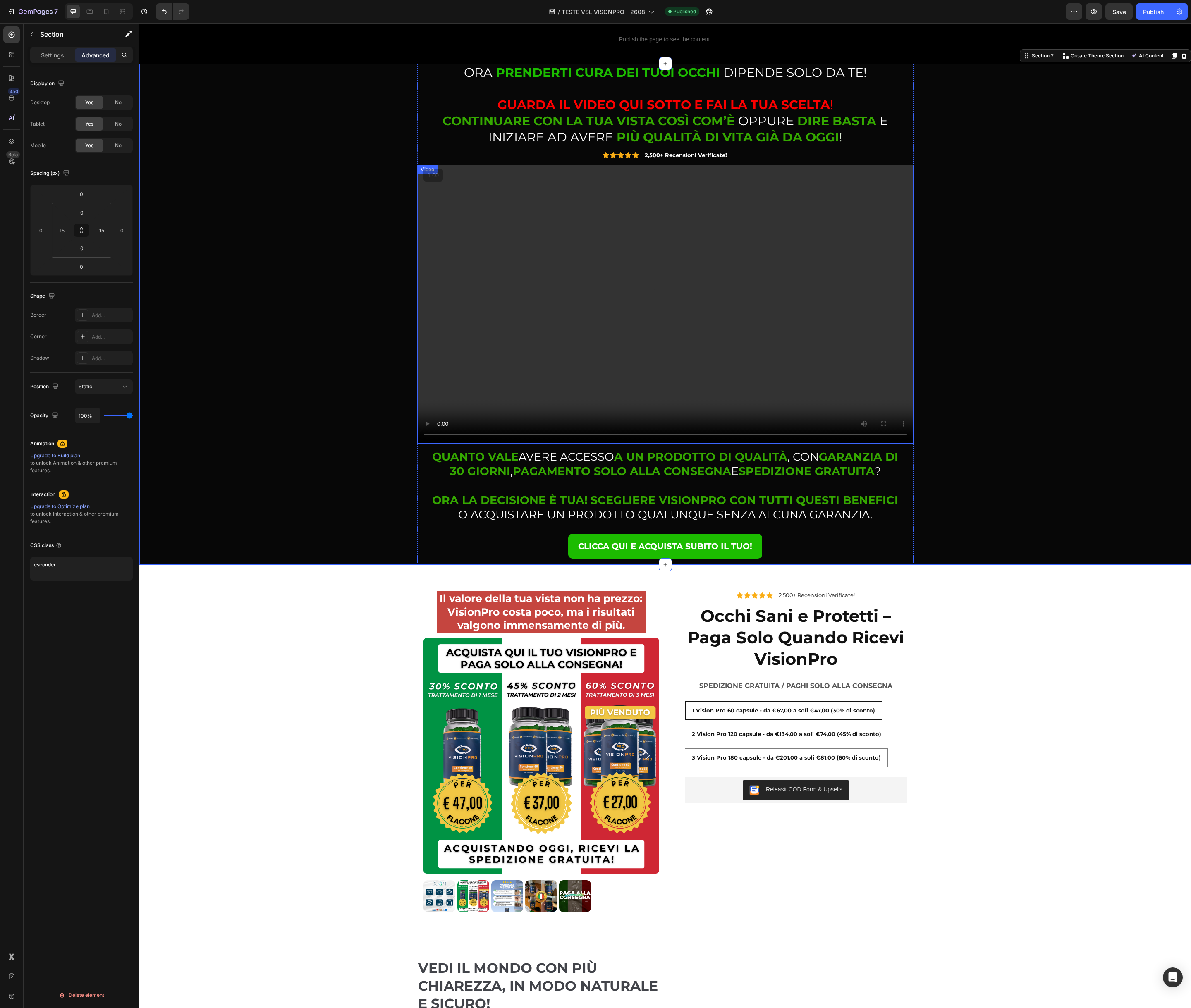
scroll to position [0, 0]
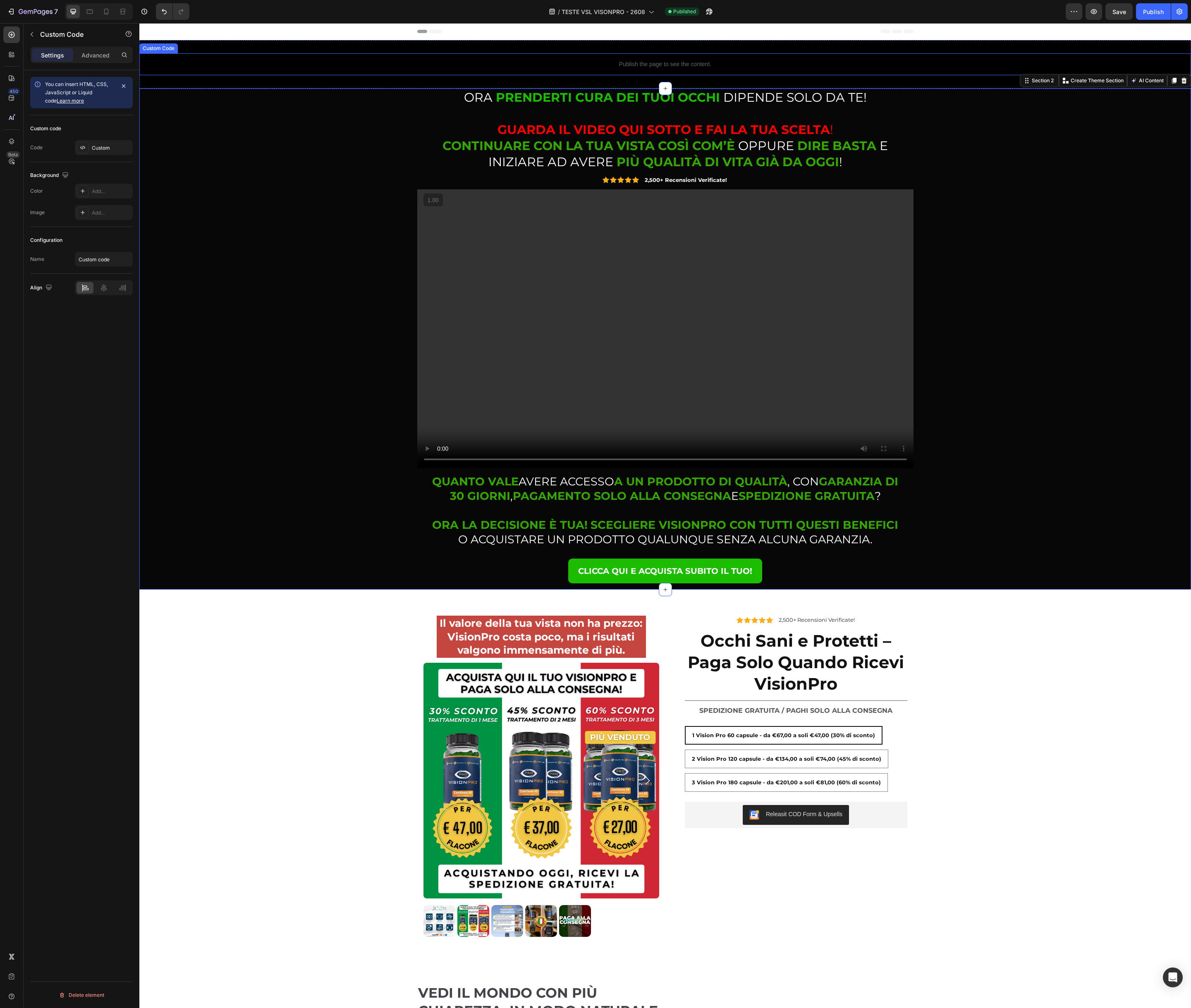
click at [643, 63] on p "Publish the page to see the content." at bounding box center [665, 64] width 1051 height 9
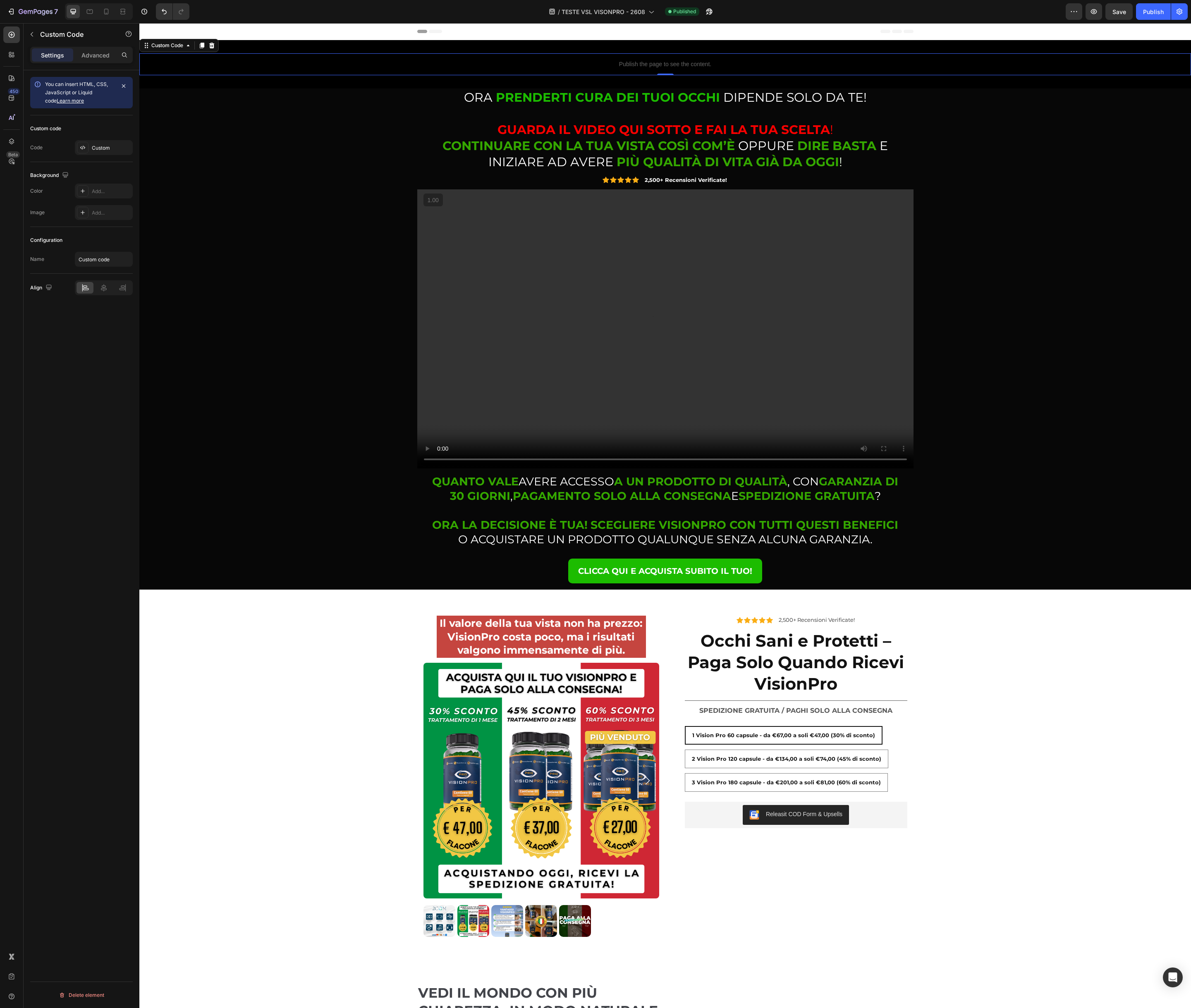
click at [643, 63] on p "Publish the page to see the content." at bounding box center [665, 64] width 1051 height 9
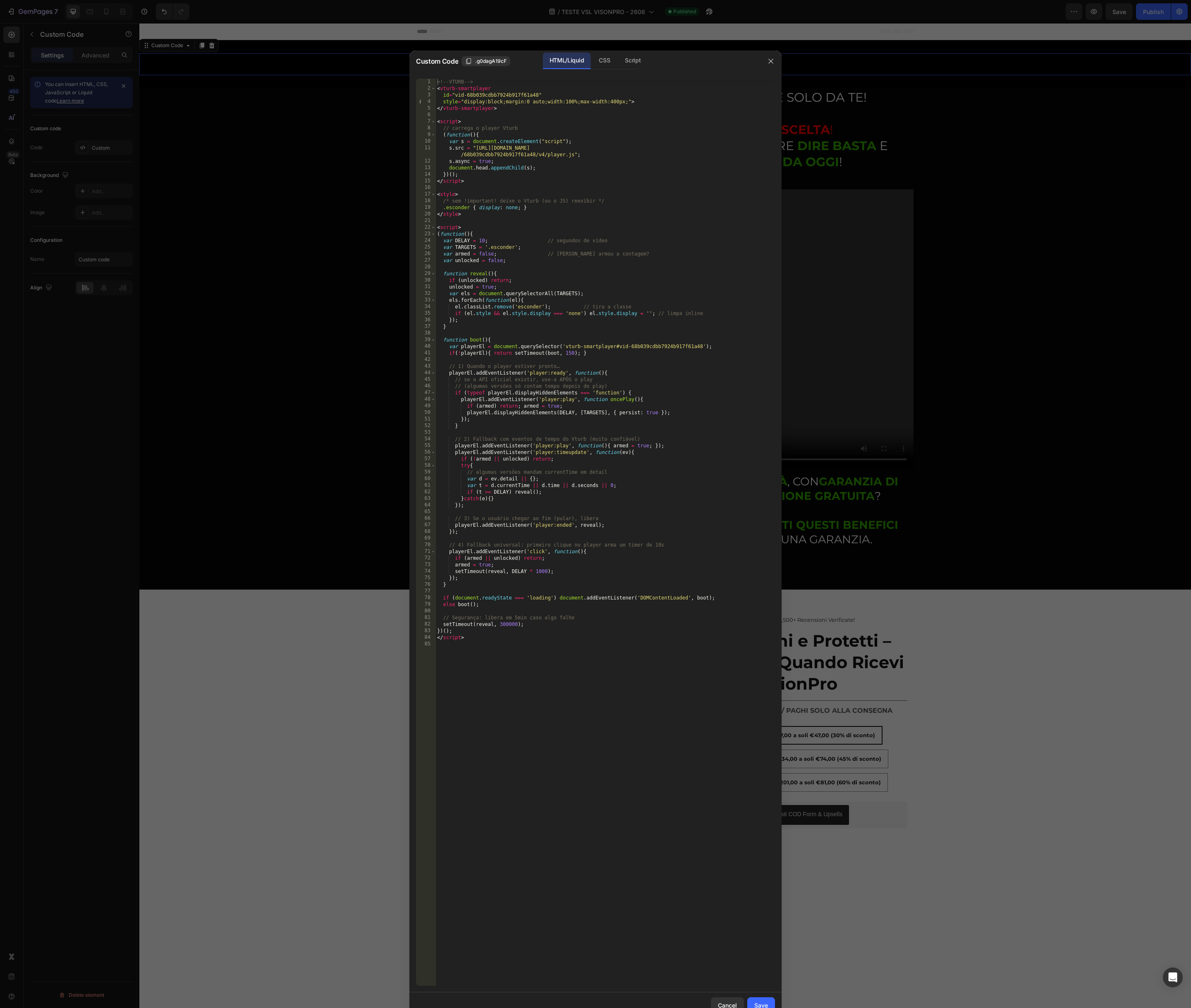
click at [550, 194] on div "<!-- VTURB --> < vturb-smartplayer id = "vid-68b039cdbb7924b917f61a48" style = …" at bounding box center [605, 539] width 340 height 920
type textarea "</script>"
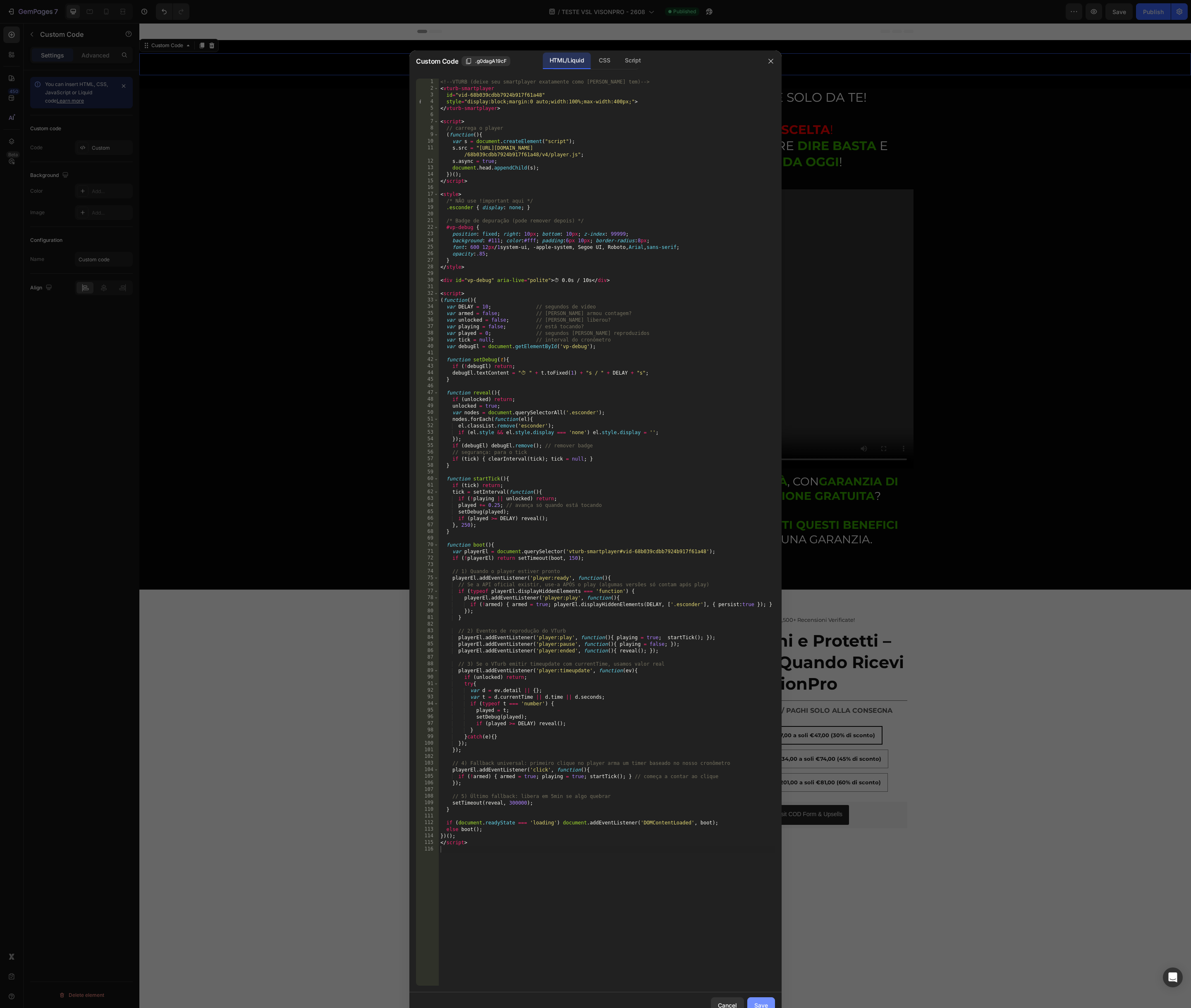
click at [759, 1000] on div "Save" at bounding box center [761, 1004] width 13 height 9
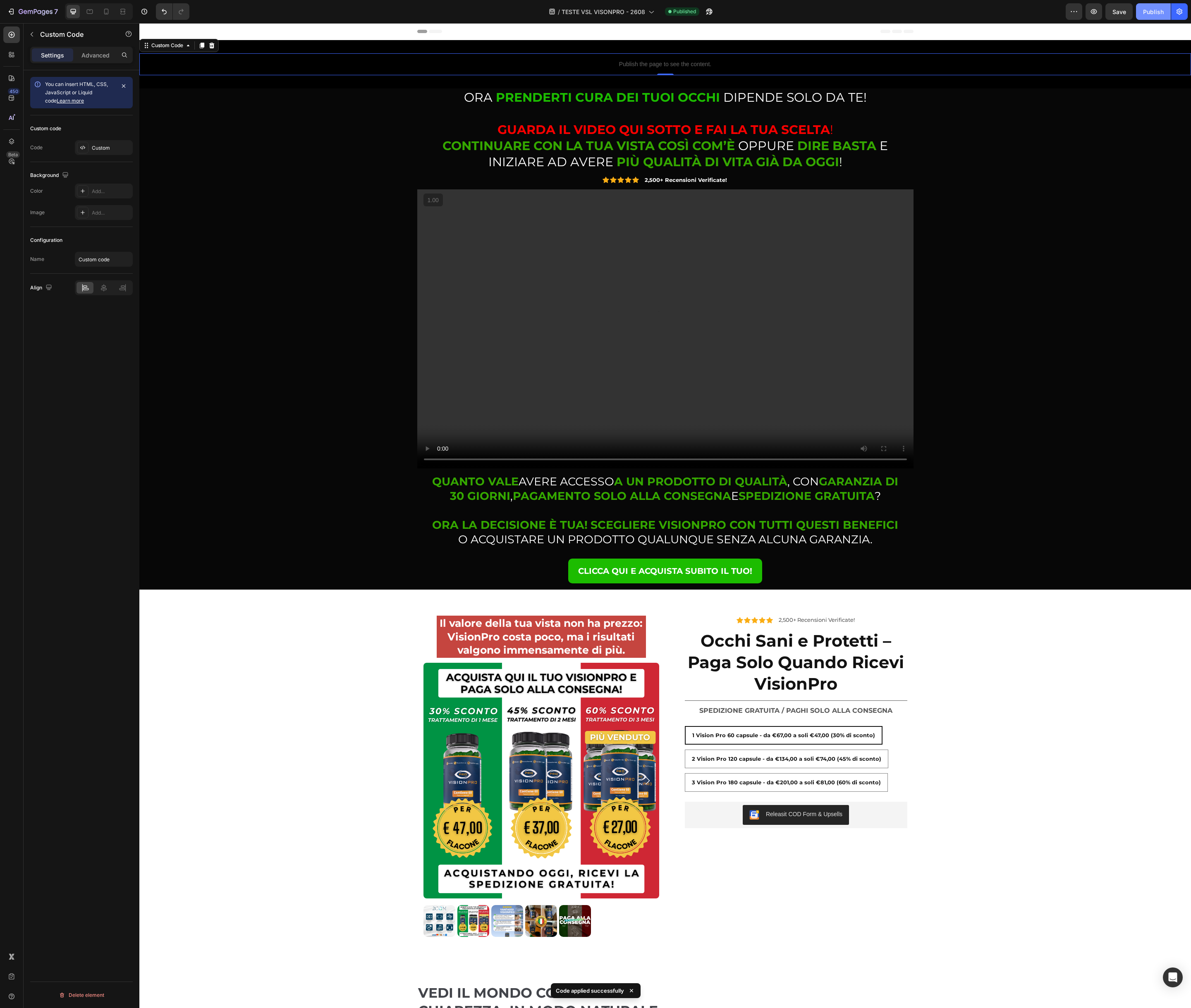
click at [1157, 10] on div "Publish" at bounding box center [1153, 11] width 21 height 9
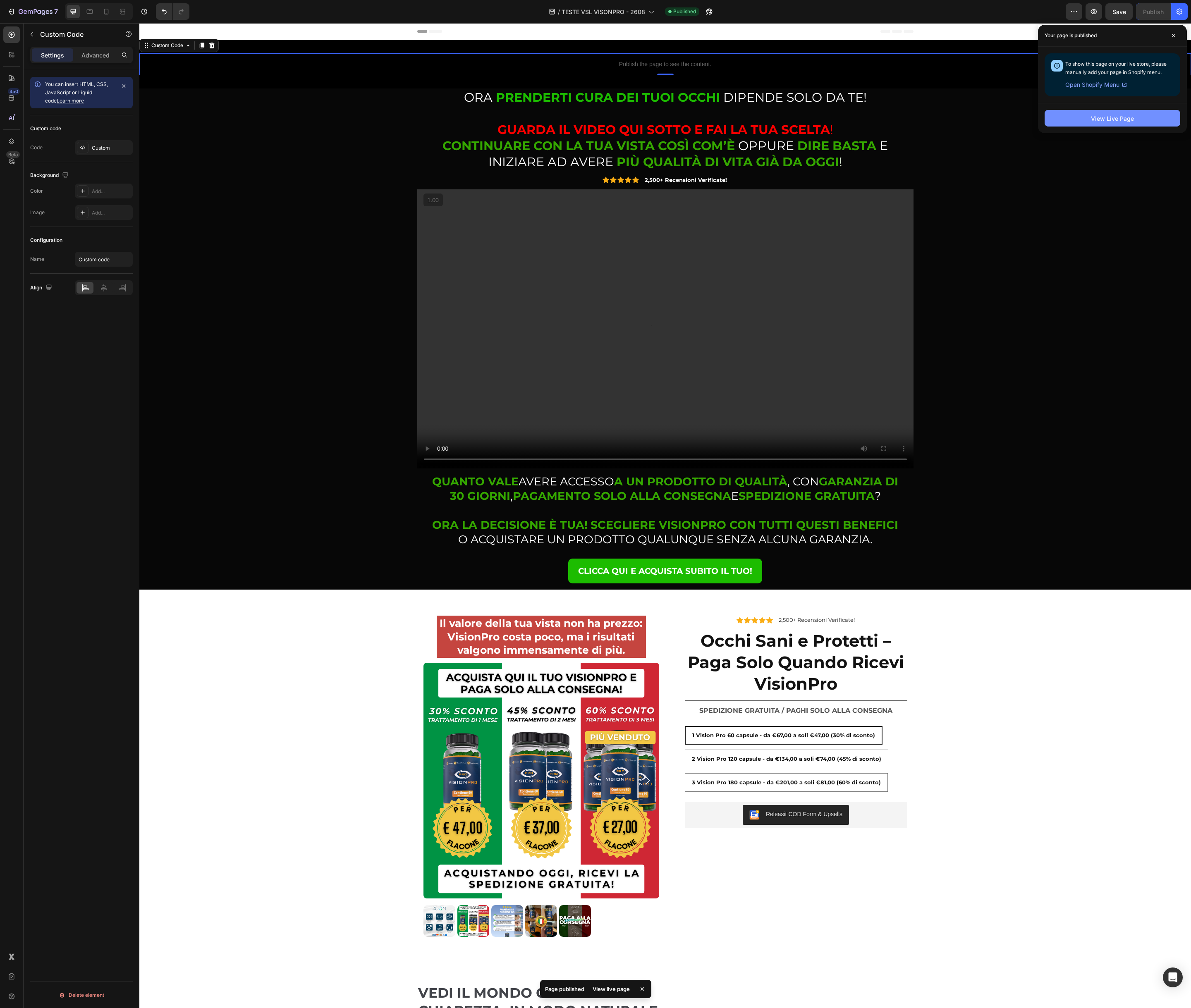
click at [1099, 120] on div "View Live Page" at bounding box center [1112, 118] width 43 height 9
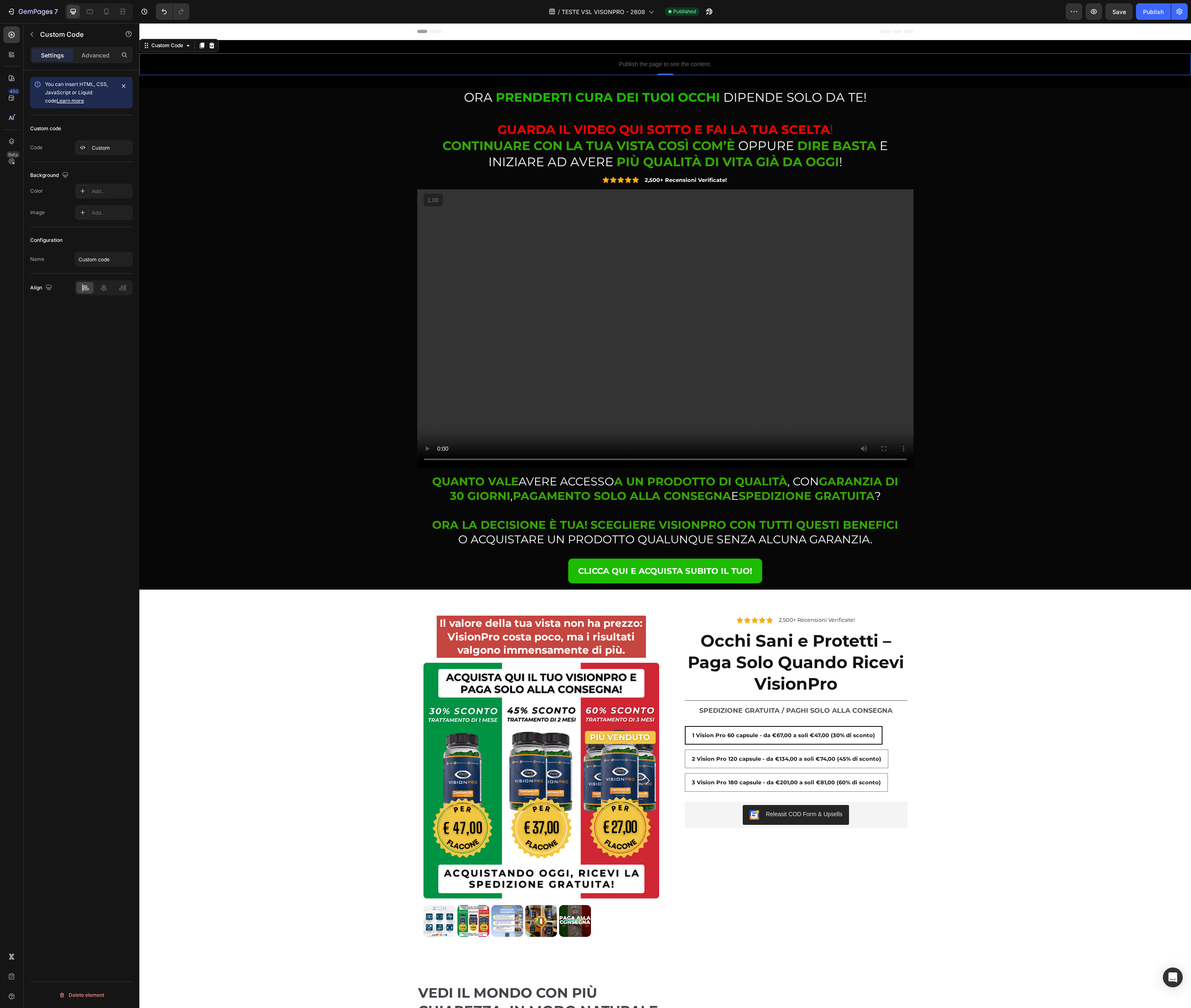
click at [571, 60] on p "Publish the page to see the content." at bounding box center [665, 64] width 1051 height 9
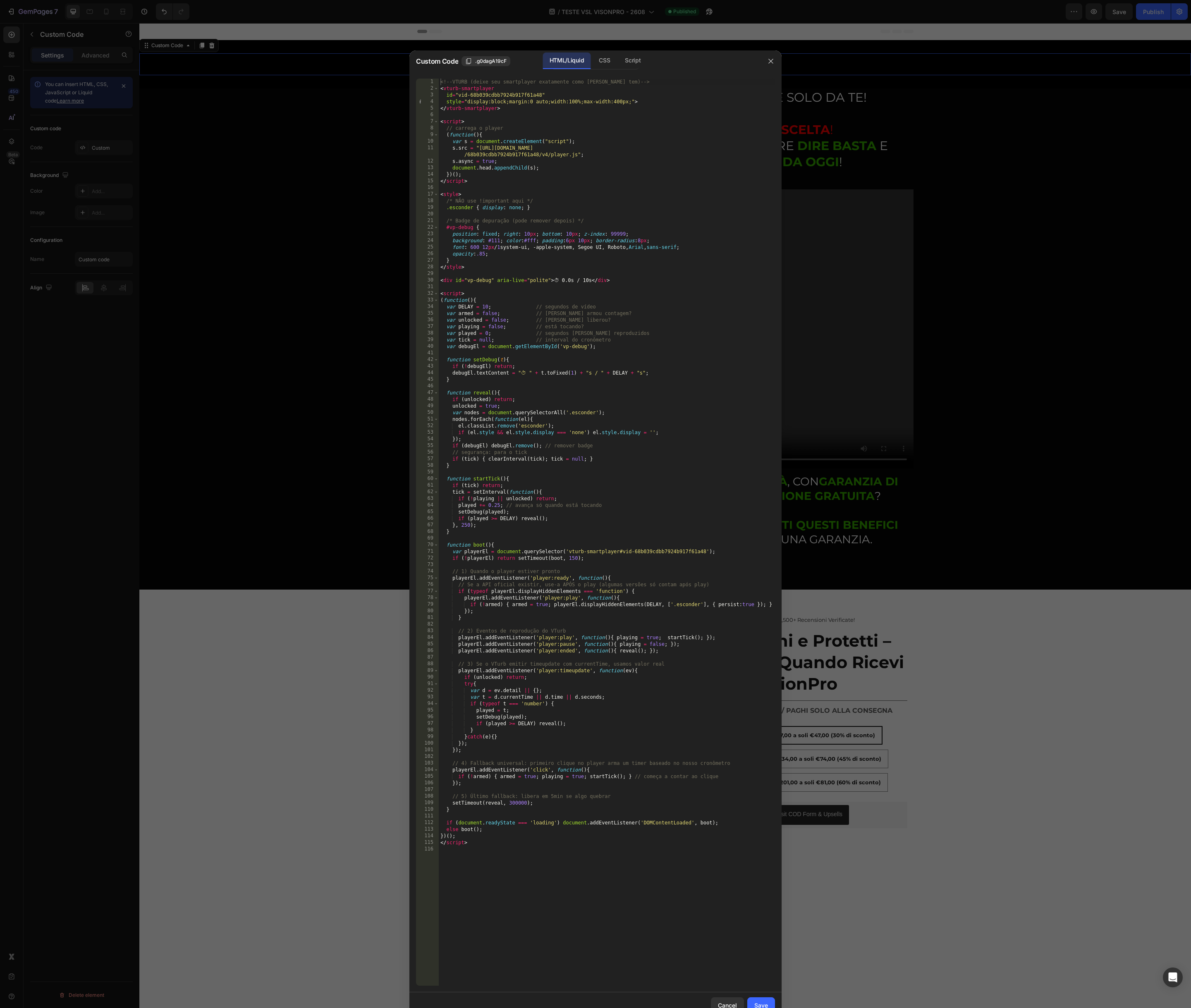
click at [602, 168] on div "<!-- VTURB (deixe seu smartplayer exatamente como [PERSON_NAME] tem) --> < vtur…" at bounding box center [606, 539] width 336 height 920
type textarea "</script>"
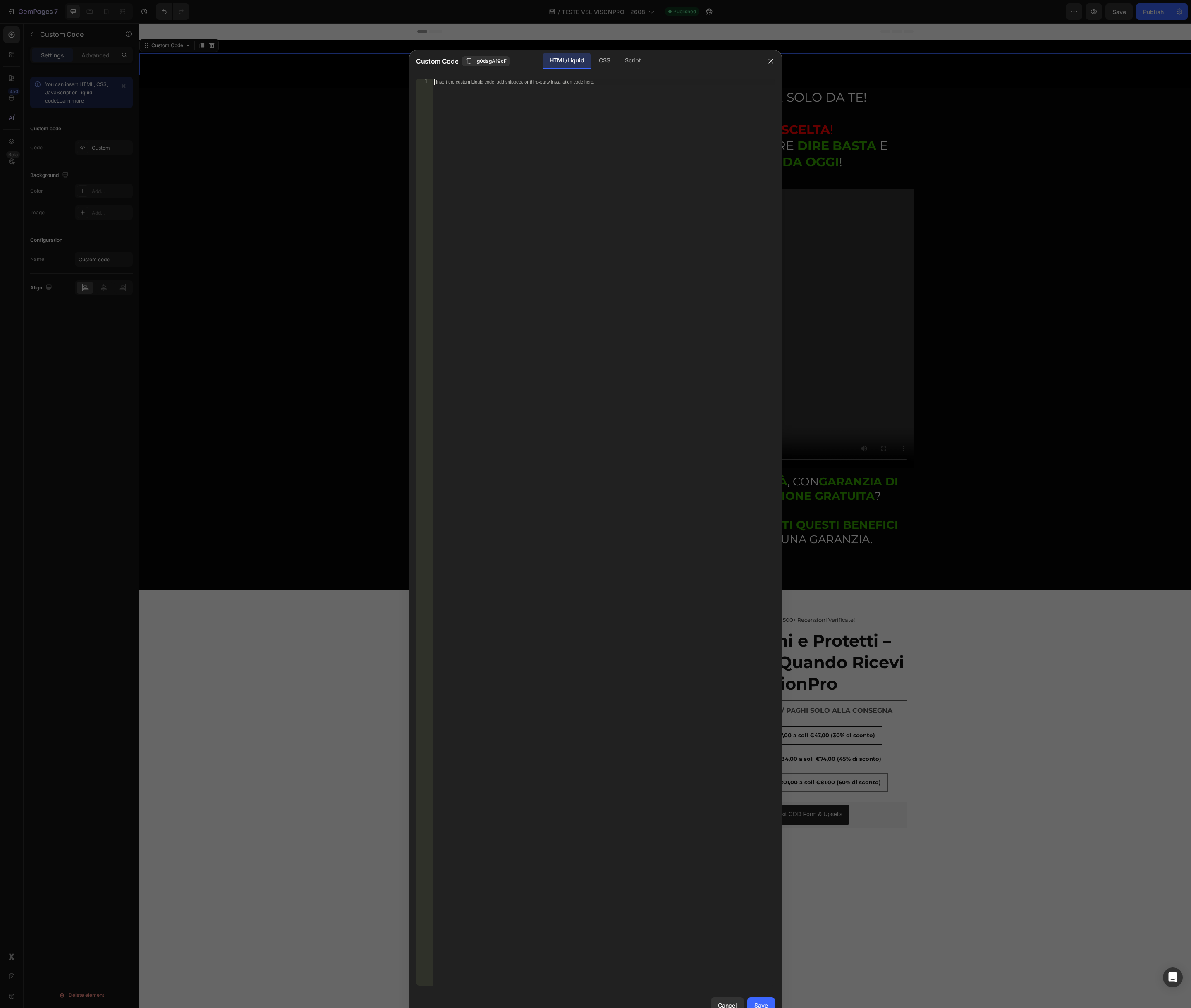
click at [519, 278] on div "Insert the custom Liquid code, add snippets, or third-party installation code h…" at bounding box center [604, 539] width 343 height 920
paste textarea
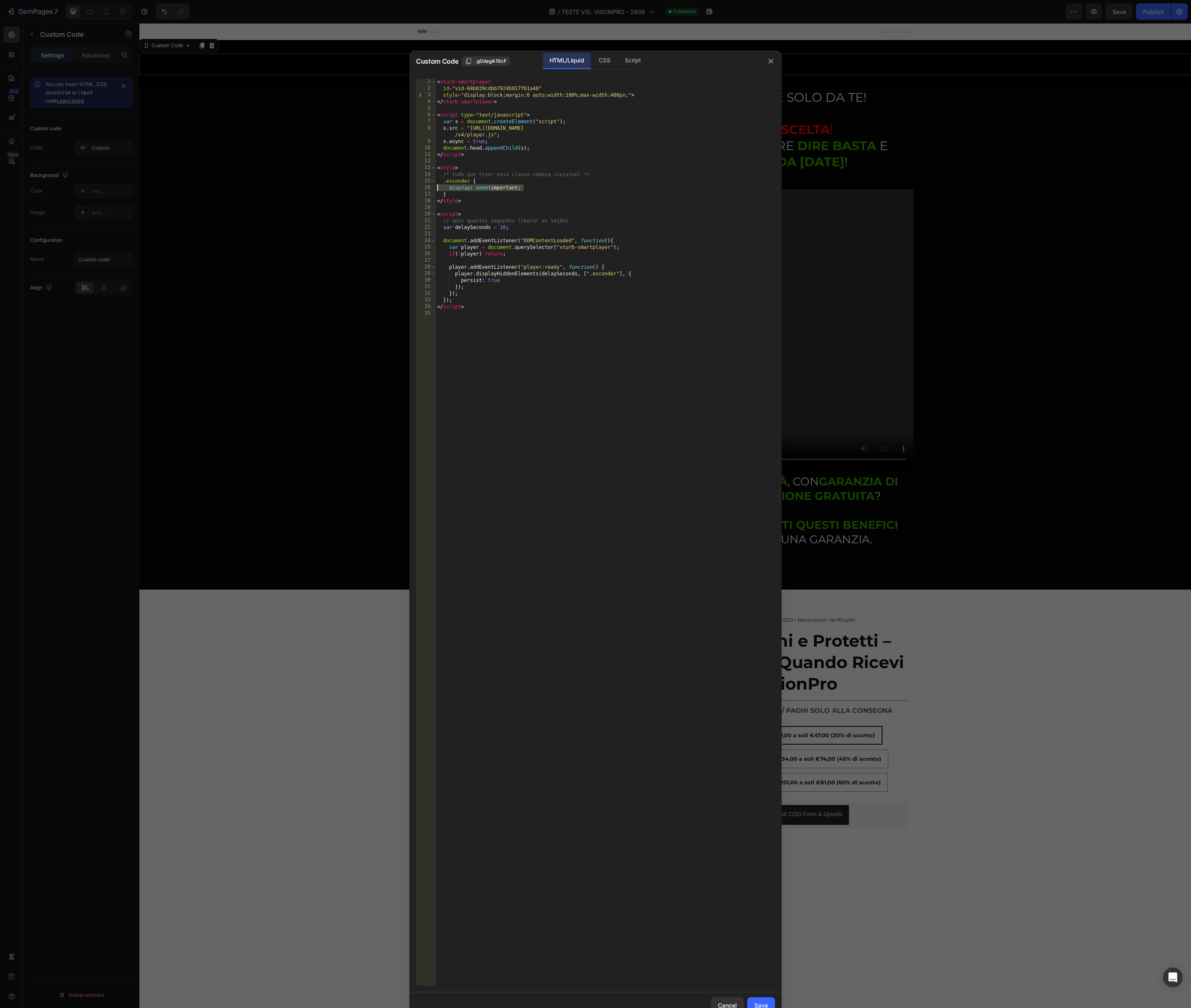
drag, startPoint x: 530, startPoint y: 188, endPoint x: 435, endPoint y: 186, distance: 95.0
click at [435, 186] on div "1 2 3 4 5 6 7 8 9 10 11 12 13 14 15 16 17 18 19 20 21 22 23 24 25 26 27 28 29 3…" at bounding box center [595, 532] width 359 height 907
type textarea "display: none !important;"
click at [496, 201] on div "< vturb-smartplayer id = "vid-68b039cdbb7924b917f61a48" style = "display:block;…" at bounding box center [605, 539] width 340 height 920
drag, startPoint x: 473, startPoint y: 182, endPoint x: 455, endPoint y: 194, distance: 21.6
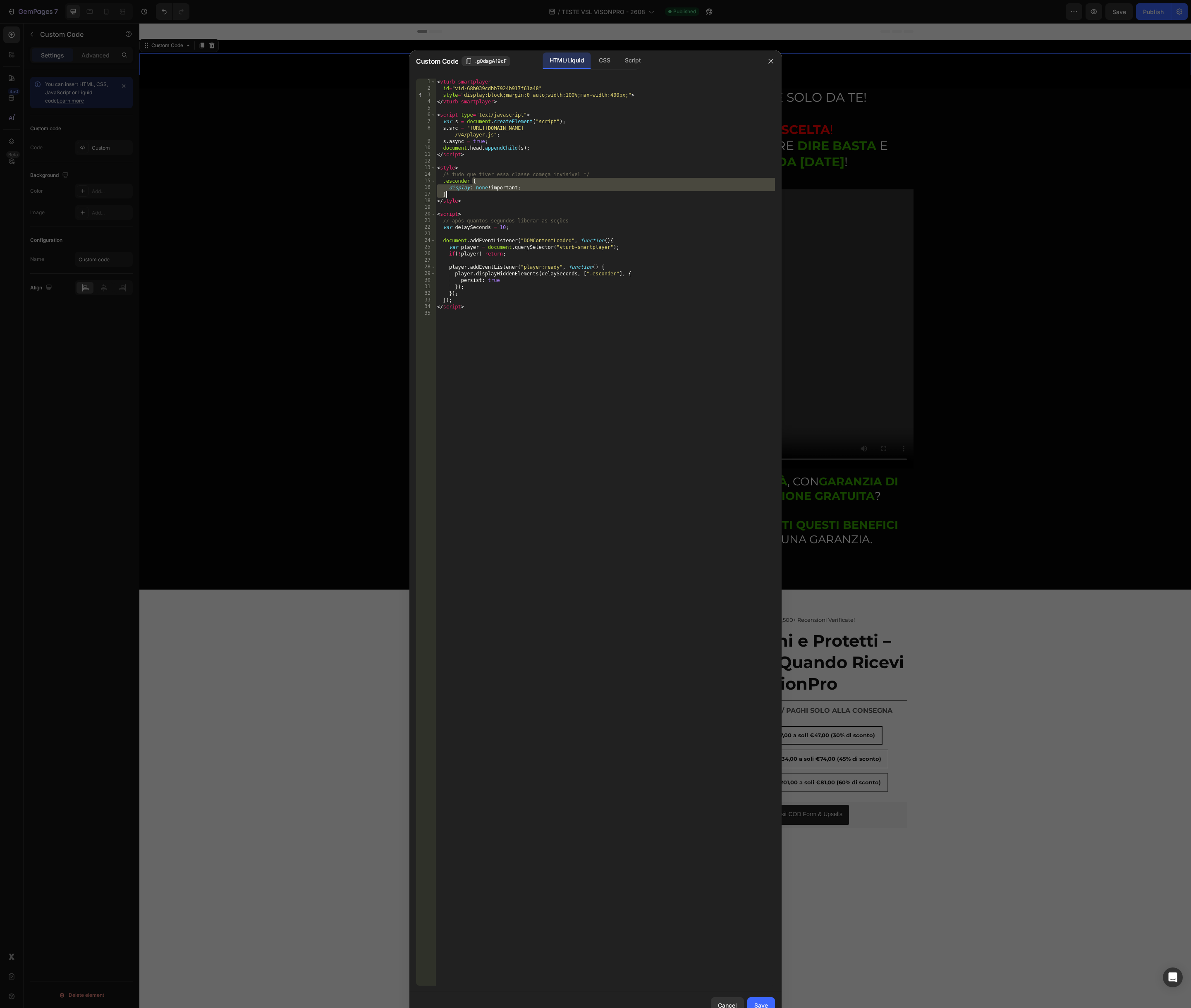
click at [455, 194] on div "< vturb-smartplayer id = "vid-68b039cdbb7924b917f61a48" style = "display:block;…" at bounding box center [605, 539] width 340 height 920
type textarea ".esconder"
click at [758, 1000] on button "Save" at bounding box center [761, 1004] width 28 height 16
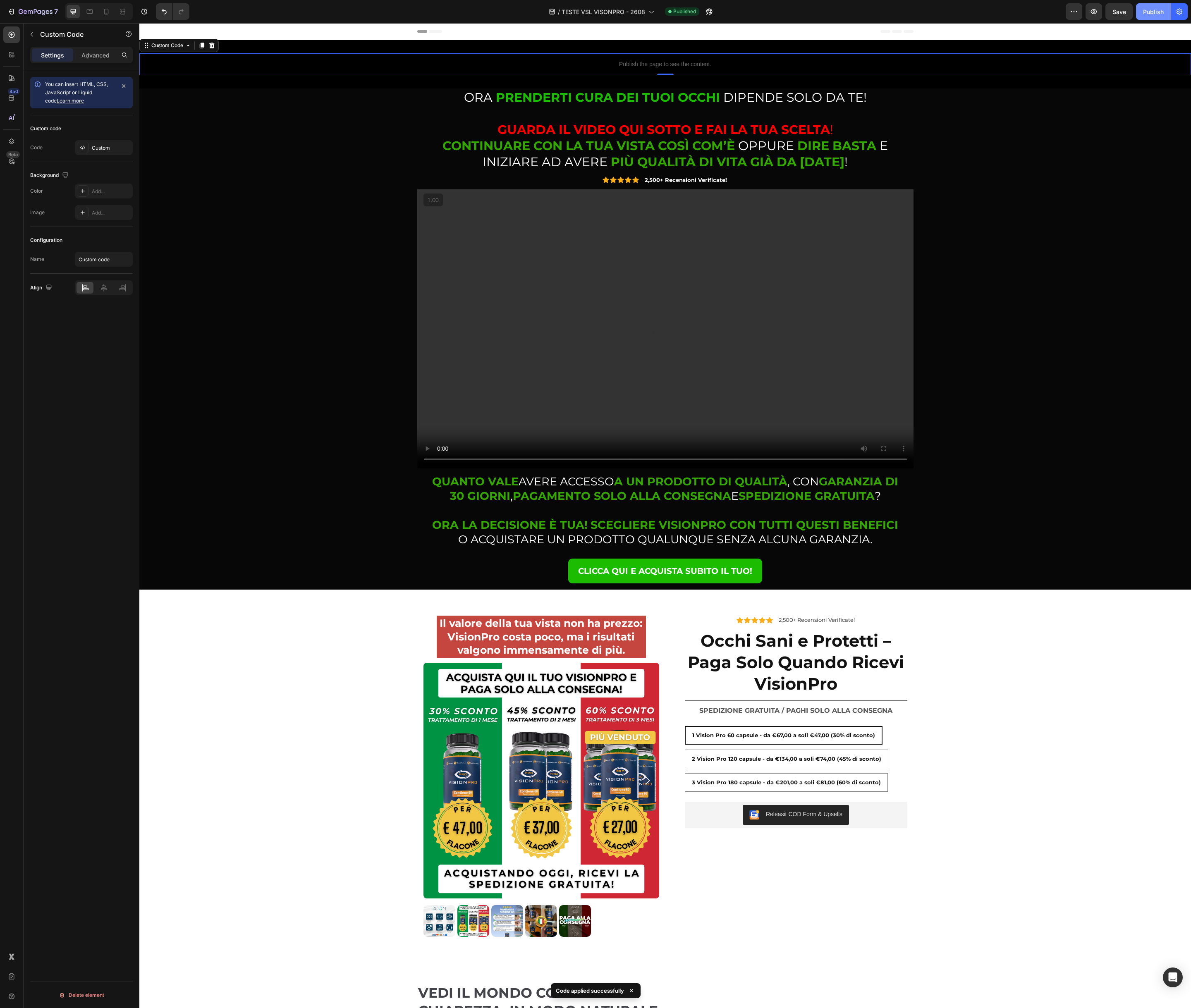
click at [1151, 12] on div "Publish" at bounding box center [1153, 11] width 21 height 9
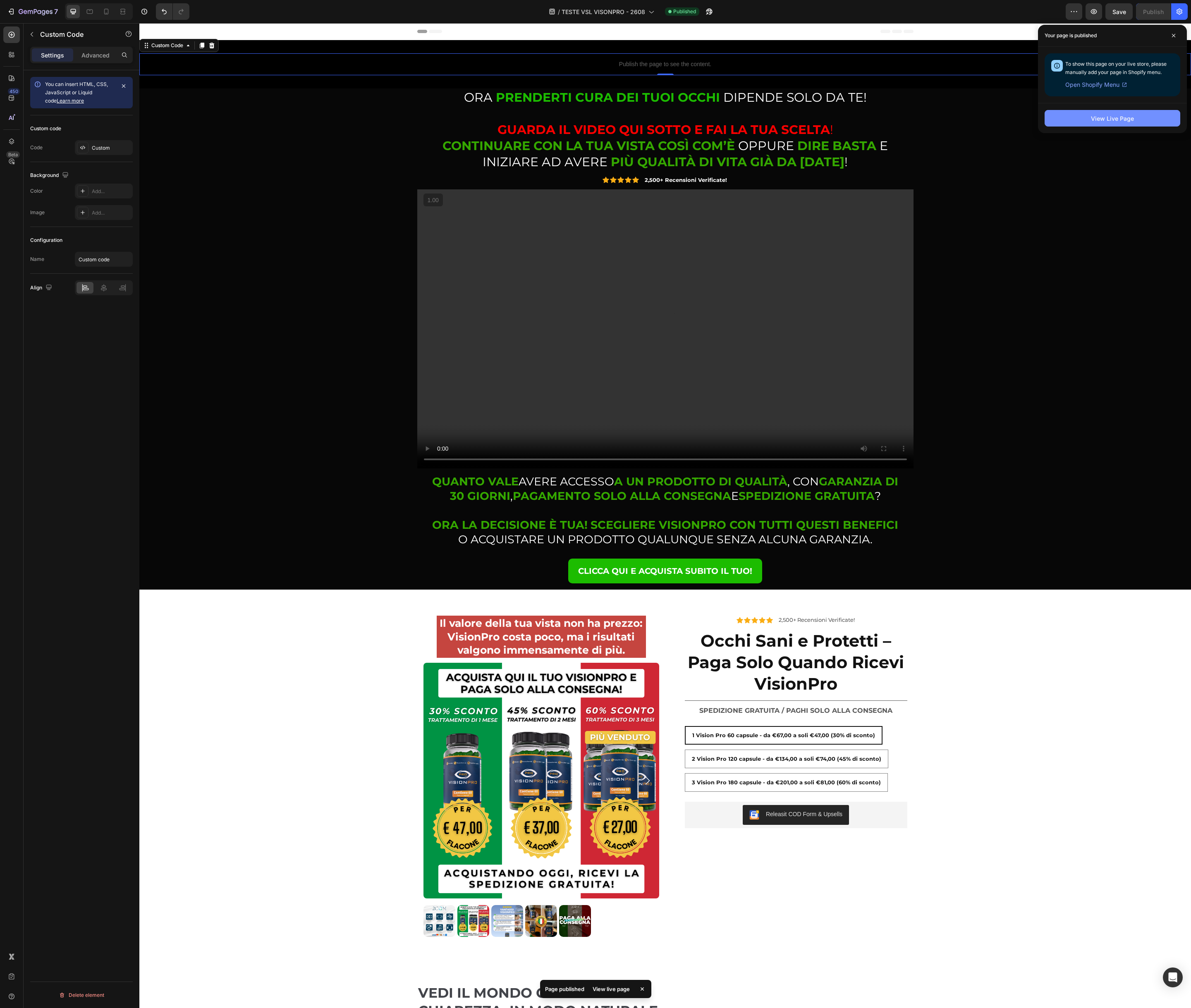
click at [1115, 120] on div "View Live Page" at bounding box center [1112, 118] width 43 height 9
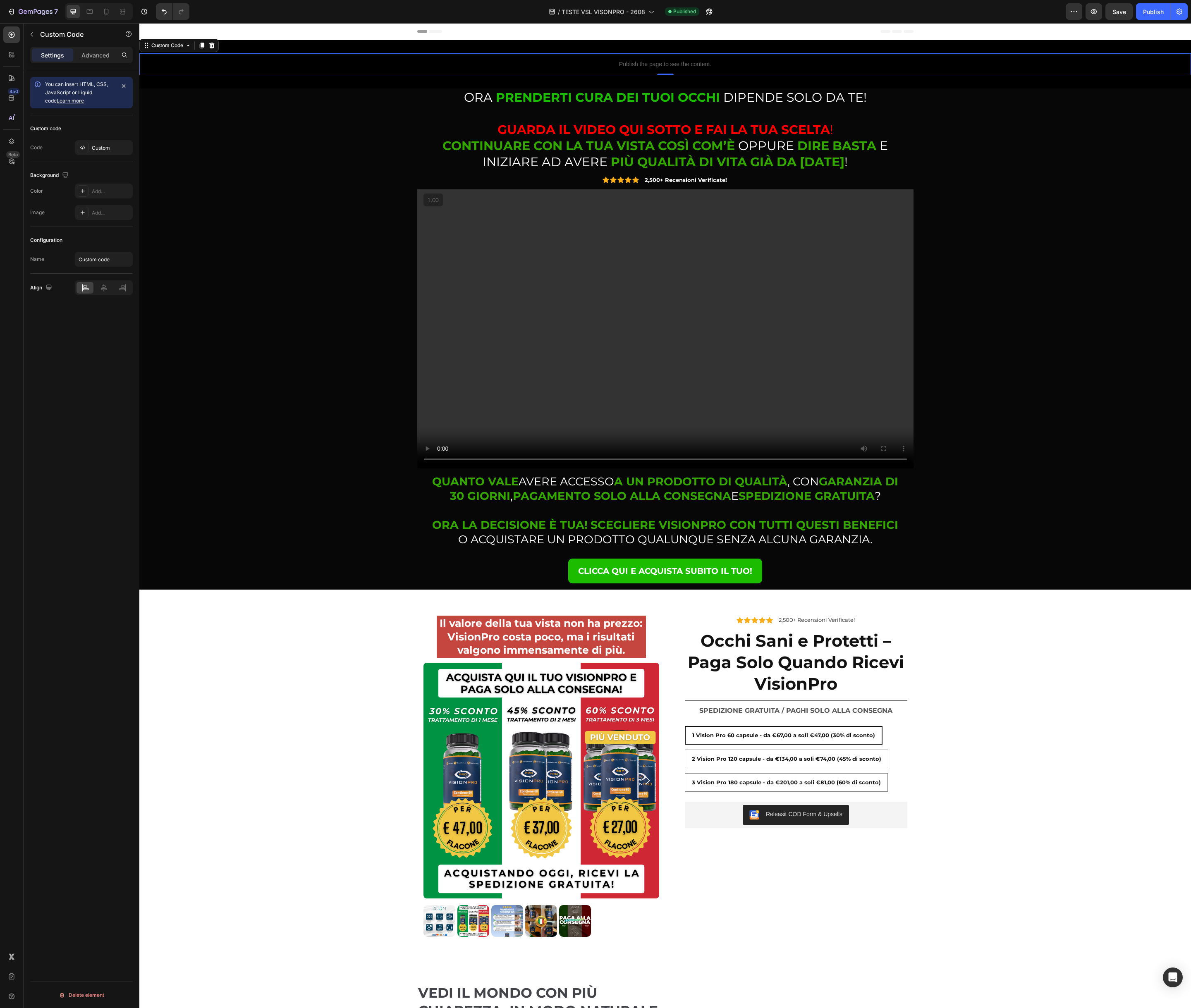
click at [563, 59] on div "Publish the page to see the content." at bounding box center [665, 64] width 1051 height 22
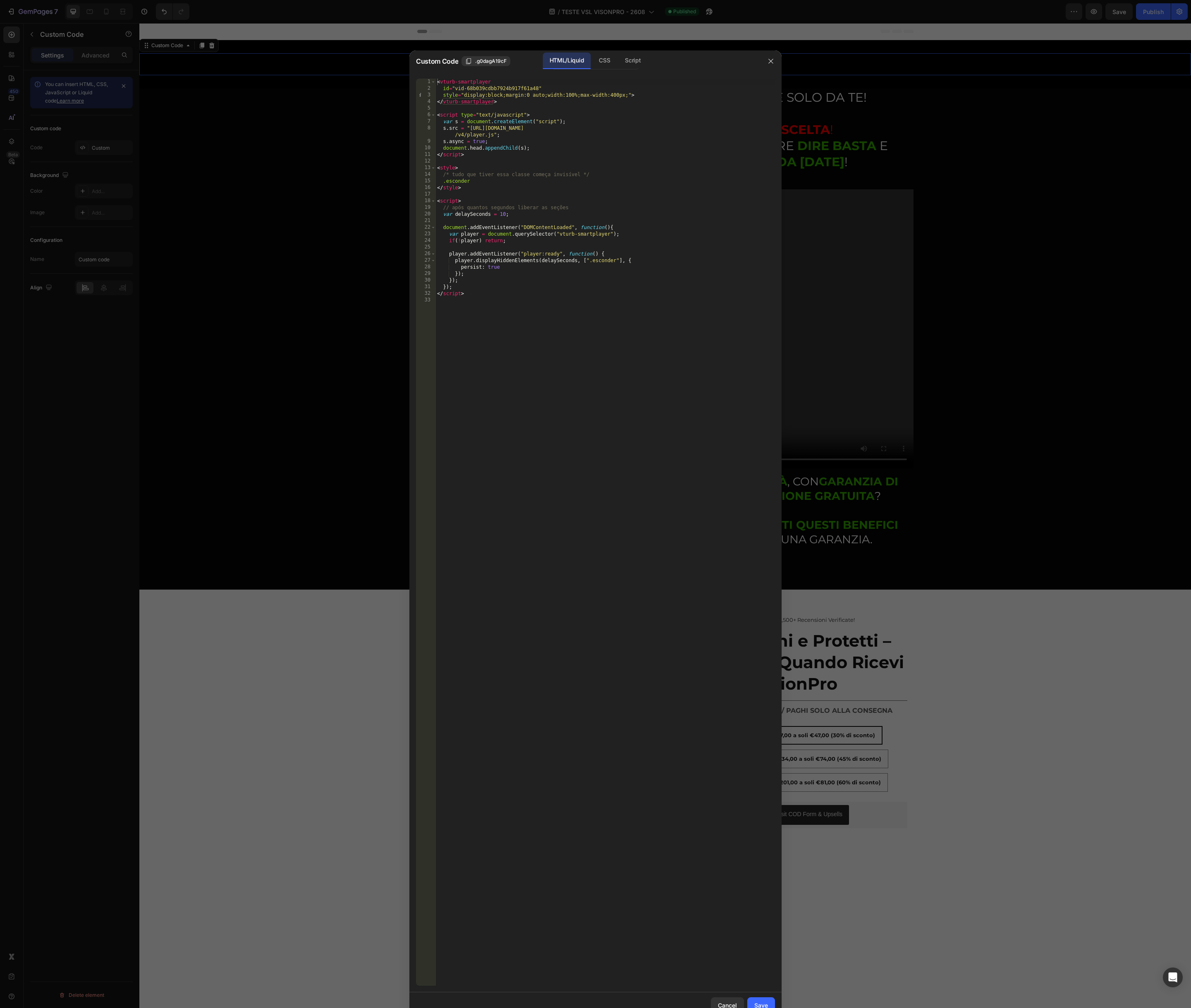
click at [556, 189] on div "< vturb-smartplayer id = "vid-68b039cdbb7924b917f61a48" style = "display:block;…" at bounding box center [605, 539] width 340 height 920
click at [523, 186] on div "< vturb-smartplayer id = "vid-68b039cdbb7924b917f61a48" style = "display:block;…" at bounding box center [605, 539] width 340 height 920
click at [522, 183] on div "< vturb-smartplayer id = "vid-68b039cdbb7924b917f61a48" style = "display:block;…" at bounding box center [605, 539] width 340 height 920
paste textarea "}"
type textarea "}"
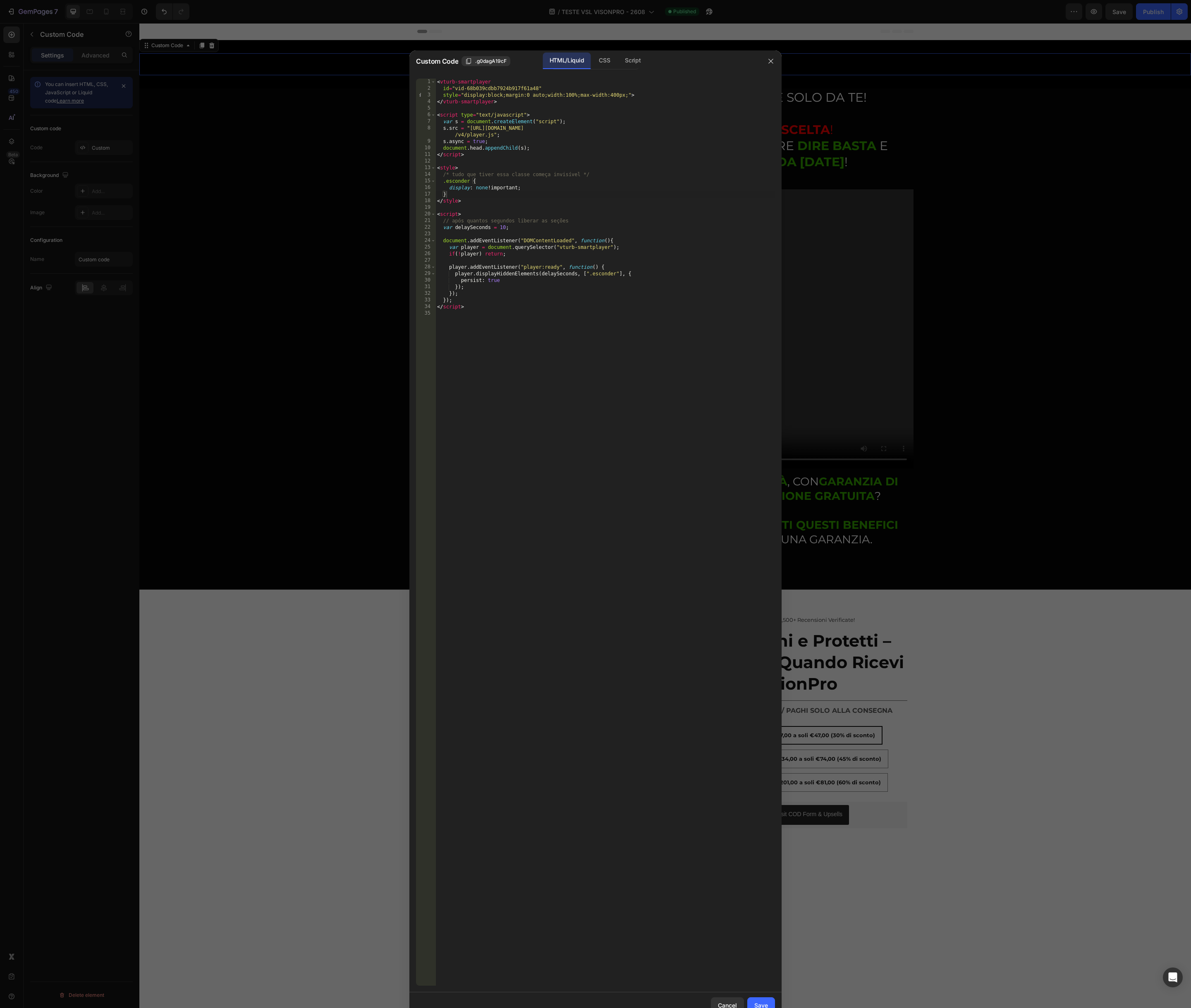
drag, startPoint x: 758, startPoint y: 998, endPoint x: 761, endPoint y: 979, distance: 19.2
click at [758, 998] on button "Save" at bounding box center [761, 1004] width 28 height 16
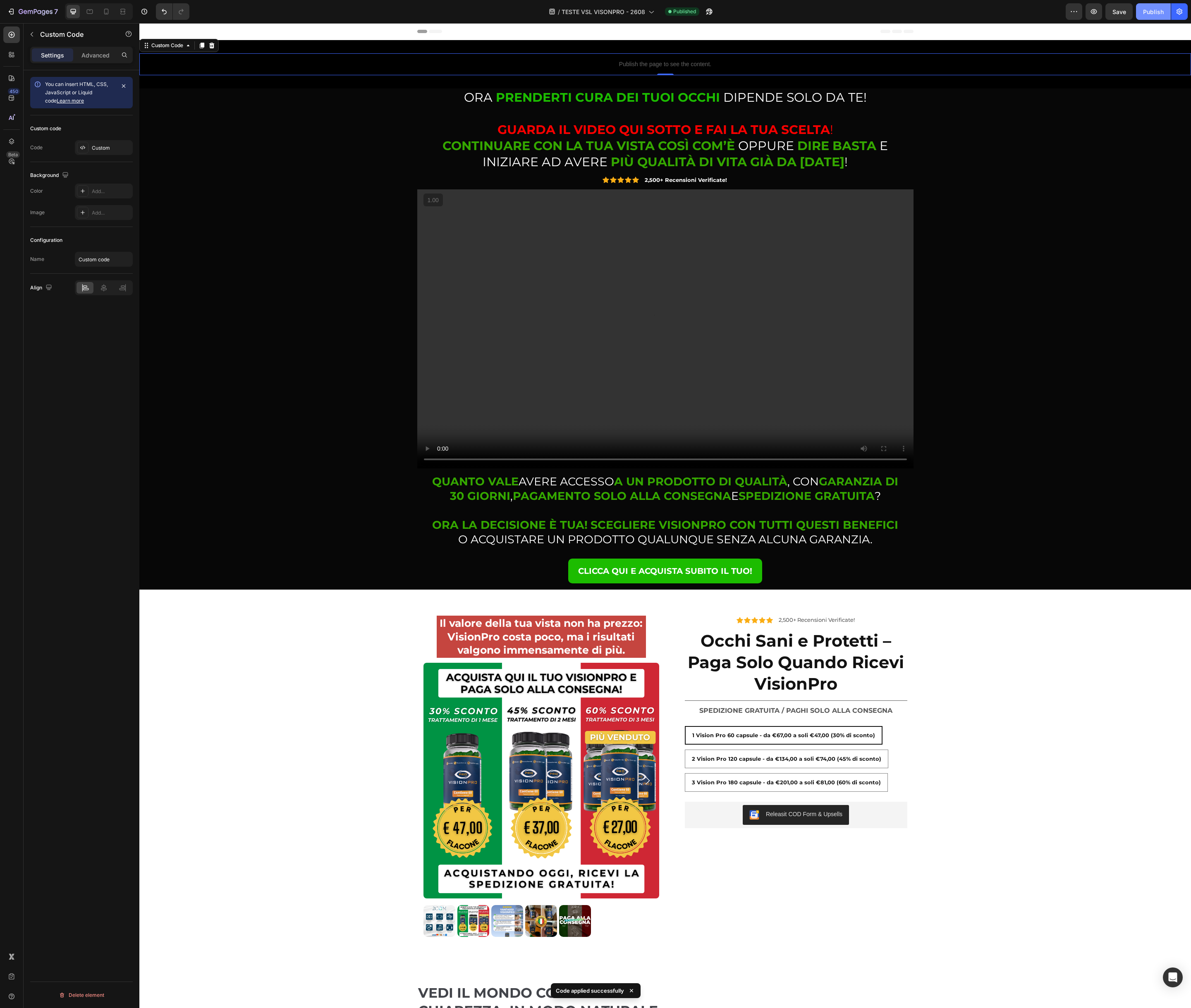
click at [1147, 14] on div "Publish" at bounding box center [1153, 11] width 21 height 9
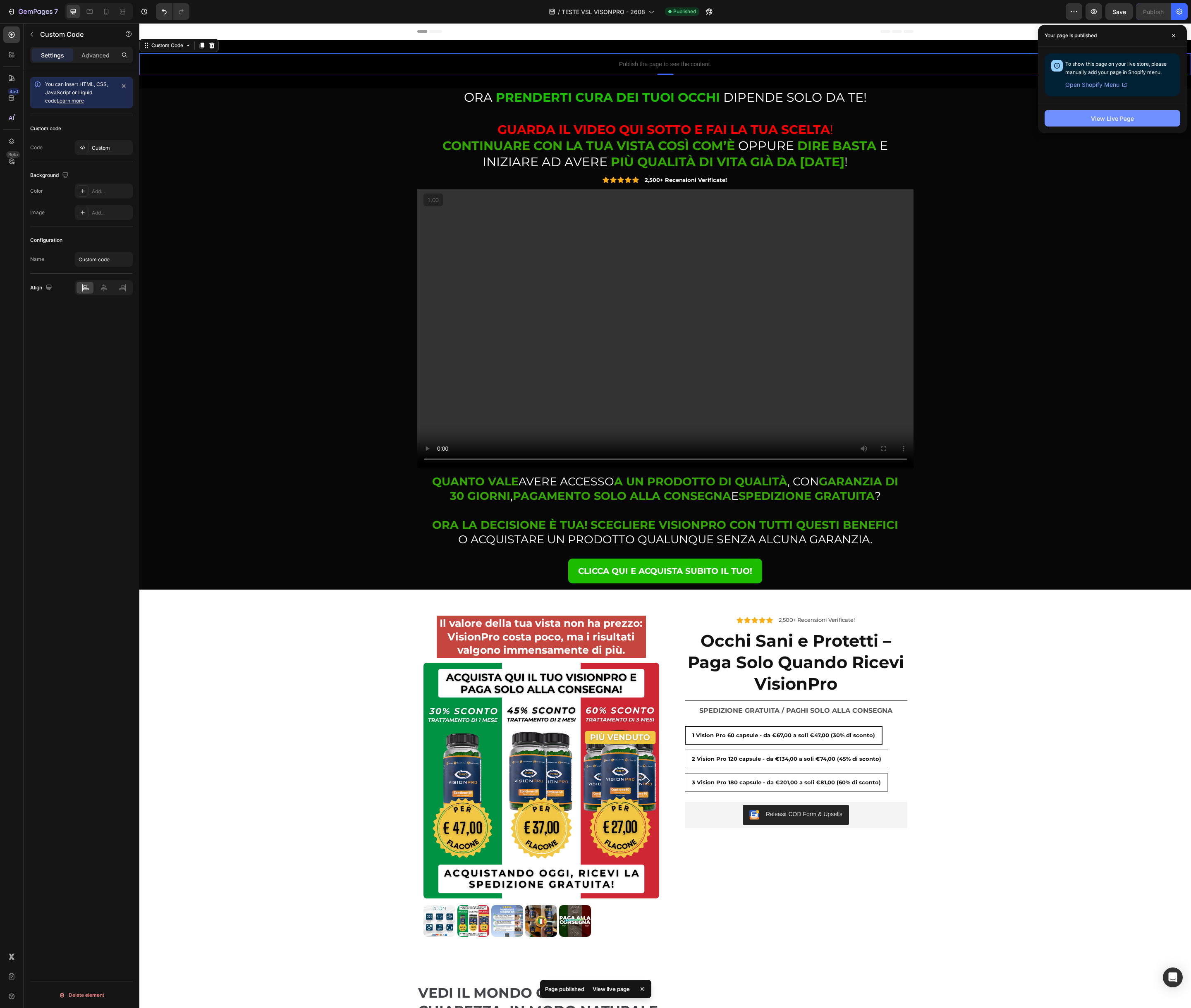
click at [1098, 115] on div "View Live Page" at bounding box center [1112, 118] width 43 height 9
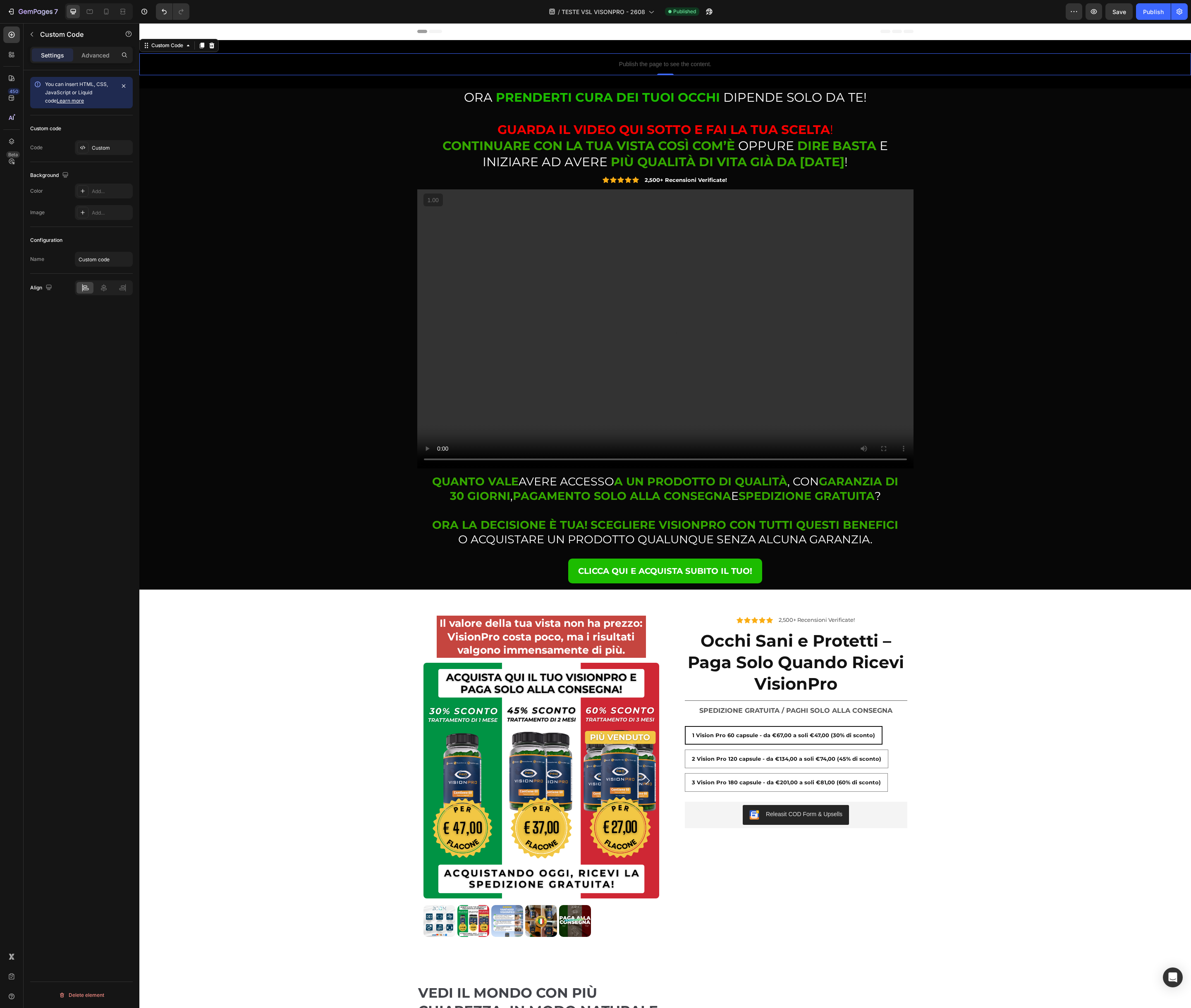
click at [604, 66] on p "Publish the page to see the content." at bounding box center [665, 64] width 1051 height 9
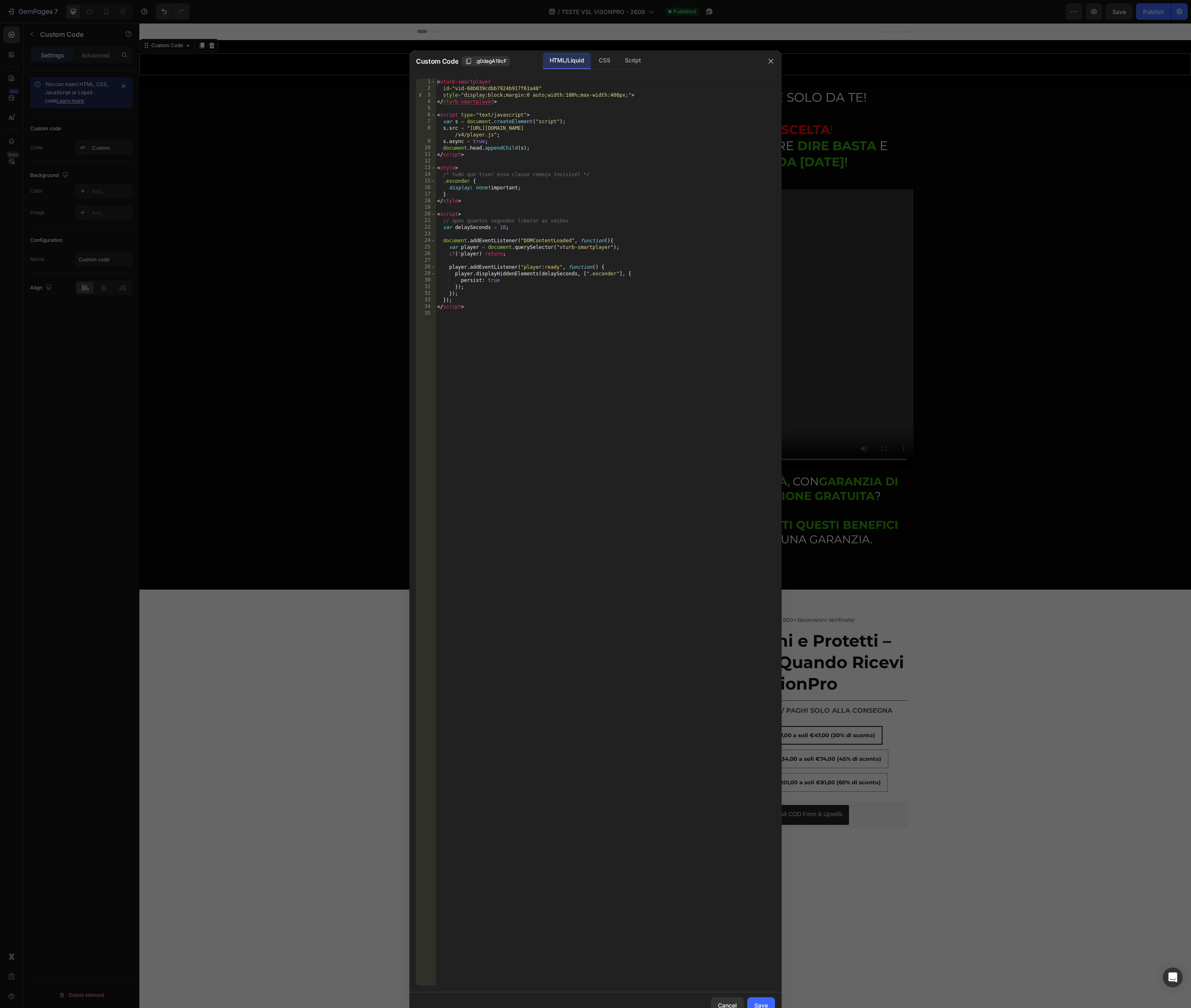
click at [504, 342] on div "< vturb-smartplayer id = "vid-68b039cdbb7924b917f61a48" style = "display:block;…" at bounding box center [605, 539] width 340 height 920
paste textarea "</script>"
click at [466, 329] on div "< vturb-smartplayer id = "vid-68b039cdbb7924b917f61a48" style = "display:block;…" at bounding box center [605, 539] width 340 height 920
type textarea "var delaySeconds = 10;"
paste textarea "</script>"
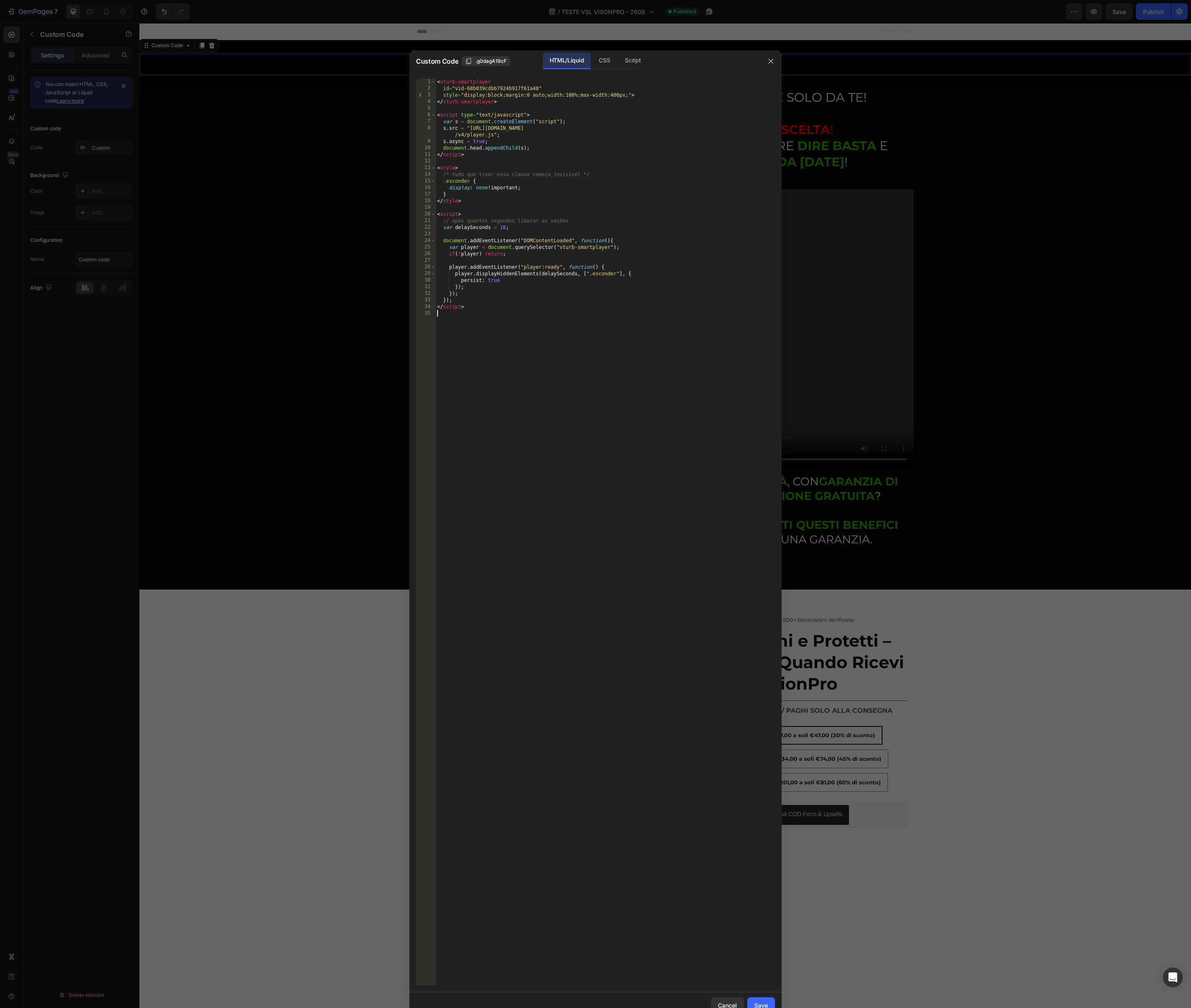
type textarea "</script>"
click at [580, 197] on div "< vturb-smartplayer id = "vid-68b039cdbb7924b917f61a48" style = "display:block;…" at bounding box center [605, 539] width 340 height 920
click at [536, 317] on div "< vturb-smartplayer id = "vid-68b039cdbb7924b917f61a48" style = "display:block;…" at bounding box center [605, 539] width 340 height 920
type textarea "}); </script>"
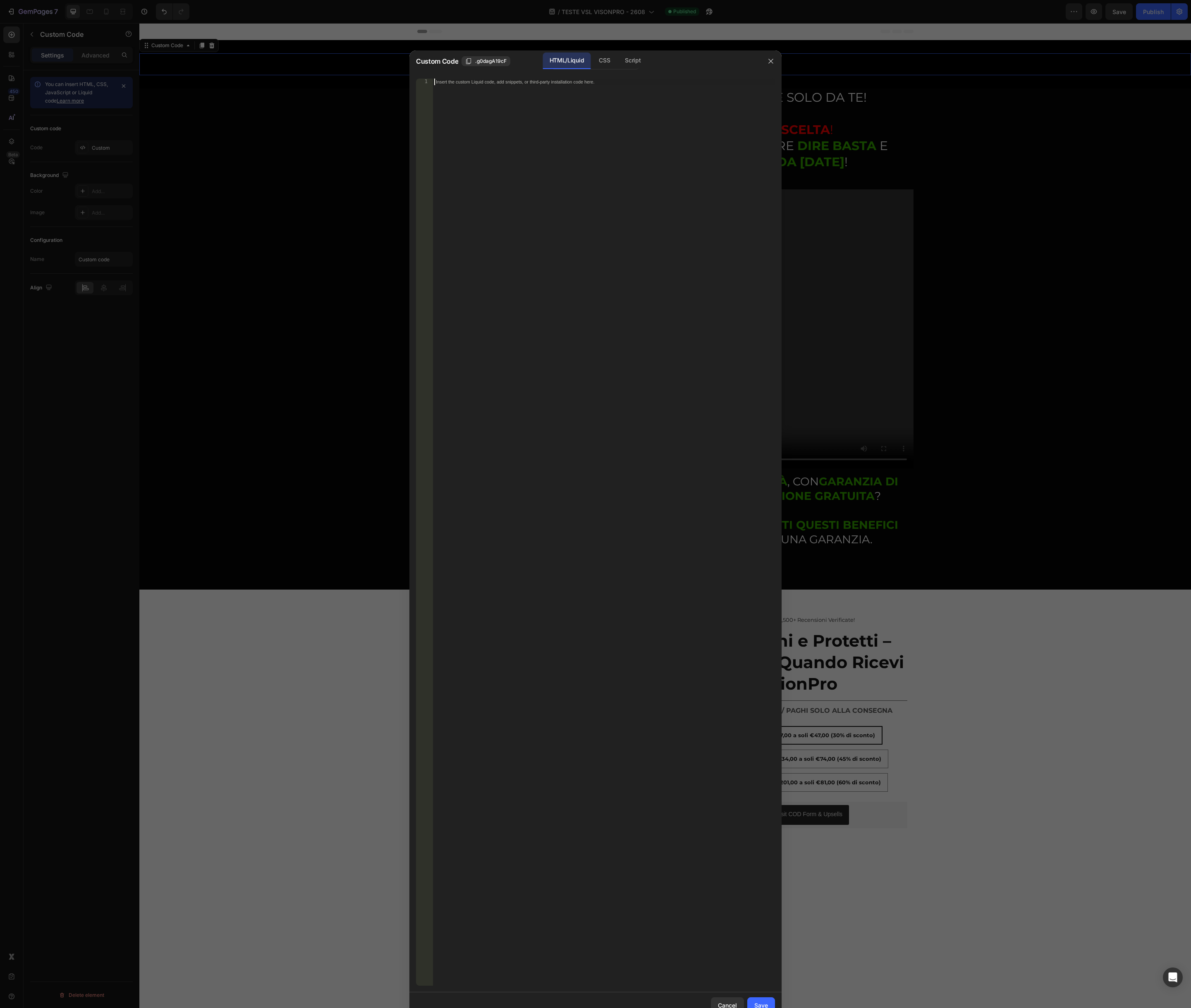
paste textarea "</script>"
type textarea "</script>"
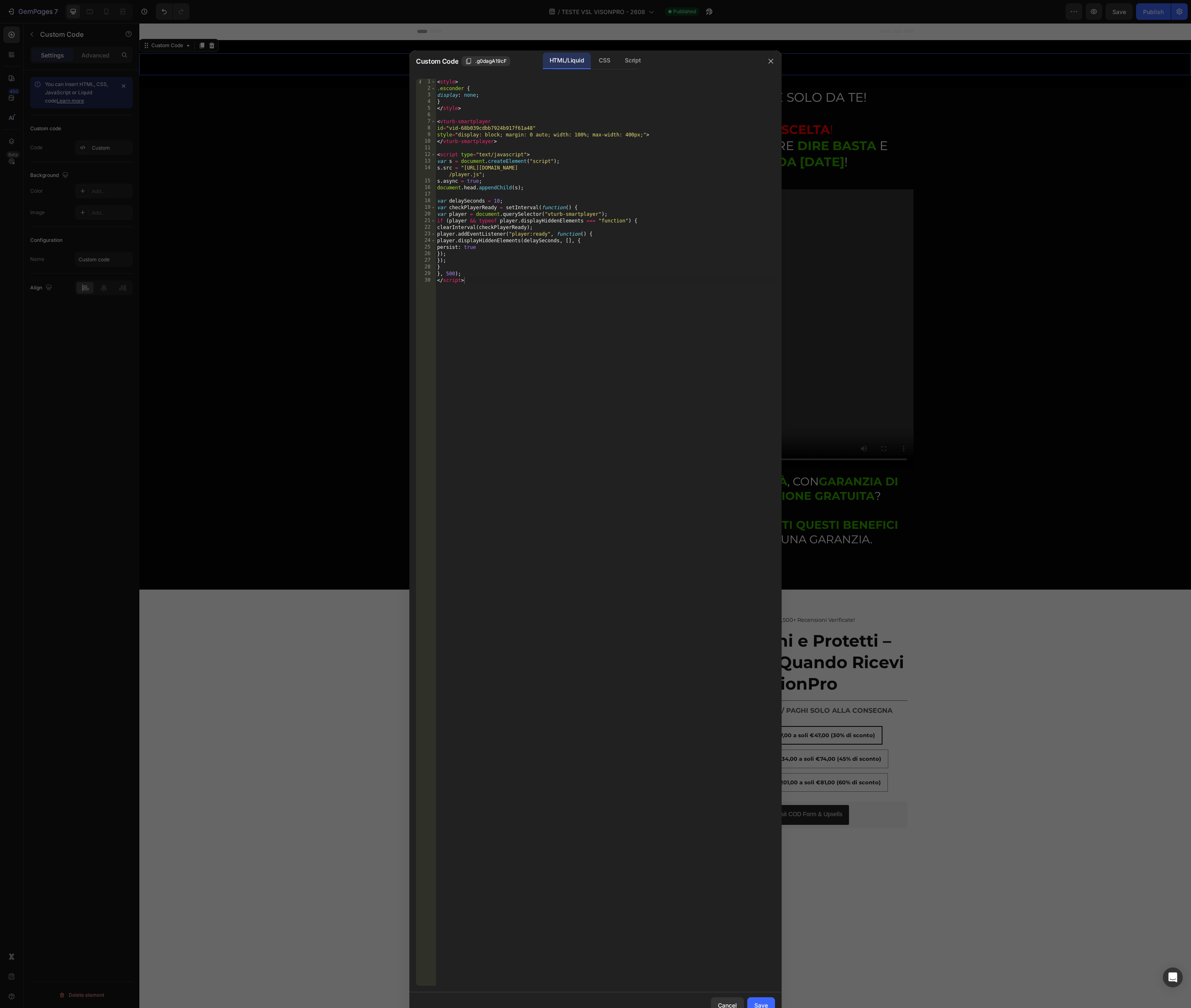
drag, startPoint x: 760, startPoint y: 1000, endPoint x: 743, endPoint y: 914, distance: 87.7
click at [760, 1000] on div "Save" at bounding box center [761, 1004] width 13 height 9
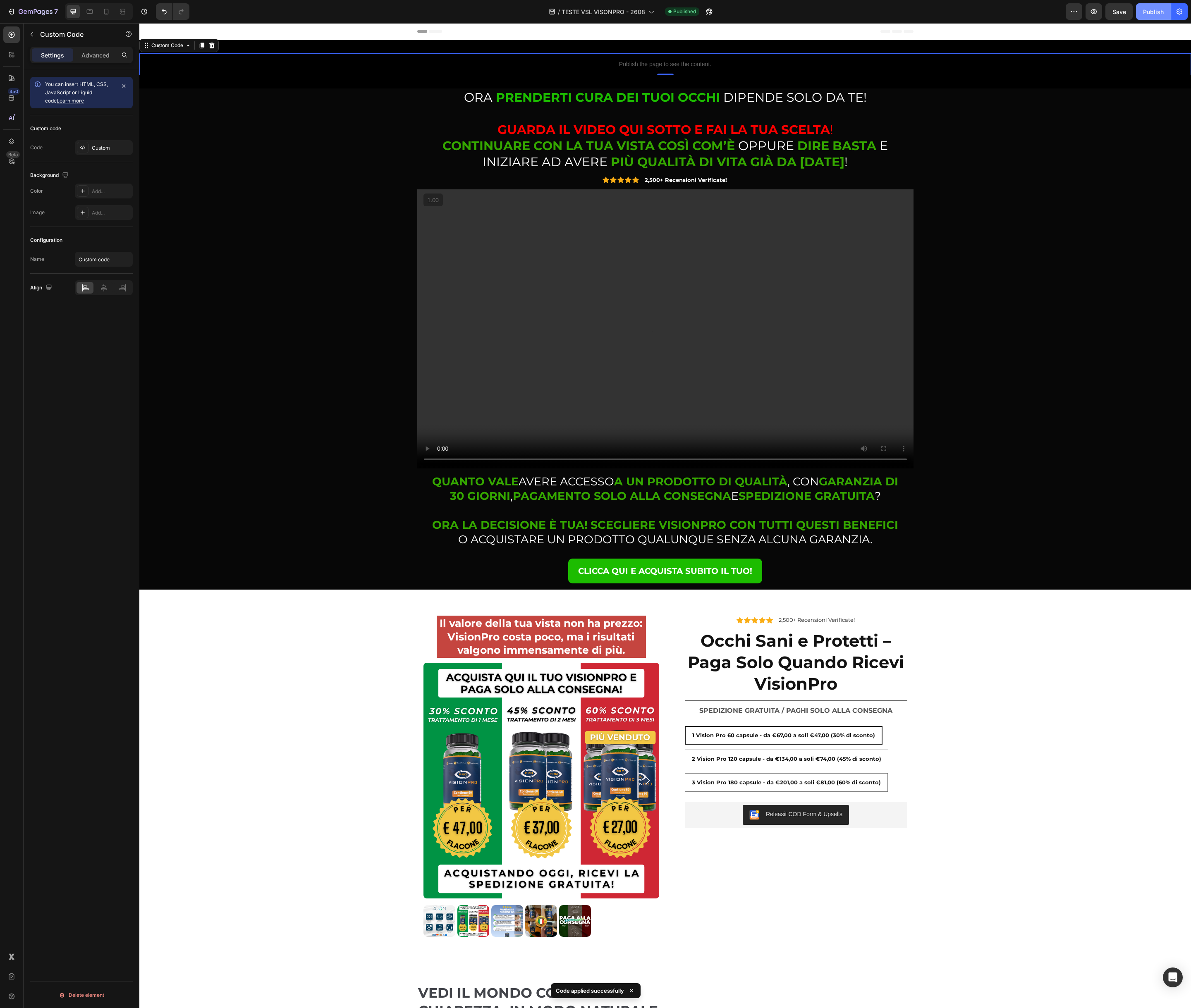
click at [1148, 12] on div "Publish" at bounding box center [1153, 11] width 21 height 9
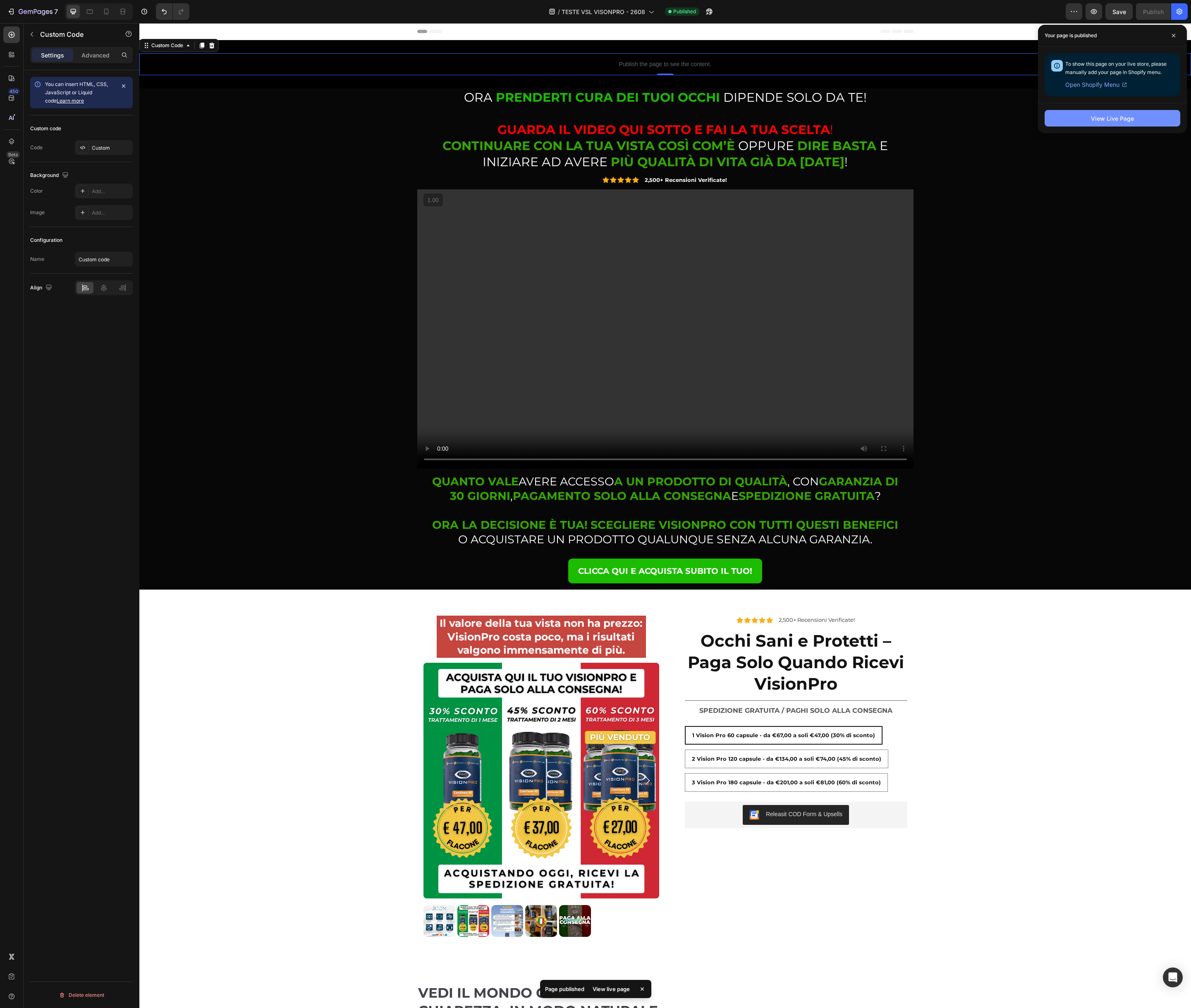
click at [1117, 121] on div "View Live Page" at bounding box center [1112, 118] width 43 height 9
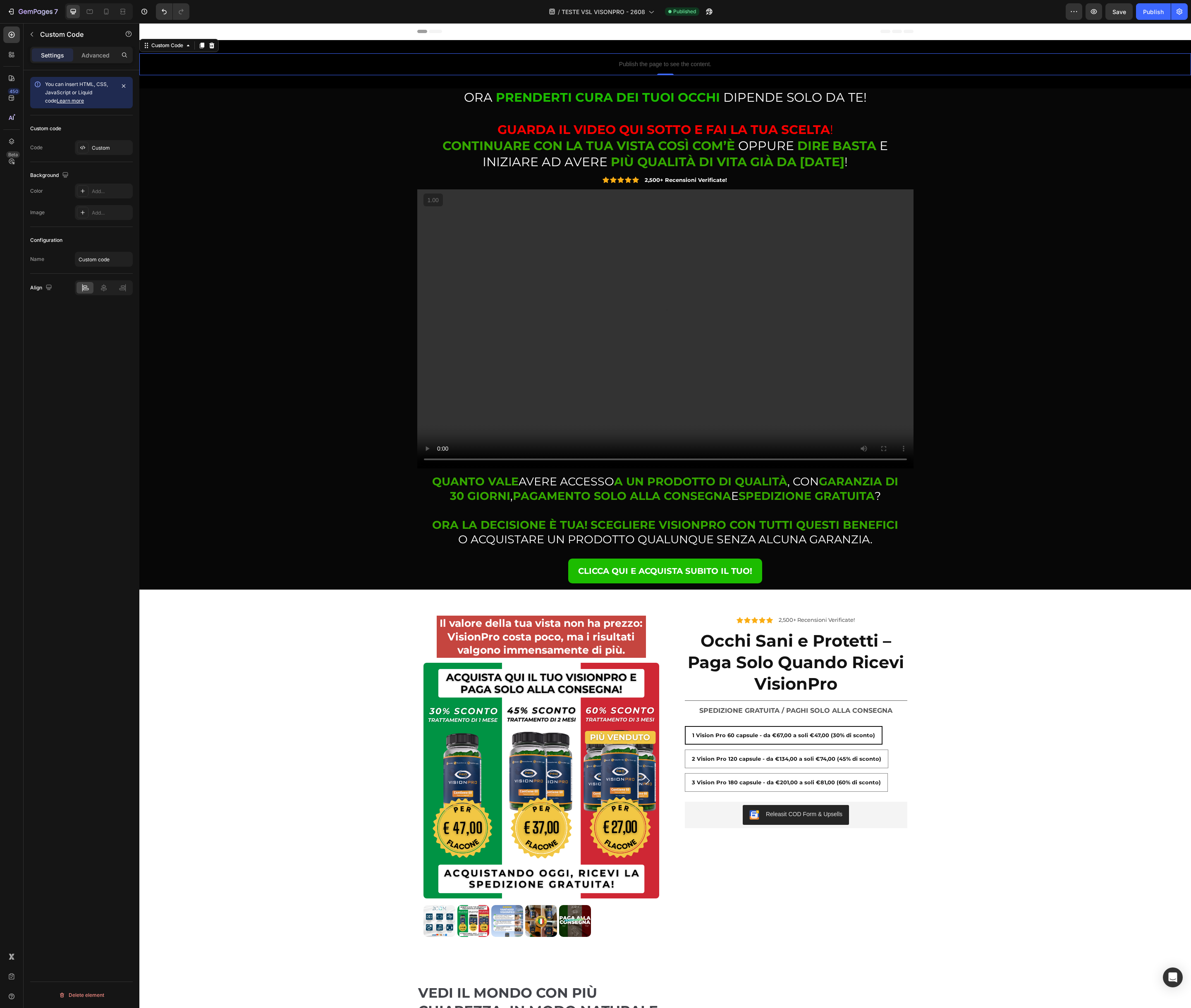
click at [551, 67] on p "Publish the page to see the content." at bounding box center [665, 64] width 1051 height 9
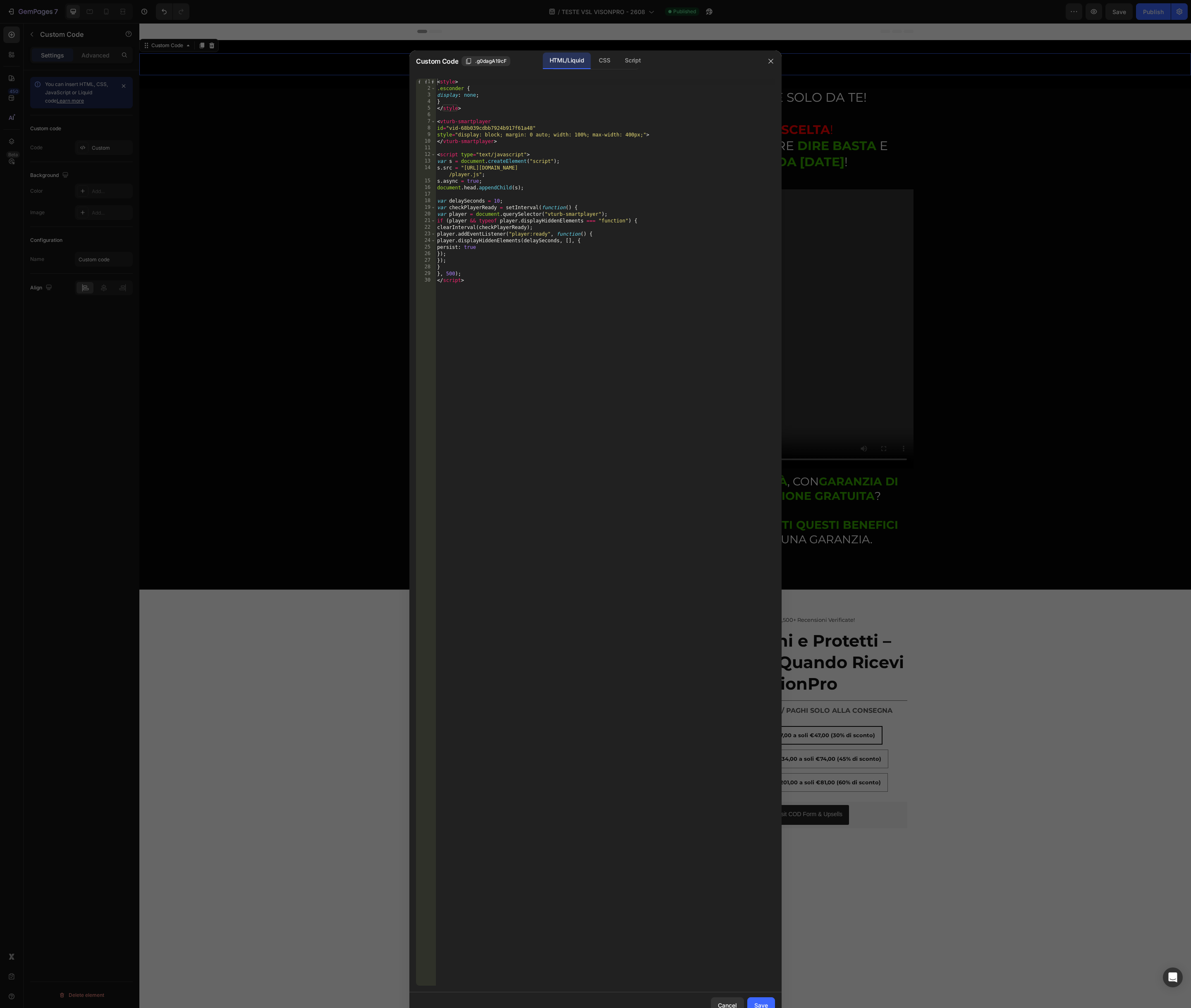
click at [324, 194] on div at bounding box center [595, 504] width 1191 height 1008
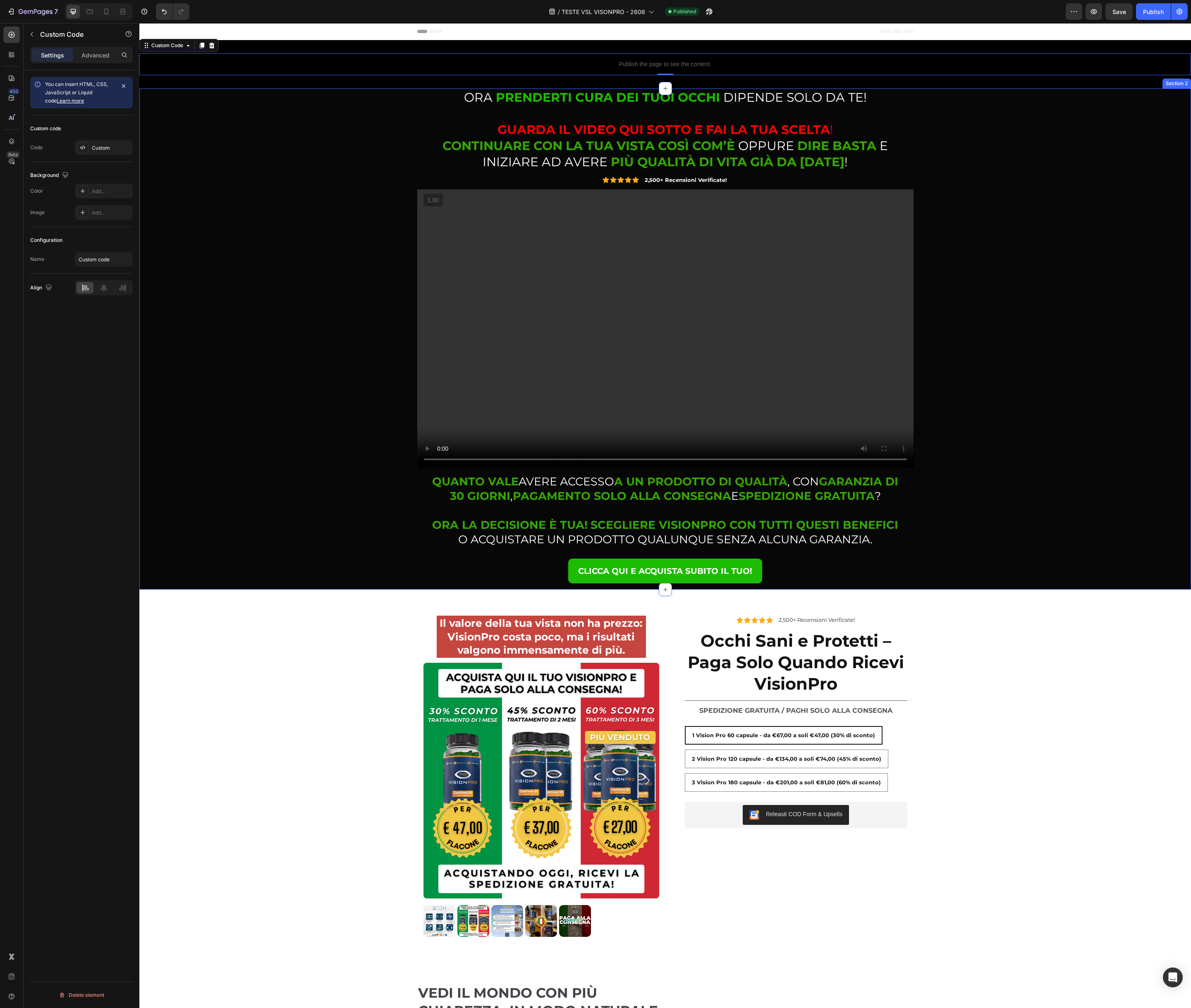
click at [227, 362] on div "⁠⁠⁠⁠⁠⁠⁠ ORA PRENDERTI CURA DEI TUOI OCCHI DIPENDE SOLO DA TE! GUARDA IL VIDEO Q…" at bounding box center [665, 339] width 1039 height 501
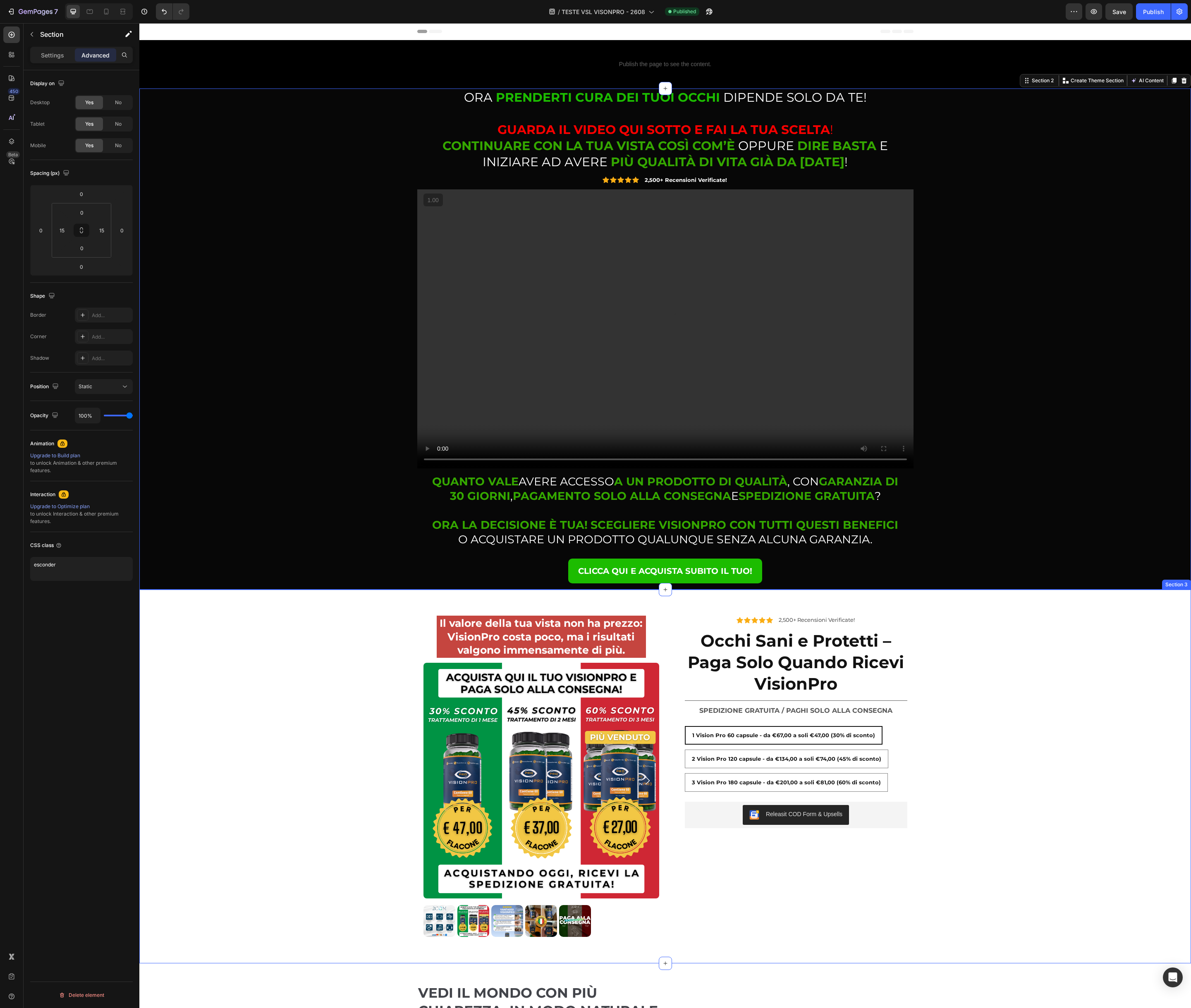
click at [238, 693] on div "Il valore della tua vista non ha prezzo: VisionPro costa poco, ma i risultati v…" at bounding box center [665, 776] width 1051 height 334
click at [313, 375] on div "⁠⁠⁠⁠⁠⁠⁠ ORA PRENDERTI CURA DEI TUOI OCCHI DIPENDE SOLO DA TE! GUARDA IL VIDEO Q…" at bounding box center [665, 339] width 1039 height 501
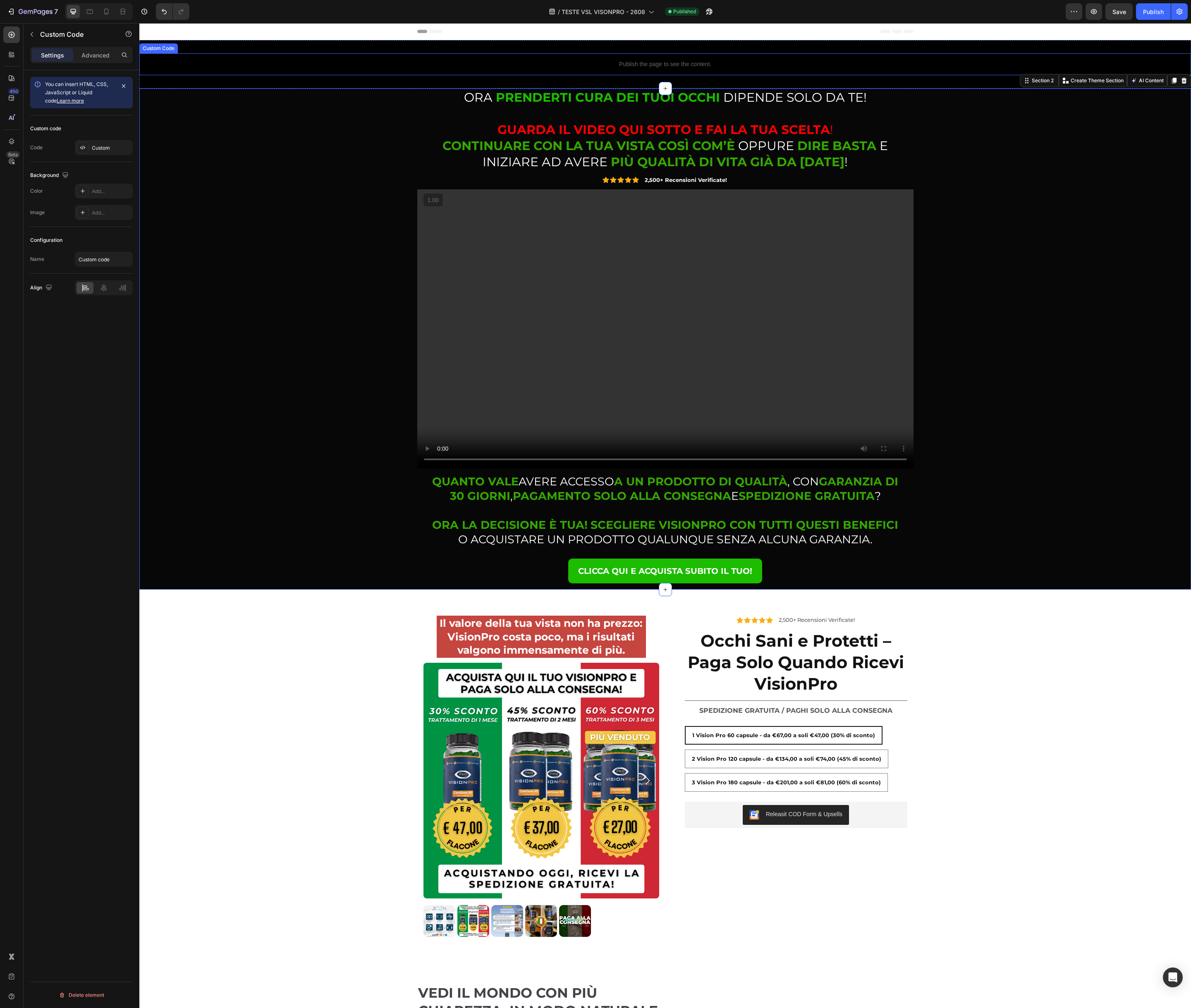
click at [712, 68] on p "Publish the page to see the content." at bounding box center [665, 64] width 1051 height 9
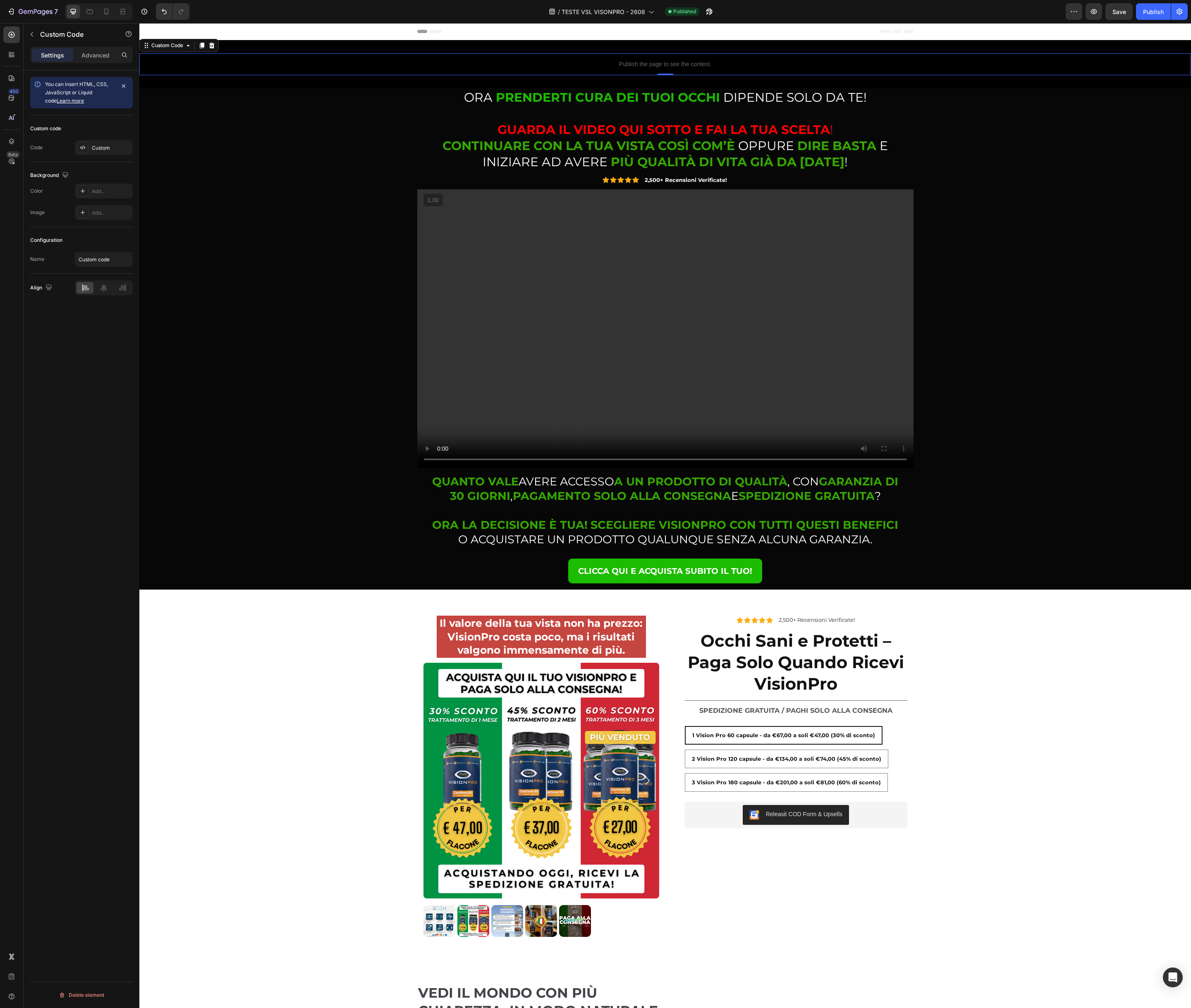
click at [712, 68] on p "Publish the page to see the content." at bounding box center [665, 64] width 1051 height 9
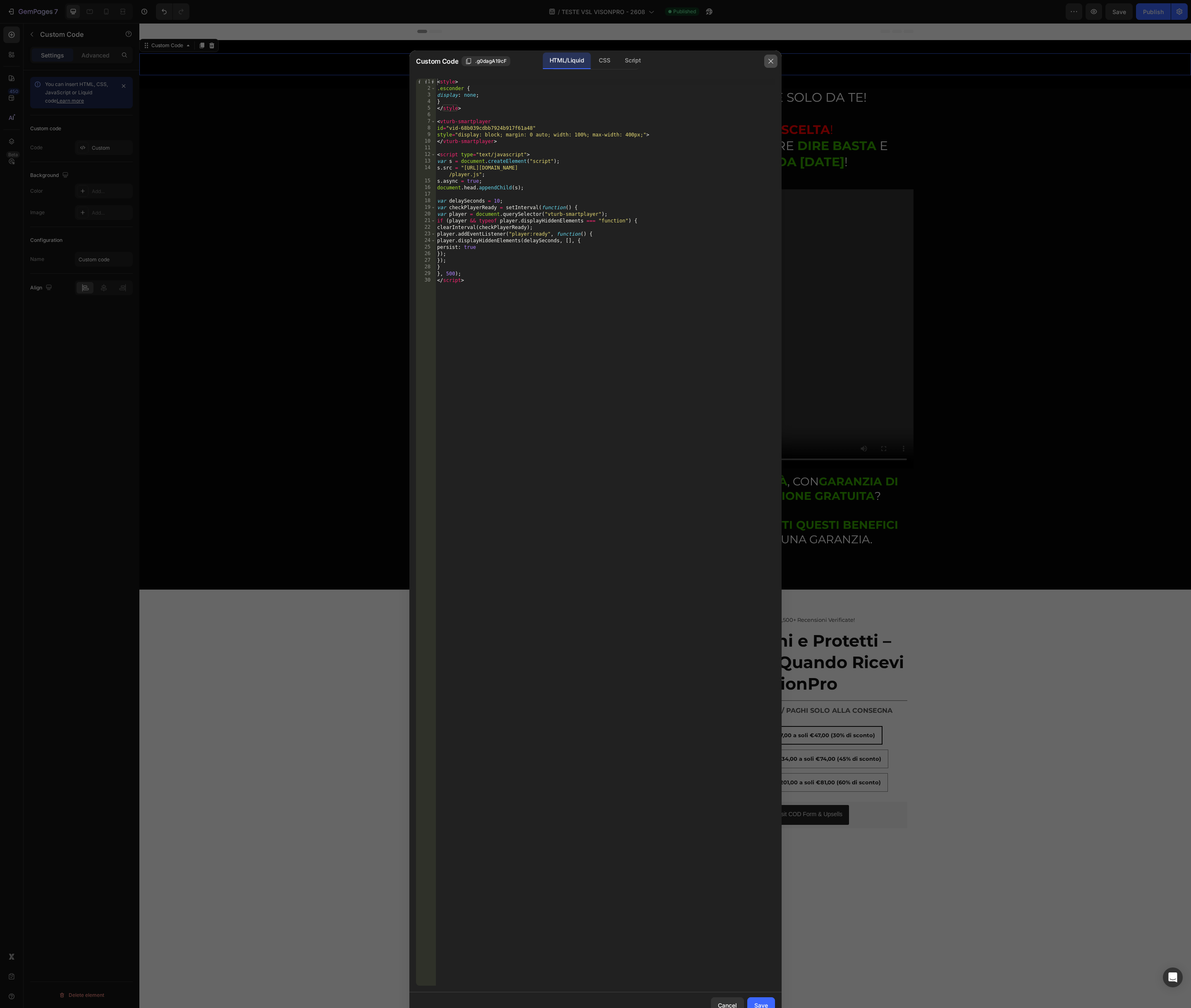
click at [767, 62] on icon "button" at bounding box center [770, 61] width 7 height 7
